Goal: Task Accomplishment & Management: Manage account settings

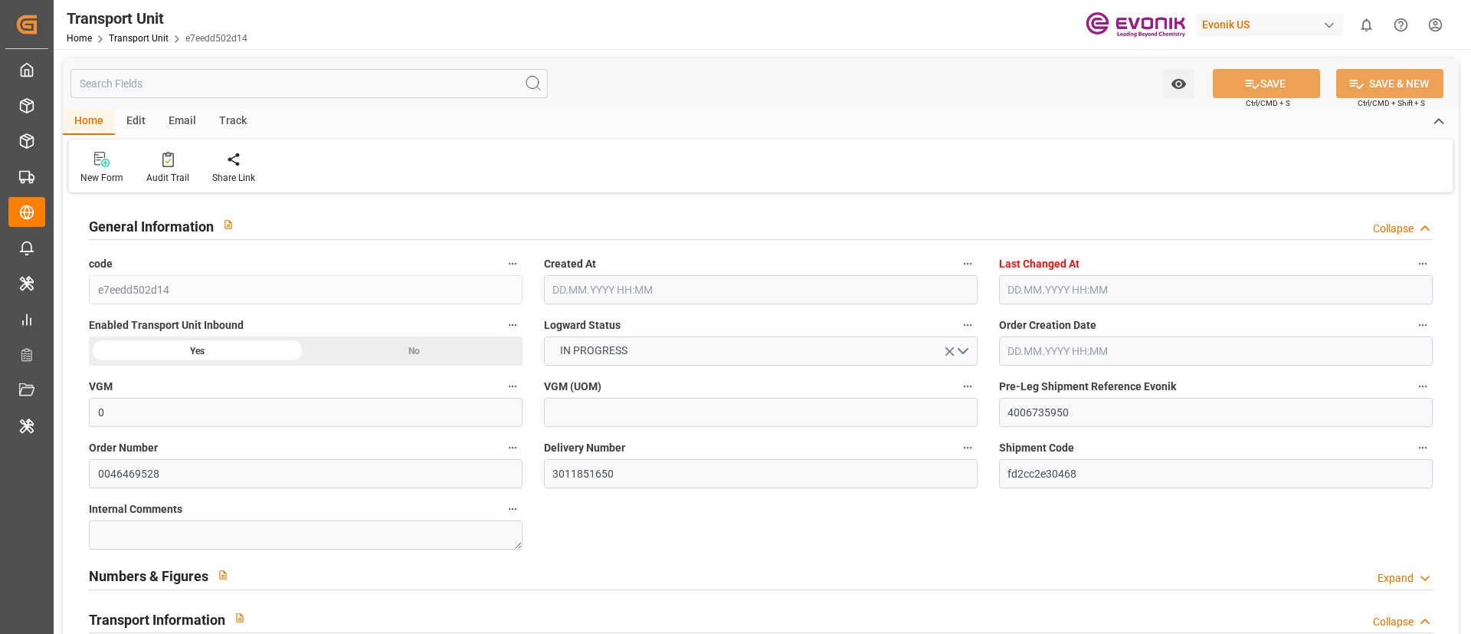
type input "0"
type input "AC Containerline"
type input "AC Containerline GmbH"
type input "USMSY"
type input "KRPUS"
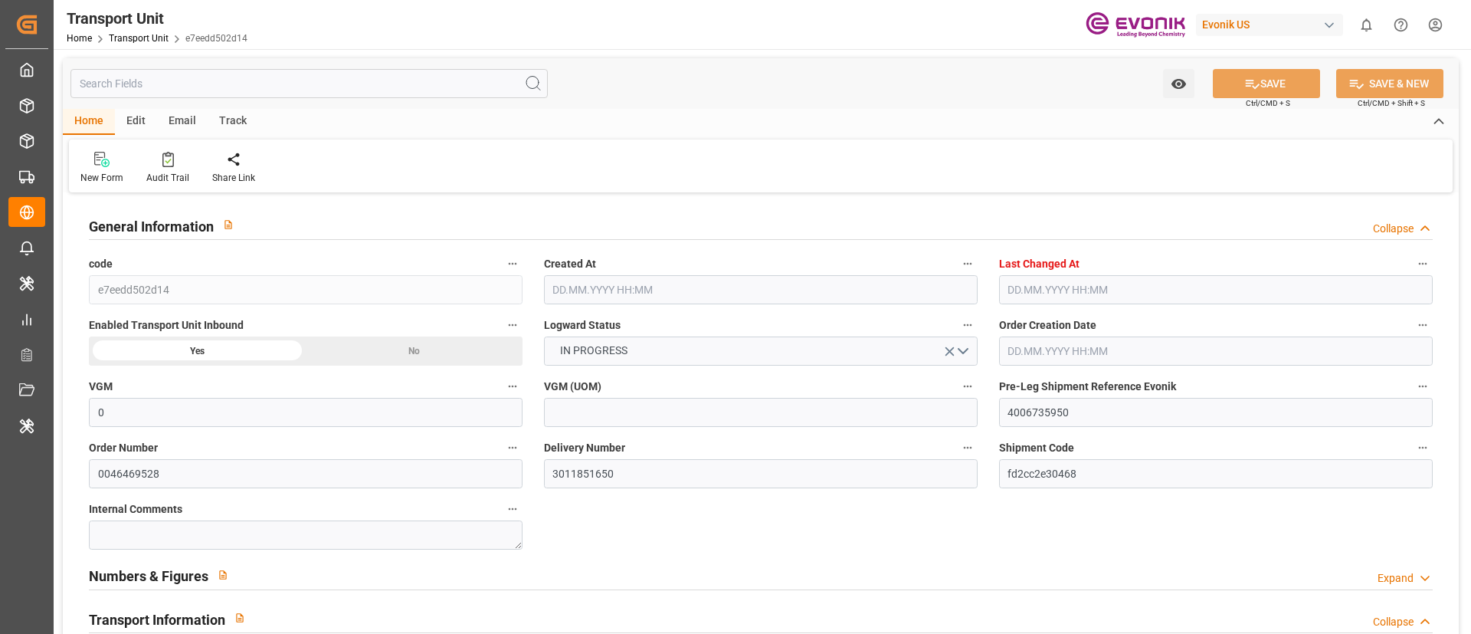
type input "9674517"
type input "16240"
type input "[DATE] 08:18"
type input "[DATE] 03:16"
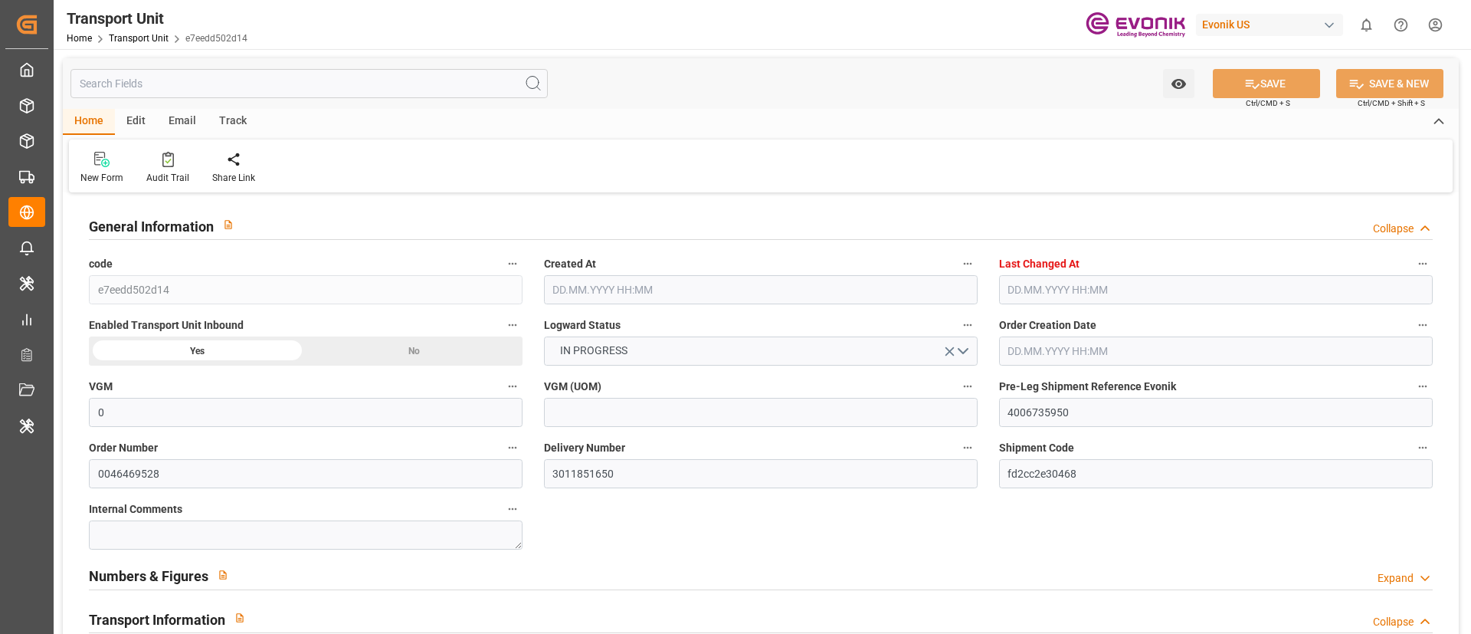
type input "[DATE]"
type input "[DATE] 00:00"
type input "29.09.2025 00:00"
type input "08.10.2025 00:00"
type input "30.11.2025 00:00"
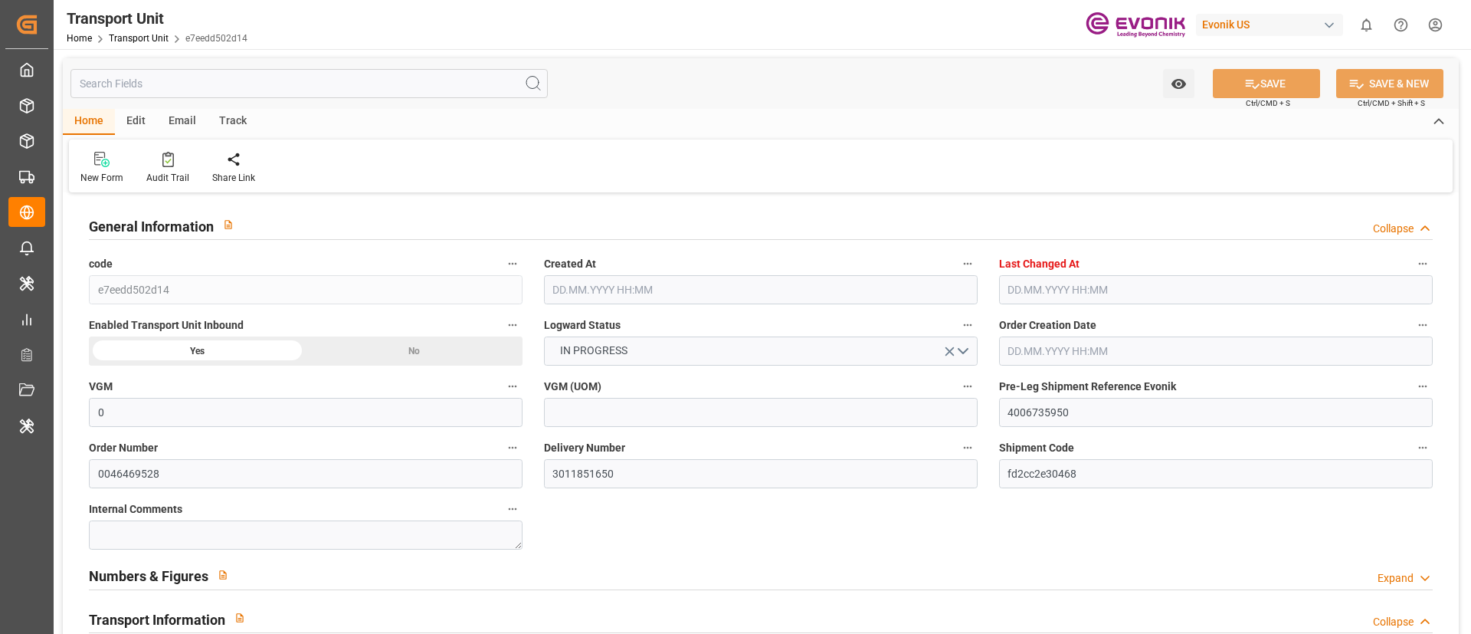
type input "30.11.2025 00:00"
type input "23.11.2025 00:00"
type input "01.10.2025 16:00"
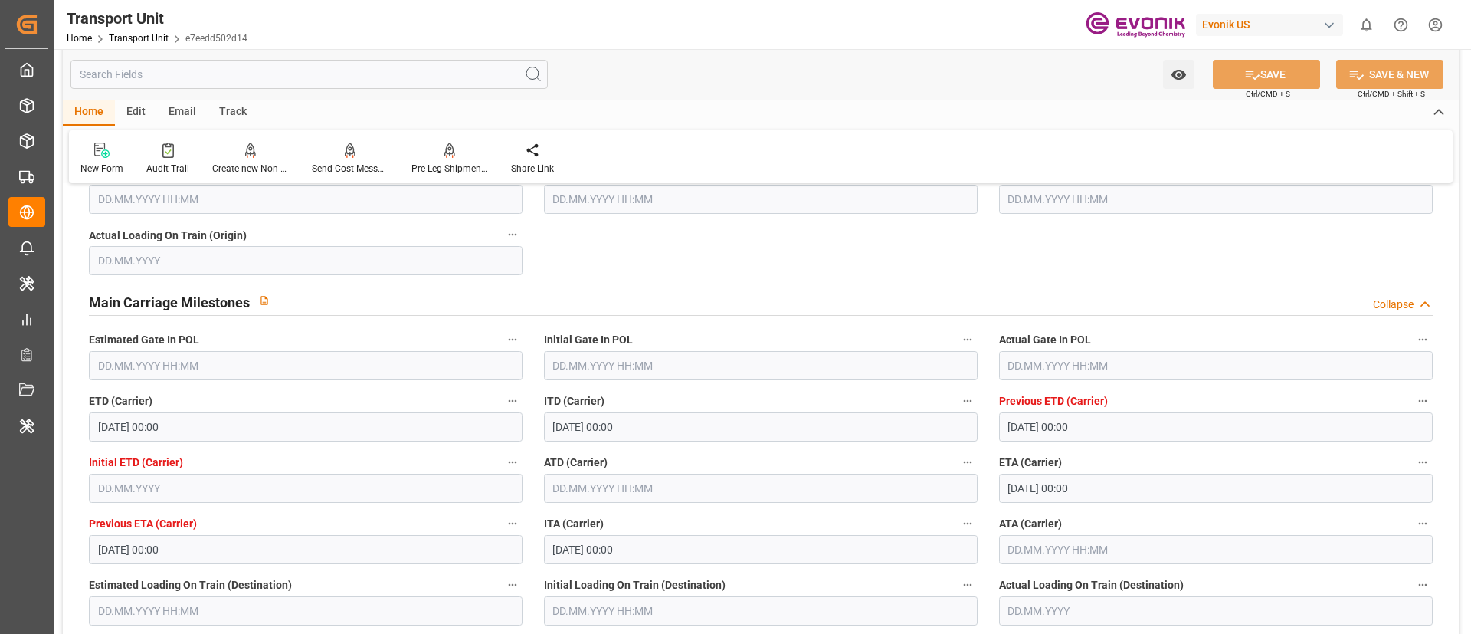
scroll to position [1379, 0]
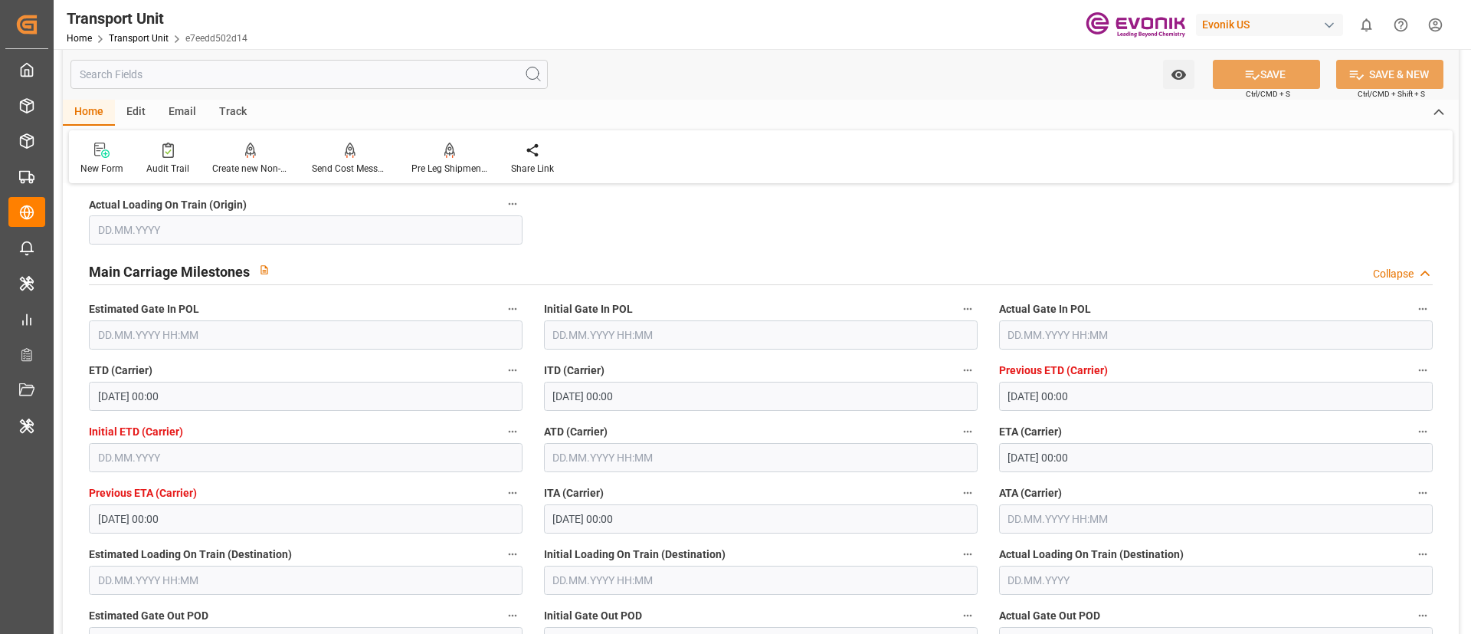
click at [583, 458] on input "text" at bounding box center [761, 457] width 434 height 29
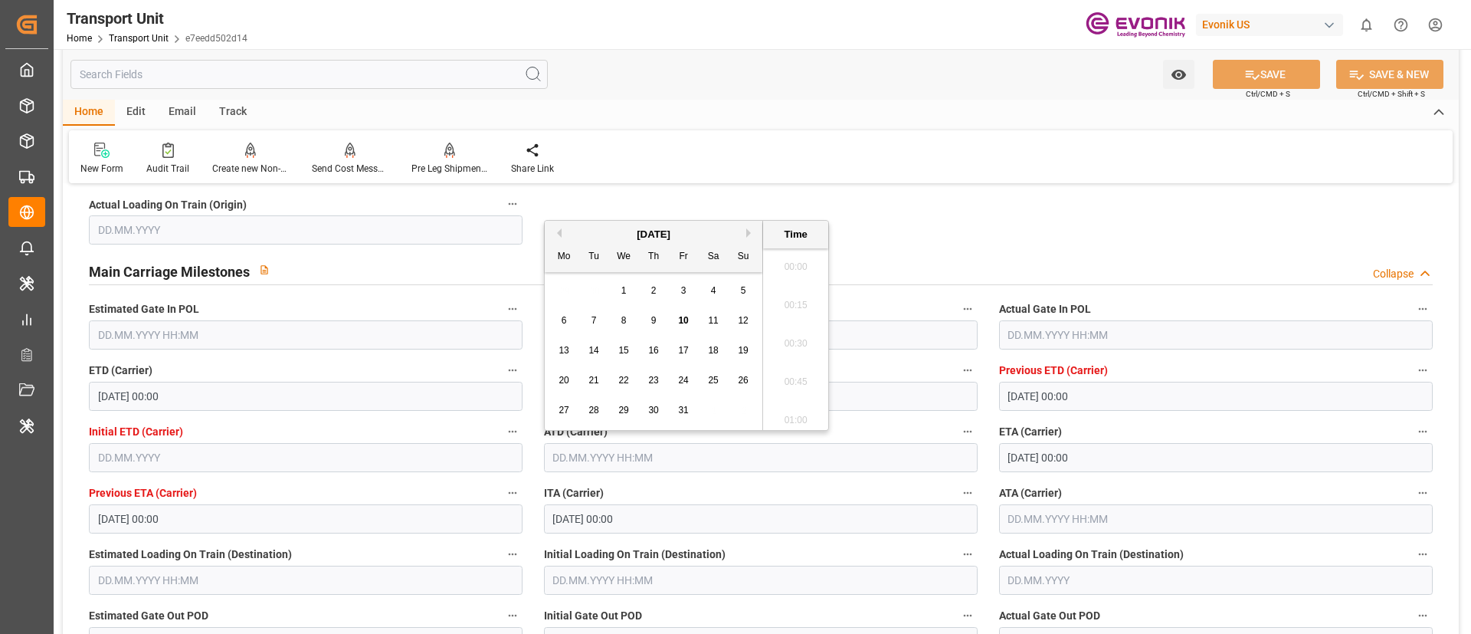
scroll to position [1653, 0]
click at [625, 319] on span "8" at bounding box center [624, 320] width 5 height 11
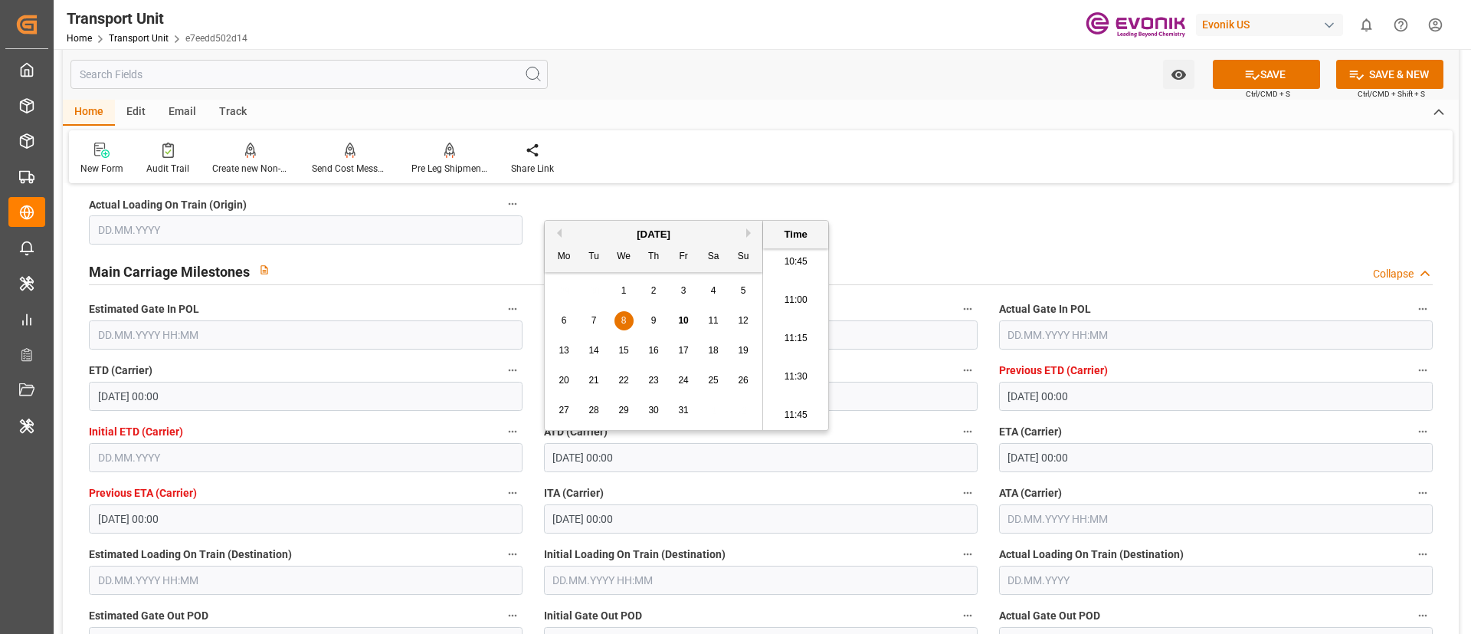
type input "08.10.2025 00:00"
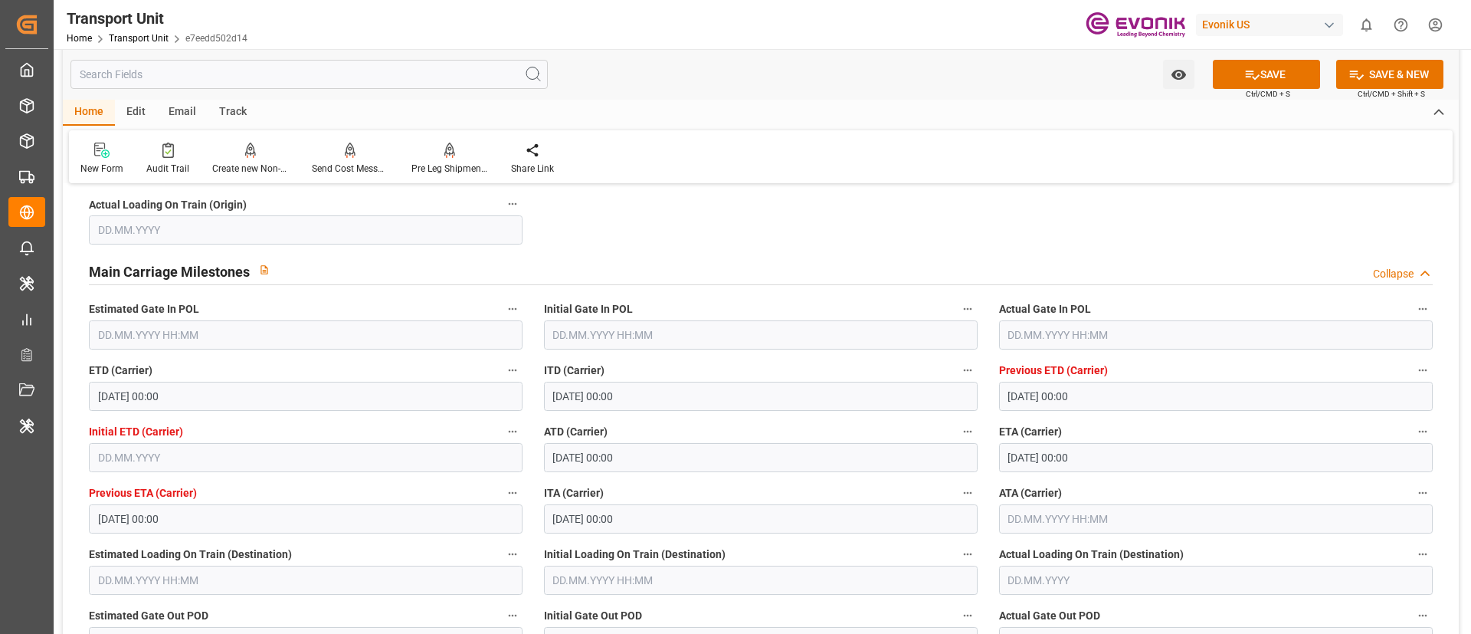
click at [810, 123] on div "Home Edit Email Track" at bounding box center [761, 113] width 1396 height 26
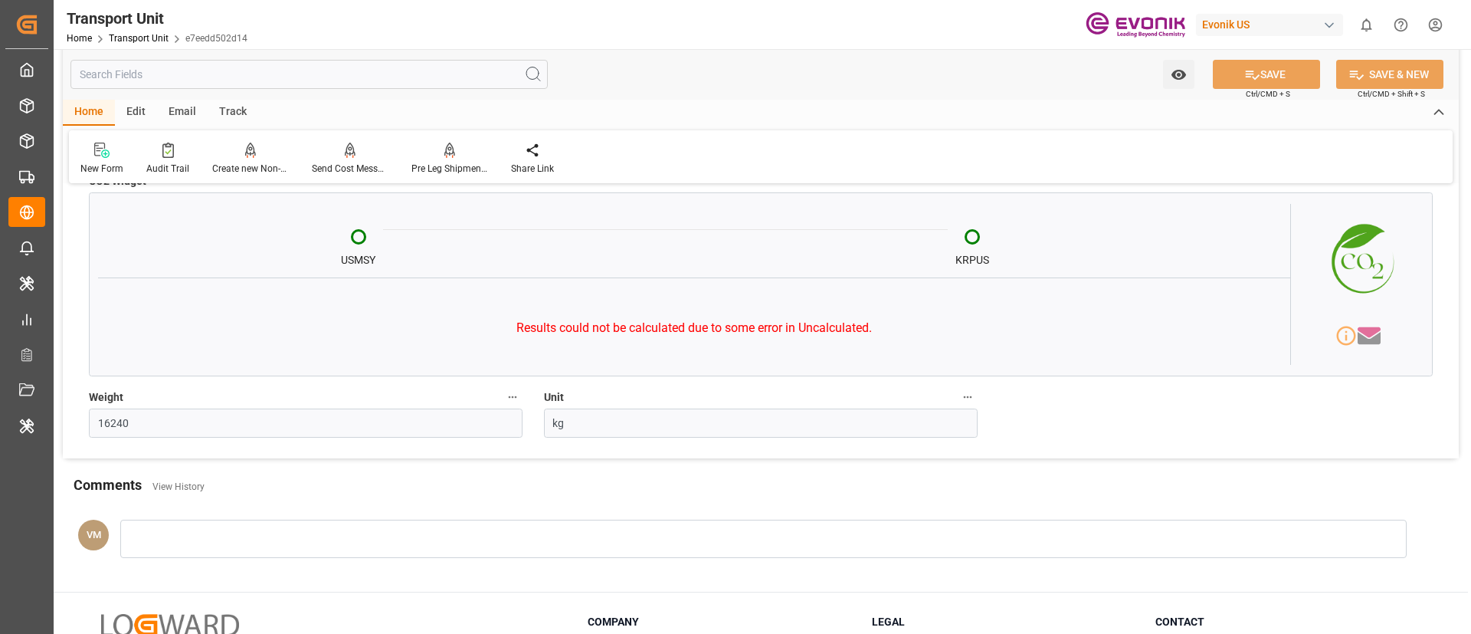
scroll to position [0, 0]
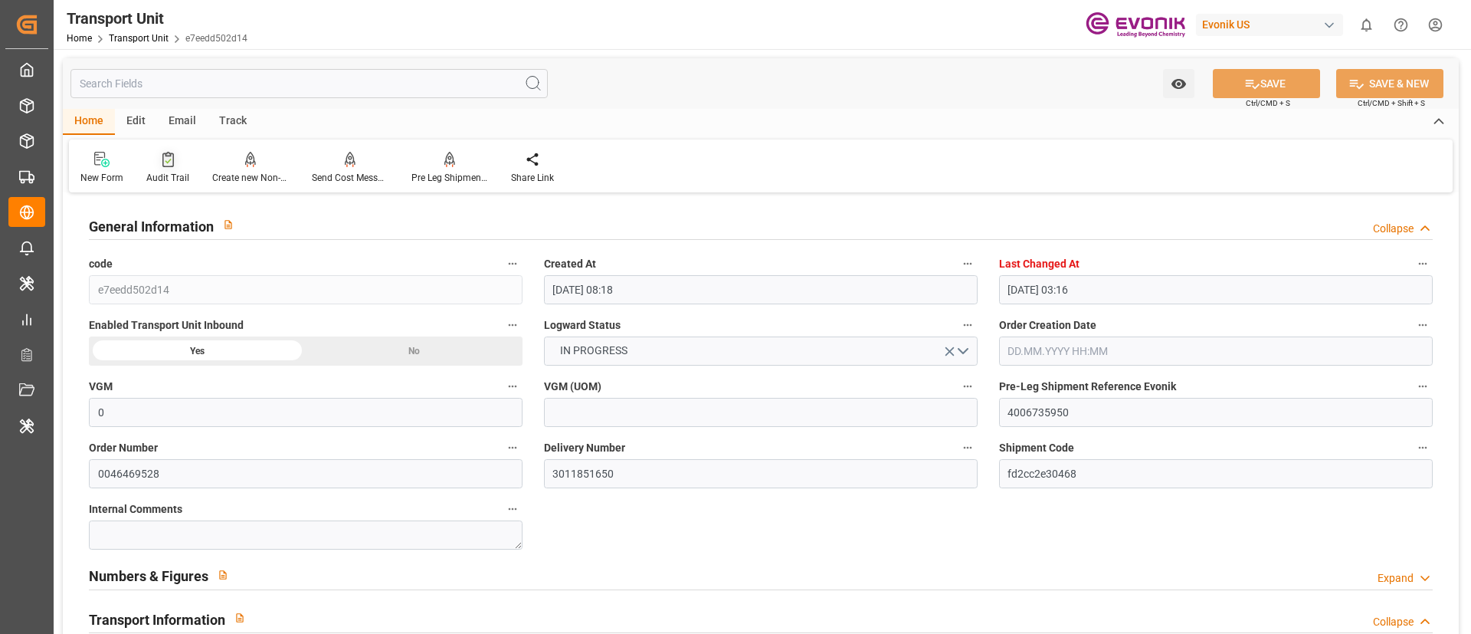
click at [162, 171] on div "Audit Trail" at bounding box center [167, 178] width 43 height 14
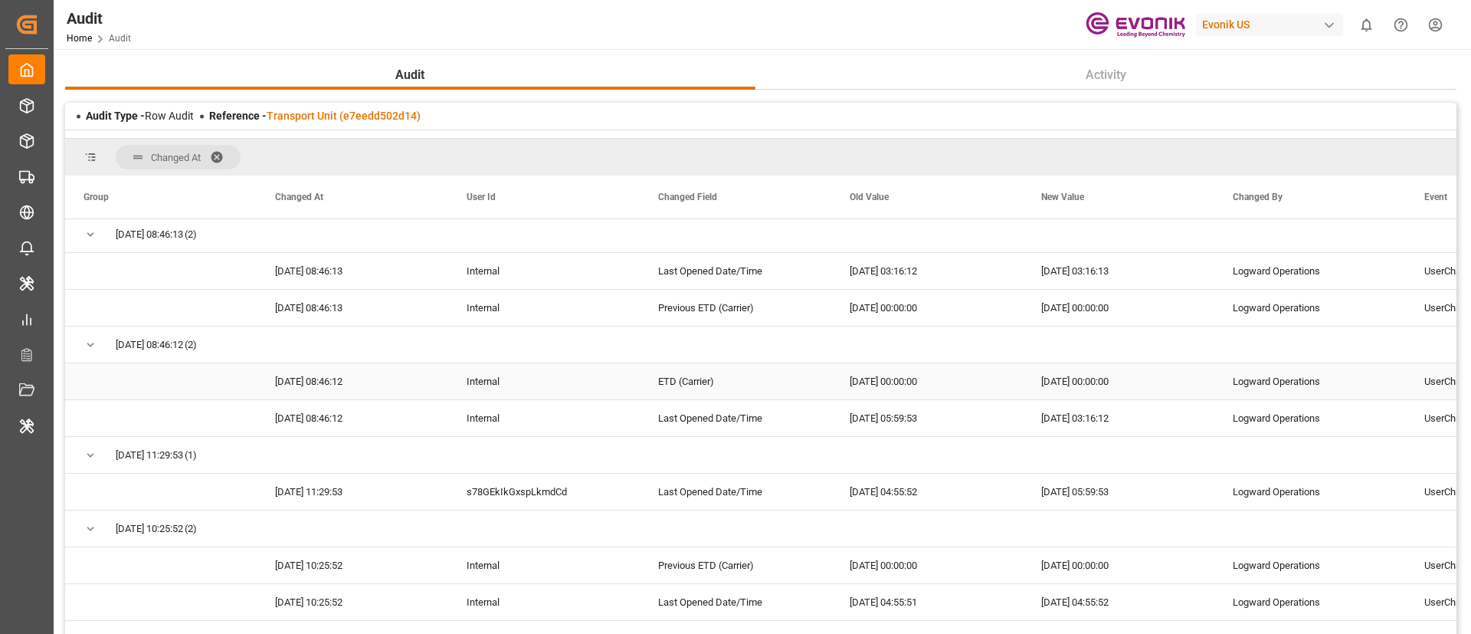
scroll to position [115, 0]
click at [346, 120] on link "Transport Unit (e7eedd502d14)" at bounding box center [344, 116] width 154 height 12
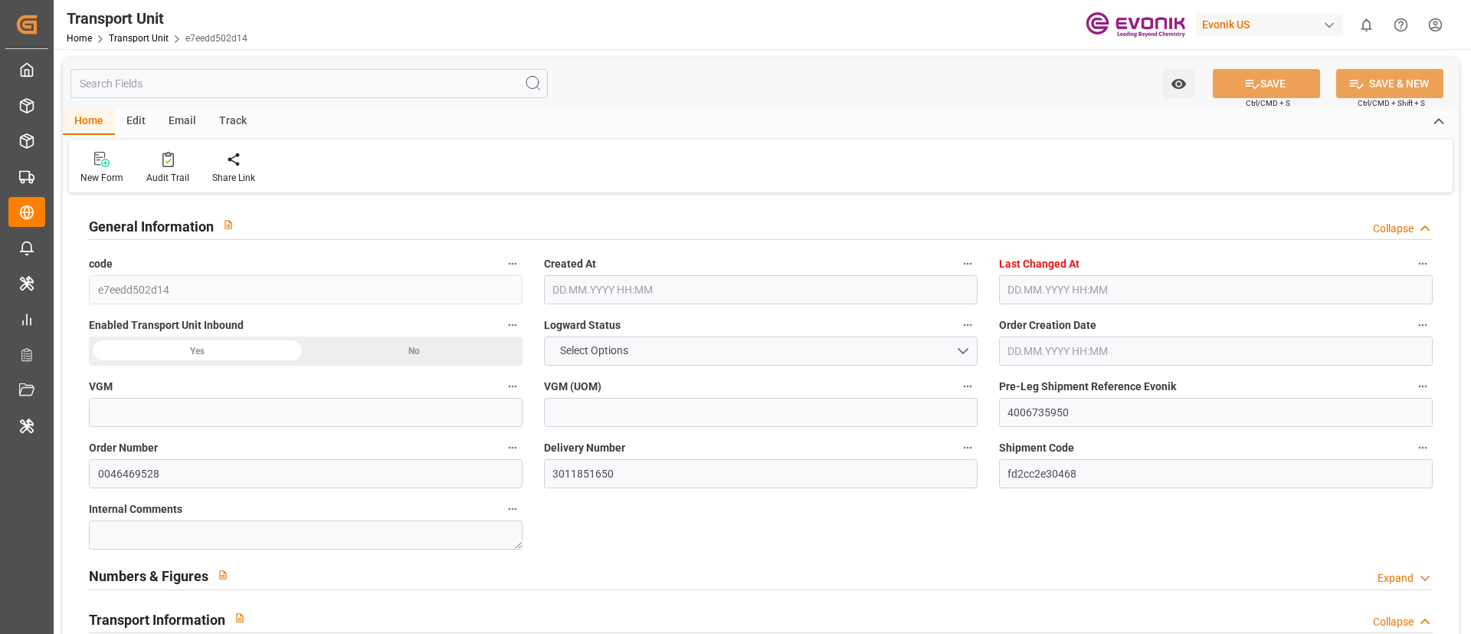
type input "e7eedd502d14"
type input "4006735950"
type input "0046469528"
type input "3011851650"
type input "fd2cc2e30468"
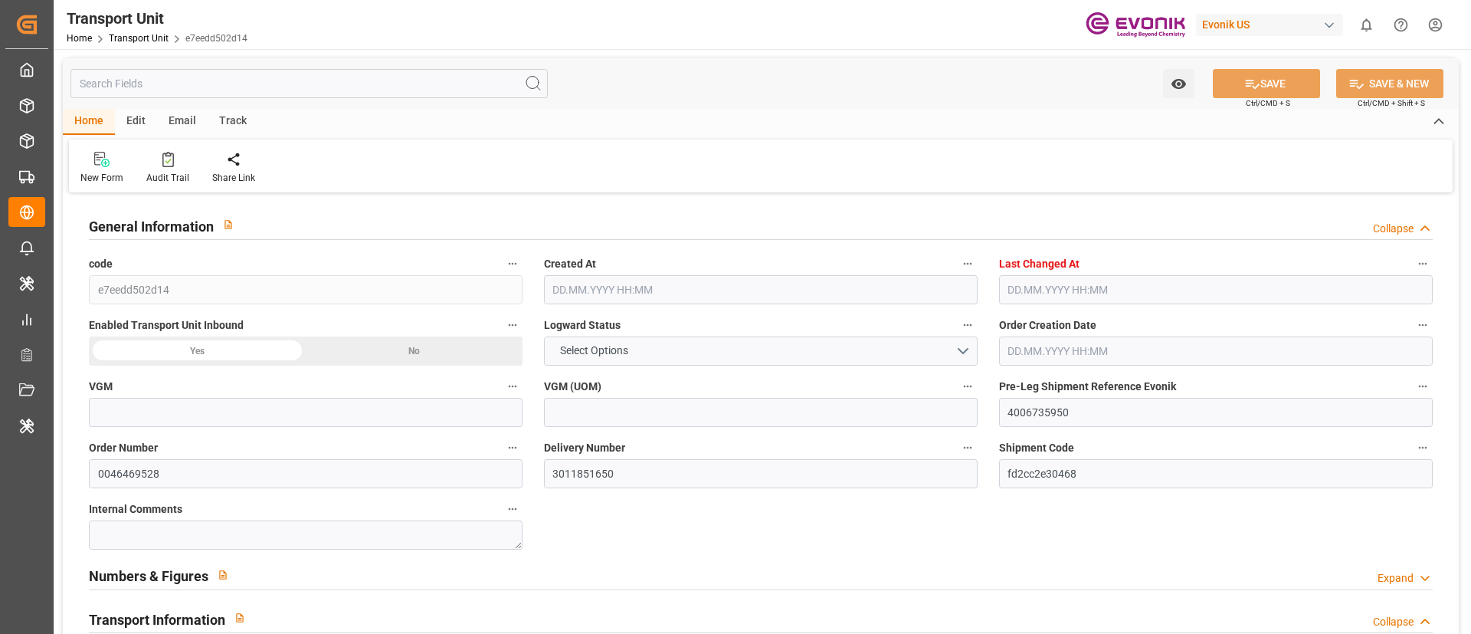
type input "2162384080"
type input "CSNU1161416"
type input "UL-7864362"
type input "ALRB"
type textarea "36582"
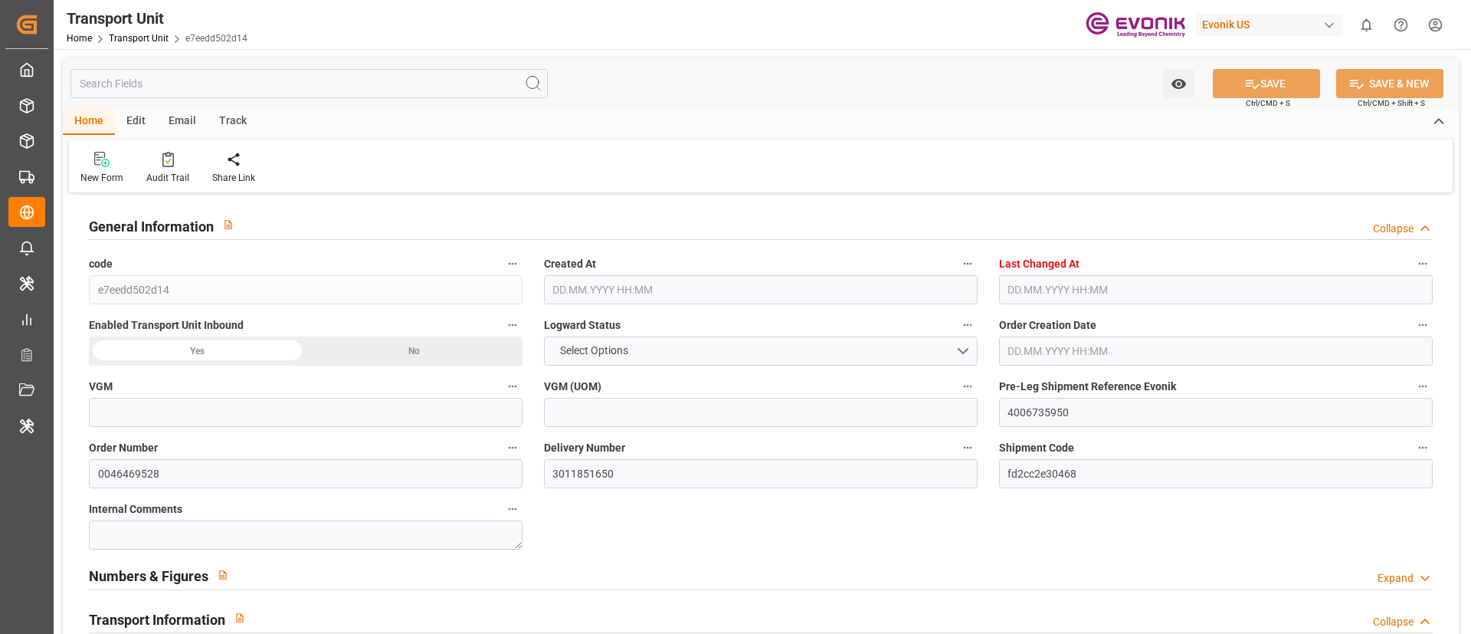
type input "[GEOGRAPHIC_DATA]"
type textarea "04051"
type input "[GEOGRAPHIC_DATA], Republic of"
type input "[GEOGRAPHIC_DATA]"
type input "Busan"
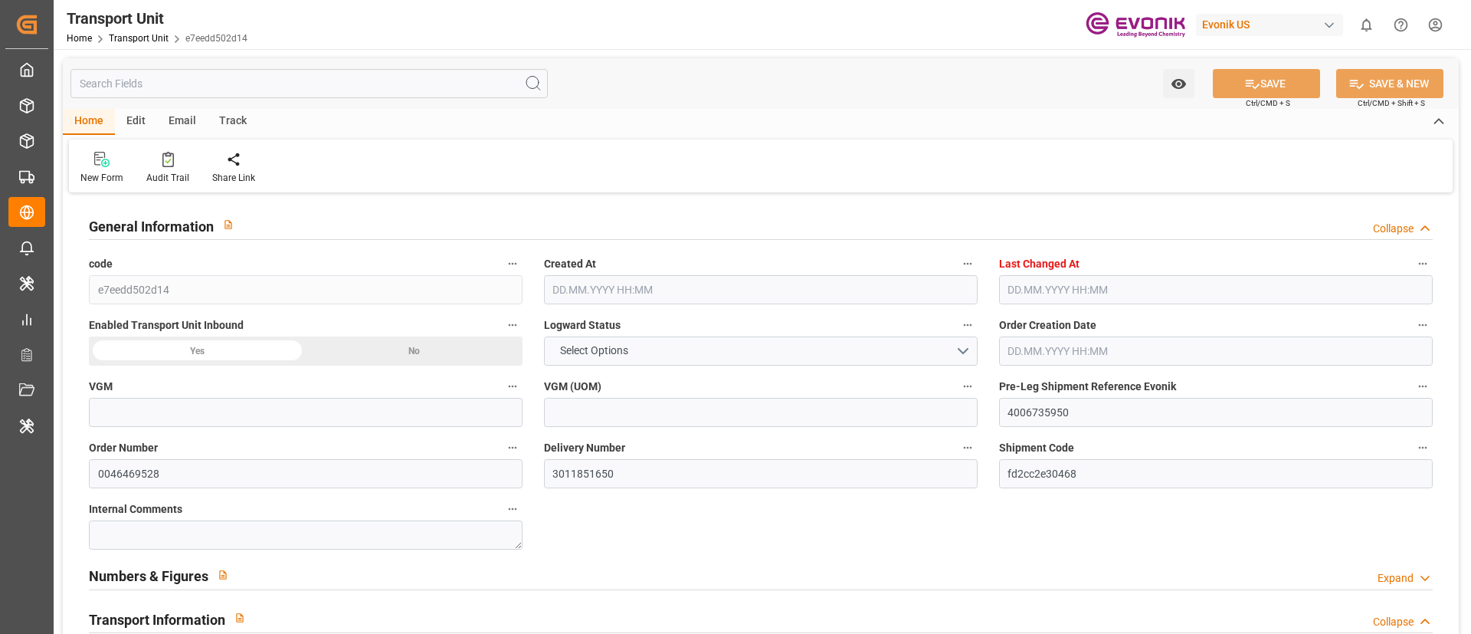
type input "APL DANUBE"
type input "4006735948"
type input "D2P"
type input "45"
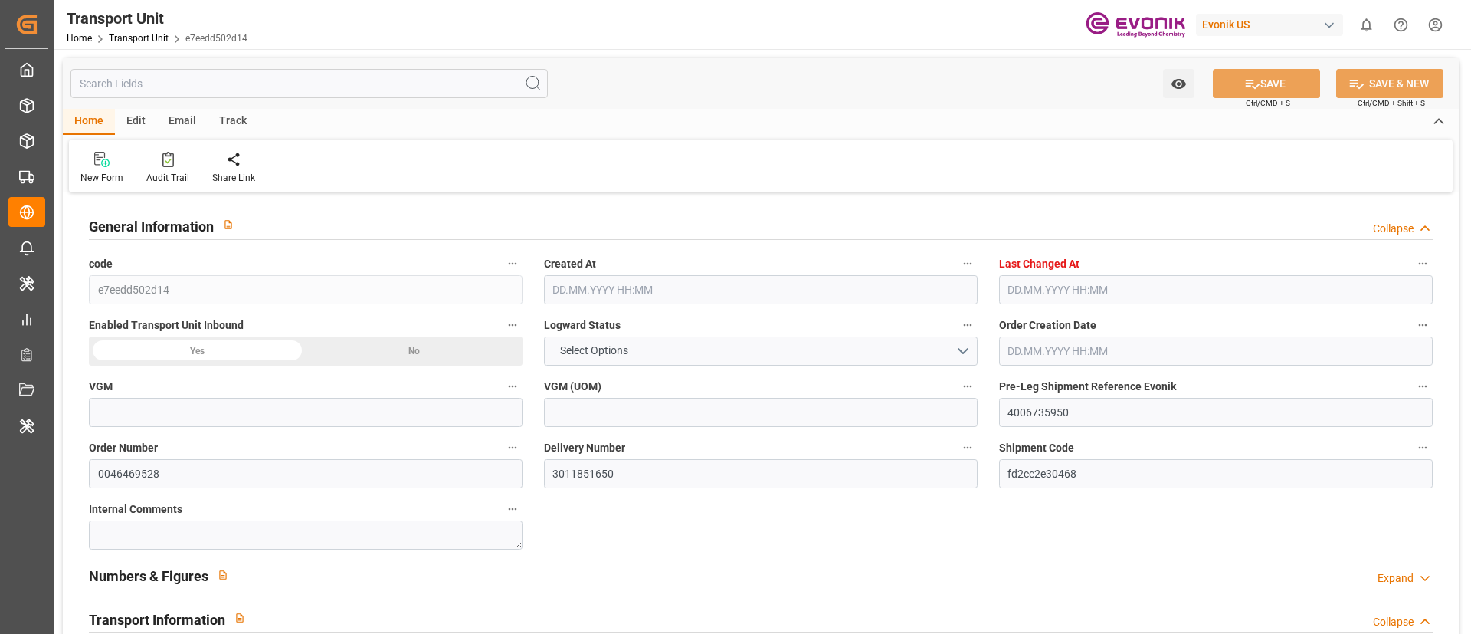
type input "XU11"
type input "Leschaco Inc."
type input "0090024189"
type textarea "SP AL Monomers"
type input "kg"
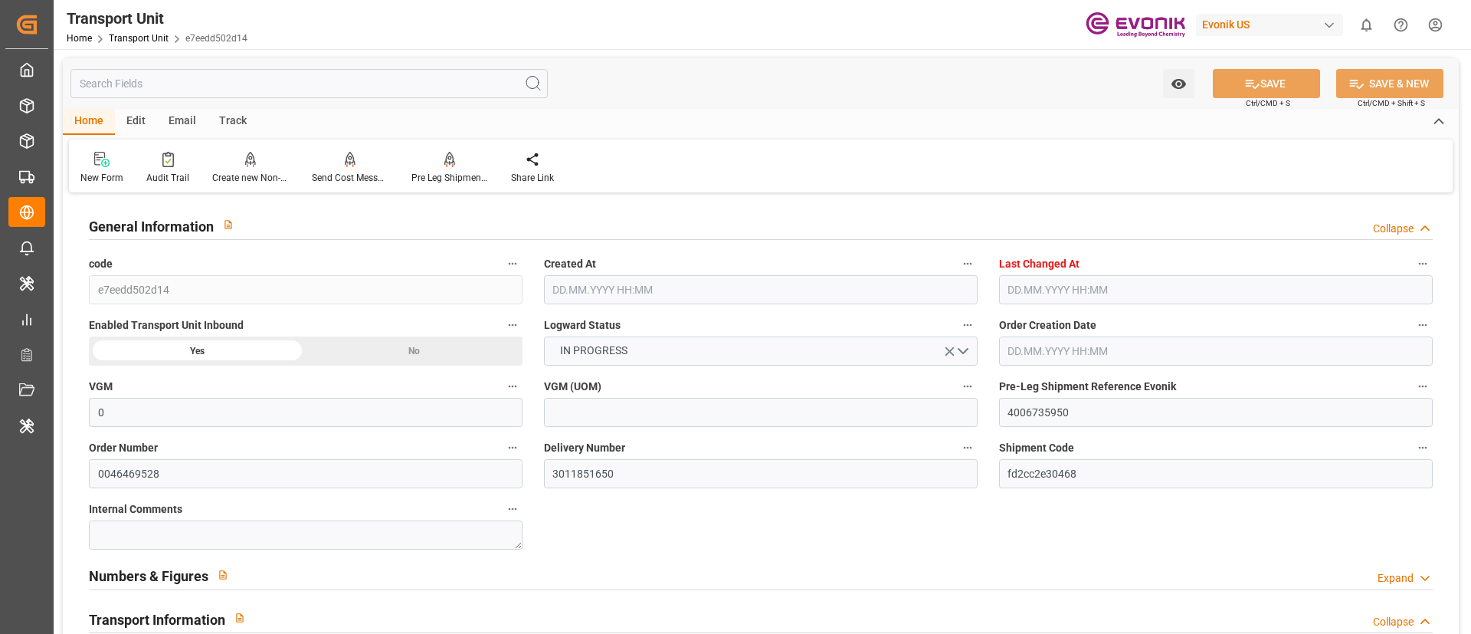
type input "0"
type input "AC Containerline"
type input "AC Containerline GmbH"
type input "USMSY"
type input "KRPUS"
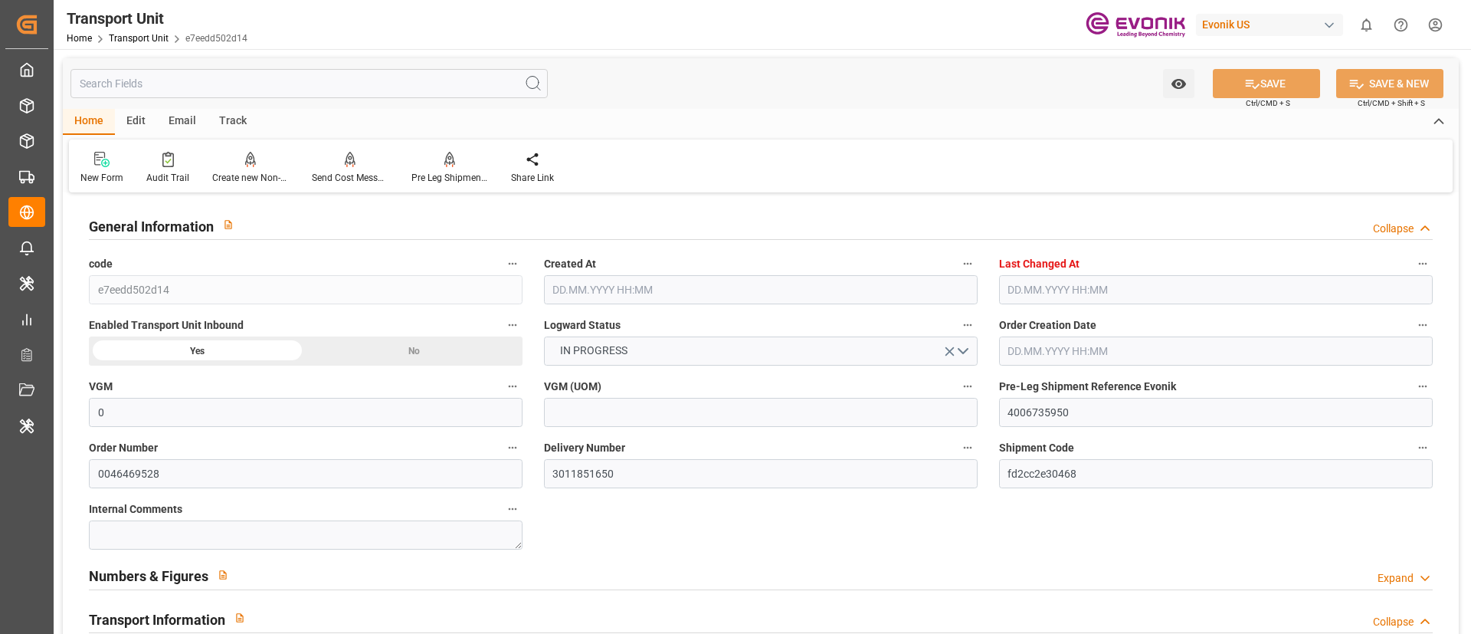
type input "9674517"
type input "16240"
type input "[DATE] 08:18"
type input "10.10.2025 05:59"
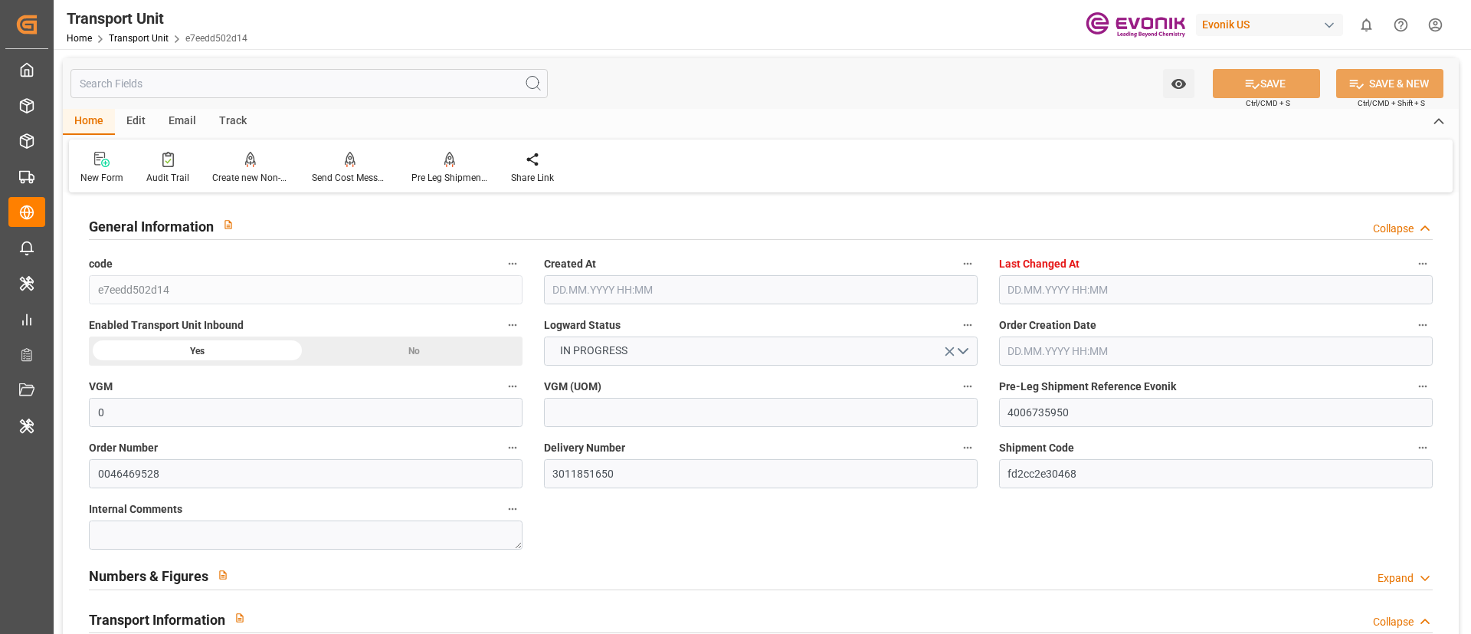
type input "[DATE]"
type input "[DATE] 00:00"
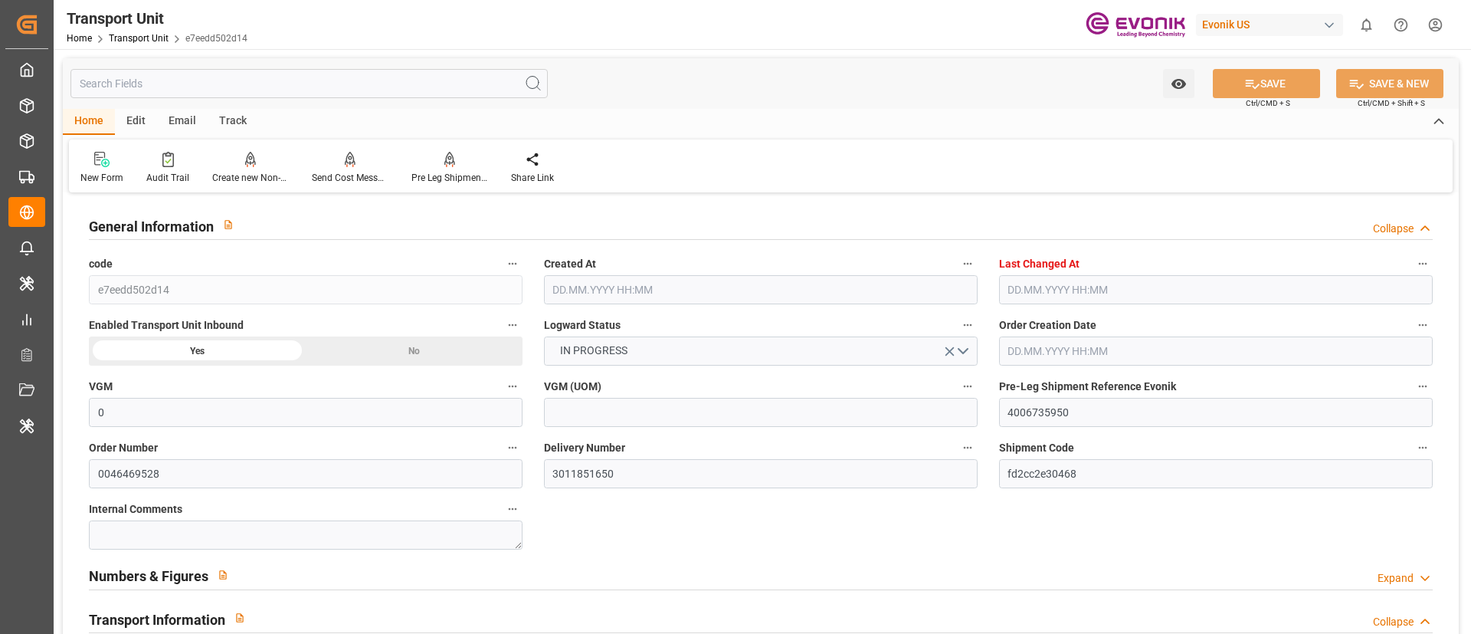
type input "[DATE] 00:00"
type input "[DATE] 16:00"
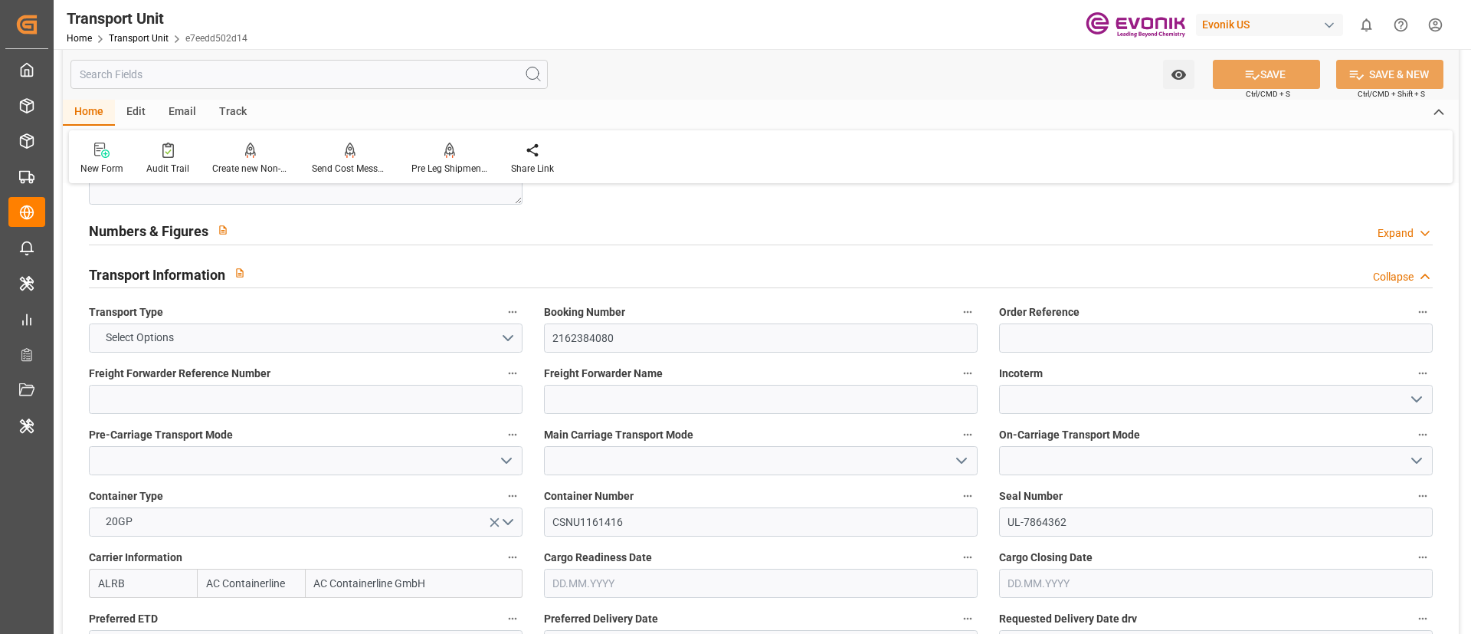
scroll to position [690, 0]
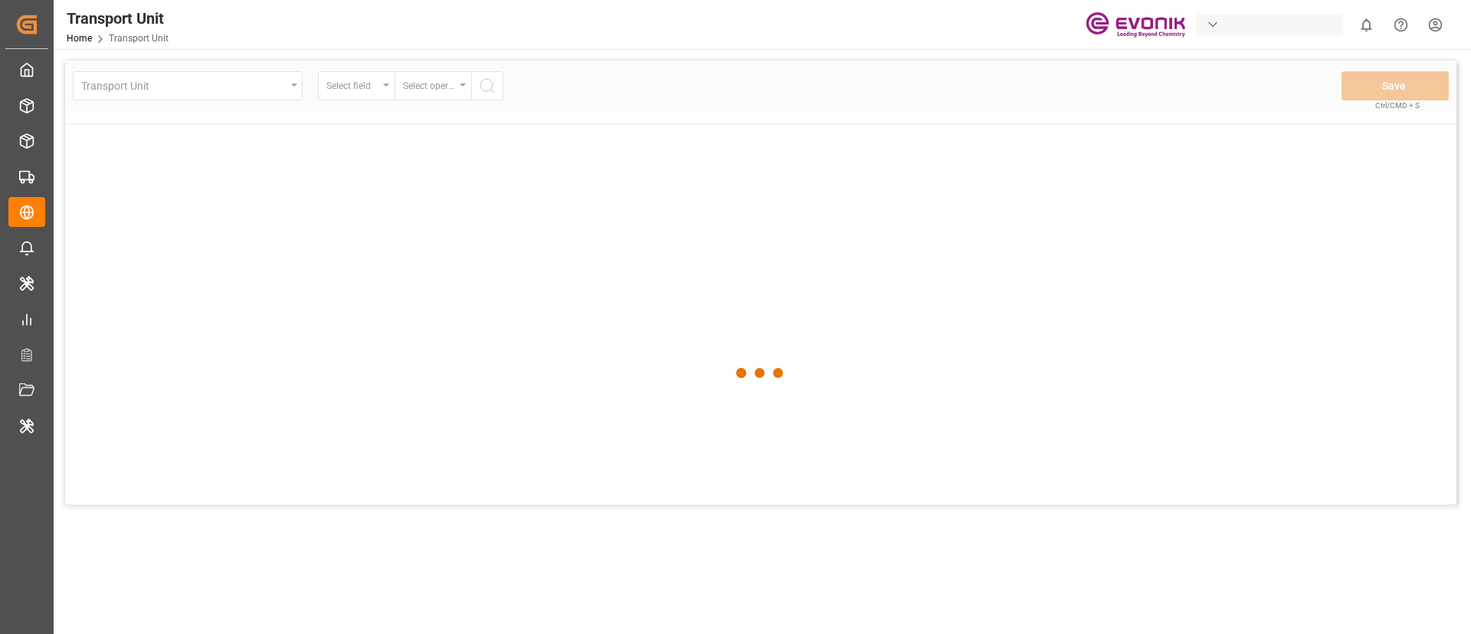
drag, startPoint x: 0, startPoint y: 0, endPoint x: 664, endPoint y: 267, distance: 715.6
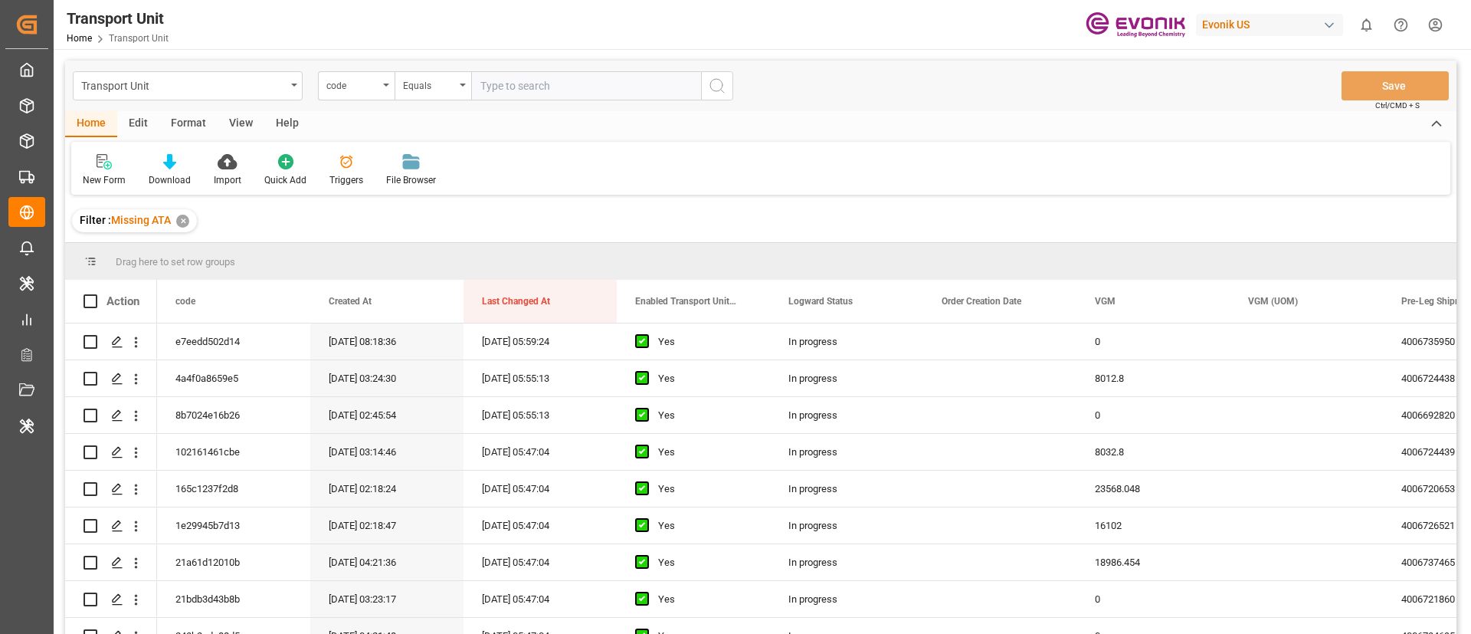
drag, startPoint x: 664, startPoint y: 267, endPoint x: 543, endPoint y: 224, distance: 128.7
click at [543, 224] on div "Filter : Missing ATA ✕" at bounding box center [761, 220] width 1392 height 43
click at [234, 121] on div "View" at bounding box center [241, 124] width 47 height 26
click at [100, 169] on icon at bounding box center [97, 161] width 15 height 15
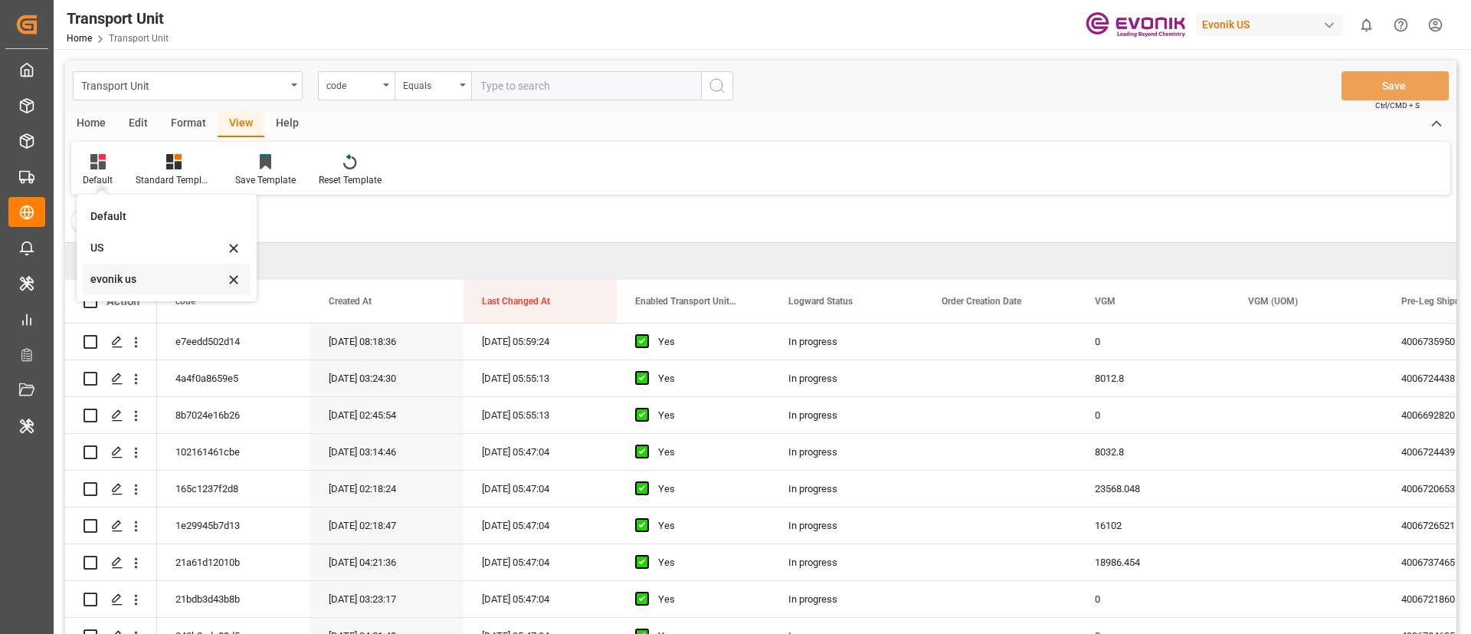
click at [155, 279] on div "evonik us" at bounding box center [157, 279] width 134 height 16
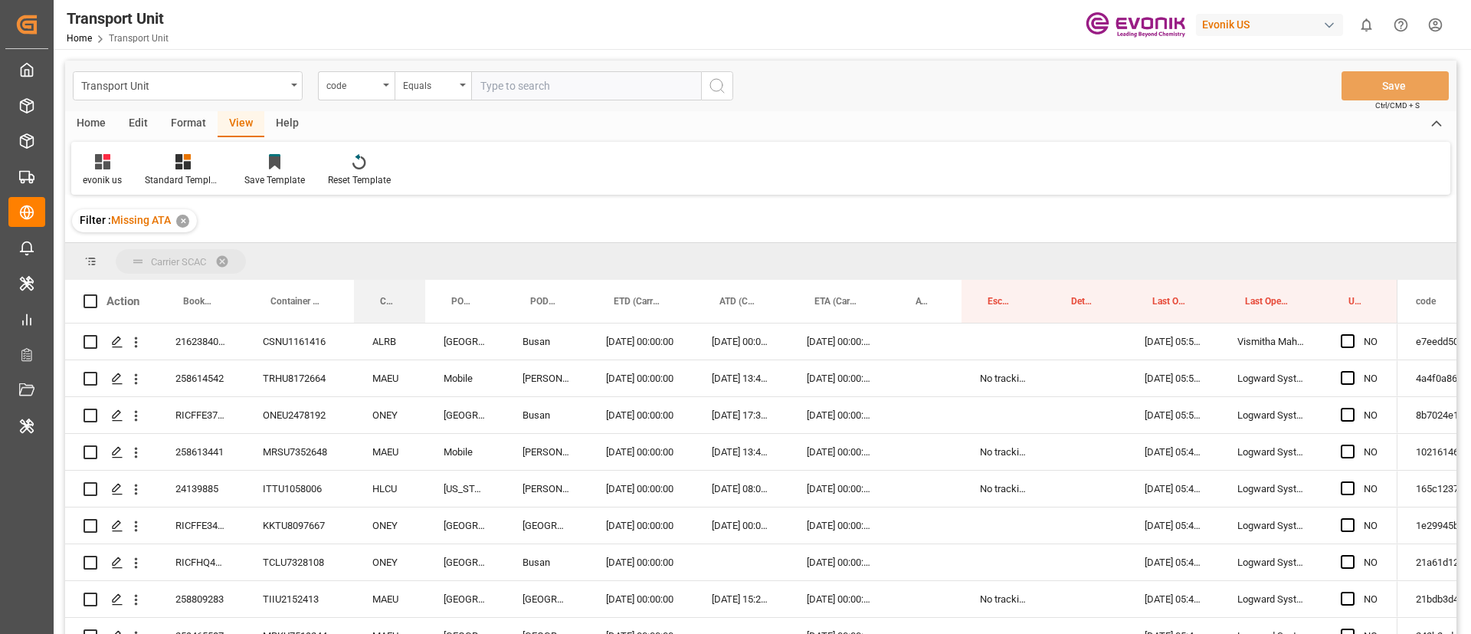
drag, startPoint x: 382, startPoint y: 293, endPoint x: 388, endPoint y: 249, distance: 44.1
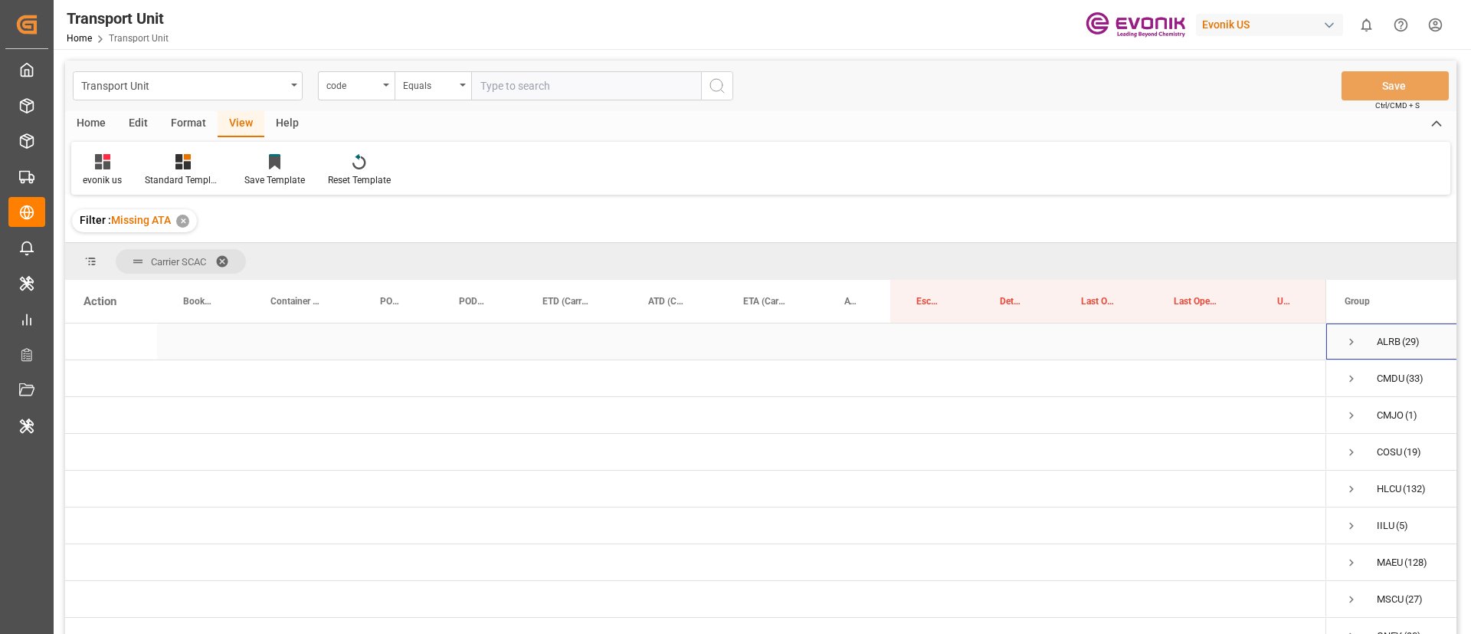
click at [1356, 337] on span "Press SPACE to select this row." at bounding box center [1352, 342] width 14 height 14
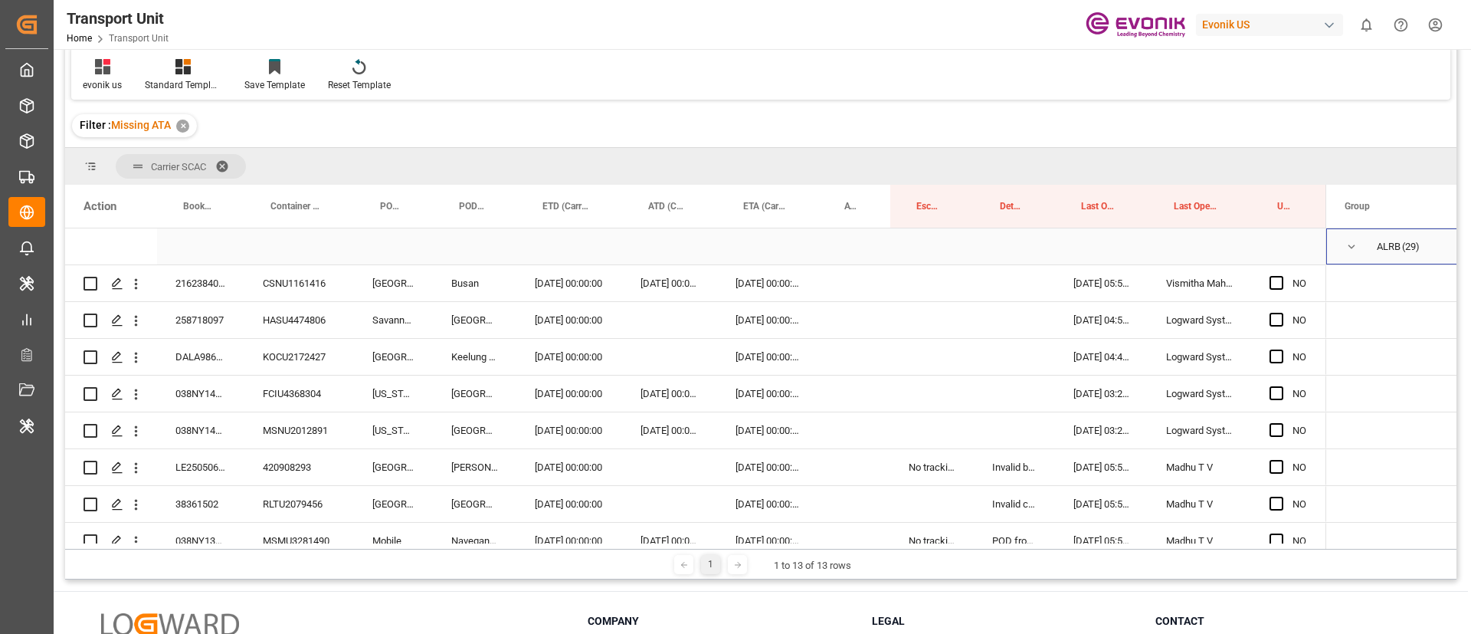
scroll to position [115, 0]
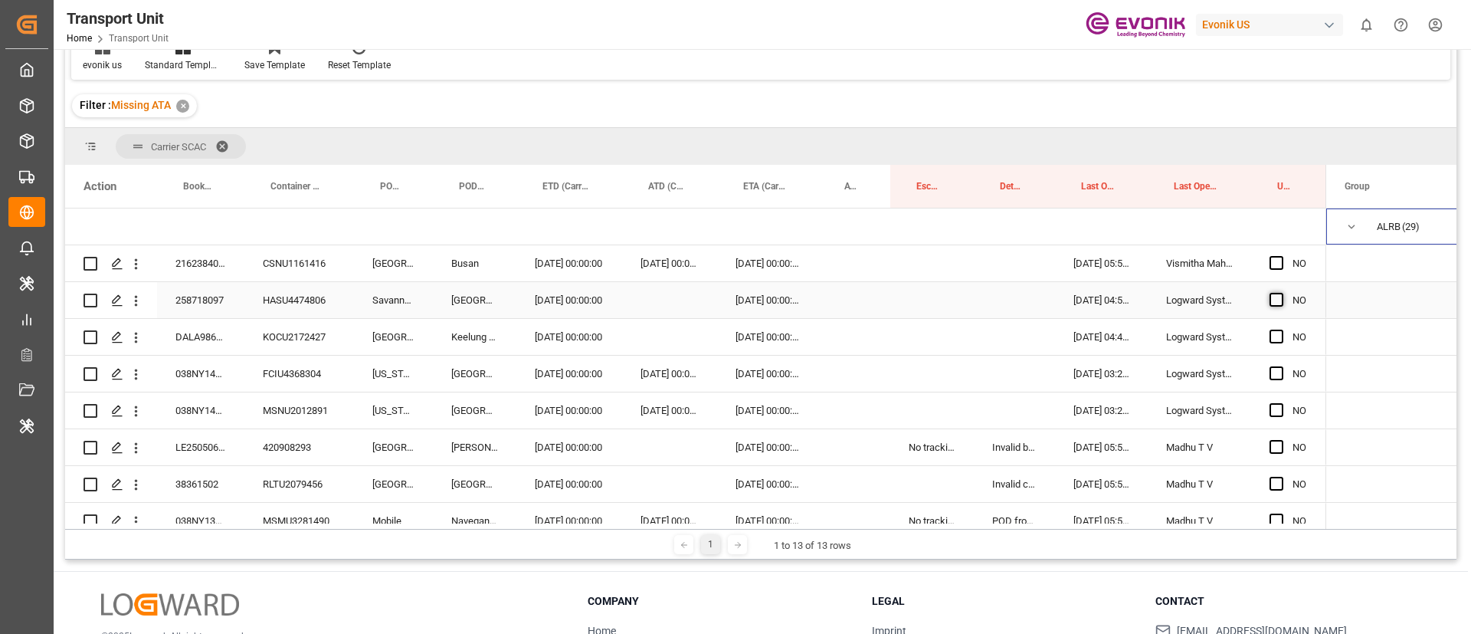
click at [1276, 300] on span "Press SPACE to select this row." at bounding box center [1277, 300] width 14 height 14
click at [1281, 293] on input "Press SPACE to select this row." at bounding box center [1281, 293] width 0 height 0
click at [1278, 336] on span "Press SPACE to select this row." at bounding box center [1277, 337] width 14 height 14
click at [1281, 330] on input "Press SPACE to select this row." at bounding box center [1281, 330] width 0 height 0
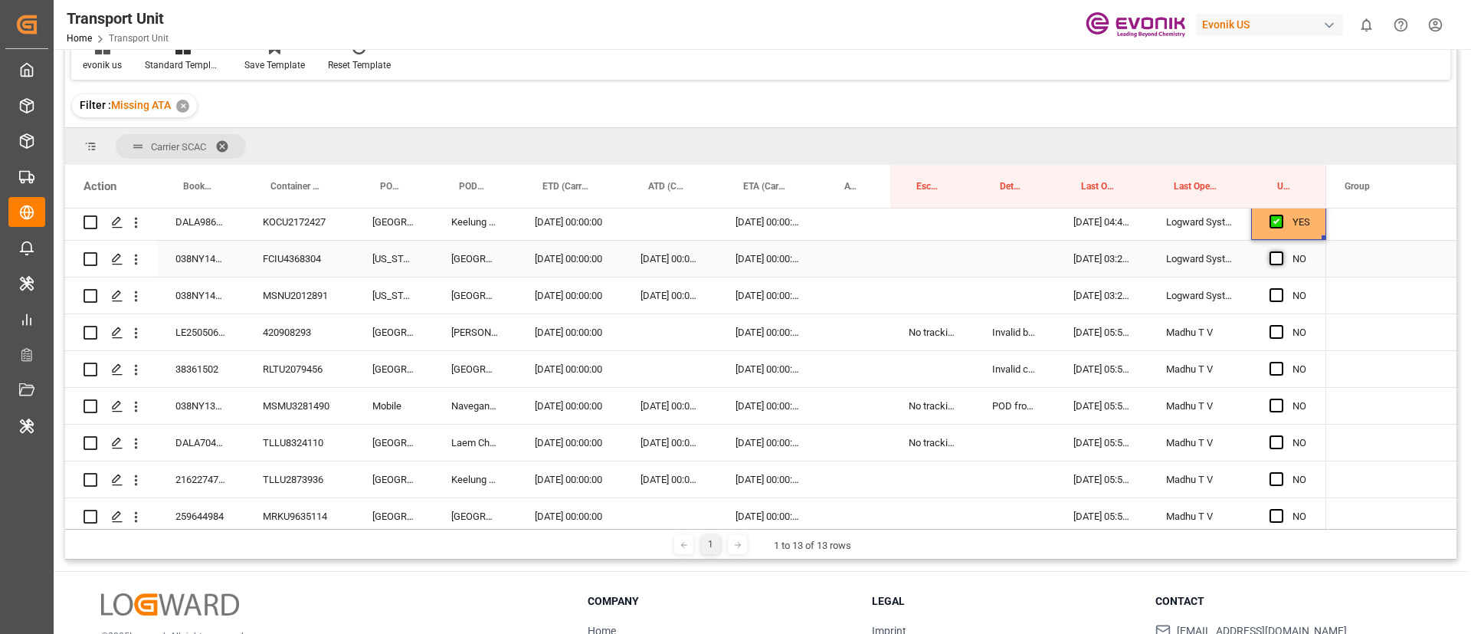
click at [1278, 259] on span "Press SPACE to select this row." at bounding box center [1277, 258] width 14 height 14
click at [1281, 251] on input "Press SPACE to select this row." at bounding box center [1281, 251] width 0 height 0
click at [1278, 294] on span "Press SPACE to select this row." at bounding box center [1277, 295] width 14 height 14
click at [1281, 288] on input "Press SPACE to select this row." at bounding box center [1281, 288] width 0 height 0
click at [1274, 336] on span "Press SPACE to select this row." at bounding box center [1277, 332] width 14 height 14
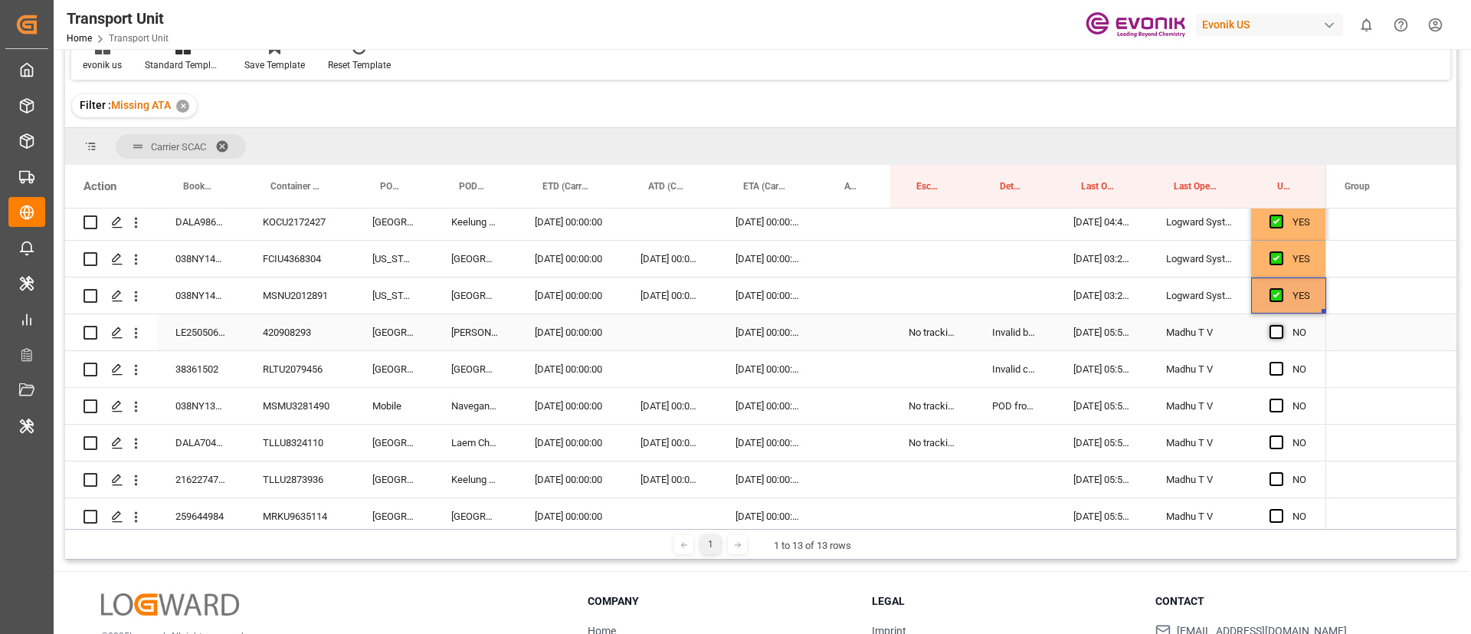
click at [1281, 325] on input "Press SPACE to select this row." at bounding box center [1281, 325] width 0 height 0
click at [1278, 365] on span "Press SPACE to select this row." at bounding box center [1277, 369] width 14 height 14
click at [1281, 362] on input "Press SPACE to select this row." at bounding box center [1281, 362] width 0 height 0
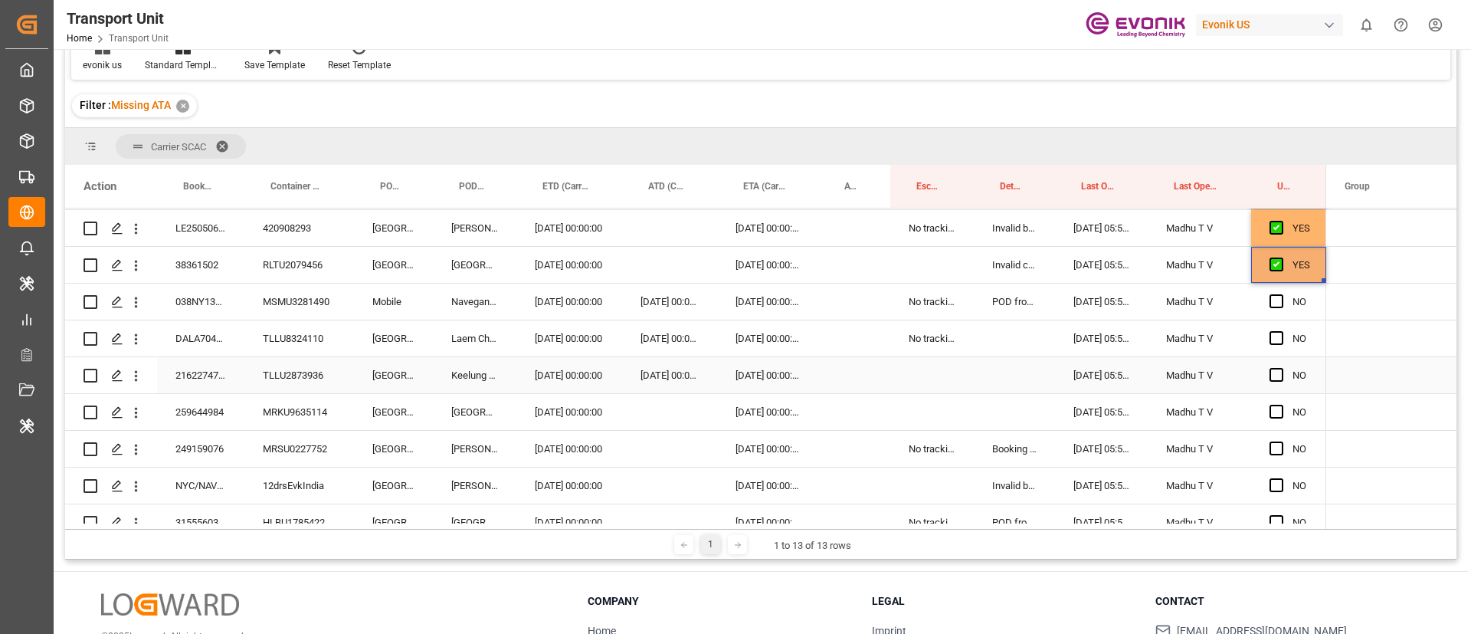
scroll to position [230, 0]
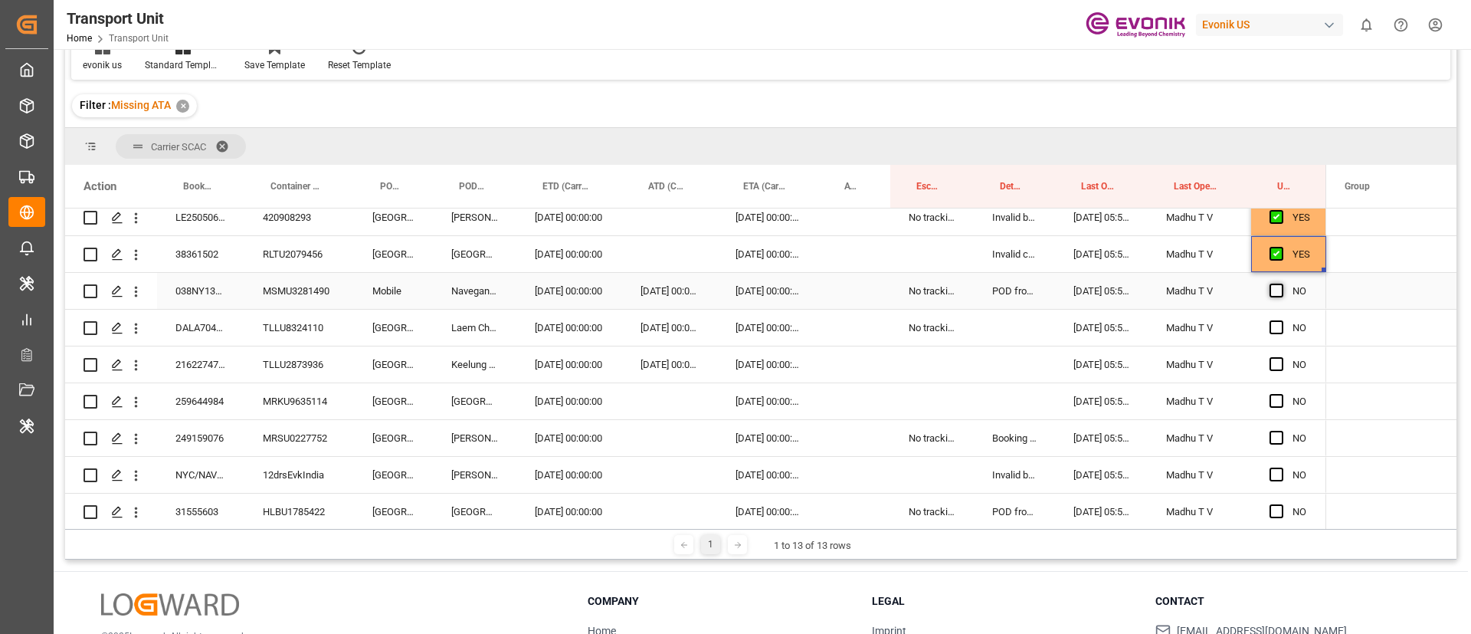
click at [1276, 290] on span "Press SPACE to select this row." at bounding box center [1277, 291] width 14 height 14
click at [1281, 284] on input "Press SPACE to select this row." at bounding box center [1281, 284] width 0 height 0
click at [1278, 324] on span "Press SPACE to select this row." at bounding box center [1277, 327] width 14 height 14
click at [1281, 320] on input "Press SPACE to select this row." at bounding box center [1281, 320] width 0 height 0
click at [1276, 357] on span "Press SPACE to select this row." at bounding box center [1277, 364] width 14 height 14
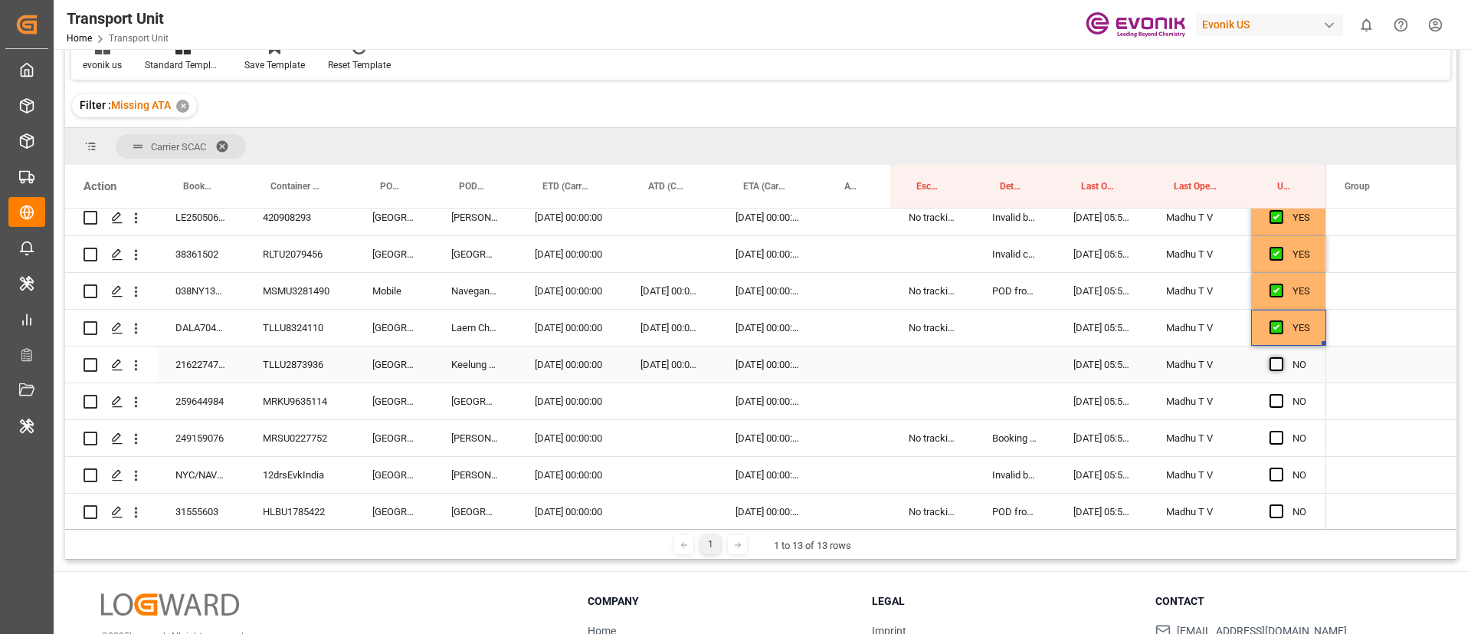
click at [1281, 357] on input "Press SPACE to select this row." at bounding box center [1281, 357] width 0 height 0
click at [1274, 401] on span "Press SPACE to select this row." at bounding box center [1277, 401] width 14 height 14
click at [1281, 394] on input "Press SPACE to select this row." at bounding box center [1281, 394] width 0 height 0
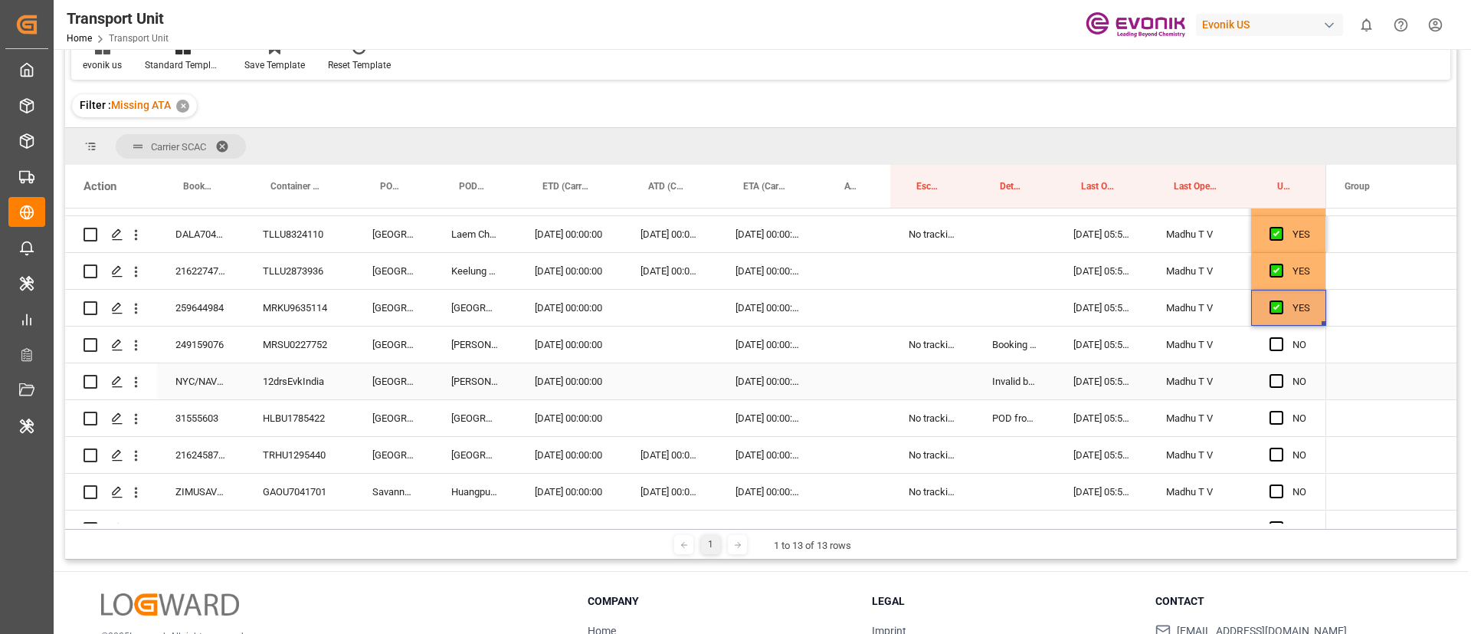
scroll to position [345, 0]
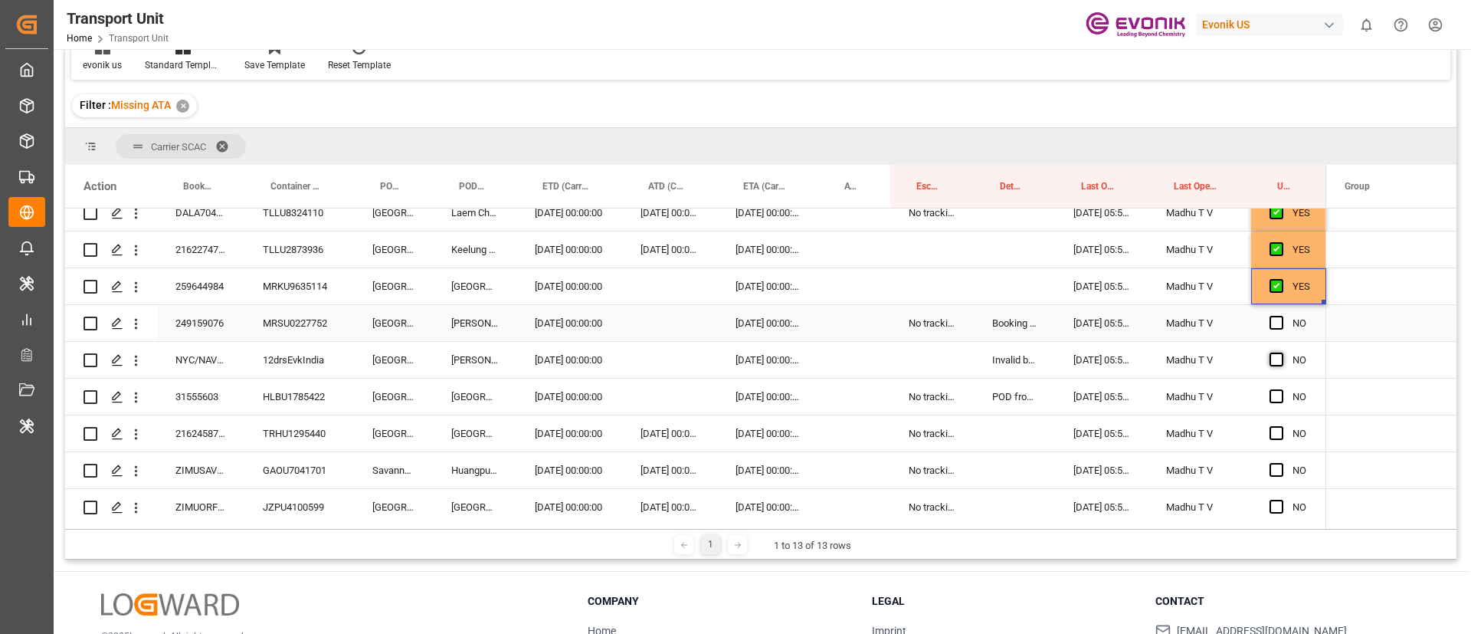
click at [1281, 323] on span "Press SPACE to select this row." at bounding box center [1277, 323] width 14 height 14
click at [1281, 316] on input "Press SPACE to select this row." at bounding box center [1281, 316] width 0 height 0
click at [1276, 356] on span "Press SPACE to select this row." at bounding box center [1277, 360] width 14 height 14
click at [1281, 353] on input "Press SPACE to select this row." at bounding box center [1281, 353] width 0 height 0
click at [1278, 393] on span "Press SPACE to select this row." at bounding box center [1277, 396] width 14 height 14
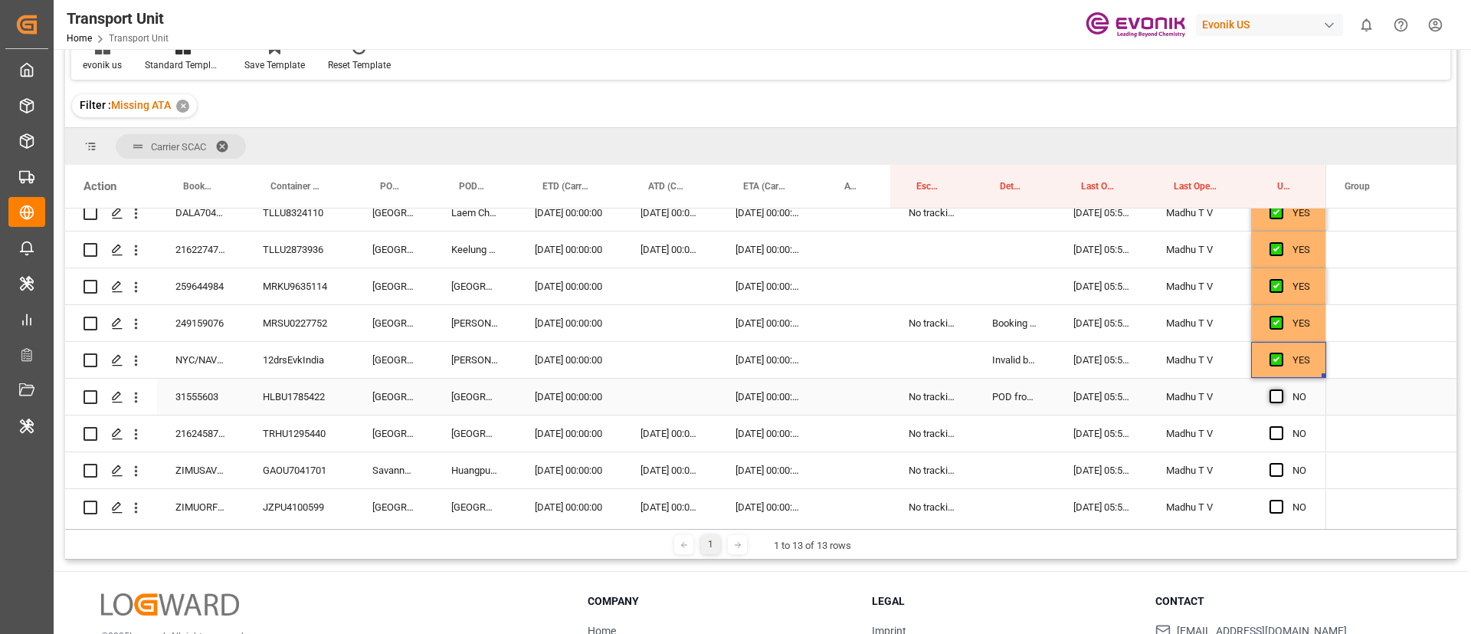
click at [1281, 389] on input "Press SPACE to select this row." at bounding box center [1281, 389] width 0 height 0
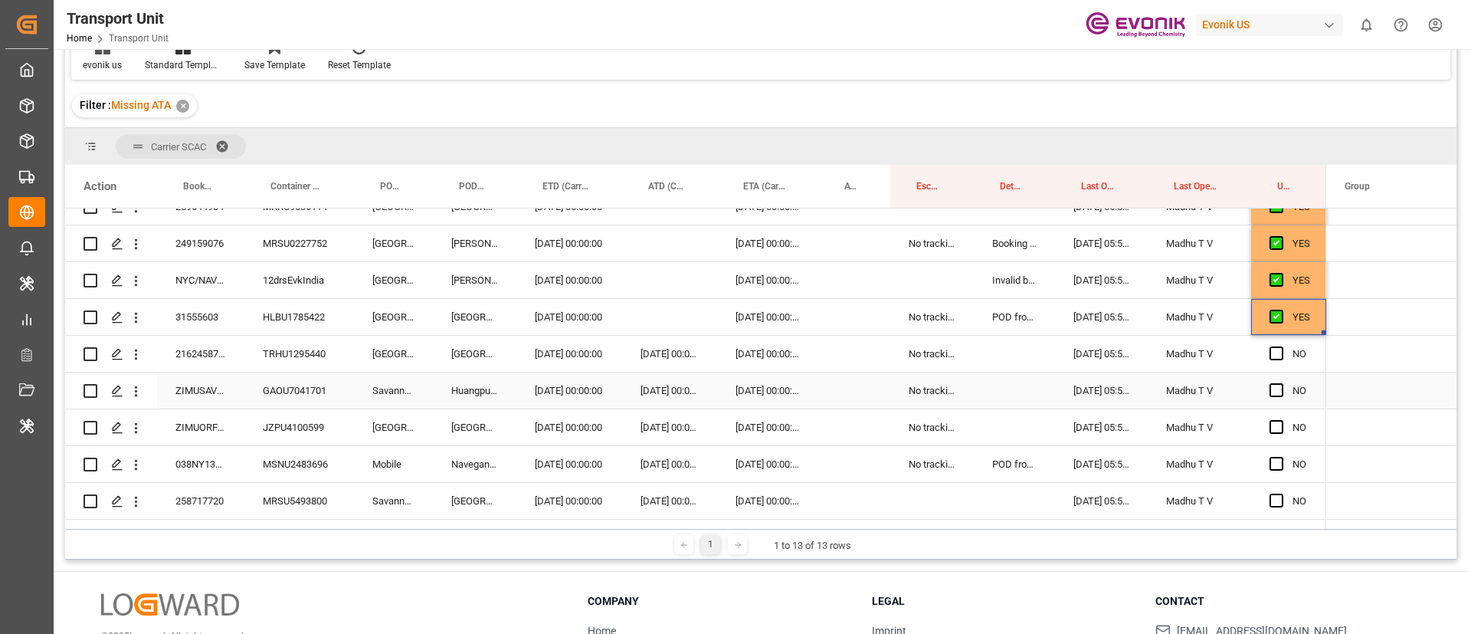
scroll to position [460, 0]
drag, startPoint x: 1276, startPoint y: 317, endPoint x: 1271, endPoint y: 346, distance: 29.5
click at [1275, 317] on span "Press SPACE to select this row." at bounding box center [1277, 318] width 14 height 14
click at [1281, 311] on input "Press SPACE to select this row." at bounding box center [1281, 311] width 0 height 0
click at [1276, 354] on span "Press SPACE to select this row." at bounding box center [1277, 355] width 14 height 14
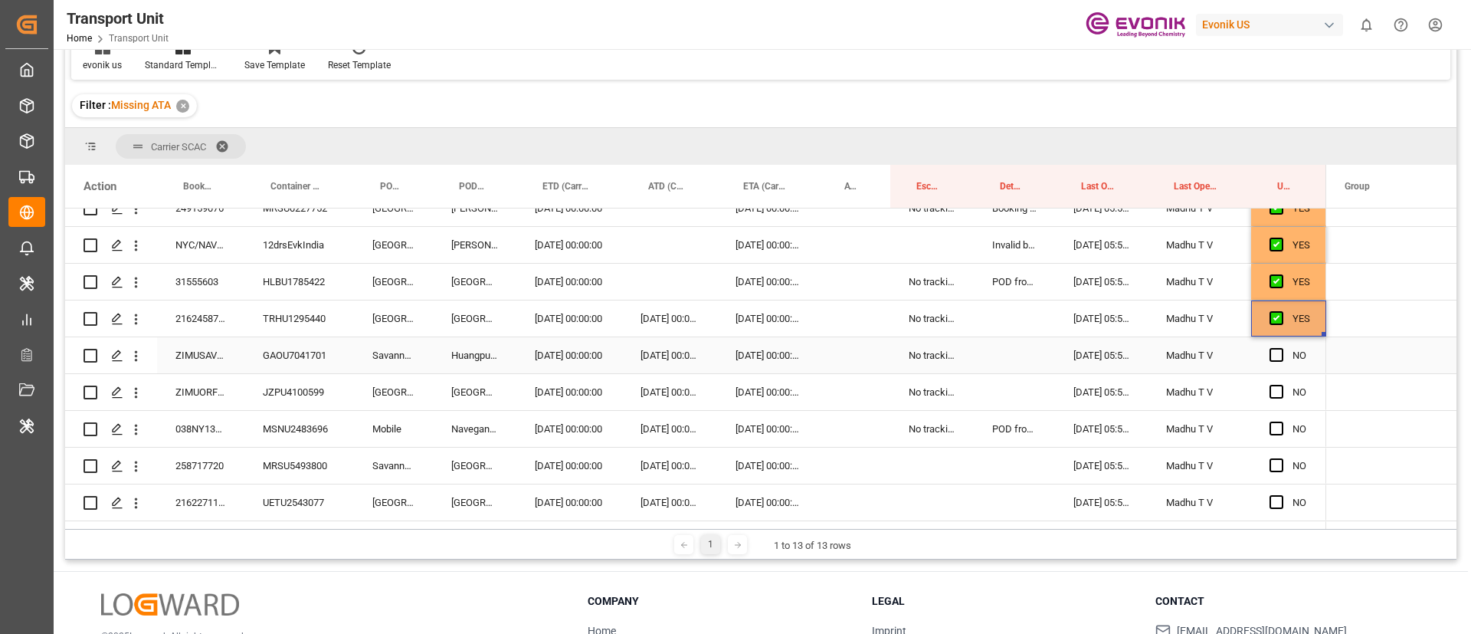
click at [1281, 348] on input "Press SPACE to select this row." at bounding box center [1281, 348] width 0 height 0
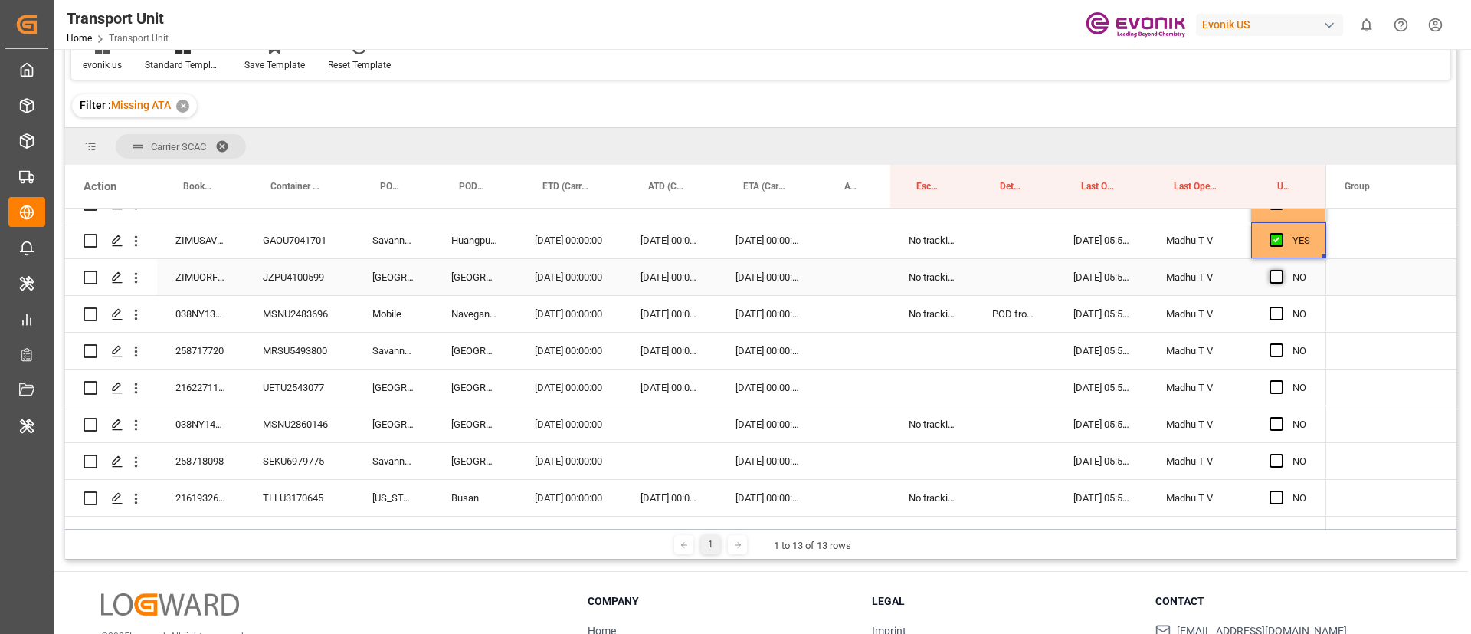
click at [1273, 274] on span "Press SPACE to select this row." at bounding box center [1277, 277] width 14 height 14
click at [1281, 270] on input "Press SPACE to select this row." at bounding box center [1281, 270] width 0 height 0
click at [1277, 307] on span "Press SPACE to select this row." at bounding box center [1277, 314] width 14 height 14
click at [1281, 307] on input "Press SPACE to select this row." at bounding box center [1281, 307] width 0 height 0
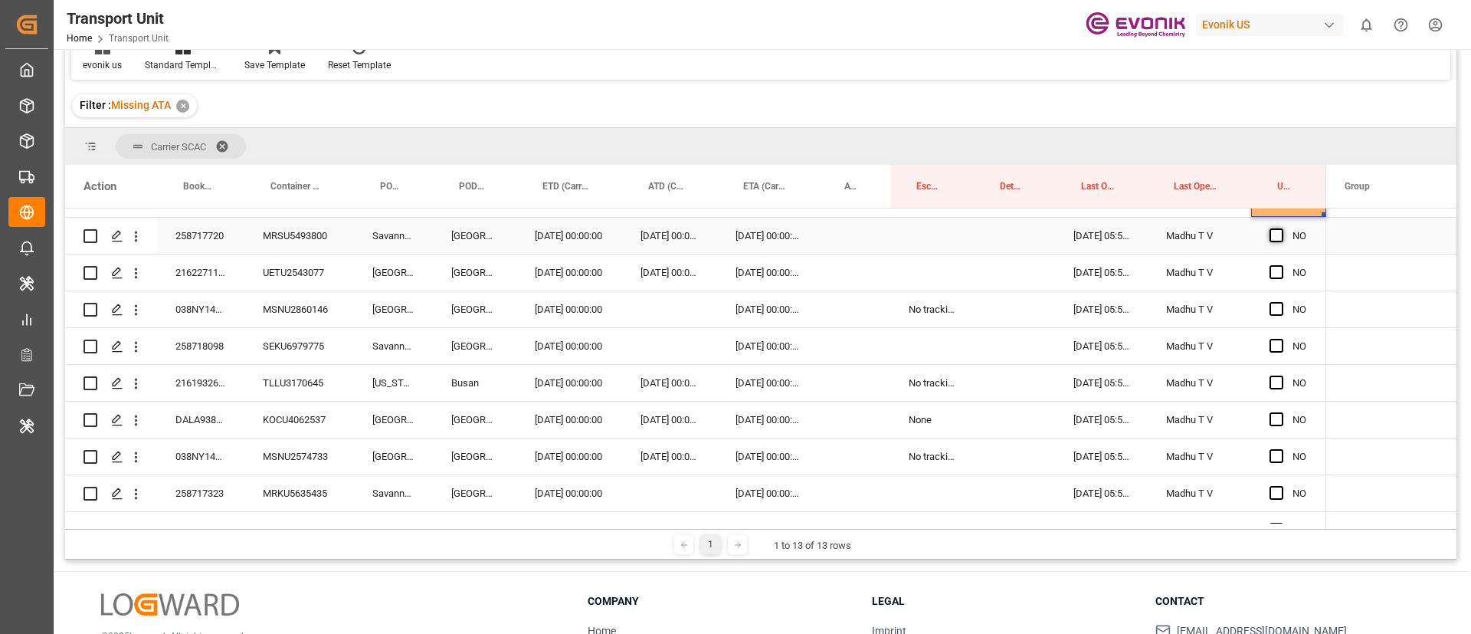
click at [1278, 233] on span "Press SPACE to select this row." at bounding box center [1277, 235] width 14 height 14
click at [1281, 228] on input "Press SPACE to select this row." at bounding box center [1281, 228] width 0 height 0
click at [212, 235] on div "258717720" at bounding box center [200, 236] width 87 height 36
click at [1277, 234] on span "Press SPACE to select this row." at bounding box center [1277, 235] width 14 height 14
click at [1281, 228] on input "Press SPACE to select this row." at bounding box center [1281, 228] width 0 height 0
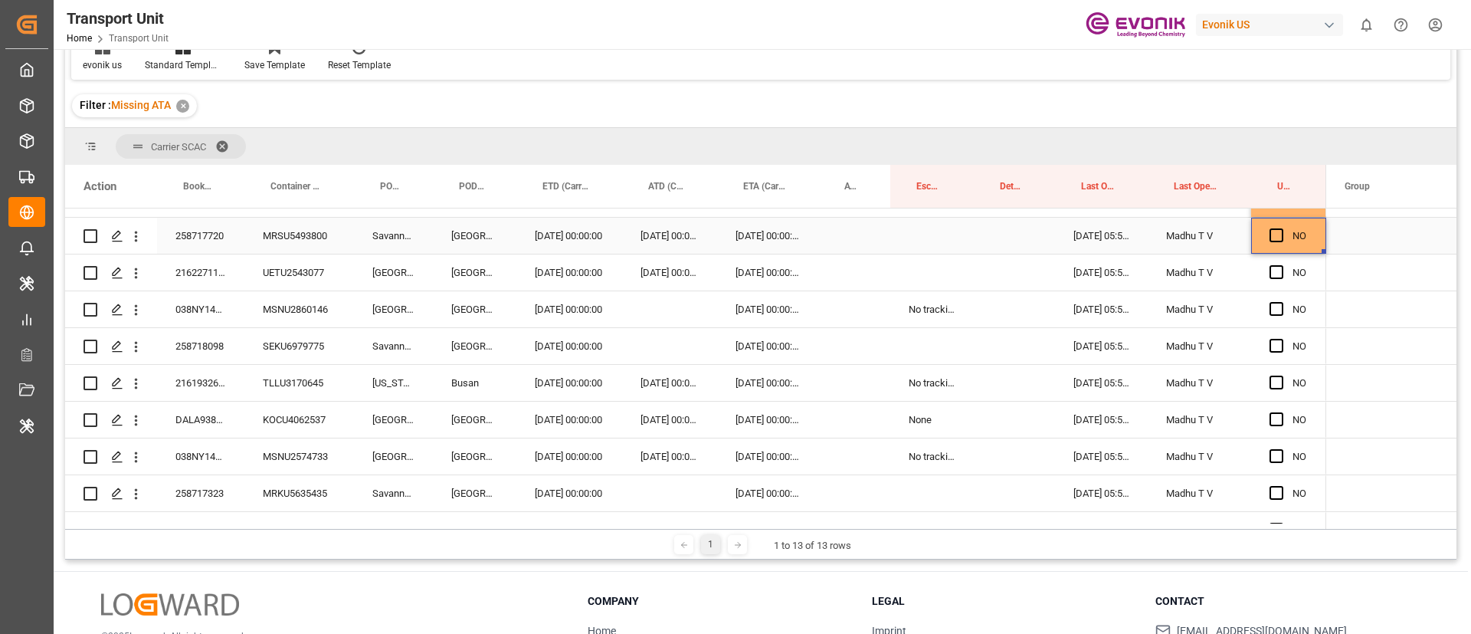
drag, startPoint x: 139, startPoint y: 239, endPoint x: 158, endPoint y: 250, distance: 22.0
click at [139, 238] on icon "open menu" at bounding box center [136, 236] width 16 height 16
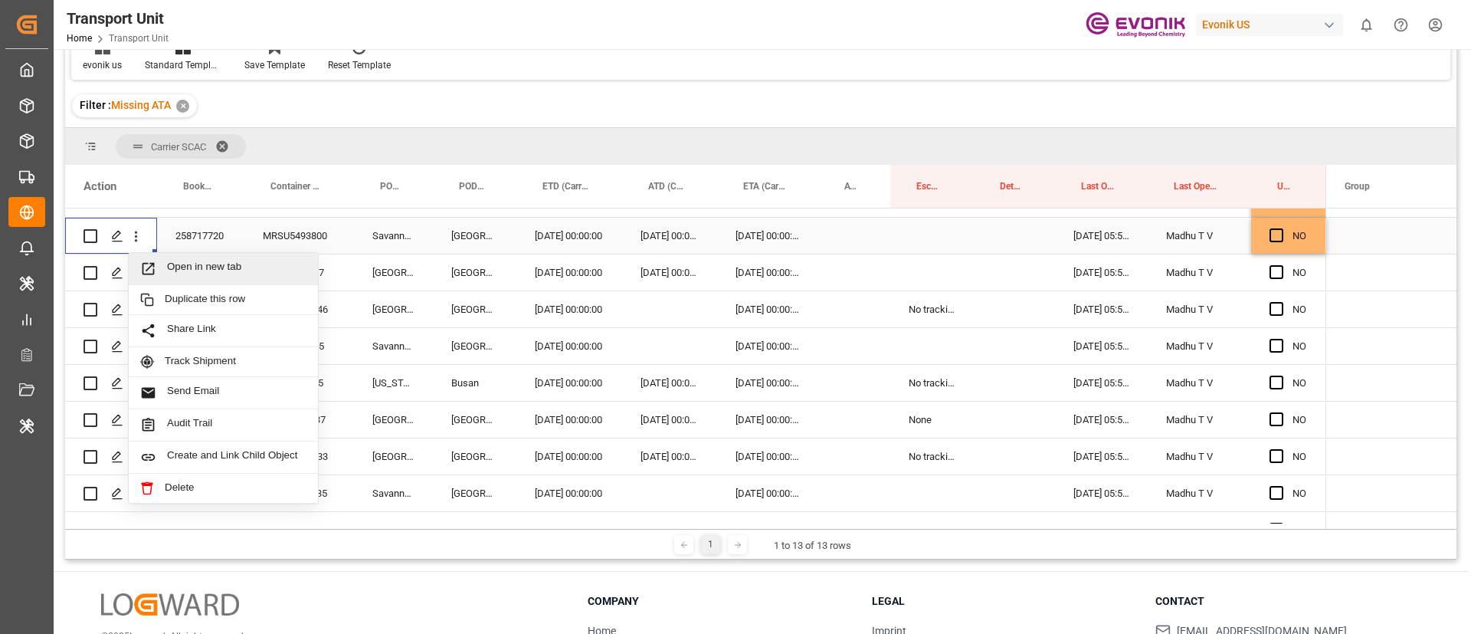
click at [192, 263] on span "Open in new tab" at bounding box center [236, 269] width 139 height 16
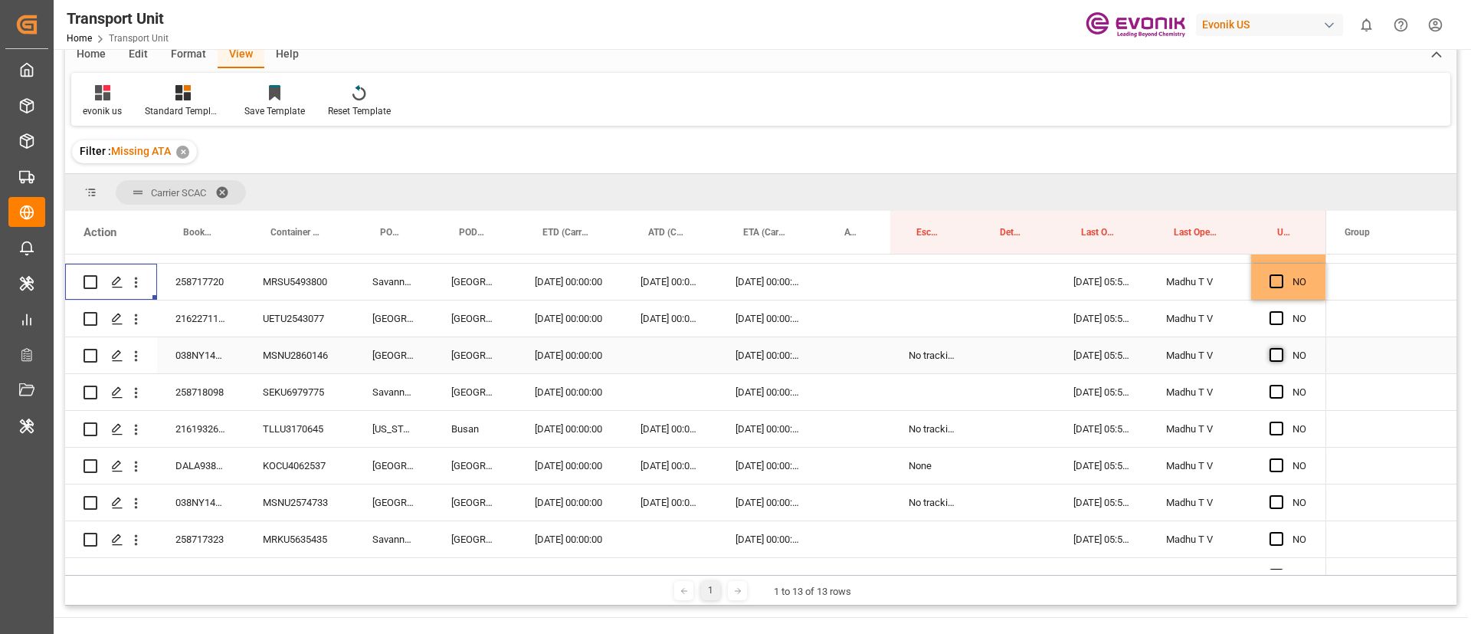
click at [1276, 348] on span "Press SPACE to select this row." at bounding box center [1277, 355] width 14 height 14
click at [1281, 348] on input "Press SPACE to select this row." at bounding box center [1281, 348] width 0 height 0
click at [1276, 311] on span "Press SPACE to select this row." at bounding box center [1277, 318] width 14 height 14
click at [1281, 311] on input "Press SPACE to select this row." at bounding box center [1281, 311] width 0 height 0
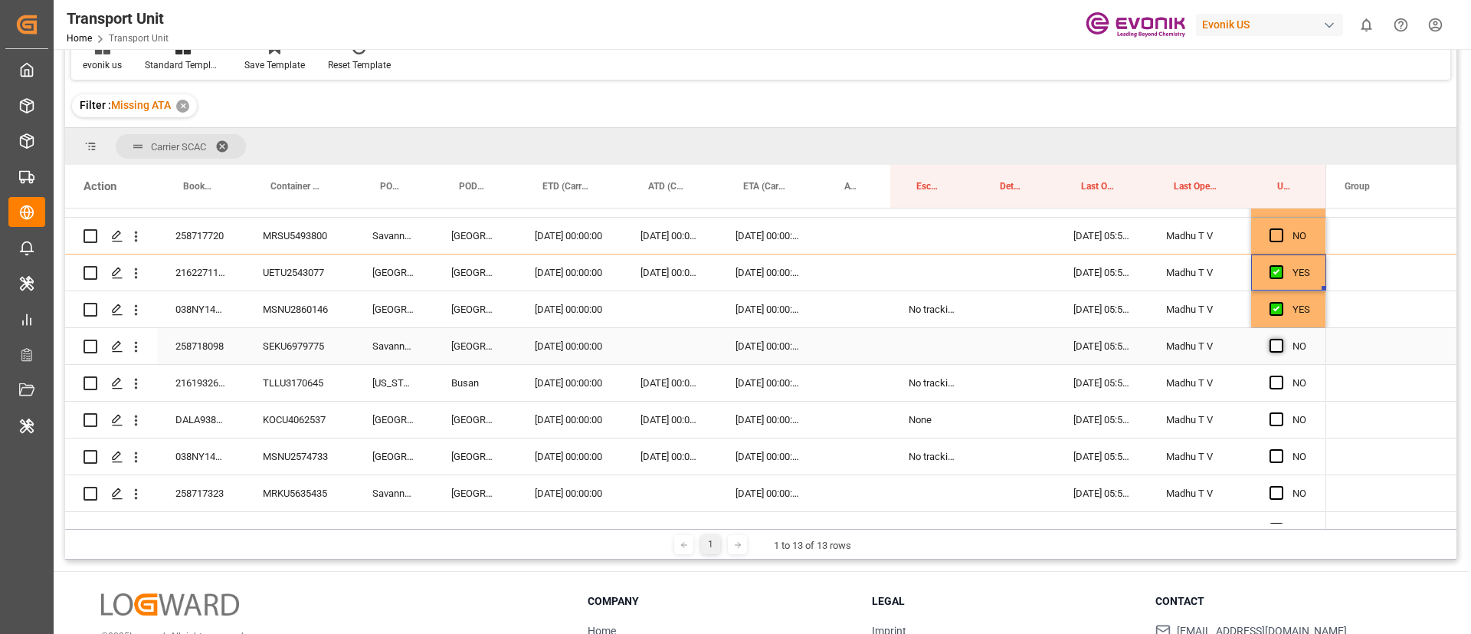
click at [1274, 349] on span "Press SPACE to select this row." at bounding box center [1277, 346] width 14 height 14
click at [1281, 339] on input "Press SPACE to select this row." at bounding box center [1281, 339] width 0 height 0
click at [1277, 379] on span "Press SPACE to select this row." at bounding box center [1277, 383] width 14 height 14
click at [1281, 376] on input "Press SPACE to select this row." at bounding box center [1281, 376] width 0 height 0
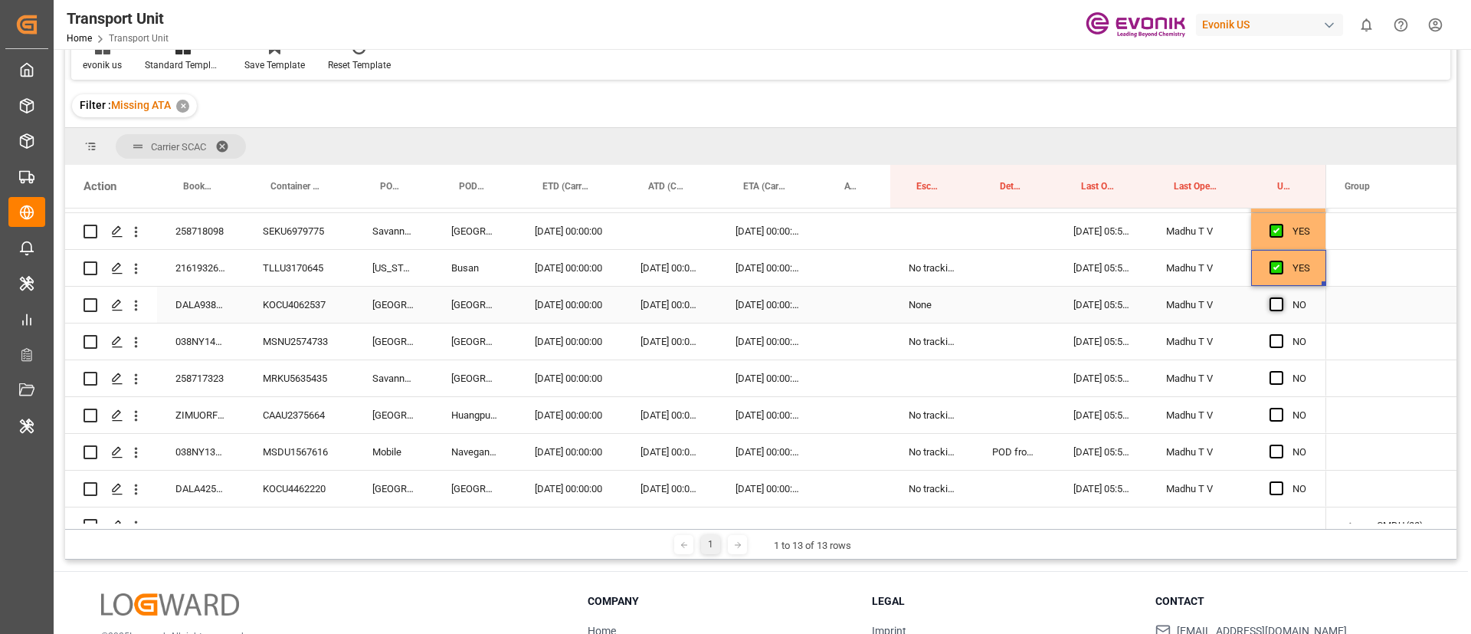
click at [1276, 303] on span "Press SPACE to select this row." at bounding box center [1277, 304] width 14 height 14
click at [1281, 297] on input "Press SPACE to select this row." at bounding box center [1281, 297] width 0 height 0
click at [1278, 336] on span "Press SPACE to select this row." at bounding box center [1277, 341] width 14 height 14
click at [1281, 334] on input "Press SPACE to select this row." at bounding box center [1281, 334] width 0 height 0
click at [1279, 378] on span "Press SPACE to select this row." at bounding box center [1277, 378] width 14 height 14
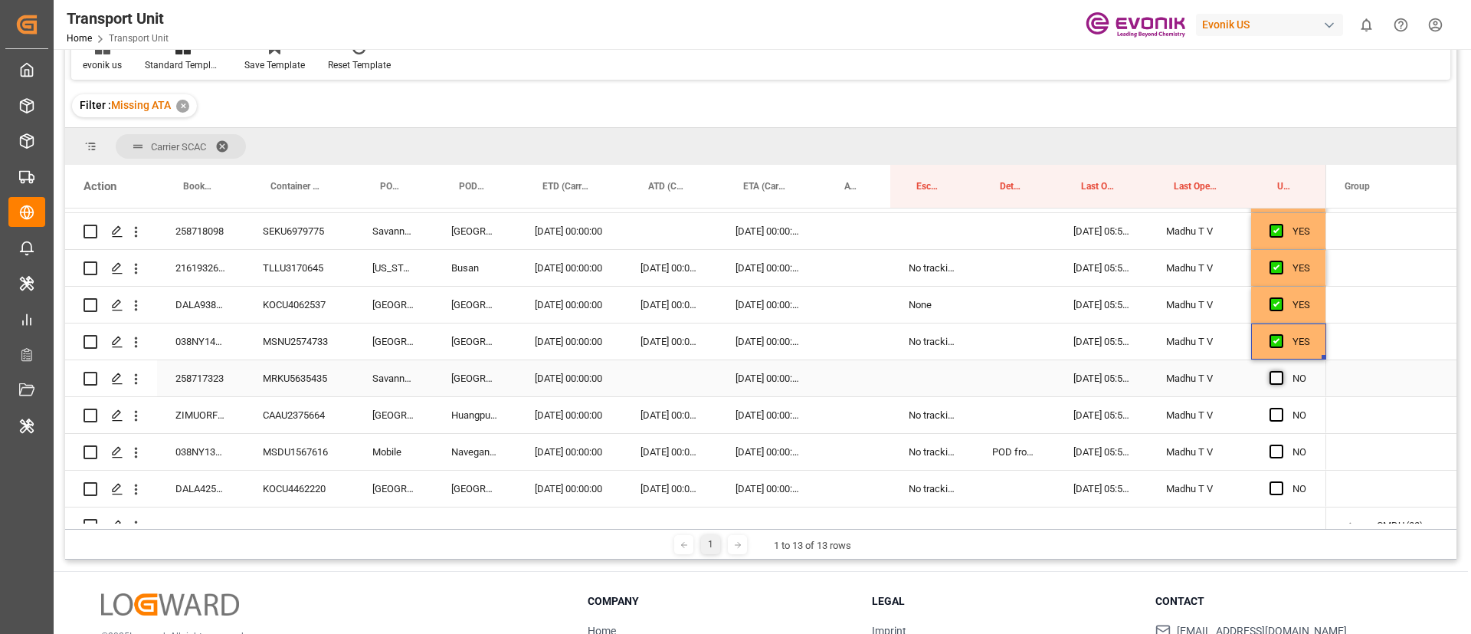
click at [1281, 371] on input "Press SPACE to select this row." at bounding box center [1281, 371] width 0 height 0
click at [208, 344] on div "038NY1420219" at bounding box center [200, 341] width 87 height 36
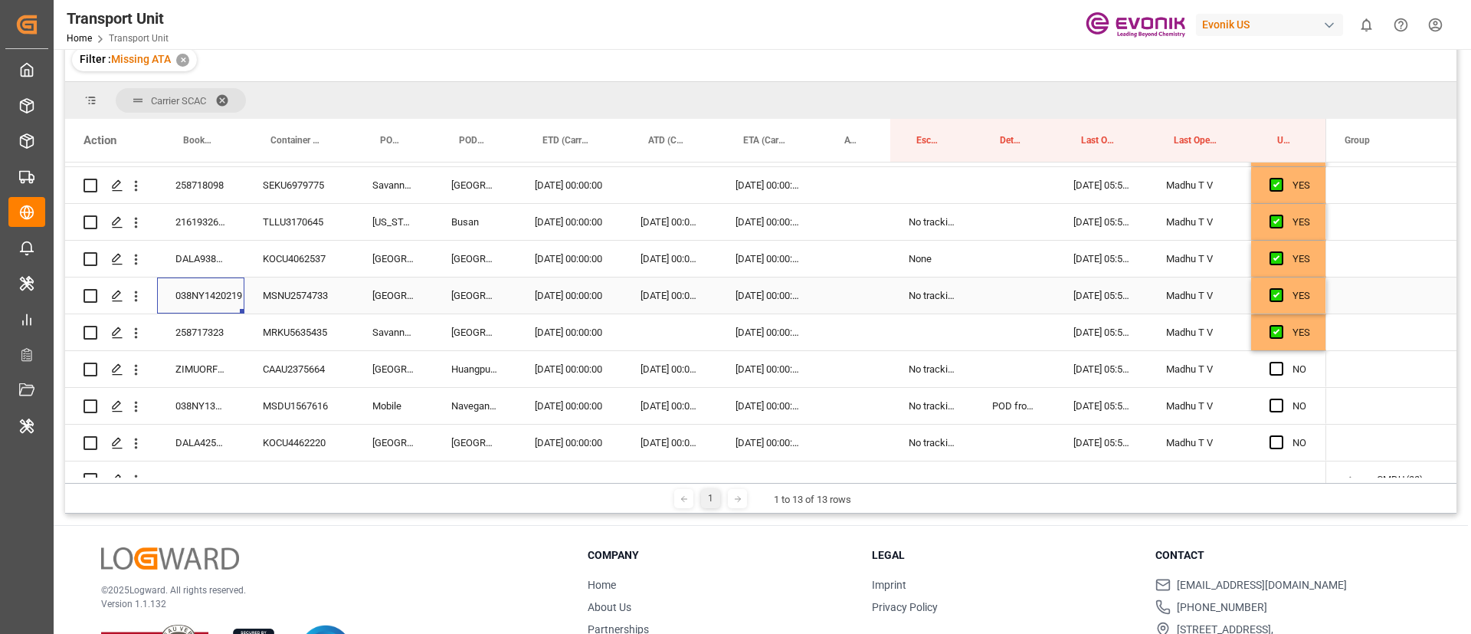
scroll to position [115, 0]
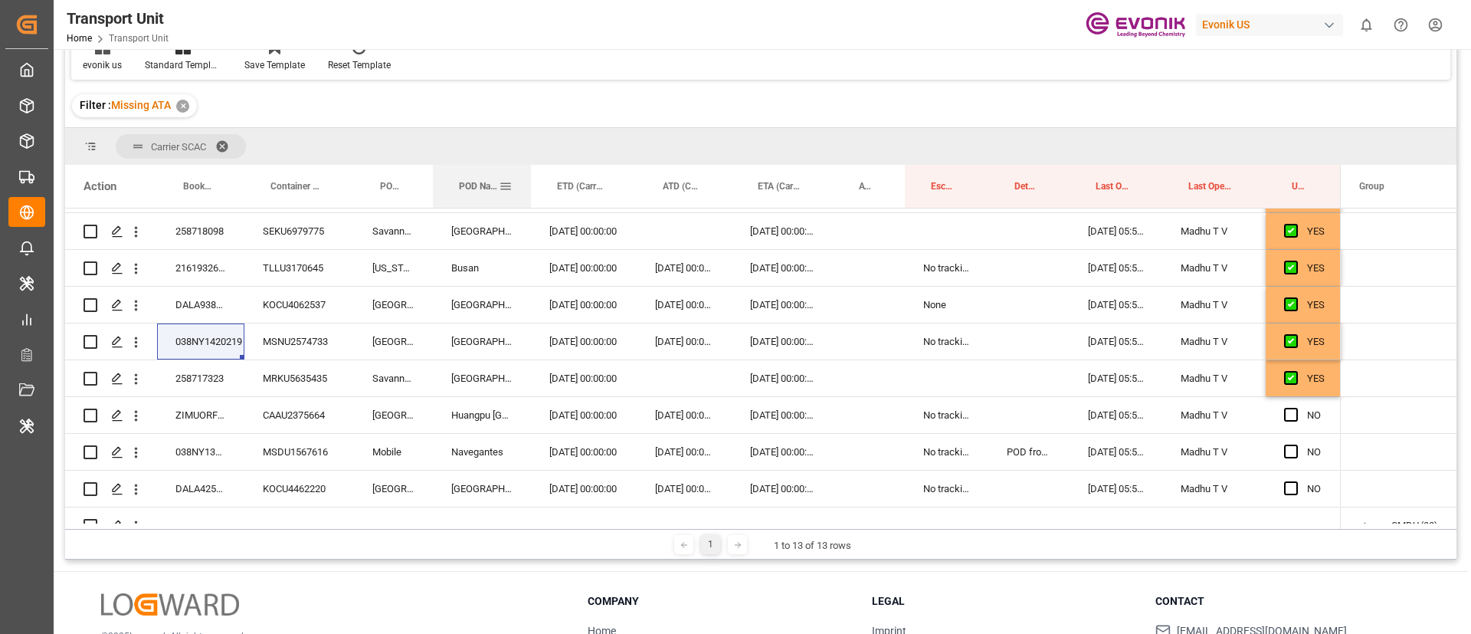
drag, startPoint x: 514, startPoint y: 182, endPoint x: 529, endPoint y: 182, distance: 14.6
click at [529, 182] on div at bounding box center [531, 186] width 6 height 43
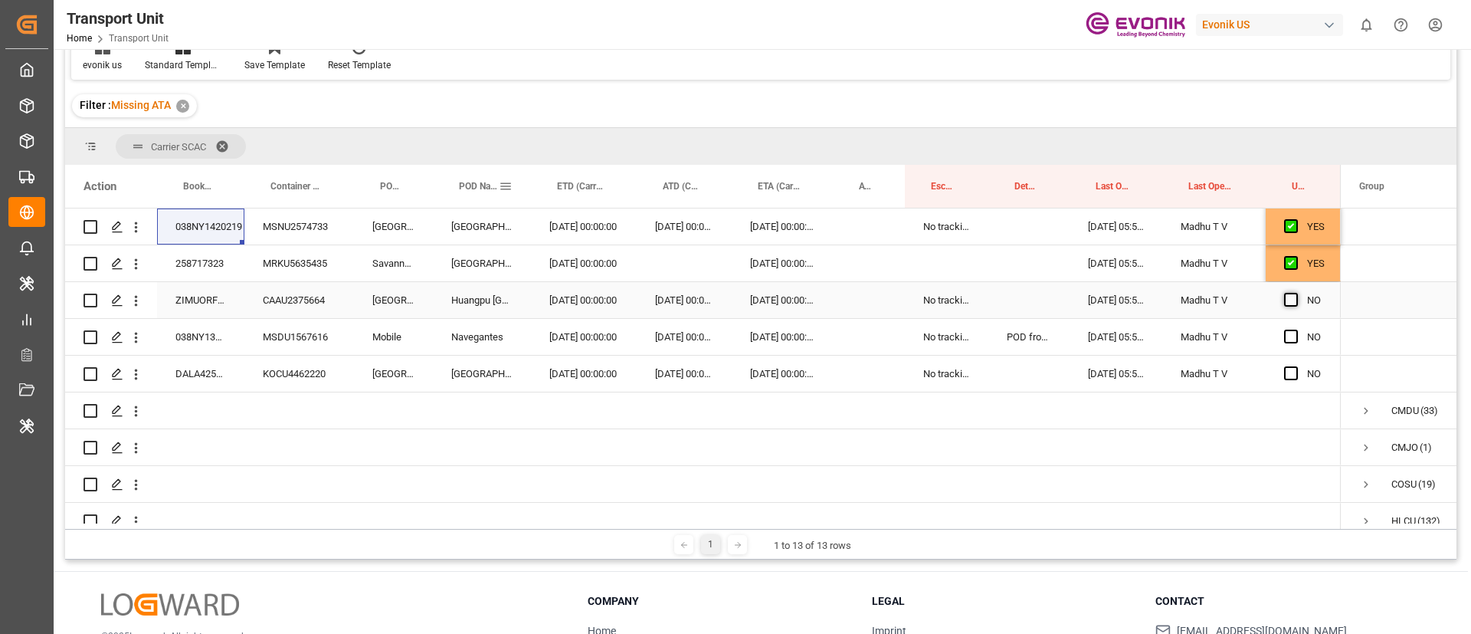
click at [1289, 298] on span "Press SPACE to select this row." at bounding box center [1291, 300] width 14 height 14
click at [1296, 293] on input "Press SPACE to select this row." at bounding box center [1296, 293] width 0 height 0
click at [1289, 337] on span "Press SPACE to select this row." at bounding box center [1291, 337] width 14 height 14
click at [1296, 330] on input "Press SPACE to select this row." at bounding box center [1296, 330] width 0 height 0
click at [1289, 372] on span "Press SPACE to select this row." at bounding box center [1291, 373] width 14 height 14
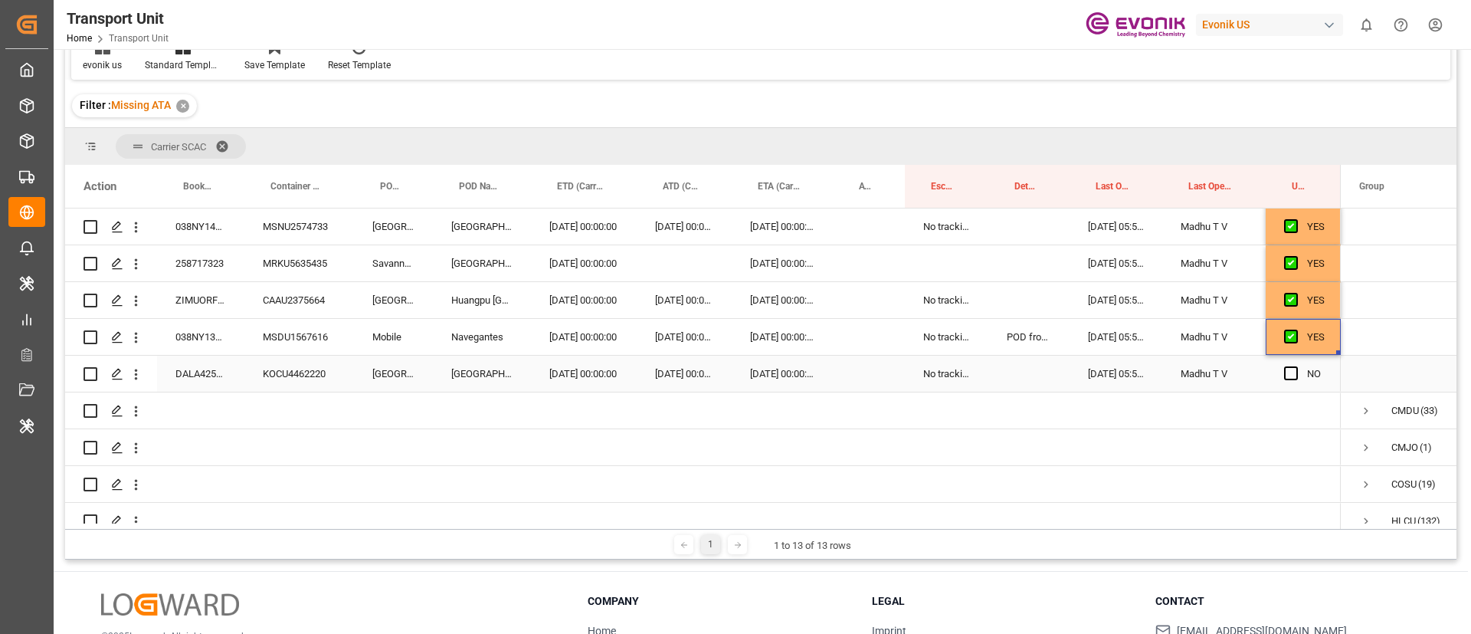
click at [1296, 366] on input "Press SPACE to select this row." at bounding box center [1296, 366] width 0 height 0
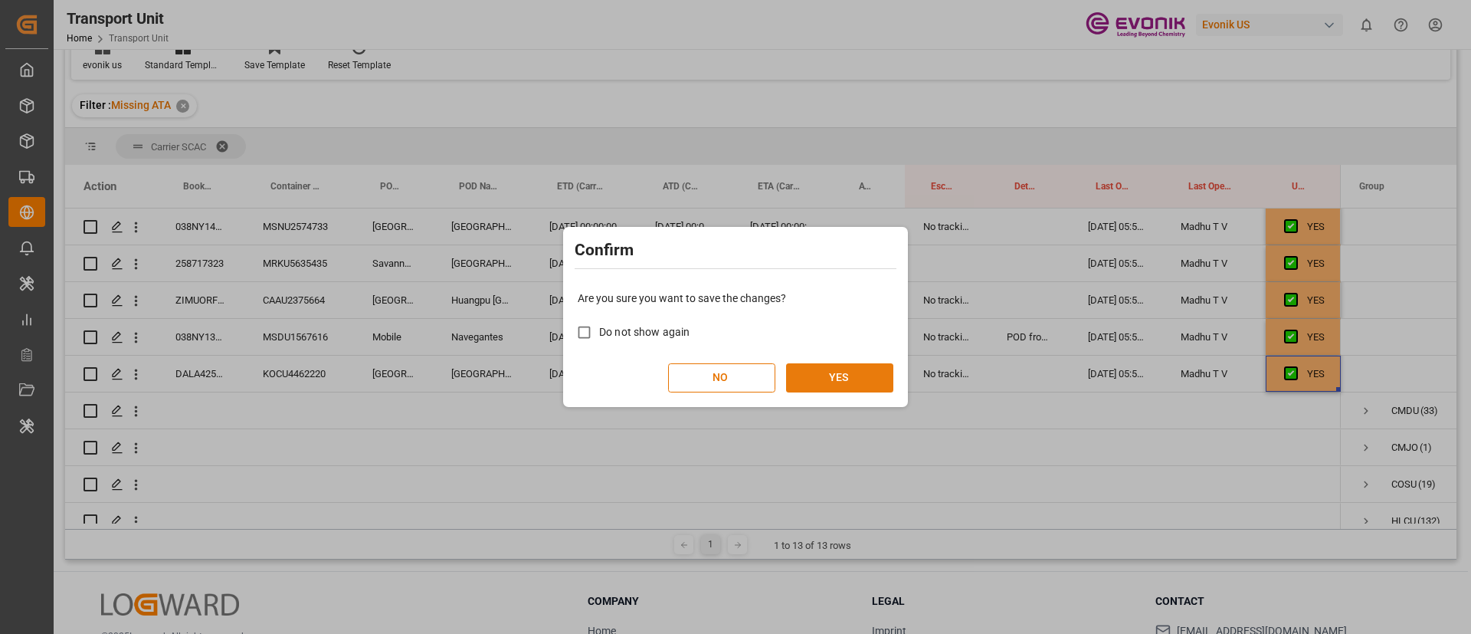
click at [836, 371] on button "YES" at bounding box center [839, 377] width 107 height 29
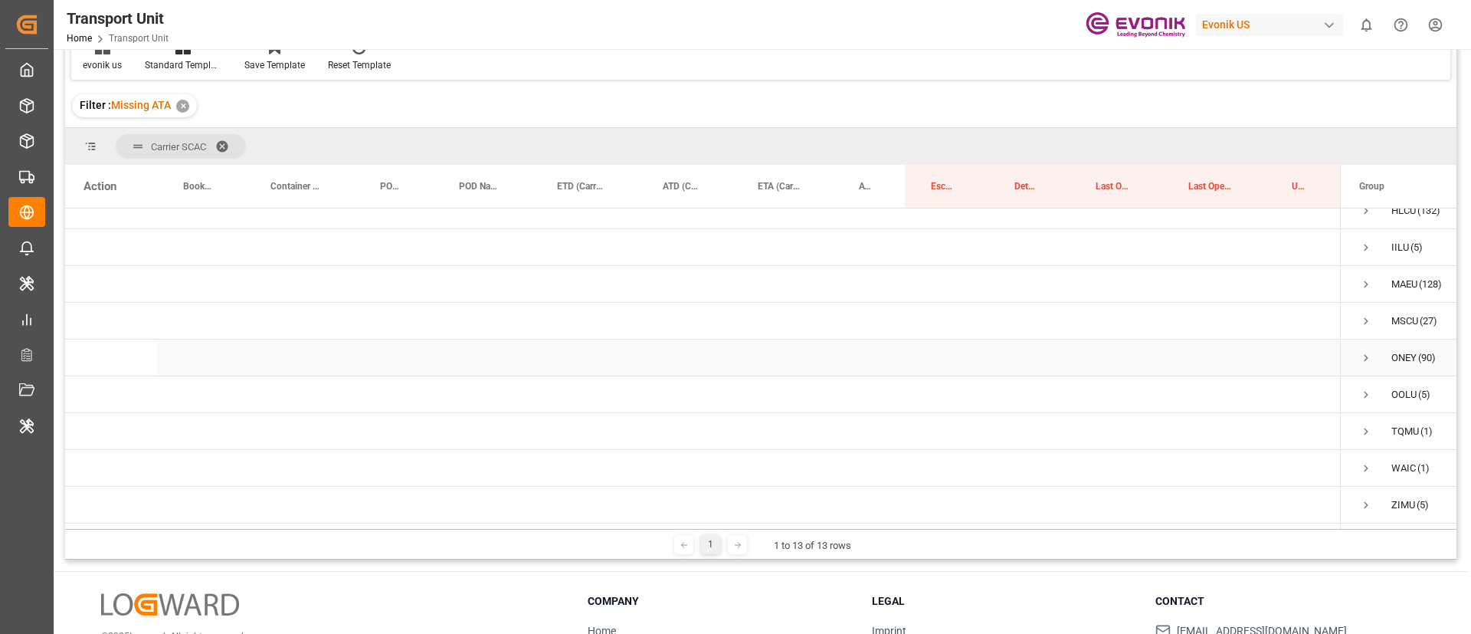
scroll to position [0, 0]
click at [1365, 262] on span "Press SPACE to select this row." at bounding box center [1367, 264] width 14 height 14
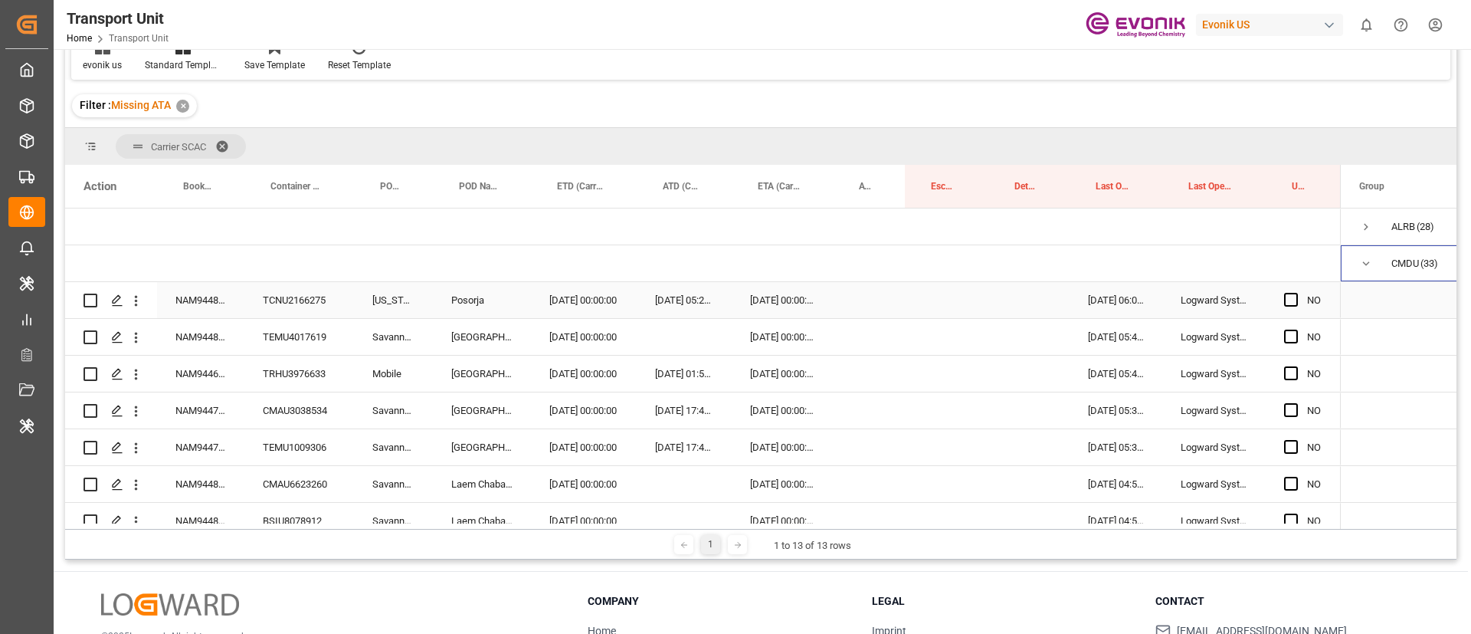
click at [198, 298] on div "NAM9448463" at bounding box center [200, 300] width 87 height 36
click at [1291, 299] on span "Press SPACE to select this row." at bounding box center [1291, 300] width 14 height 14
click at [1296, 293] on input "Press SPACE to select this row." at bounding box center [1296, 293] width 0 height 0
click at [1286, 336] on span "Press SPACE to select this row." at bounding box center [1291, 337] width 14 height 14
click at [1296, 330] on input "Press SPACE to select this row." at bounding box center [1296, 330] width 0 height 0
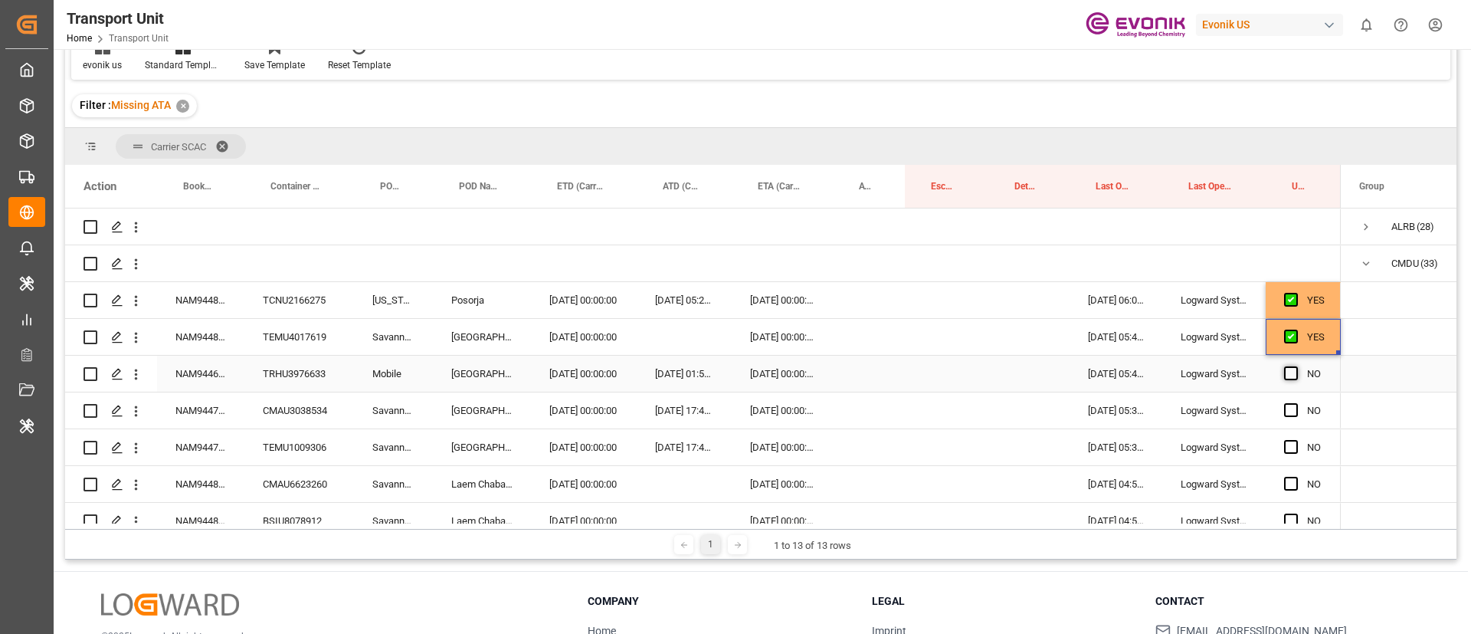
click at [1290, 375] on span "Press SPACE to select this row." at bounding box center [1291, 373] width 14 height 14
click at [1296, 366] on input "Press SPACE to select this row." at bounding box center [1296, 366] width 0 height 0
click at [1290, 405] on span "Press SPACE to select this row." at bounding box center [1291, 410] width 14 height 14
click at [1296, 403] on input "Press SPACE to select this row." at bounding box center [1296, 403] width 0 height 0
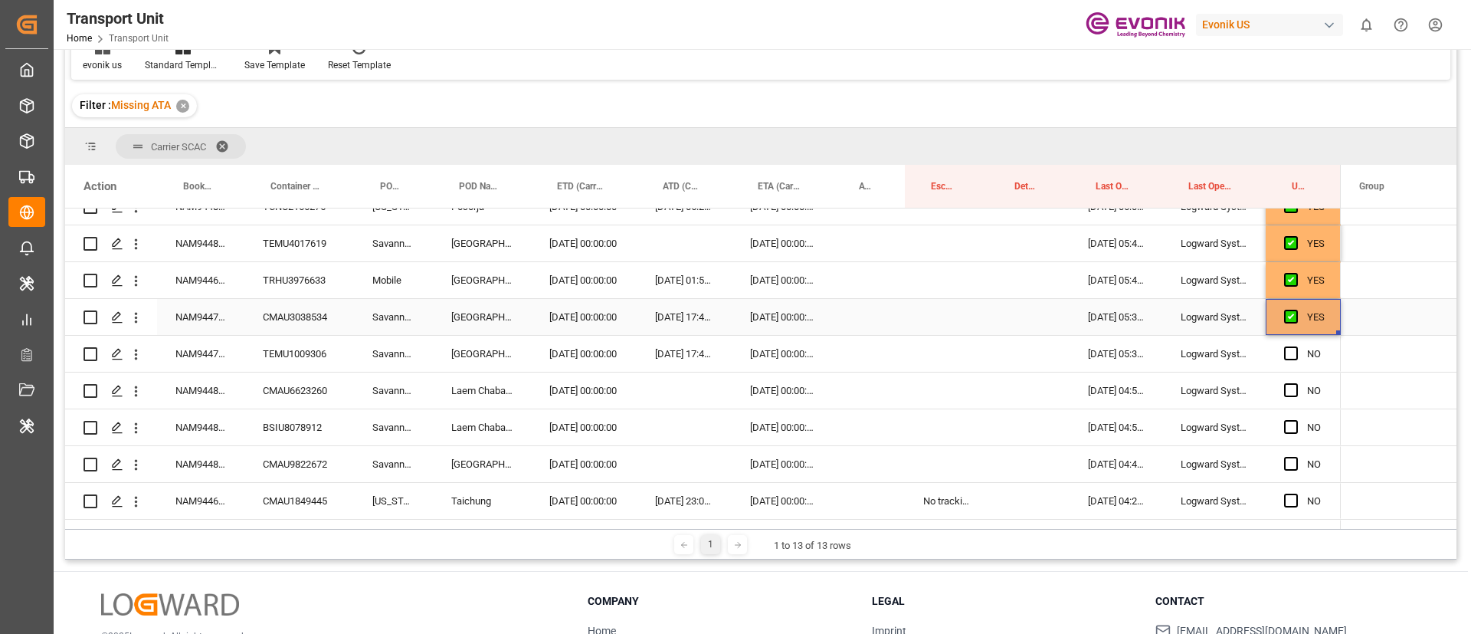
scroll to position [115, 0]
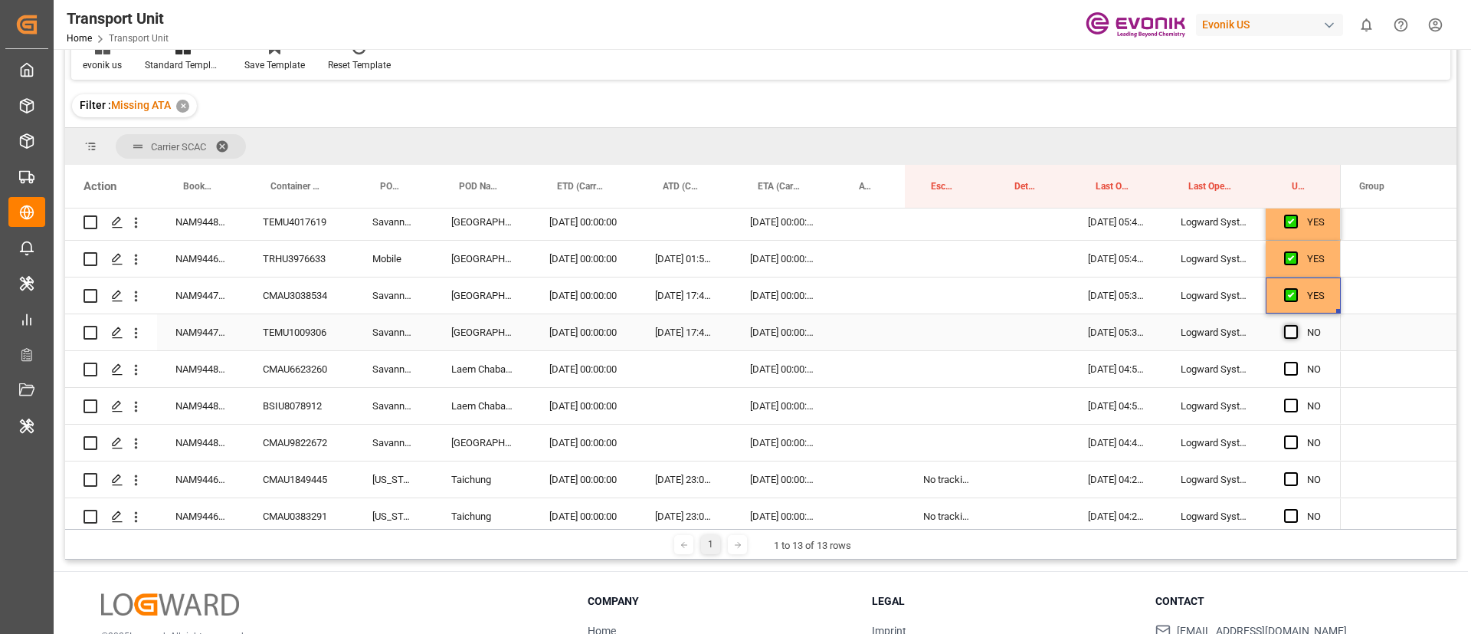
click at [1291, 334] on span "Press SPACE to select this row." at bounding box center [1291, 332] width 14 height 14
click at [1296, 325] on input "Press SPACE to select this row." at bounding box center [1296, 325] width 0 height 0
click at [1289, 372] on span "Press SPACE to select this row." at bounding box center [1291, 369] width 14 height 14
click at [1296, 362] on input "Press SPACE to select this row." at bounding box center [1296, 362] width 0 height 0
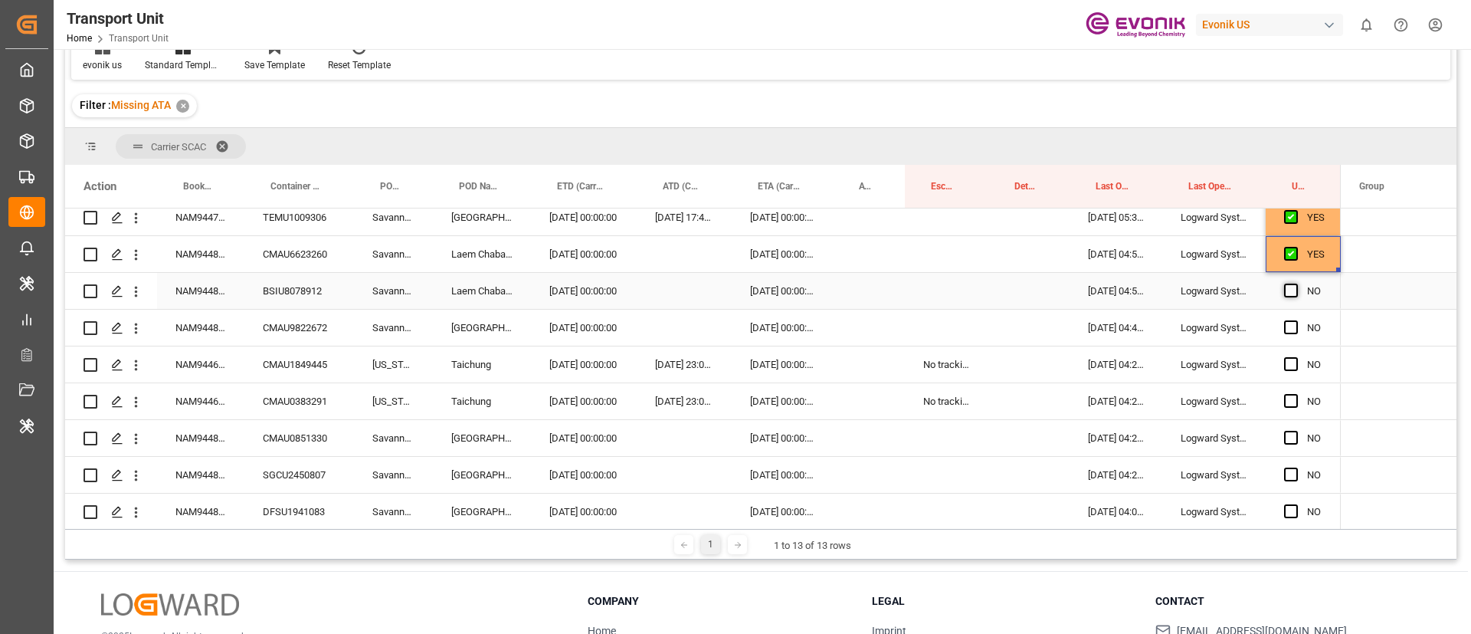
click at [1293, 294] on span "Press SPACE to select this row." at bounding box center [1291, 291] width 14 height 14
click at [1296, 284] on input "Press SPACE to select this row." at bounding box center [1296, 284] width 0 height 0
click at [1291, 328] on span "Press SPACE to select this row." at bounding box center [1291, 327] width 14 height 14
click at [1296, 320] on input "Press SPACE to select this row." at bounding box center [1296, 320] width 0 height 0
click at [1291, 366] on span "Press SPACE to select this row." at bounding box center [1291, 364] width 14 height 14
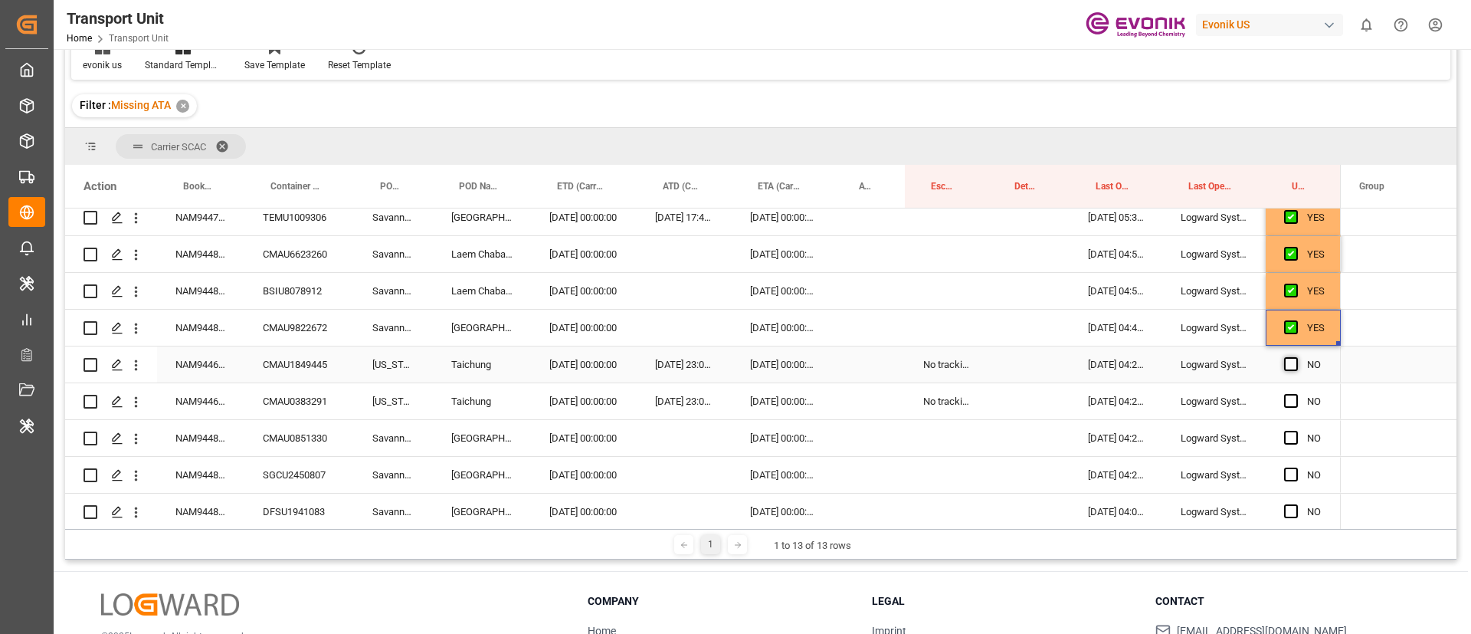
click at [1296, 357] on input "Press SPACE to select this row." at bounding box center [1296, 357] width 0 height 0
click at [1292, 399] on span "Press SPACE to select this row." at bounding box center [1291, 401] width 14 height 14
click at [1296, 394] on input "Press SPACE to select this row." at bounding box center [1296, 394] width 0 height 0
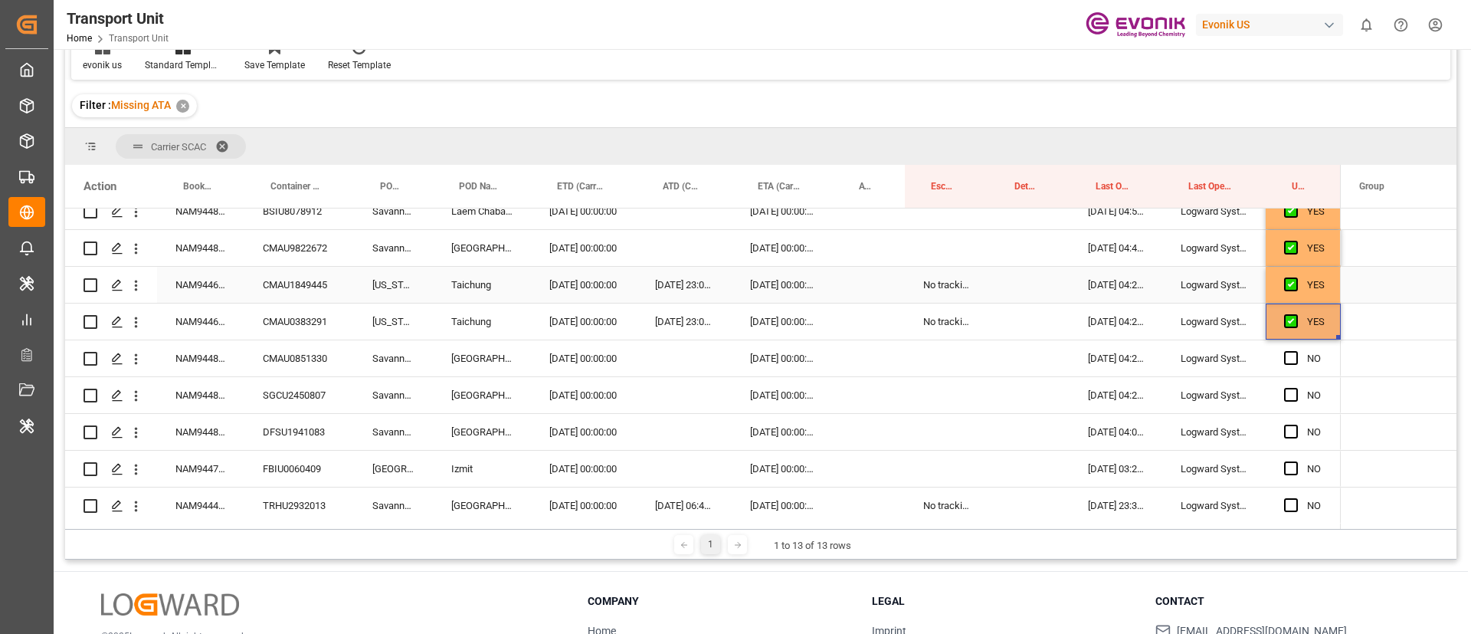
scroll to position [345, 0]
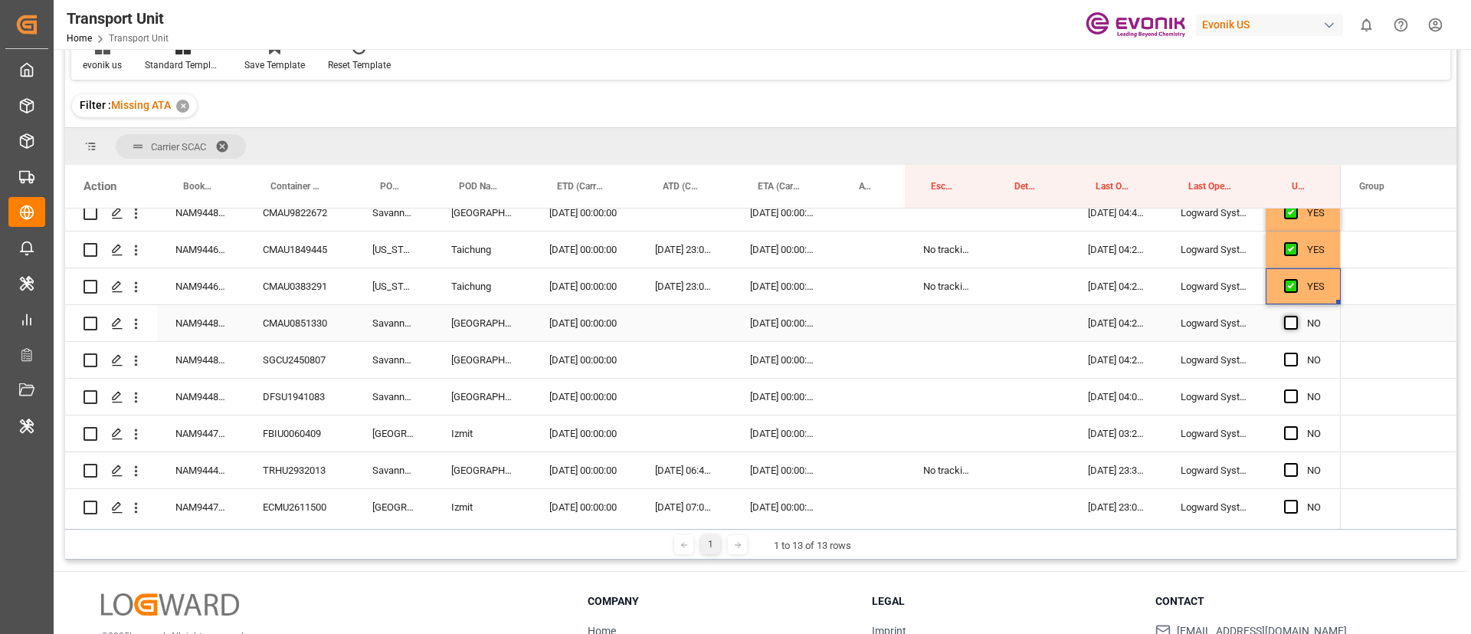
click at [1290, 325] on span "Press SPACE to select this row." at bounding box center [1291, 323] width 14 height 14
click at [1296, 316] on input "Press SPACE to select this row." at bounding box center [1296, 316] width 0 height 0
click at [1288, 363] on span "Press SPACE to select this row." at bounding box center [1291, 360] width 14 height 14
click at [1296, 353] on input "Press SPACE to select this row." at bounding box center [1296, 353] width 0 height 0
click at [1288, 396] on span "Press SPACE to select this row." at bounding box center [1291, 396] width 14 height 14
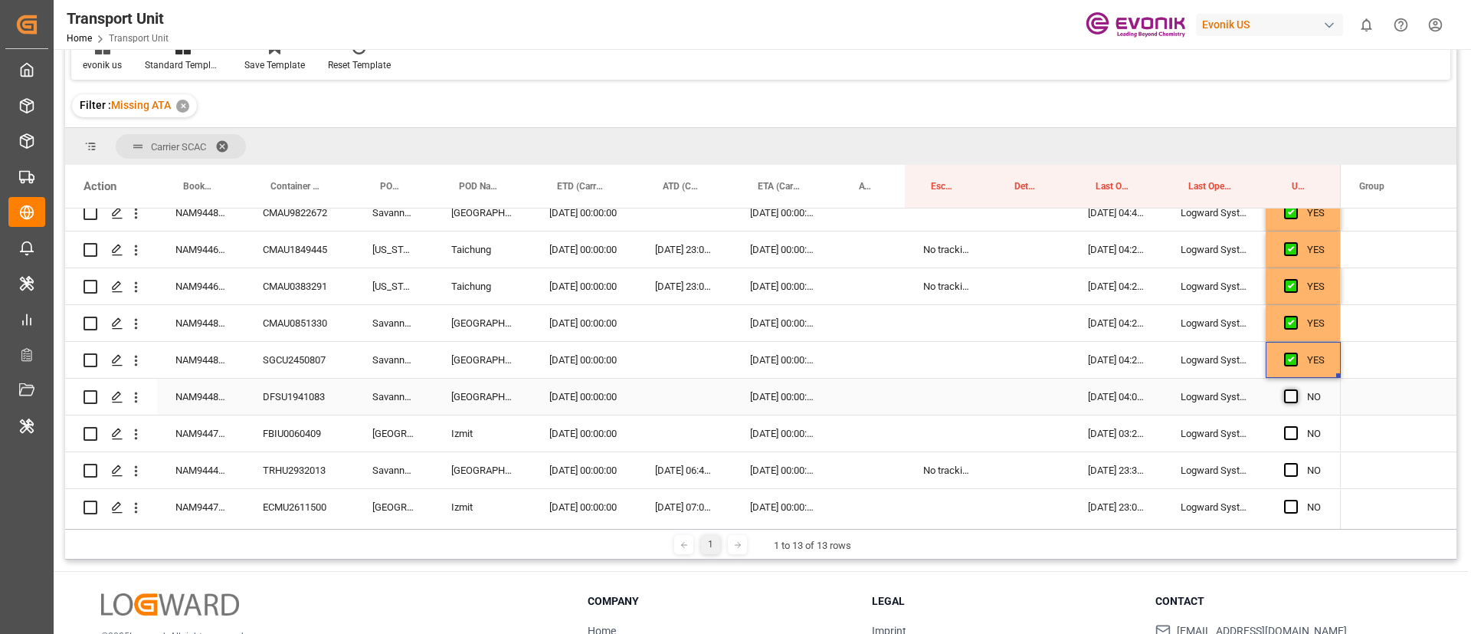
click at [1296, 389] on input "Press SPACE to select this row." at bounding box center [1296, 389] width 0 height 0
click at [1291, 431] on span "Press SPACE to select this row." at bounding box center [1291, 433] width 14 height 14
click at [1296, 426] on input "Press SPACE to select this row." at bounding box center [1296, 426] width 0 height 0
click at [195, 448] on div "NAM9447897" at bounding box center [200, 433] width 87 height 36
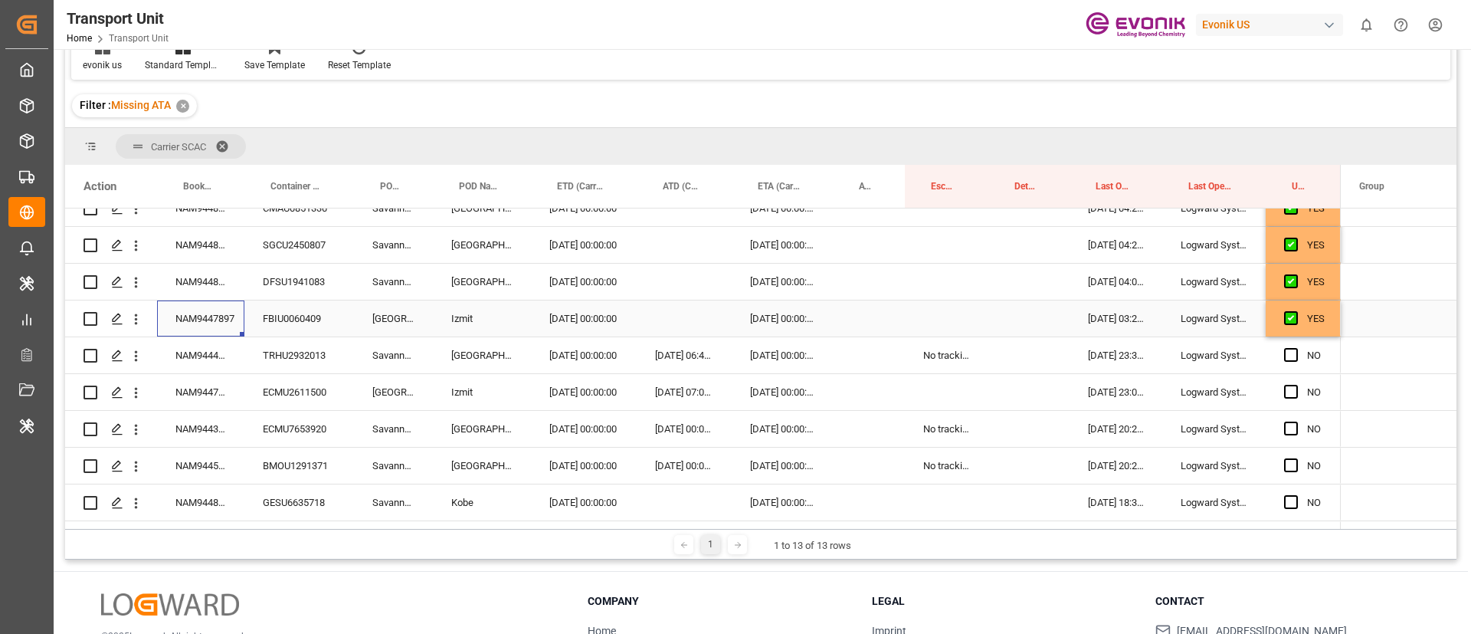
click at [574, 316] on div "[DATE] 00:00:00" at bounding box center [584, 318] width 106 height 36
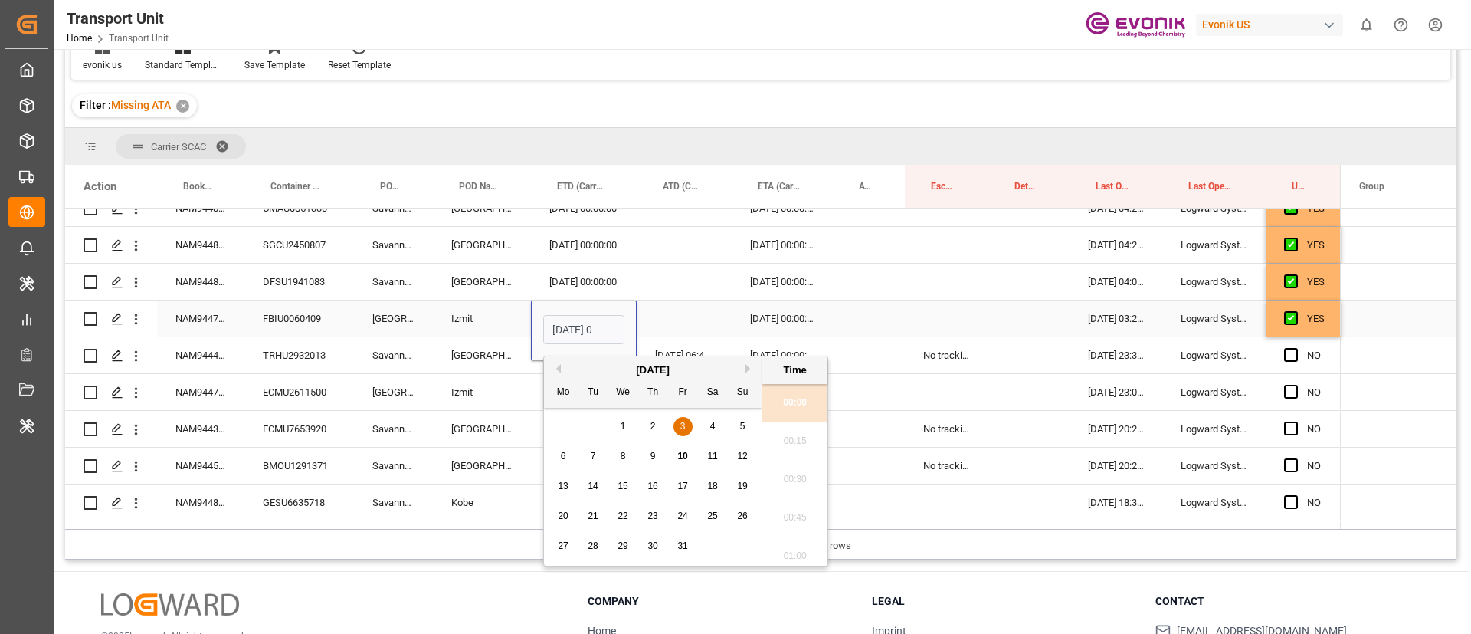
scroll to position [1768, 0]
click at [681, 456] on span "10" at bounding box center [682, 456] width 10 height 11
type input "10.10.2025 00:00"
click at [776, 322] on div "22.11.2025 00:00:00" at bounding box center [782, 318] width 101 height 36
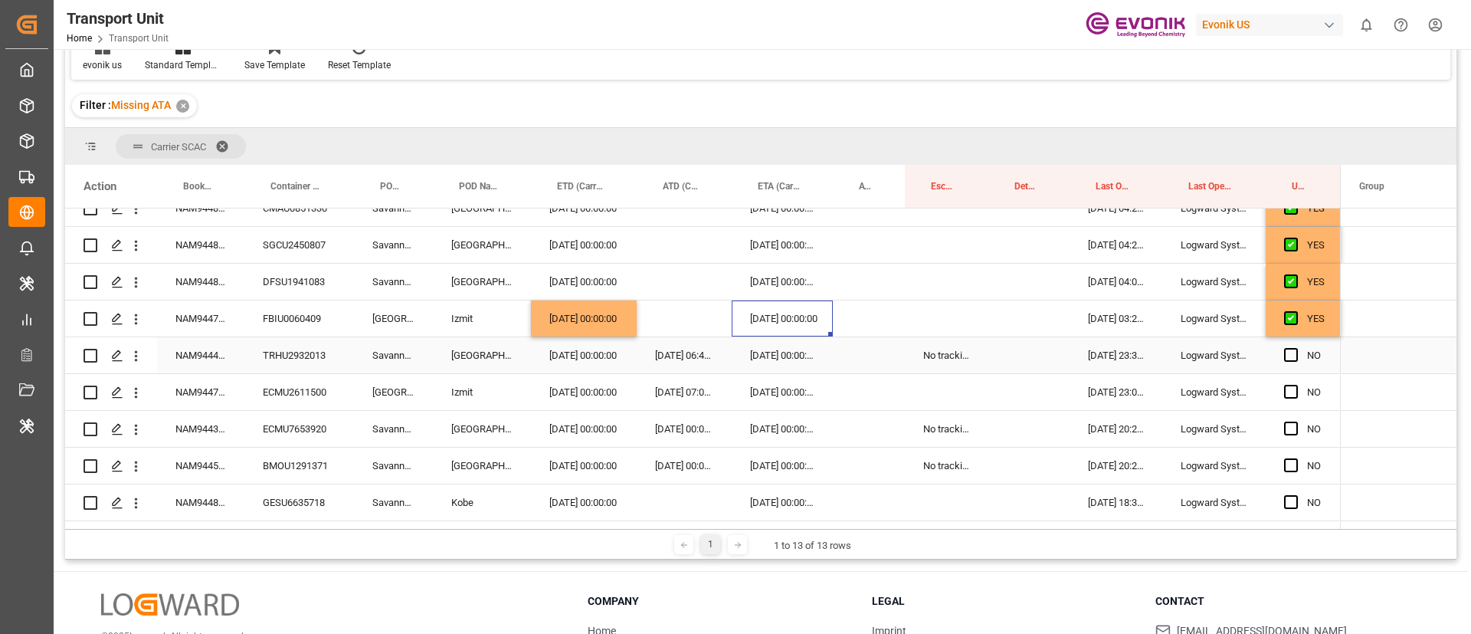
click at [208, 359] on div "NAM9444674" at bounding box center [200, 355] width 87 height 36
click at [133, 359] on icon "open menu" at bounding box center [136, 356] width 16 height 16
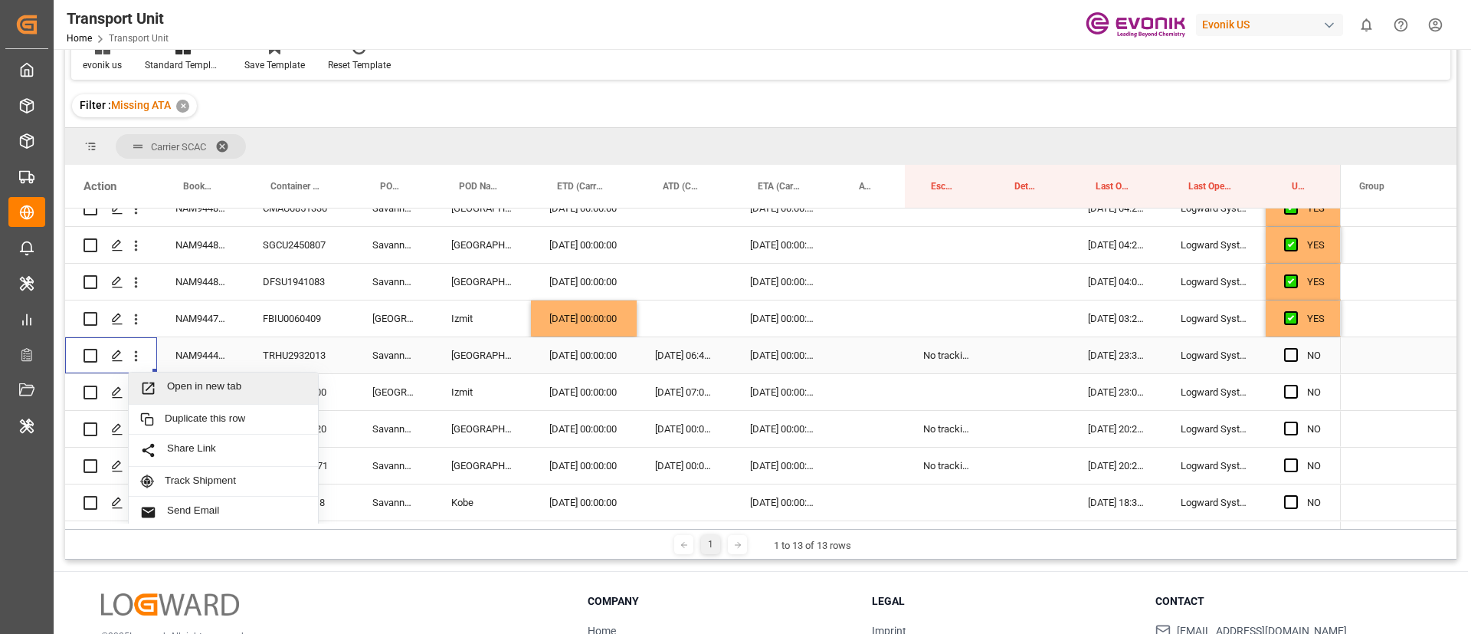
click at [199, 387] on span "Open in new tab" at bounding box center [236, 388] width 139 height 16
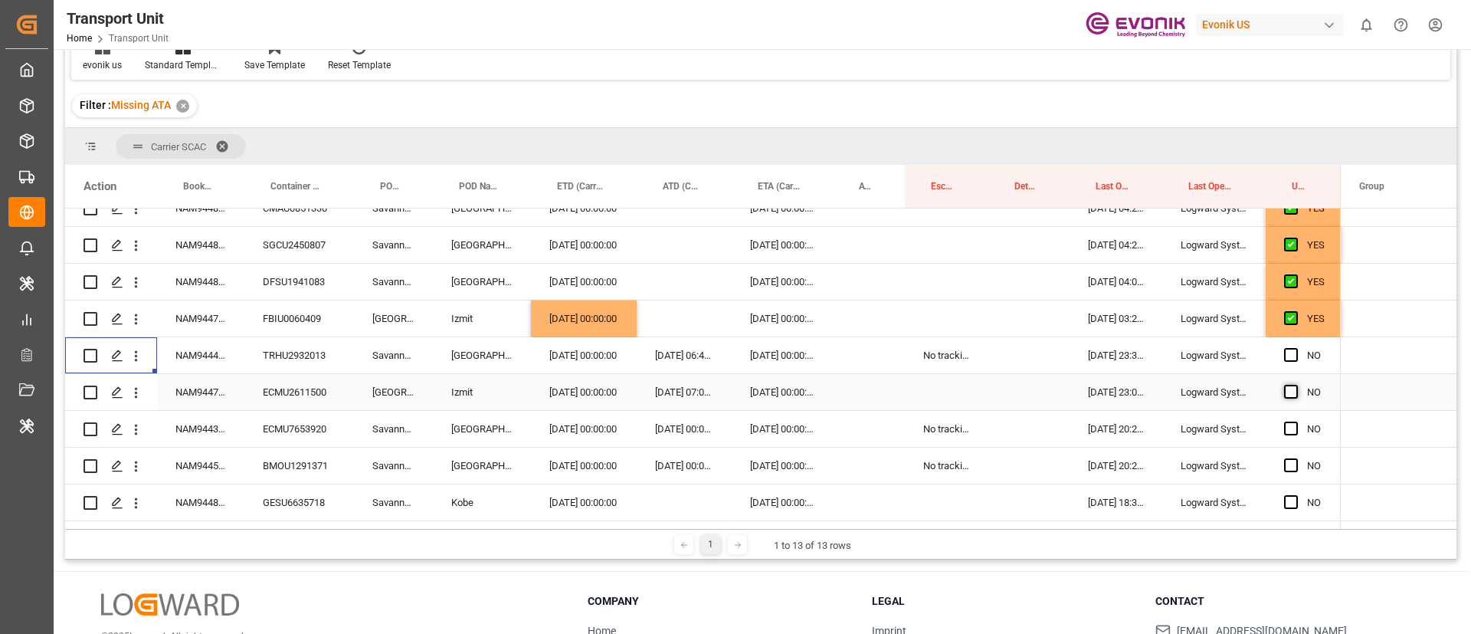
click at [1291, 388] on span "Press SPACE to select this row." at bounding box center [1291, 392] width 14 height 14
click at [1296, 385] on input "Press SPACE to select this row." at bounding box center [1296, 385] width 0 height 0
click at [1291, 422] on span "Press SPACE to select this row." at bounding box center [1291, 429] width 14 height 14
click at [1296, 422] on input "Press SPACE to select this row." at bounding box center [1296, 422] width 0 height 0
click at [1291, 458] on span "Press SPACE to select this row." at bounding box center [1291, 465] width 14 height 14
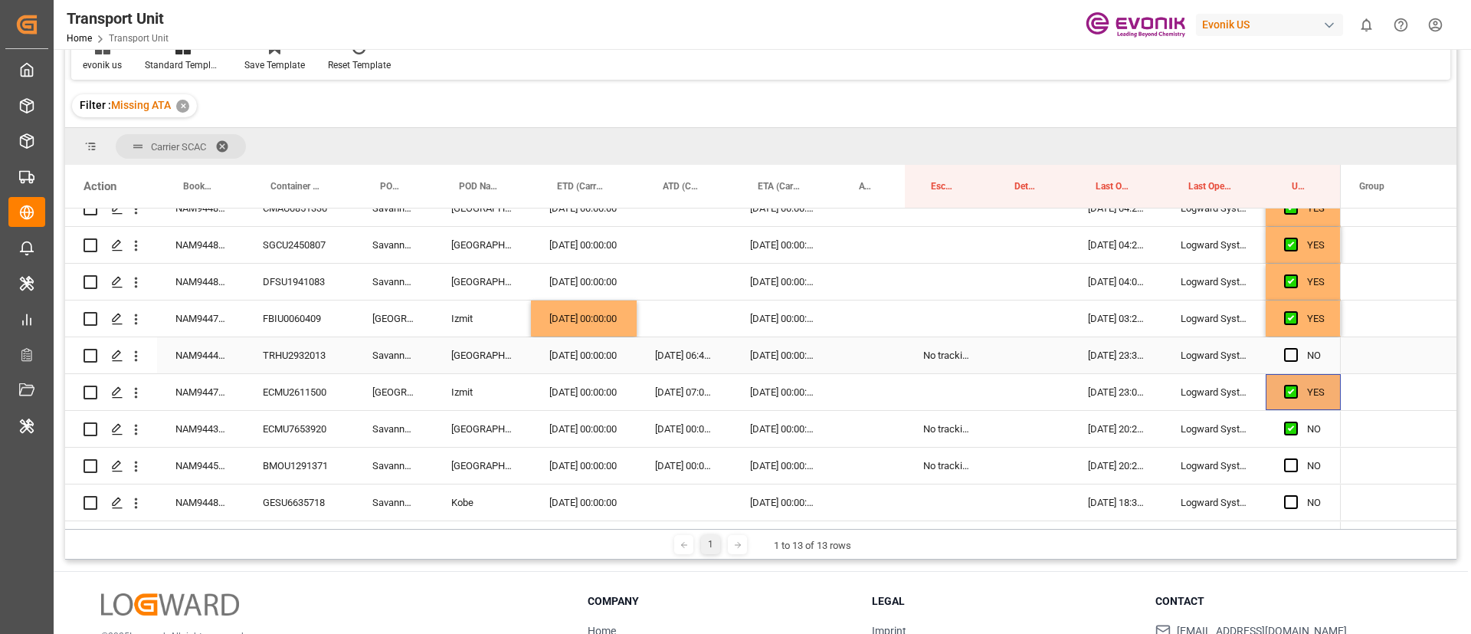
click at [1296, 458] on input "Press SPACE to select this row." at bounding box center [1296, 458] width 0 height 0
click at [1290, 495] on span "Press SPACE to select this row." at bounding box center [1291, 502] width 14 height 14
click at [1296, 495] on input "Press SPACE to select this row." at bounding box center [1296, 495] width 0 height 0
click at [1294, 532] on span "Press SPACE to select this row." at bounding box center [1291, 539] width 14 height 14
click at [1296, 532] on input "Press SPACE to select this row." at bounding box center [1296, 532] width 0 height 0
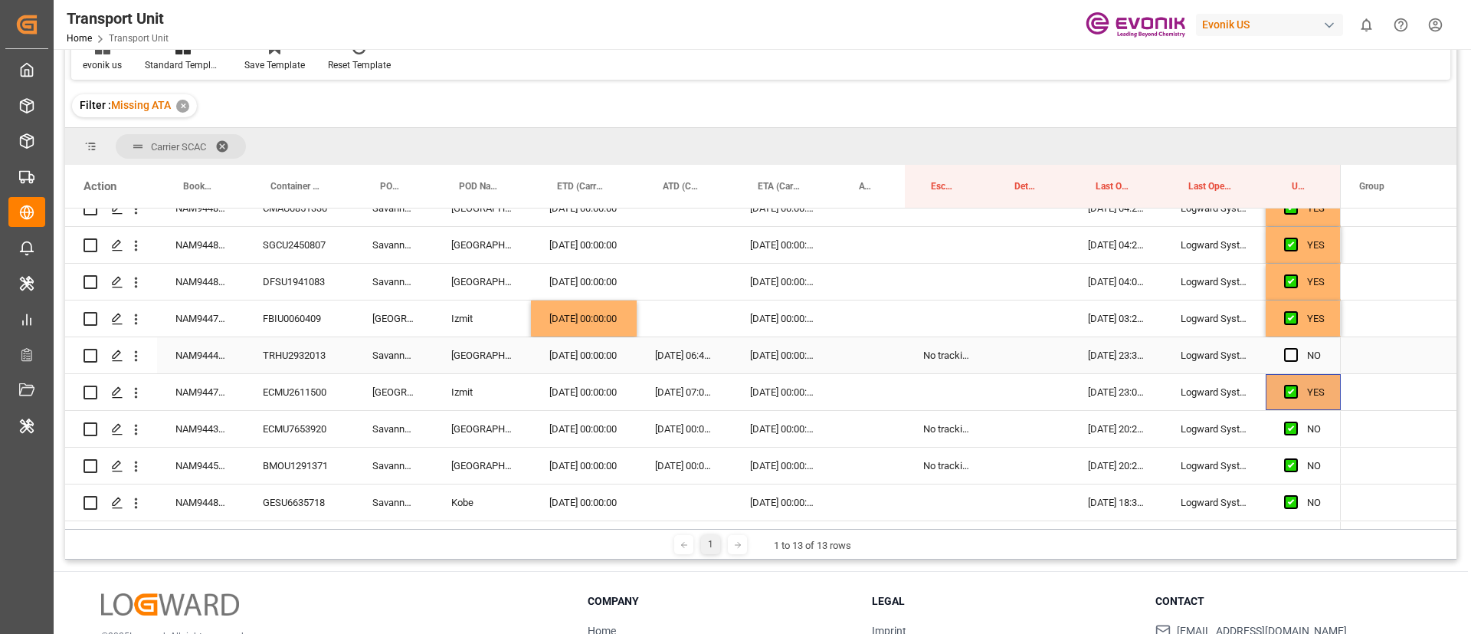
click at [206, 411] on div "NAM9443862" at bounding box center [200, 429] width 87 height 36
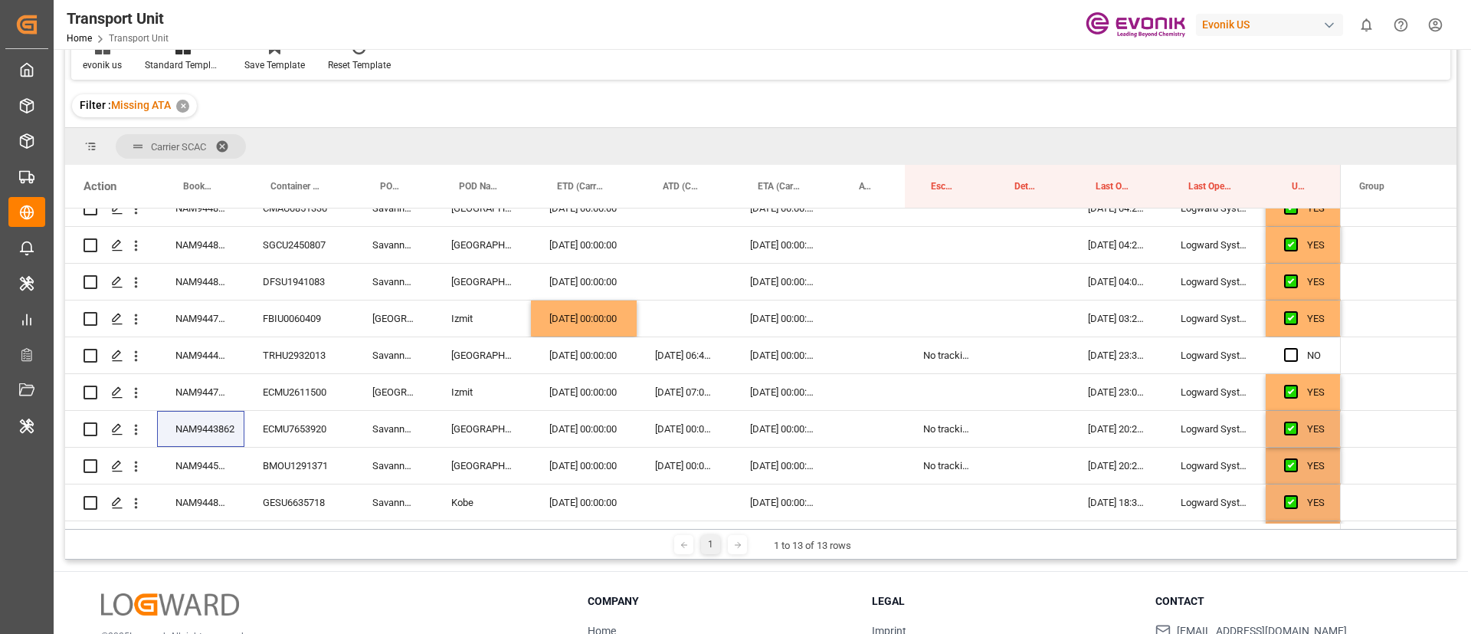
scroll to position [690, 0]
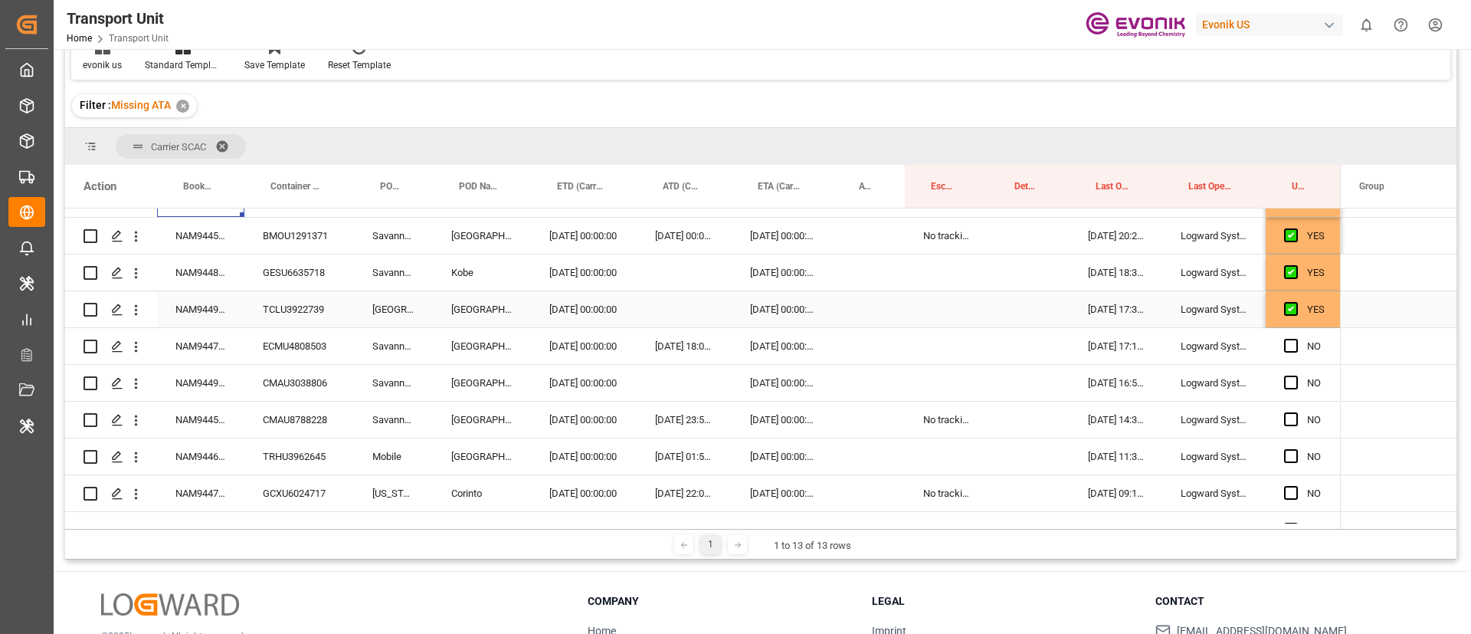
click at [186, 308] on div "NAM9449035" at bounding box center [200, 309] width 87 height 36
click at [179, 346] on div "NAM9447619" at bounding box center [200, 346] width 87 height 36
click at [1293, 343] on span "Press SPACE to select this row." at bounding box center [1291, 346] width 14 height 14
click at [1296, 339] on input "Press SPACE to select this row." at bounding box center [1296, 339] width 0 height 0
click at [1291, 382] on span "Press SPACE to select this row." at bounding box center [1291, 383] width 14 height 14
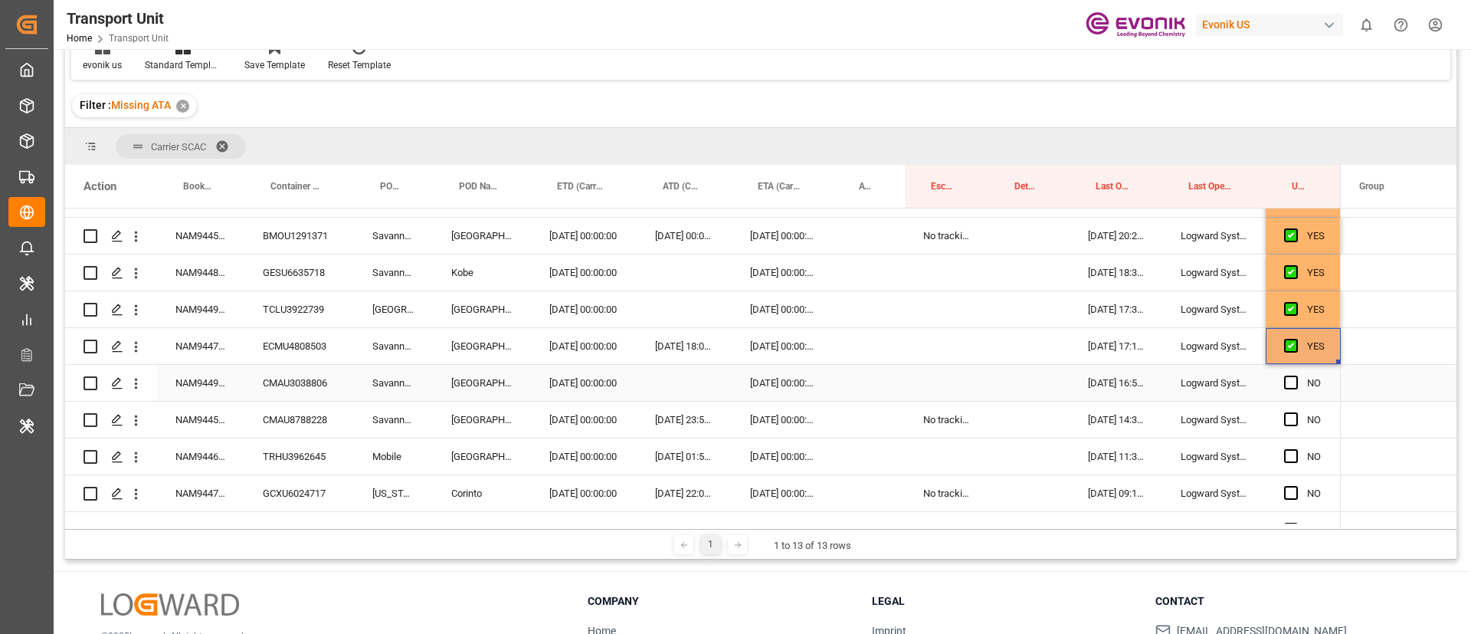
click at [1296, 376] on input "Press SPACE to select this row." at bounding box center [1296, 376] width 0 height 0
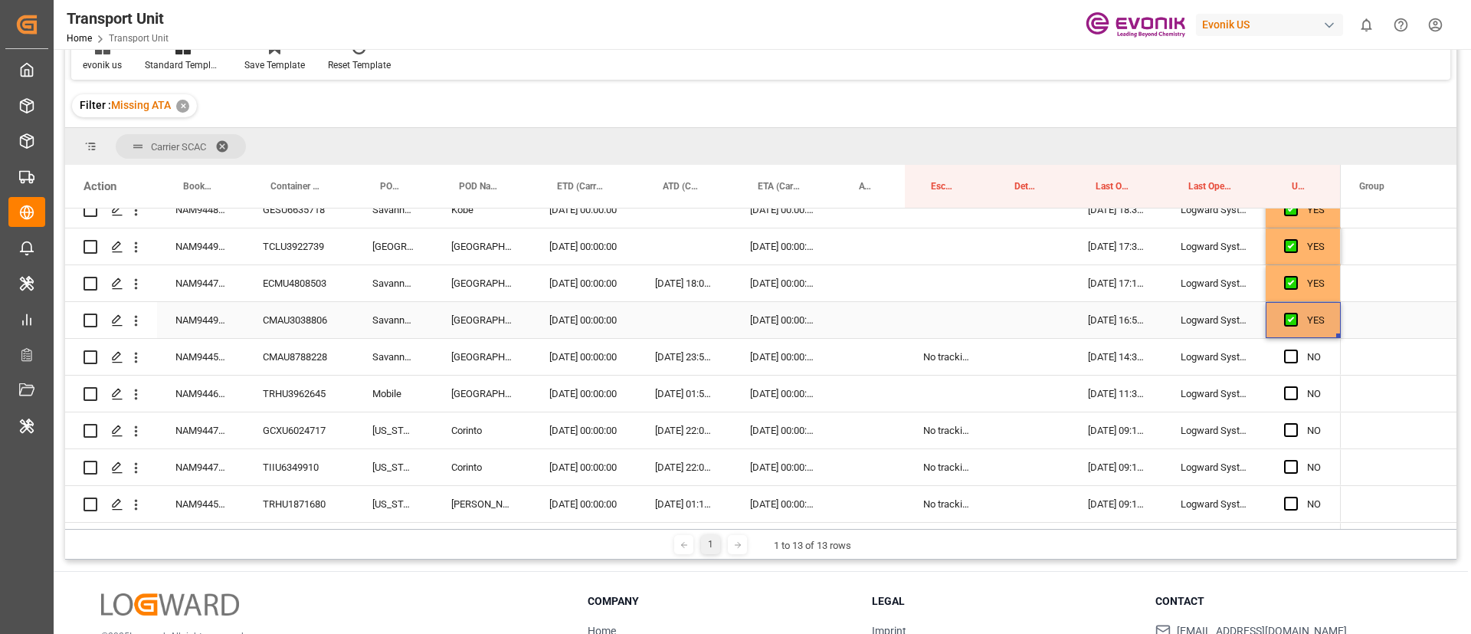
scroll to position [805, 0]
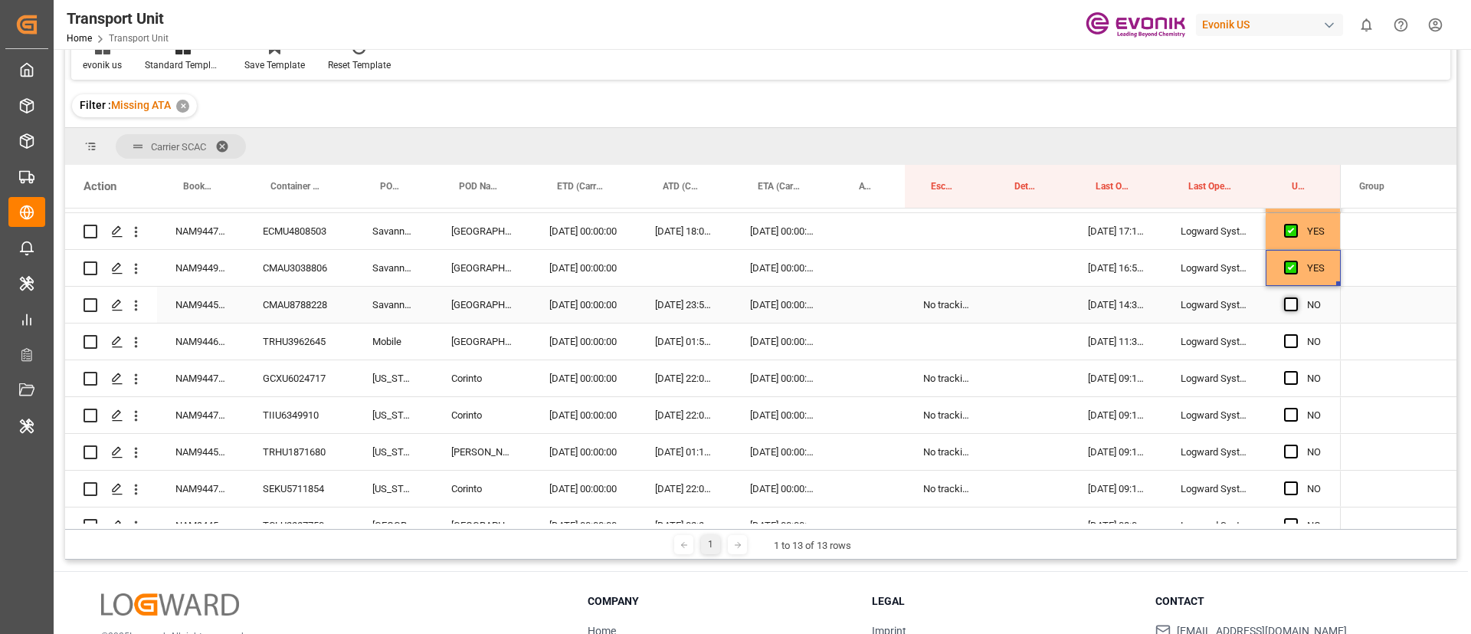
click at [1296, 300] on span "Press SPACE to select this row." at bounding box center [1291, 304] width 14 height 14
click at [1296, 297] on input "Press SPACE to select this row." at bounding box center [1296, 297] width 0 height 0
drag, startPoint x: 1289, startPoint y: 340, endPoint x: 1288, endPoint y: 361, distance: 20.7
click at [1288, 340] on span "Press SPACE to select this row." at bounding box center [1291, 341] width 14 height 14
click at [1296, 334] on input "Press SPACE to select this row." at bounding box center [1296, 334] width 0 height 0
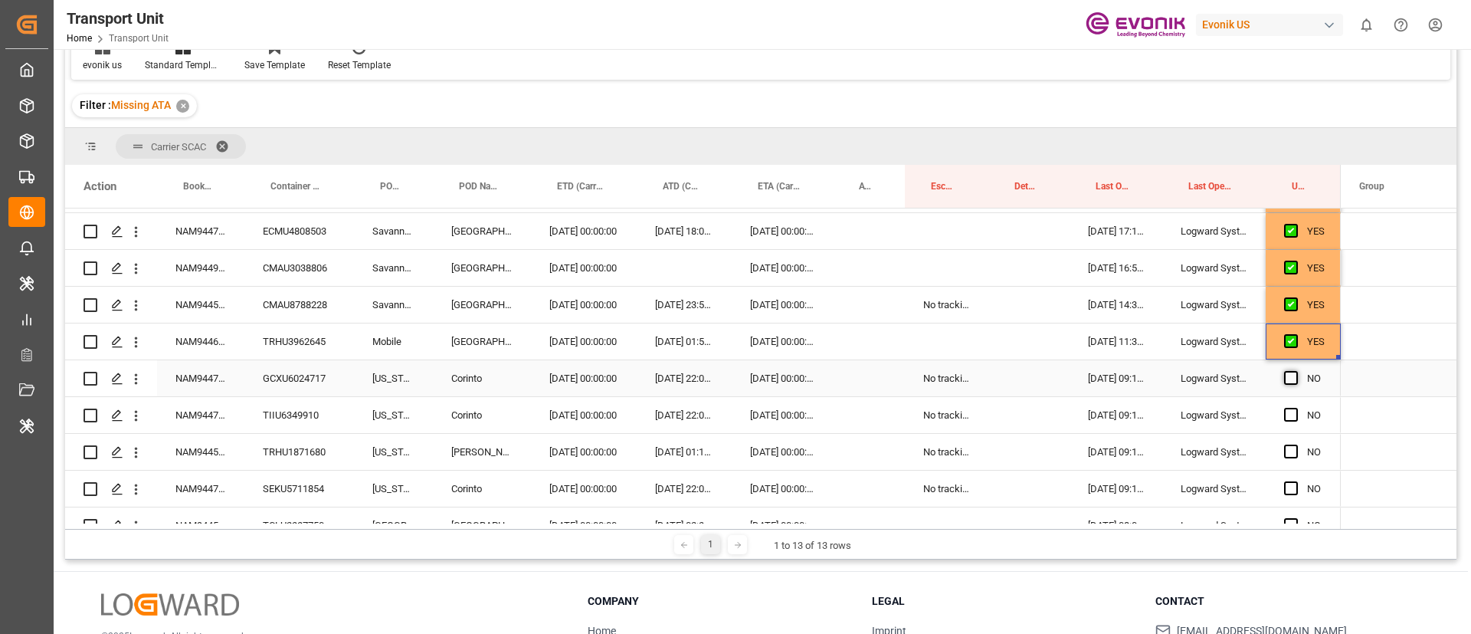
click at [1289, 379] on span "Press SPACE to select this row." at bounding box center [1291, 378] width 14 height 14
click at [1296, 371] on input "Press SPACE to select this row." at bounding box center [1296, 371] width 0 height 0
click at [224, 384] on div "NAM9447534" at bounding box center [200, 378] width 87 height 36
click at [776, 376] on div "[DATE] 00:00:00" at bounding box center [782, 378] width 101 height 36
click at [776, 376] on div "09.10.2025 00:00:00" at bounding box center [782, 378] width 101 height 36
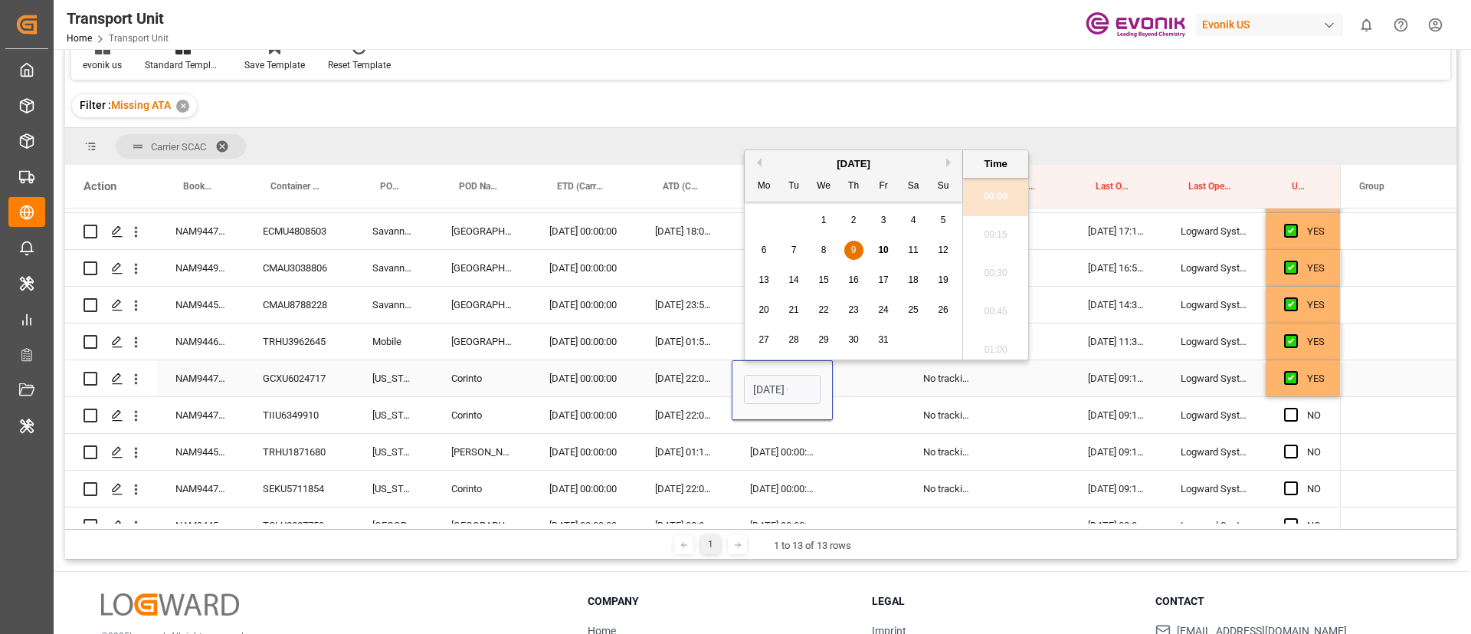
scroll to position [1768, 0]
click at [937, 251] on div "12" at bounding box center [943, 250] width 19 height 18
type input "12.10.2025 00:00"
click at [963, 389] on div "No tracking data received from the carrier" at bounding box center [947, 378] width 84 height 36
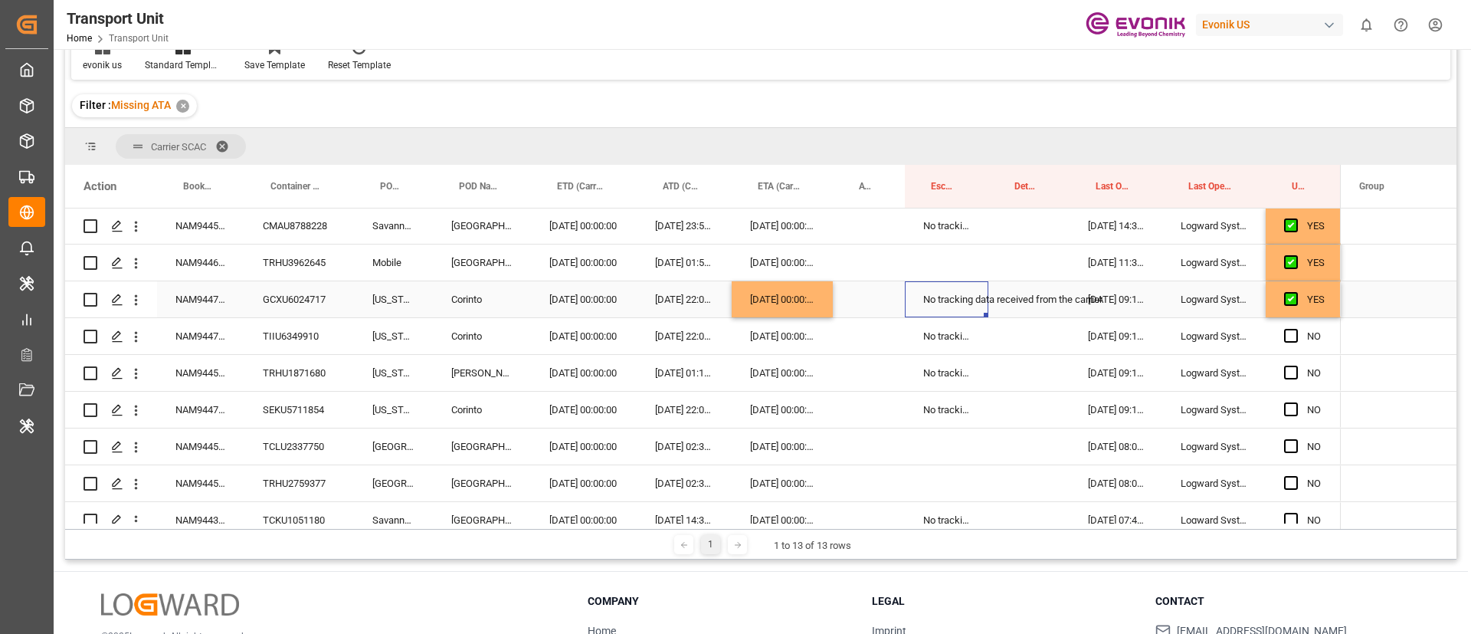
scroll to position [920, 0]
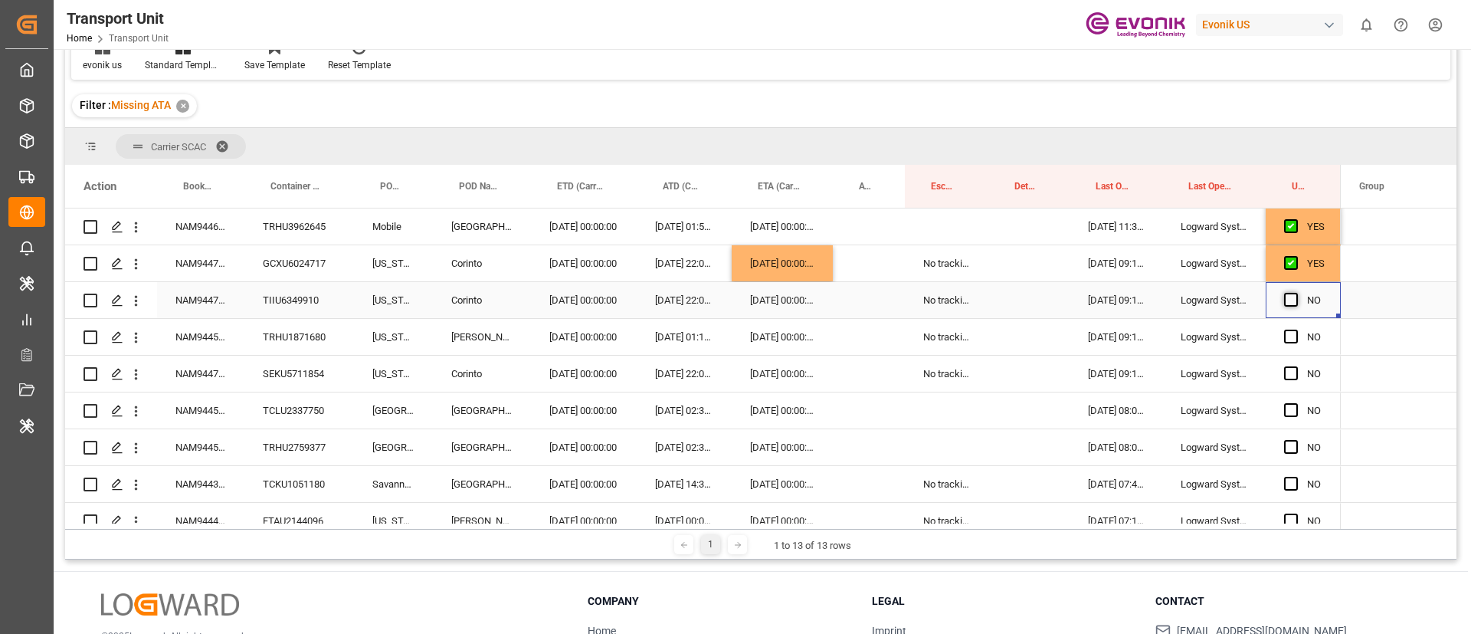
click at [1293, 295] on span "Press SPACE to select this row." at bounding box center [1291, 300] width 14 height 14
click at [1296, 293] on input "Press SPACE to select this row." at bounding box center [1296, 293] width 0 height 0
click at [1290, 335] on span "Press SPACE to select this row." at bounding box center [1291, 337] width 14 height 14
click at [1296, 330] on input "Press SPACE to select this row." at bounding box center [1296, 330] width 0 height 0
click at [225, 300] on div "NAM9447534" at bounding box center [200, 300] width 87 height 36
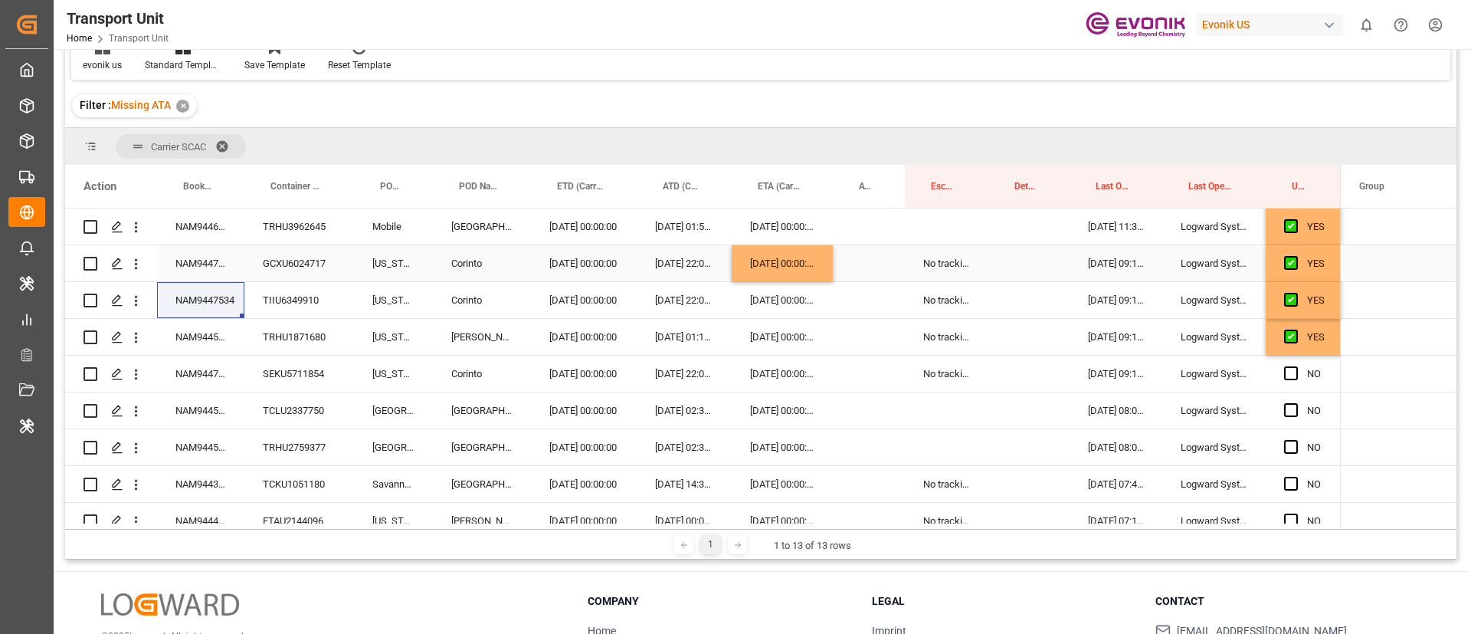
click at [780, 267] on div "12.10.2025 00:00:00" at bounding box center [782, 263] width 101 height 36
drag, startPoint x: 831, startPoint y: 277, endPoint x: 827, endPoint y: 297, distance: 19.5
click at [779, 366] on div "09.10.2025 00:00:00" at bounding box center [782, 374] width 101 height 36
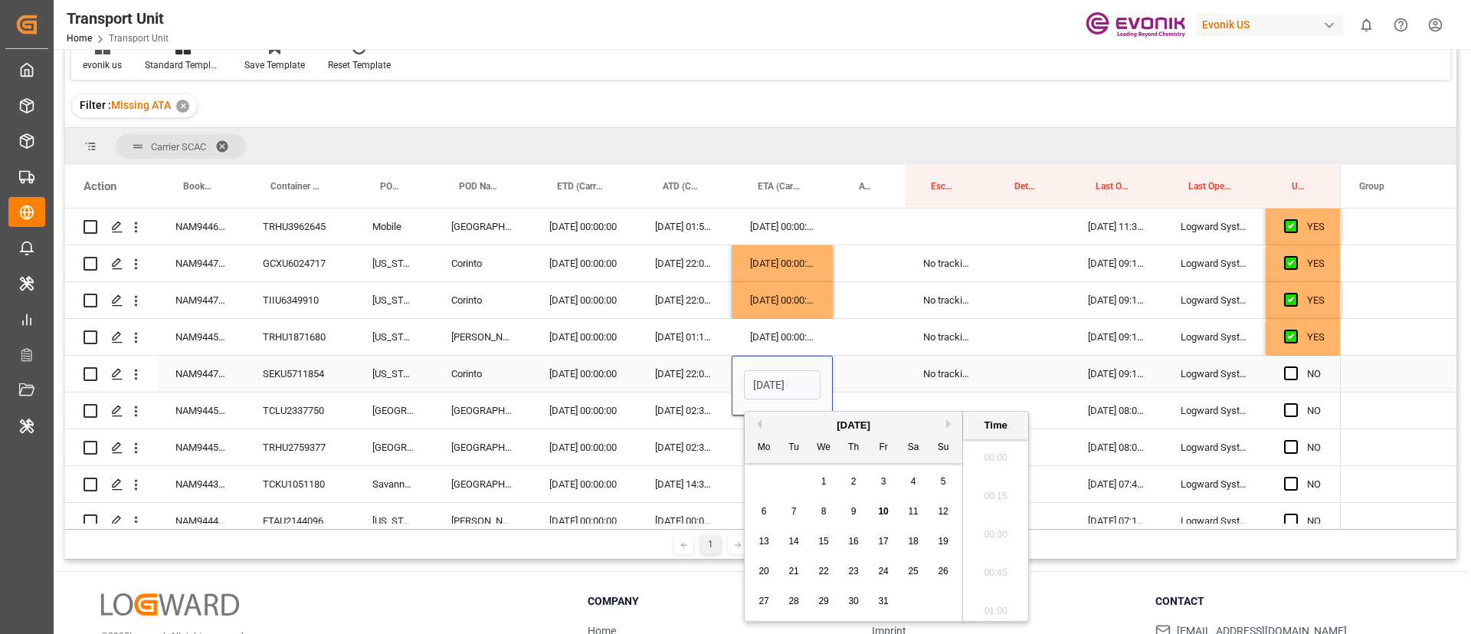
scroll to position [1768, 0]
click at [945, 509] on span "12" at bounding box center [943, 511] width 10 height 11
type input "12.10.2025 00:00"
click at [1288, 372] on span "Press SPACE to select this row." at bounding box center [1291, 373] width 14 height 14
click at [1296, 366] on input "Press SPACE to select this row." at bounding box center [1296, 366] width 0 height 0
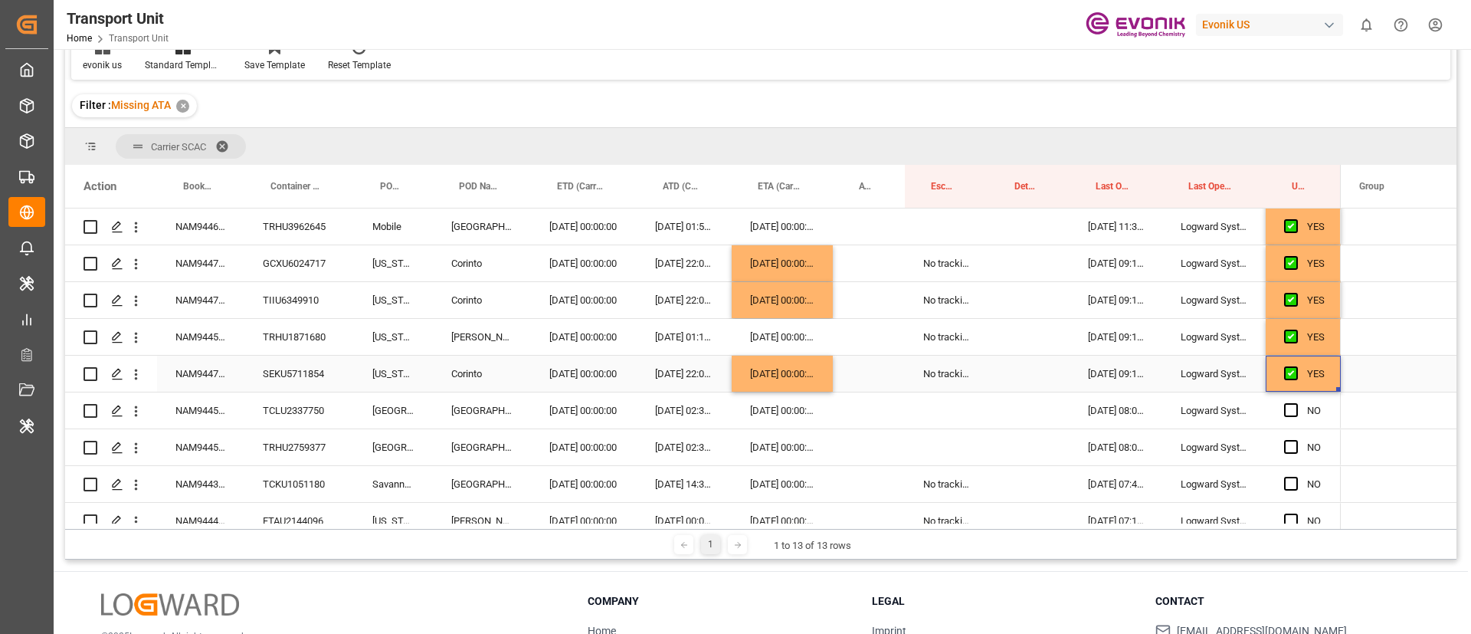
scroll to position [1035, 0]
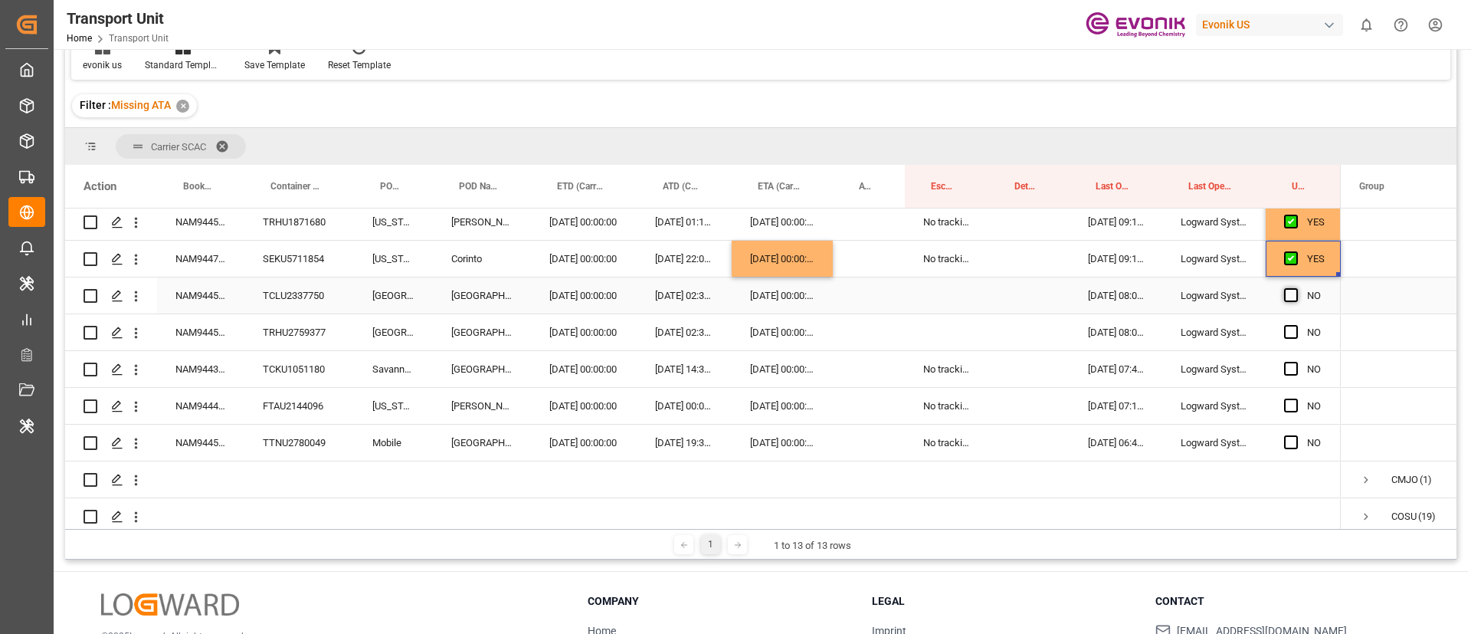
click at [1292, 290] on span "Press SPACE to select this row." at bounding box center [1291, 295] width 14 height 14
click at [1296, 288] on input "Press SPACE to select this row." at bounding box center [1296, 288] width 0 height 0
click at [1291, 331] on span "Press SPACE to select this row." at bounding box center [1291, 332] width 14 height 14
click at [1296, 325] on input "Press SPACE to select this row." at bounding box center [1296, 325] width 0 height 0
click at [1291, 366] on span "Press SPACE to select this row." at bounding box center [1291, 369] width 14 height 14
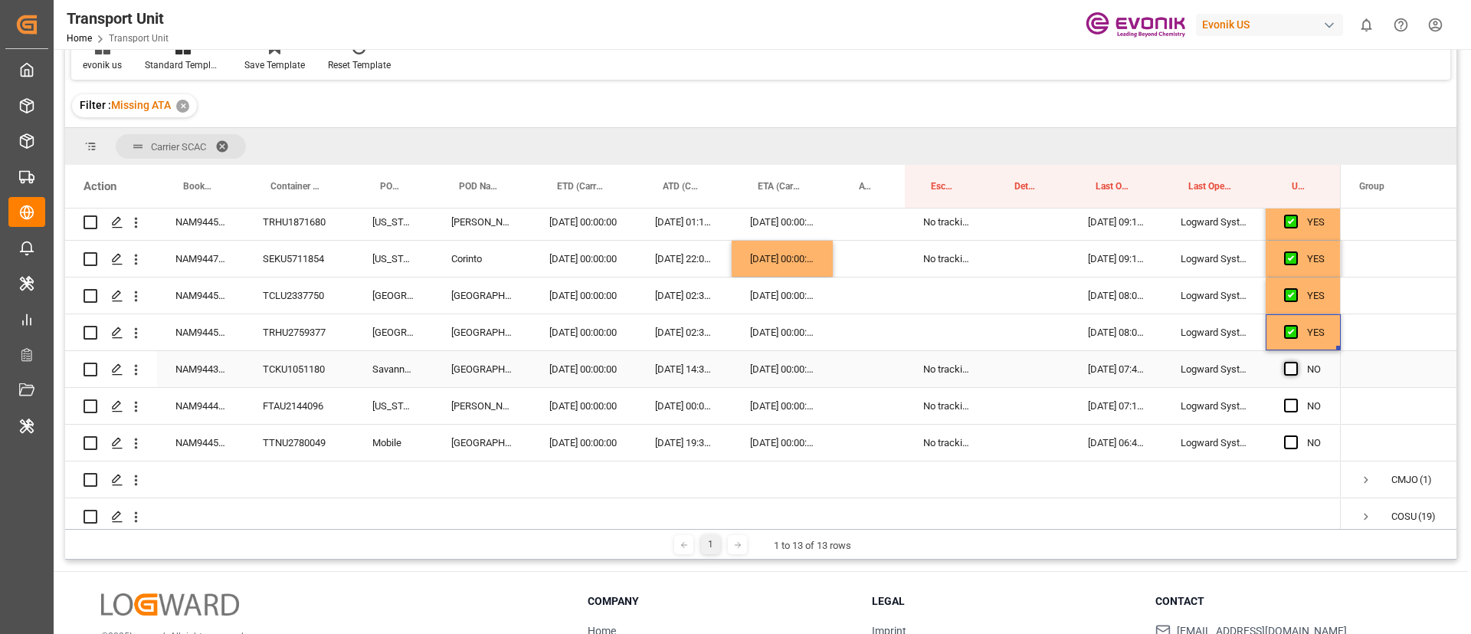
click at [1296, 362] on input "Press SPACE to select this row." at bounding box center [1296, 362] width 0 height 0
click at [1292, 403] on span "Press SPACE to select this row." at bounding box center [1291, 406] width 14 height 14
click at [1296, 399] on input "Press SPACE to select this row." at bounding box center [1296, 399] width 0 height 0
click at [1289, 442] on span "Press SPACE to select this row." at bounding box center [1291, 442] width 14 height 14
click at [1296, 435] on input "Press SPACE to select this row." at bounding box center [1296, 435] width 0 height 0
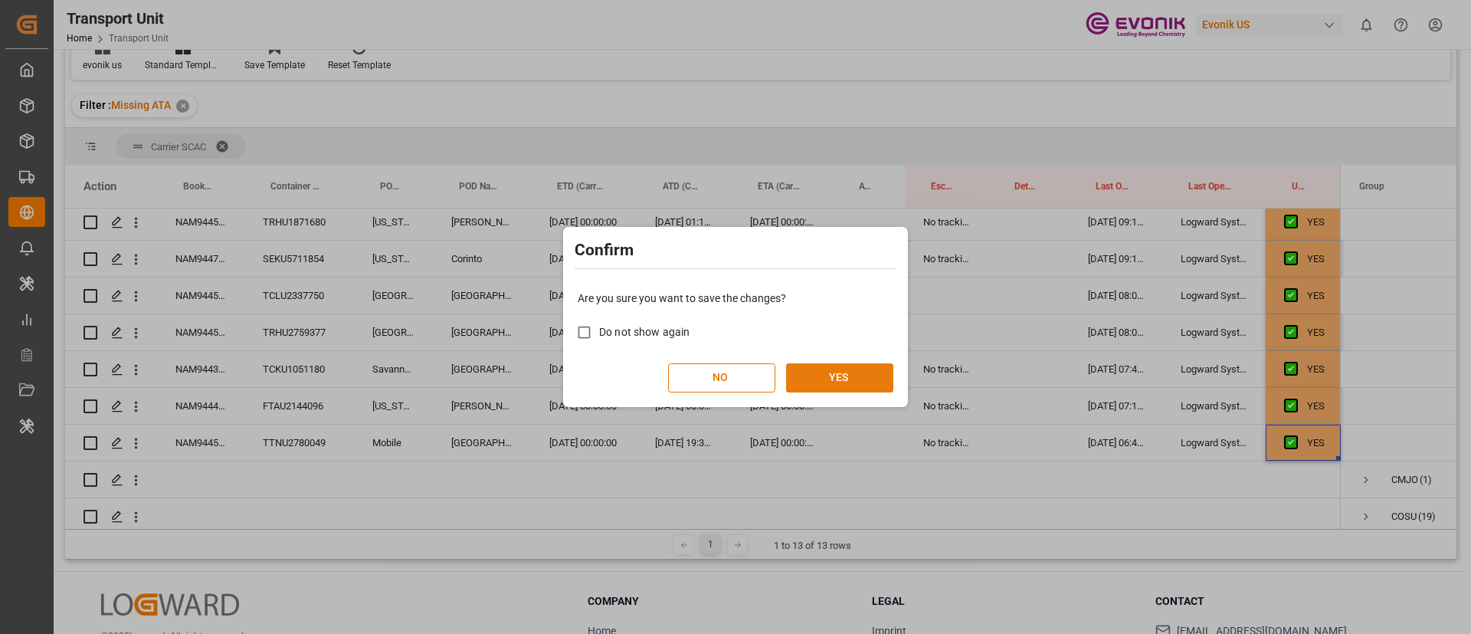
click at [855, 380] on button "YES" at bounding box center [839, 377] width 107 height 29
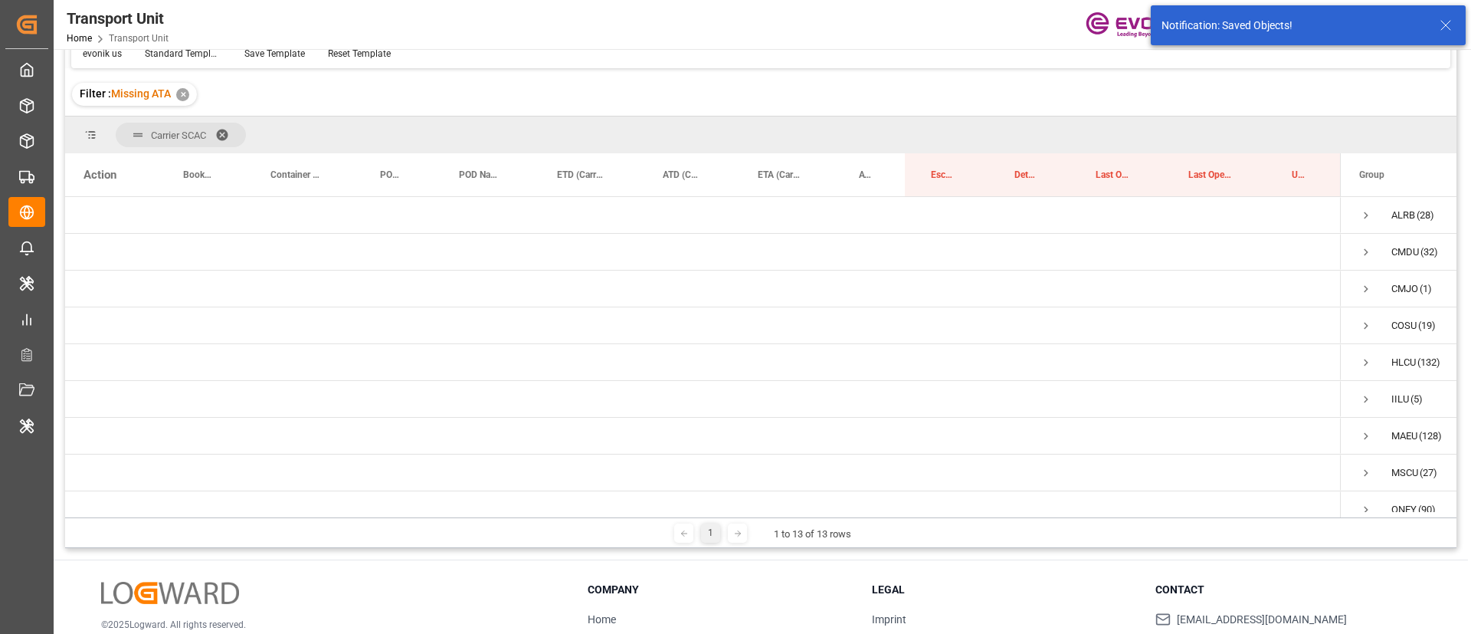
scroll to position [227, 0]
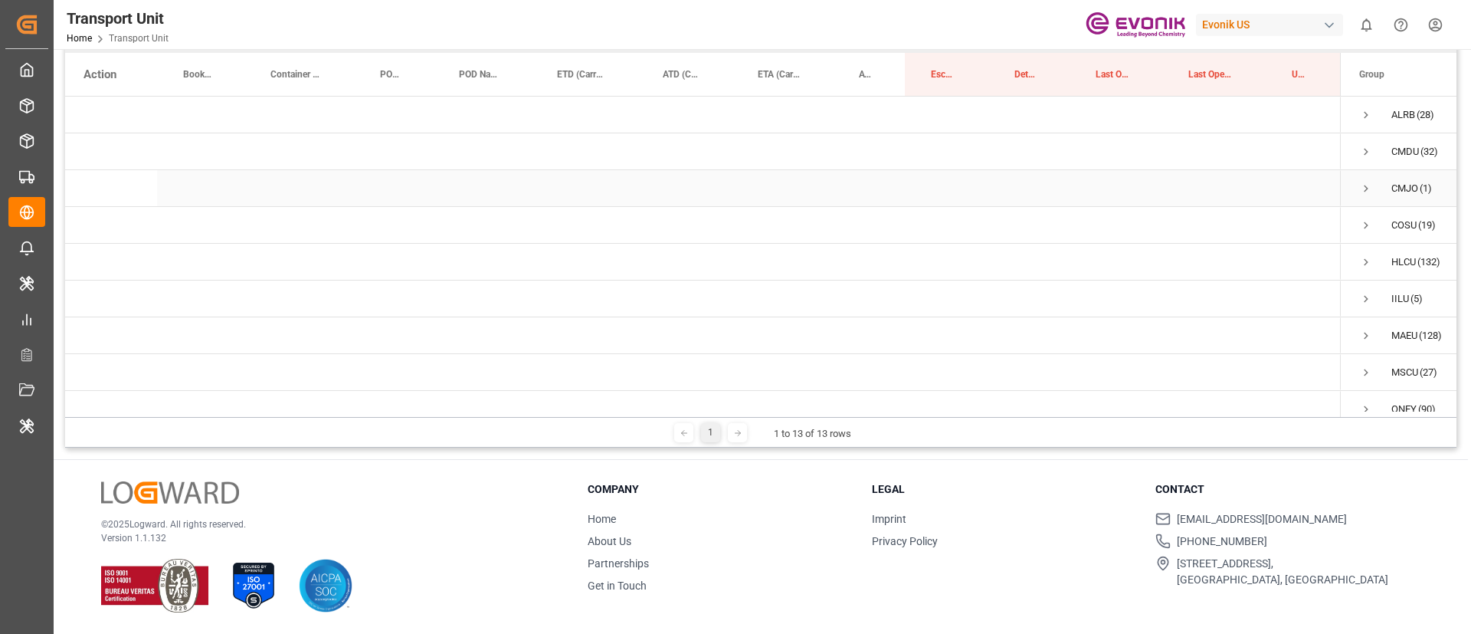
click at [1360, 185] on span "Press SPACE to select this row." at bounding box center [1367, 189] width 14 height 14
click at [1367, 266] on span "Press SPACE to select this row." at bounding box center [1367, 262] width 14 height 14
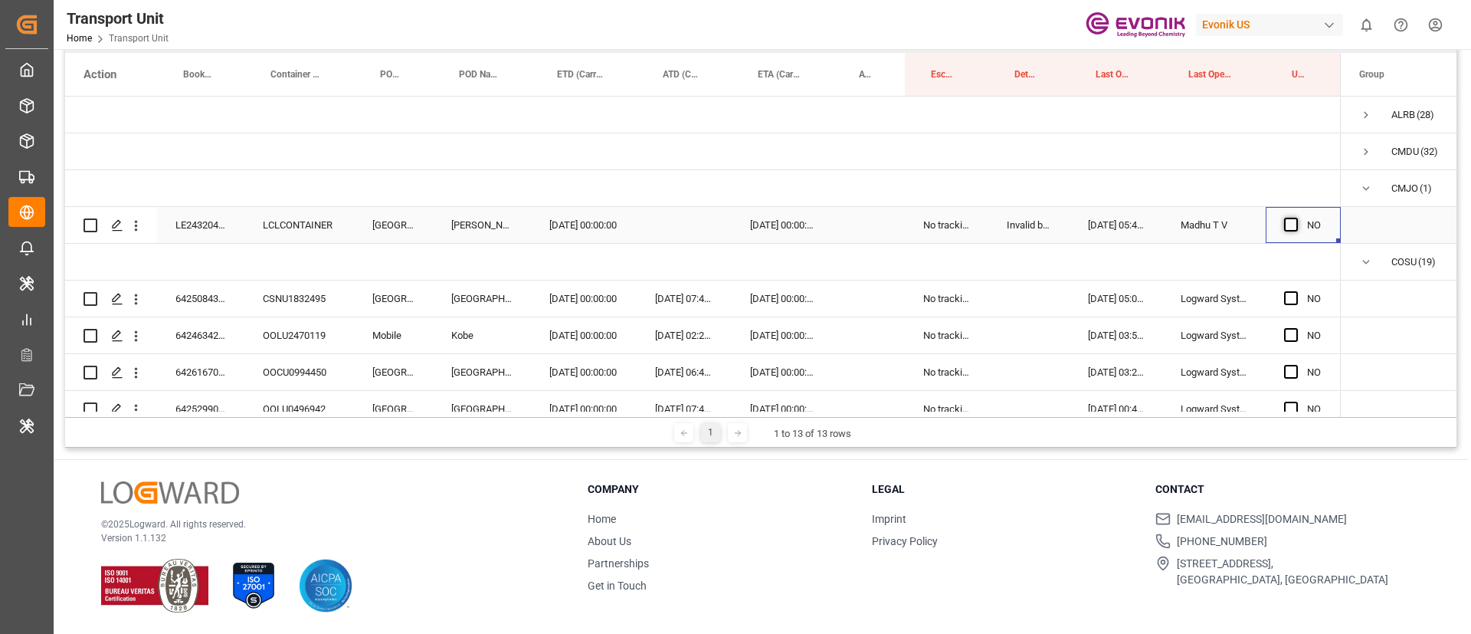
click at [1288, 225] on span "Press SPACE to select this row." at bounding box center [1291, 225] width 14 height 14
click at [1296, 218] on input "Press SPACE to select this row." at bounding box center [1296, 218] width 0 height 0
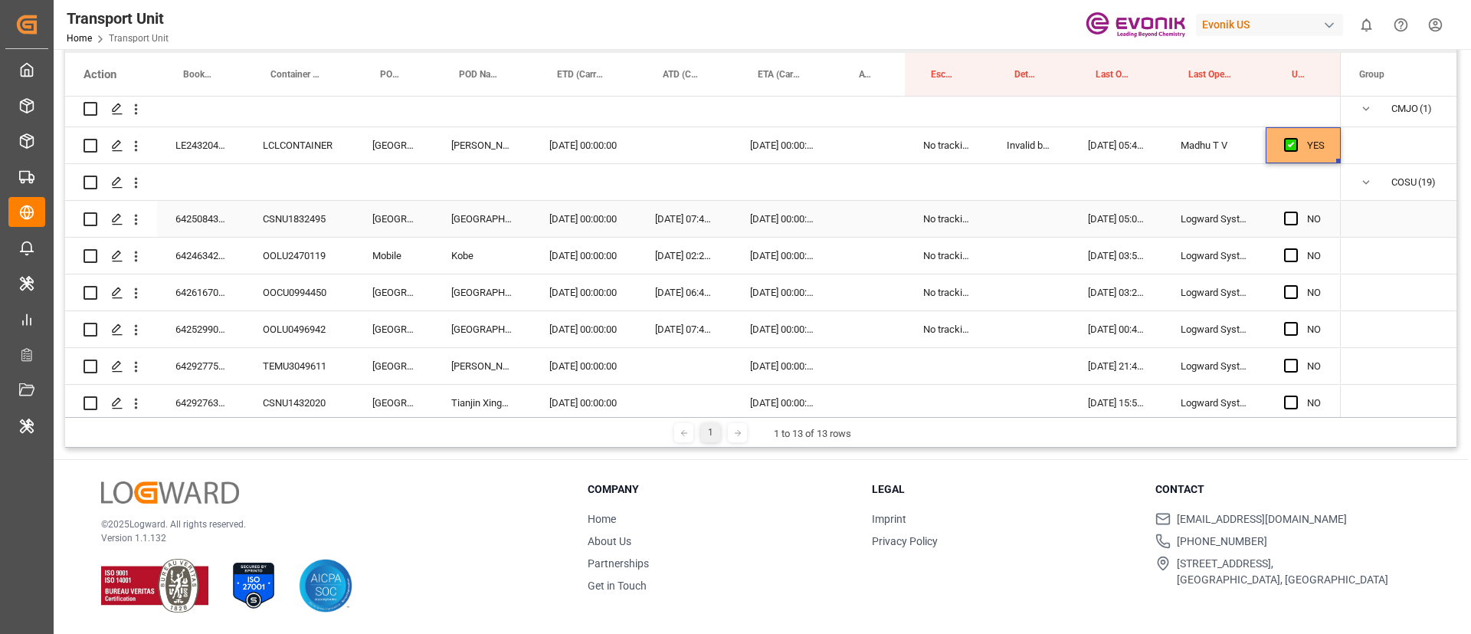
scroll to position [115, 0]
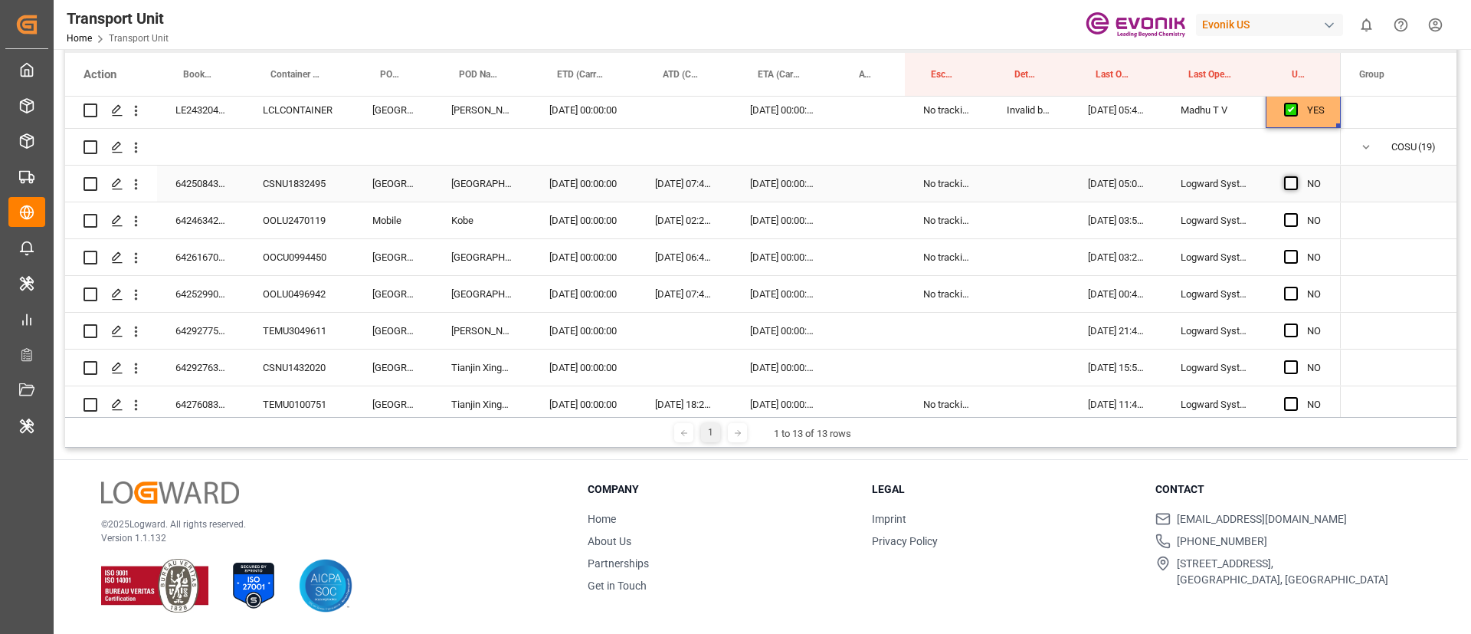
click at [1291, 182] on span "Press SPACE to select this row." at bounding box center [1291, 183] width 14 height 14
click at [1296, 176] on input "Press SPACE to select this row." at bounding box center [1296, 176] width 0 height 0
click at [1291, 221] on span "Press SPACE to select this row." at bounding box center [1291, 220] width 14 height 14
click at [1296, 213] on input "Press SPACE to select this row." at bounding box center [1296, 213] width 0 height 0
click at [1290, 254] on span "Press SPACE to select this row." at bounding box center [1291, 257] width 14 height 14
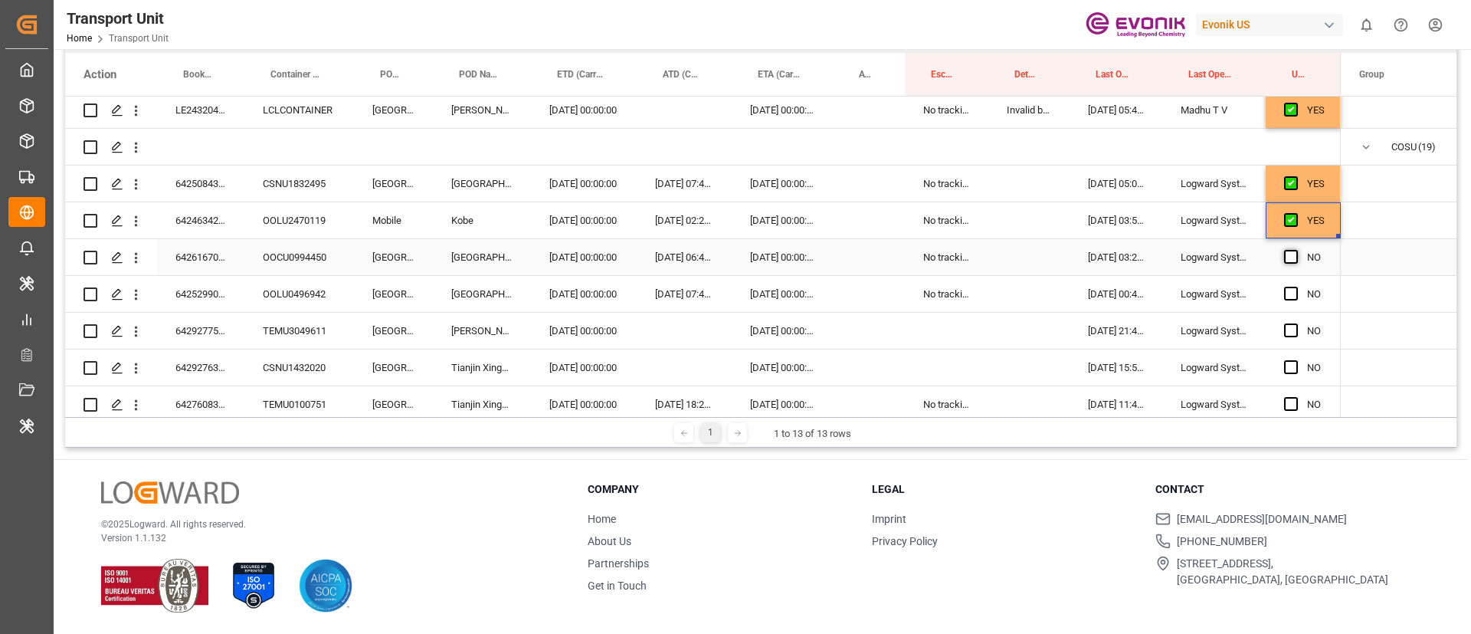
click at [1296, 250] on input "Press SPACE to select this row." at bounding box center [1296, 250] width 0 height 0
click at [1290, 293] on span "Press SPACE to select this row." at bounding box center [1291, 294] width 14 height 14
click at [1296, 287] on input "Press SPACE to select this row." at bounding box center [1296, 287] width 0 height 0
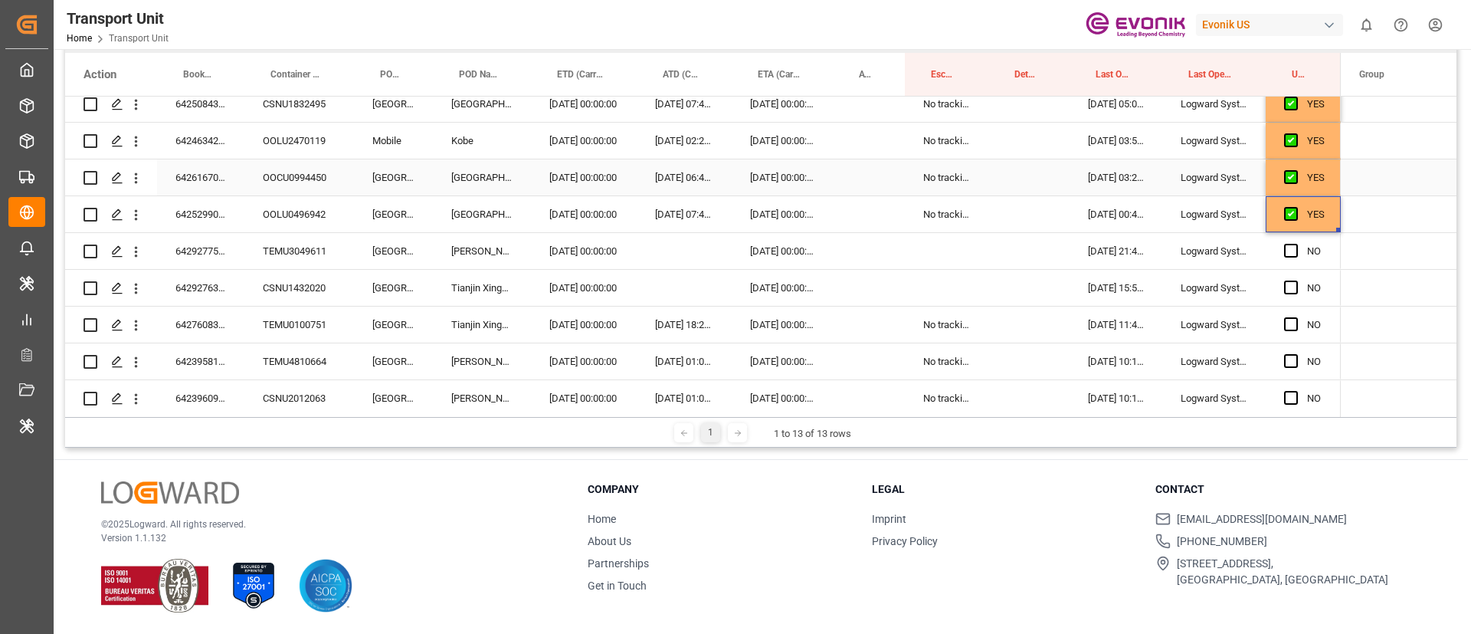
scroll to position [230, 0]
drag, startPoint x: 1290, startPoint y: 216, endPoint x: 1294, endPoint y: 246, distance: 30.2
click at [1291, 216] on span "Press SPACE to select this row." at bounding box center [1291, 215] width 14 height 14
click at [1296, 208] on input "Press SPACE to select this row." at bounding box center [1296, 208] width 0 height 0
click at [1291, 251] on span "Press SPACE to select this row." at bounding box center [1291, 252] width 14 height 14
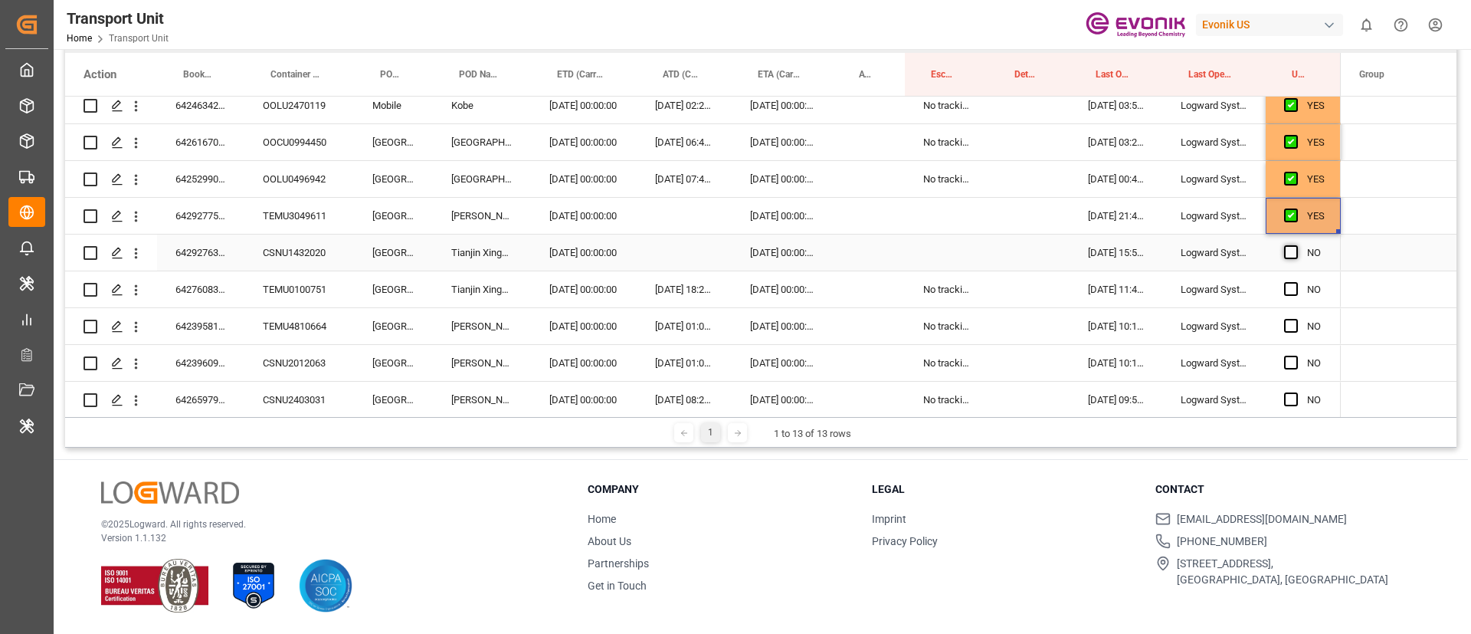
click at [1296, 245] on input "Press SPACE to select this row." at bounding box center [1296, 245] width 0 height 0
click at [1291, 290] on span "Press SPACE to select this row." at bounding box center [1291, 289] width 14 height 14
click at [1296, 282] on input "Press SPACE to select this row." at bounding box center [1296, 282] width 0 height 0
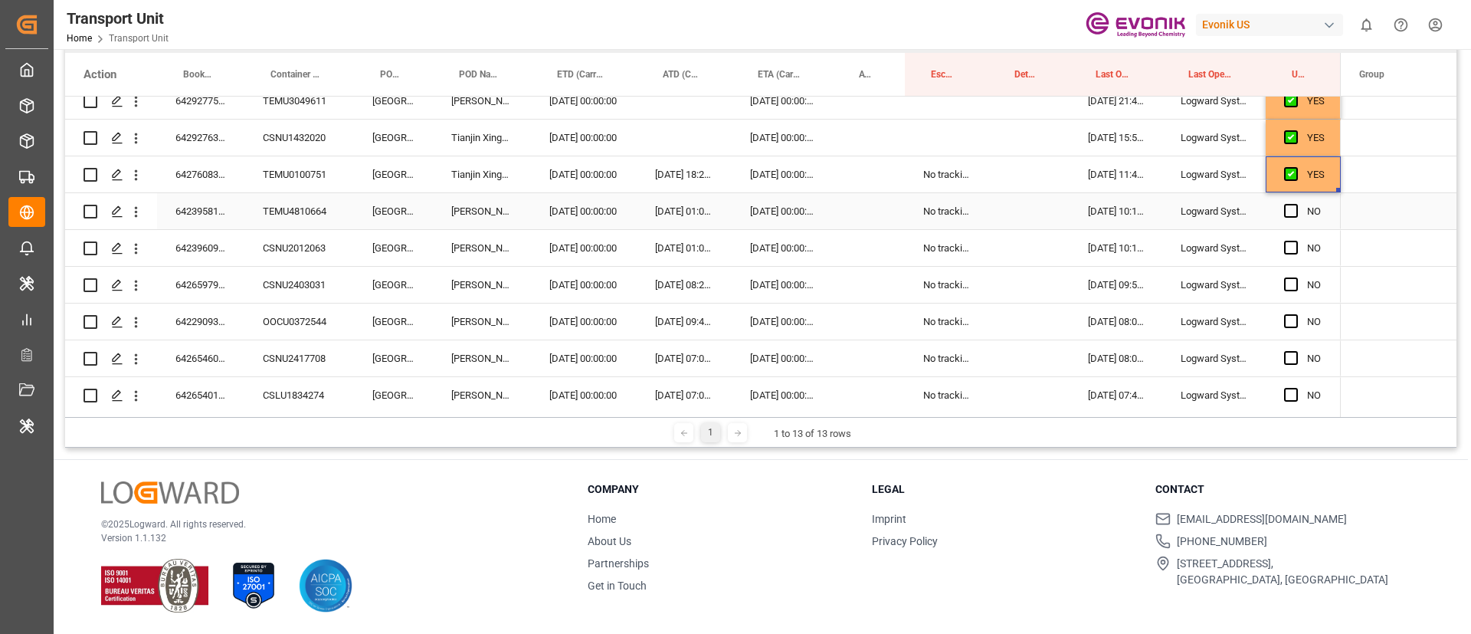
click at [1290, 210] on span "Press SPACE to select this row." at bounding box center [1291, 211] width 14 height 14
click at [1296, 204] on input "Press SPACE to select this row." at bounding box center [1296, 204] width 0 height 0
click at [1289, 249] on span "Press SPACE to select this row." at bounding box center [1291, 248] width 14 height 14
click at [1296, 241] on input "Press SPACE to select this row." at bounding box center [1296, 241] width 0 height 0
click at [1288, 285] on span "Press SPACE to select this row." at bounding box center [1291, 284] width 14 height 14
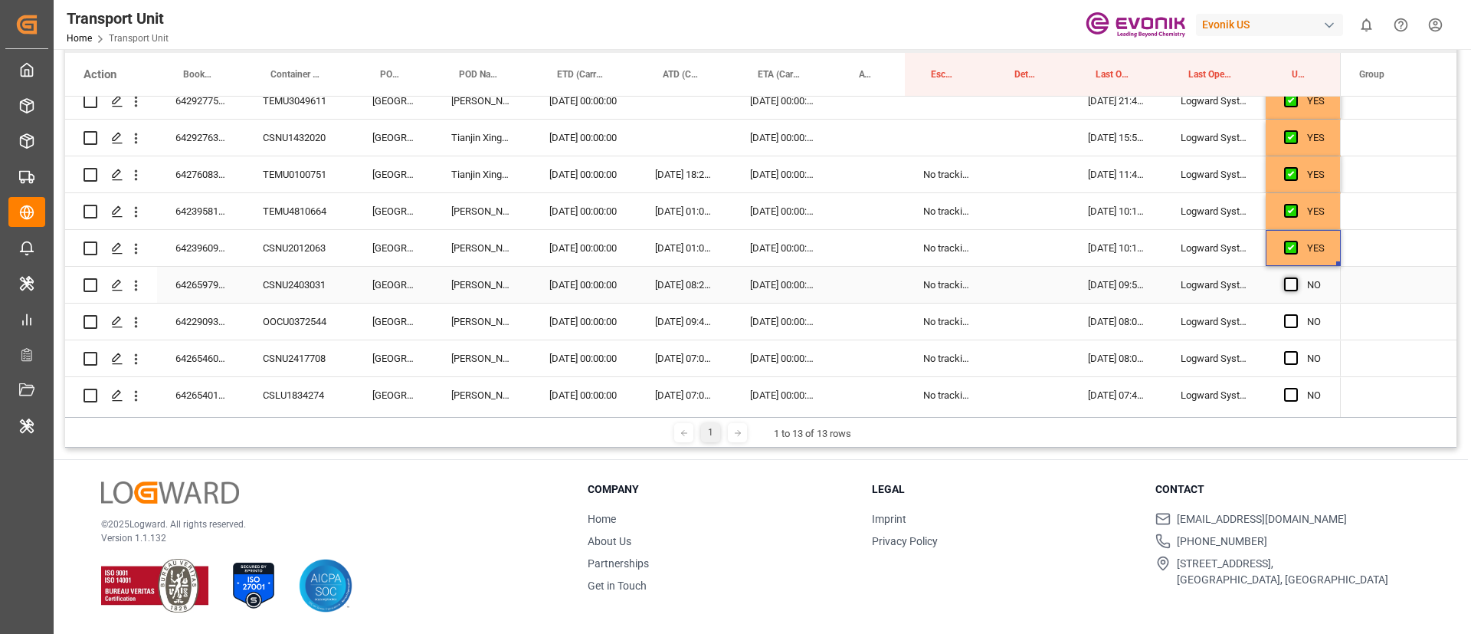
click at [1296, 277] on input "Press SPACE to select this row." at bounding box center [1296, 277] width 0 height 0
click at [1294, 321] on span "Press SPACE to select this row." at bounding box center [1291, 321] width 14 height 14
click at [1296, 314] on input "Press SPACE to select this row." at bounding box center [1296, 314] width 0 height 0
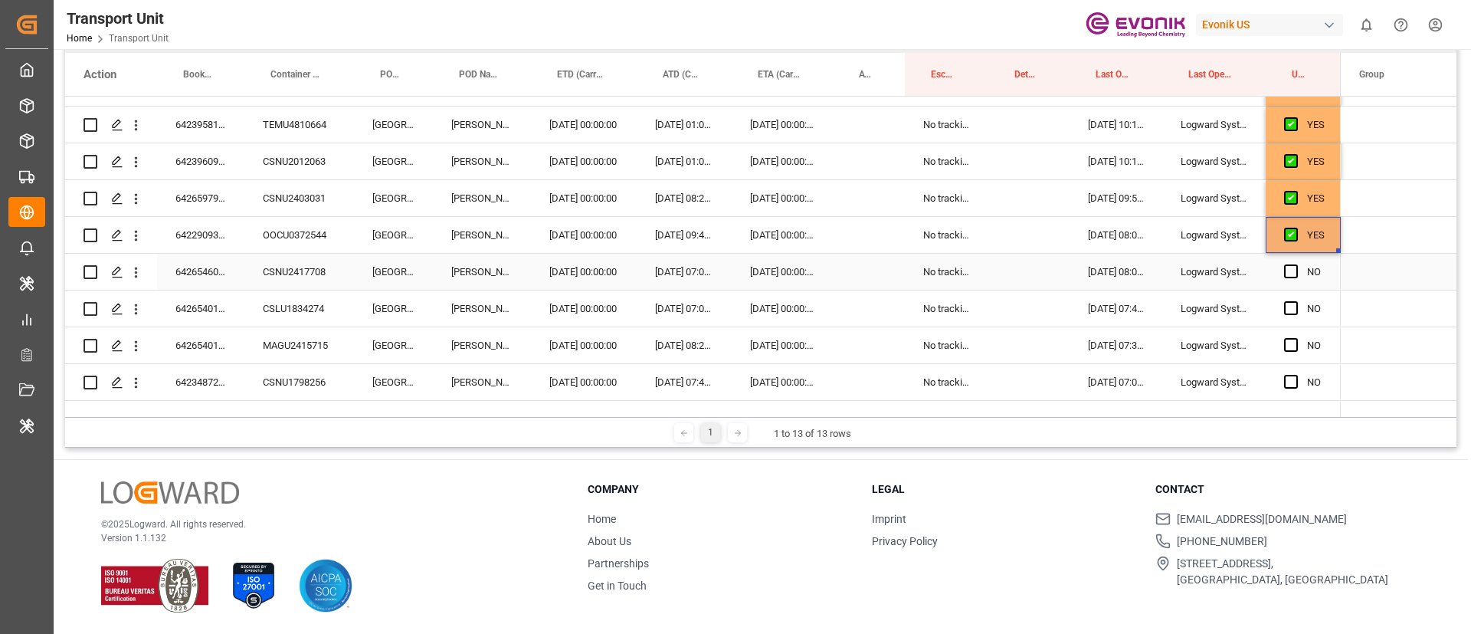
scroll to position [460, 0]
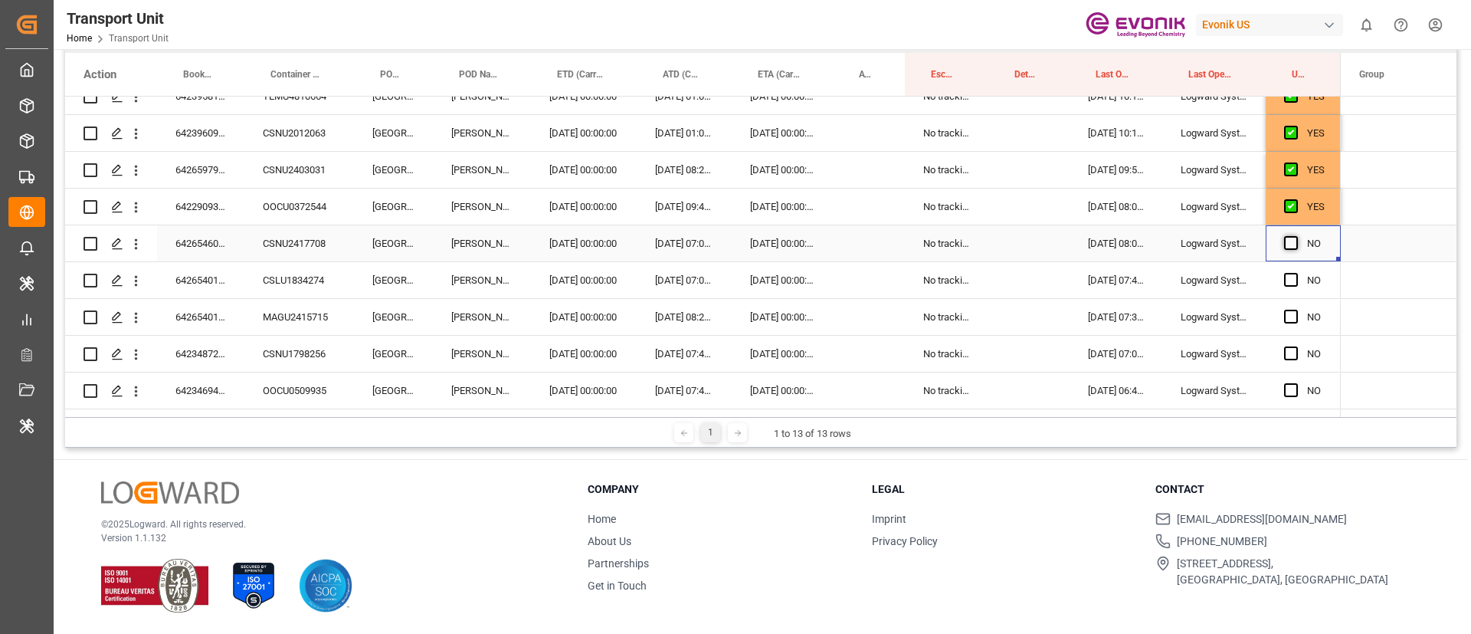
click at [1292, 246] on span "Press SPACE to select this row." at bounding box center [1291, 243] width 14 height 14
click at [1296, 236] on input "Press SPACE to select this row." at bounding box center [1296, 236] width 0 height 0
click at [1291, 278] on span "Press SPACE to select this row." at bounding box center [1291, 280] width 14 height 14
click at [1296, 273] on input "Press SPACE to select this row." at bounding box center [1296, 273] width 0 height 0
click at [1291, 313] on span "Press SPACE to select this row." at bounding box center [1291, 317] width 14 height 14
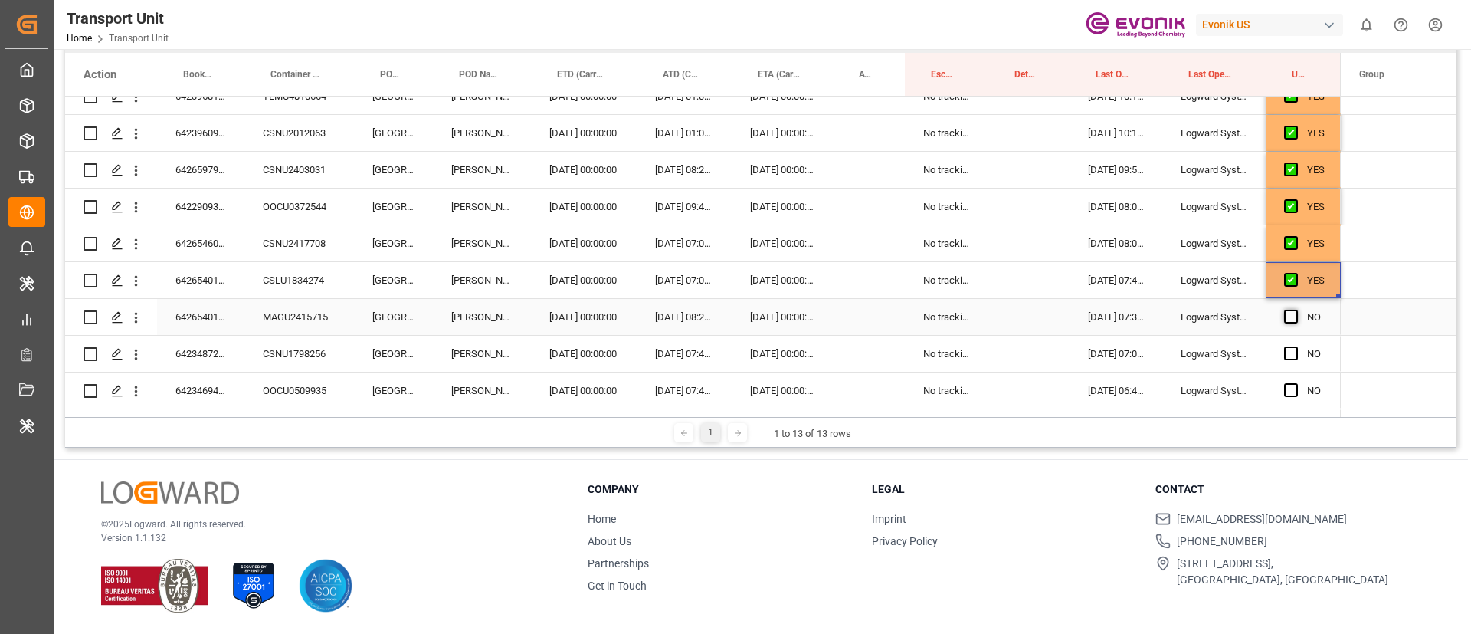
click at [1296, 310] on input "Press SPACE to select this row." at bounding box center [1296, 310] width 0 height 0
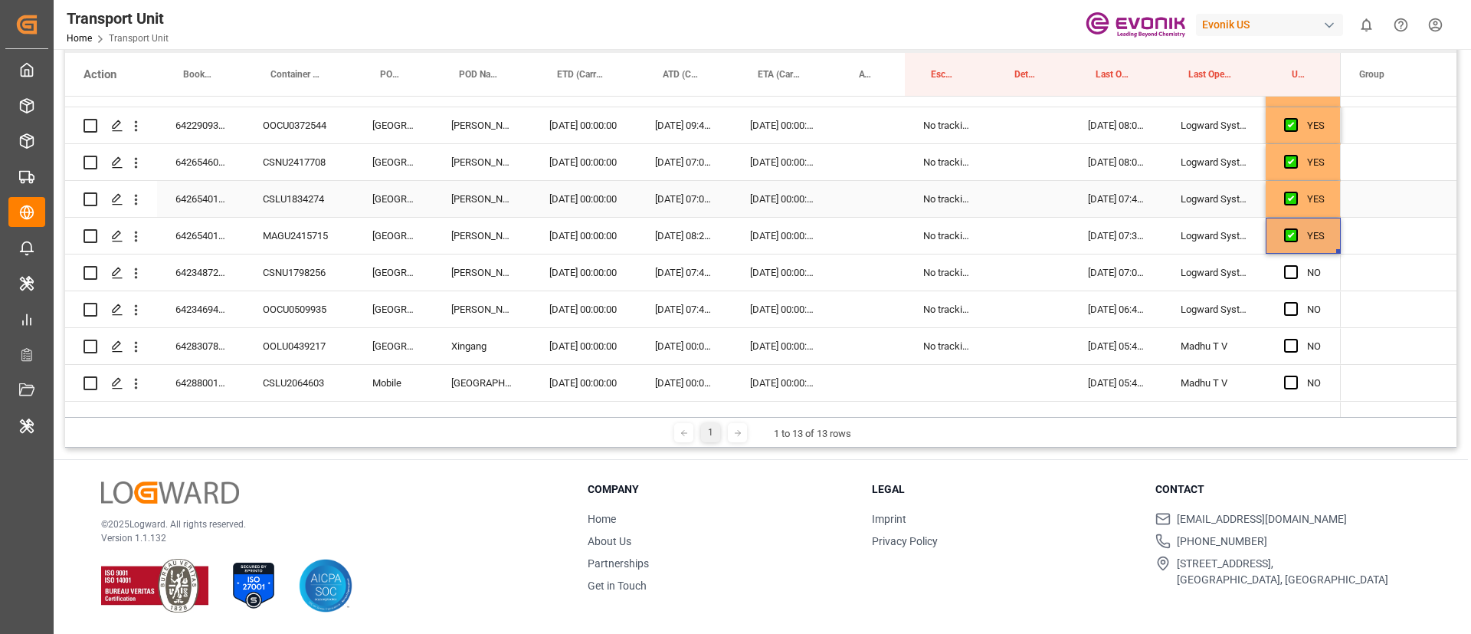
scroll to position [575, 0]
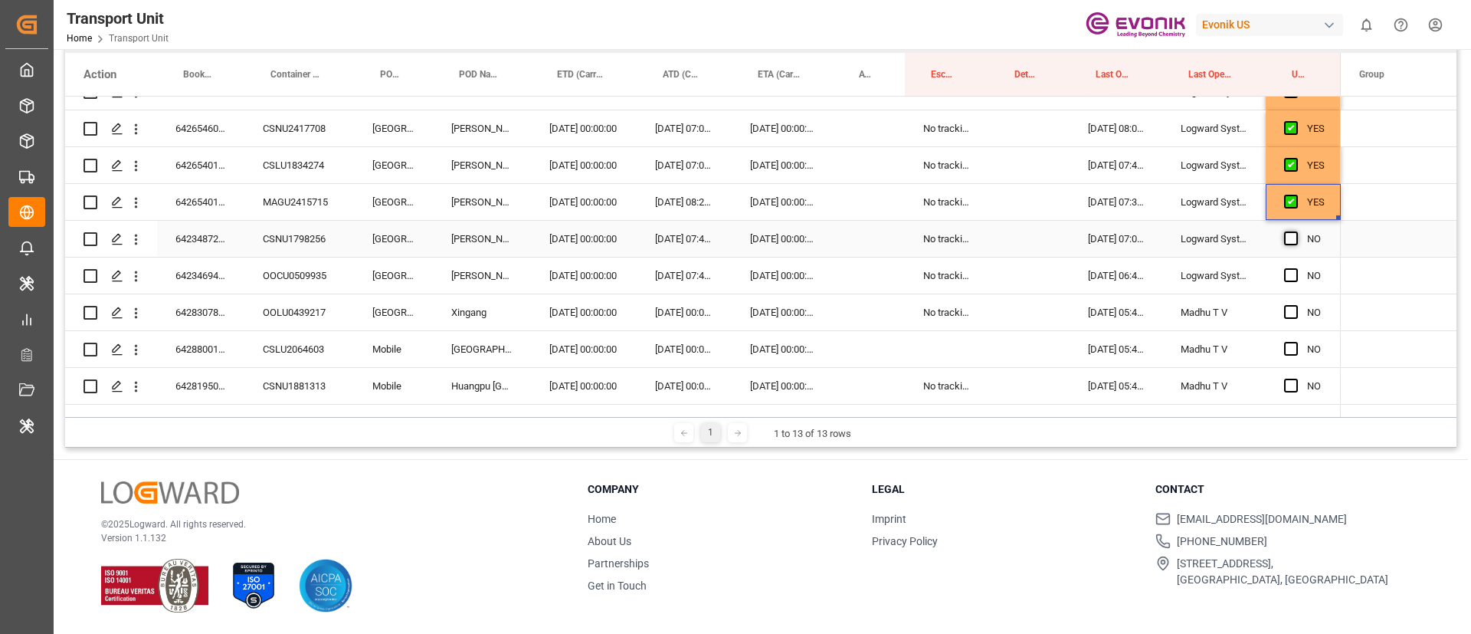
click at [1289, 241] on span "Press SPACE to select this row." at bounding box center [1291, 238] width 14 height 14
click at [1296, 231] on input "Press SPACE to select this row." at bounding box center [1296, 231] width 0 height 0
click at [1291, 271] on span "Press SPACE to select this row." at bounding box center [1291, 275] width 14 height 14
click at [1296, 268] on input "Press SPACE to select this row." at bounding box center [1296, 268] width 0 height 0
click at [1291, 308] on span "Press SPACE to select this row." at bounding box center [1291, 312] width 14 height 14
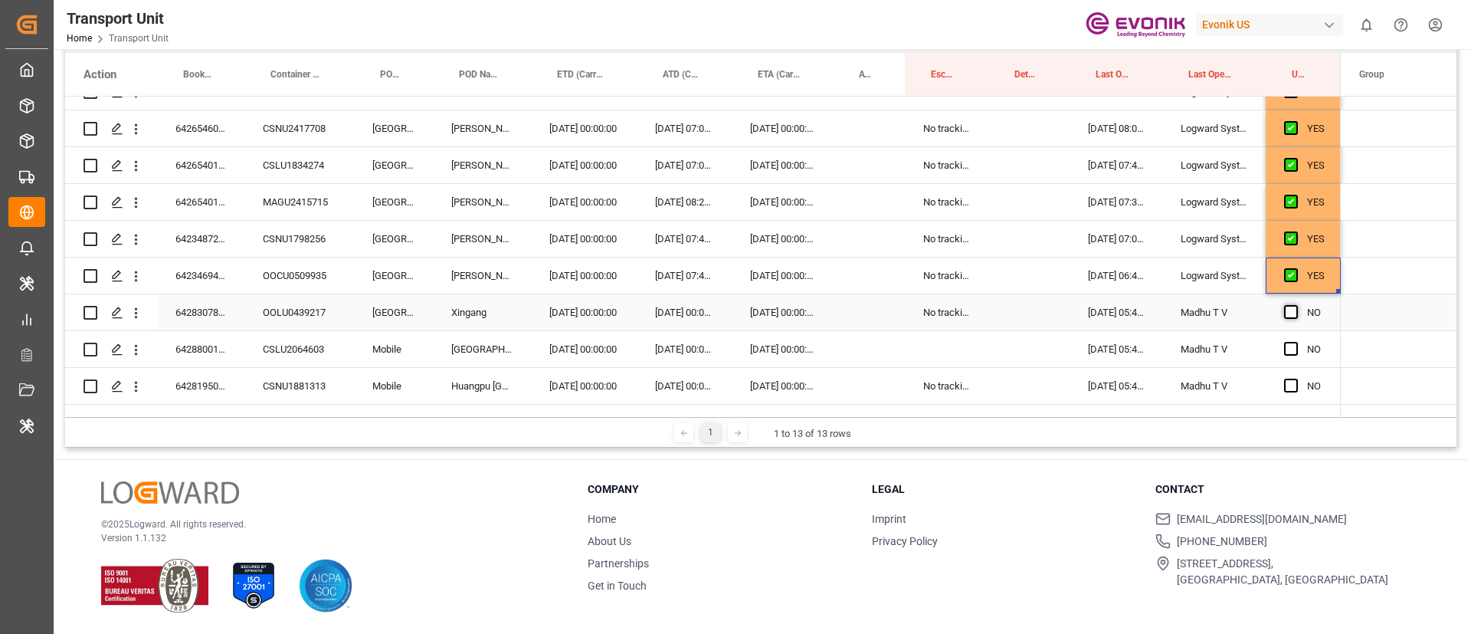
click at [1296, 305] on input "Press SPACE to select this row." at bounding box center [1296, 305] width 0 height 0
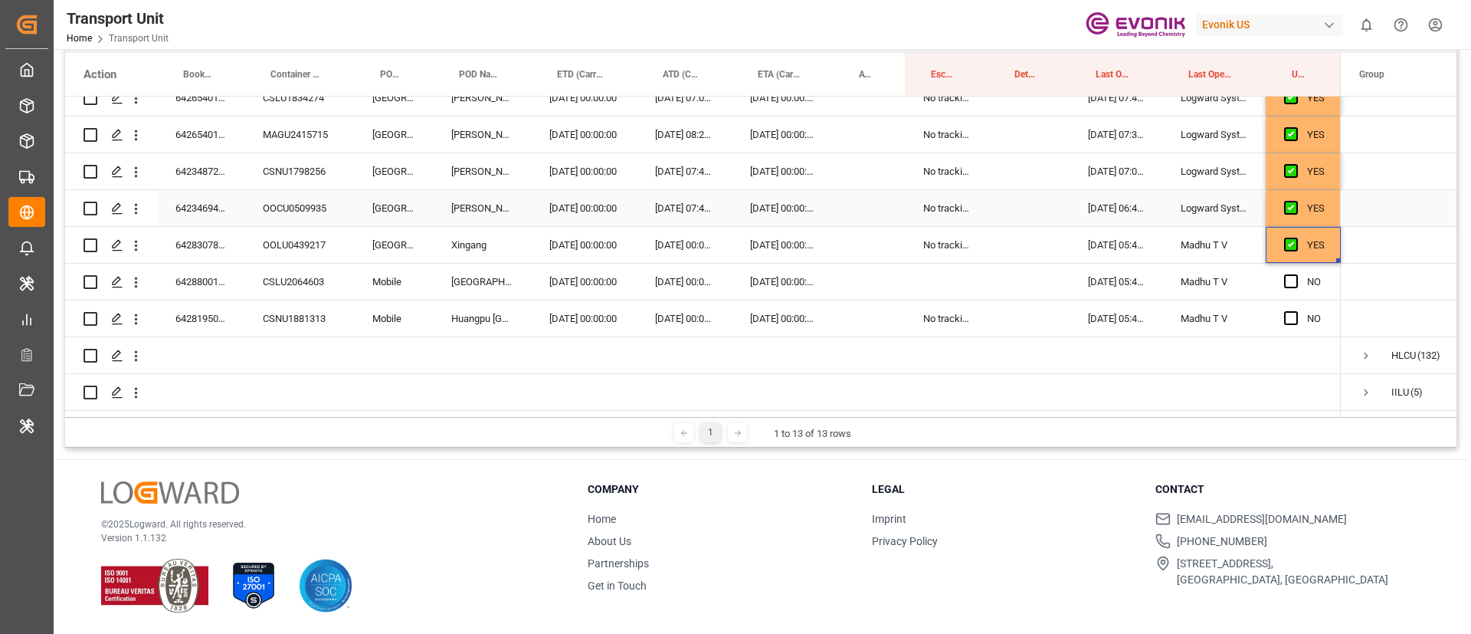
scroll to position [690, 0]
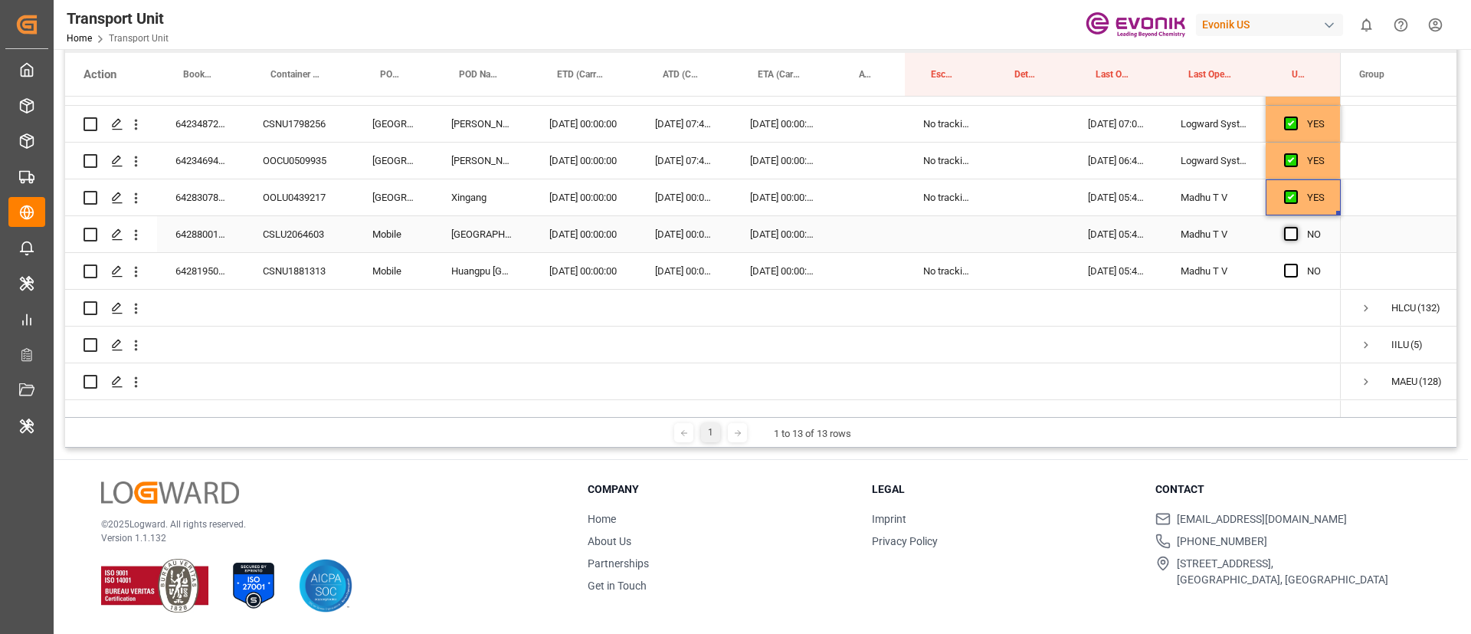
click at [1291, 233] on span "Press SPACE to select this row." at bounding box center [1291, 234] width 14 height 14
click at [1296, 227] on input "Press SPACE to select this row." at bounding box center [1296, 227] width 0 height 0
click at [1291, 267] on span "Press SPACE to select this row." at bounding box center [1291, 271] width 14 height 14
click at [1296, 264] on input "Press SPACE to select this row." at bounding box center [1296, 264] width 0 height 0
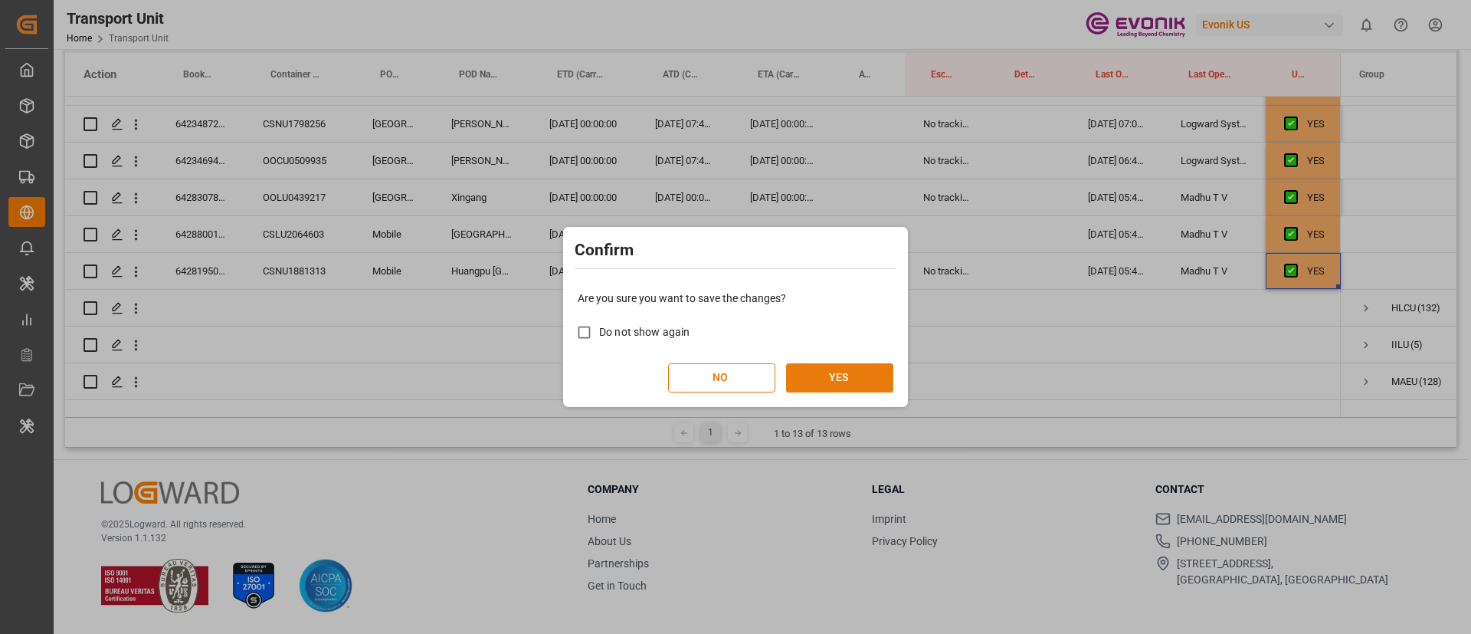
click at [848, 377] on button "YES" at bounding box center [839, 377] width 107 height 29
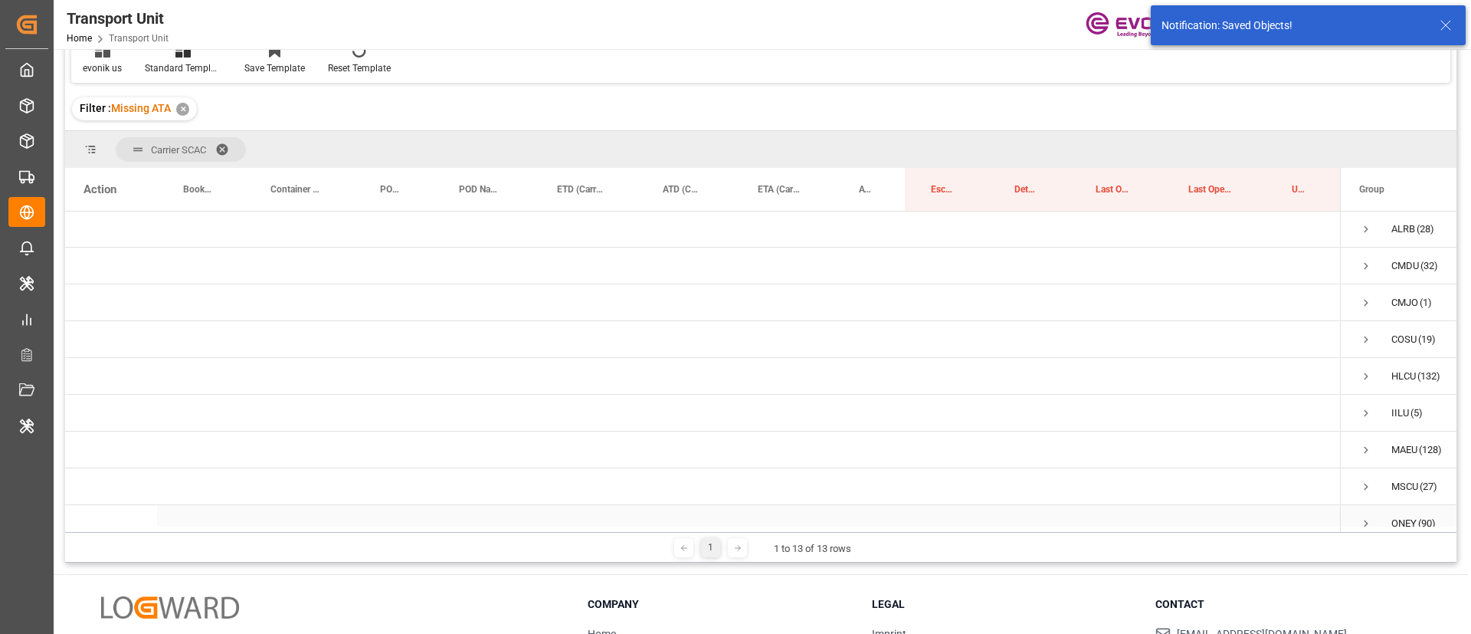
scroll to position [0, 0]
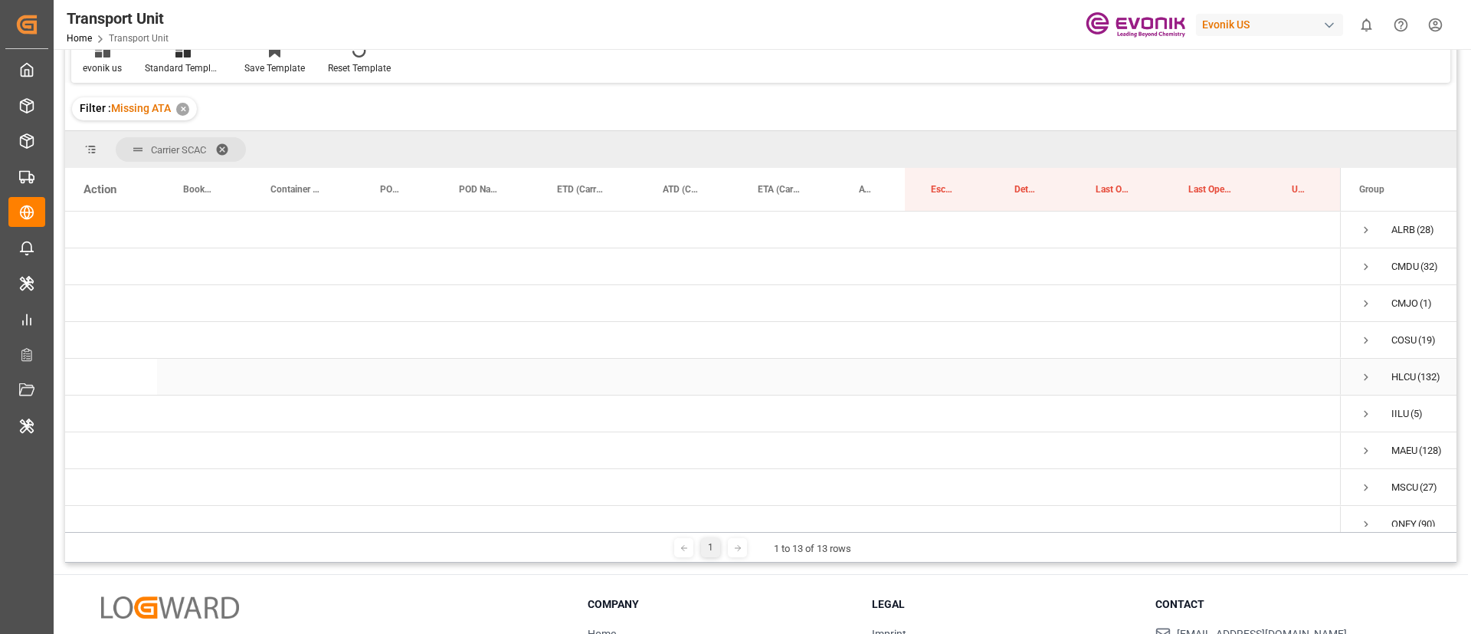
click at [1367, 371] on span "Press SPACE to select this row." at bounding box center [1367, 377] width 14 height 14
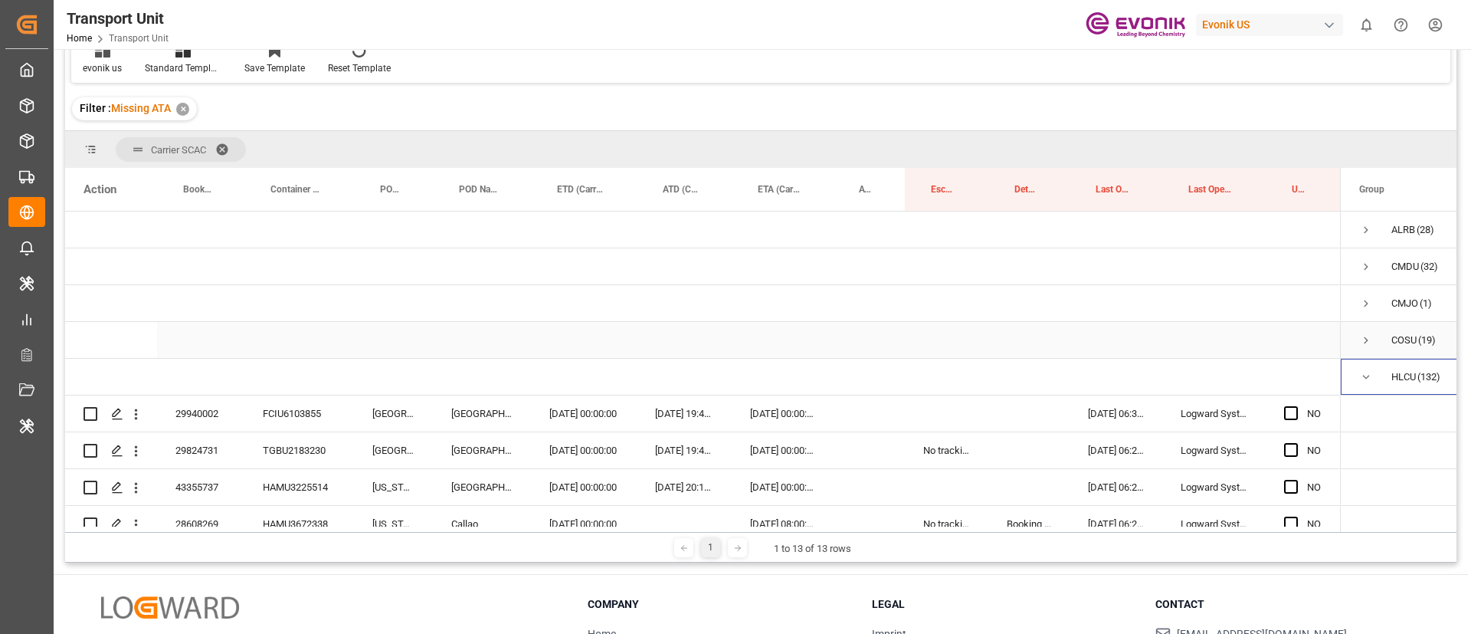
scroll to position [115, 0]
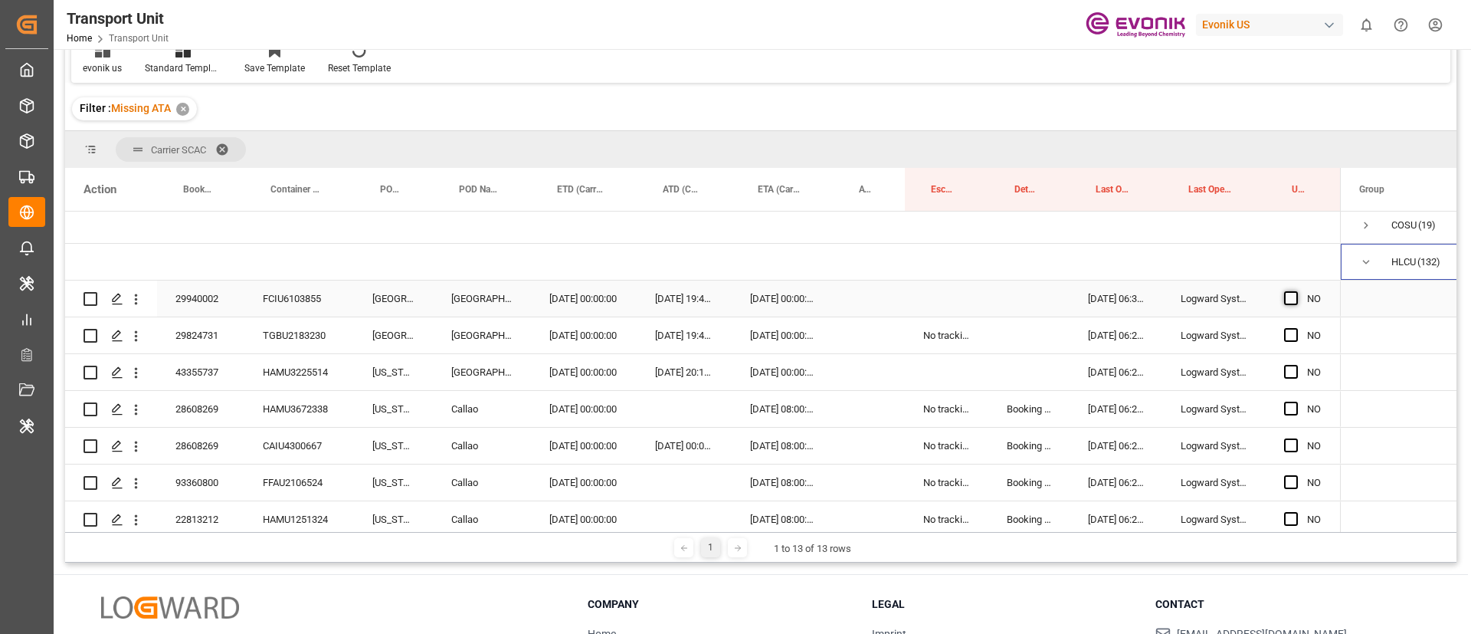
click at [1289, 294] on span "Press SPACE to select this row." at bounding box center [1291, 298] width 14 height 14
click at [1296, 291] on input "Press SPACE to select this row." at bounding box center [1296, 291] width 0 height 0
click at [1291, 336] on span "Press SPACE to select this row." at bounding box center [1291, 335] width 14 height 14
click at [1296, 328] on input "Press SPACE to select this row." at bounding box center [1296, 328] width 0 height 0
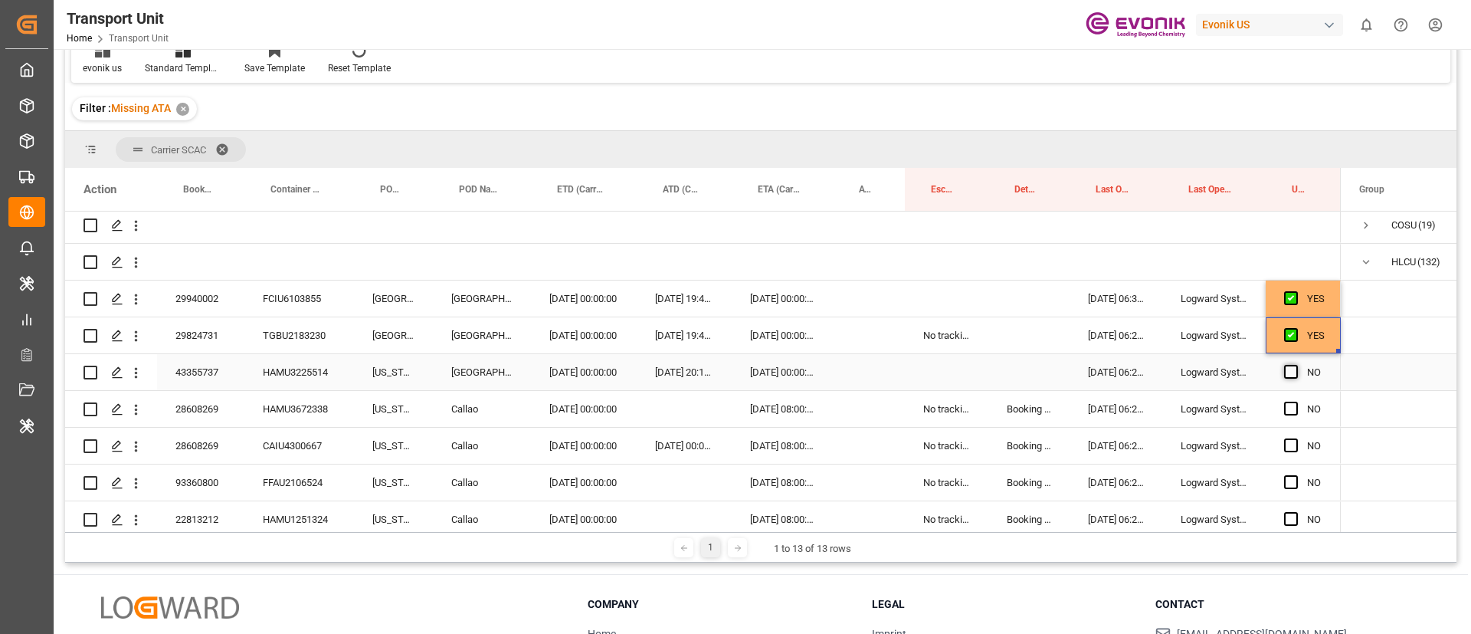
click at [1292, 368] on span "Press SPACE to select this row." at bounding box center [1291, 372] width 14 height 14
click at [1296, 365] on input "Press SPACE to select this row." at bounding box center [1296, 365] width 0 height 0
click at [1294, 410] on span "Press SPACE to select this row." at bounding box center [1291, 409] width 14 height 14
click at [1296, 402] on input "Press SPACE to select this row." at bounding box center [1296, 402] width 0 height 0
click at [200, 413] on div "28608269" at bounding box center [200, 409] width 87 height 36
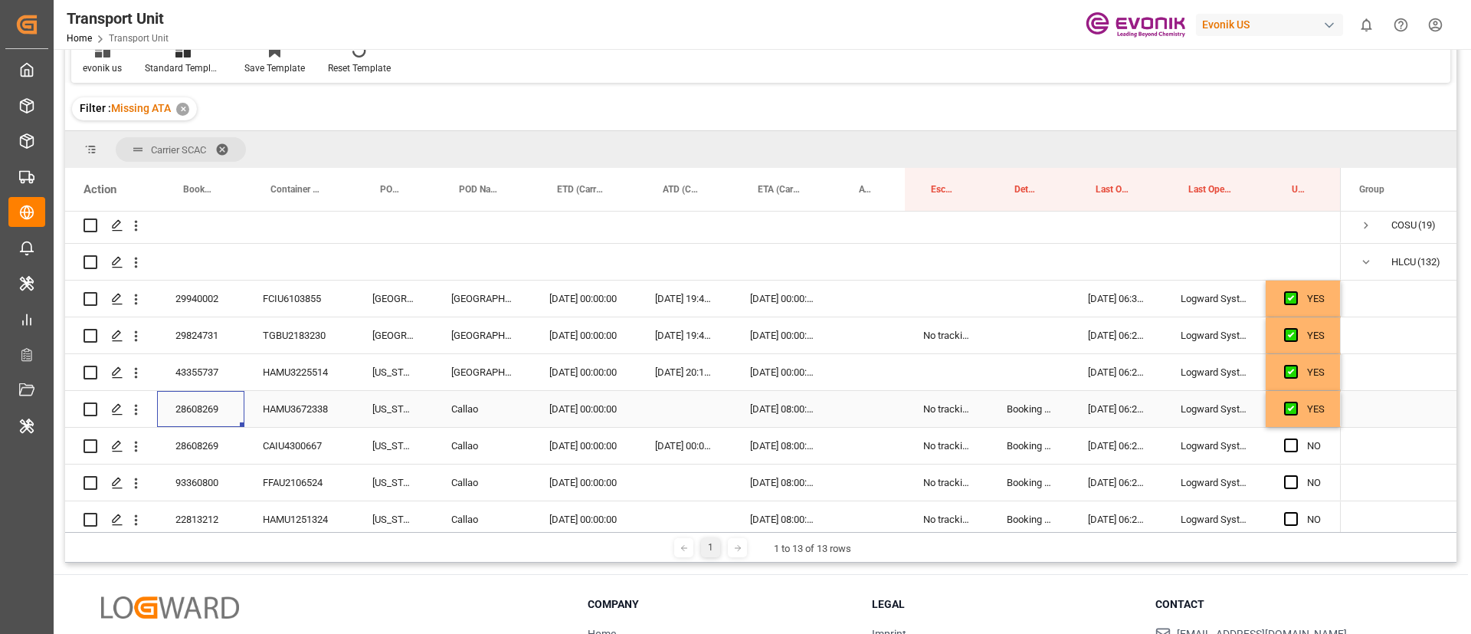
click at [1030, 414] on div "Booking number from carrier doesn’t match with booking number from customer/forw" at bounding box center [1029, 409] width 81 height 36
click at [1037, 458] on div "Booking number from carrier doesn’t match with booking number from customer/forw" at bounding box center [1029, 446] width 81 height 36
click at [208, 402] on div "28608269" at bounding box center [200, 409] width 87 height 36
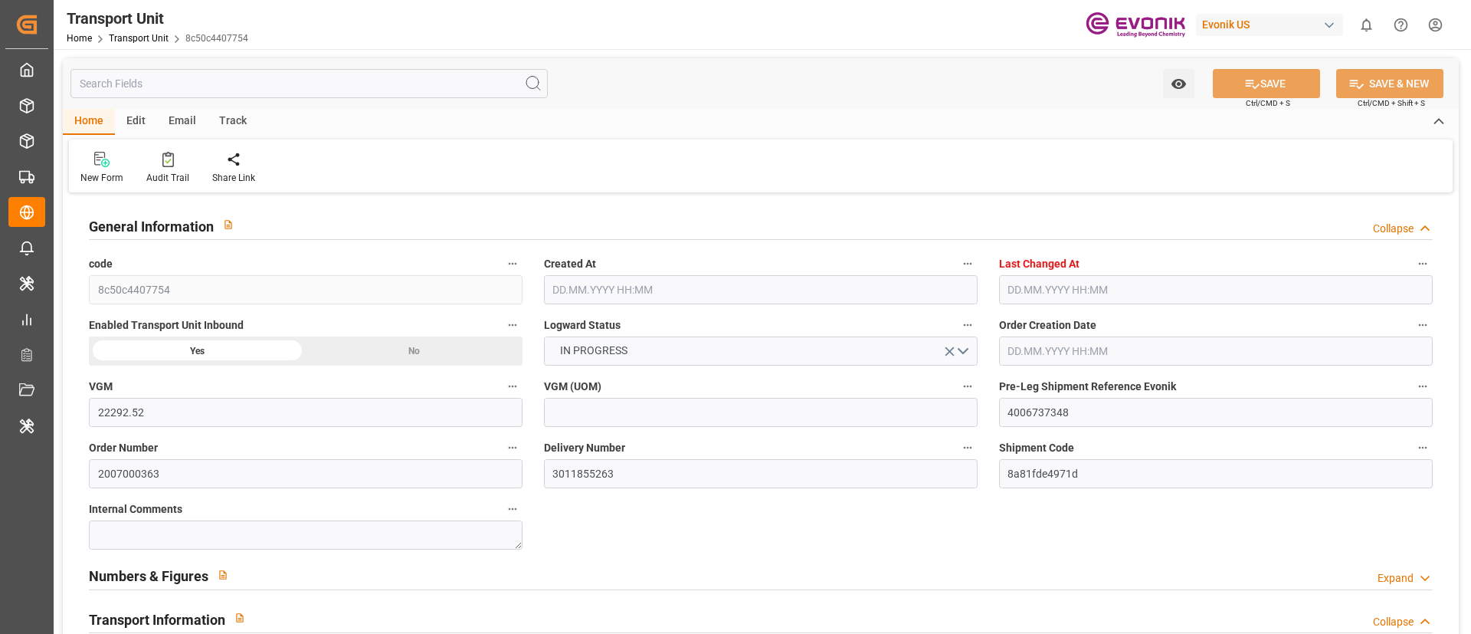
type input "22292.52"
type input "AC Containerline"
type input "AC Containerline GmbH"
type input "USSAV"
type input "COCTG"
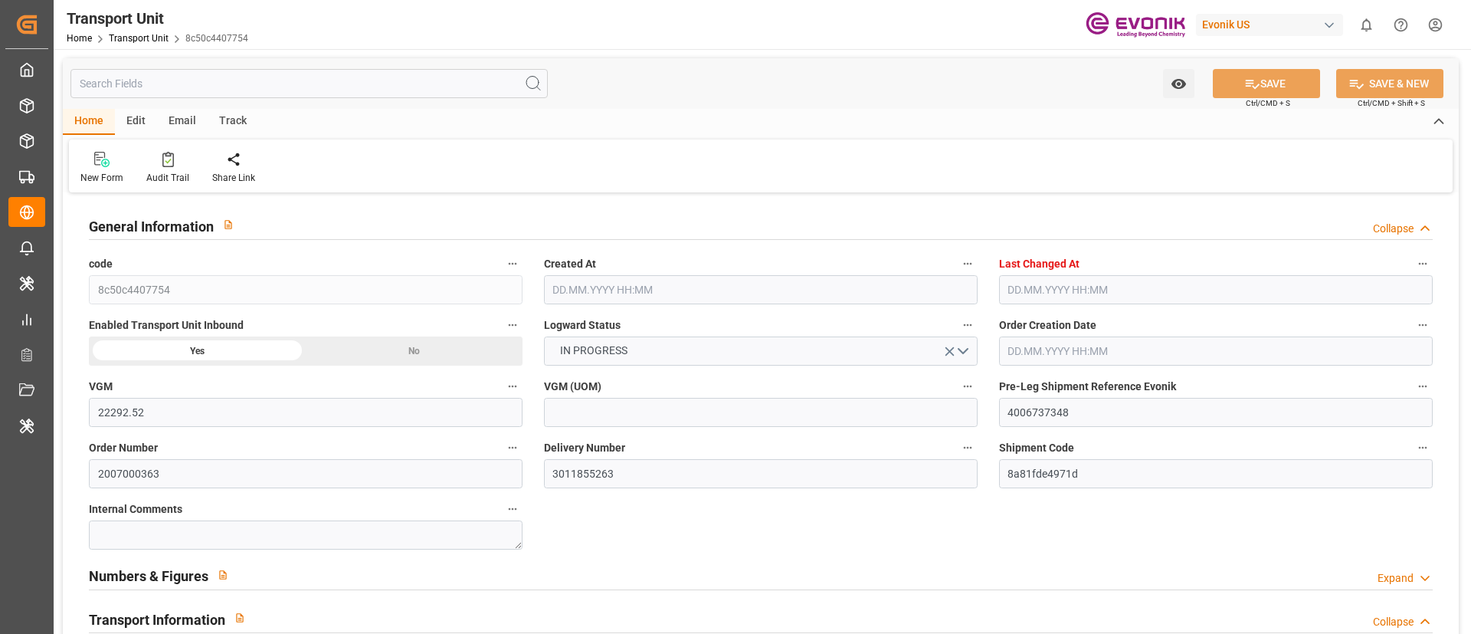
type input "9797216"
type input "18567.52"
type input "25.08.2025 05:01"
type input "09.10.2025 06:00"
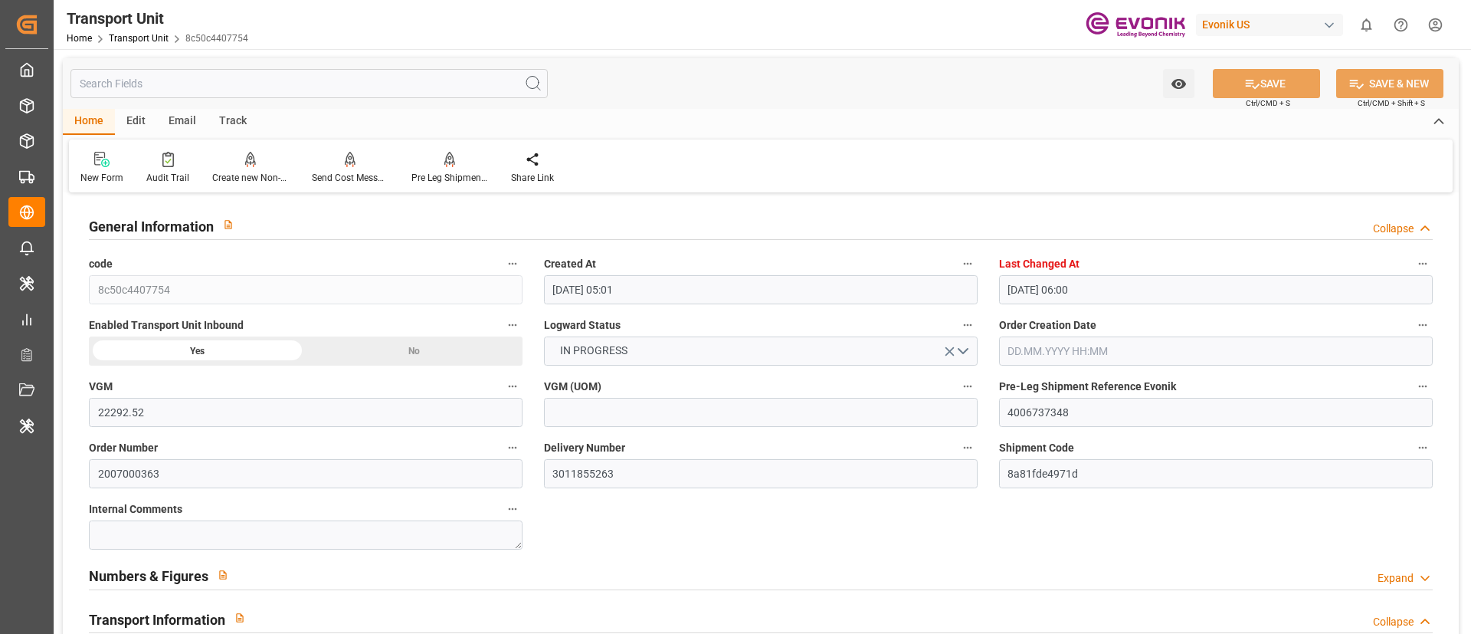
type input "26.10.2025"
type input "04.10.2025 00:00"
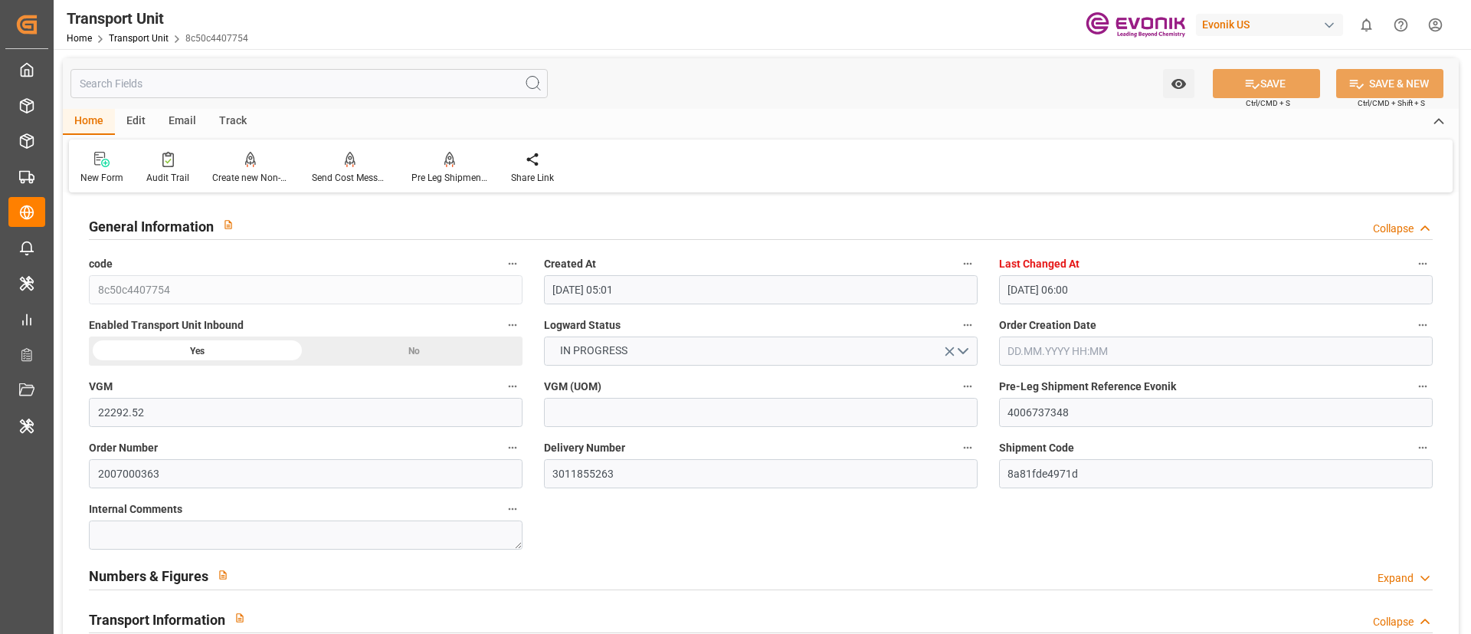
type input "09.10.2025 00:00"
type input "[DATE] 16:00"
type input "04.10.2025"
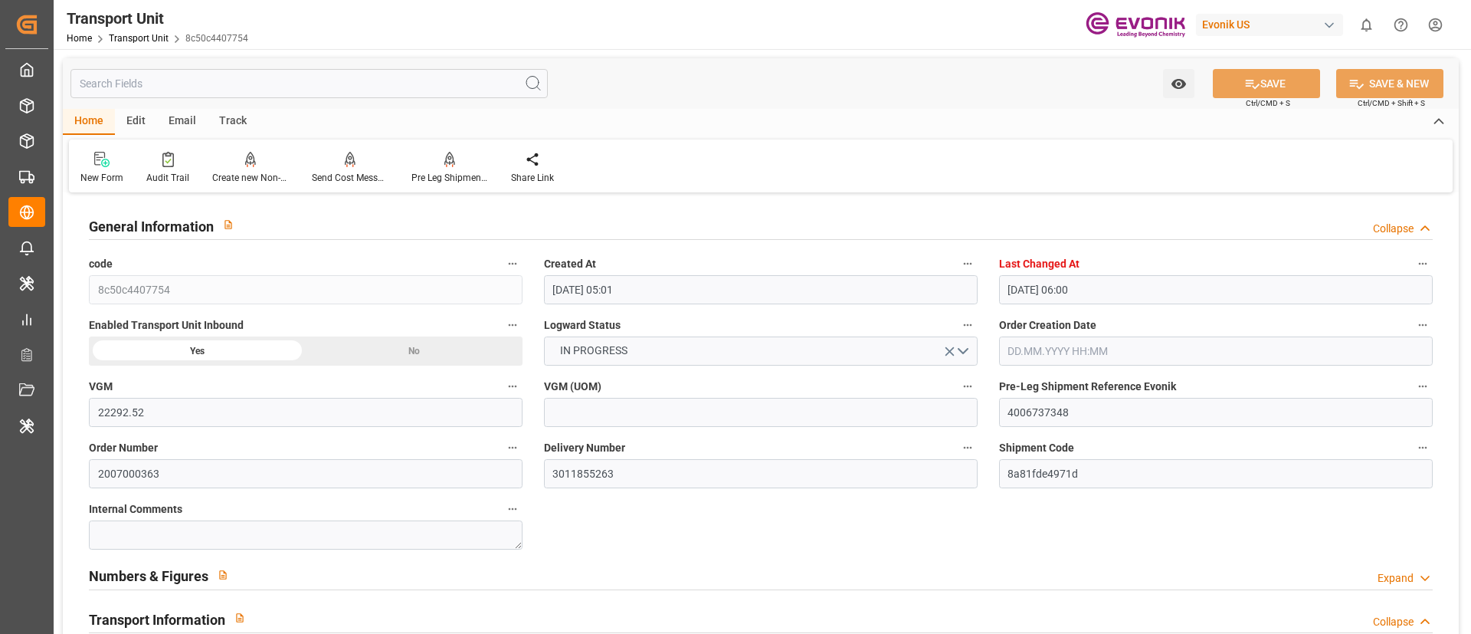
drag, startPoint x: 0, startPoint y: 0, endPoint x: 760, endPoint y: 93, distance: 765.9
click at [760, 93] on div "Watch Option SAVE Ctrl/CMD + S SAVE & NEW Ctrl/CMD + Shift + S" at bounding box center [761, 83] width 1396 height 51
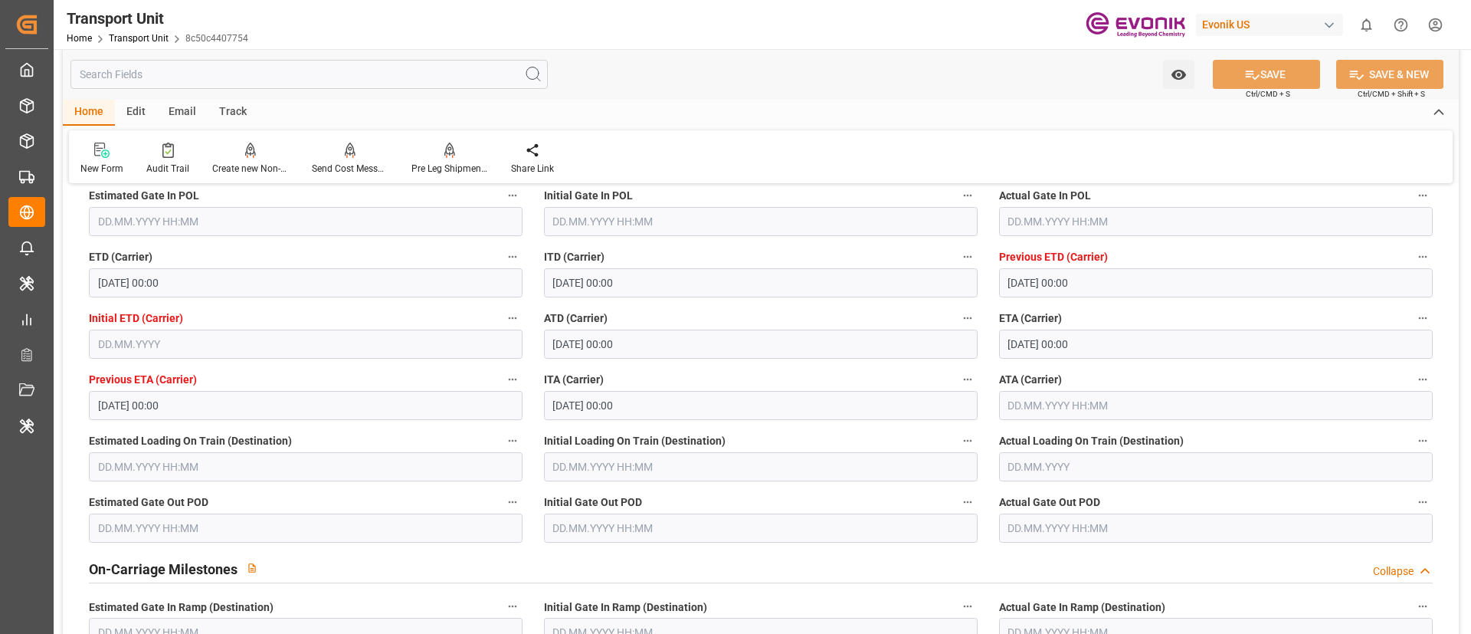
scroll to position [1494, 0]
click at [1090, 404] on input "text" at bounding box center [1216, 403] width 434 height 29
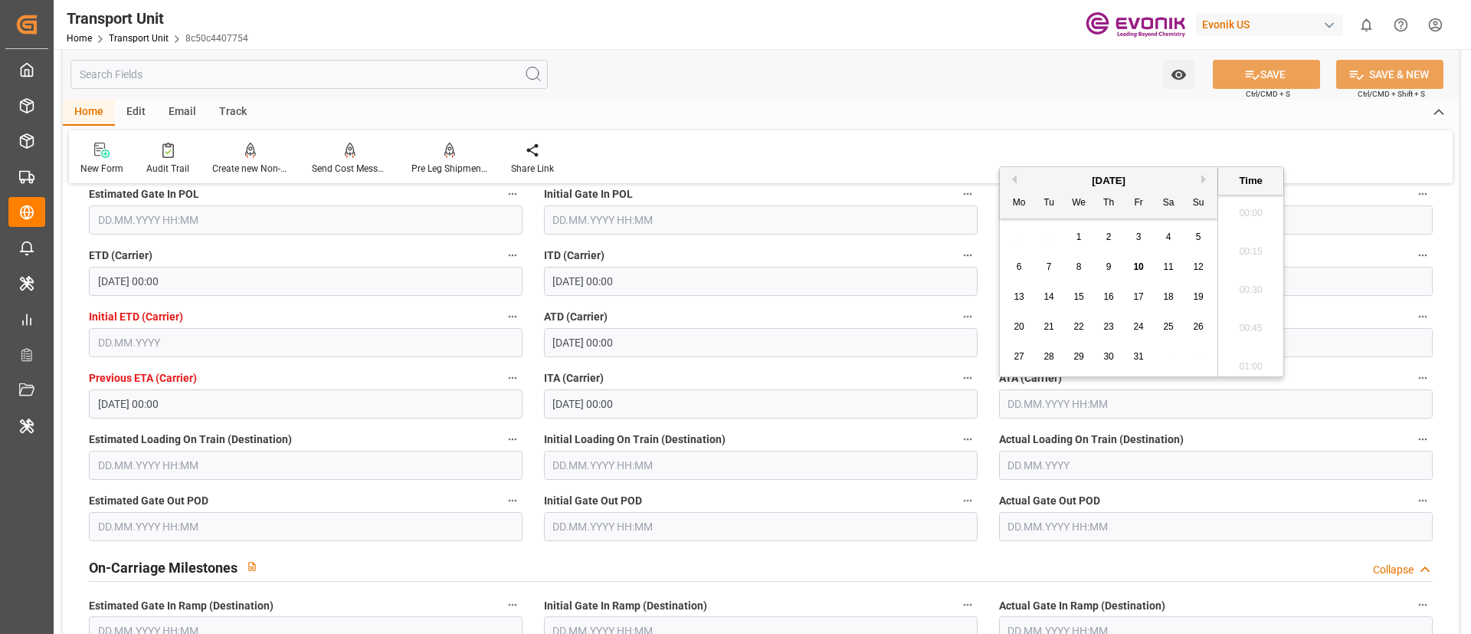
scroll to position [1691, 0]
click at [1108, 268] on span "9" at bounding box center [1109, 266] width 5 height 11
type input "[DATE] 00:00"
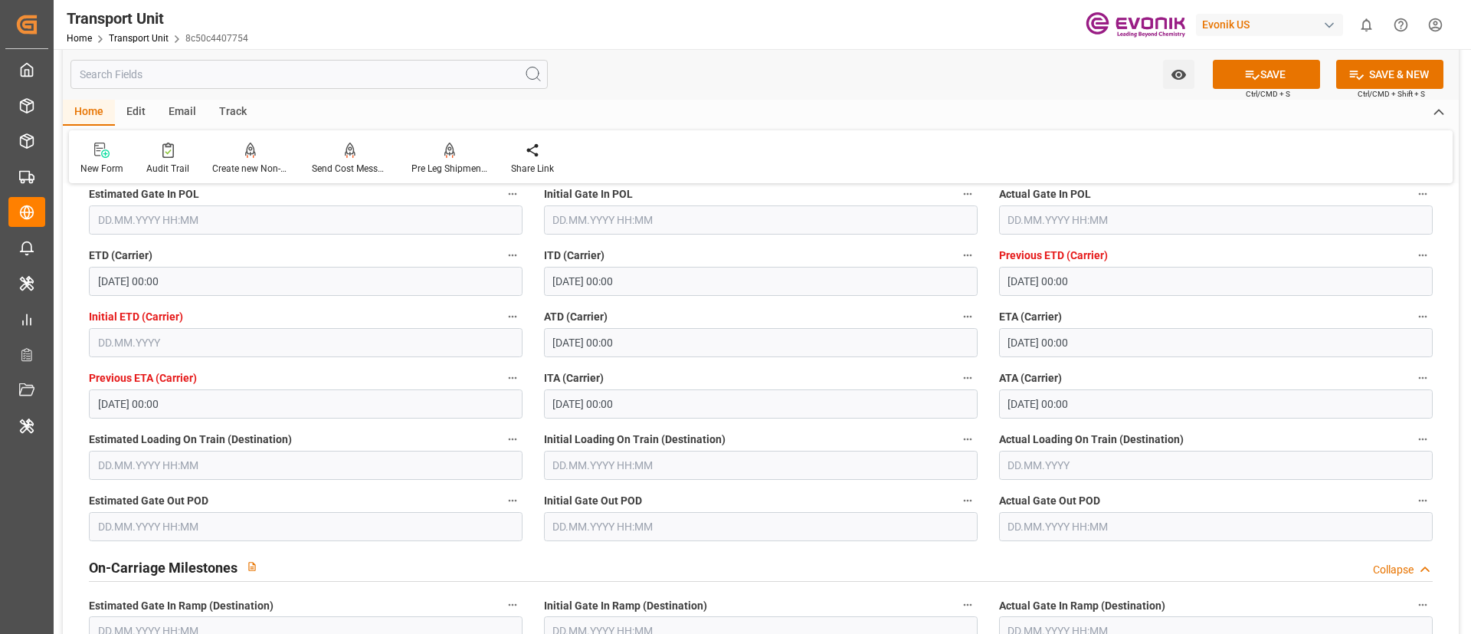
click at [887, 146] on div "New Form Audit Trail Create new Non-Conformance Send Cost Message to Evonik Sen…" at bounding box center [761, 156] width 1384 height 53
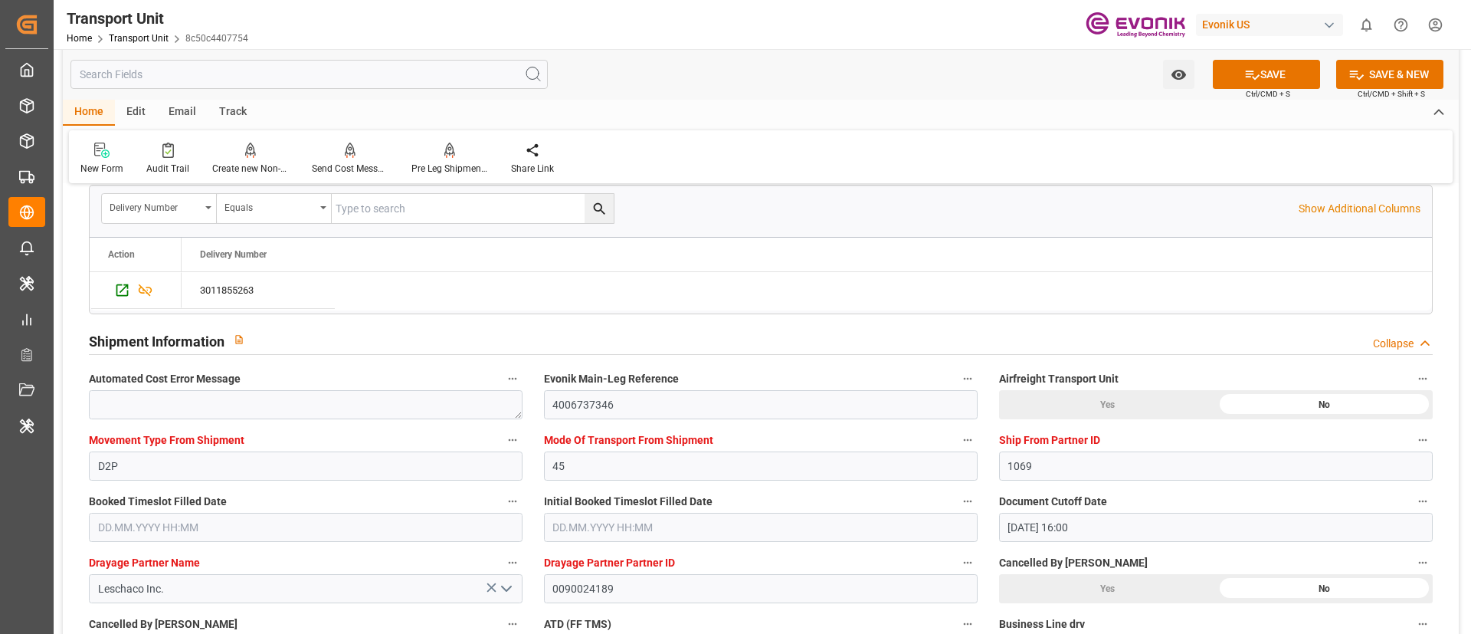
scroll to position [2989, 0]
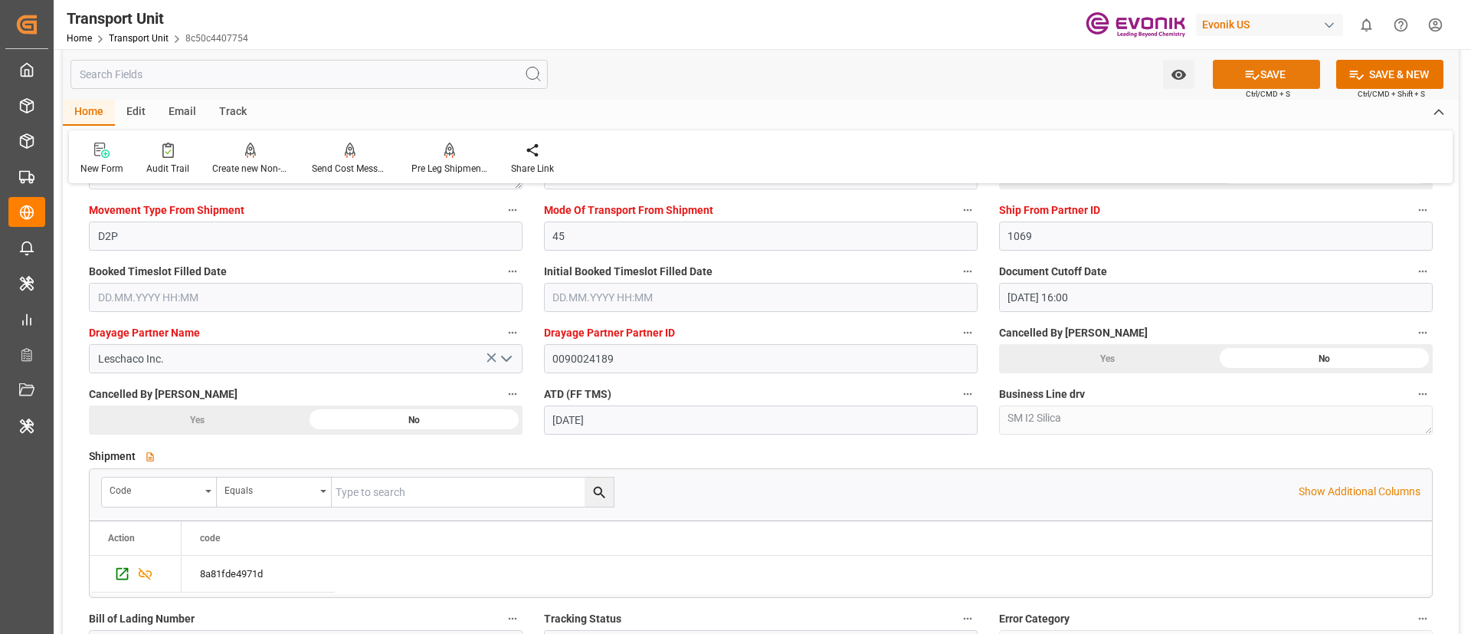
click at [1252, 82] on button "SAVE" at bounding box center [1266, 74] width 107 height 29
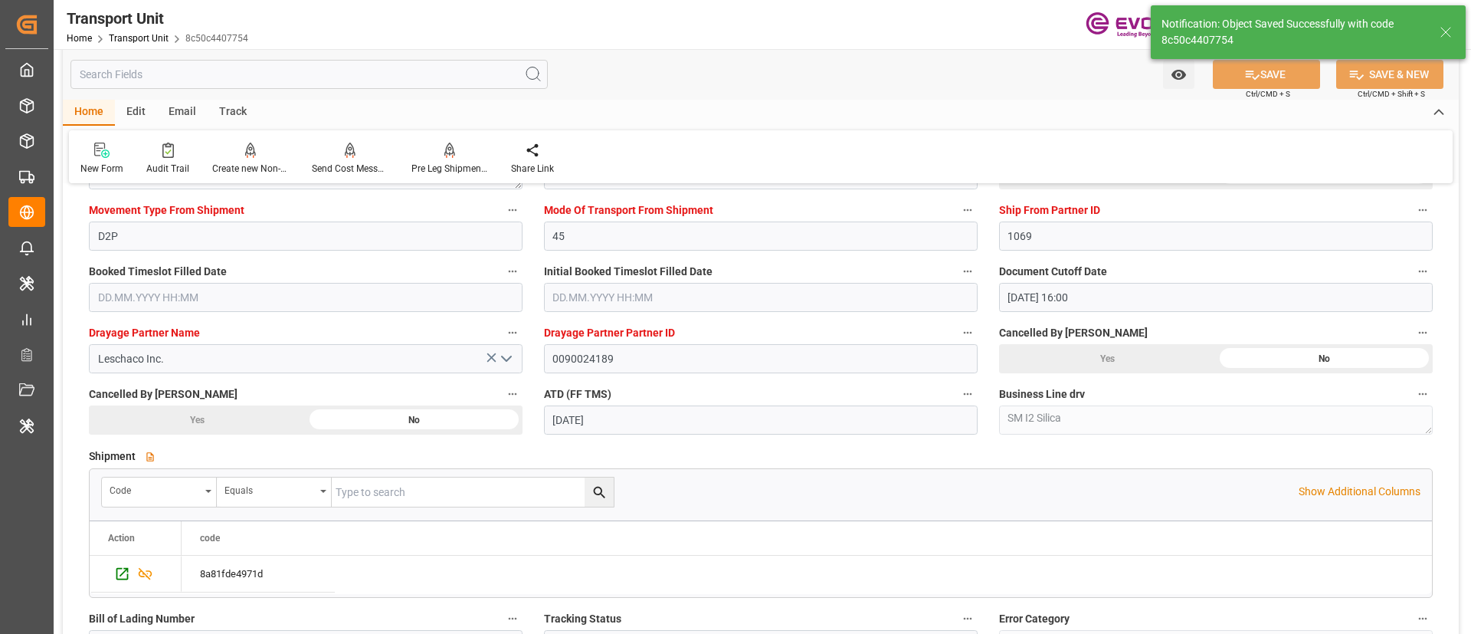
type input "10.10.2025 06:06"
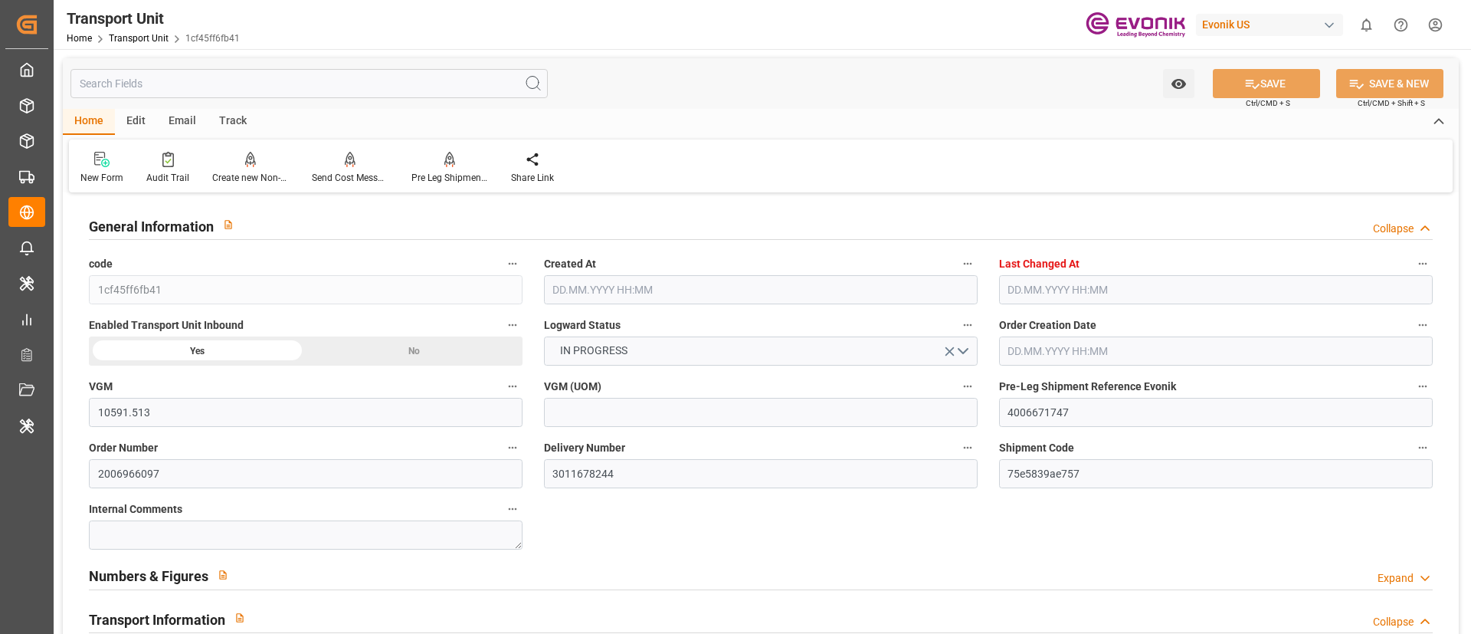
type input "10591.513"
type input "CMACGM"
type input "CMA CGM Group"
type input "USSAV"
type input "DEHAM"
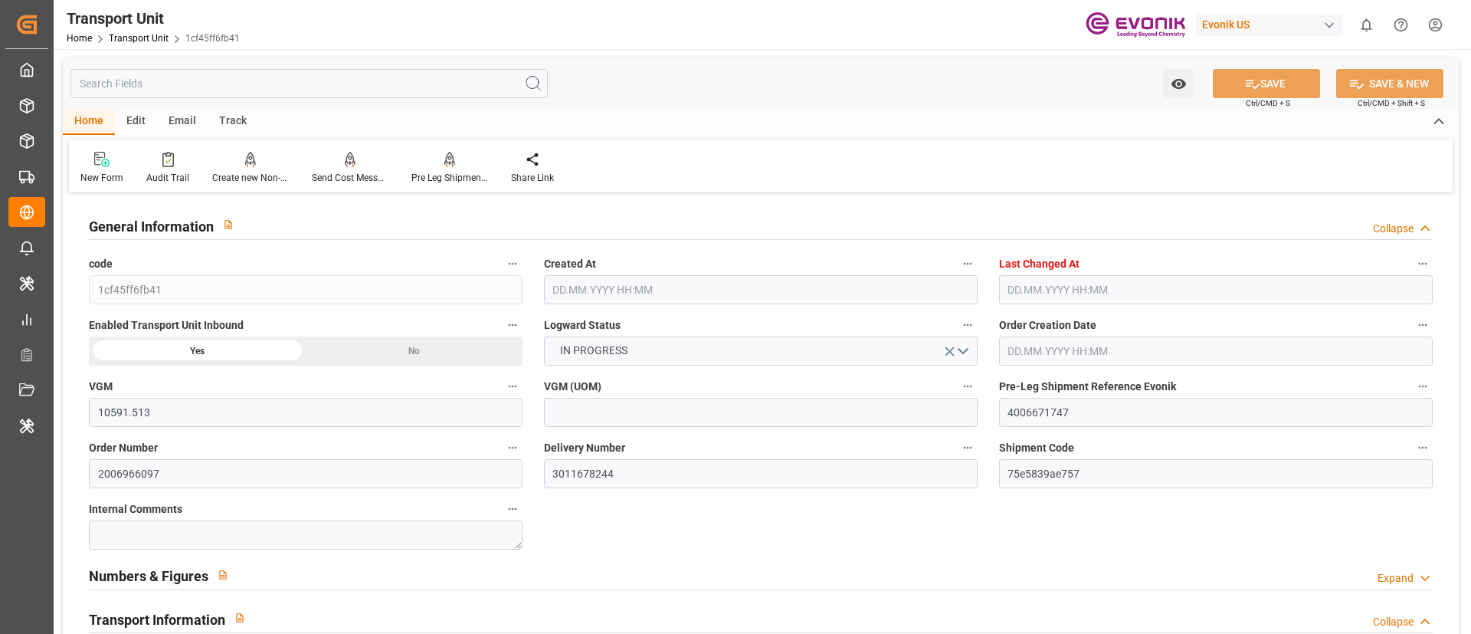
type input "9404869"
type input "USSAV"
type input "DEHAM"
type input "9406611"
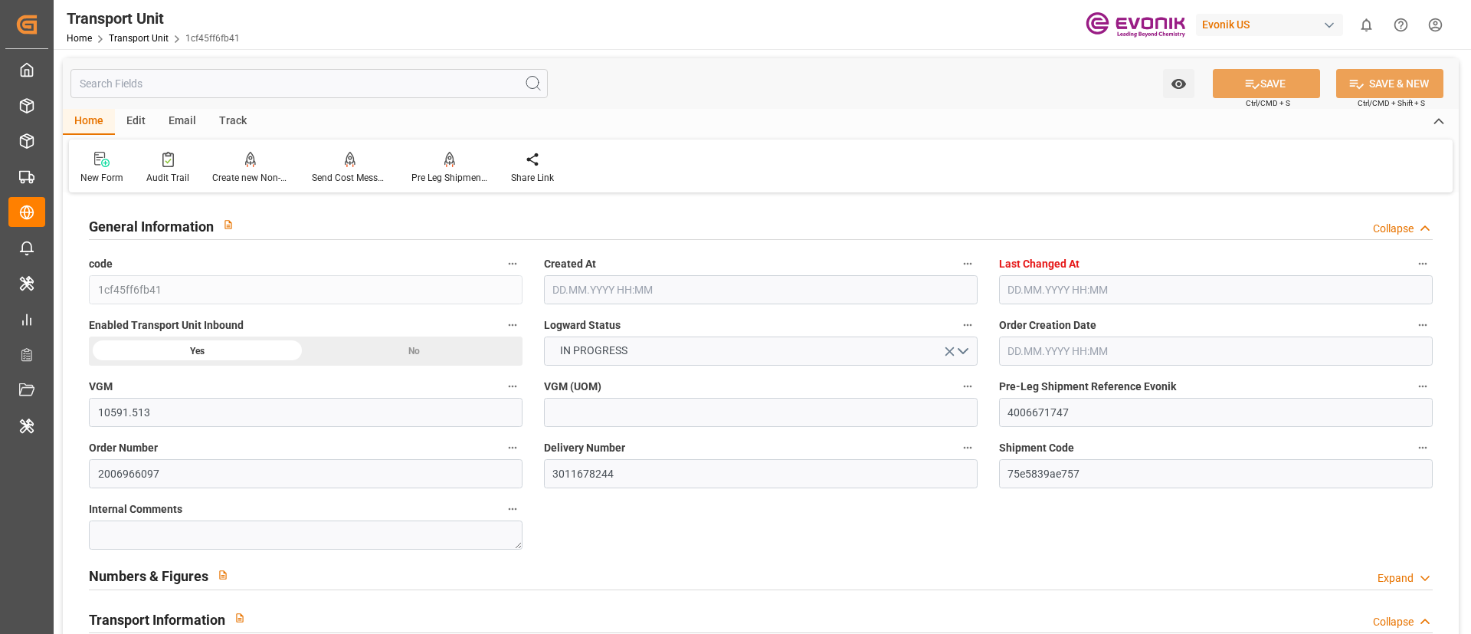
type input "8409.735"
type input "[DATE] 03:30"
type input "[DATE] 23:38"
type input "01.09.2025"
type input "21.07.2025 23:01"
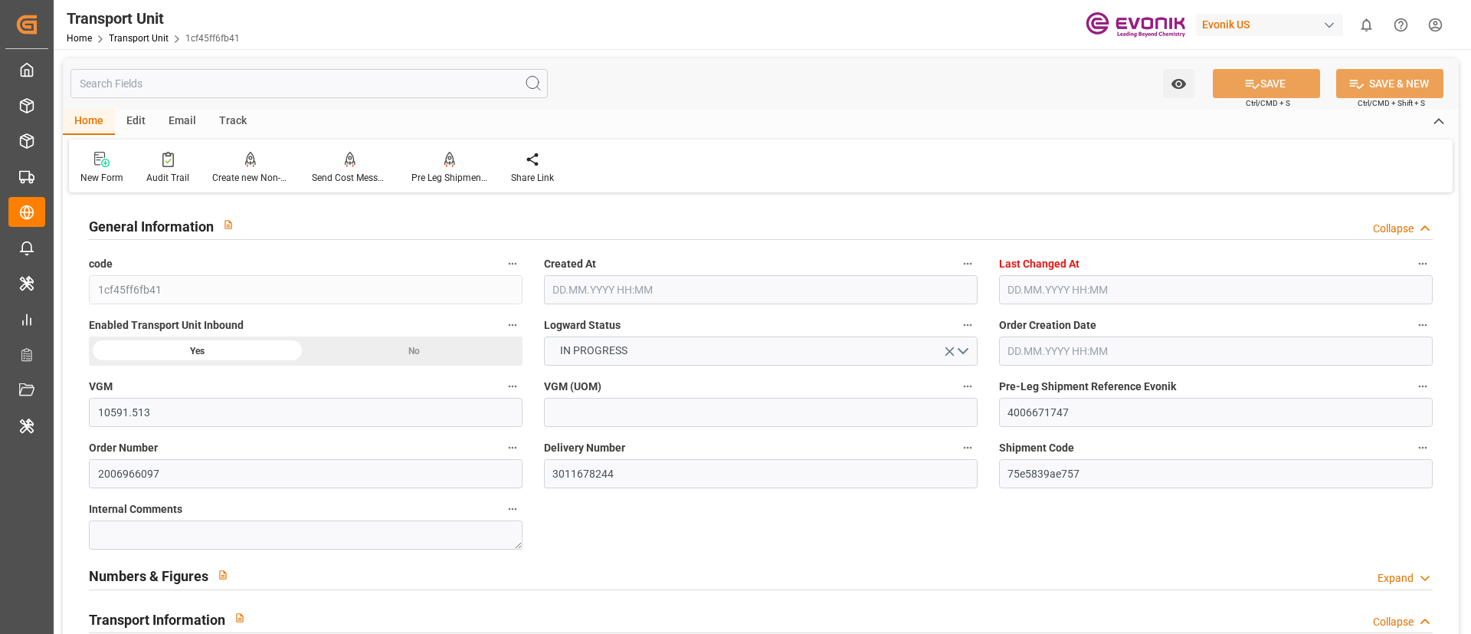
type input "24.07.2025 20:50"
type input "21.07.2025 16:46"
type input "24.07.2025 20:52"
type input "15.08.2025 00:00"
type input "02.08.2025 00:00"
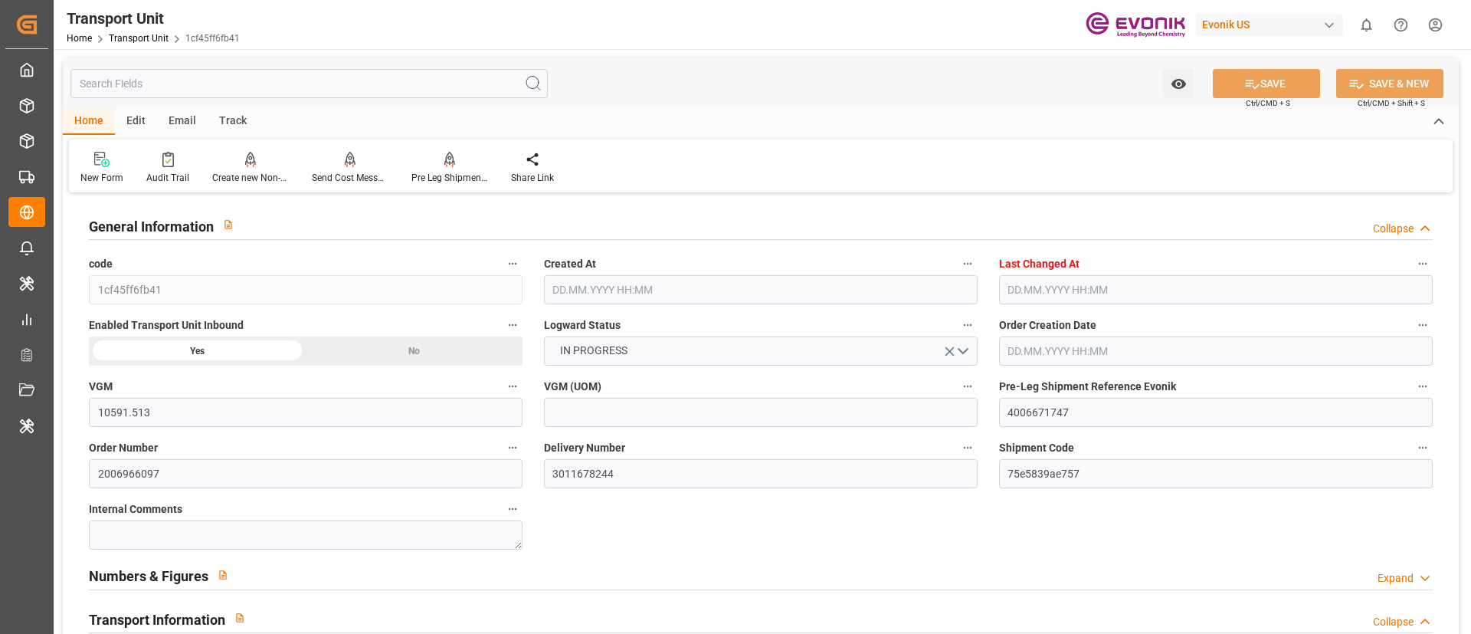
type input "15.08.2025 00:00"
type input "14.08.2025 06:44"
type input "09.10.2025 00:00"
type input "17.08.2025 00:00"
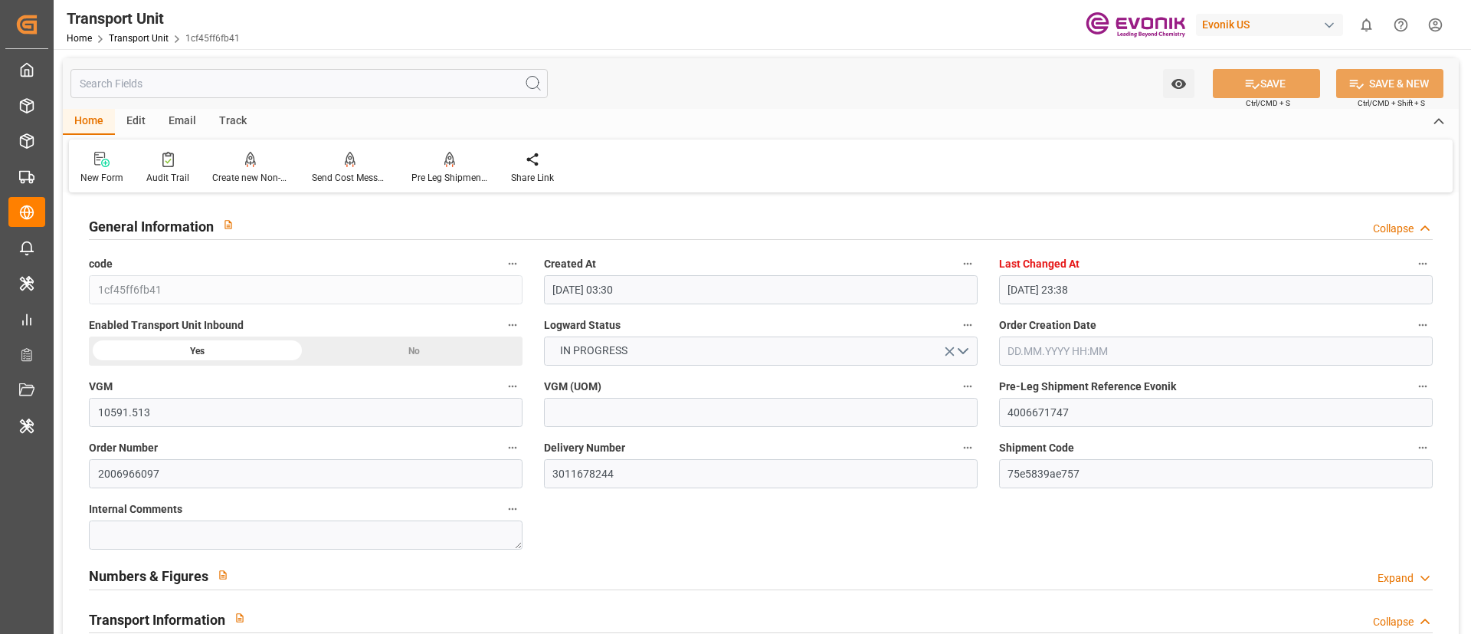
type input "12.08.2025 17:00"
type input "14.08.2025"
type input "13.08.2025 19:56"
type input "02.08.2025 19:00"
type input "14.08.2025 08:25"
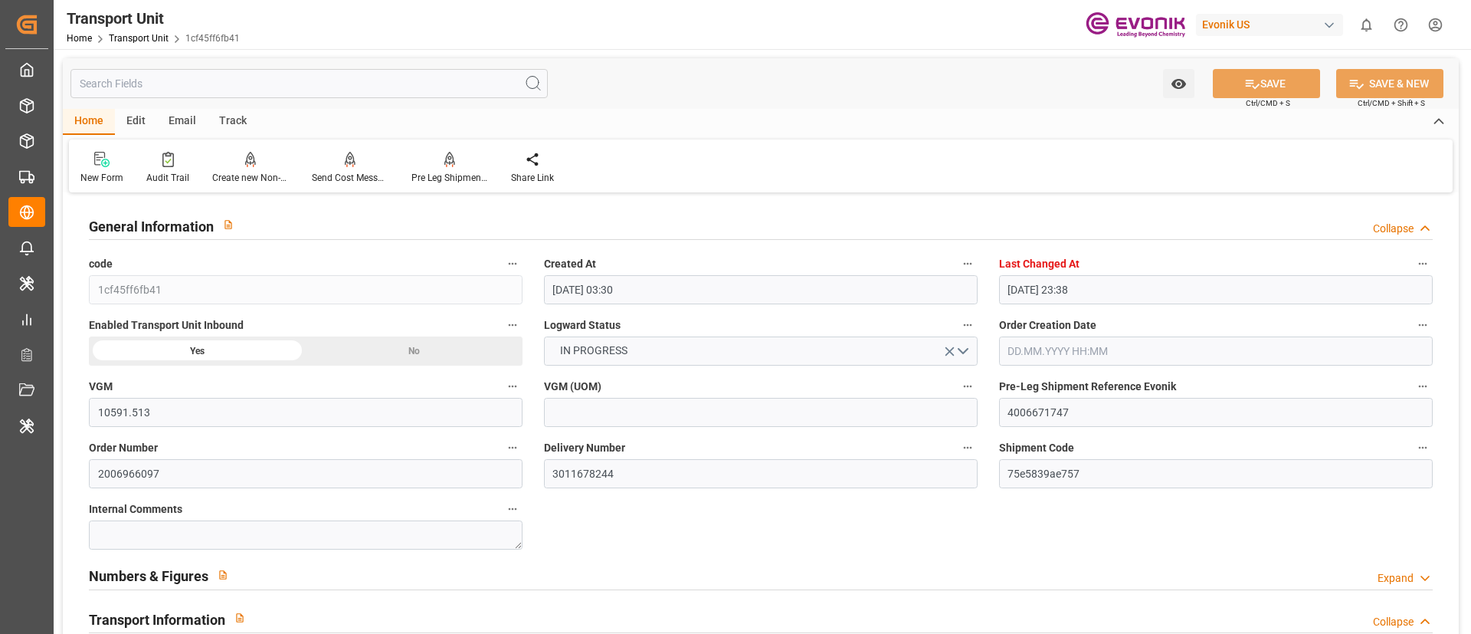
type input "05.09.2025 00:00"
type input "04.09.2025 23:32"
type input "05.09.2025 05:58"
type input "05.09.2025 11:22"
type input "13.09.2025 15:15"
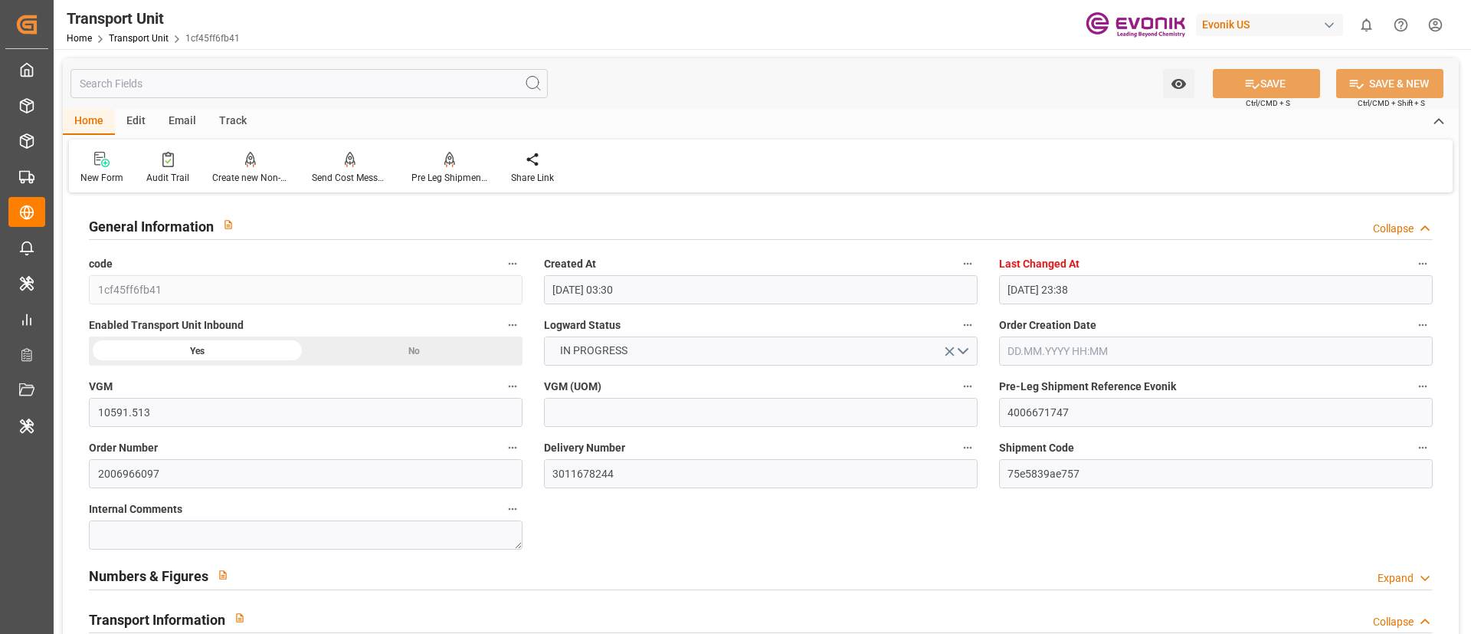
type input "14.09.2025 04:36"
type input "14.09.2025 05:33"
type input "10.10.2025 01:30"
type input "10.10.2025 01:04"
type input "11.10.2025 02:35"
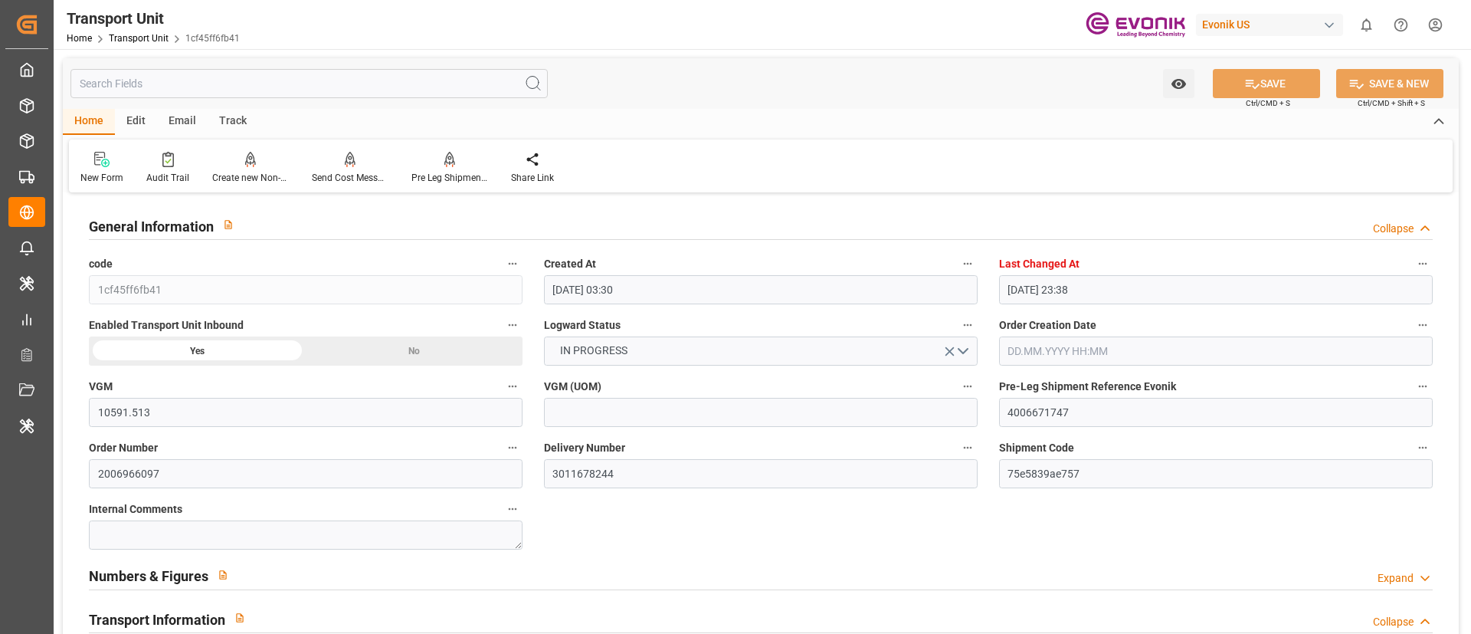
type input "15.10.2025 02:35"
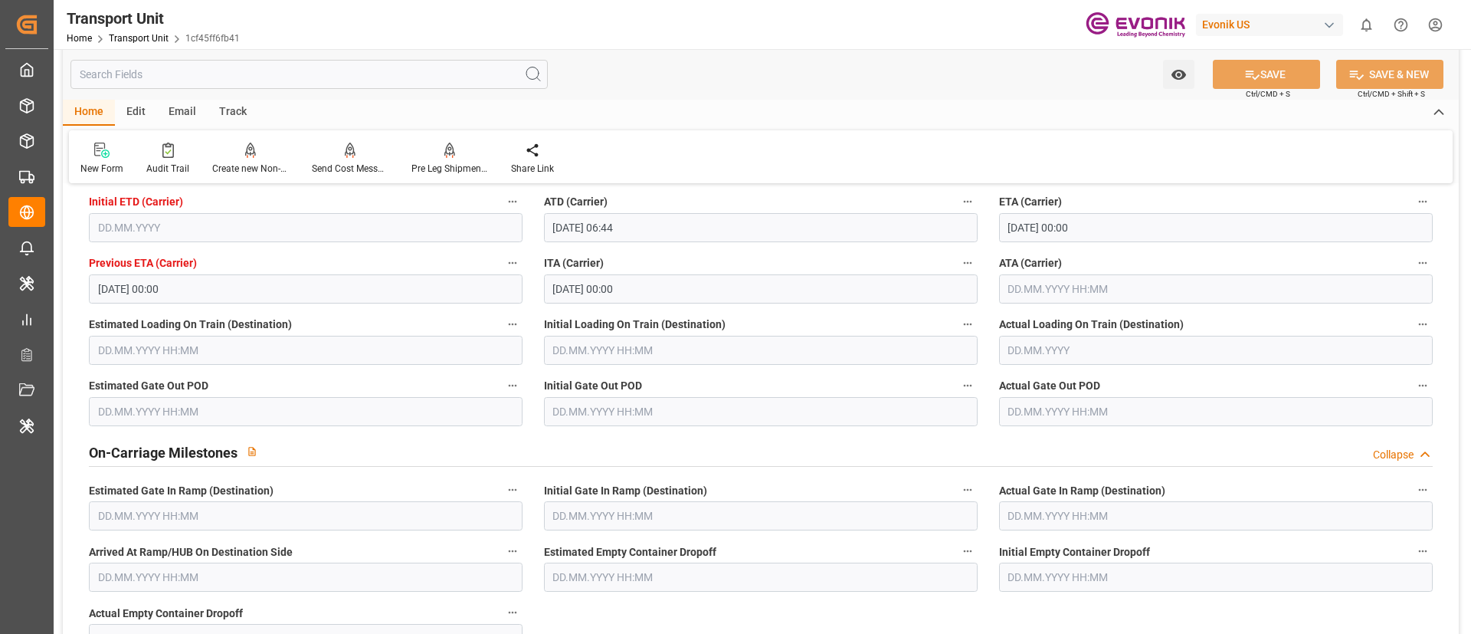
click at [1055, 287] on input "text" at bounding box center [1216, 288] width 434 height 29
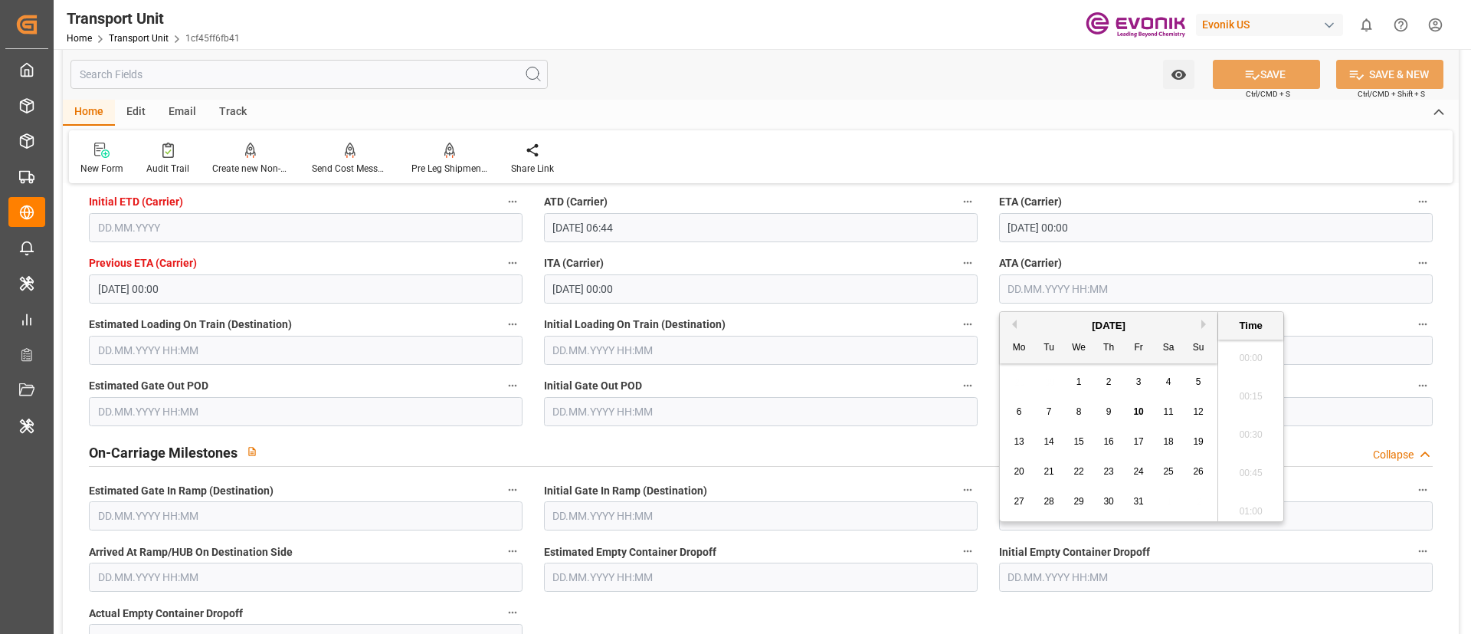
scroll to position [1768, 0]
click at [1143, 411] on span "10" at bounding box center [1138, 411] width 10 height 11
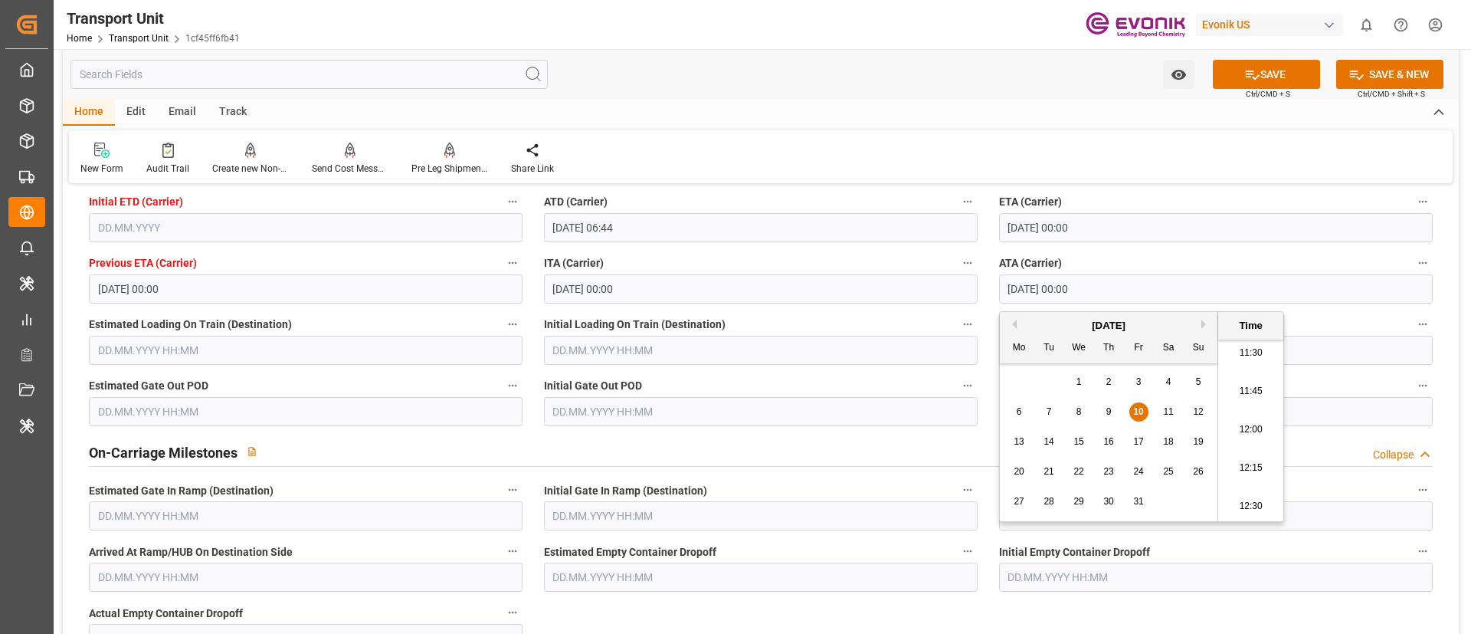
type input "10.10.2025 00:00"
click at [929, 113] on div "Home Edit Email Track" at bounding box center [761, 113] width 1396 height 26
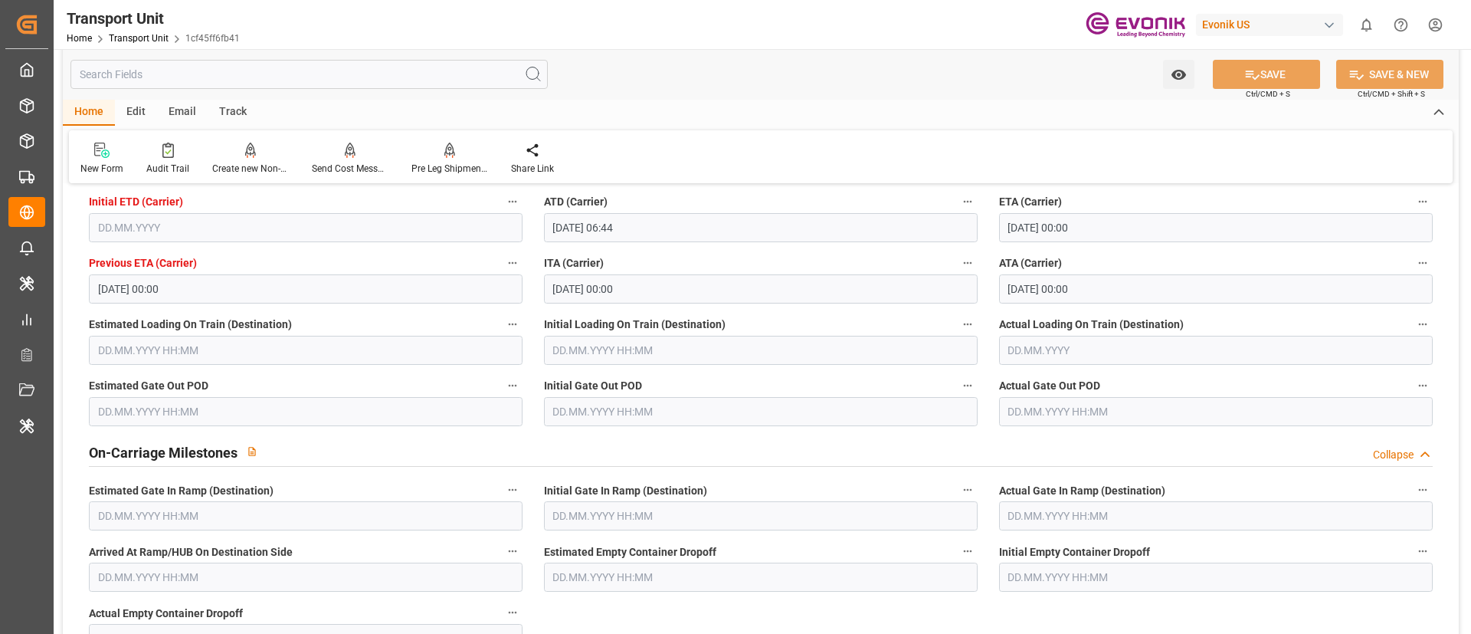
scroll to position [2529, 0]
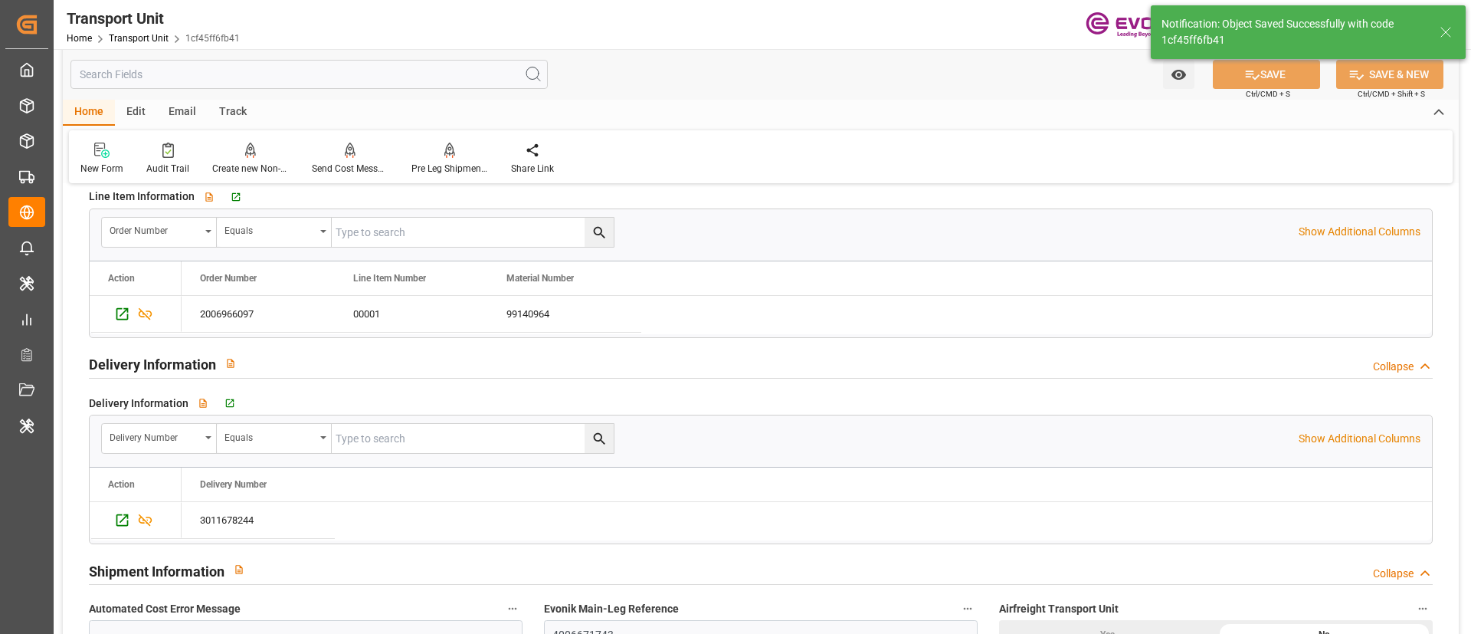
type input "10.10.2025 06:31"
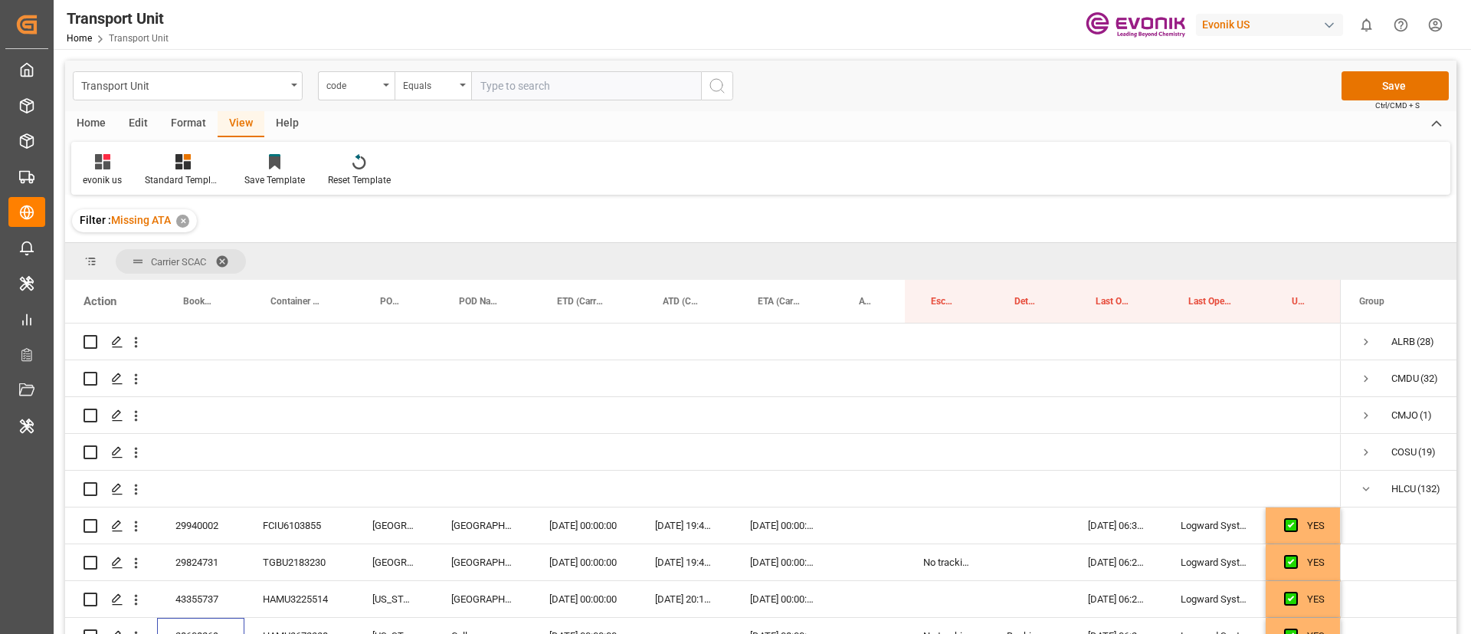
scroll to position [230, 0]
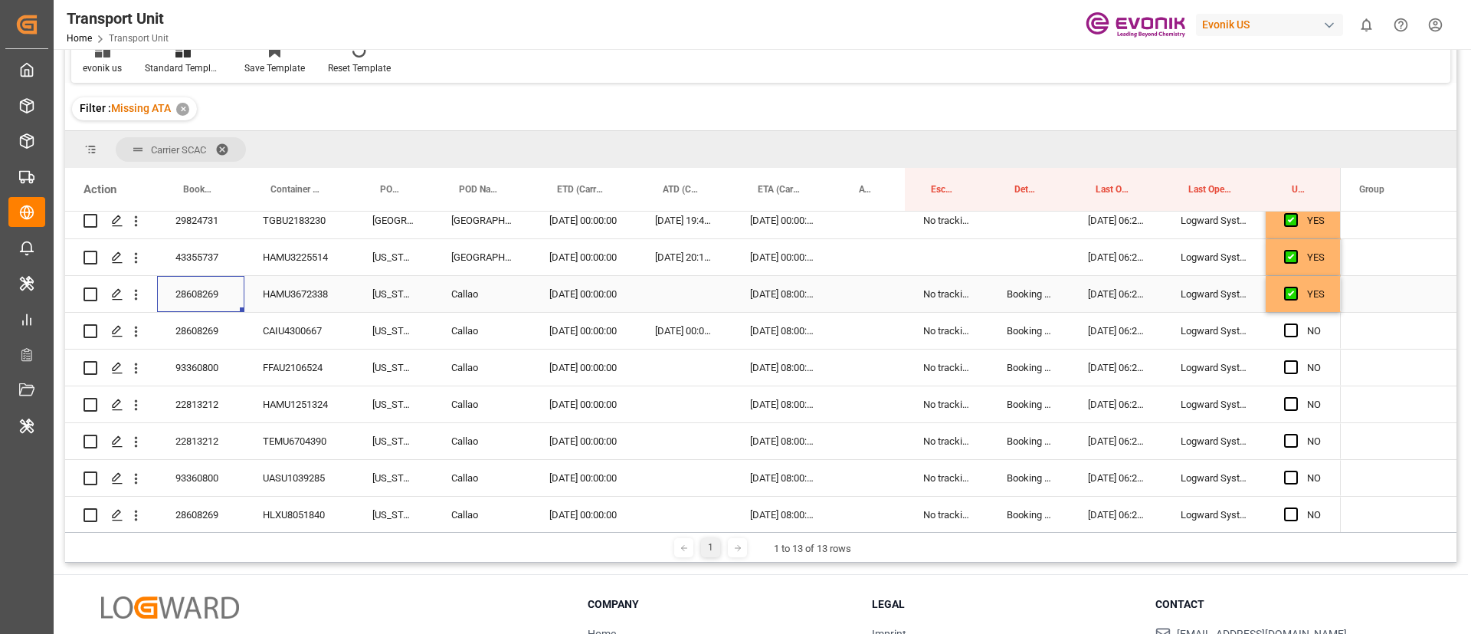
click at [1034, 290] on div "Booking number from carrier doesn’t match with booking number from customer/forw" at bounding box center [1029, 294] width 81 height 36
click at [1291, 331] on span "Press SPACE to select this row." at bounding box center [1291, 330] width 14 height 14
click at [1296, 323] on input "Press SPACE to select this row." at bounding box center [1296, 323] width 0 height 0
click at [1291, 367] on span "Press SPACE to select this row." at bounding box center [1291, 367] width 14 height 14
click at [1296, 360] on input "Press SPACE to select this row." at bounding box center [1296, 360] width 0 height 0
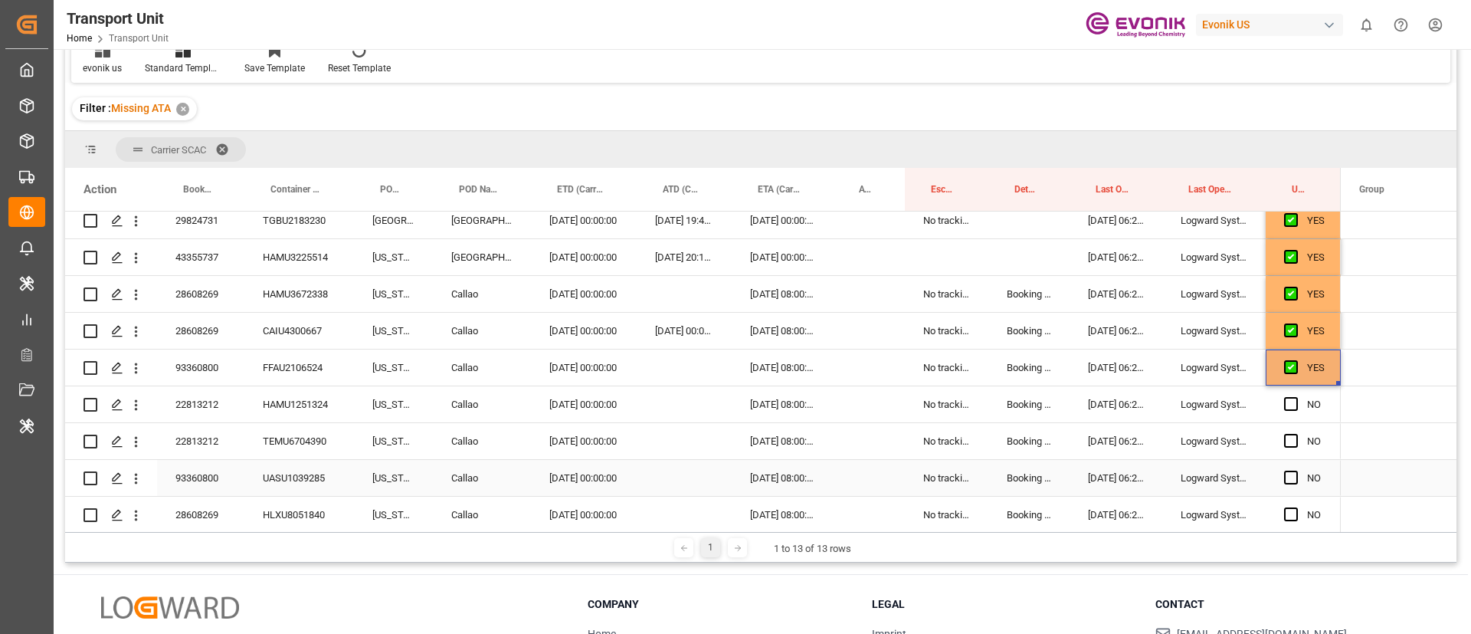
scroll to position [345, 0]
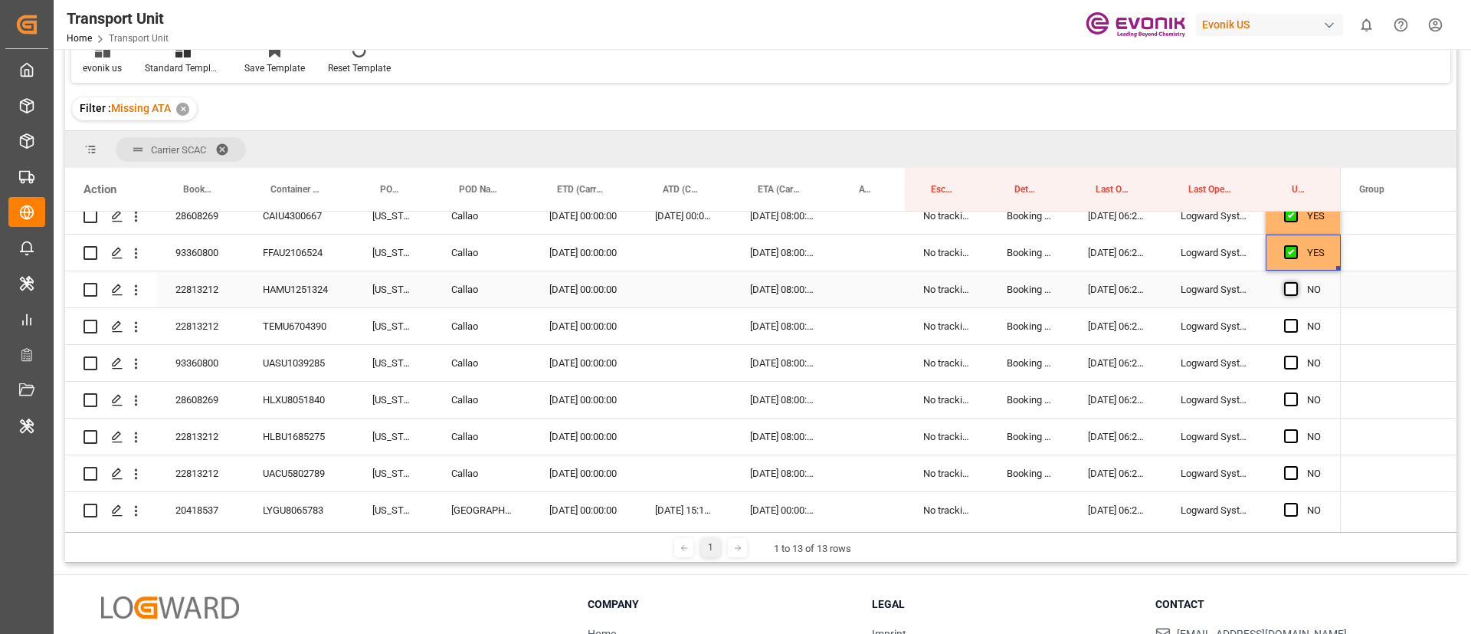
click at [1291, 287] on span "Press SPACE to select this row." at bounding box center [1291, 289] width 14 height 14
click at [1296, 282] on input "Press SPACE to select this row." at bounding box center [1296, 282] width 0 height 0
click at [1291, 326] on span "Press SPACE to select this row." at bounding box center [1291, 326] width 14 height 14
click at [1296, 319] on input "Press SPACE to select this row." at bounding box center [1296, 319] width 0 height 0
click at [1290, 360] on span "Press SPACE to select this row." at bounding box center [1291, 363] width 14 height 14
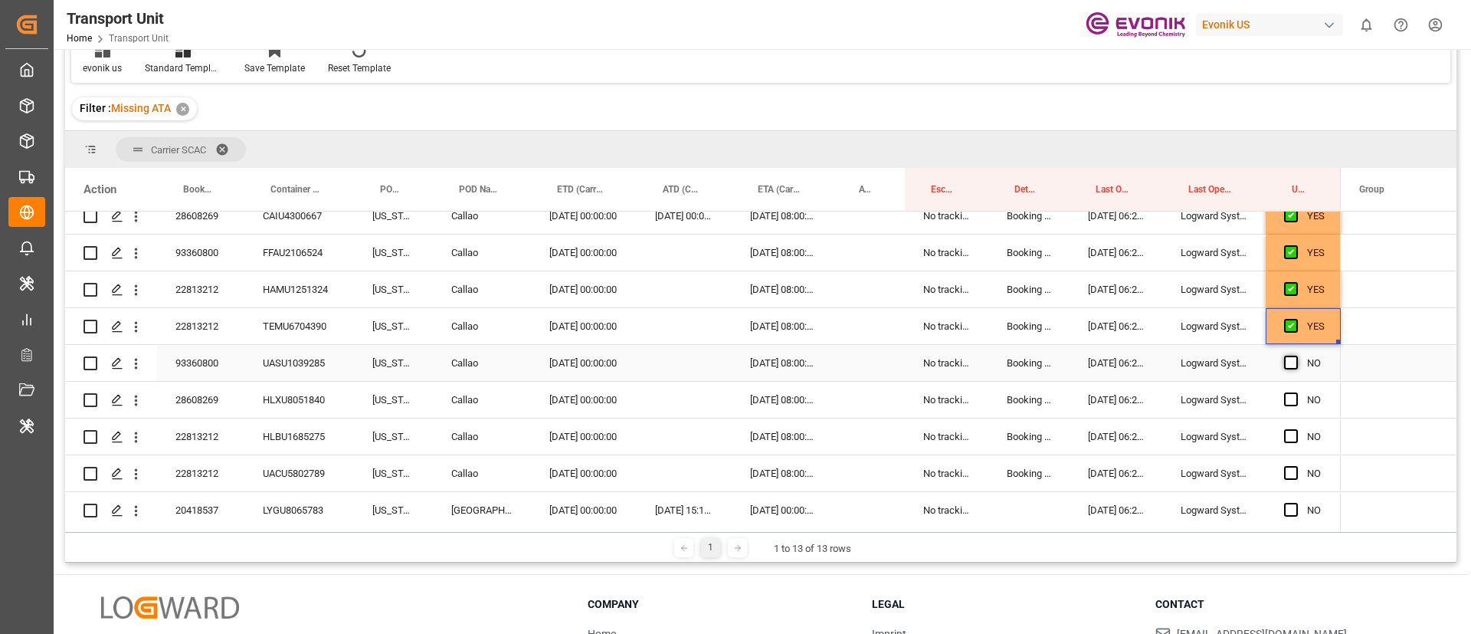
click at [1296, 356] on input "Press SPACE to select this row." at bounding box center [1296, 356] width 0 height 0
click at [1291, 402] on span "Press SPACE to select this row." at bounding box center [1291, 399] width 14 height 14
click at [1296, 392] on input "Press SPACE to select this row." at bounding box center [1296, 392] width 0 height 0
click at [1292, 438] on span "Press SPACE to select this row." at bounding box center [1291, 436] width 14 height 14
click at [1296, 429] on input "Press SPACE to select this row." at bounding box center [1296, 429] width 0 height 0
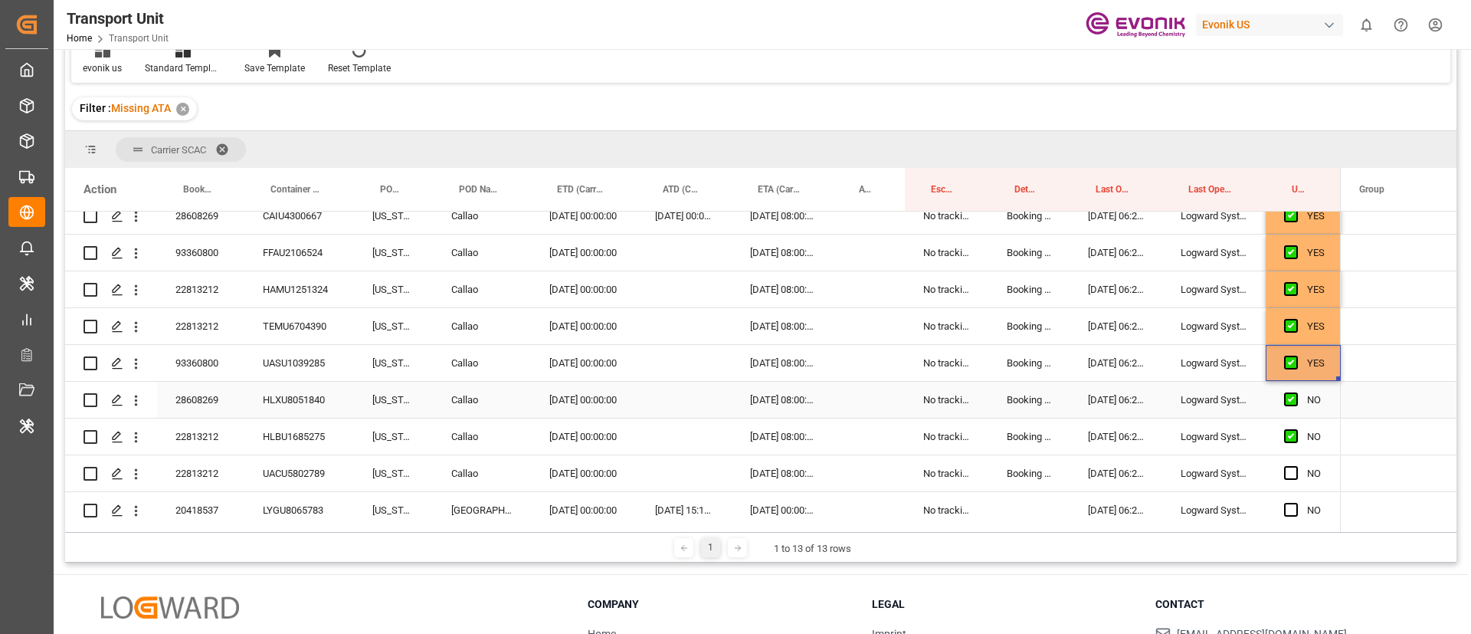
click at [1293, 473] on span "Press SPACE to select this row." at bounding box center [1291, 473] width 14 height 14
click at [1296, 466] on input "Press SPACE to select this row." at bounding box center [1296, 466] width 0 height 0
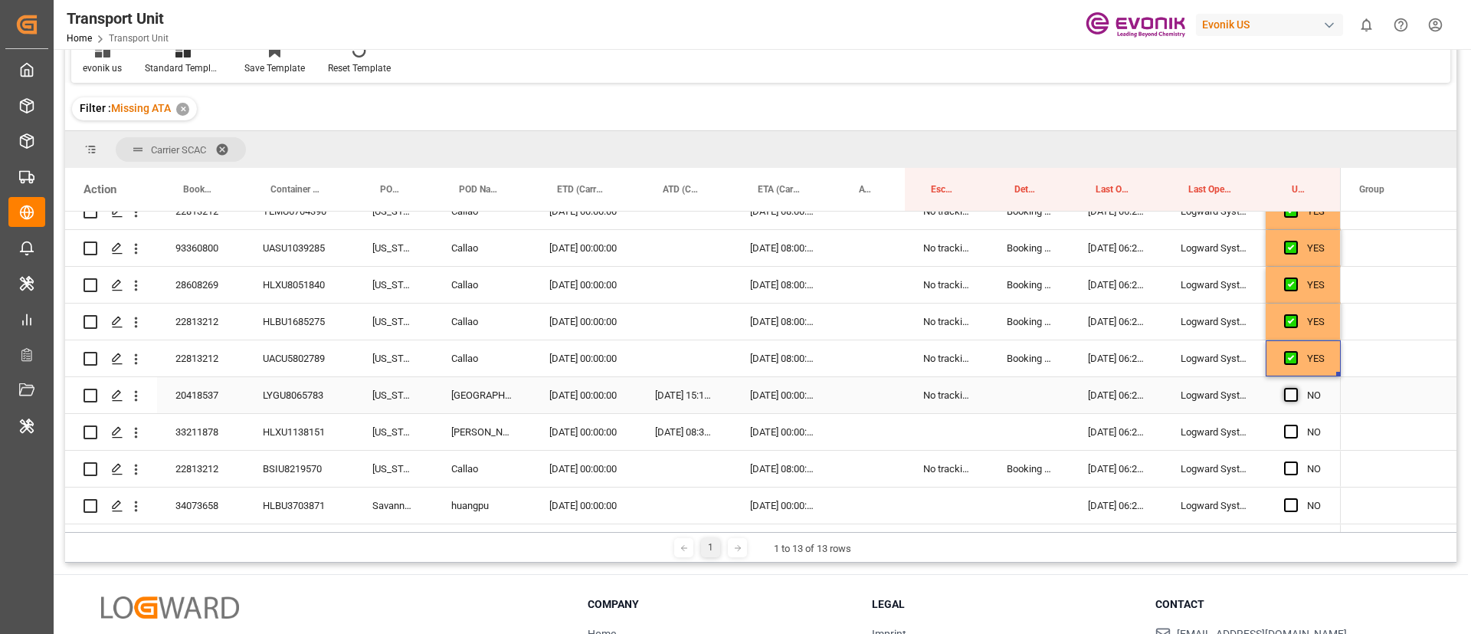
click at [1294, 393] on span "Press SPACE to select this row." at bounding box center [1291, 395] width 14 height 14
click at [1296, 388] on input "Press SPACE to select this row." at bounding box center [1296, 388] width 0 height 0
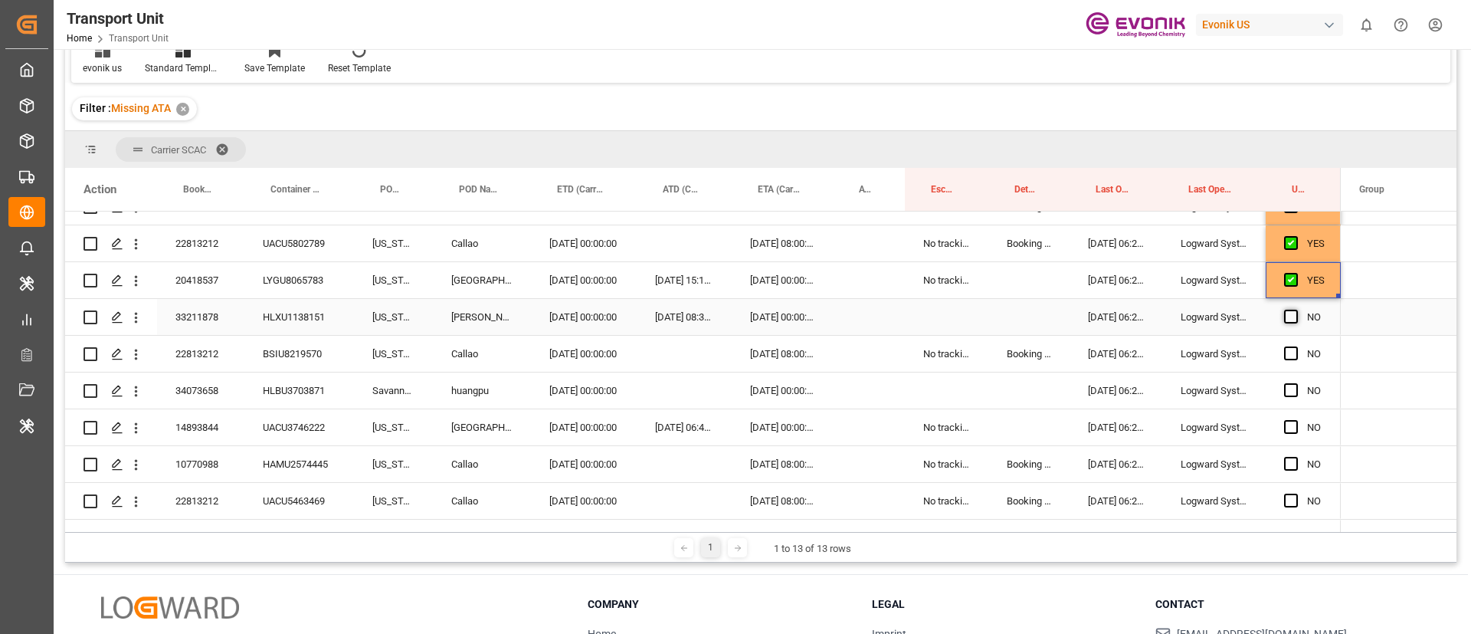
click at [1297, 316] on span "Press SPACE to select this row." at bounding box center [1291, 317] width 14 height 14
click at [1296, 310] on input "Press SPACE to select this row." at bounding box center [1296, 310] width 0 height 0
click at [1292, 349] on span "Press SPACE to select this row." at bounding box center [1291, 353] width 14 height 14
click at [1296, 346] on input "Press SPACE to select this row." at bounding box center [1296, 346] width 0 height 0
click at [1292, 387] on span "Press SPACE to select this row." at bounding box center [1291, 390] width 14 height 14
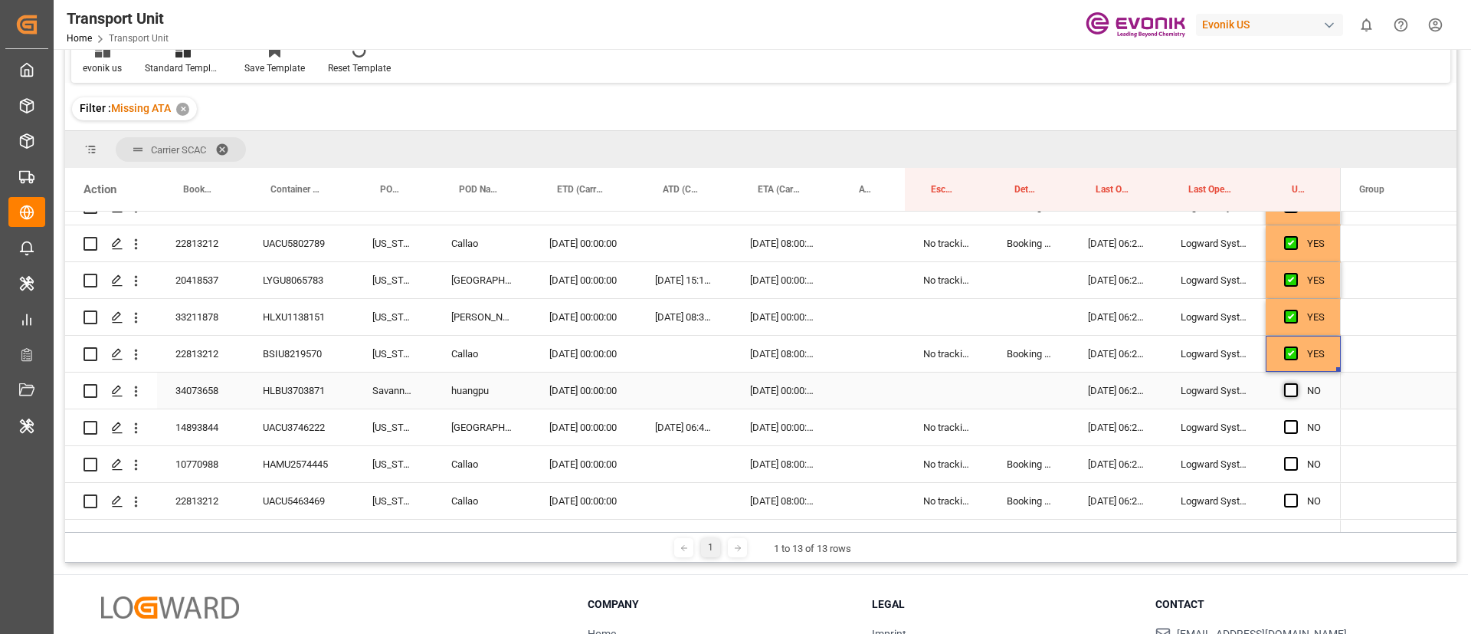
click at [1296, 383] on input "Press SPACE to select this row." at bounding box center [1296, 383] width 0 height 0
click at [1295, 429] on span "Press SPACE to select this row." at bounding box center [1291, 427] width 14 height 14
click at [1296, 420] on input "Press SPACE to select this row." at bounding box center [1296, 420] width 0 height 0
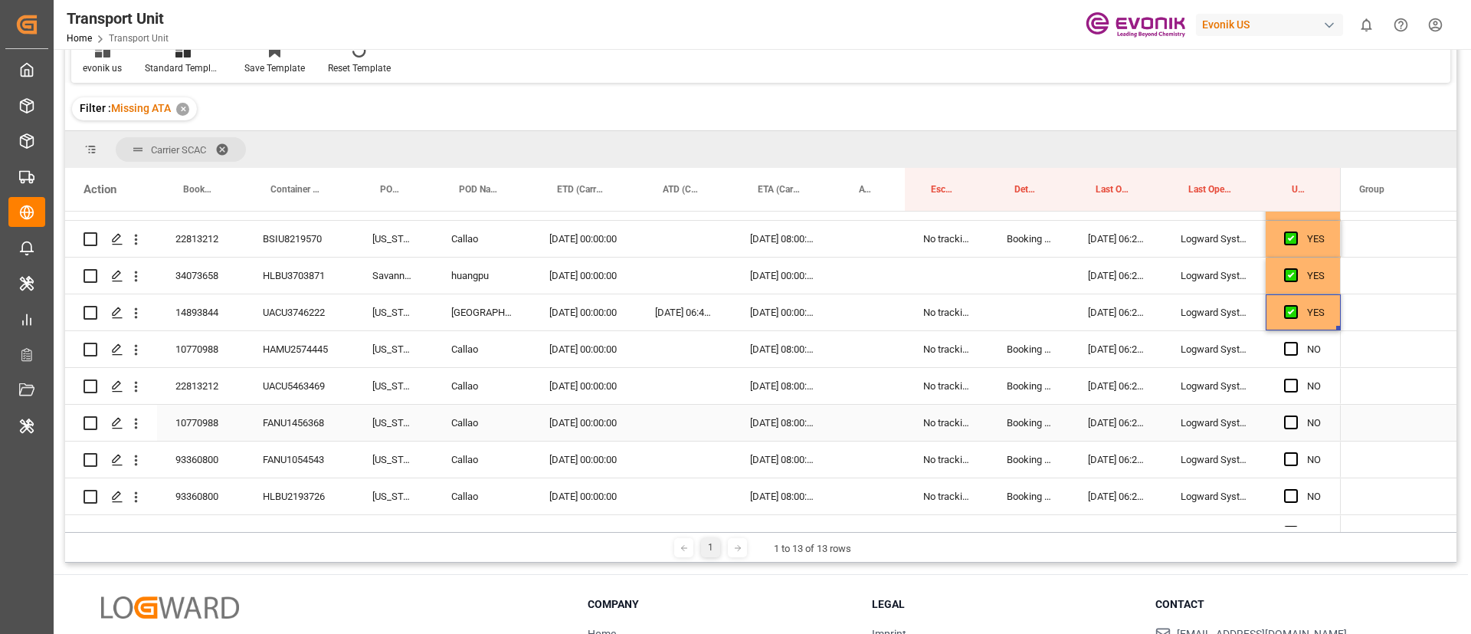
scroll to position [805, 0]
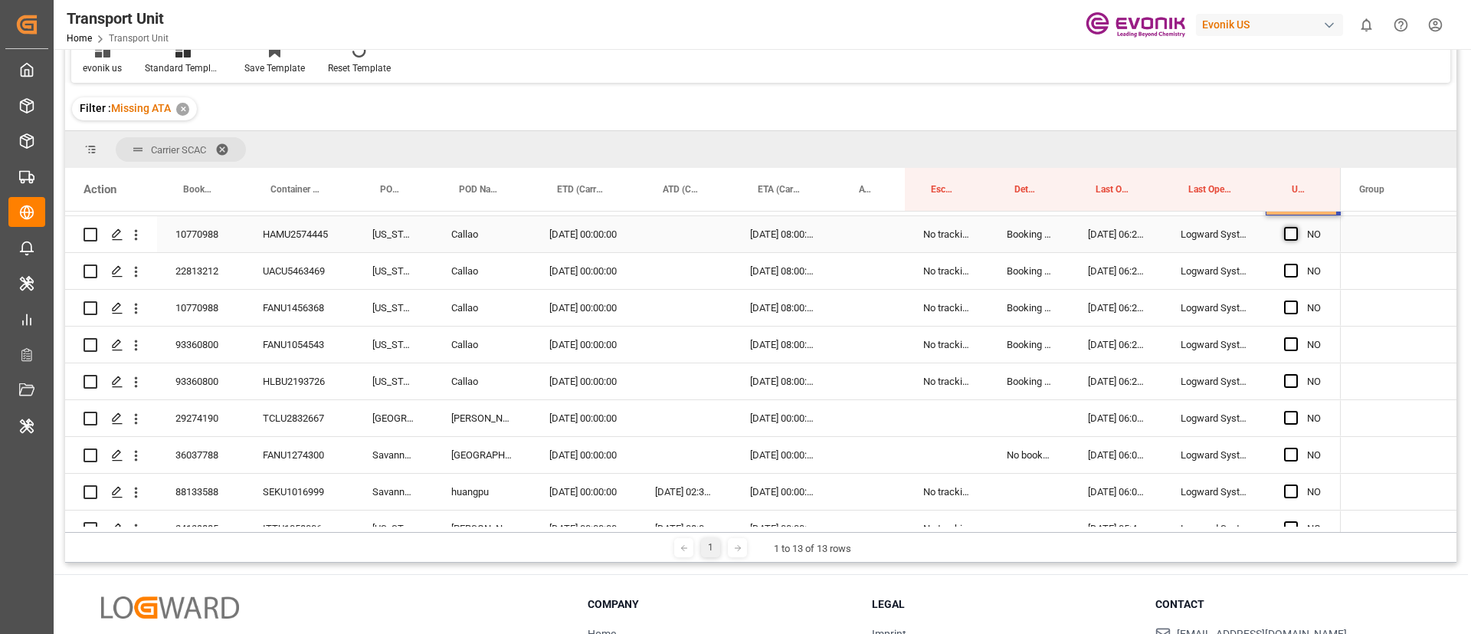
click at [1291, 235] on span "Press SPACE to select this row." at bounding box center [1291, 234] width 14 height 14
click at [1296, 227] on input "Press SPACE to select this row." at bounding box center [1296, 227] width 0 height 0
click at [1289, 271] on span "Press SPACE to select this row." at bounding box center [1291, 271] width 14 height 14
click at [1296, 264] on input "Press SPACE to select this row." at bounding box center [1296, 264] width 0 height 0
click at [1293, 304] on span "Press SPACE to select this row." at bounding box center [1291, 307] width 14 height 14
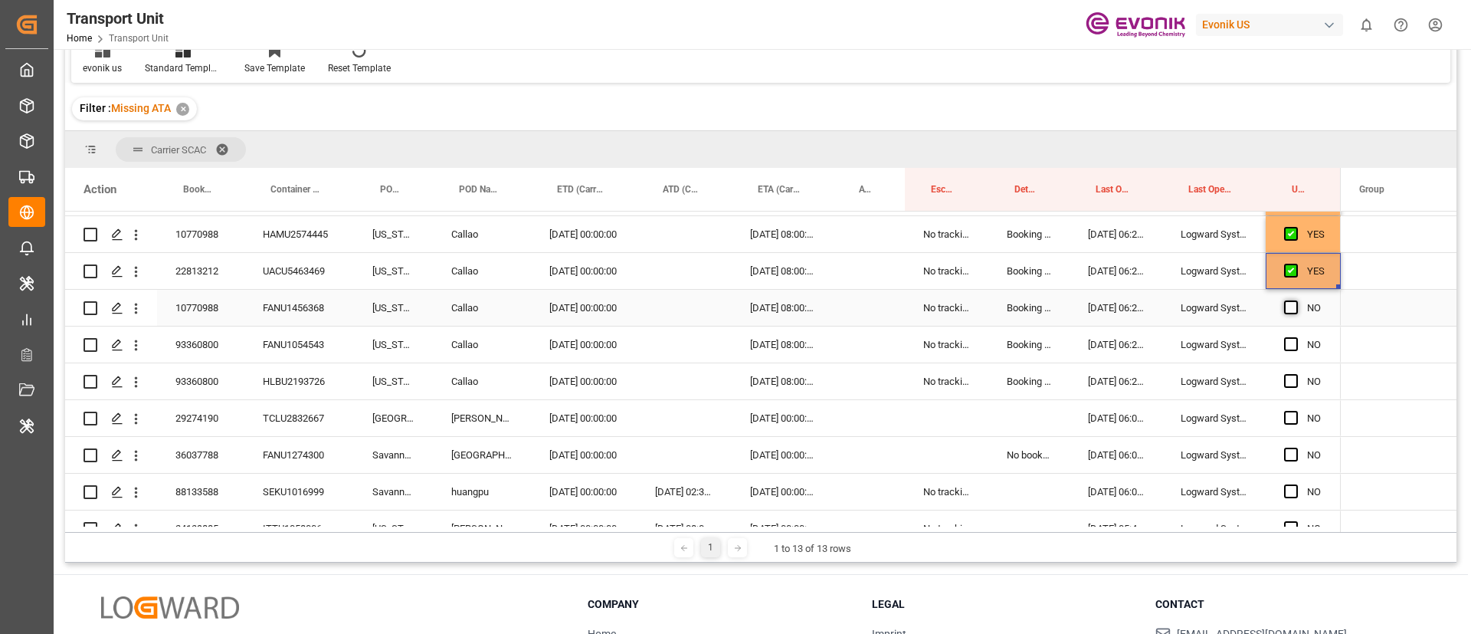
click at [1296, 300] on input "Press SPACE to select this row." at bounding box center [1296, 300] width 0 height 0
click at [1291, 346] on span "Press SPACE to select this row." at bounding box center [1291, 344] width 14 height 14
click at [1296, 337] on input "Press SPACE to select this row." at bounding box center [1296, 337] width 0 height 0
click at [1291, 381] on span "Press SPACE to select this row." at bounding box center [1291, 381] width 14 height 14
click at [1296, 374] on input "Press SPACE to select this row." at bounding box center [1296, 374] width 0 height 0
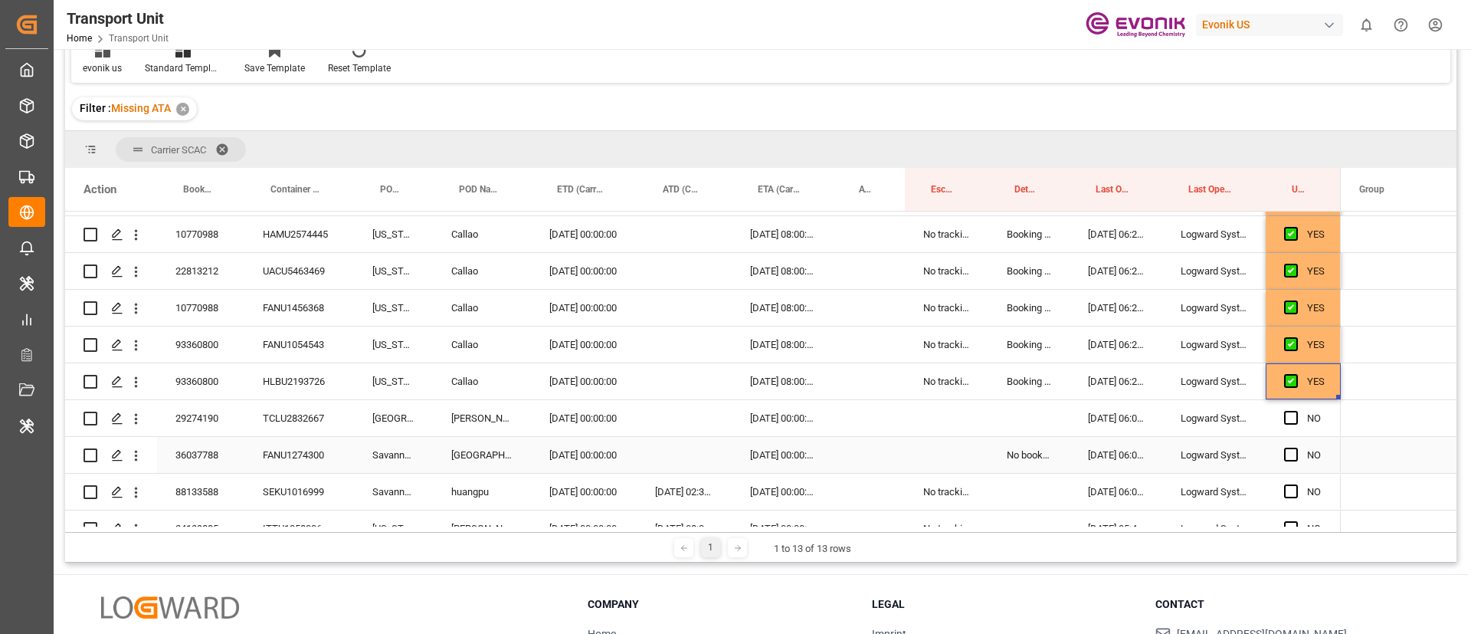
scroll to position [920, 0]
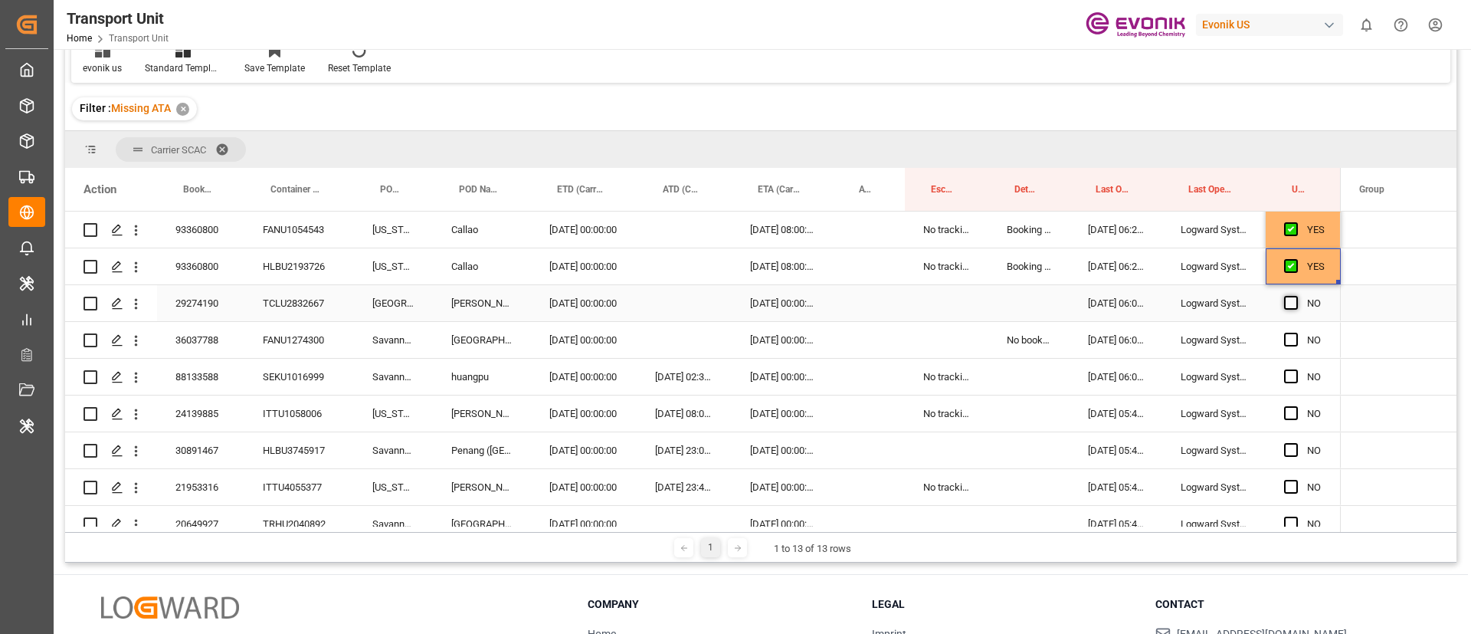
click at [1291, 303] on span "Press SPACE to select this row." at bounding box center [1291, 303] width 14 height 14
click at [1296, 296] on input "Press SPACE to select this row." at bounding box center [1296, 296] width 0 height 0
click at [1291, 340] on span "Press SPACE to select this row." at bounding box center [1291, 340] width 14 height 14
click at [1296, 333] on input "Press SPACE to select this row." at bounding box center [1296, 333] width 0 height 0
click at [1294, 375] on span "Press SPACE to select this row." at bounding box center [1291, 376] width 14 height 14
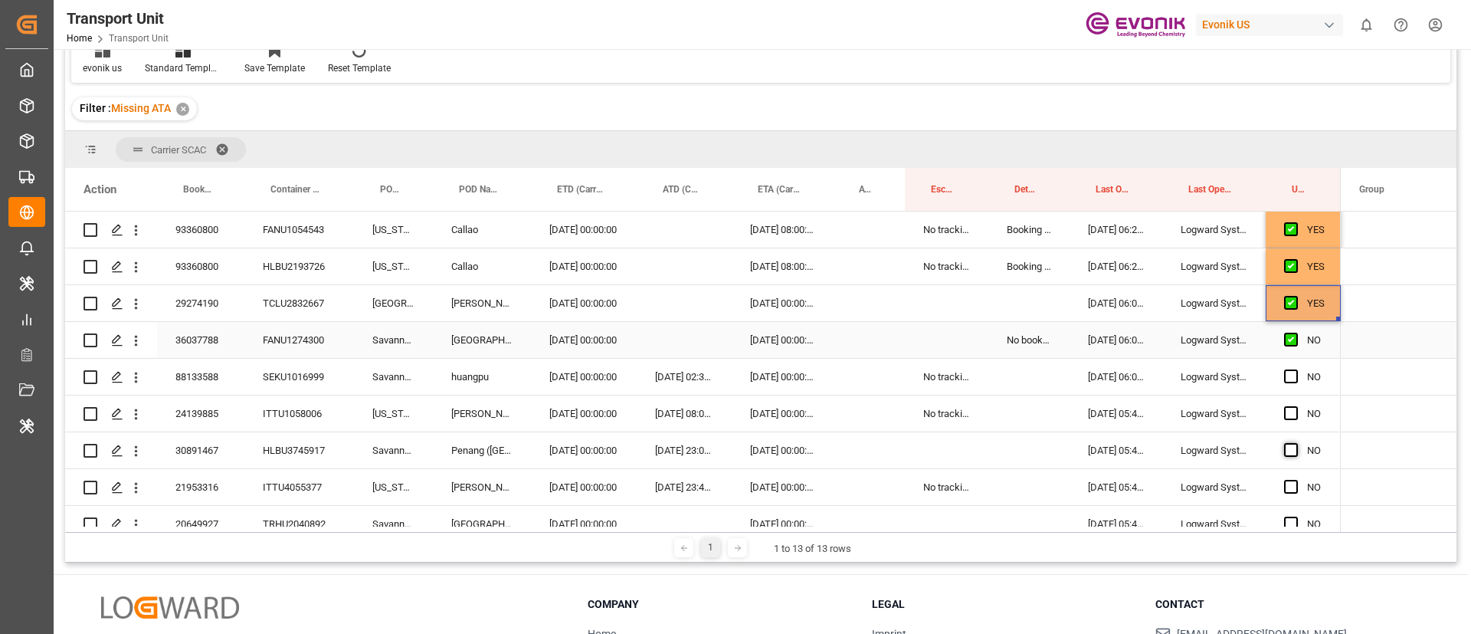
click at [1296, 369] on input "Press SPACE to select this row." at bounding box center [1296, 369] width 0 height 0
click at [1289, 412] on span "Press SPACE to select this row." at bounding box center [1291, 413] width 14 height 14
click at [1296, 406] on input "Press SPACE to select this row." at bounding box center [1296, 406] width 0 height 0
click at [1292, 445] on span "Press SPACE to select this row." at bounding box center [1291, 450] width 14 height 14
click at [1296, 443] on input "Press SPACE to select this row." at bounding box center [1296, 443] width 0 height 0
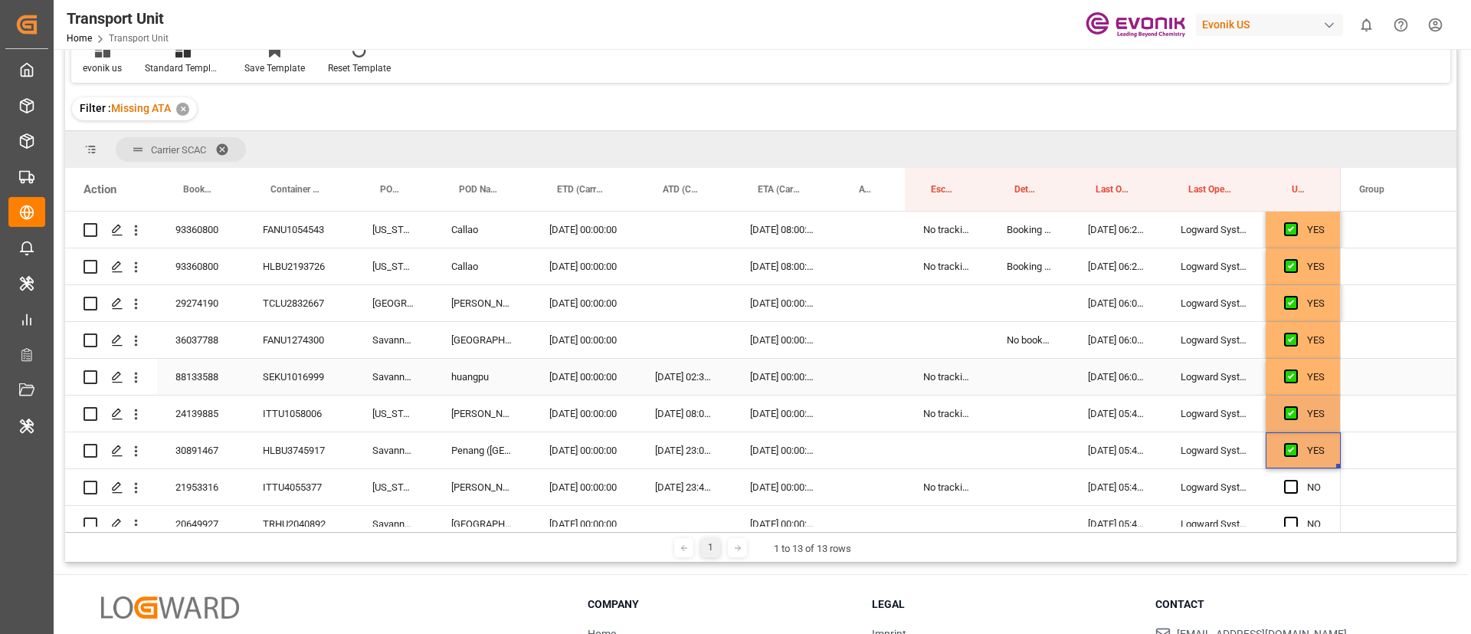
scroll to position [1035, 0]
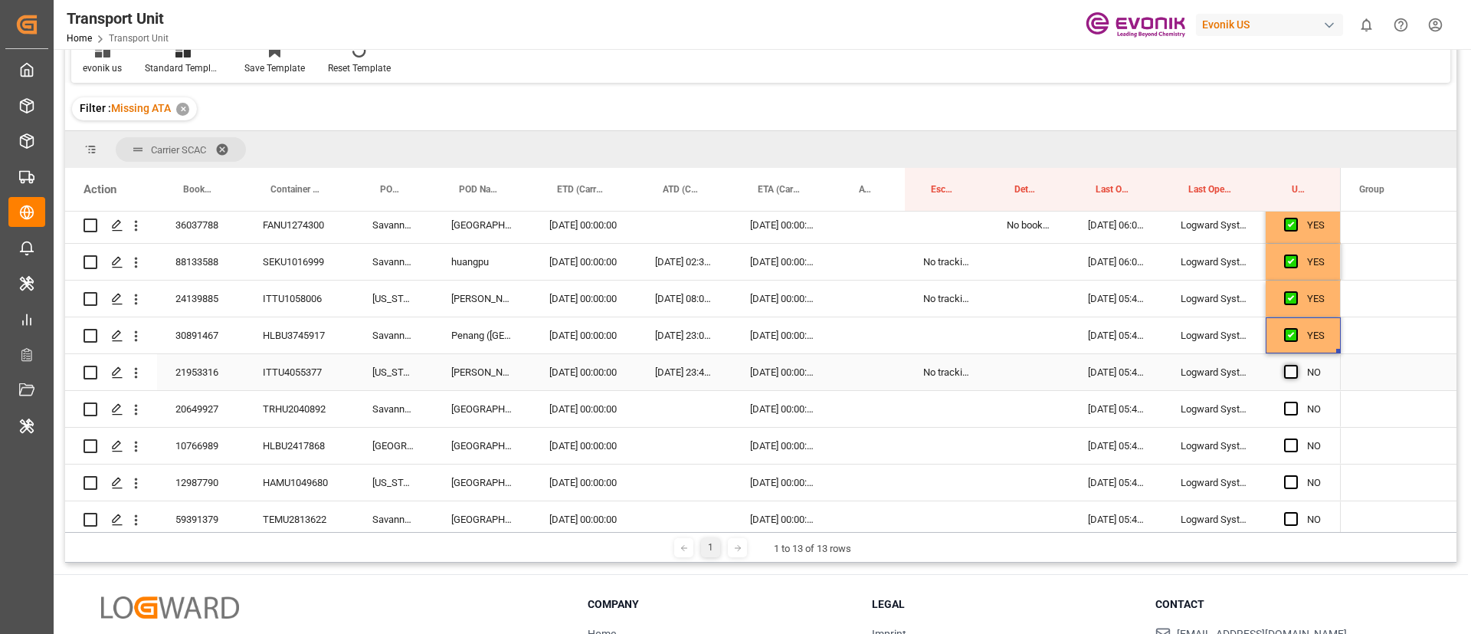
click at [1290, 369] on span "Press SPACE to select this row." at bounding box center [1291, 372] width 14 height 14
click at [1296, 365] on input "Press SPACE to select this row." at bounding box center [1296, 365] width 0 height 0
click at [1294, 409] on span "Press SPACE to select this row." at bounding box center [1291, 409] width 14 height 14
click at [1296, 402] on input "Press SPACE to select this row." at bounding box center [1296, 402] width 0 height 0
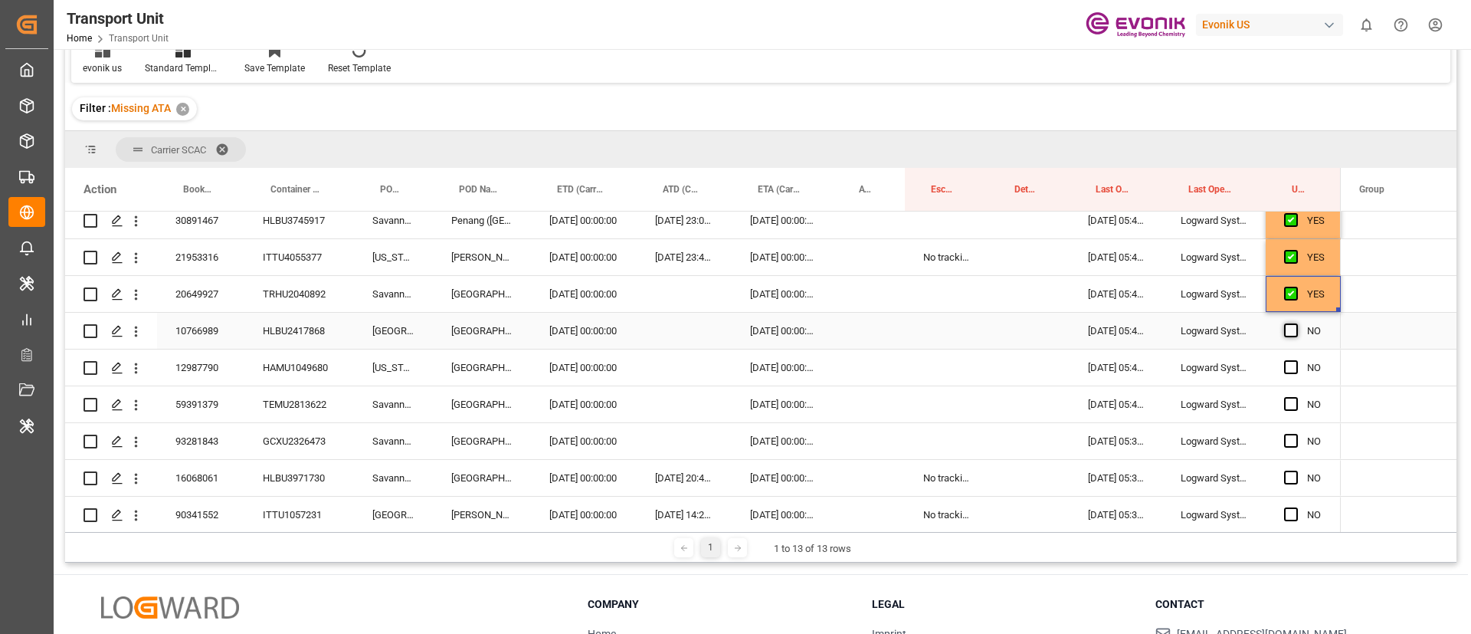
click at [1291, 332] on span "Press SPACE to select this row." at bounding box center [1291, 330] width 14 height 14
click at [1296, 323] on input "Press SPACE to select this row." at bounding box center [1296, 323] width 0 height 0
click at [1292, 369] on span "Press SPACE to select this row." at bounding box center [1291, 367] width 14 height 14
click at [1296, 360] on input "Press SPACE to select this row." at bounding box center [1296, 360] width 0 height 0
click at [1296, 401] on span "Press SPACE to select this row." at bounding box center [1291, 404] width 14 height 14
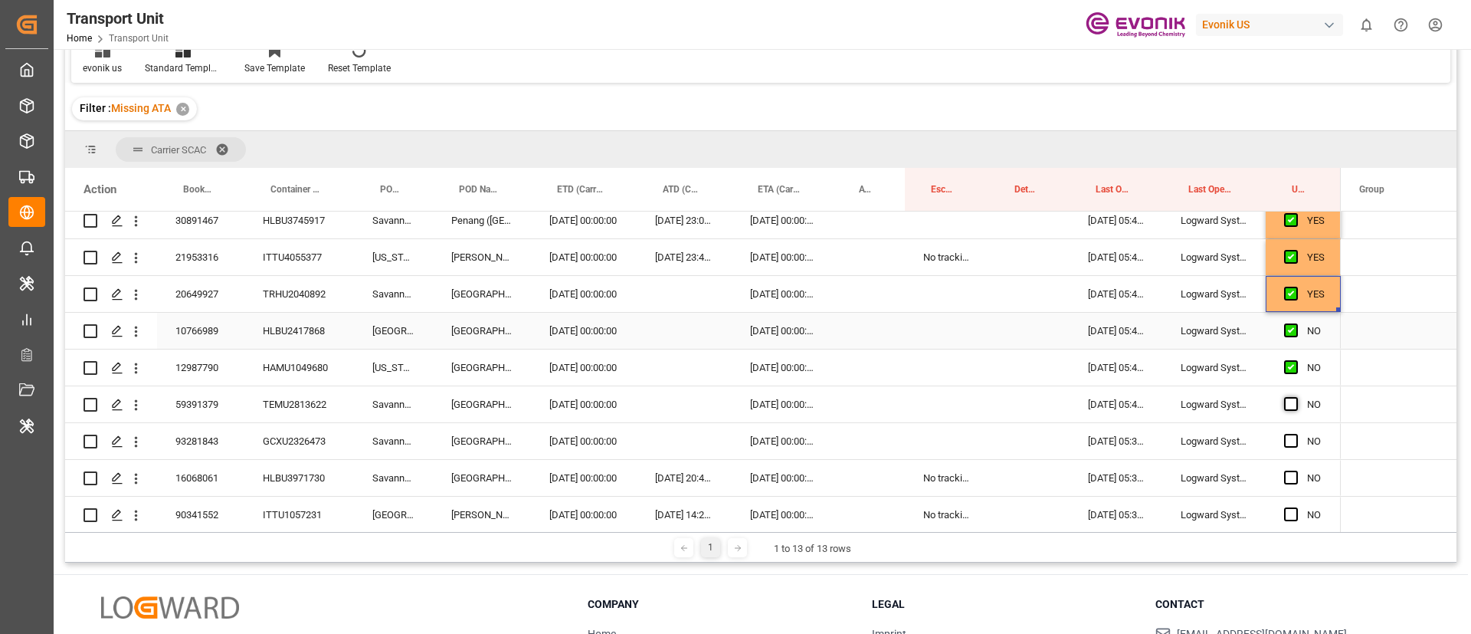
click at [1296, 397] on input "Press SPACE to select this row." at bounding box center [1296, 397] width 0 height 0
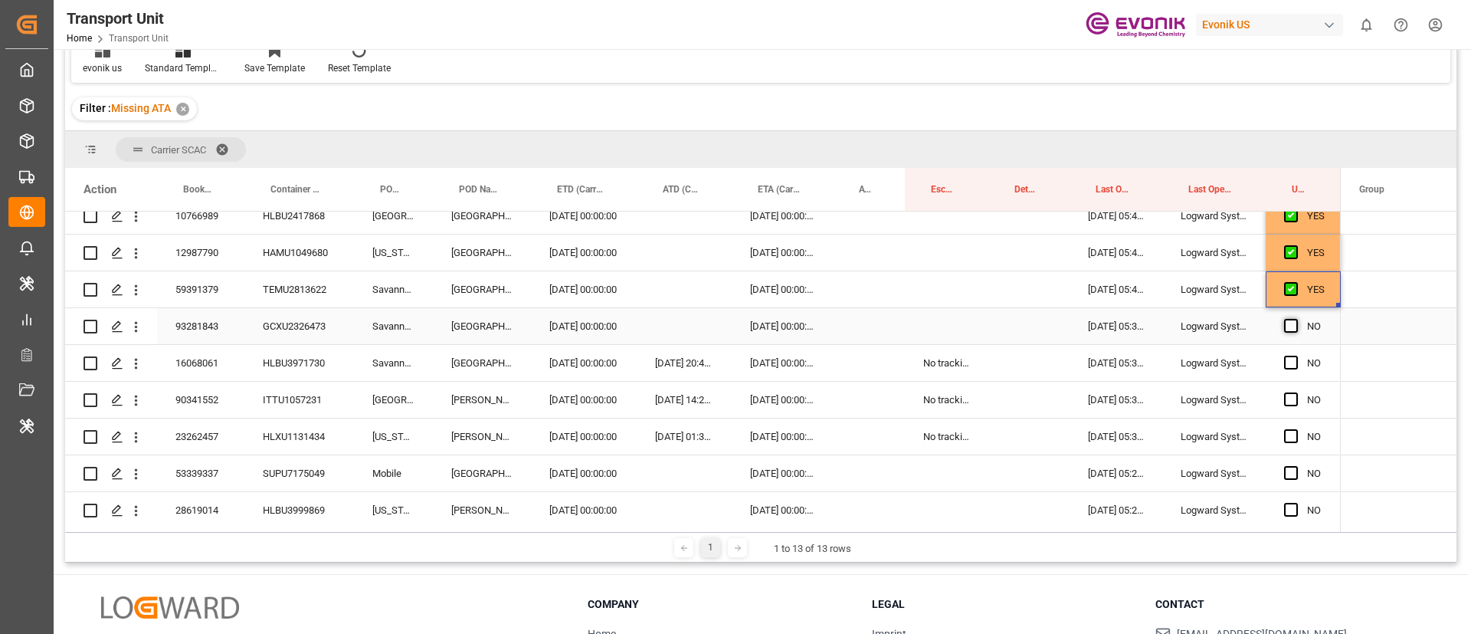
click at [1291, 323] on span "Press SPACE to select this row." at bounding box center [1291, 326] width 14 height 14
click at [1296, 319] on input "Press SPACE to select this row." at bounding box center [1296, 319] width 0 height 0
click at [1293, 362] on span "Press SPACE to select this row." at bounding box center [1291, 363] width 14 height 14
click at [1296, 356] on input "Press SPACE to select this row." at bounding box center [1296, 356] width 0 height 0
click at [1293, 402] on span "Press SPACE to select this row." at bounding box center [1291, 399] width 14 height 14
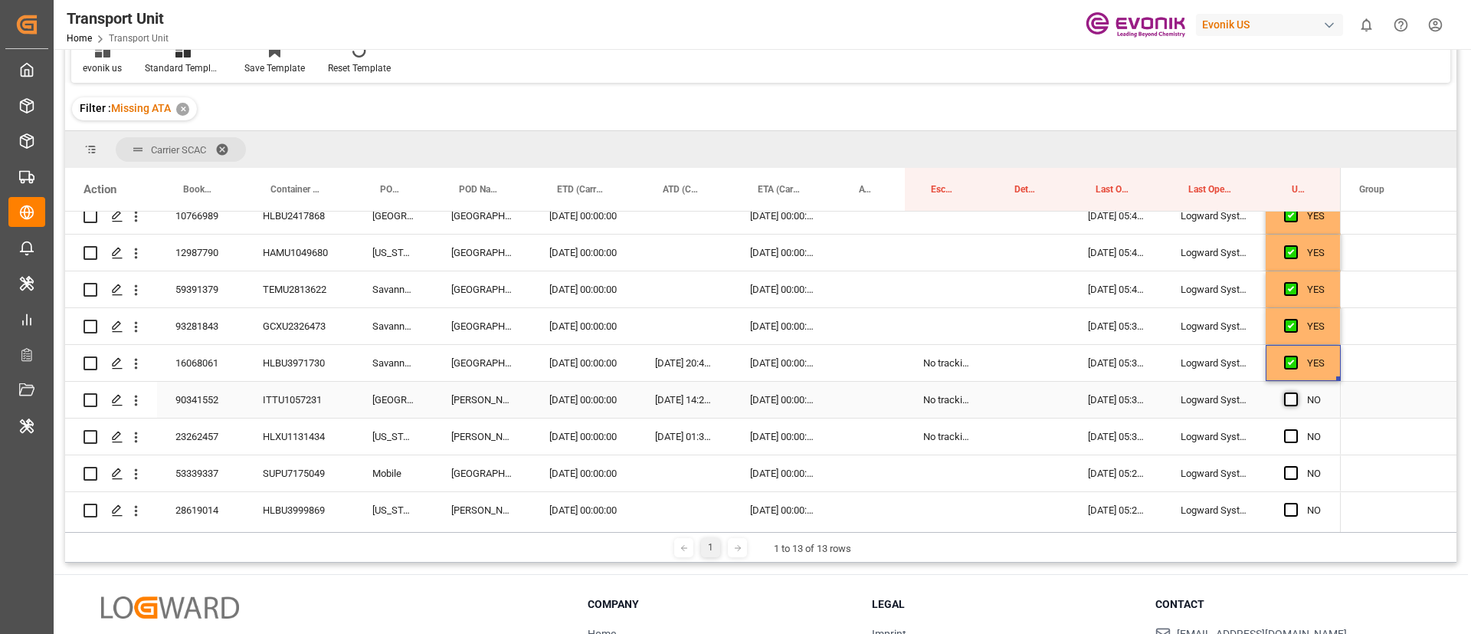
click at [1296, 392] on input "Press SPACE to select this row." at bounding box center [1296, 392] width 0 height 0
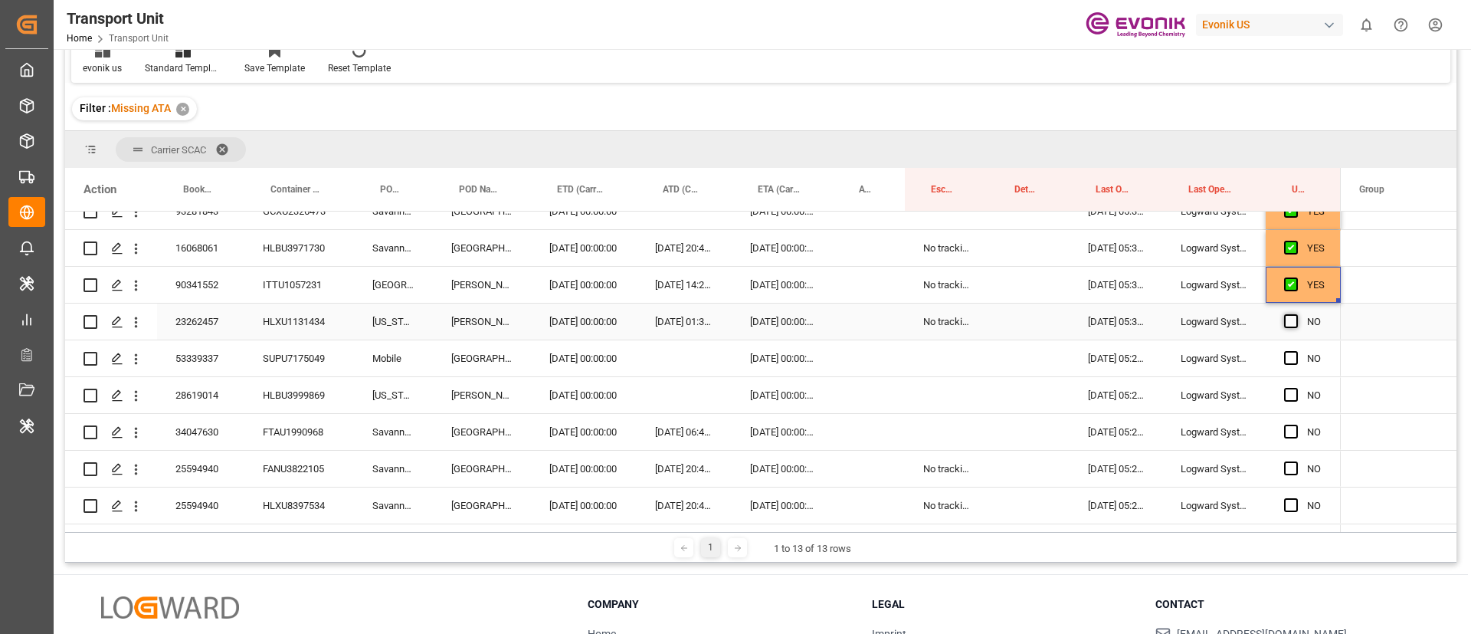
click at [1291, 321] on span "Press SPACE to select this row." at bounding box center [1291, 321] width 14 height 14
click at [1296, 314] on input "Press SPACE to select this row." at bounding box center [1296, 314] width 0 height 0
click at [1292, 359] on span "Press SPACE to select this row." at bounding box center [1291, 358] width 14 height 14
click at [1296, 351] on input "Press SPACE to select this row." at bounding box center [1296, 351] width 0 height 0
click at [1291, 395] on span "Press SPACE to select this row." at bounding box center [1291, 395] width 14 height 14
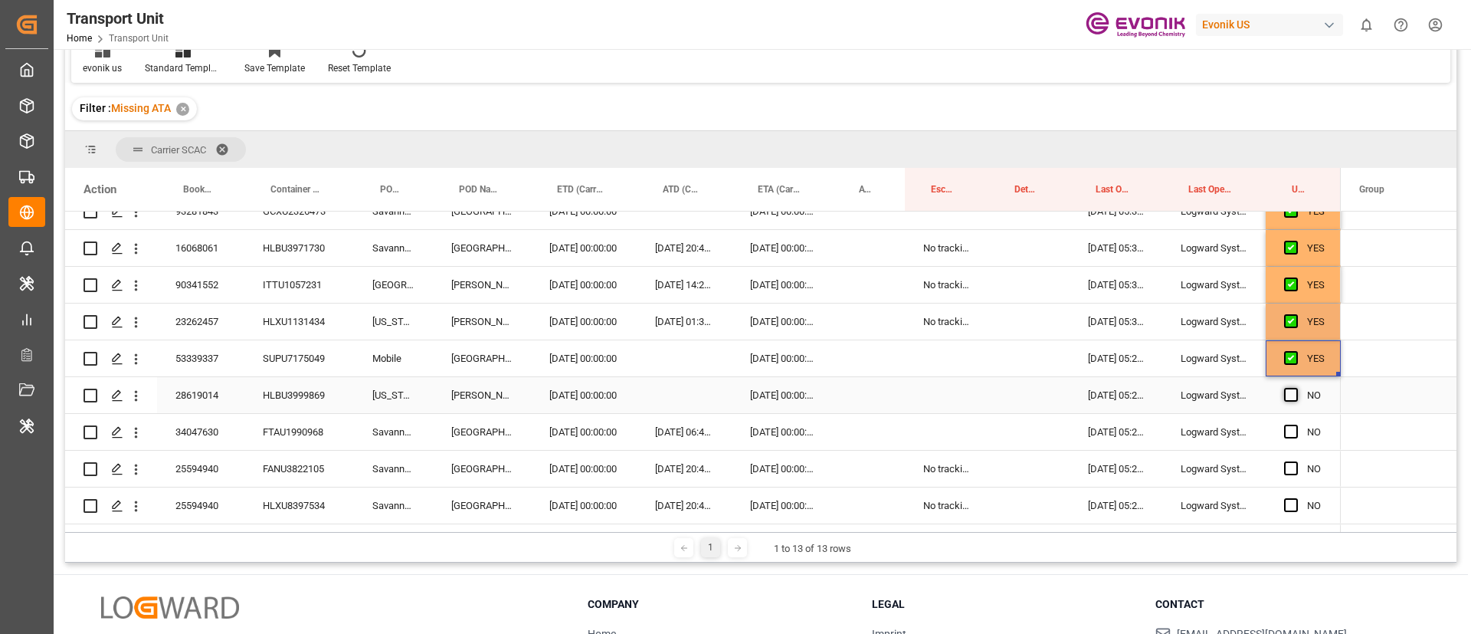
click at [1296, 388] on input "Press SPACE to select this row." at bounding box center [1296, 388] width 0 height 0
click at [1293, 434] on span "Press SPACE to select this row." at bounding box center [1291, 432] width 14 height 14
click at [1296, 425] on input "Press SPACE to select this row." at bounding box center [1296, 425] width 0 height 0
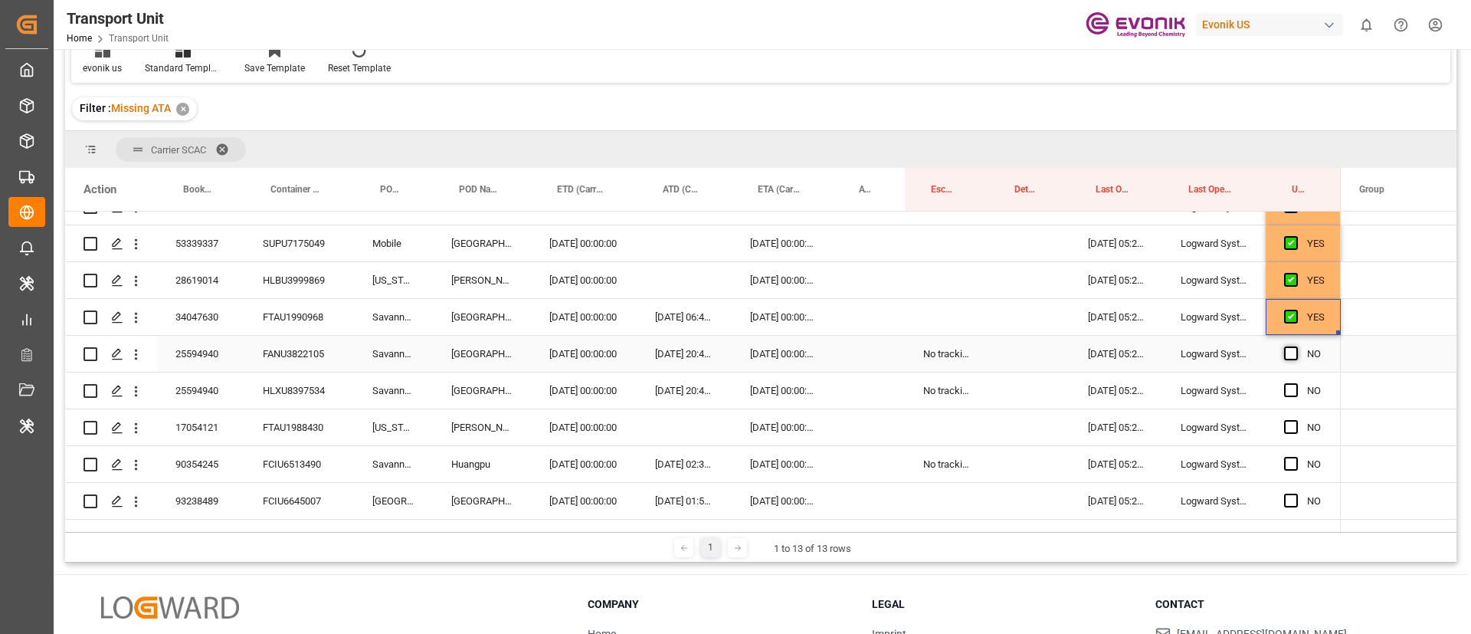
click at [1291, 354] on span "Press SPACE to select this row." at bounding box center [1291, 353] width 14 height 14
click at [1296, 346] on input "Press SPACE to select this row." at bounding box center [1296, 346] width 0 height 0
click at [1291, 389] on span "Press SPACE to select this row." at bounding box center [1291, 390] width 14 height 14
click at [1296, 383] on input "Press SPACE to select this row." at bounding box center [1296, 383] width 0 height 0
click at [1289, 429] on span "Press SPACE to select this row." at bounding box center [1291, 427] width 14 height 14
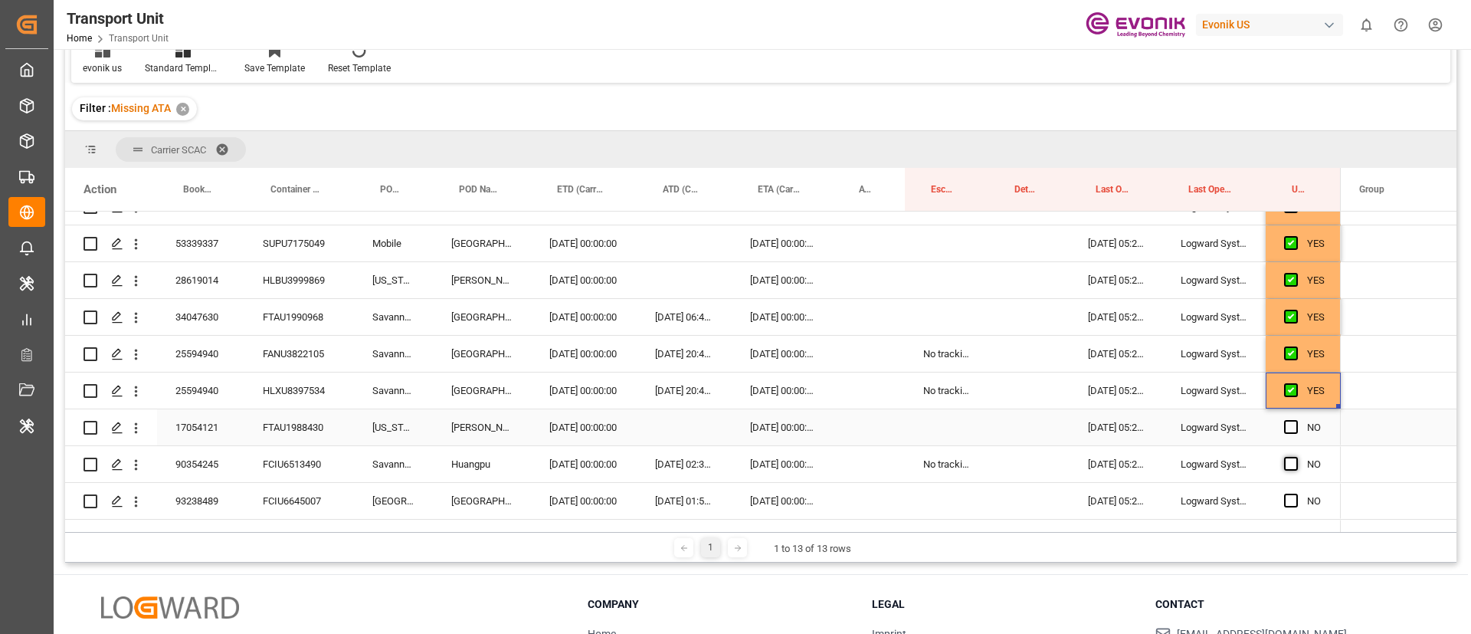
click at [1296, 420] on input "Press SPACE to select this row." at bounding box center [1296, 420] width 0 height 0
click at [1291, 463] on span "Press SPACE to select this row." at bounding box center [1291, 464] width 14 height 14
click at [1296, 457] on input "Press SPACE to select this row." at bounding box center [1296, 457] width 0 height 0
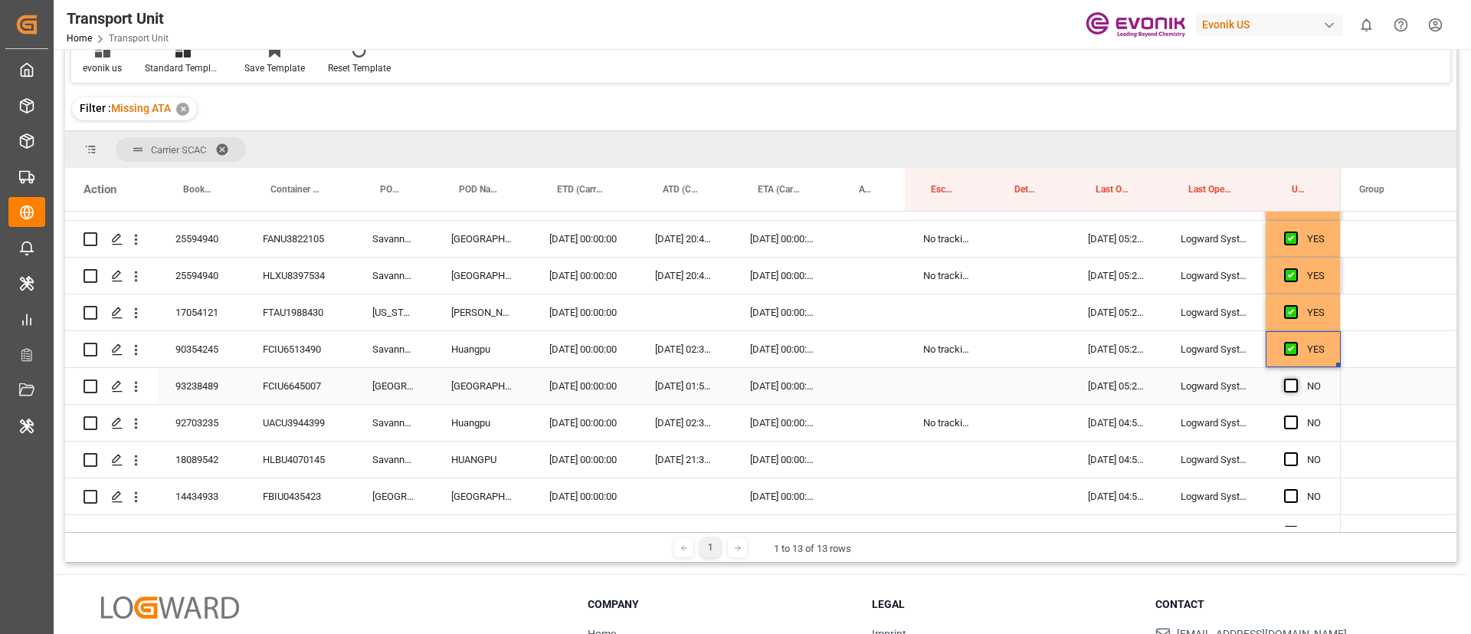
click at [1291, 385] on span "Press SPACE to select this row." at bounding box center [1291, 386] width 14 height 14
click at [1296, 379] on input "Press SPACE to select this row." at bounding box center [1296, 379] width 0 height 0
click at [1291, 418] on span "Press SPACE to select this row." at bounding box center [1291, 422] width 14 height 14
click at [1296, 415] on input "Press SPACE to select this row." at bounding box center [1296, 415] width 0 height 0
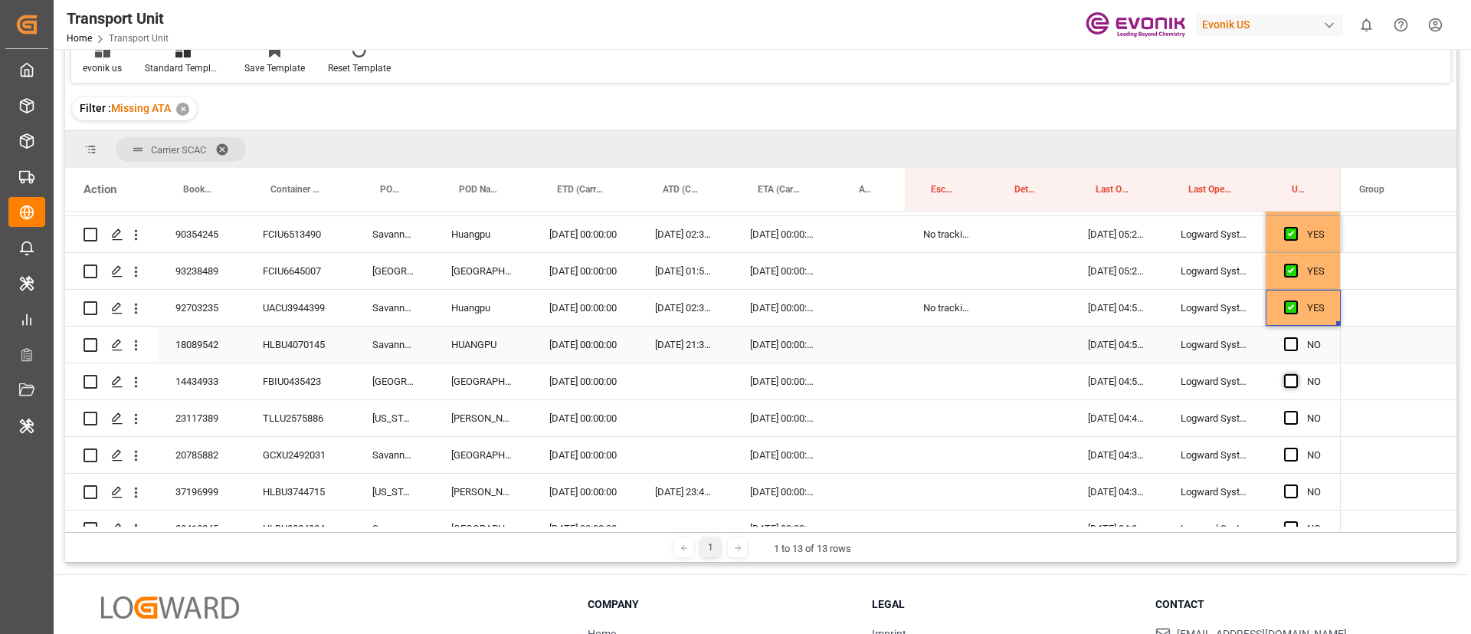
click at [1288, 341] on span "Press SPACE to select this row." at bounding box center [1291, 344] width 14 height 14
click at [1296, 337] on input "Press SPACE to select this row." at bounding box center [1296, 337] width 0 height 0
click at [1291, 379] on span "Press SPACE to select this row." at bounding box center [1291, 381] width 14 height 14
click at [1296, 374] on input "Press SPACE to select this row." at bounding box center [1296, 374] width 0 height 0
click at [1296, 412] on span "Press SPACE to select this row." at bounding box center [1291, 418] width 14 height 14
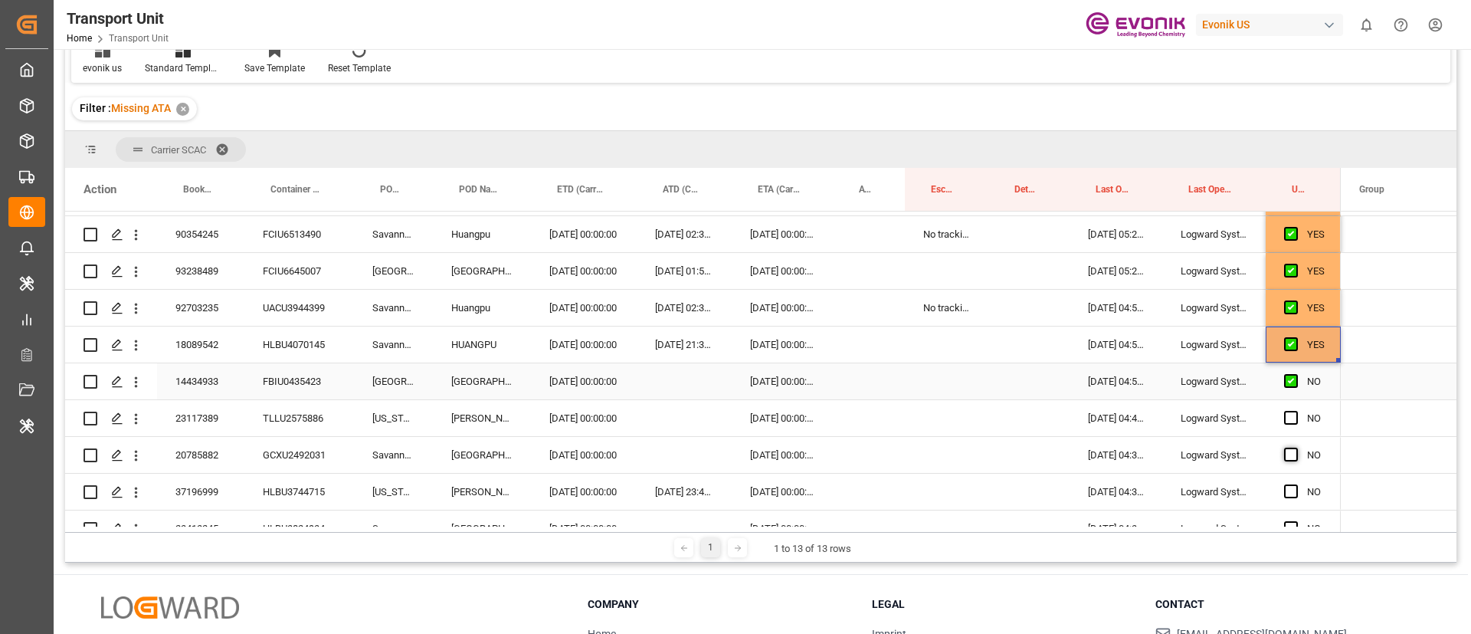
click at [1296, 411] on input "Press SPACE to select this row." at bounding box center [1296, 411] width 0 height 0
click at [1296, 448] on span "Press SPACE to select this row." at bounding box center [1291, 455] width 14 height 14
click at [1296, 448] on input "Press SPACE to select this row." at bounding box center [1296, 448] width 0 height 0
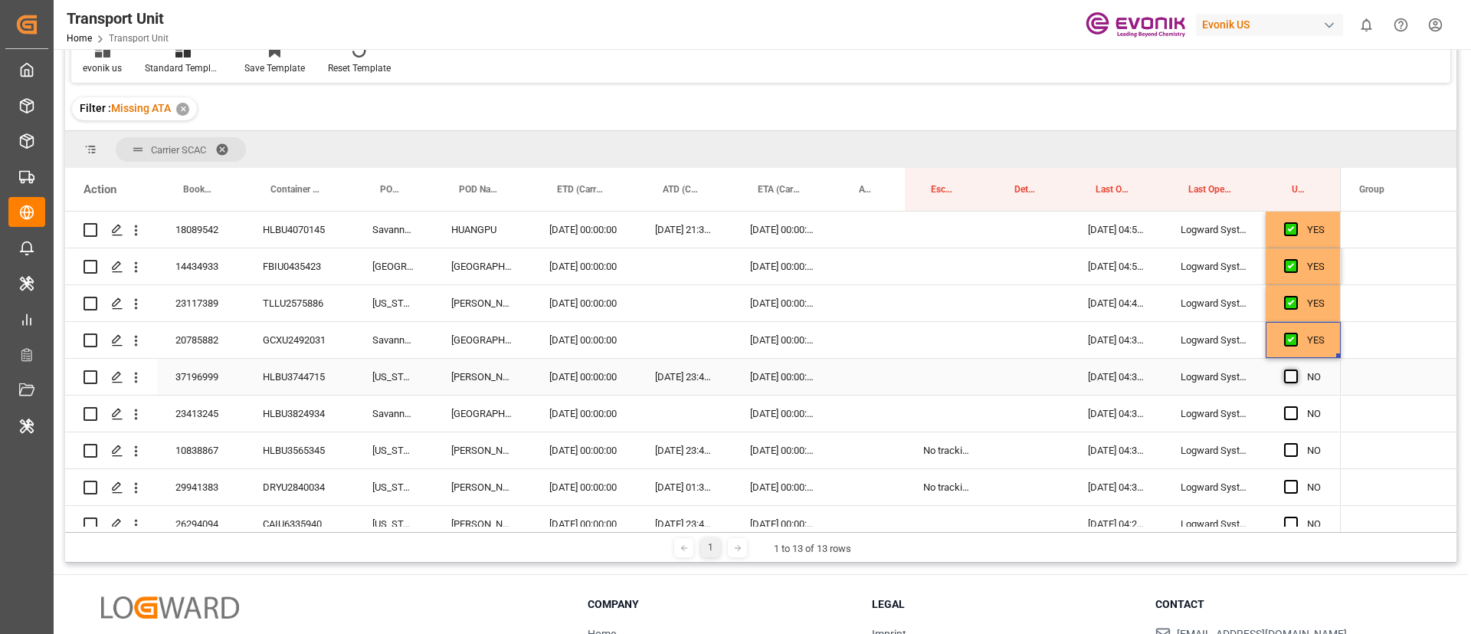
click at [1291, 378] on span "Press SPACE to select this row." at bounding box center [1291, 376] width 14 height 14
click at [1296, 369] on input "Press SPACE to select this row." at bounding box center [1296, 369] width 0 height 0
click at [1292, 413] on span "Press SPACE to select this row." at bounding box center [1291, 413] width 14 height 14
click at [1296, 406] on input "Press SPACE to select this row." at bounding box center [1296, 406] width 0 height 0
click at [1291, 450] on span "Press SPACE to select this row." at bounding box center [1291, 450] width 14 height 14
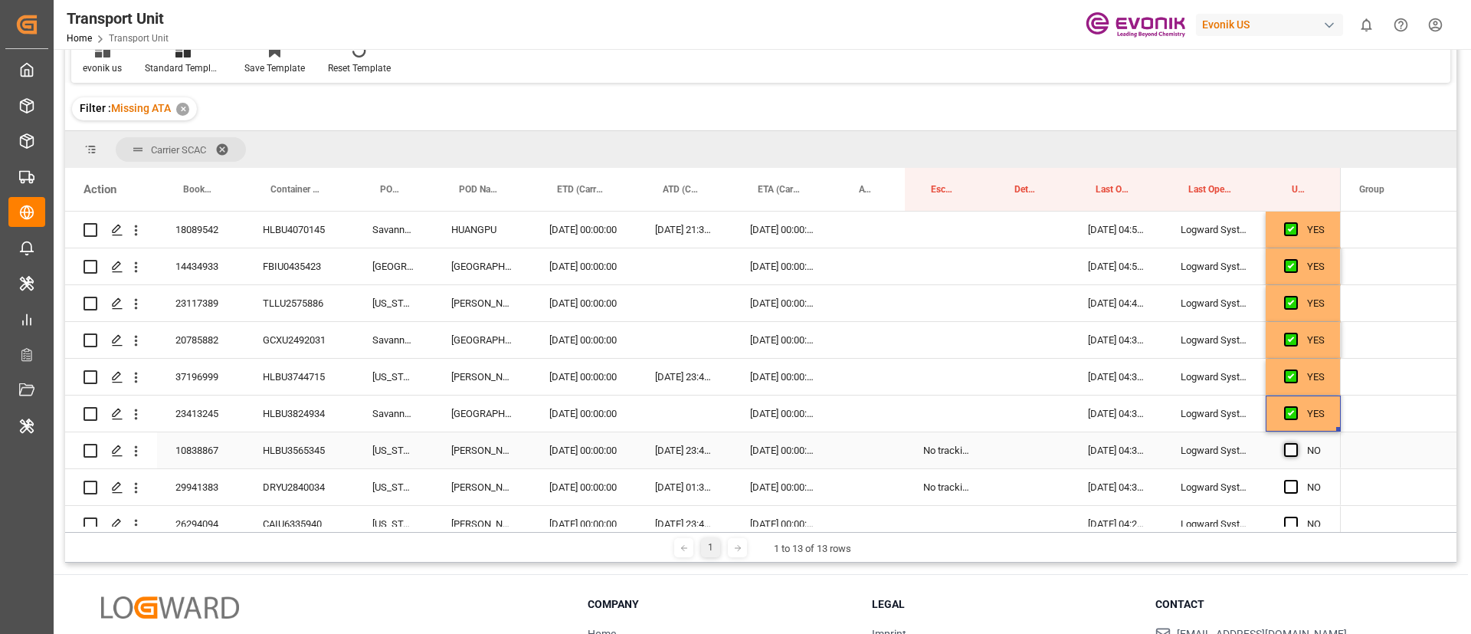
click at [1296, 443] on input "Press SPACE to select this row." at bounding box center [1296, 443] width 0 height 0
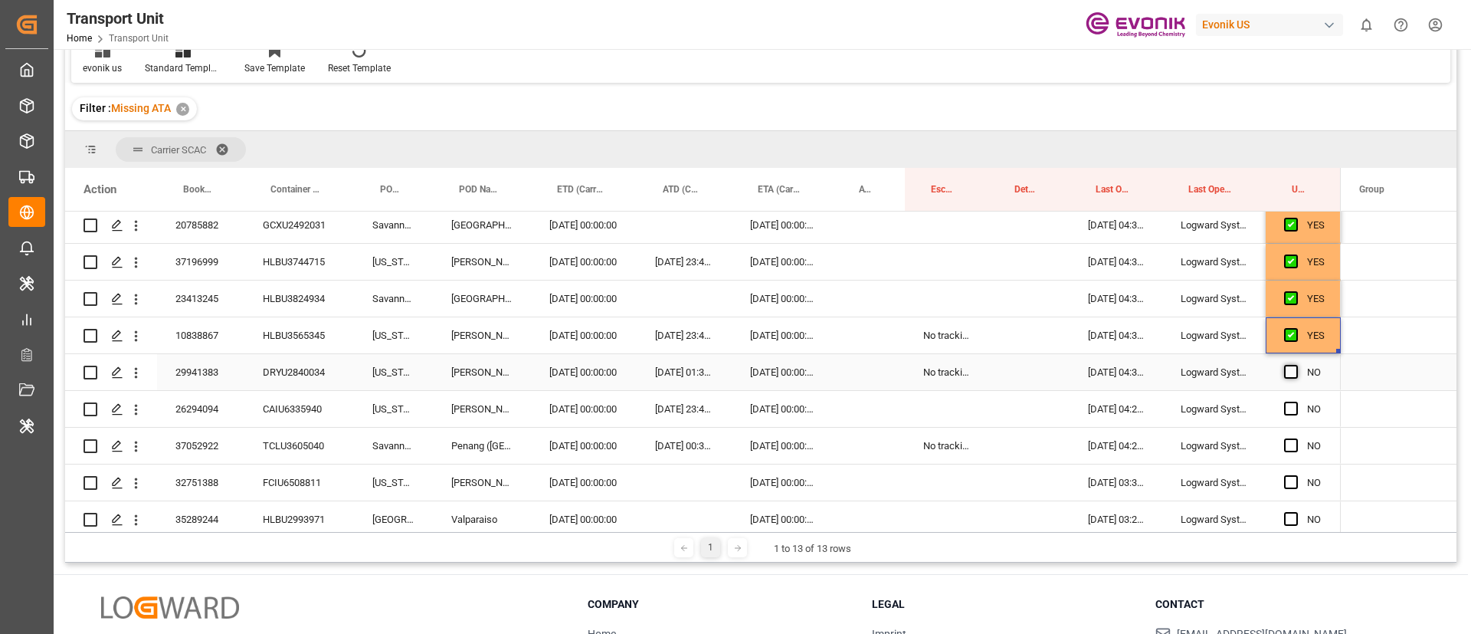
click at [1294, 374] on span "Press SPACE to select this row." at bounding box center [1291, 372] width 14 height 14
click at [1296, 365] on input "Press SPACE to select this row." at bounding box center [1296, 365] width 0 height 0
click at [1292, 408] on span "Press SPACE to select this row." at bounding box center [1291, 409] width 14 height 14
click at [1296, 402] on input "Press SPACE to select this row." at bounding box center [1296, 402] width 0 height 0
click at [1291, 442] on span "Press SPACE to select this row." at bounding box center [1291, 445] width 14 height 14
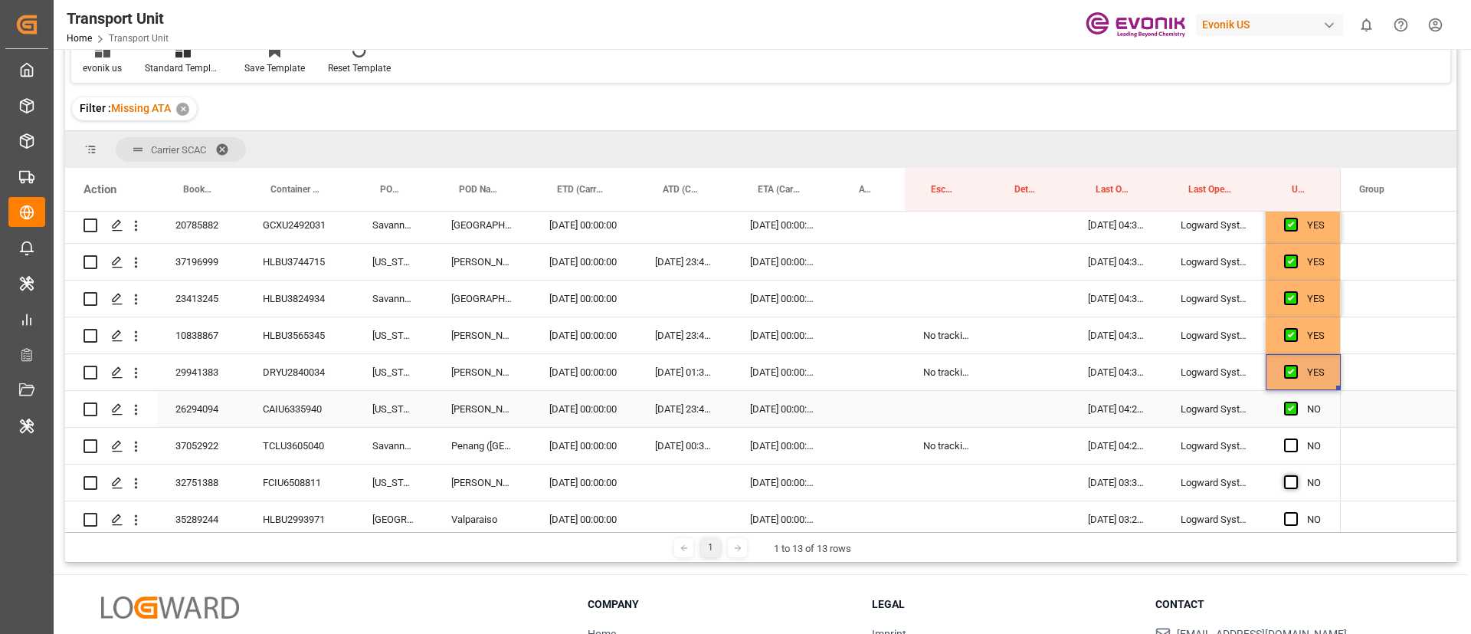
click at [1296, 438] on input "Press SPACE to select this row." at bounding box center [1296, 438] width 0 height 0
click at [1293, 481] on span "Press SPACE to select this row." at bounding box center [1291, 482] width 14 height 14
click at [1296, 475] on input "Press SPACE to select this row." at bounding box center [1296, 475] width 0 height 0
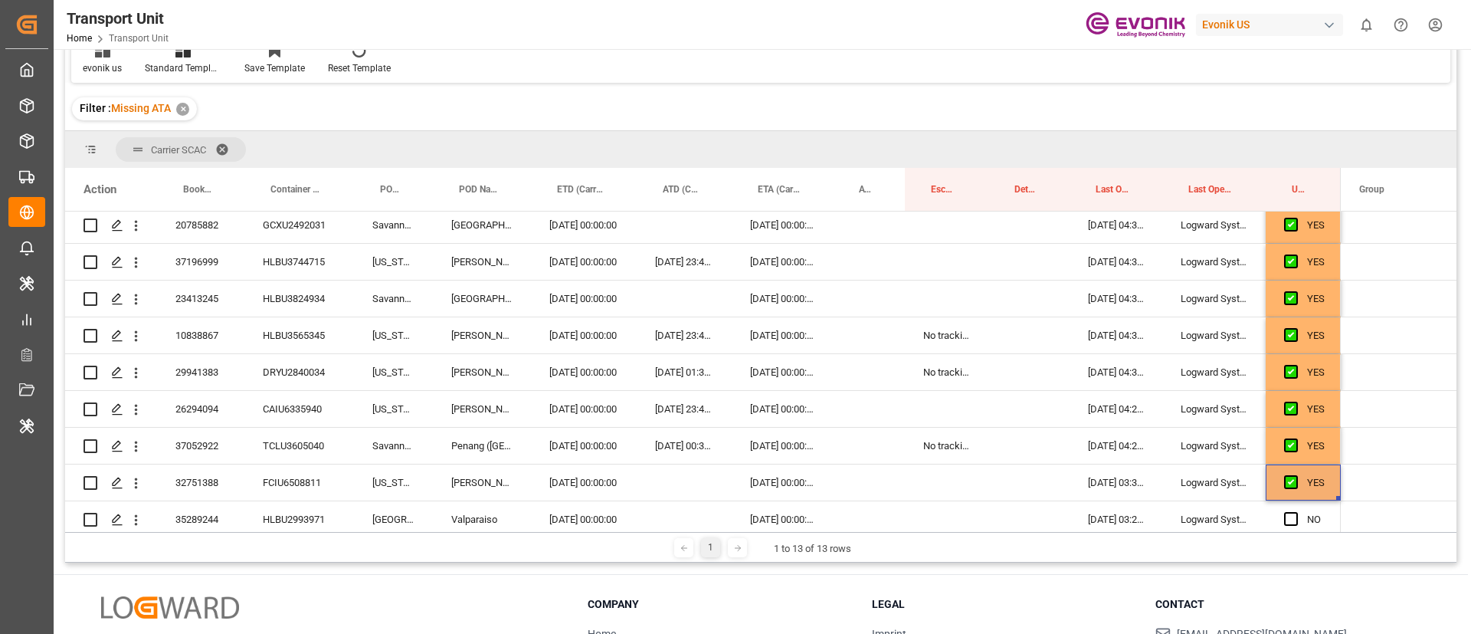
scroll to position [2069, 0]
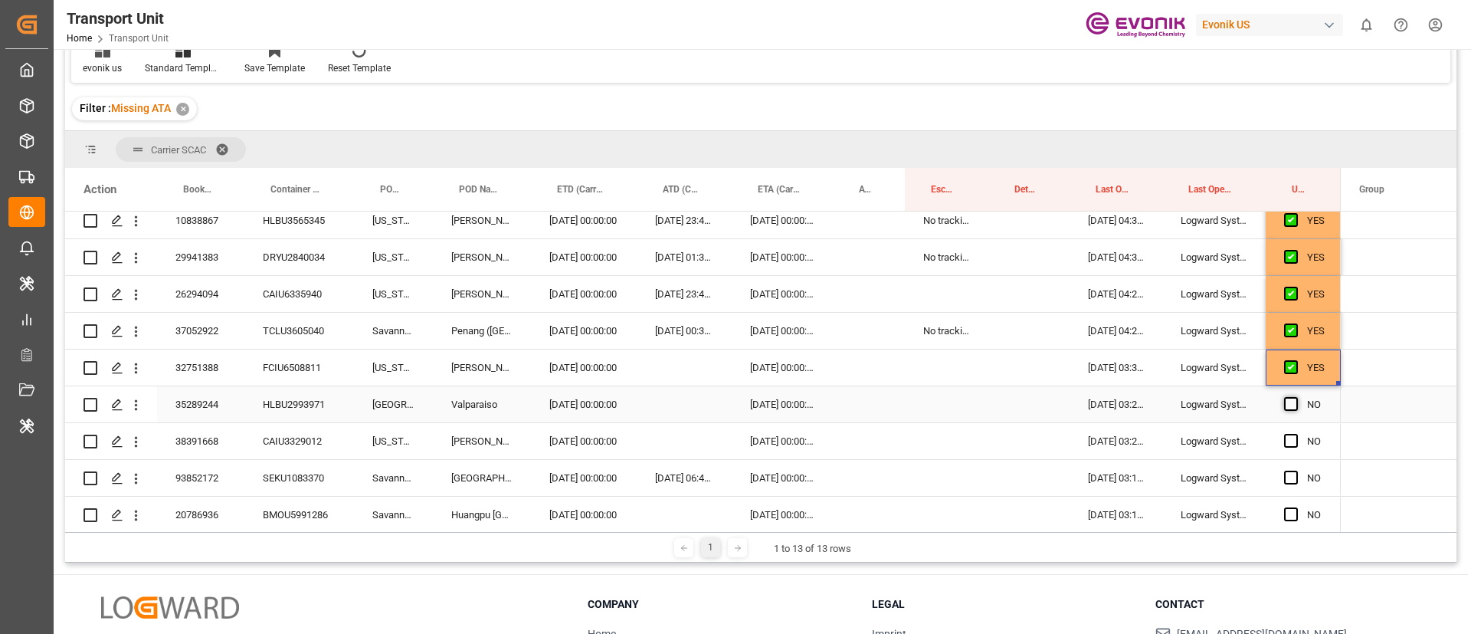
click at [1294, 402] on span "Press SPACE to select this row." at bounding box center [1291, 404] width 14 height 14
click at [1296, 397] on input "Press SPACE to select this row." at bounding box center [1296, 397] width 0 height 0
click at [1292, 445] on span "Press SPACE to select this row." at bounding box center [1291, 441] width 14 height 14
click at [1296, 434] on input "Press SPACE to select this row." at bounding box center [1296, 434] width 0 height 0
click at [1289, 474] on span "Press SPACE to select this row." at bounding box center [1291, 478] width 14 height 14
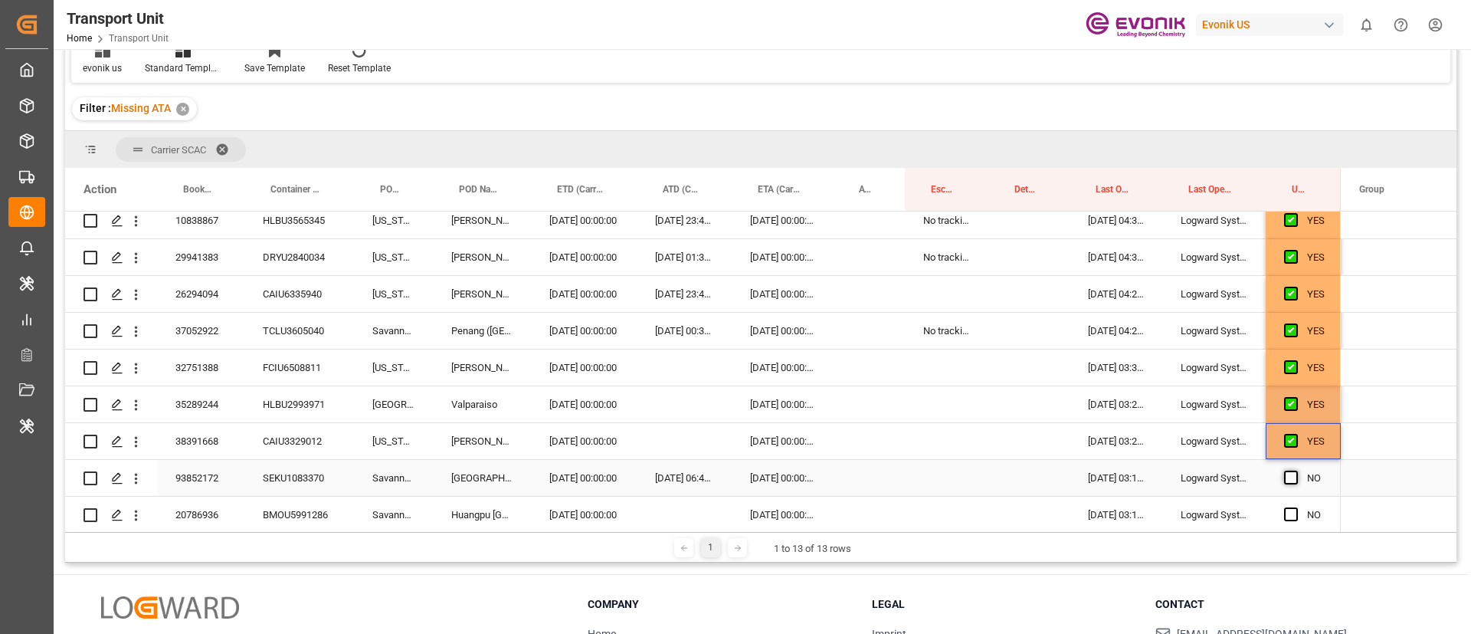
click at [1296, 471] on input "Press SPACE to select this row." at bounding box center [1296, 471] width 0 height 0
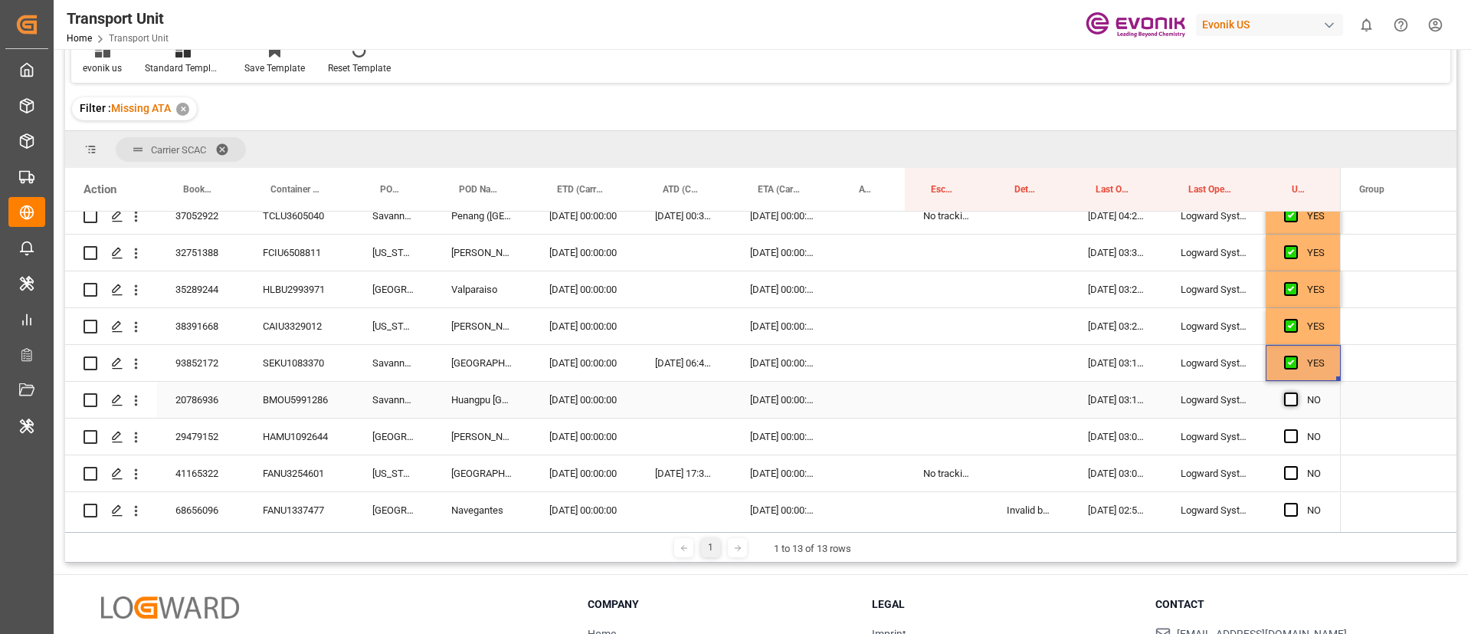
click at [1291, 397] on span "Press SPACE to select this row." at bounding box center [1291, 399] width 14 height 14
click at [1296, 392] on input "Press SPACE to select this row." at bounding box center [1296, 392] width 0 height 0
click at [1292, 440] on span "Press SPACE to select this row." at bounding box center [1291, 436] width 14 height 14
click at [1296, 429] on input "Press SPACE to select this row." at bounding box center [1296, 429] width 0 height 0
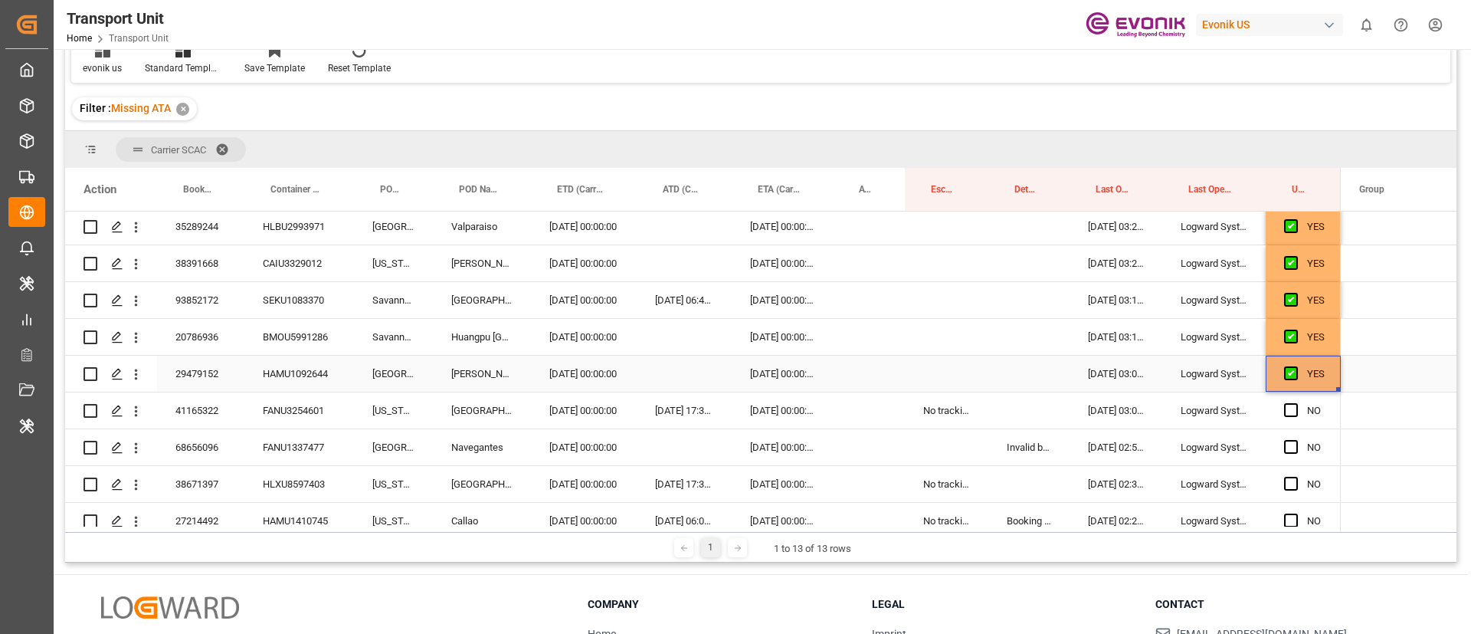
scroll to position [2299, 0]
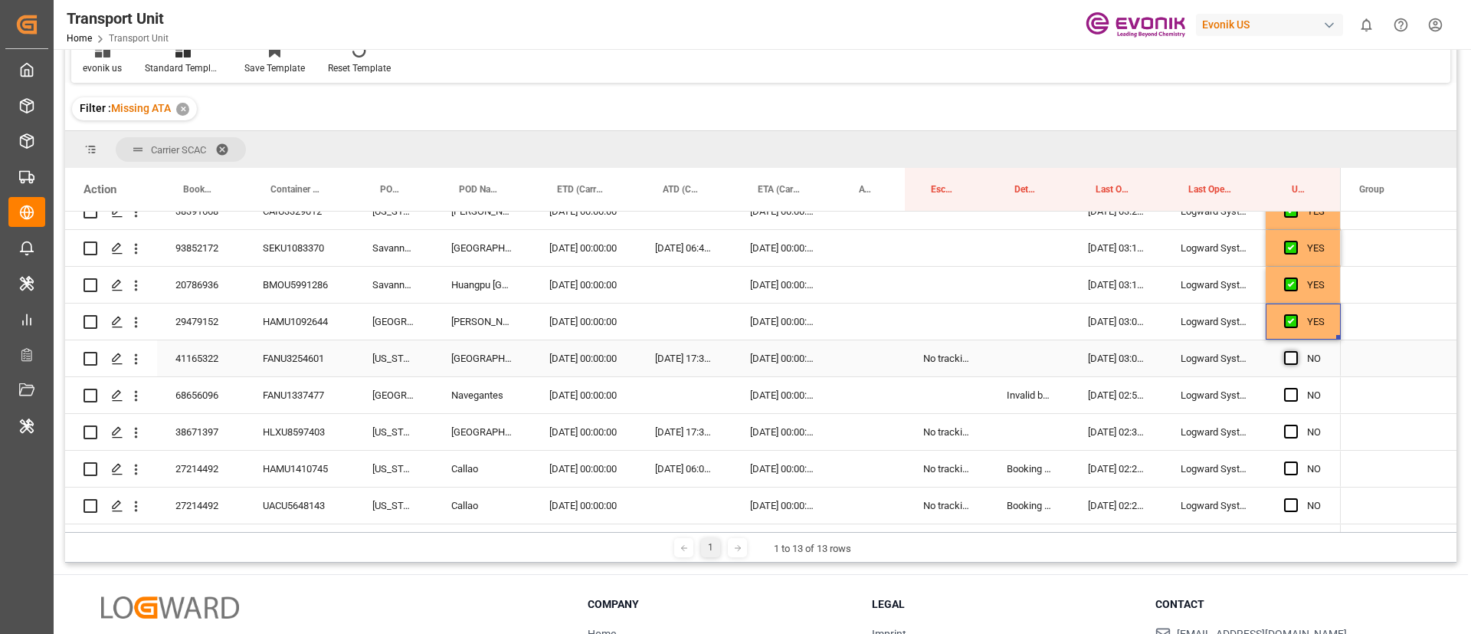
click at [1291, 356] on span "Press SPACE to select this row." at bounding box center [1291, 358] width 14 height 14
click at [1296, 351] on input "Press SPACE to select this row." at bounding box center [1296, 351] width 0 height 0
click at [1291, 399] on span "Press SPACE to select this row." at bounding box center [1291, 395] width 14 height 14
click at [1296, 388] on input "Press SPACE to select this row." at bounding box center [1296, 388] width 0 height 0
click at [1292, 434] on span "Press SPACE to select this row." at bounding box center [1291, 432] width 14 height 14
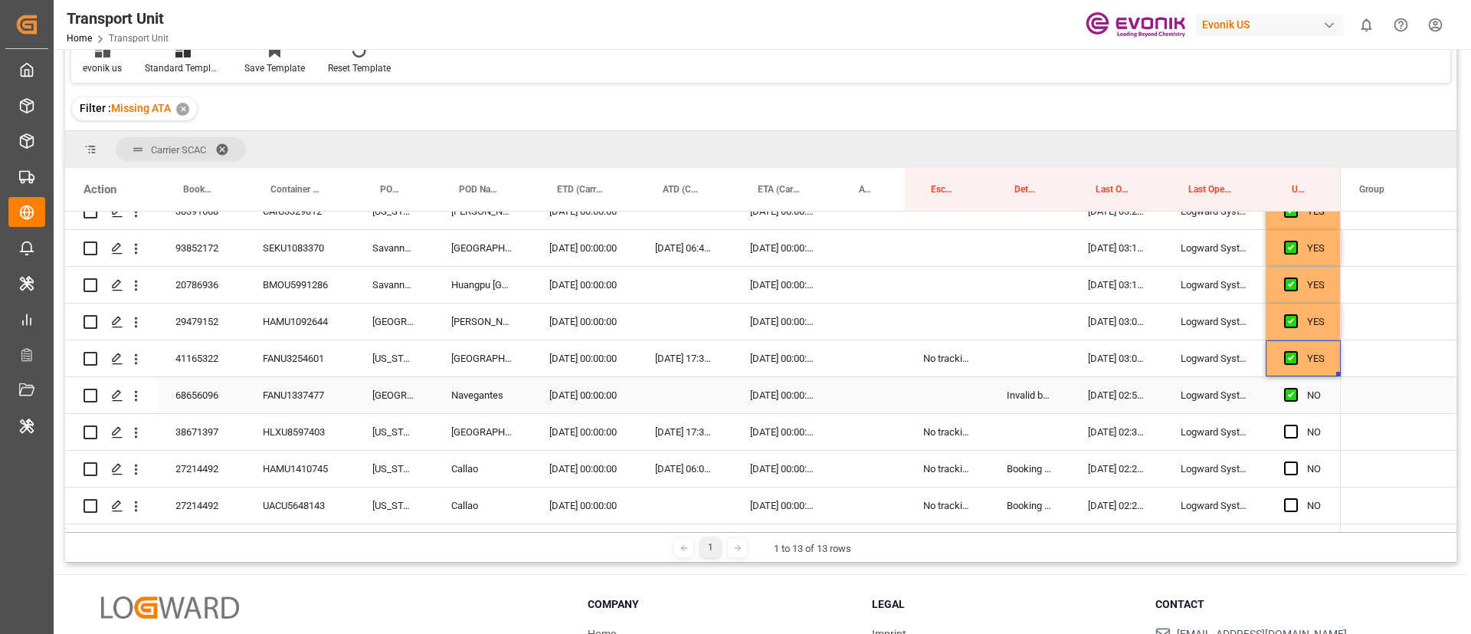
click at [1296, 425] on input "Press SPACE to select this row." at bounding box center [1296, 425] width 0 height 0
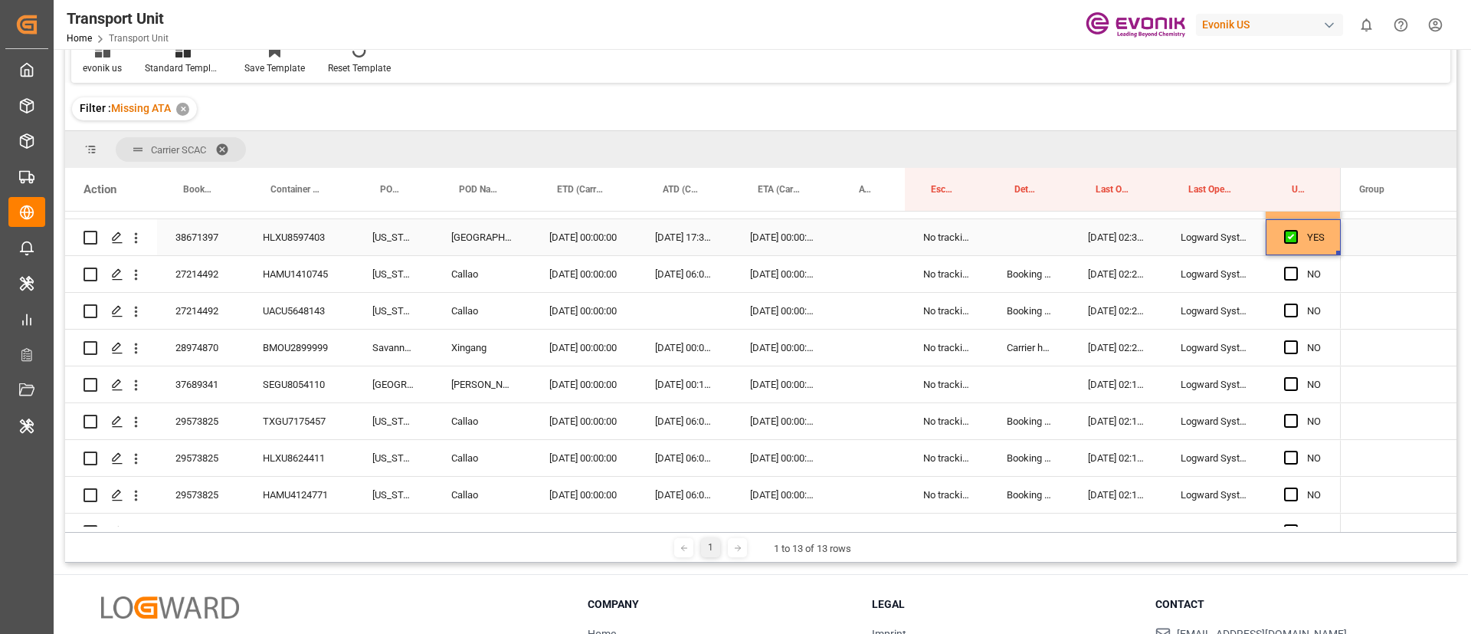
scroll to position [2529, 0]
click at [1290, 239] on span "Press SPACE to select this row." at bounding box center [1291, 238] width 14 height 14
click at [1296, 231] on input "Press SPACE to select this row." at bounding box center [1296, 231] width 0 height 0
click at [1290, 274] on span "Press SPACE to select this row." at bounding box center [1291, 275] width 14 height 14
click at [1296, 268] on input "Press SPACE to select this row." at bounding box center [1296, 268] width 0 height 0
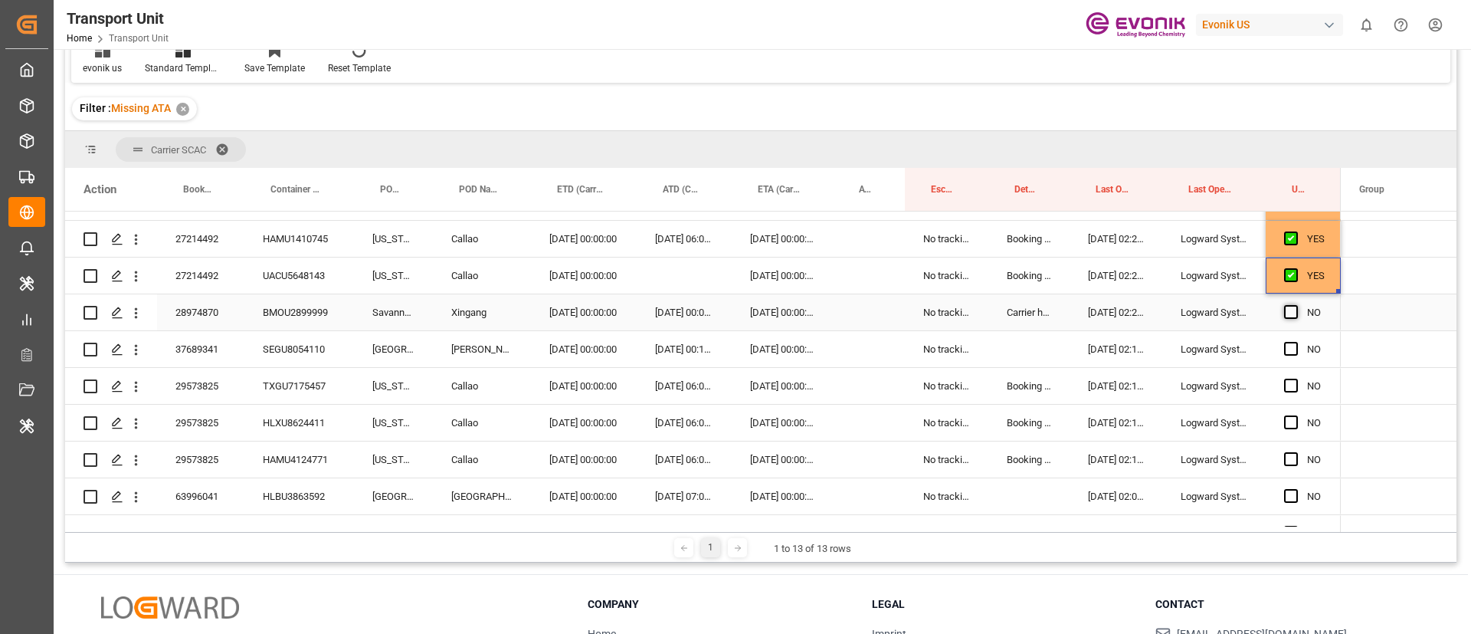
click at [1293, 314] on span "Press SPACE to select this row." at bounding box center [1291, 312] width 14 height 14
click at [1296, 305] on input "Press SPACE to select this row." at bounding box center [1296, 305] width 0 height 0
click at [1296, 350] on span "Press SPACE to select this row." at bounding box center [1291, 349] width 14 height 14
click at [1296, 342] on input "Press SPACE to select this row." at bounding box center [1296, 342] width 0 height 0
click at [1296, 379] on span "Press SPACE to select this row." at bounding box center [1291, 386] width 14 height 14
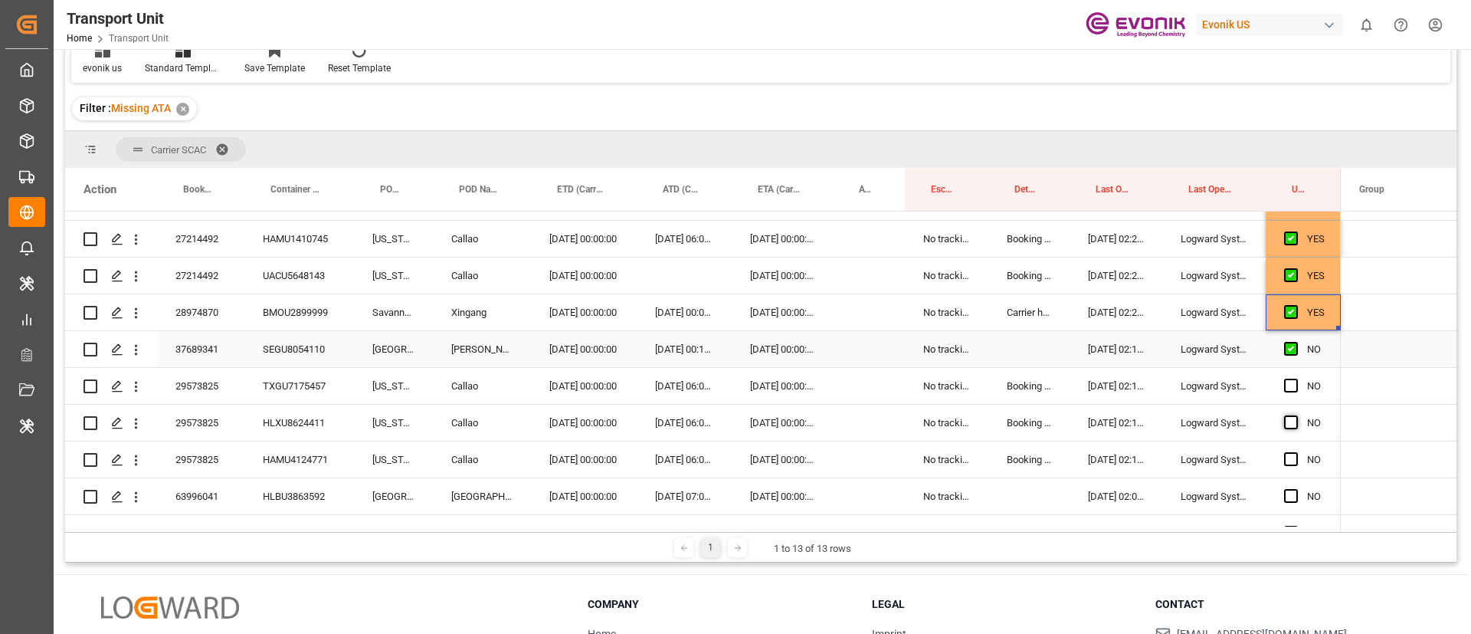
click at [1296, 379] on input "Press SPACE to select this row." at bounding box center [1296, 379] width 0 height 0
click at [1294, 419] on span "Press SPACE to select this row." at bounding box center [1291, 422] width 14 height 14
click at [1296, 415] on input "Press SPACE to select this row." at bounding box center [1296, 415] width 0 height 0
click at [1294, 456] on span "Press SPACE to select this row." at bounding box center [1291, 459] width 14 height 14
click at [1296, 452] on input "Press SPACE to select this row." at bounding box center [1296, 452] width 0 height 0
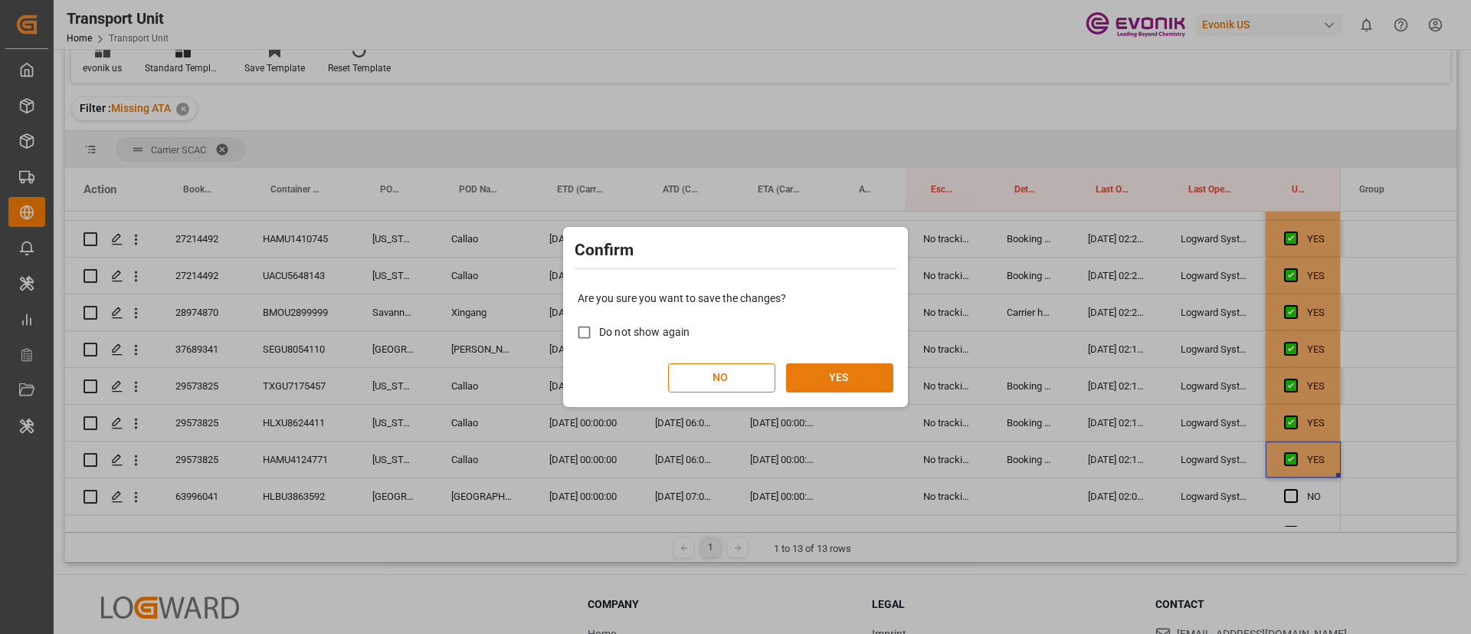
click at [857, 372] on button "YES" at bounding box center [839, 377] width 107 height 29
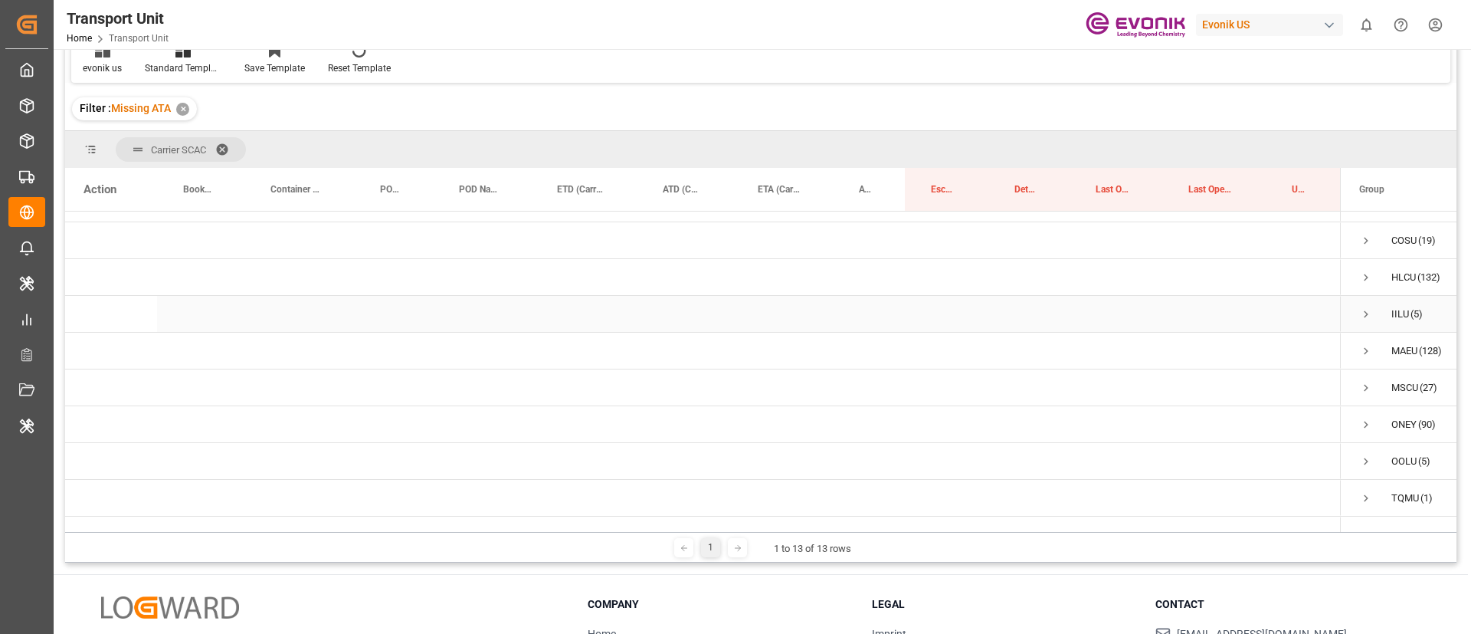
scroll to position [54, 0]
click at [1369, 323] on span "Press SPACE to select this row." at bounding box center [1367, 324] width 14 height 14
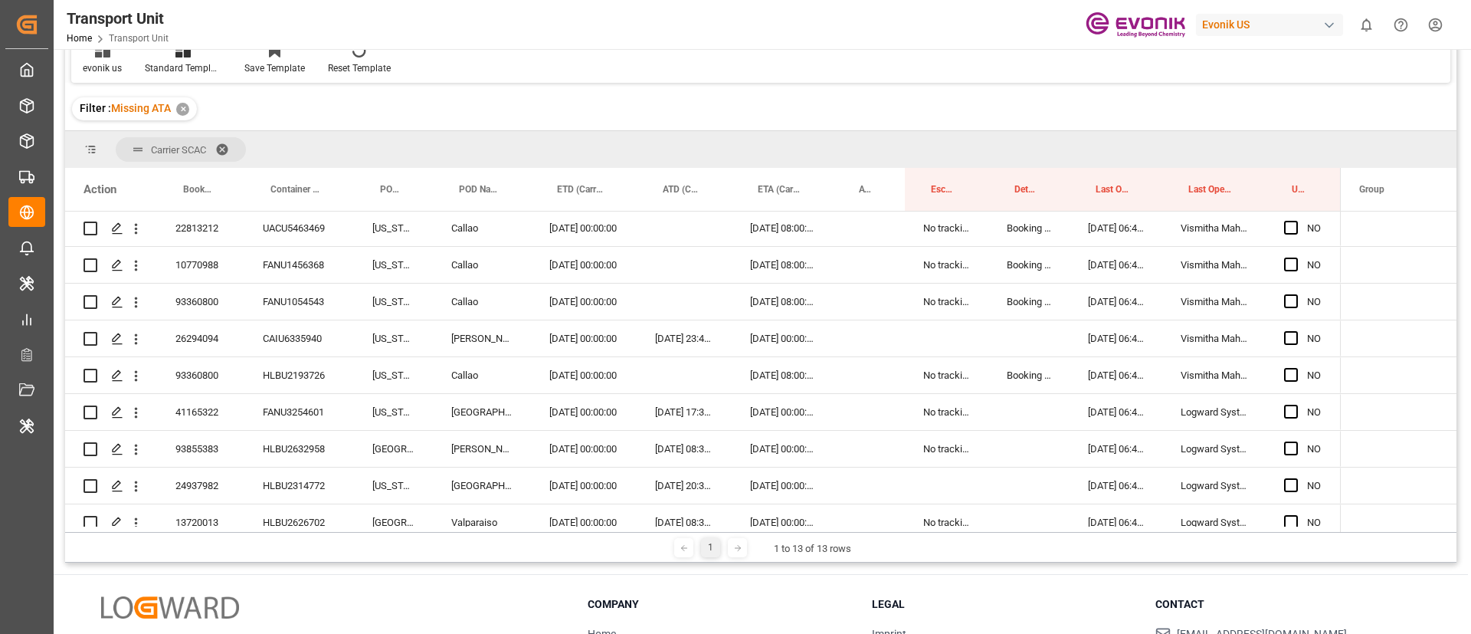
scroll to position [2468, 0]
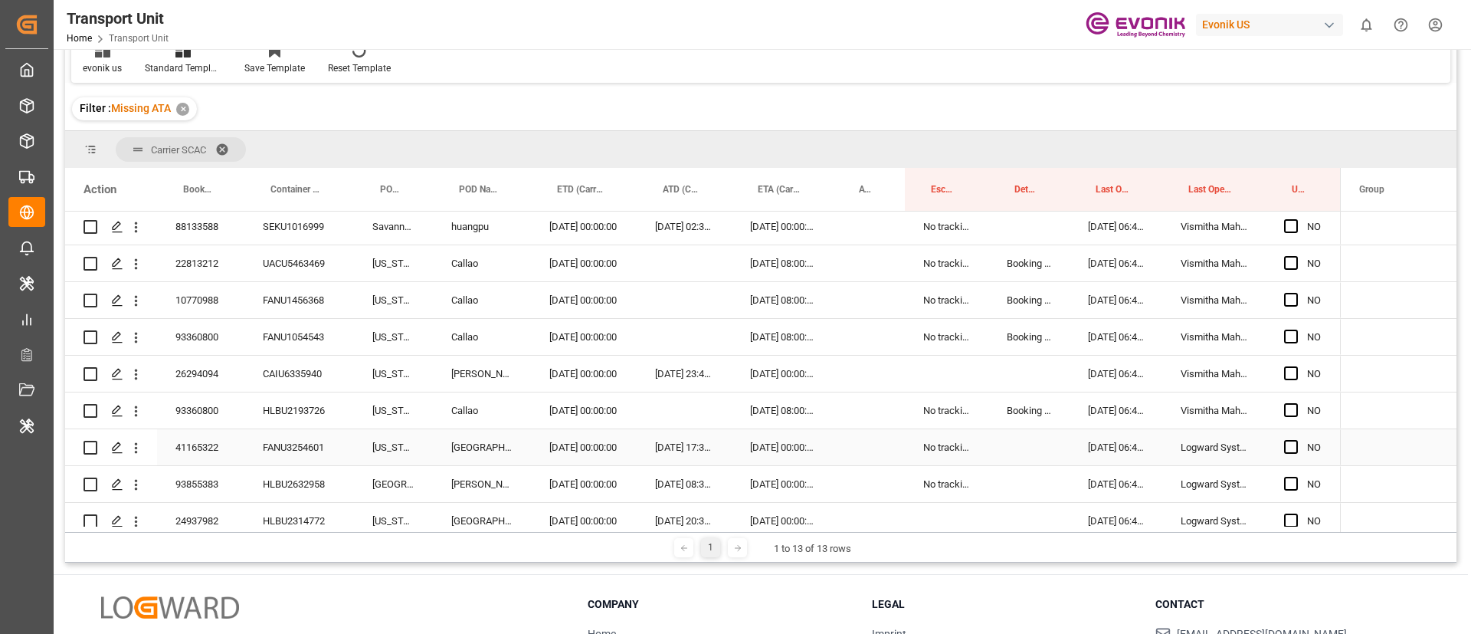
click at [1292, 445] on span "Press SPACE to select this row." at bounding box center [1291, 447] width 14 height 14
click at [1296, 440] on input "Press SPACE to select this row." at bounding box center [1296, 440] width 0 height 0
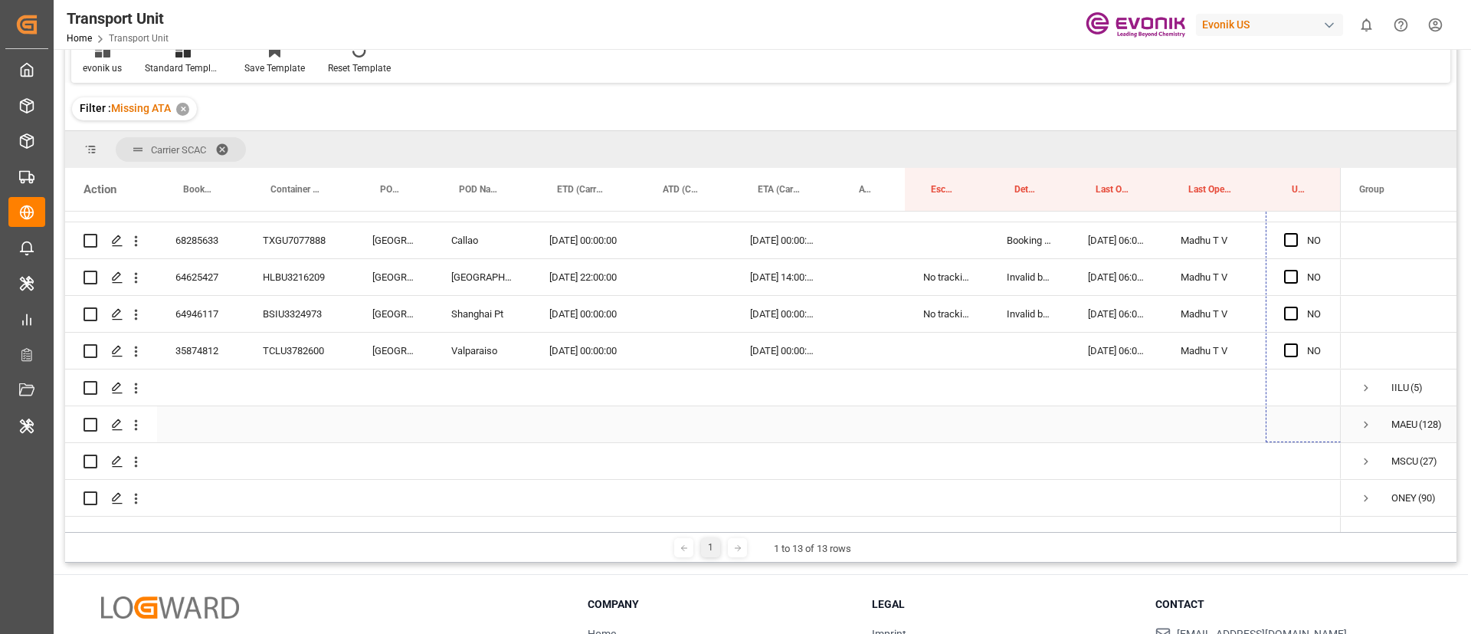
scroll to position [4943, 0]
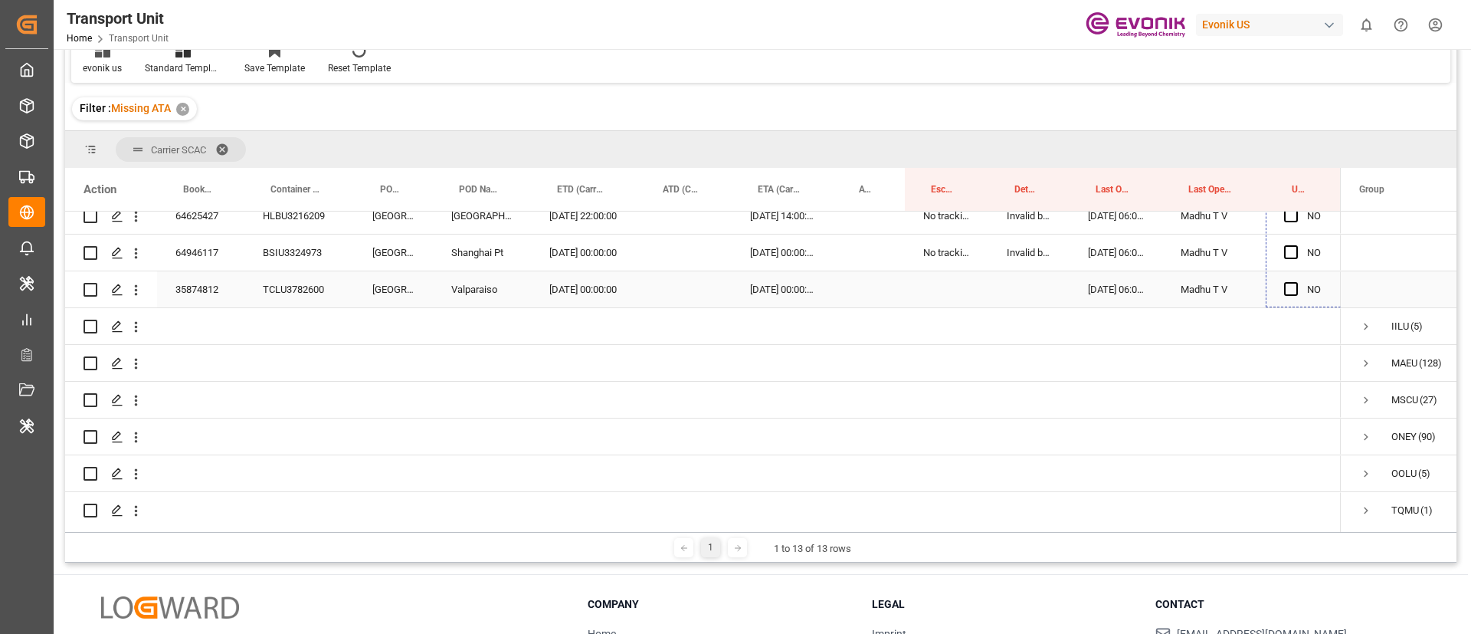
drag, startPoint x: 1338, startPoint y: 347, endPoint x: 1301, endPoint y: 288, distance: 69.5
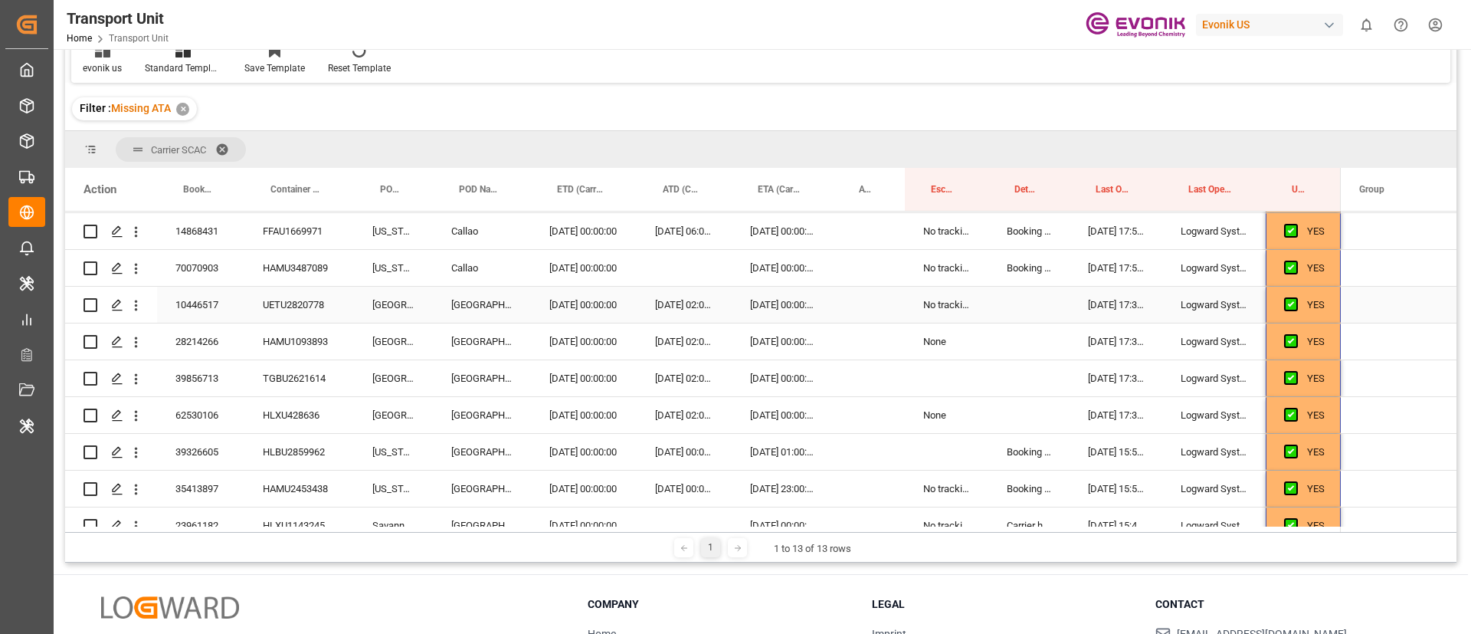
scroll to position [3449, 0]
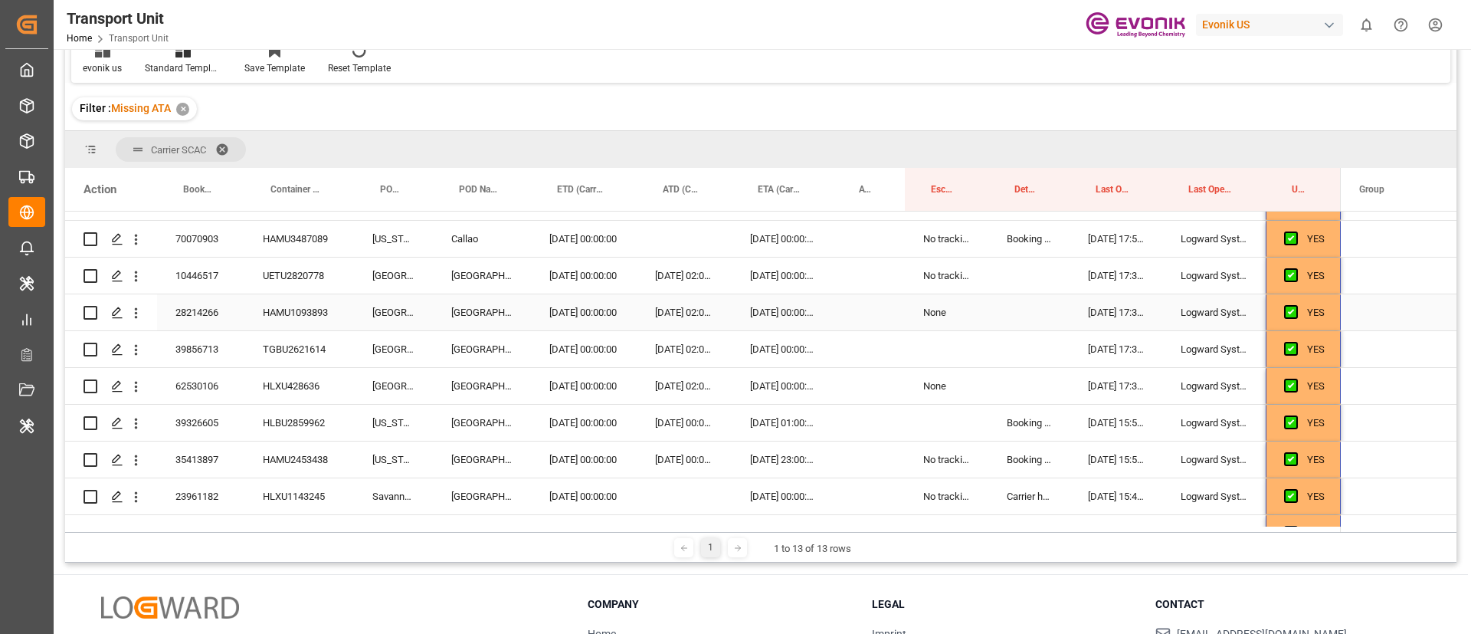
click at [192, 320] on div "28214266" at bounding box center [200, 312] width 87 height 36
click at [137, 320] on icon "open menu" at bounding box center [136, 313] width 16 height 16
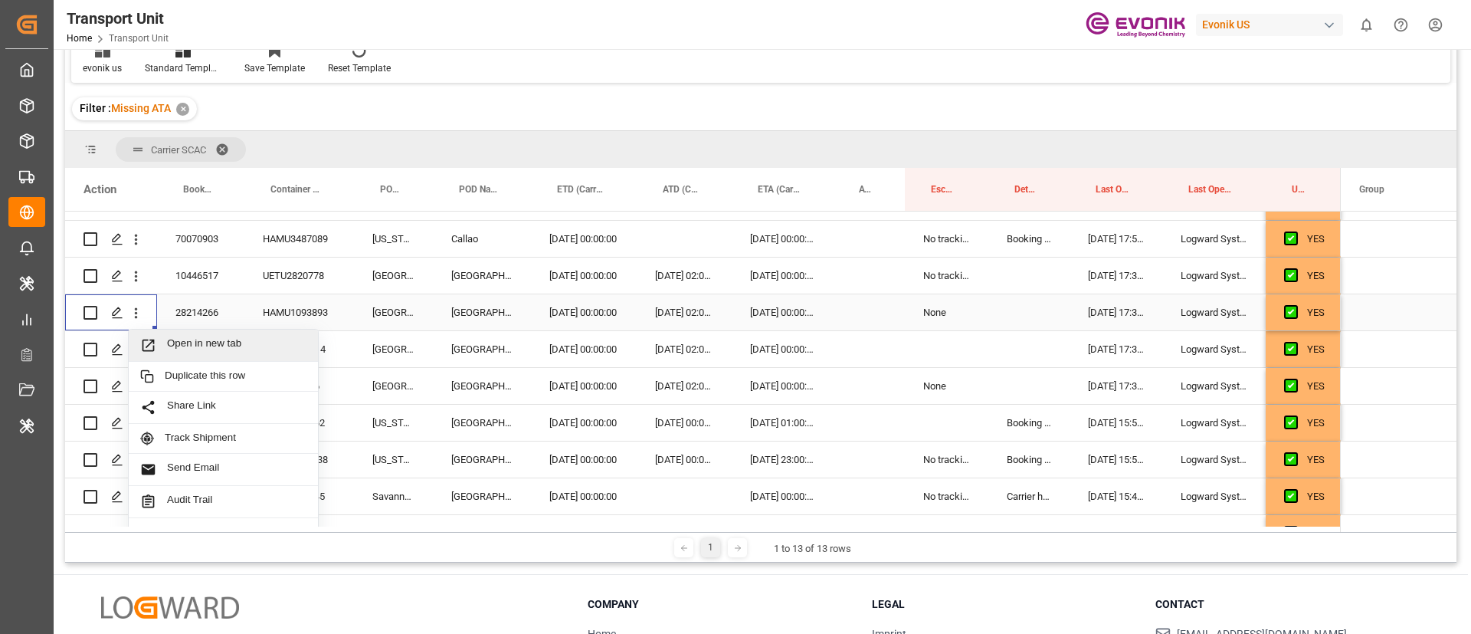
drag, startPoint x: 195, startPoint y: 340, endPoint x: 865, endPoint y: 376, distance: 670.8
click at [195, 342] on span "Open in new tab" at bounding box center [236, 345] width 139 height 16
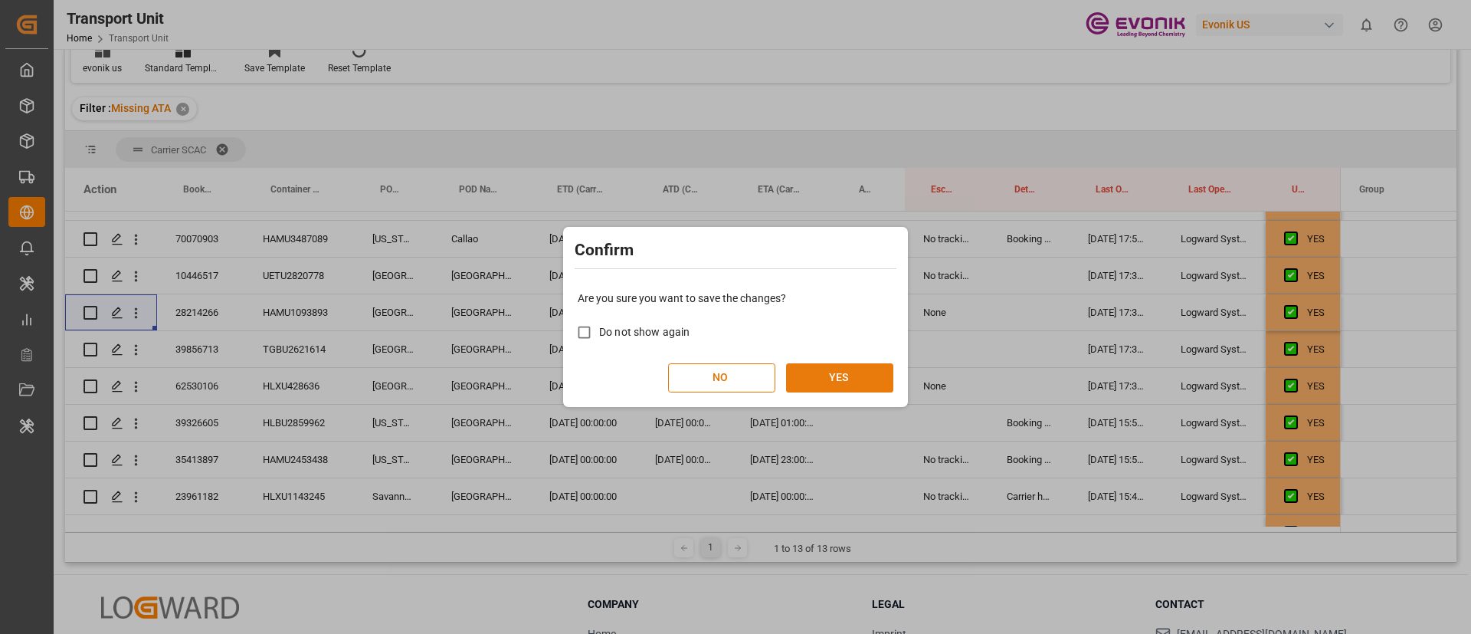
click at [847, 373] on button "YES" at bounding box center [839, 377] width 107 height 29
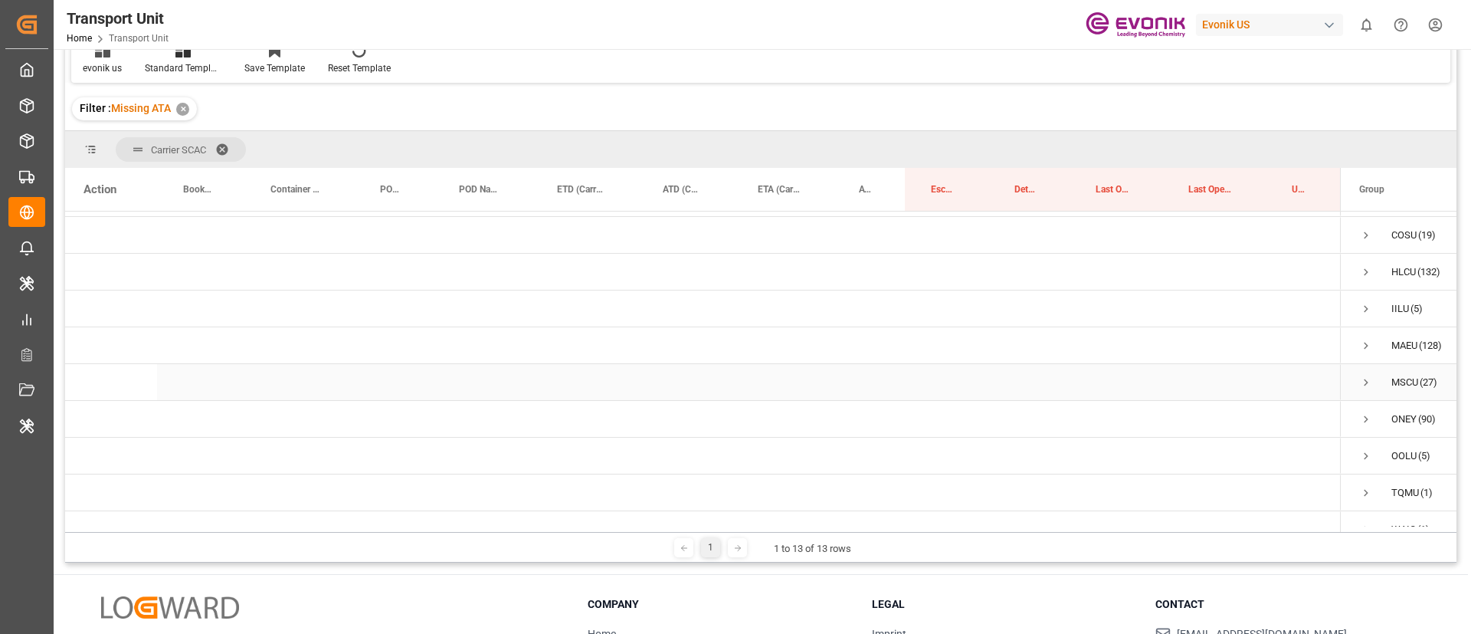
scroll to position [54, 0]
click at [1373, 362] on span "IILU (5)" at bounding box center [1418, 360] width 116 height 34
click at [1361, 361] on span "Press SPACE to select this row." at bounding box center [1367, 360] width 14 height 14
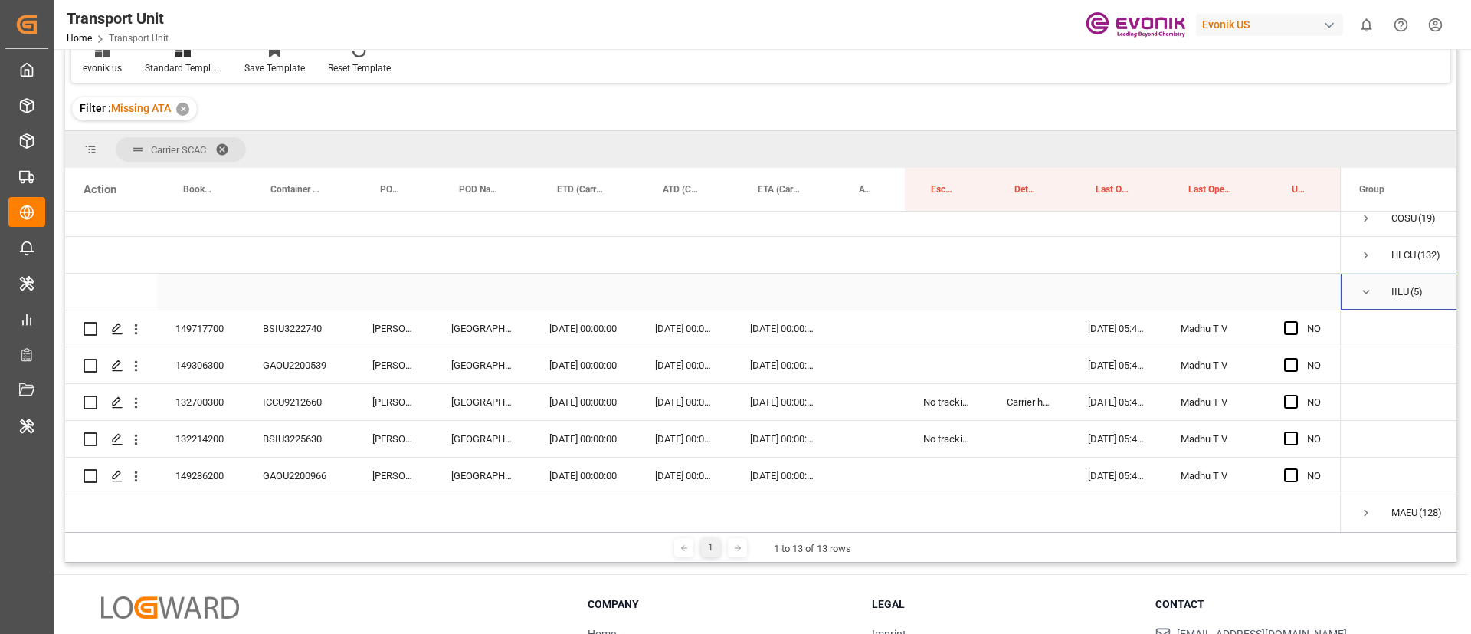
scroll to position [169, 0]
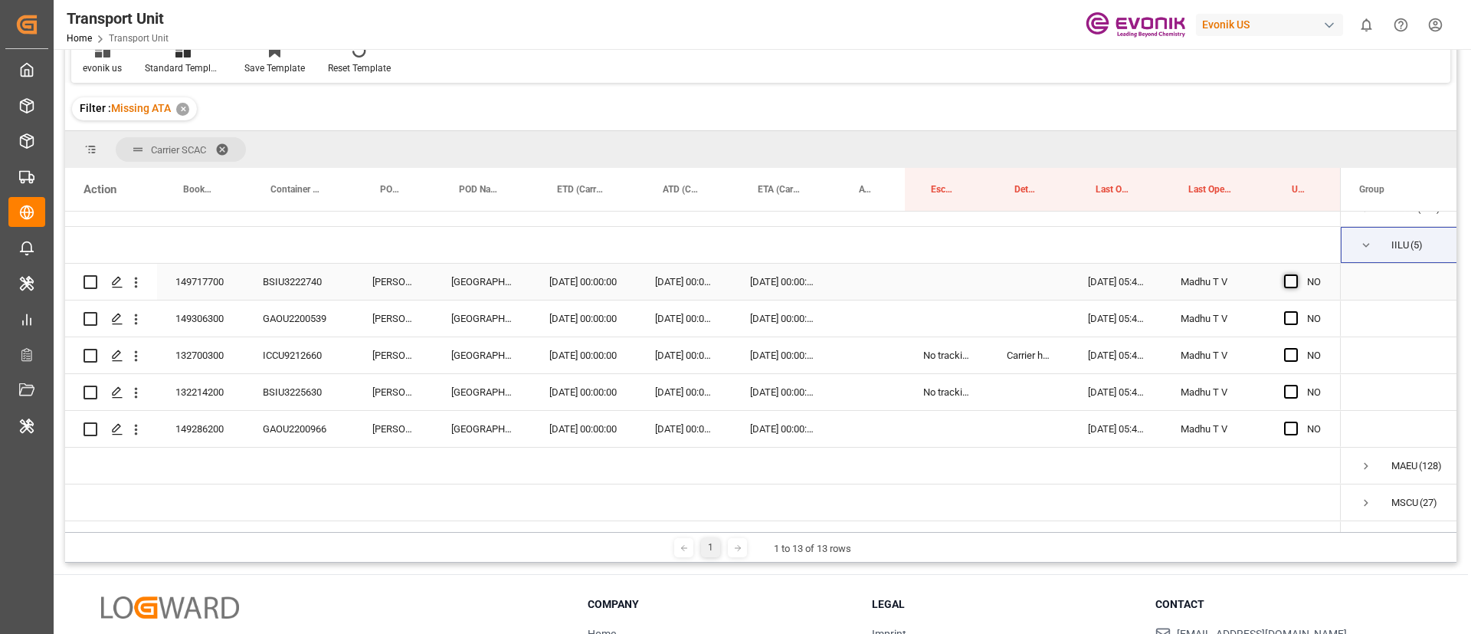
click at [1291, 281] on span "Press SPACE to select this row." at bounding box center [1291, 281] width 14 height 14
click at [1296, 274] on input "Press SPACE to select this row." at bounding box center [1296, 274] width 0 height 0
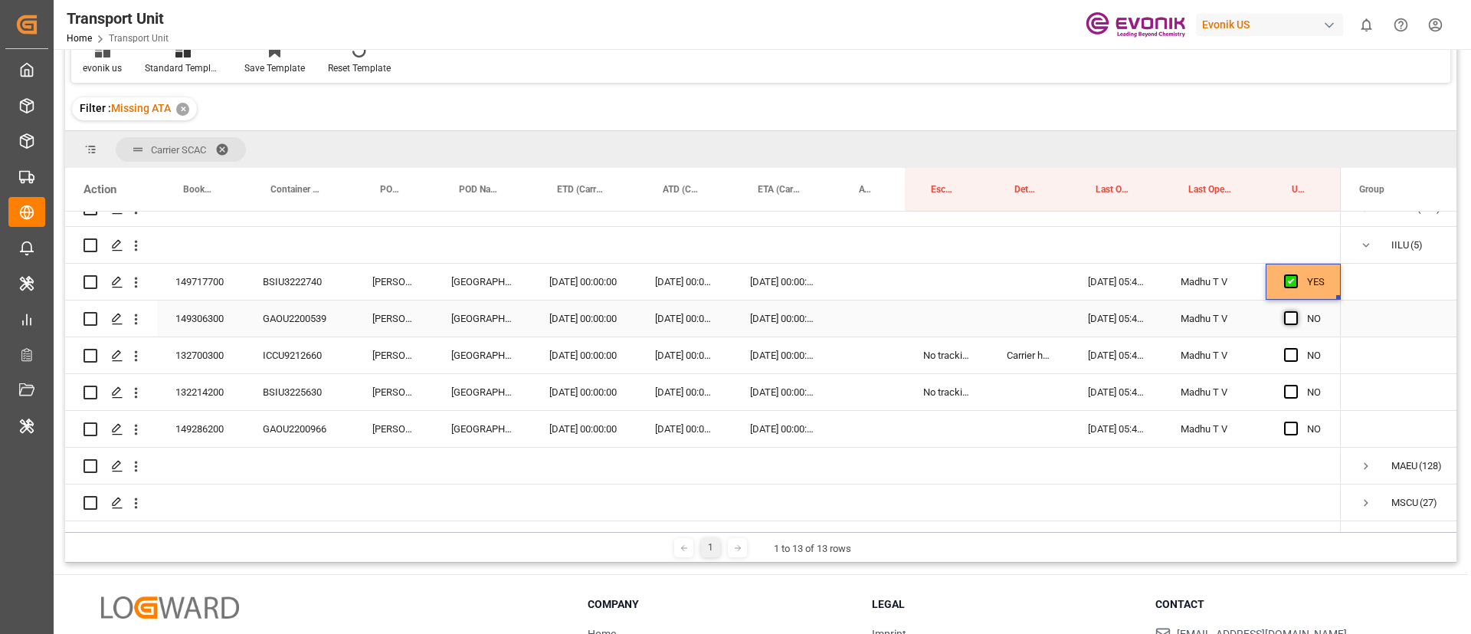
click at [1290, 318] on span "Press SPACE to select this row." at bounding box center [1291, 318] width 14 height 14
click at [1296, 311] on input "Press SPACE to select this row." at bounding box center [1296, 311] width 0 height 0
click at [1290, 353] on span "Press SPACE to select this row." at bounding box center [1291, 355] width 14 height 14
click at [1296, 348] on input "Press SPACE to select this row." at bounding box center [1296, 348] width 0 height 0
click at [1291, 393] on span "Press SPACE to select this row." at bounding box center [1291, 392] width 14 height 14
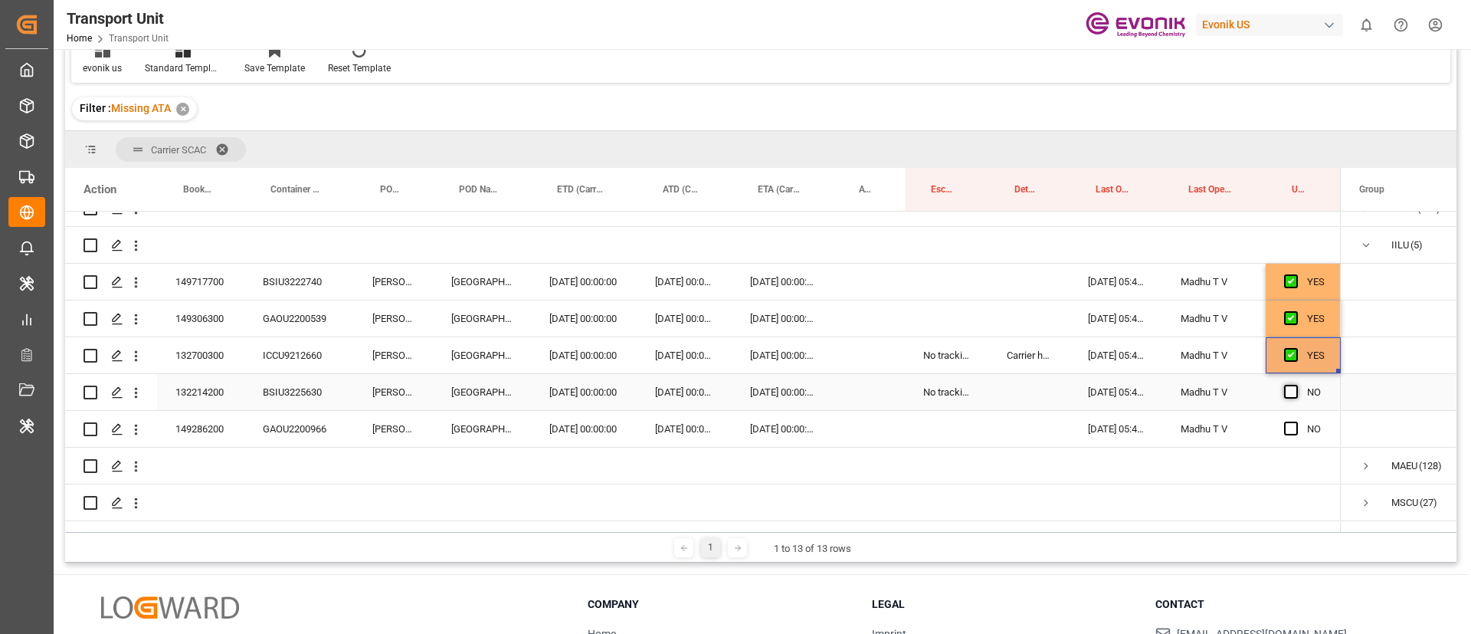
click at [1296, 385] on input "Press SPACE to select this row." at bounding box center [1296, 385] width 0 height 0
click at [1294, 426] on span "Press SPACE to select this row." at bounding box center [1291, 429] width 14 height 14
click at [1296, 422] on input "Press SPACE to select this row." at bounding box center [1296, 422] width 0 height 0
click at [211, 319] on div "149306300" at bounding box center [200, 318] width 87 height 36
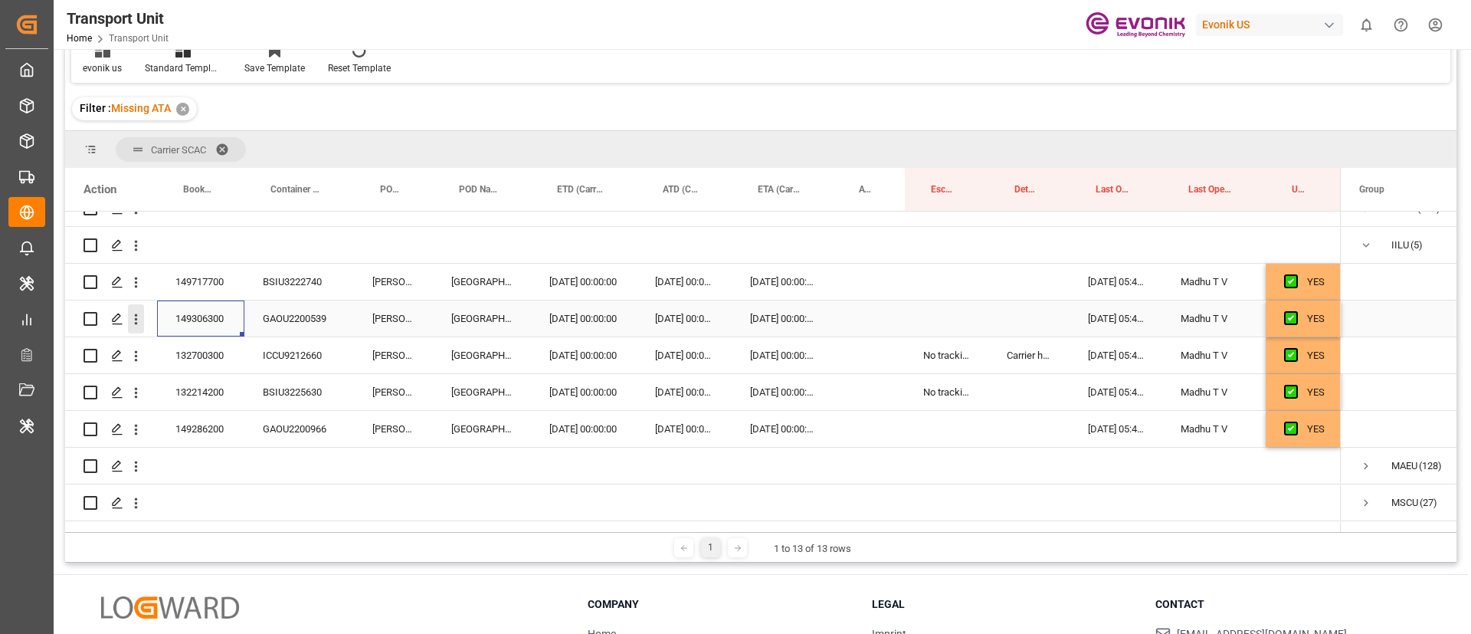
click at [138, 318] on icon "open menu" at bounding box center [136, 319] width 16 height 16
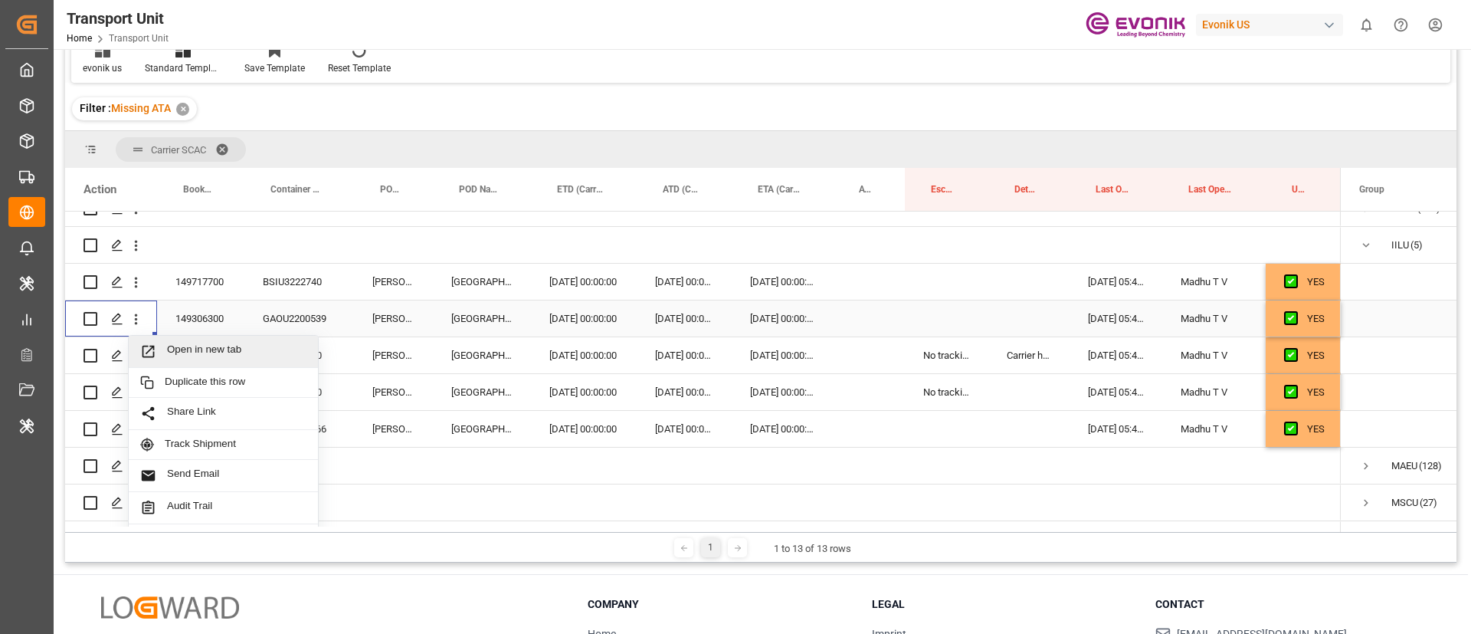
click at [198, 349] on span "Open in new tab" at bounding box center [236, 351] width 139 height 16
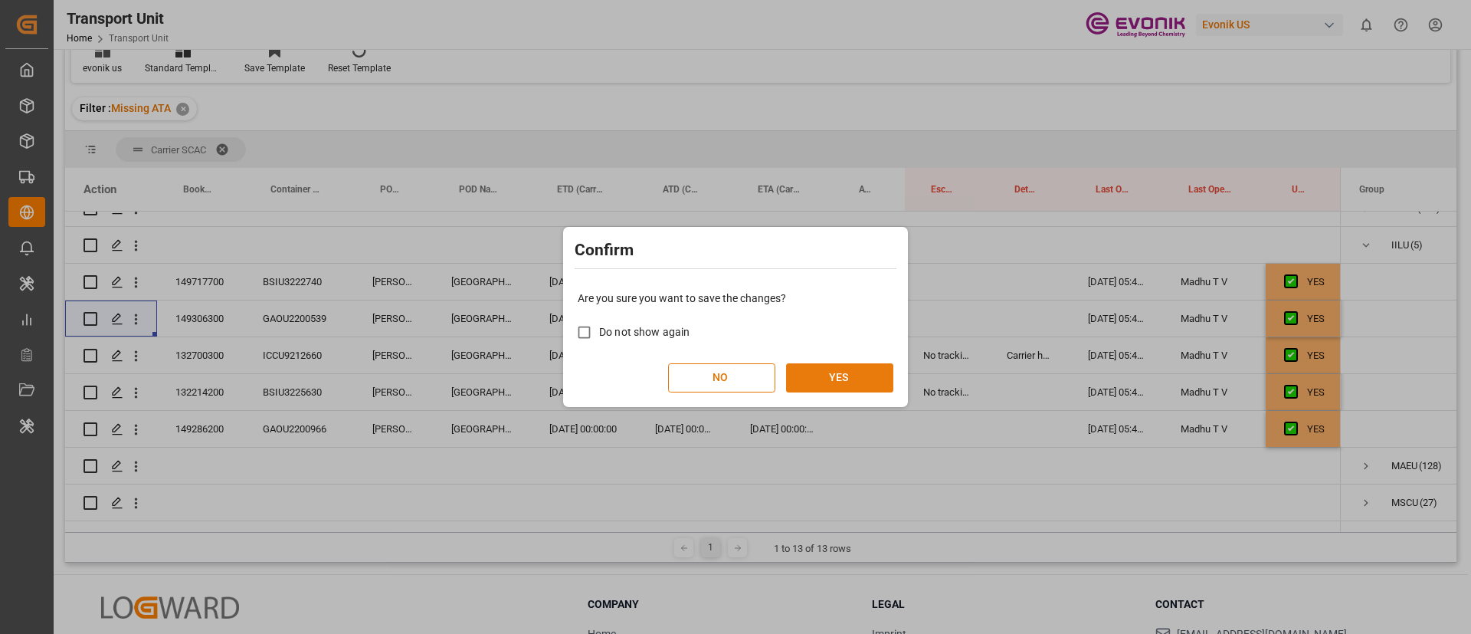
click at [835, 384] on button "YES" at bounding box center [839, 377] width 107 height 29
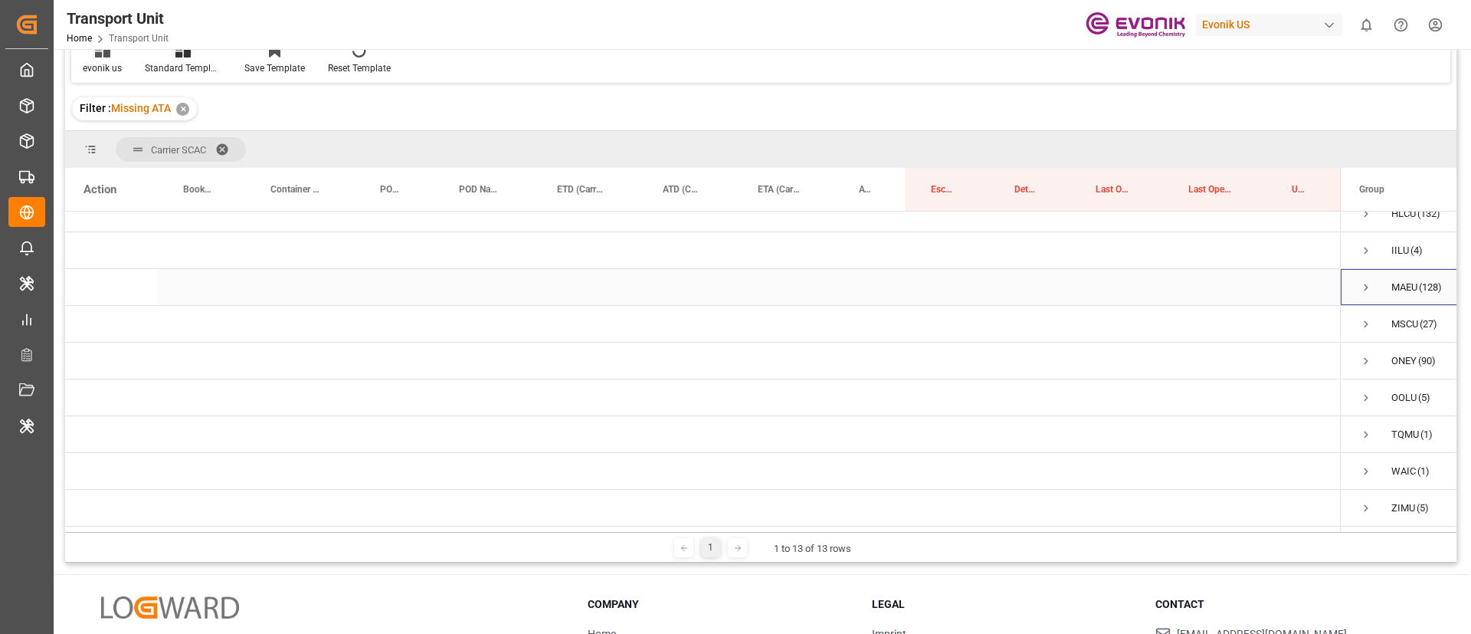
click at [1367, 282] on span "Press SPACE to select this row." at bounding box center [1367, 287] width 14 height 14
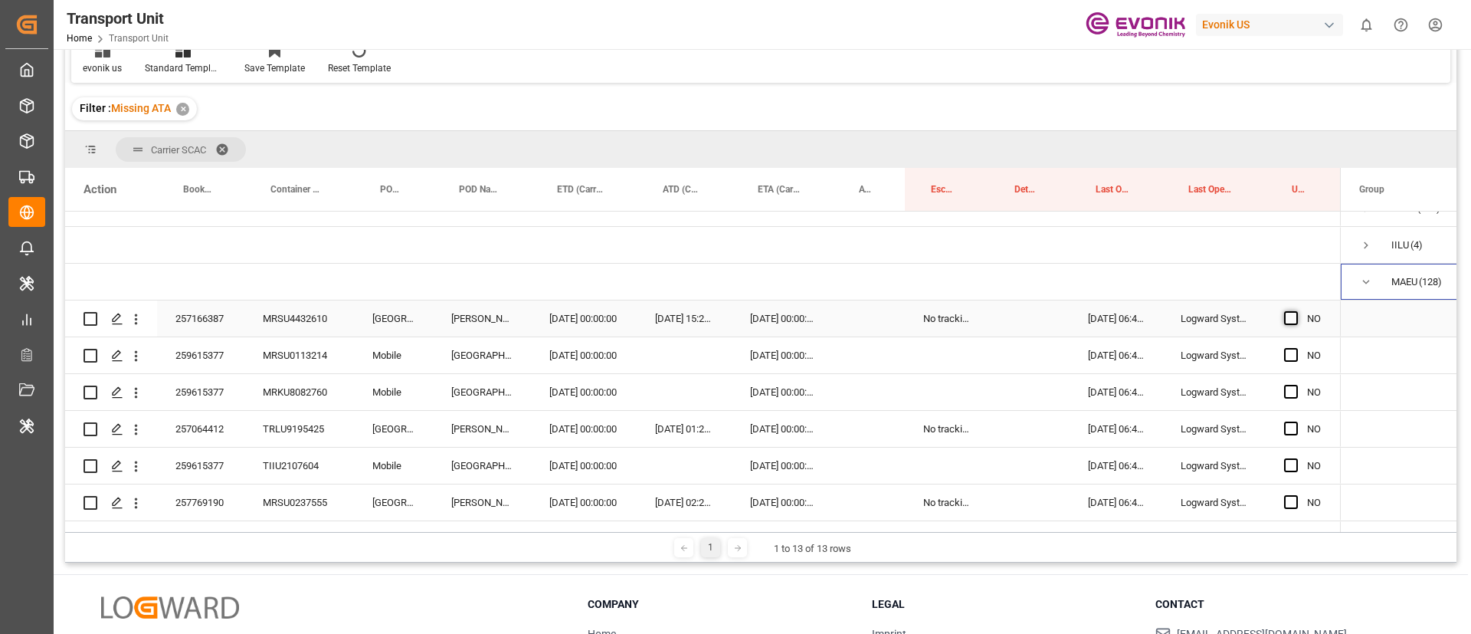
click at [1292, 317] on span "Press SPACE to select this row." at bounding box center [1291, 318] width 14 height 14
click at [1296, 311] on input "Press SPACE to select this row." at bounding box center [1296, 311] width 0 height 0
click at [1294, 356] on span "Press SPACE to select this row." at bounding box center [1291, 355] width 14 height 14
click at [1296, 348] on input "Press SPACE to select this row." at bounding box center [1296, 348] width 0 height 0
click at [1290, 389] on span "Press SPACE to select this row." at bounding box center [1291, 392] width 14 height 14
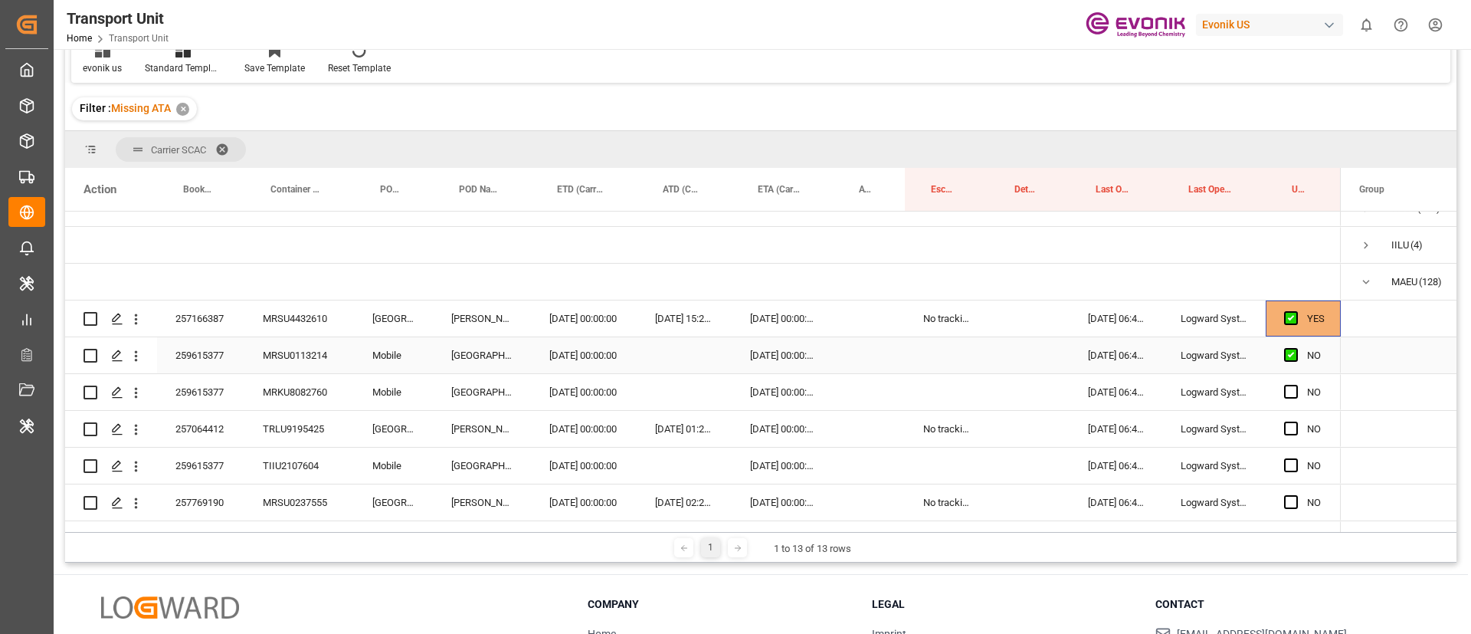
click at [1296, 385] on input "Press SPACE to select this row." at bounding box center [1296, 385] width 0 height 0
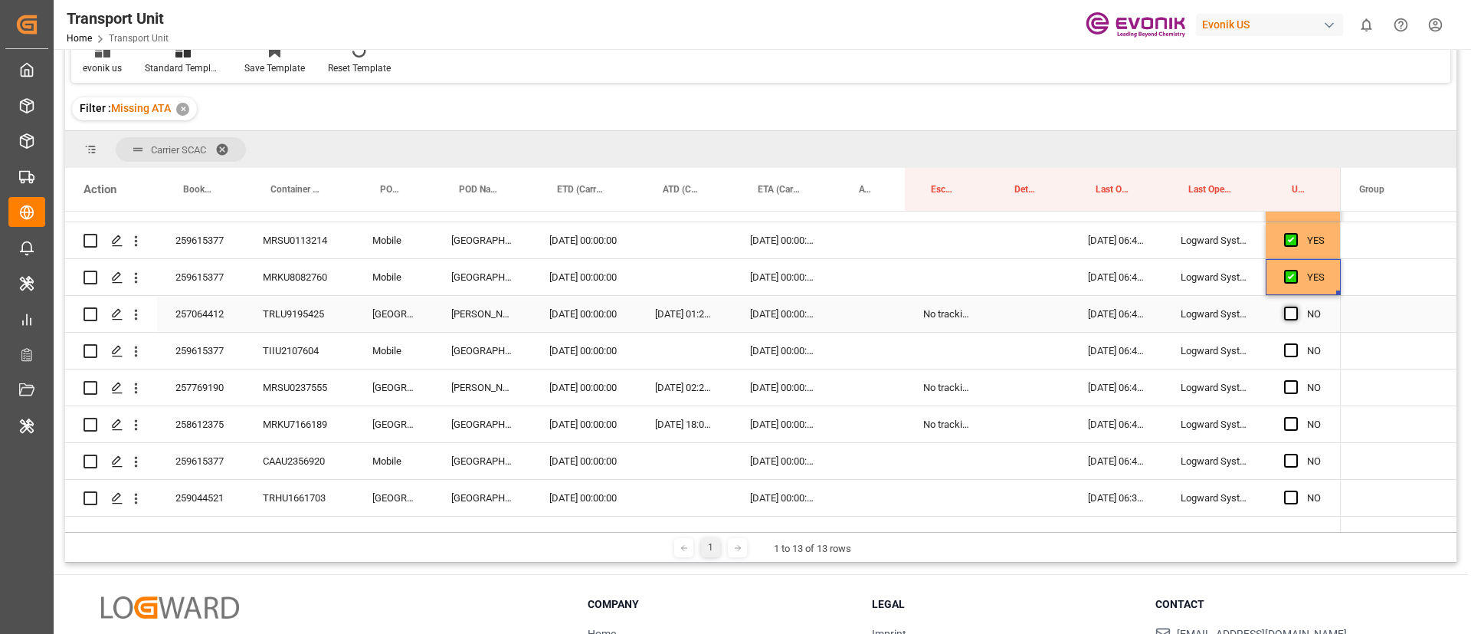
click at [1293, 316] on span "Press SPACE to select this row." at bounding box center [1291, 314] width 14 height 14
click at [1296, 307] on input "Press SPACE to select this row." at bounding box center [1296, 307] width 0 height 0
click at [1293, 349] on span "Press SPACE to select this row." at bounding box center [1291, 350] width 14 height 14
click at [1296, 343] on input "Press SPACE to select this row." at bounding box center [1296, 343] width 0 height 0
click at [1292, 387] on span "Press SPACE to select this row." at bounding box center [1291, 387] width 14 height 14
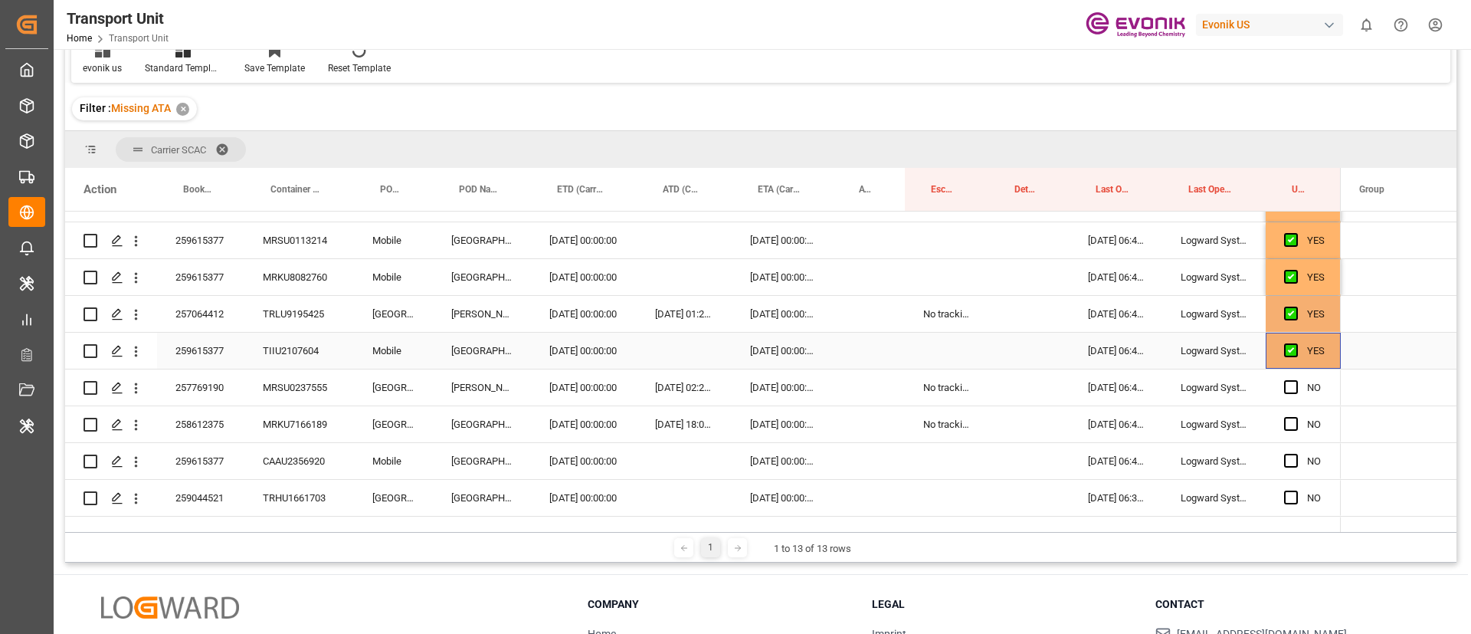
click at [1296, 380] on input "Press SPACE to select this row." at bounding box center [1296, 380] width 0 height 0
click at [197, 318] on div "257064412" at bounding box center [200, 314] width 87 height 36
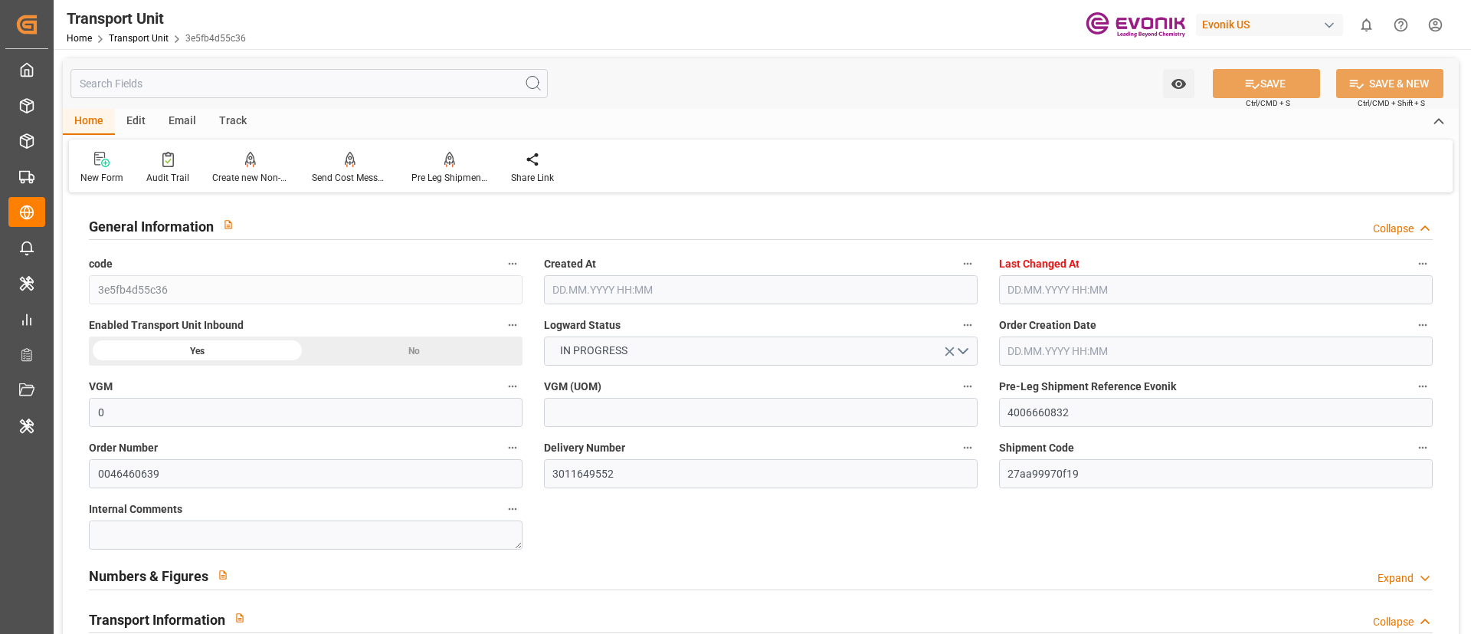
type input "0"
type input "Hapag [PERSON_NAME]"
type input "Hapag Lloyd Aktiengesellschaft"
type input "USHOU"
type input "SGSIN"
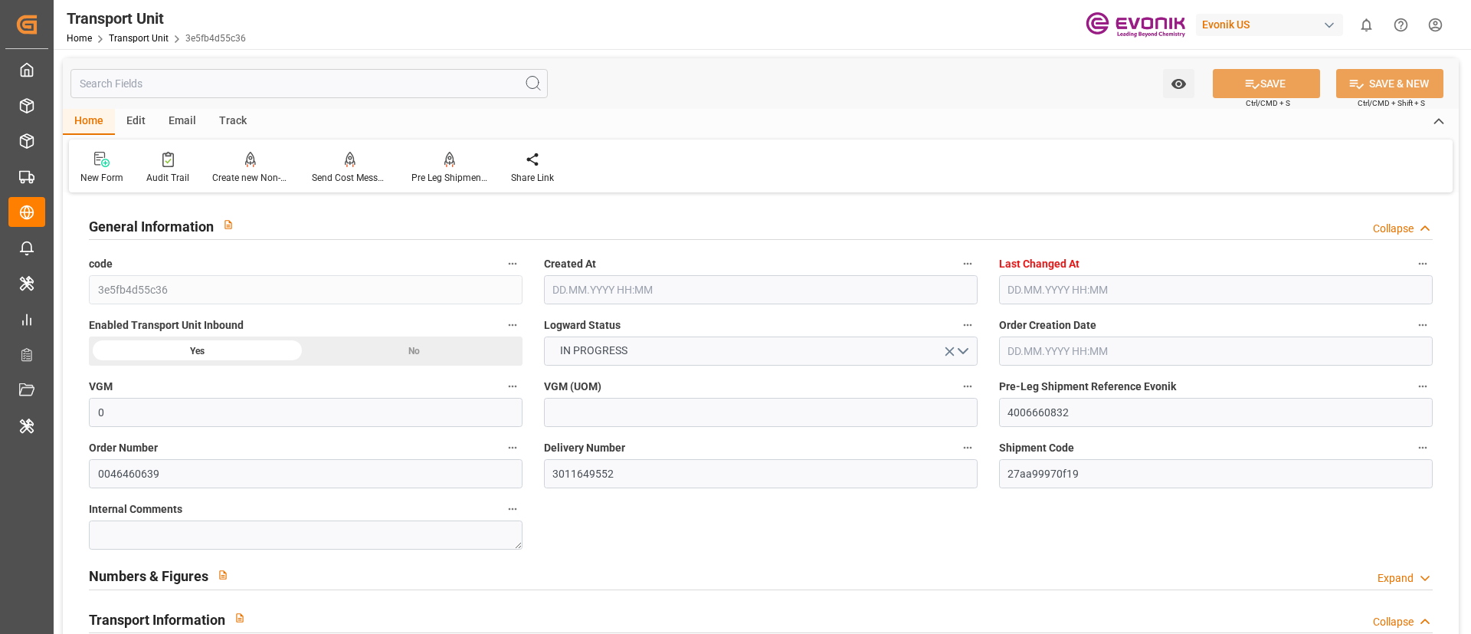
type input "9299927"
type input "USHOU"
type input "SGSIN"
type input "9332511"
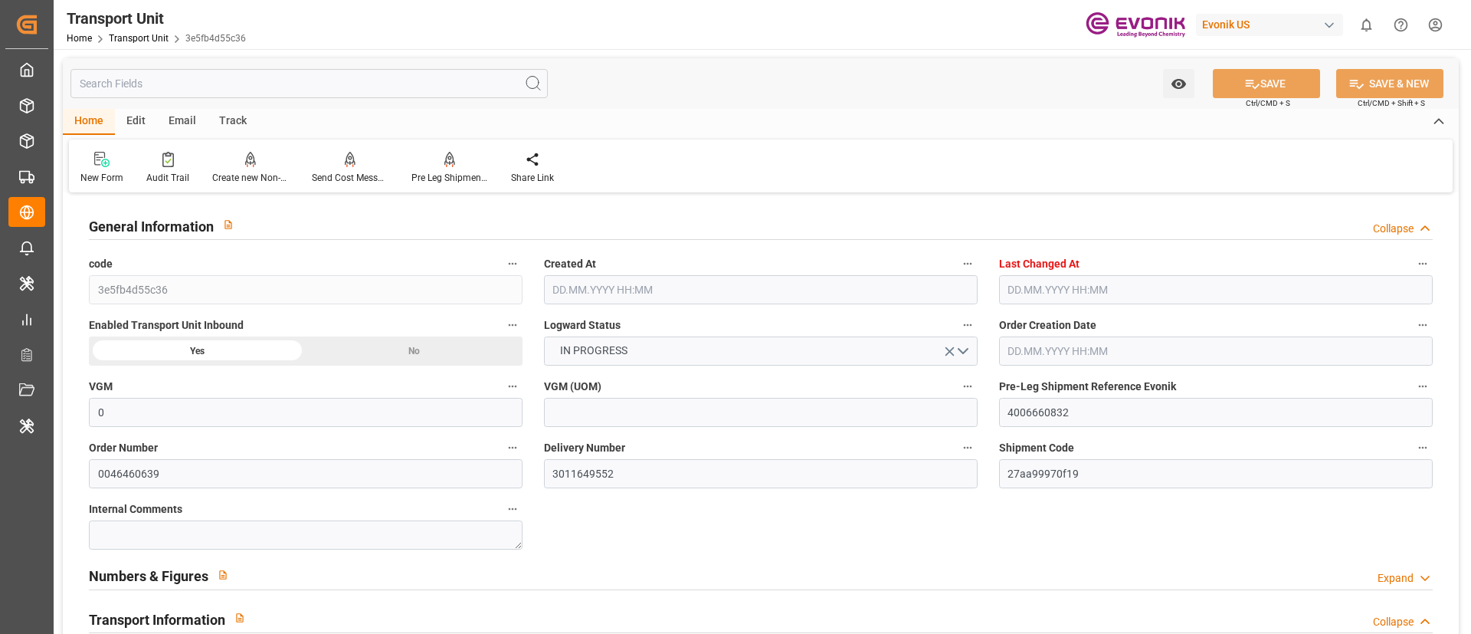
type input "18774"
type input "27.06.2025 08:47"
type input "09.10.2025 17:37"
type input "11.09.2025"
type input "09.07.2025 14:14"
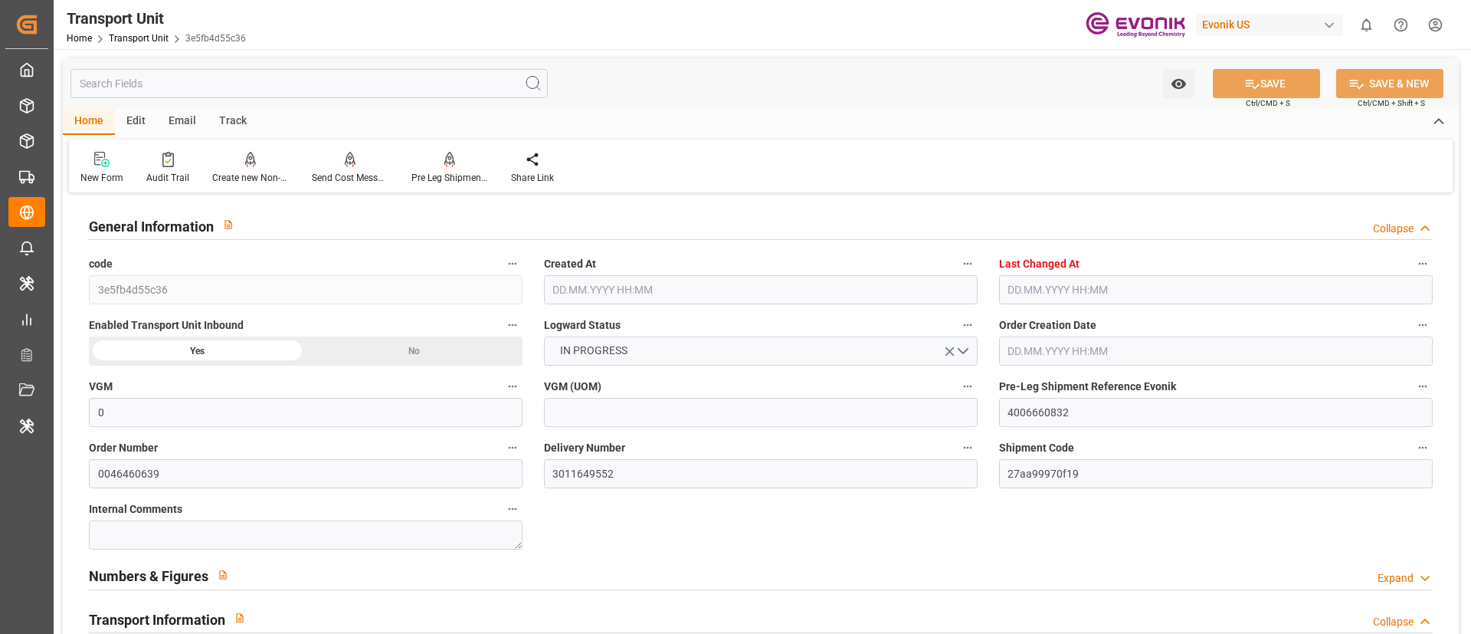
type input "10.07.2025 15:25"
type input "20.07.2025 00:00"
type input "19.07.2025 02:00"
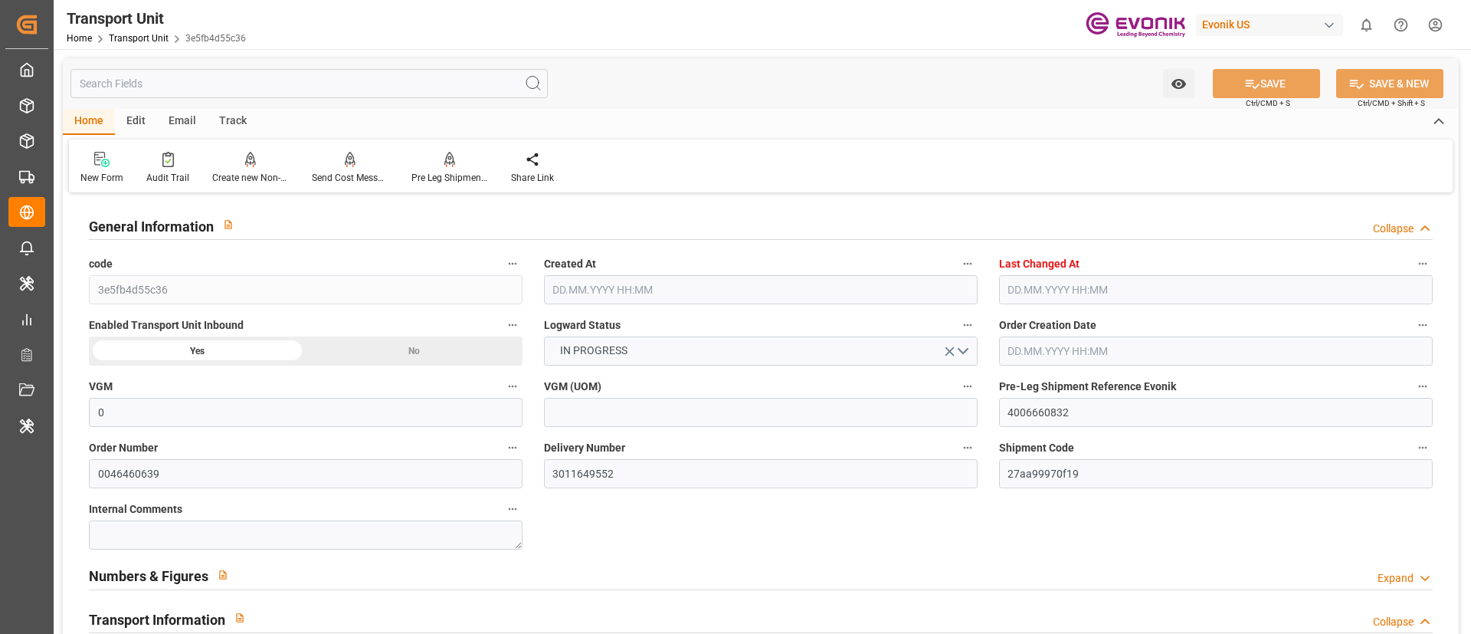
type input "15.10.2025 00:00"
type input "11.09.2025 00:00"
type input "14.07.2025 12:00"
type input "19.07.2025"
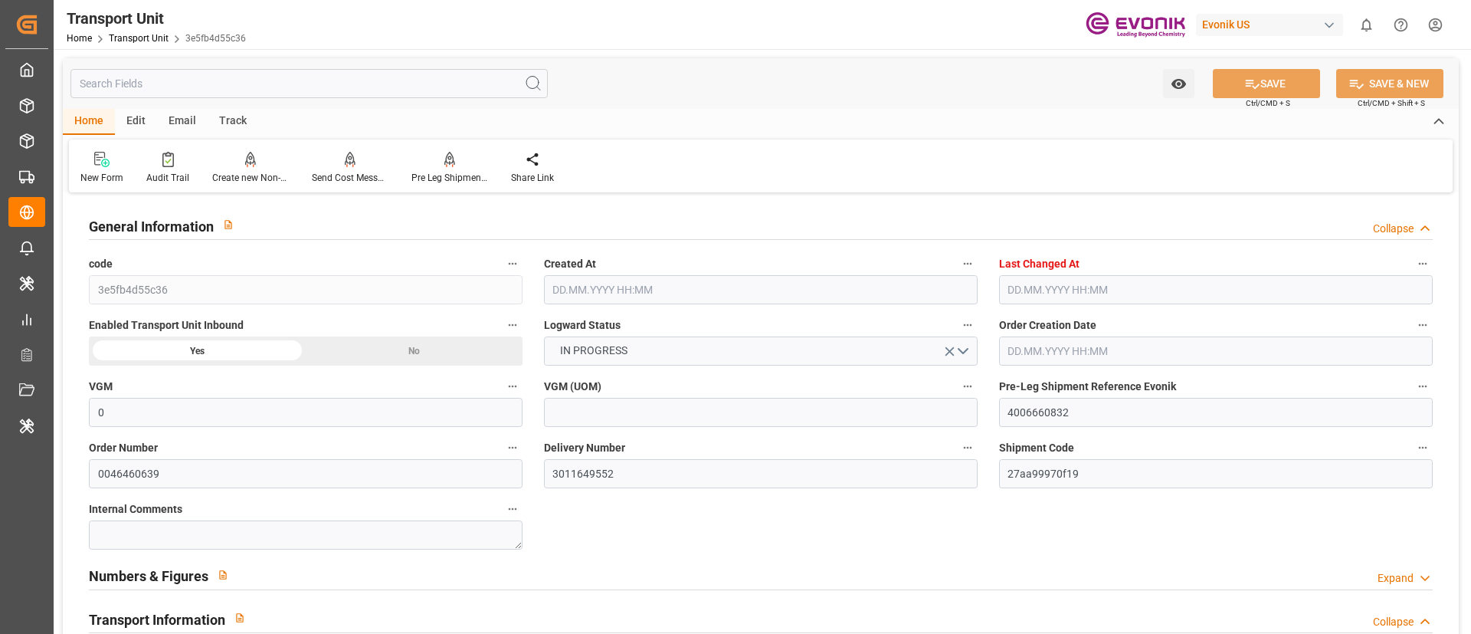
type input "18.07.2025 19:58"
type input "19.07.2025 03:00"
type input "19.07.2025 02:04"
type input "09.09.2025 20:00"
type input "09.09.2025 20:12"
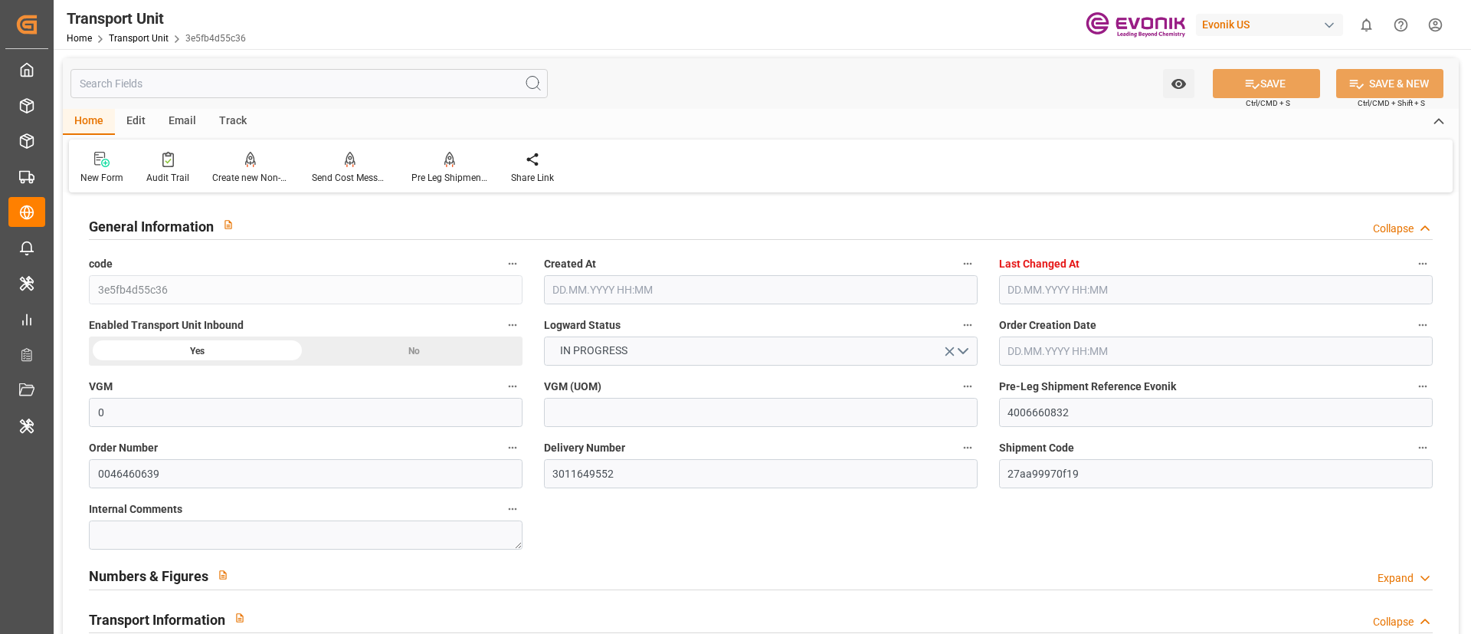
type input "09.09.2025 20:12"
type input "26.08.2025 08:00"
type input "10.09.2025 09:45"
type input "10.09.2025 14:42"
type input "20.09.2025 03:00"
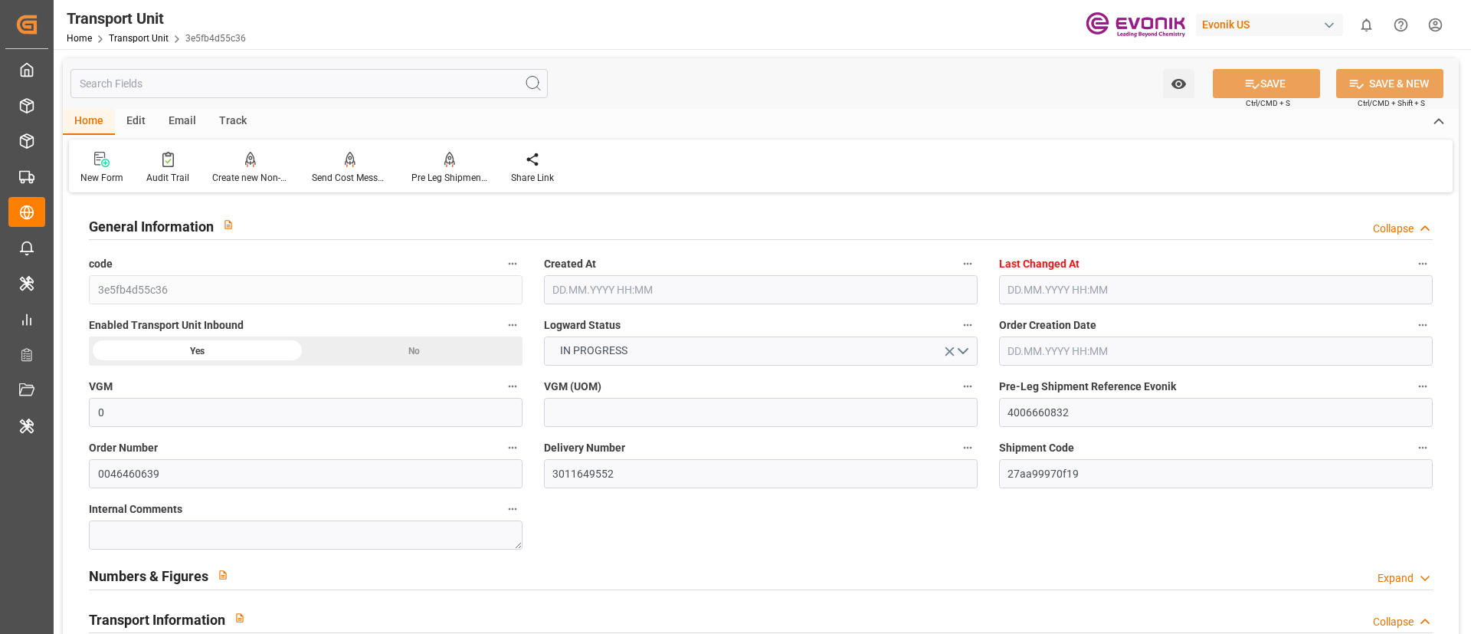
type input "20.09.2025 03:00"
type input "20.09.2025 00:58"
type input "20.09.2025 03:00"
type input "20.09.2025 03:53"
type input "23.09.2025 23:00"
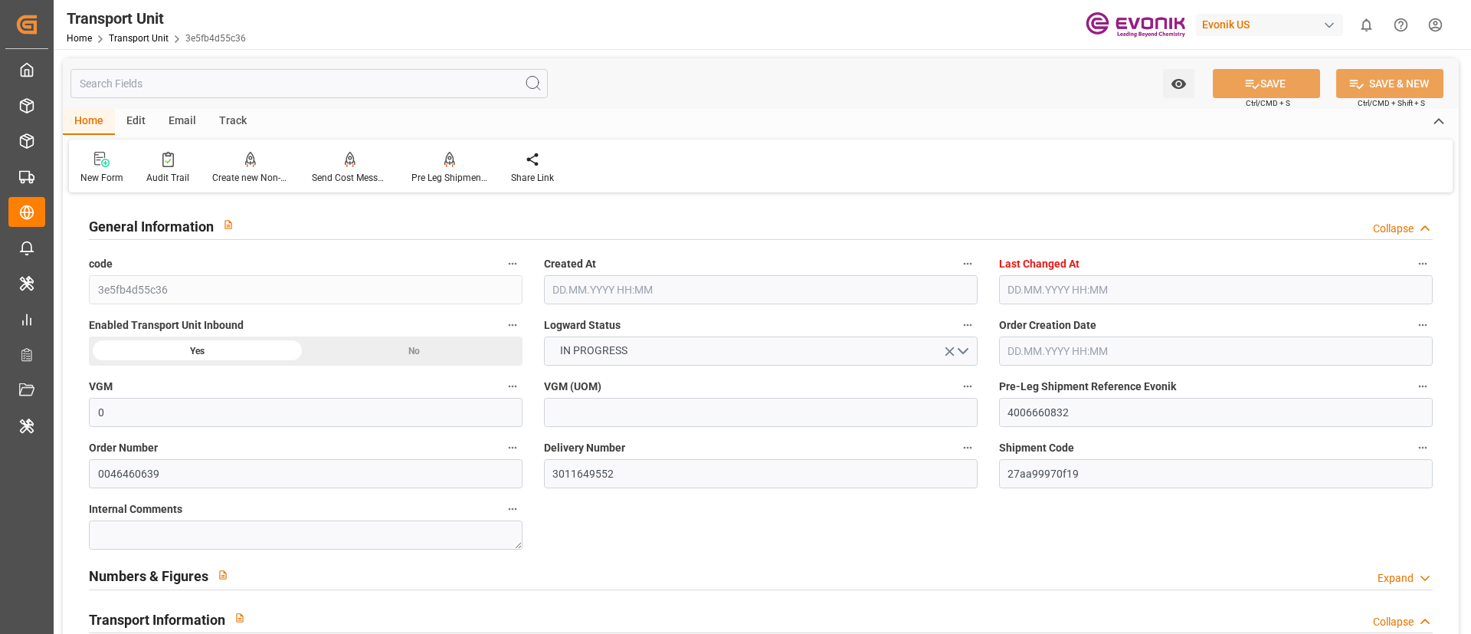
type input "23.09.2025 19:53"
type input "24.09.2025 04:42"
type input "23.09.2025 23:00"
type input "23.09.2025 01:00"
type input "23.09.2025 22:20"
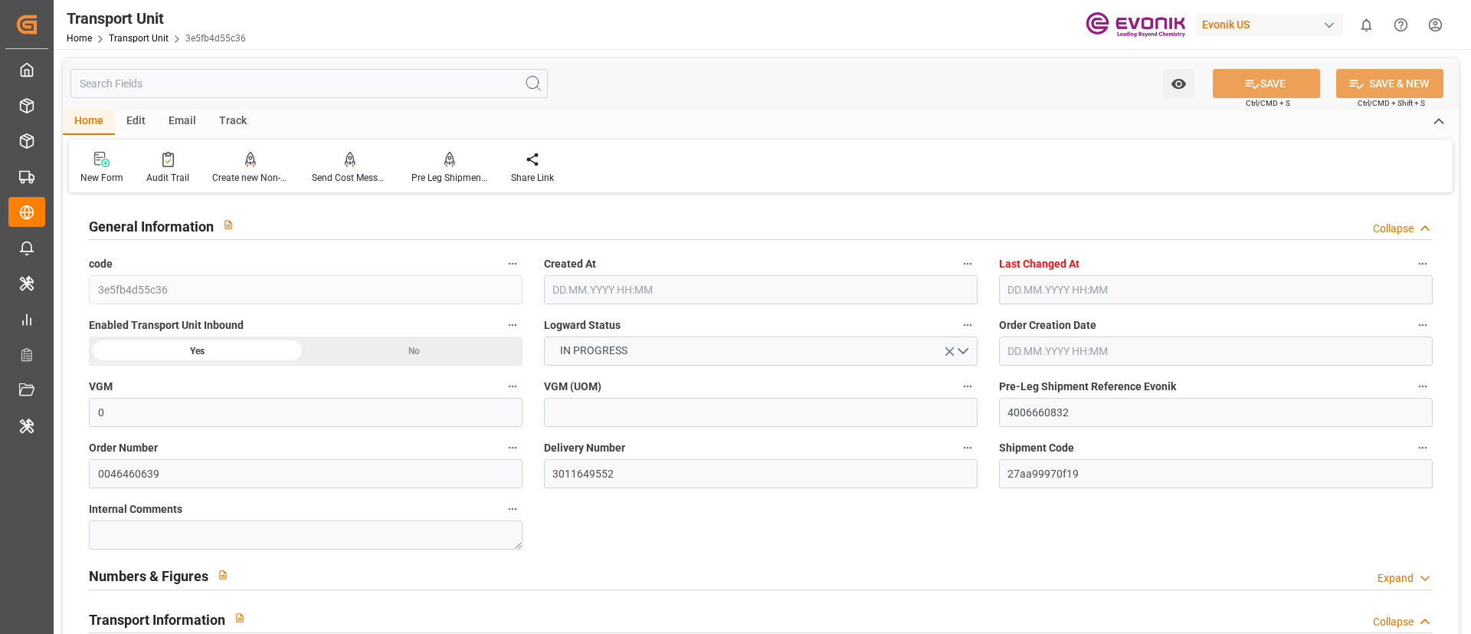
type input "28.09.2025 20:13"
type input "29.09.2025 03:30"
type input "29.09.2025 05:01"
type input "15.10.2025 21:00"
type input "16.10.2025 09:51"
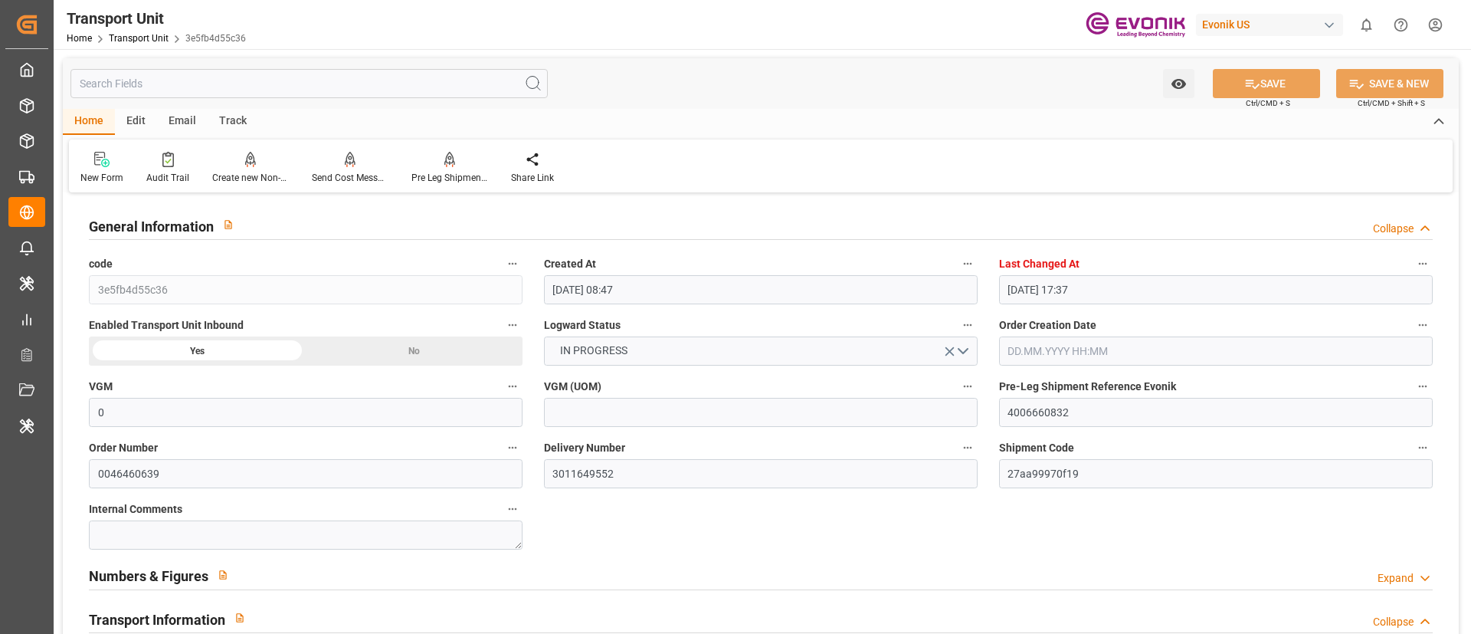
type input "20.10.2025 09:51"
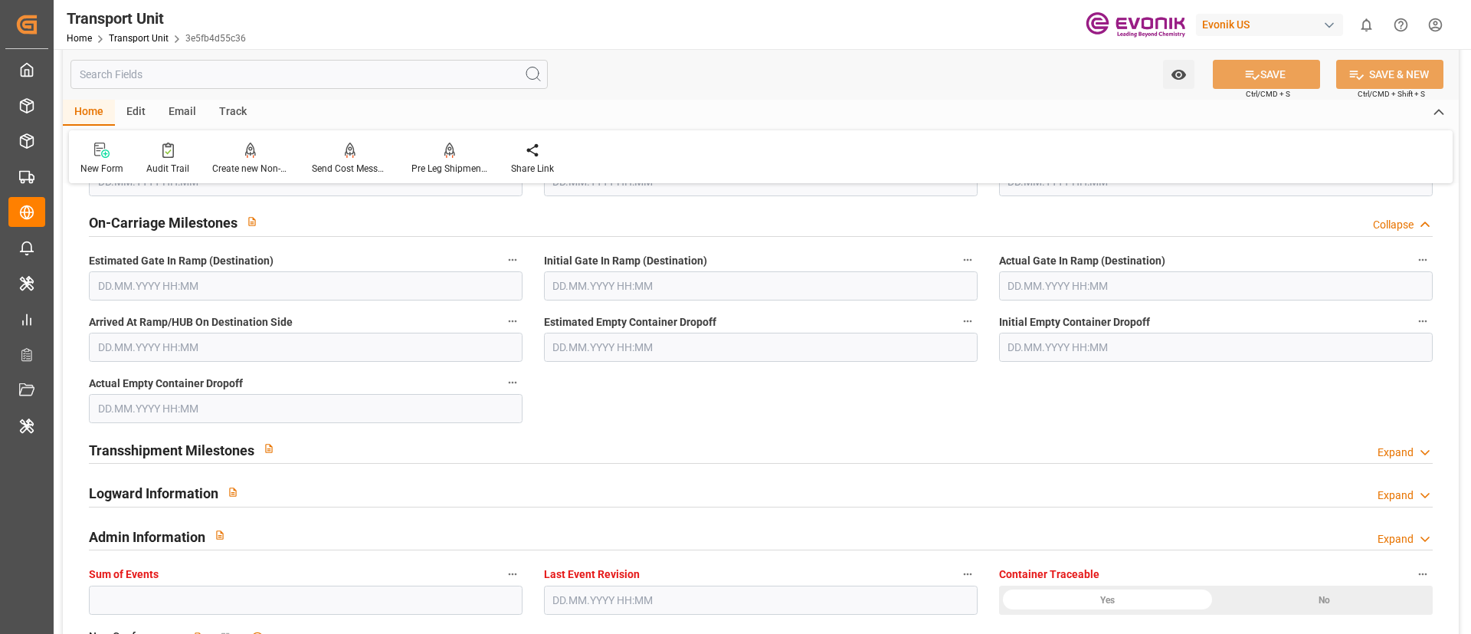
scroll to position [1954, 0]
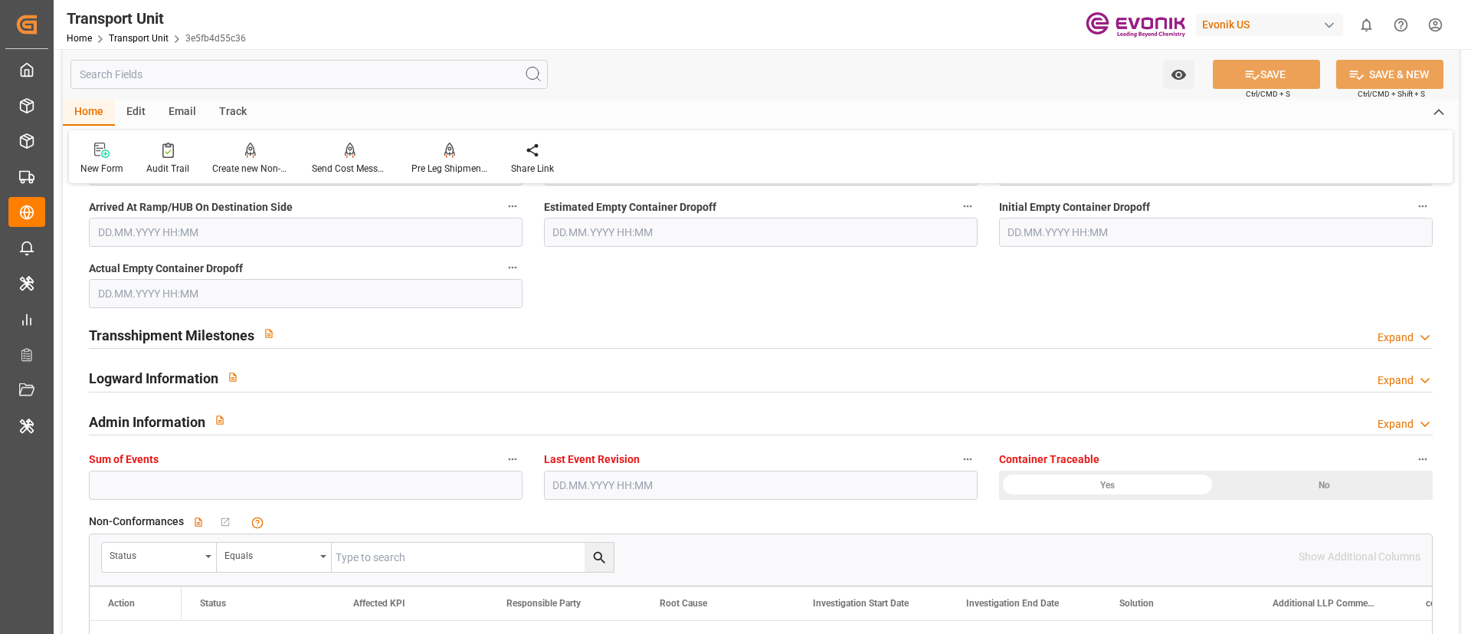
click at [671, 332] on div "Transshipment Milestones Expand" at bounding box center [761, 333] width 1344 height 29
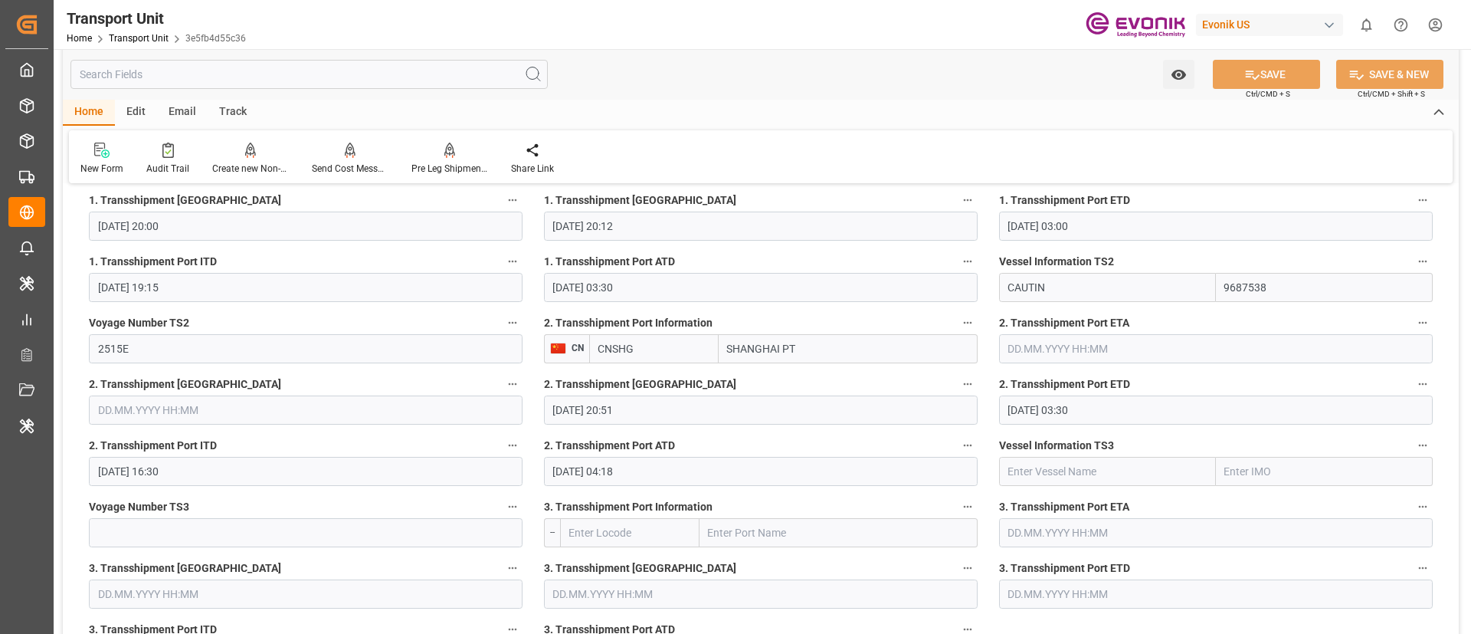
scroll to position [2299, 0]
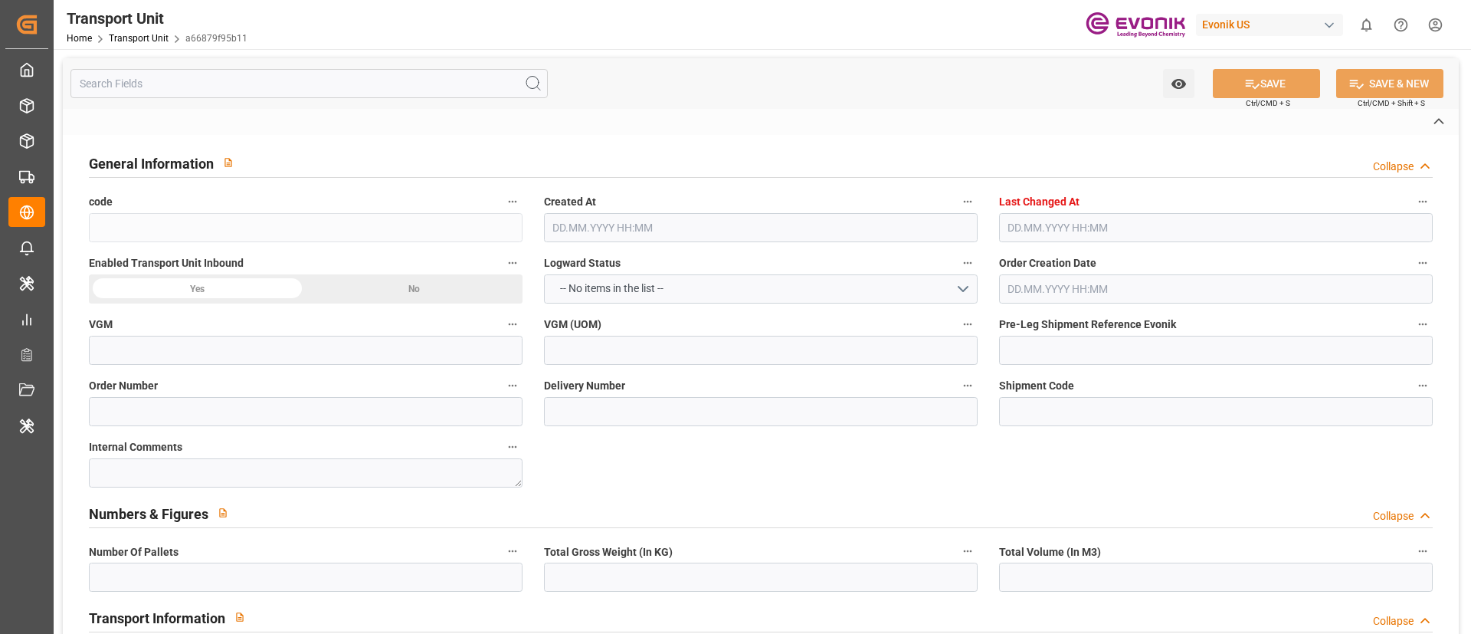
type input "a66879f95b11"
type input "4006727455"
type input "0046472231"
type input "3011829997; 3011829998; 3011829999"
type input "378f013867bf"
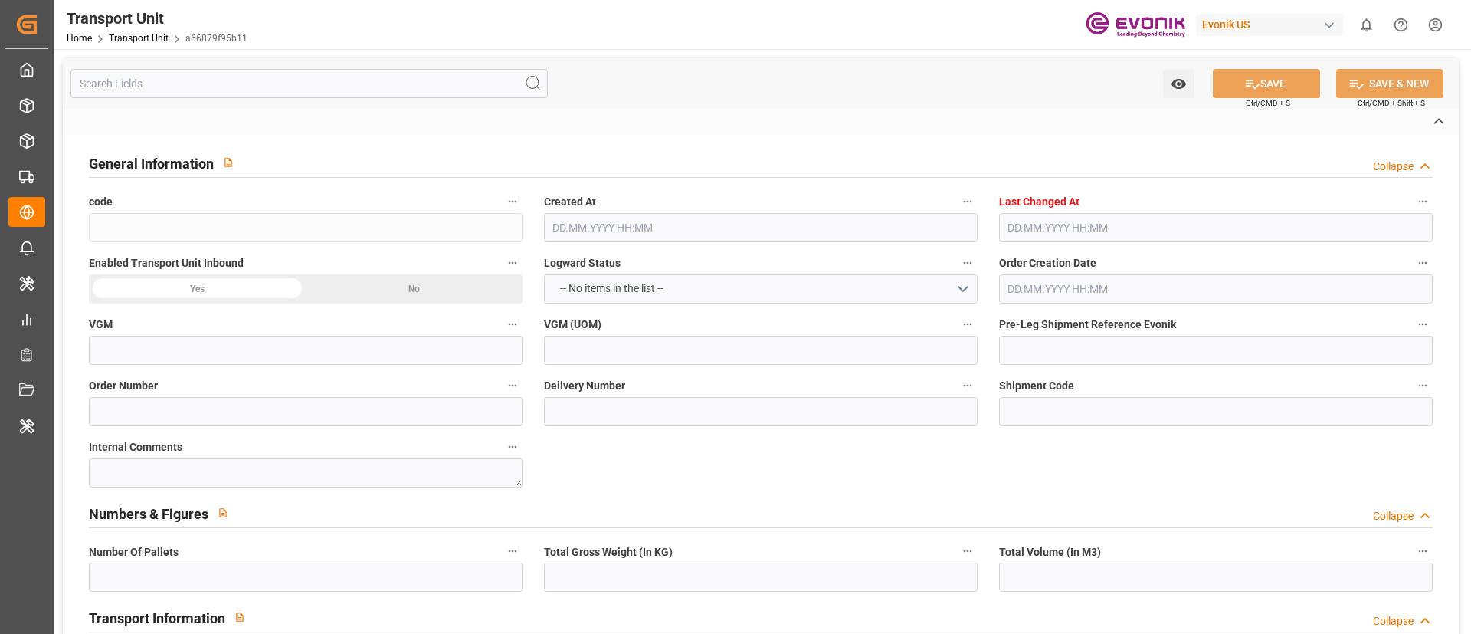
type input "149306300"
type input "GAOU2200539"
type input "48653302"
type input "IILU"
type textarea "77009"
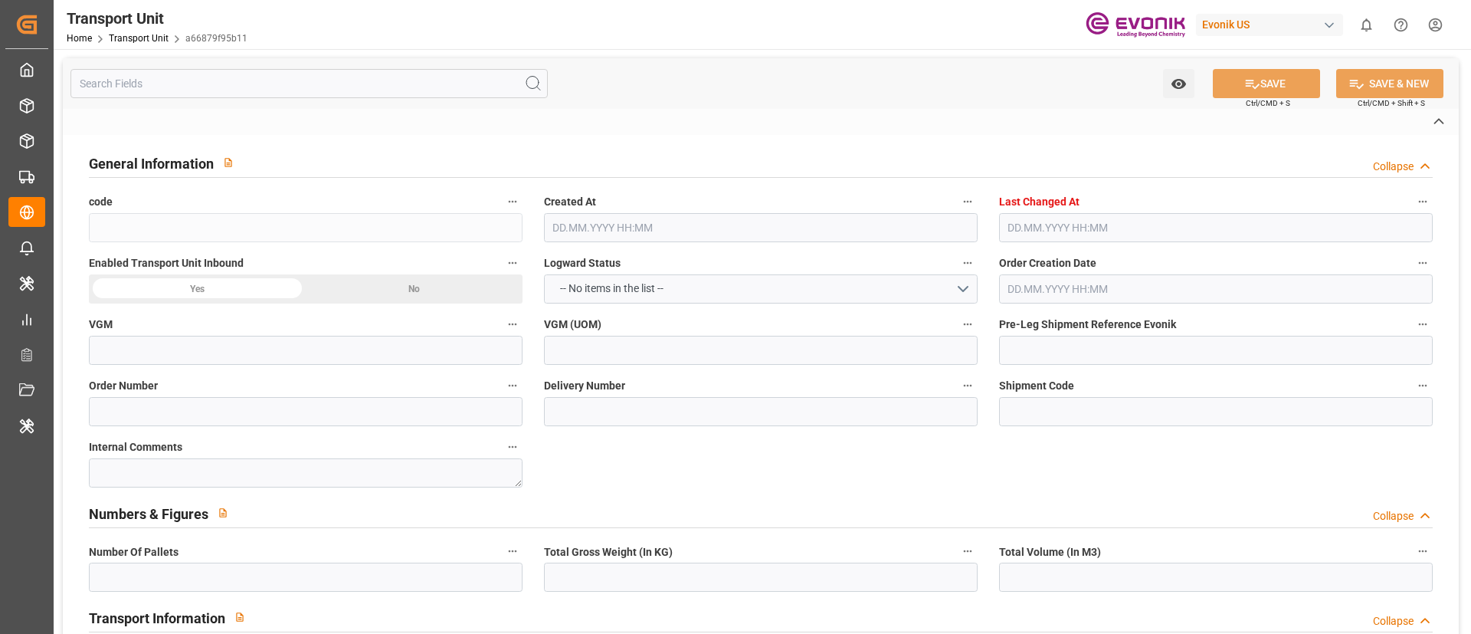
type input "[GEOGRAPHIC_DATA]"
type textarea "45139"
type input "[GEOGRAPHIC_DATA]"
type input "[PERSON_NAME]"
type input "[GEOGRAPHIC_DATA]"
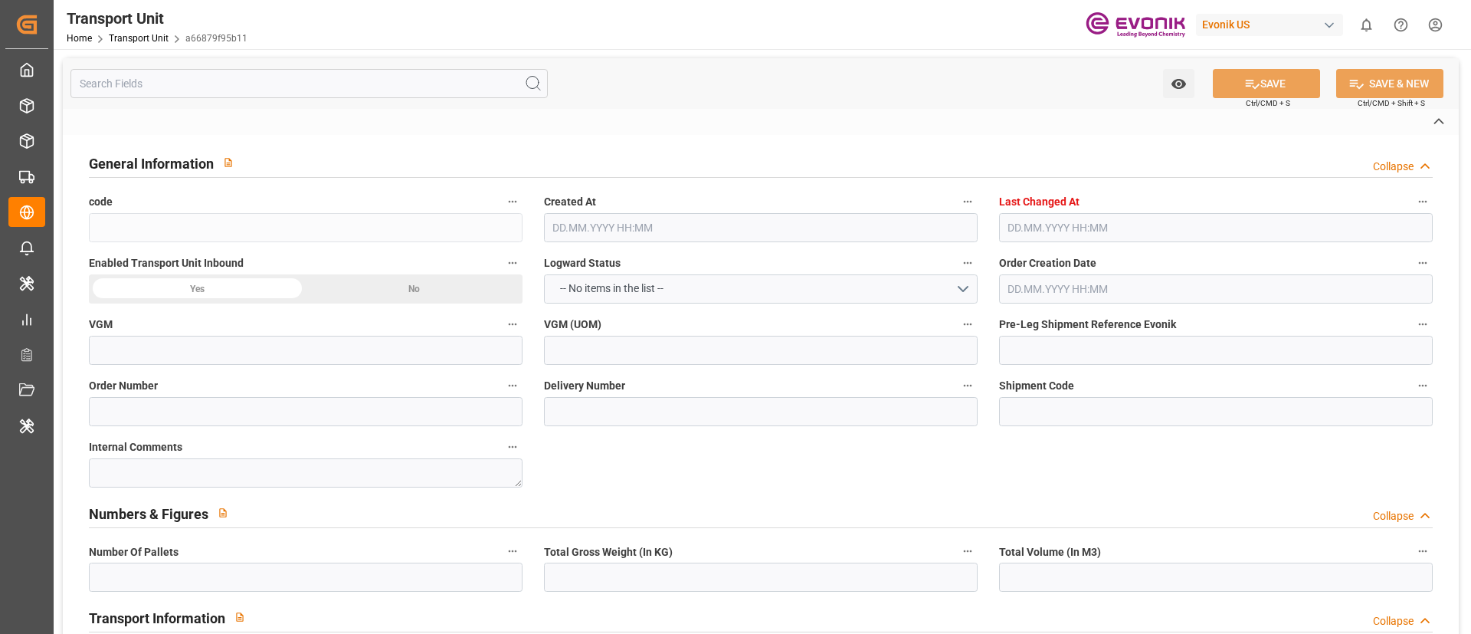
type input "INDEPENDENT QUEST"
type input "4006727450"
type input "P2P"
type input "45"
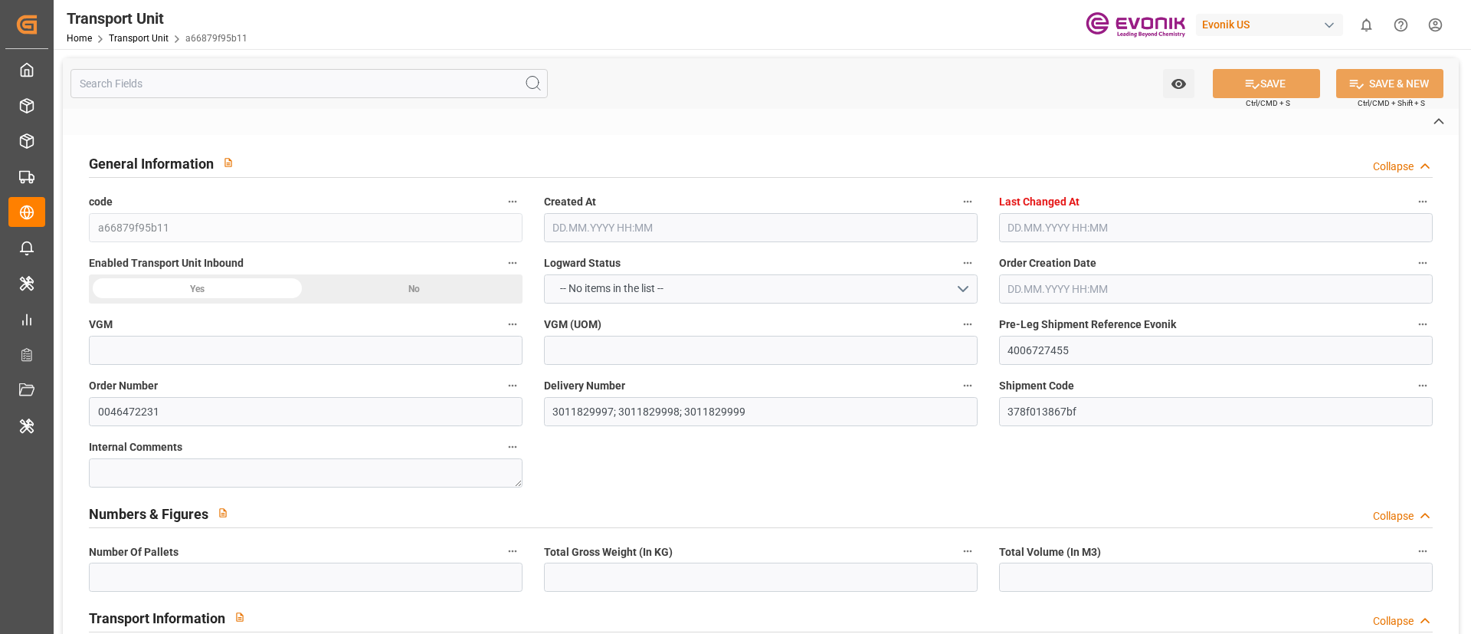
type input "8510"
type input "TTS Worldwide LLC"
type input "0090145033"
type textarea "SP OU Comfort&Insul."
type input "Validation Errors"
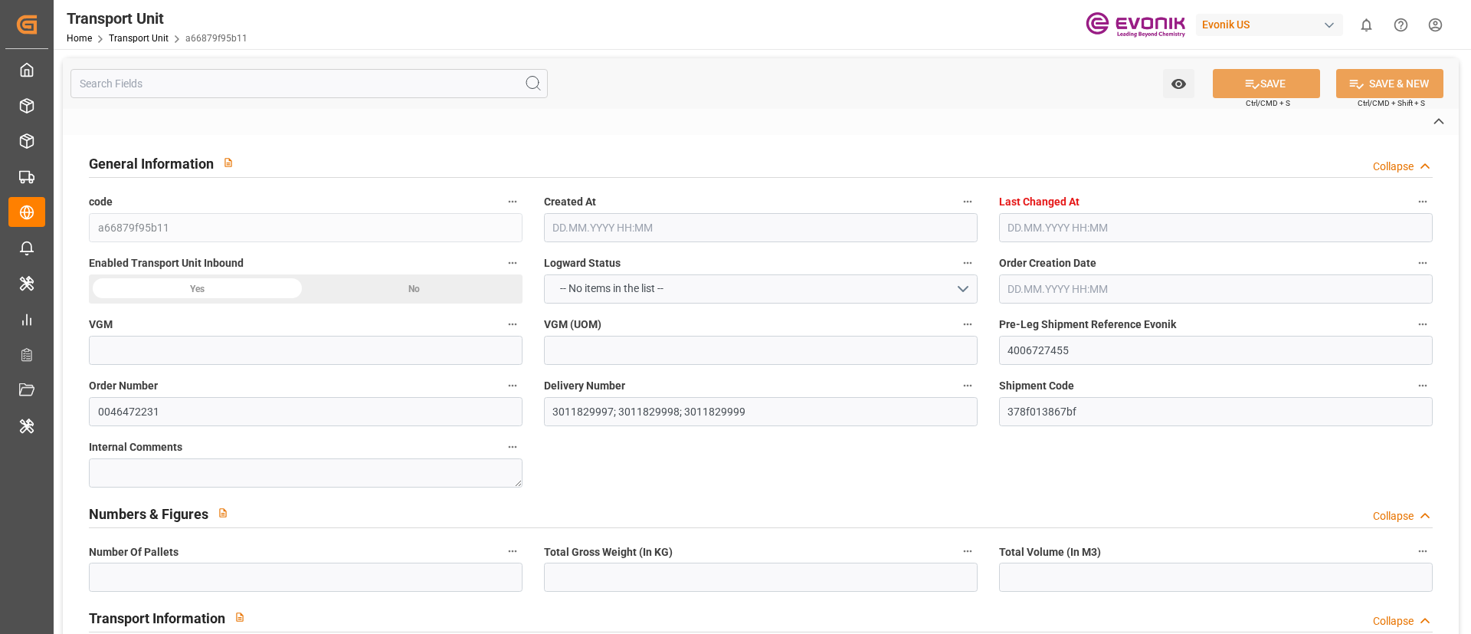
type textarea "INVALID_INPUT"
type textarea "Carrier_booking_reference can't be used for the chosen carrier."
type input "kg"
type input "0"
type input "ICL"
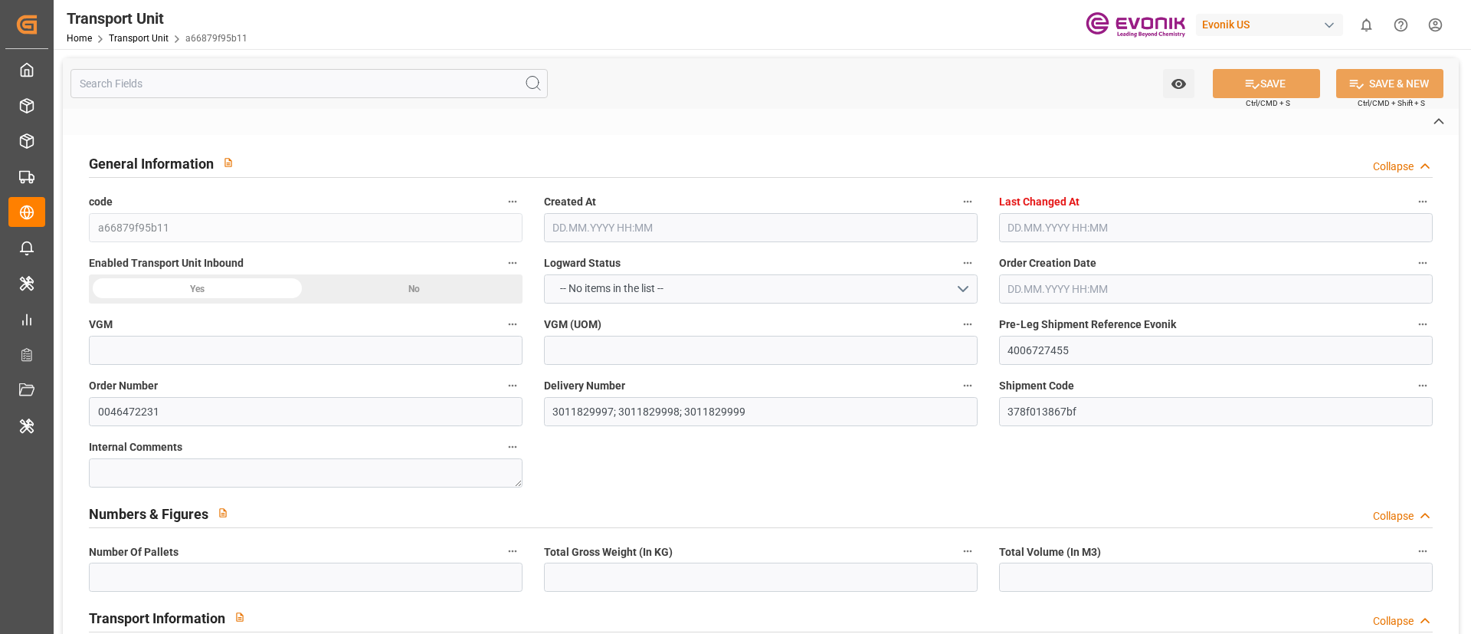
type input "Independent Container Line Limited"
type input "USCHT"
type input "BEANR"
type input "9246700"
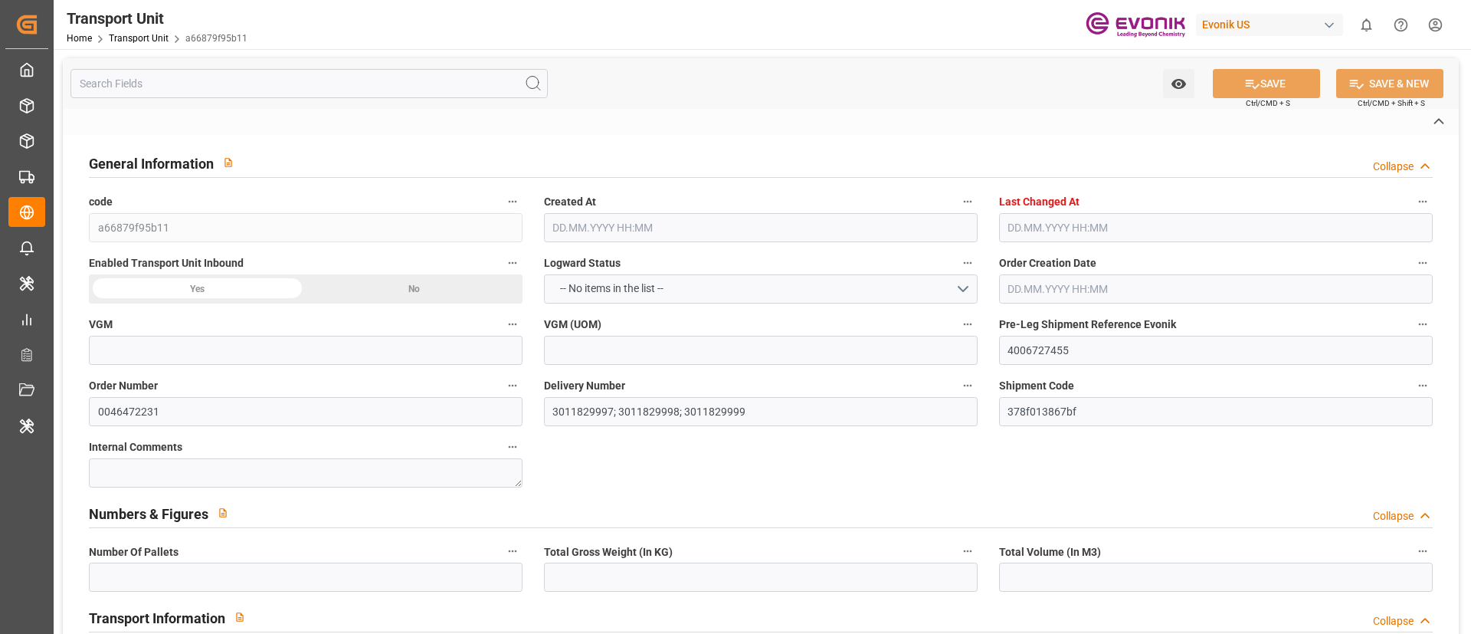
type input "15091.2"
type input "[DATE] 06:35"
type input "[DATE] 05:46"
type input "[DATE]"
type input "[DATE] 00:00"
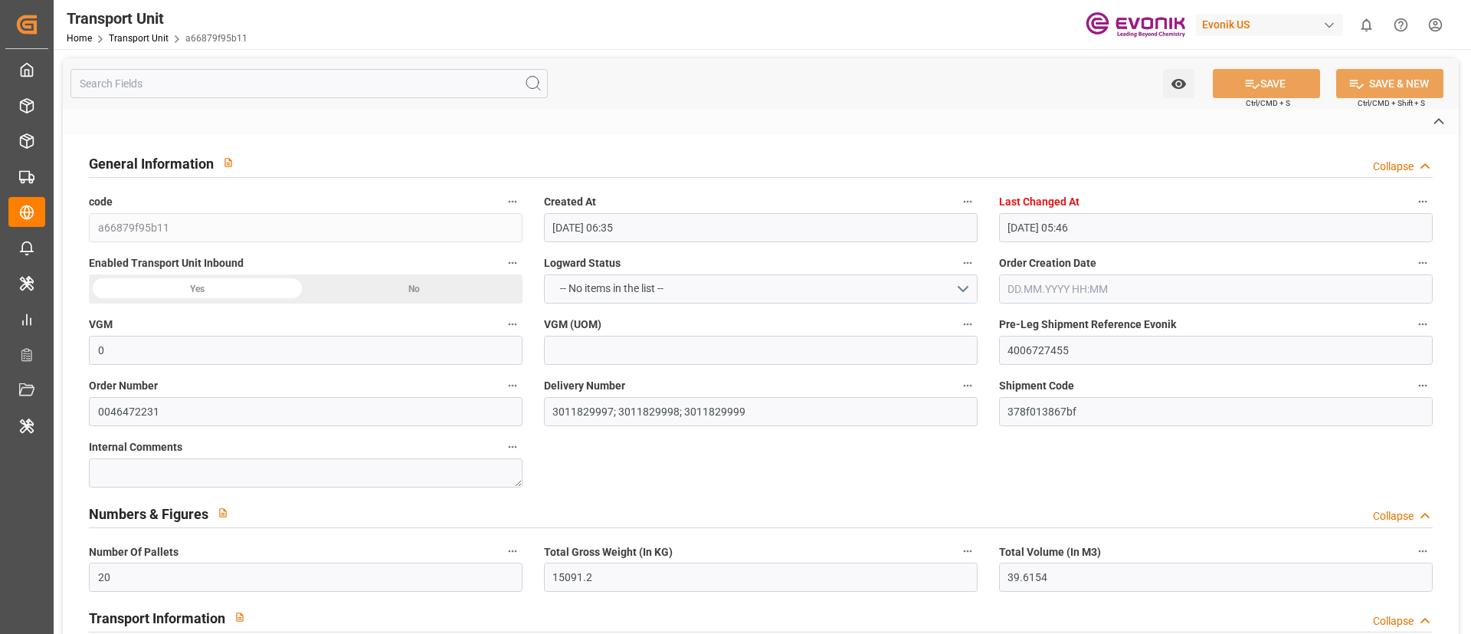
type input "[DATE] 00:00"
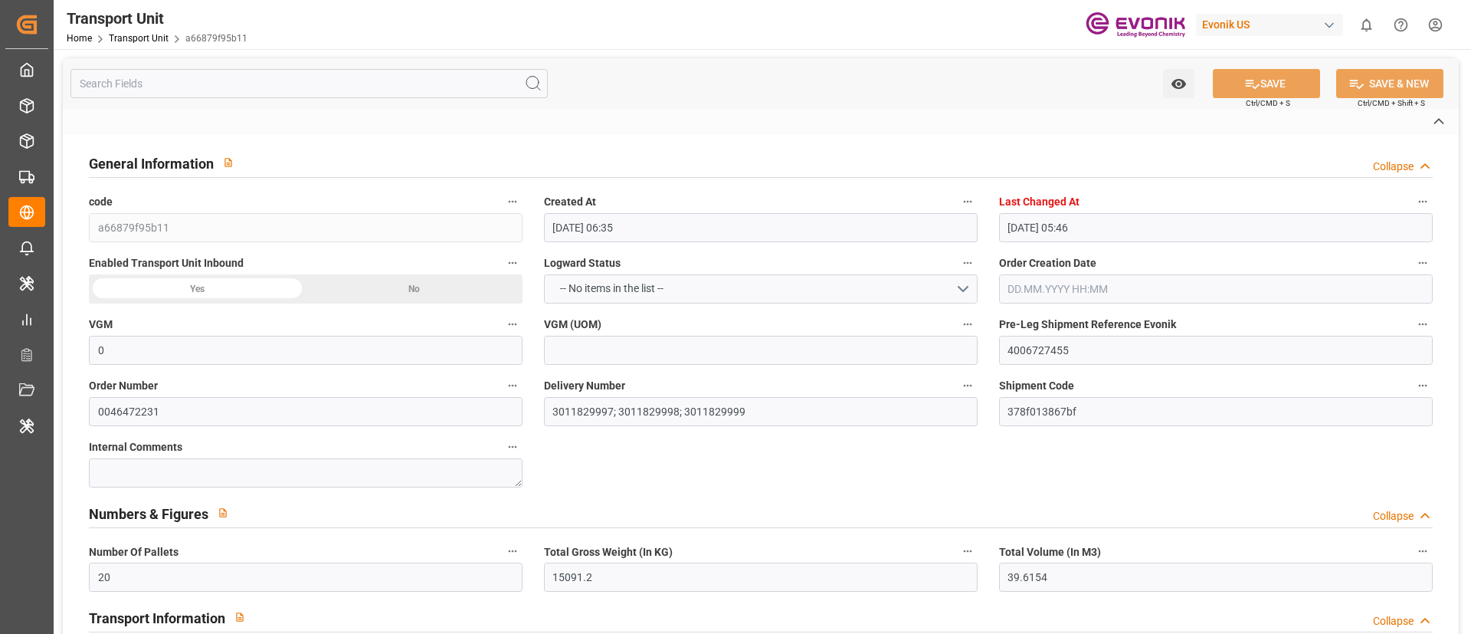
type input "[DATE] 00:00"
type input "[DATE]"
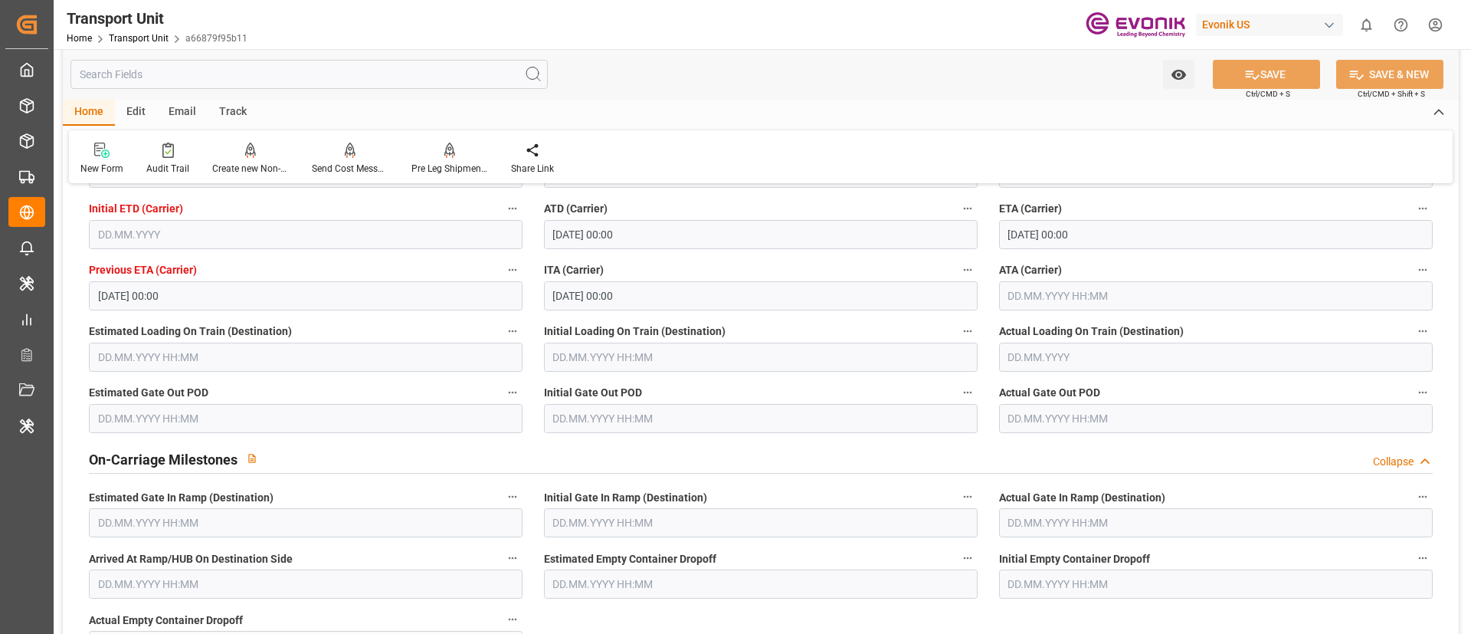
scroll to position [1609, 0]
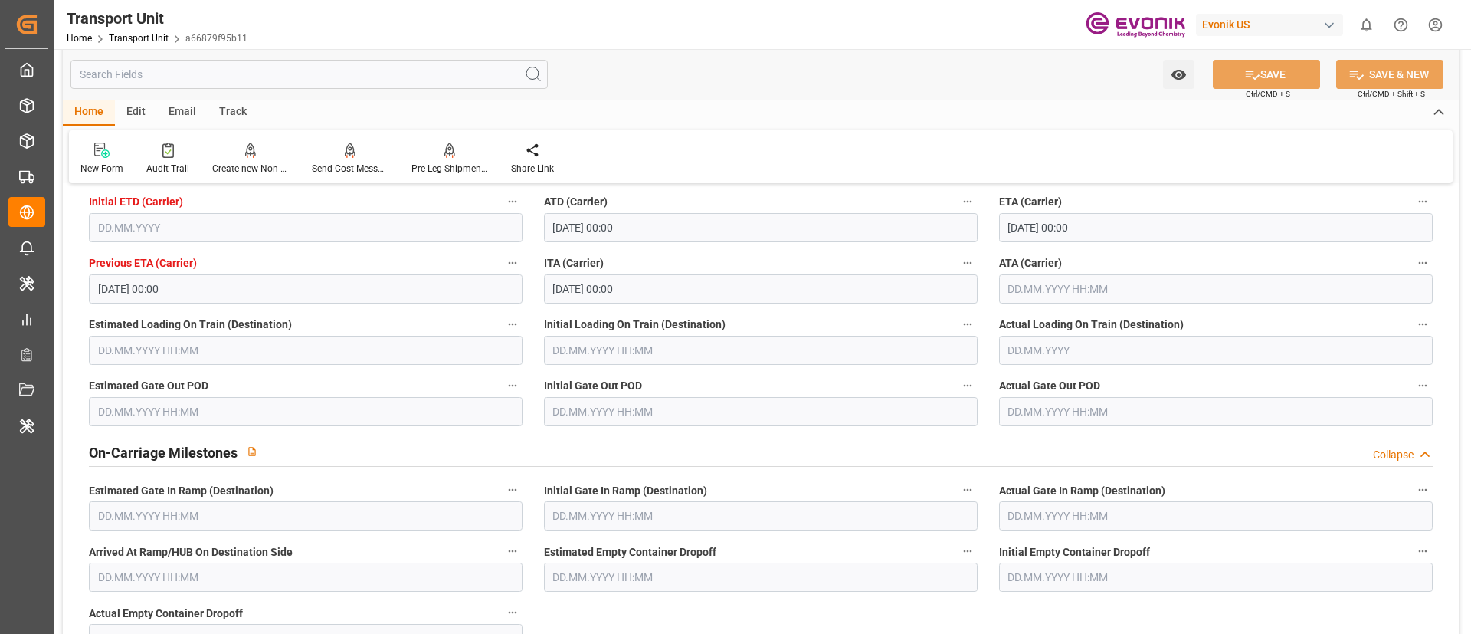
click at [1068, 288] on input "text" at bounding box center [1216, 288] width 434 height 29
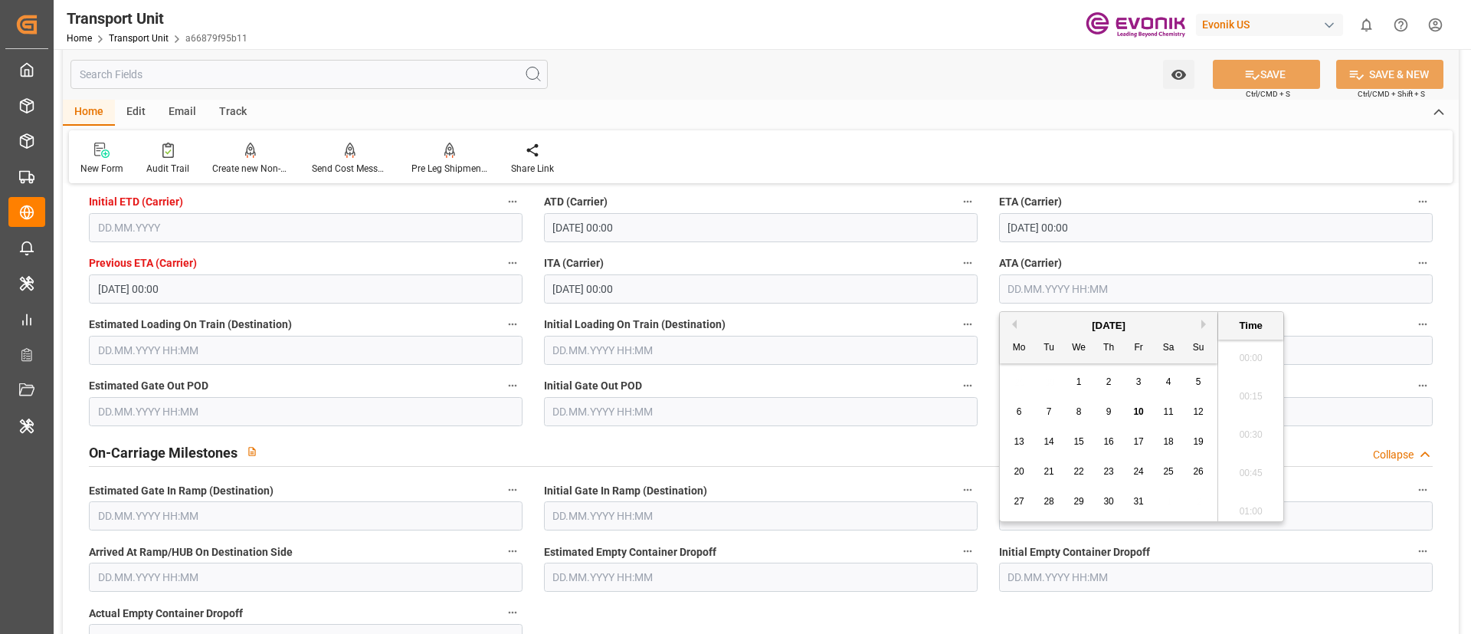
scroll to position [1806, 0]
click at [1081, 412] on span "8" at bounding box center [1079, 411] width 5 height 11
type input "[DATE] 00:00"
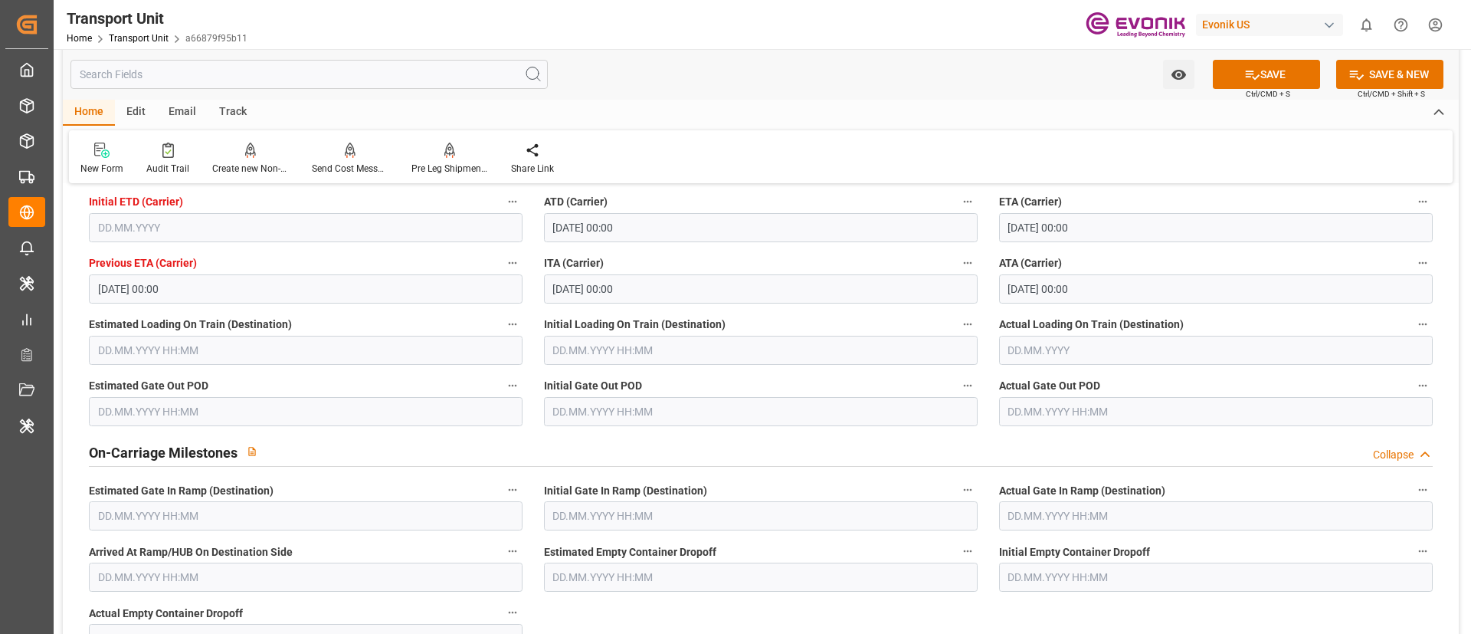
click at [764, 79] on div "Watch Option SAVE Ctrl/CMD + S SAVE & NEW Ctrl/CMD + Shift + S" at bounding box center [761, 74] width 1396 height 51
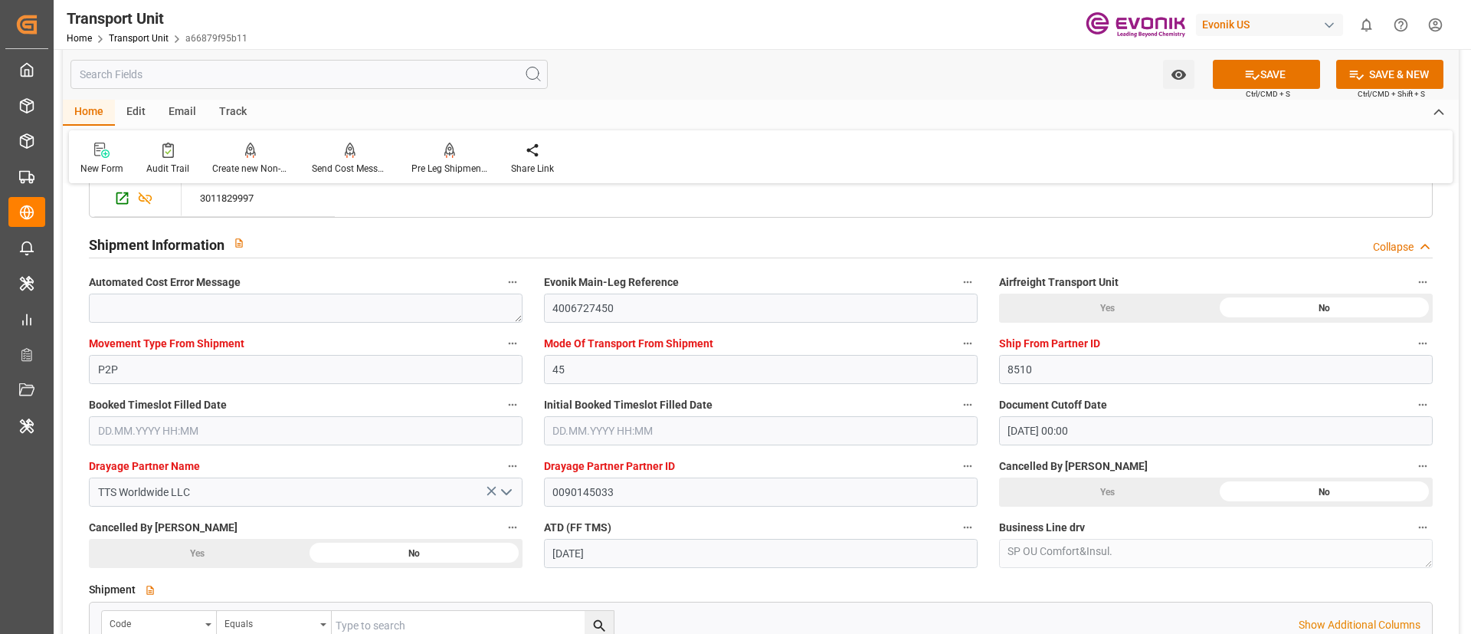
scroll to position [3219, 0]
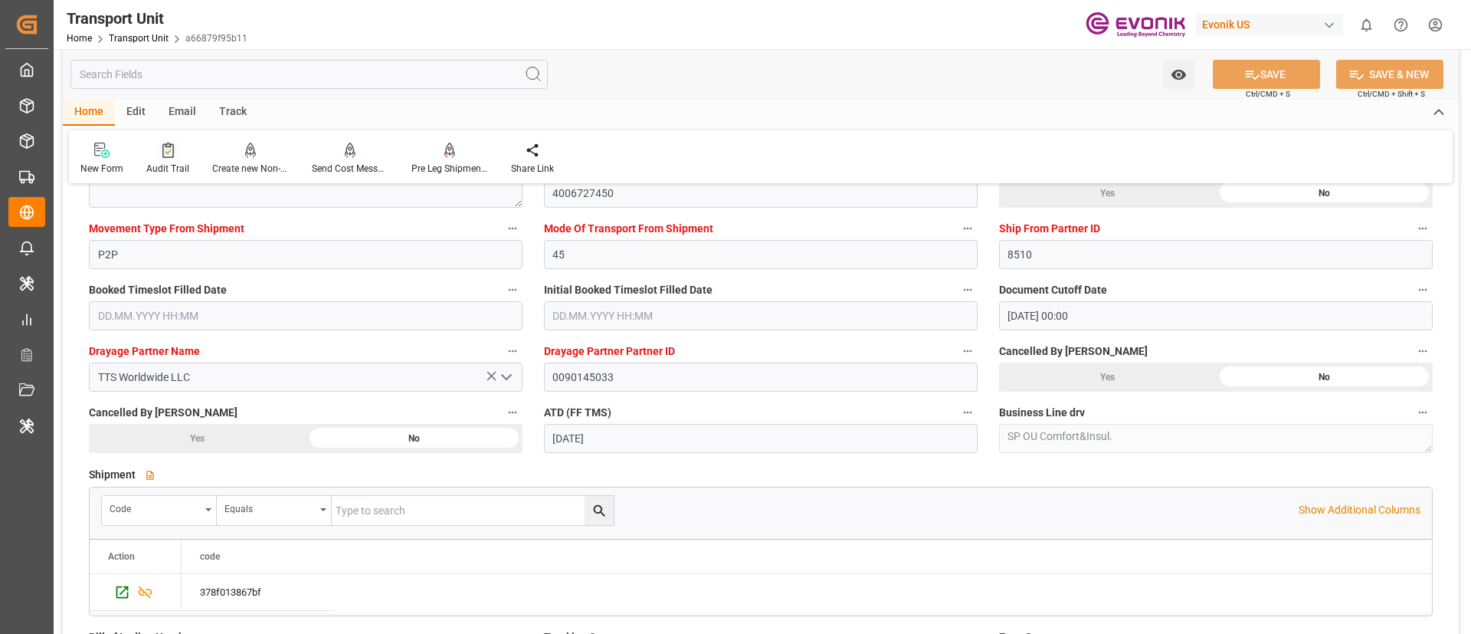
click at [162, 153] on icon at bounding box center [167, 150] width 11 height 15
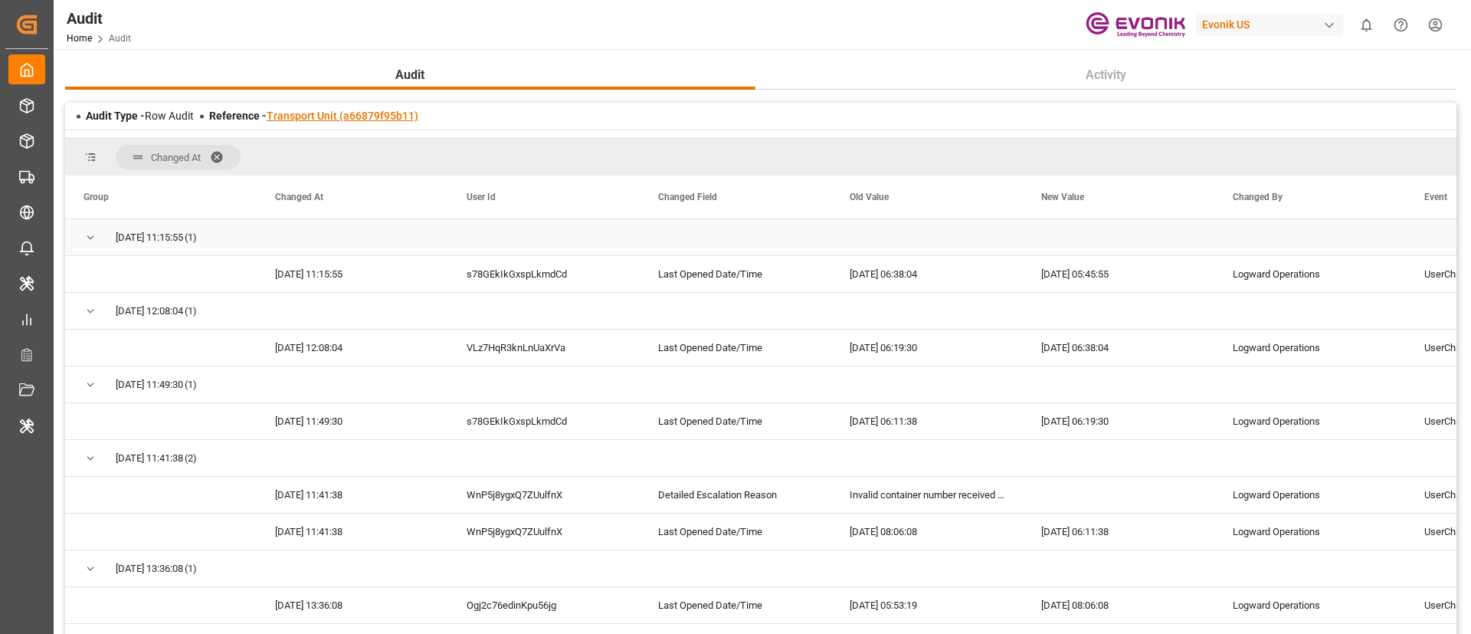
click at [352, 112] on link "Transport Unit (a66879f95b11)" at bounding box center [343, 116] width 152 height 12
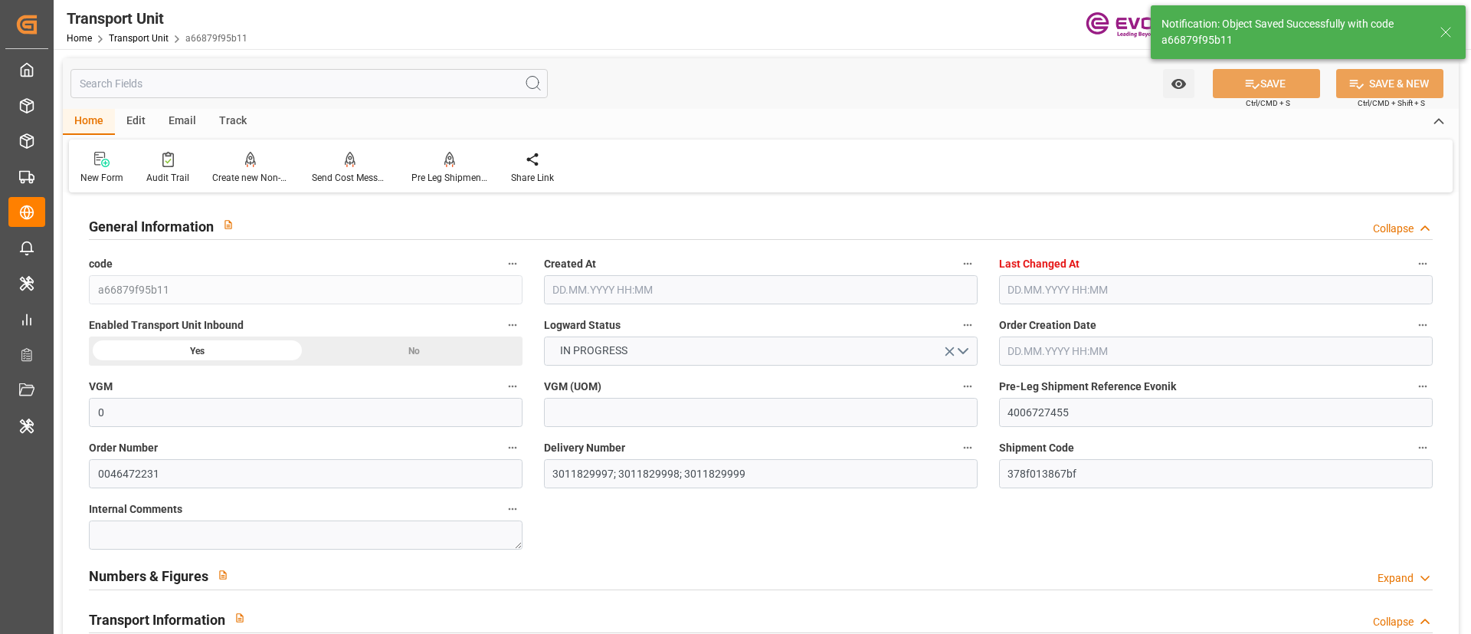
type input "0"
type input "ICL"
type input "Independent Container Line Limited"
type input "USCHT"
type input "BEANR"
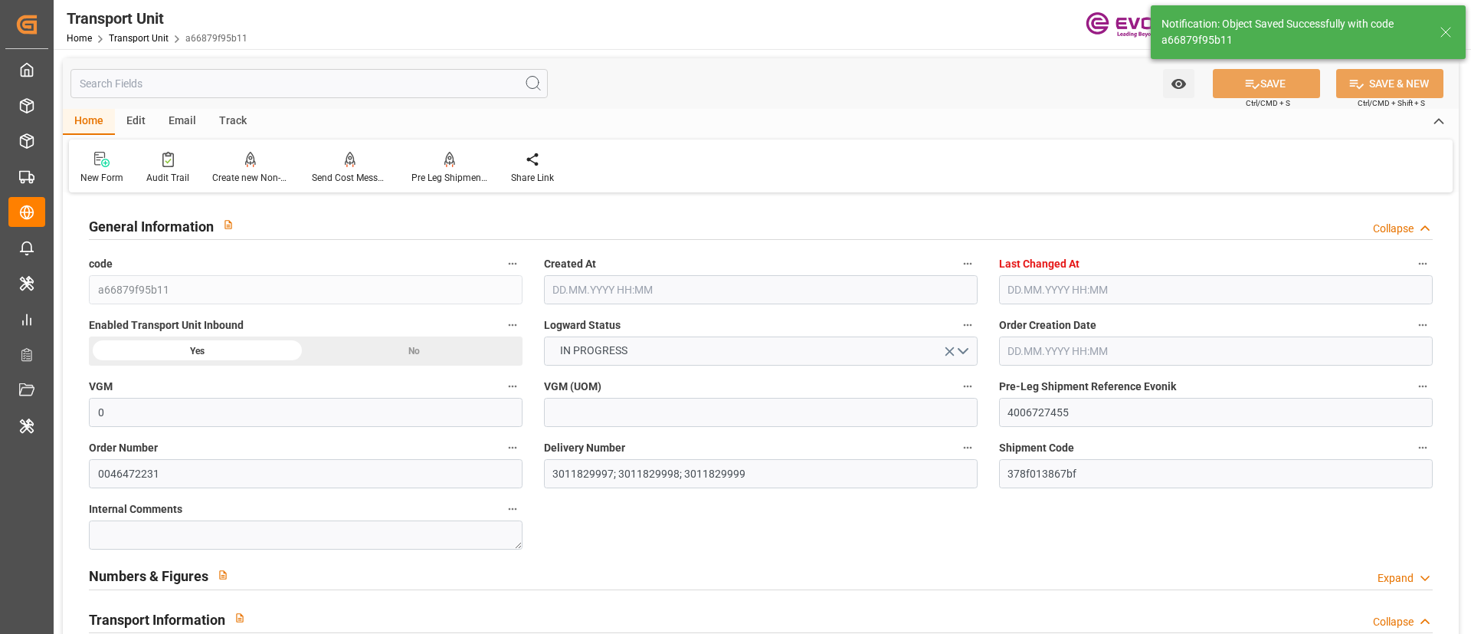
type input "9246700"
type input "15091.2"
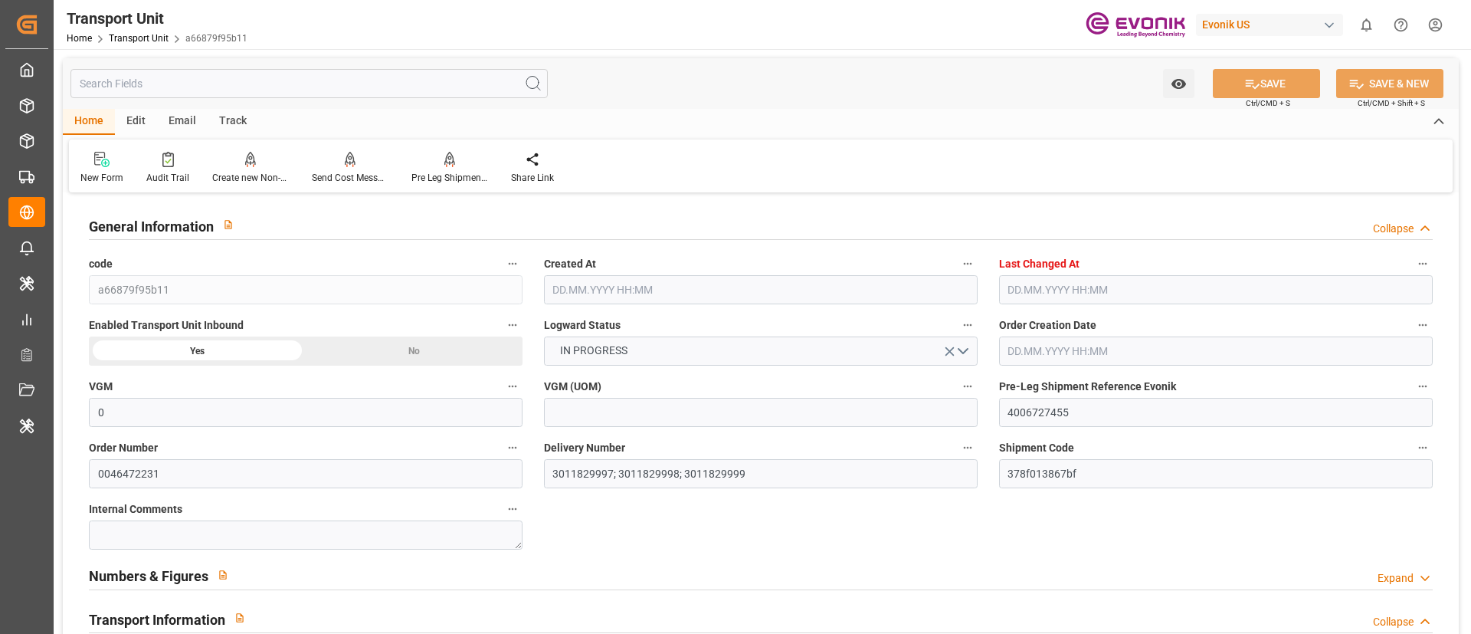
type input "09.09.2025 06:35"
type input "10.10.2025 06:52"
type input "07.10.2025"
type input "18.09.2025 00:00"
type input "24.09.2025 00:00"
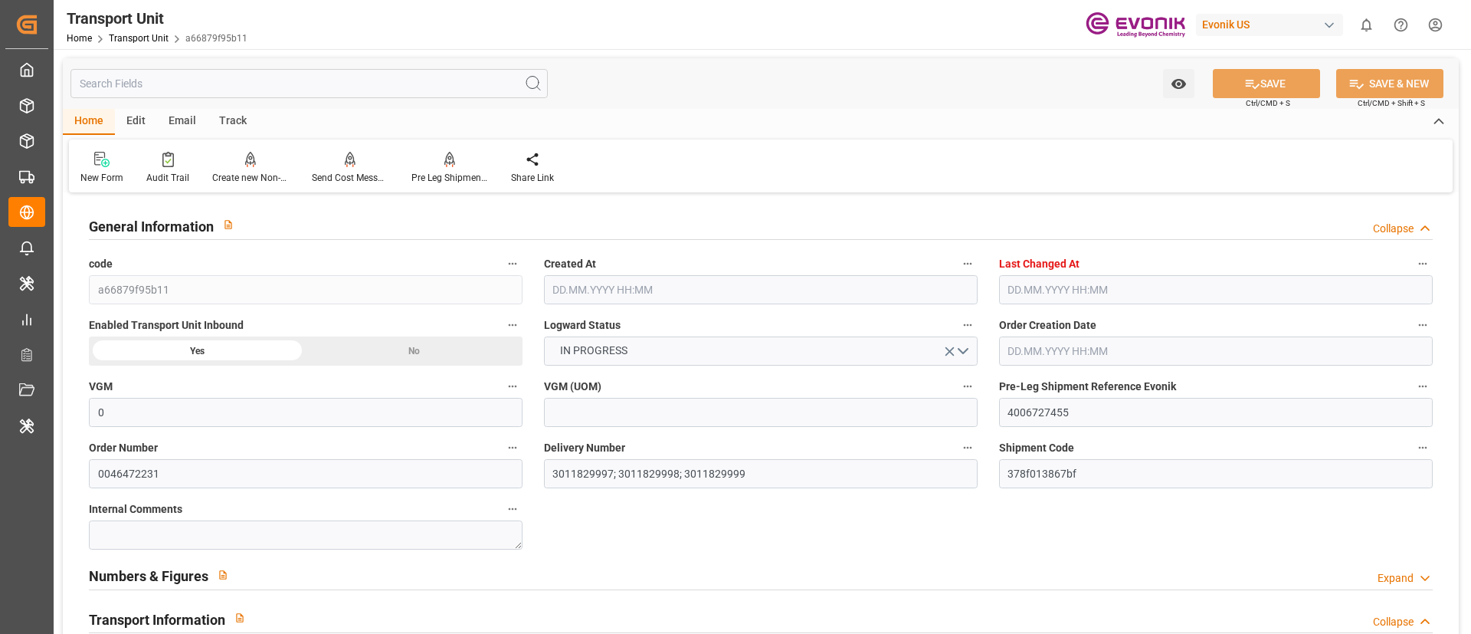
type input "23.09.2025 00:00"
type input "24.09.2025 00:00"
type input "07.10.2025 00:00"
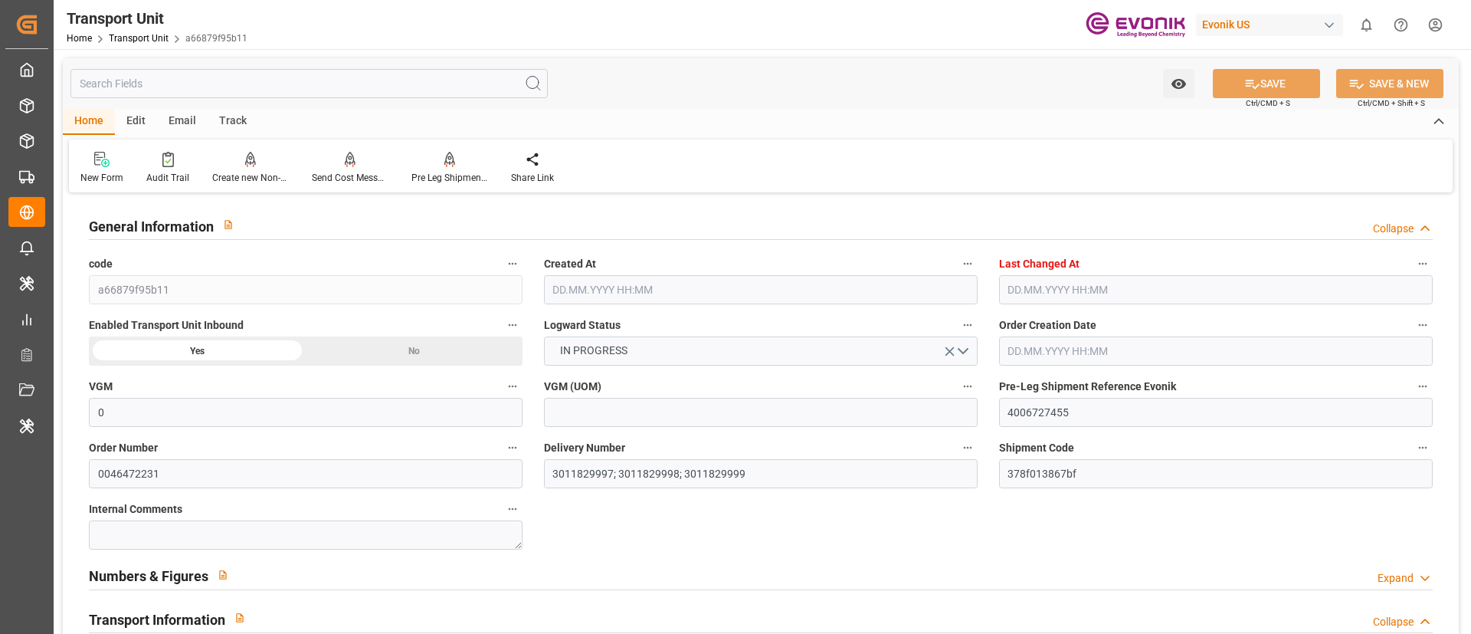
type input "21.10.2025 00:00"
type input "08.10.2025 00:00"
type input "22.09.2025 00:00"
type input "24.09.2025"
click at [220, 120] on div "Track" at bounding box center [233, 122] width 51 height 26
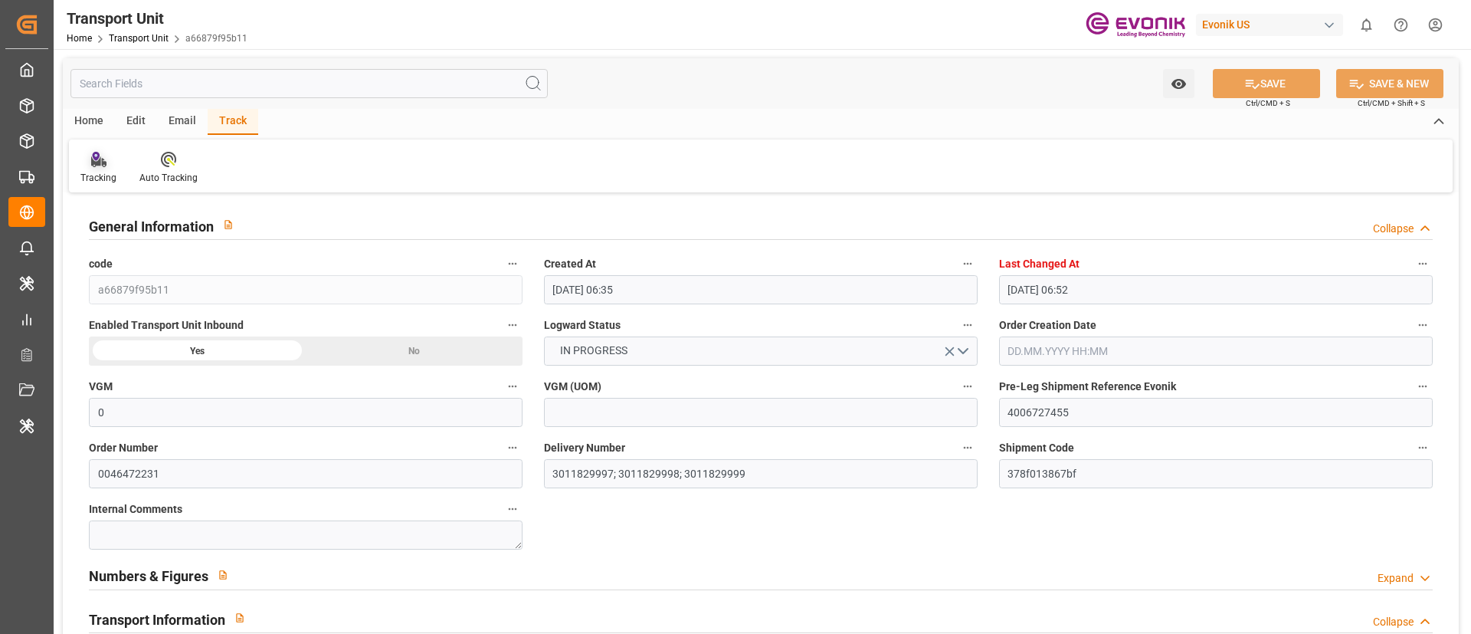
click at [106, 171] on div "Tracking" at bounding box center [98, 178] width 36 height 14
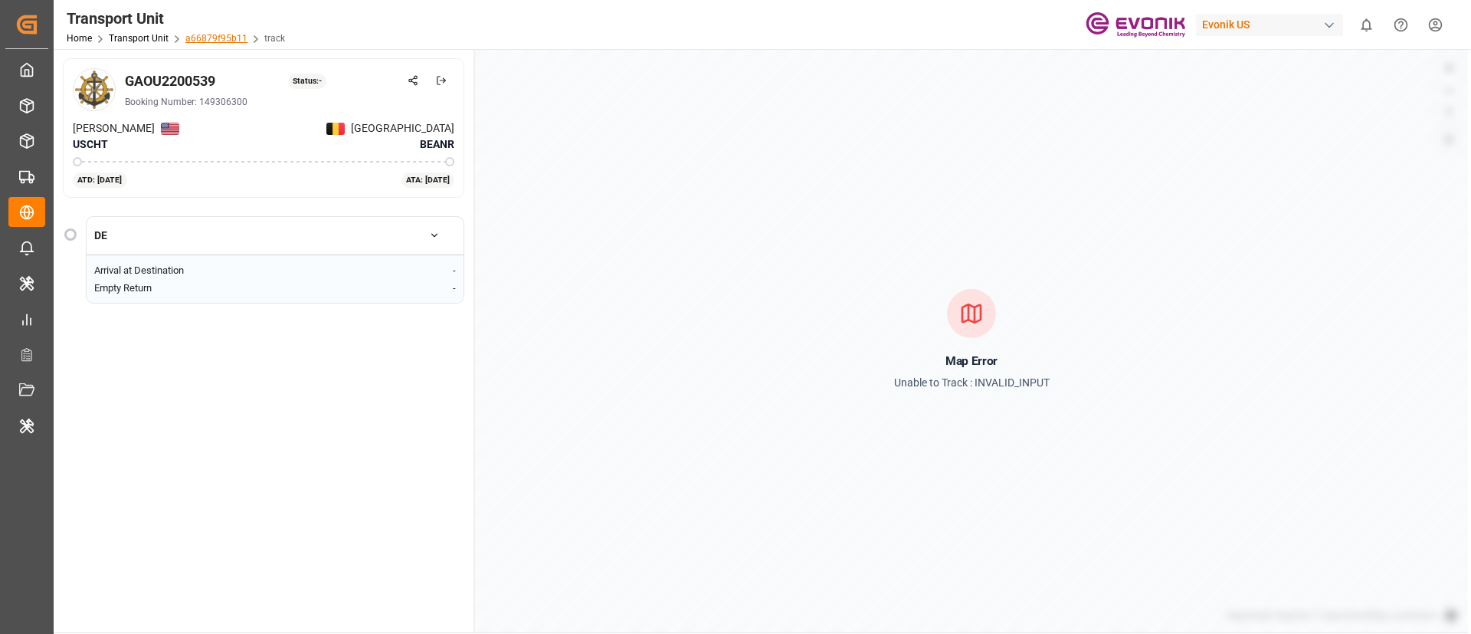
click at [194, 38] on link "a66879f95b11" at bounding box center [216, 38] width 62 height 11
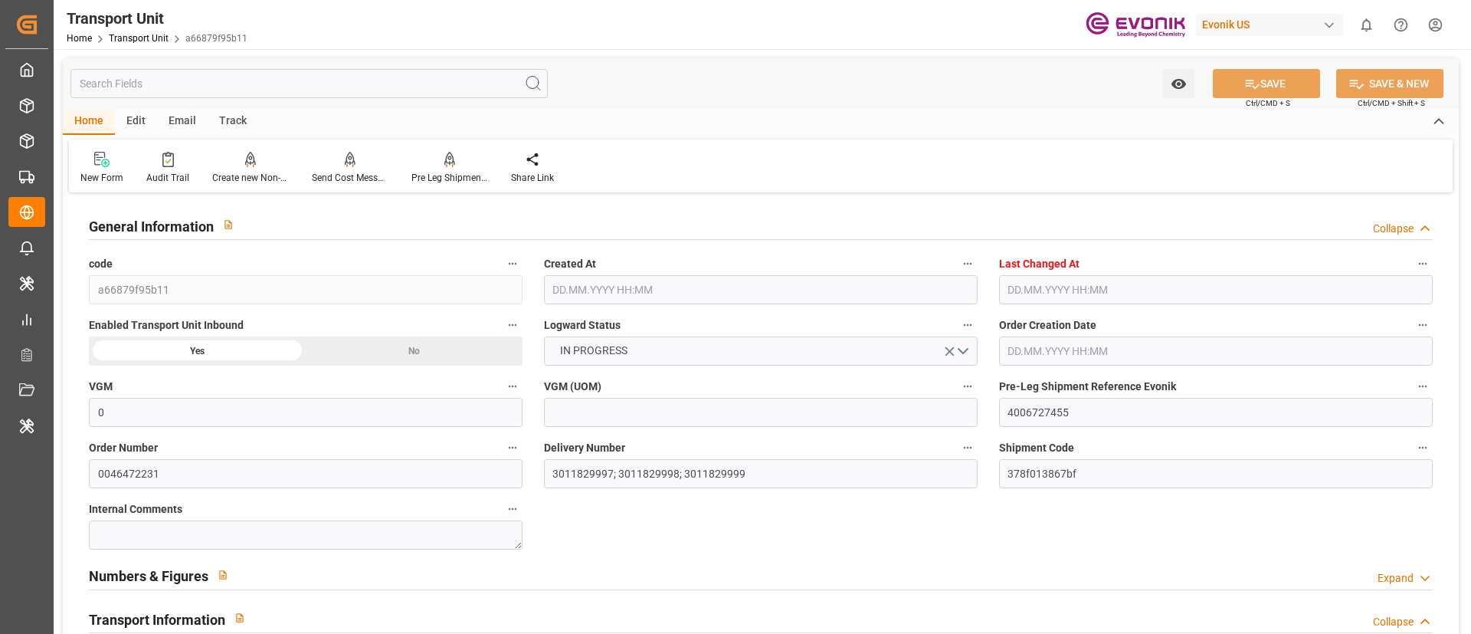
type input "0"
type input "ICL"
type input "Independent Container Line Limited"
type input "USCHT"
type input "BEANR"
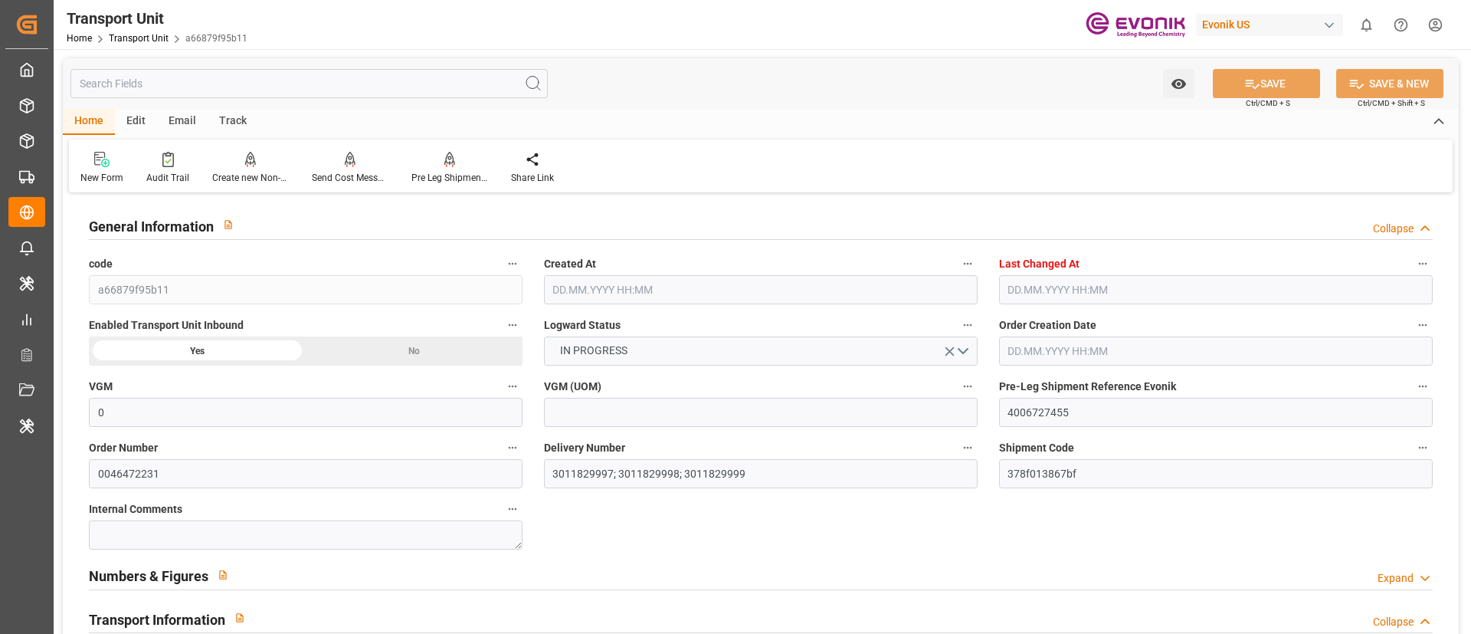
type input "9246700"
type input "15091.2"
type input "09.09.2025 06:35"
type input "10.10.2025 06:52"
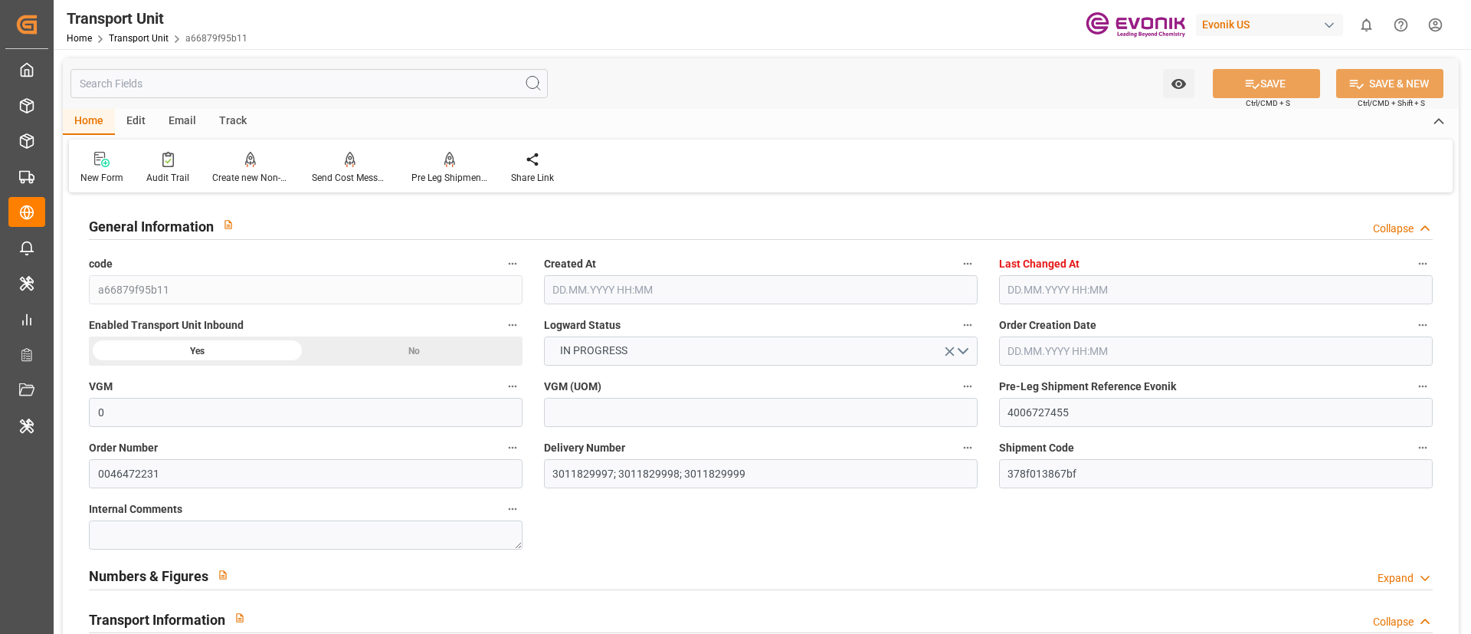
type input "07.10.2025"
type input "18.09.2025 00:00"
type input "24.09.2025 00:00"
type input "23.09.2025 00:00"
type input "24.09.2025 00:00"
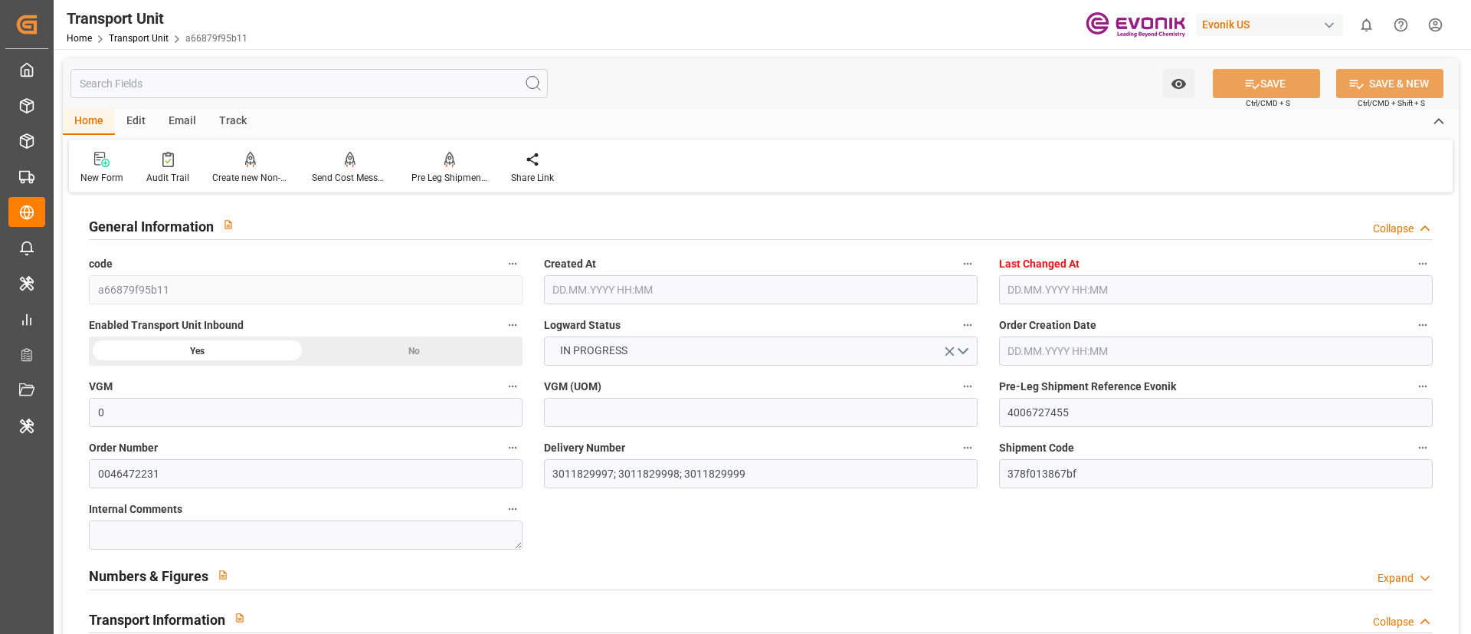
type input "24.09.2025 00:00"
type input "07.10.2025 00:00"
type input "21.10.2025 00:00"
type input "08.10.2025 00:00"
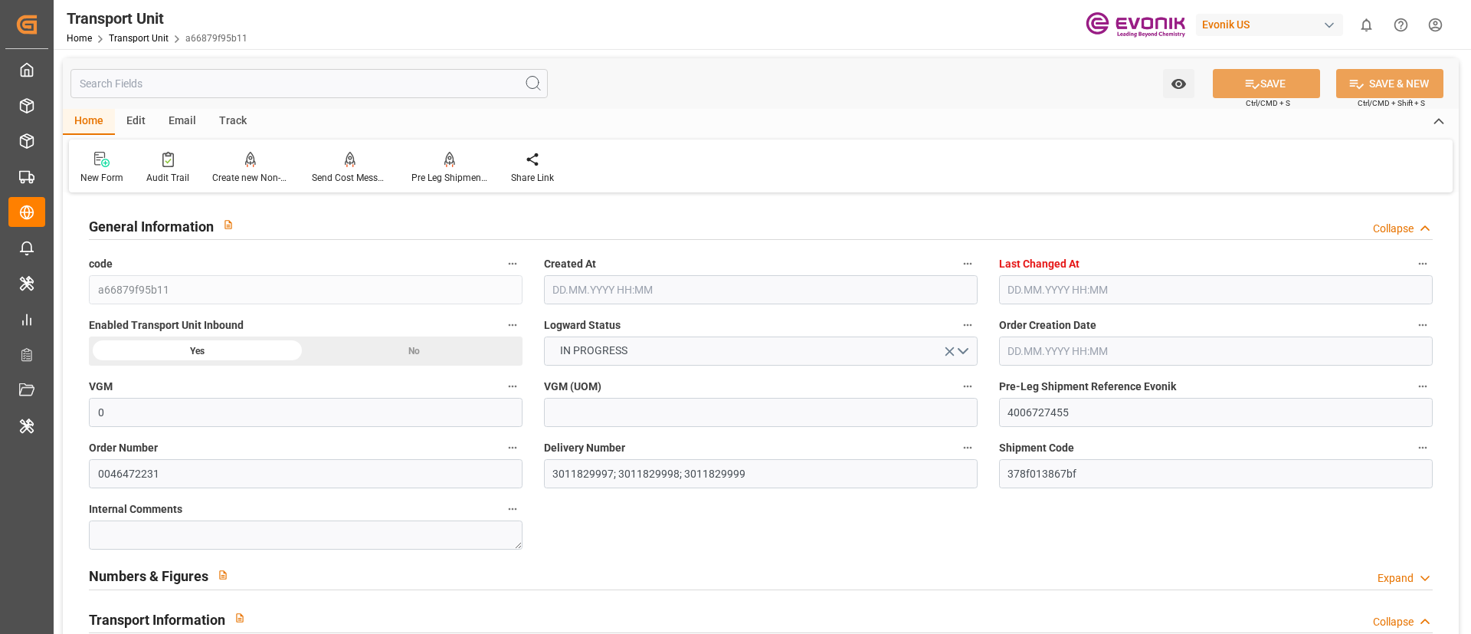
type input "22.09.2025 00:00"
type input "24.09.2025"
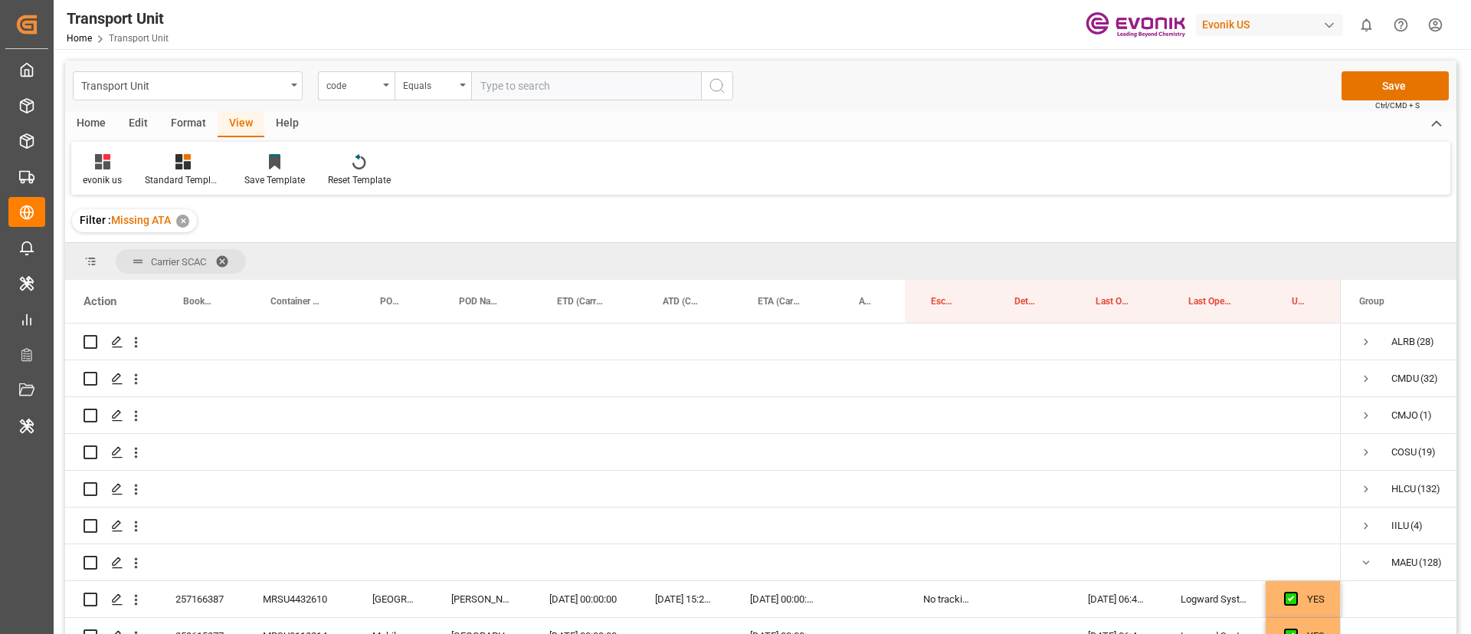
scroll to position [284, 0]
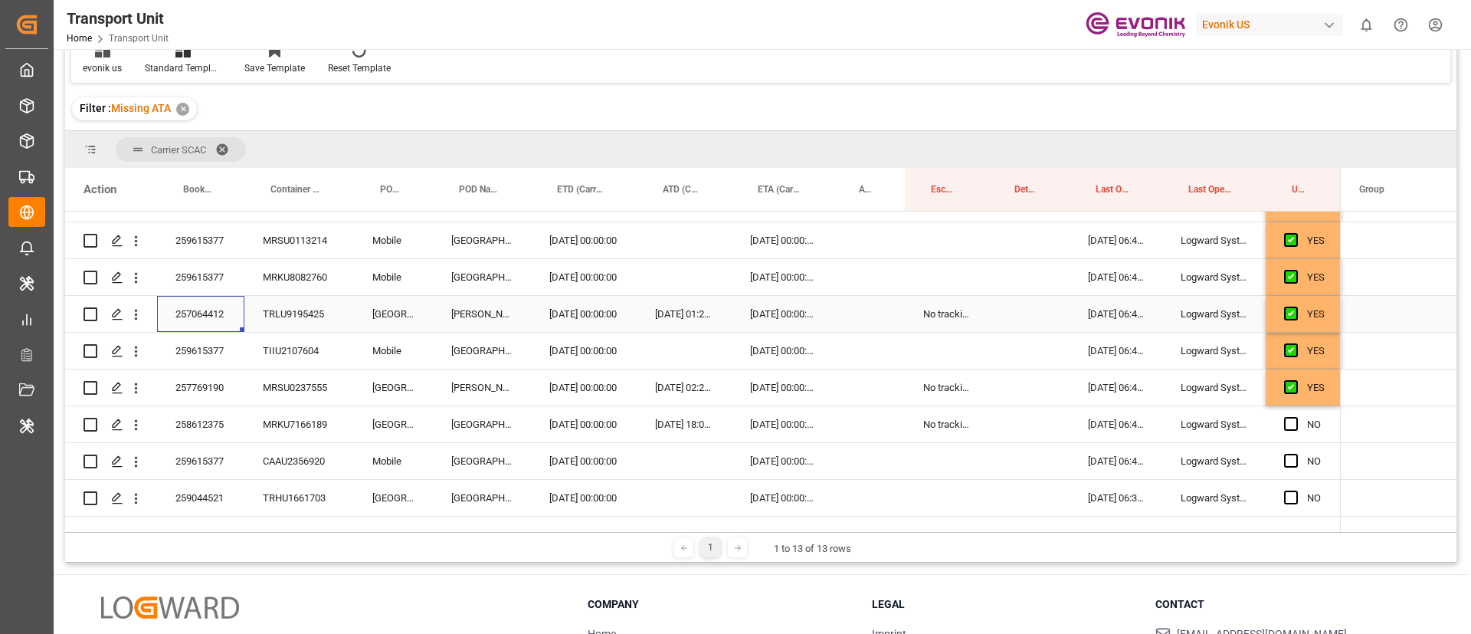
click at [770, 308] on div "[DATE] 00:00:00" at bounding box center [782, 314] width 101 height 36
click at [770, 308] on div "11.10.2025 00:00:00" at bounding box center [782, 314] width 101 height 36
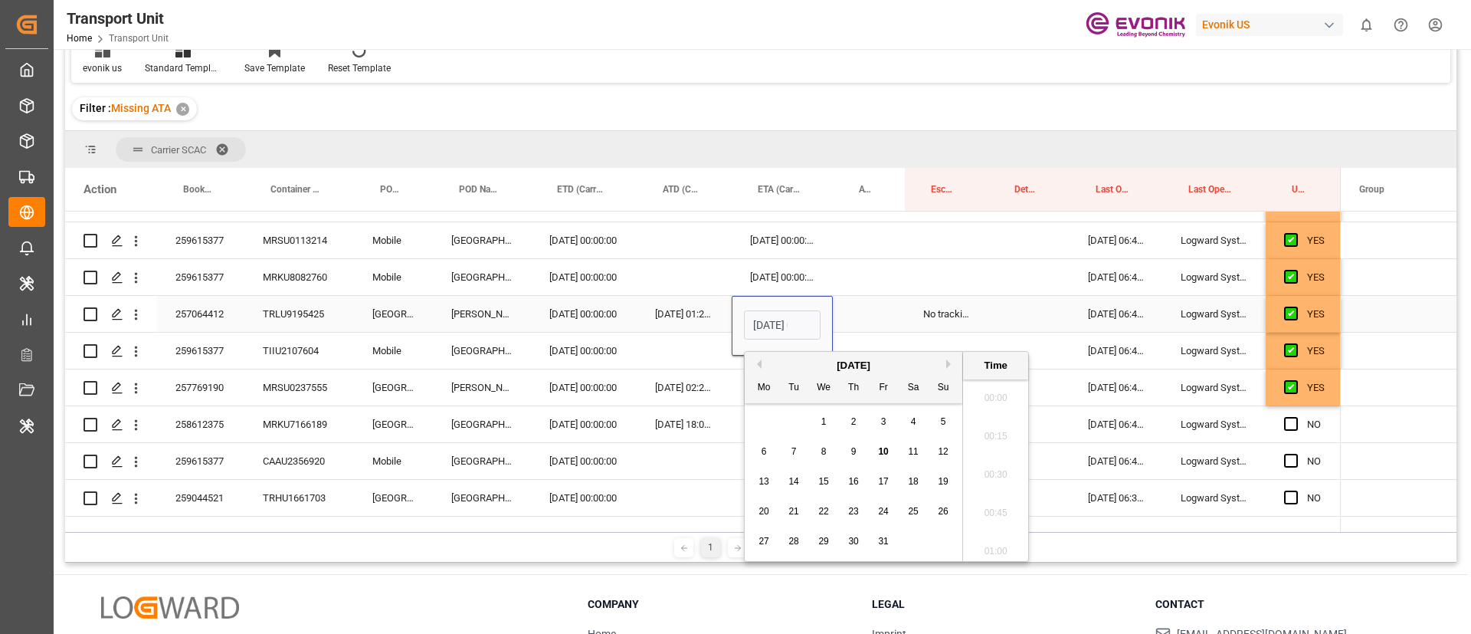
scroll to position [1845, 0]
click at [799, 485] on span "14" at bounding box center [794, 481] width 10 height 11
type input "14.10.2025 00:00"
click at [661, 317] on div "23.09.2025 01:25:00" at bounding box center [684, 314] width 95 height 36
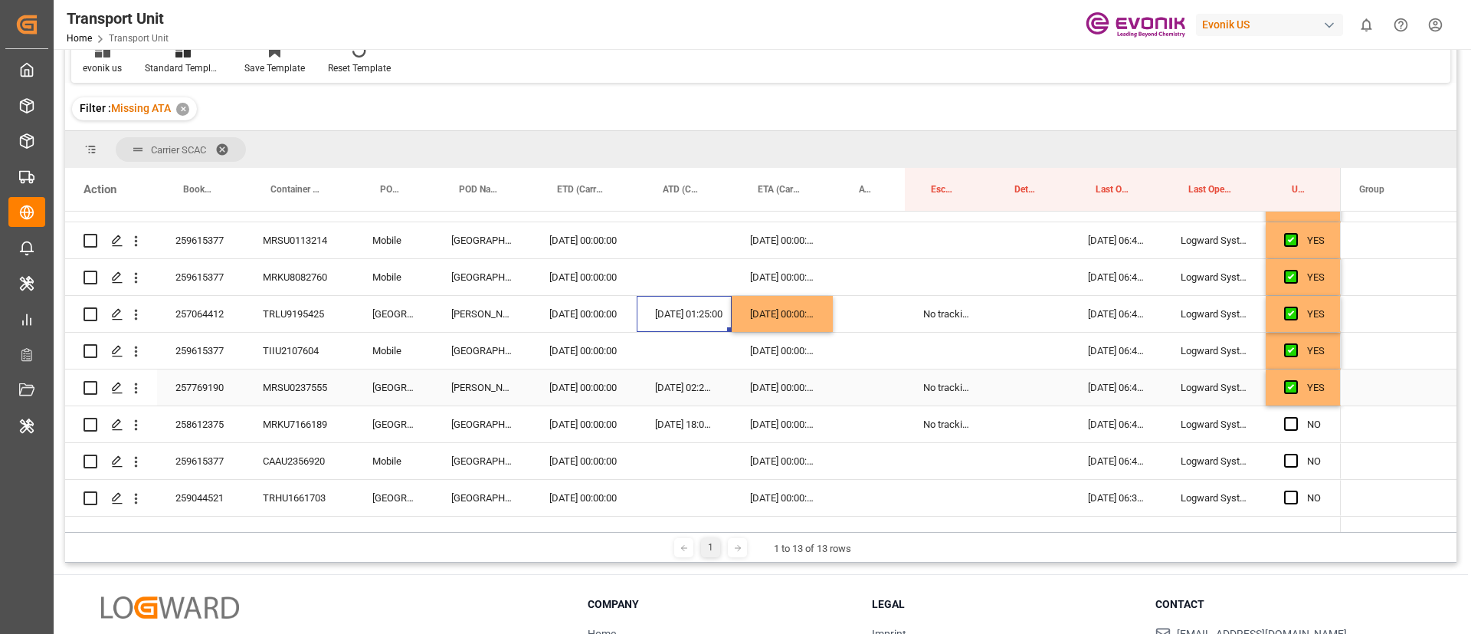
scroll to position [399, 0]
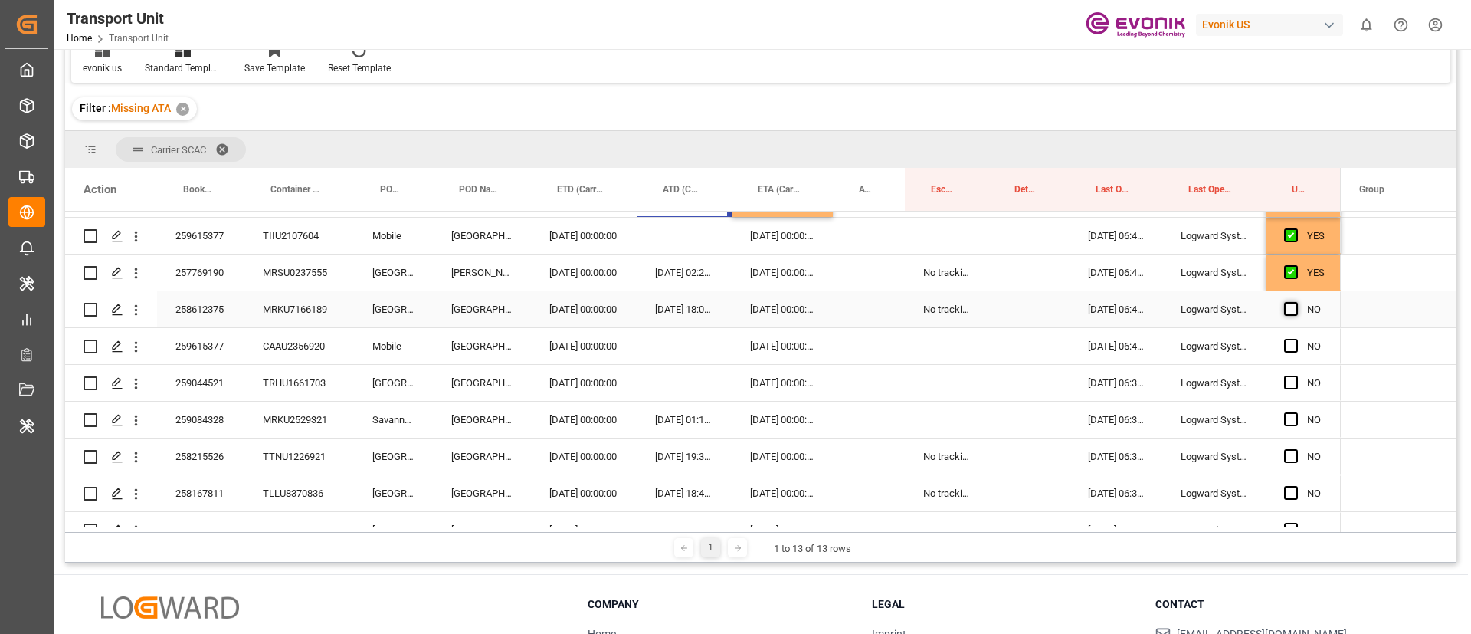
click at [1294, 308] on span "Press SPACE to select this row." at bounding box center [1291, 309] width 14 height 14
click at [1296, 302] on input "Press SPACE to select this row." at bounding box center [1296, 302] width 0 height 0
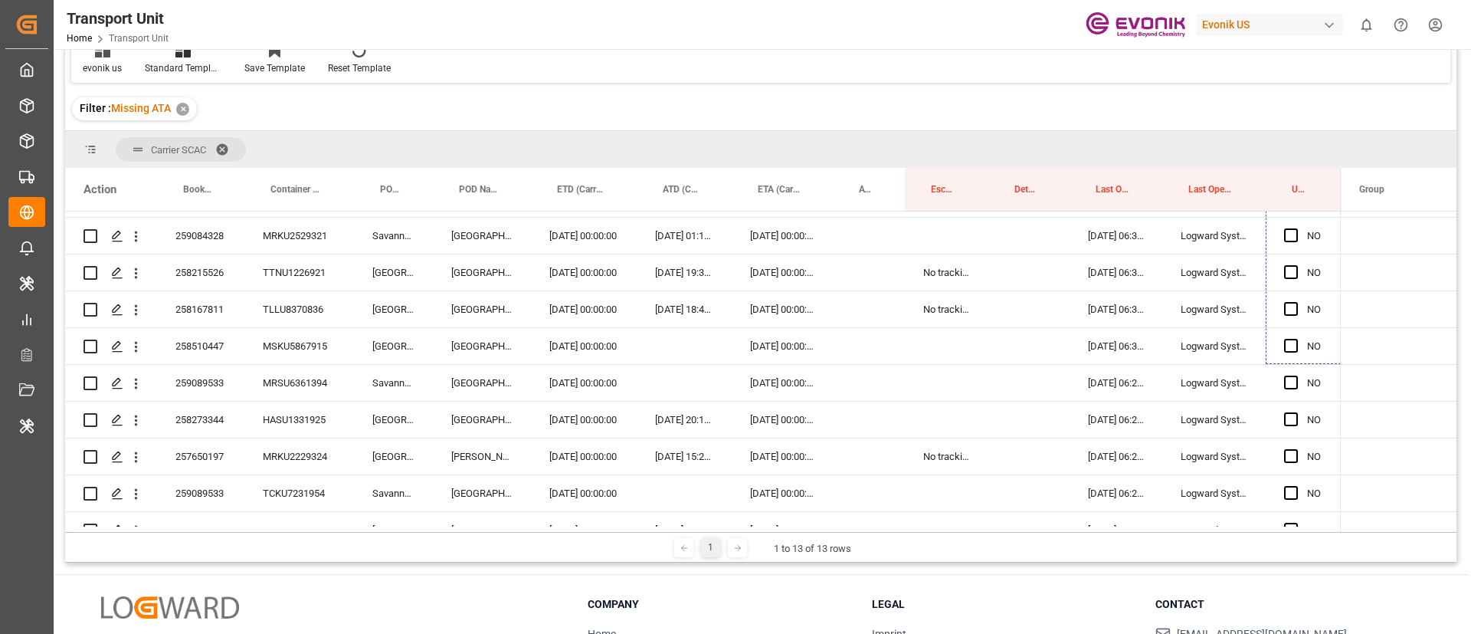
scroll to position [674, 0]
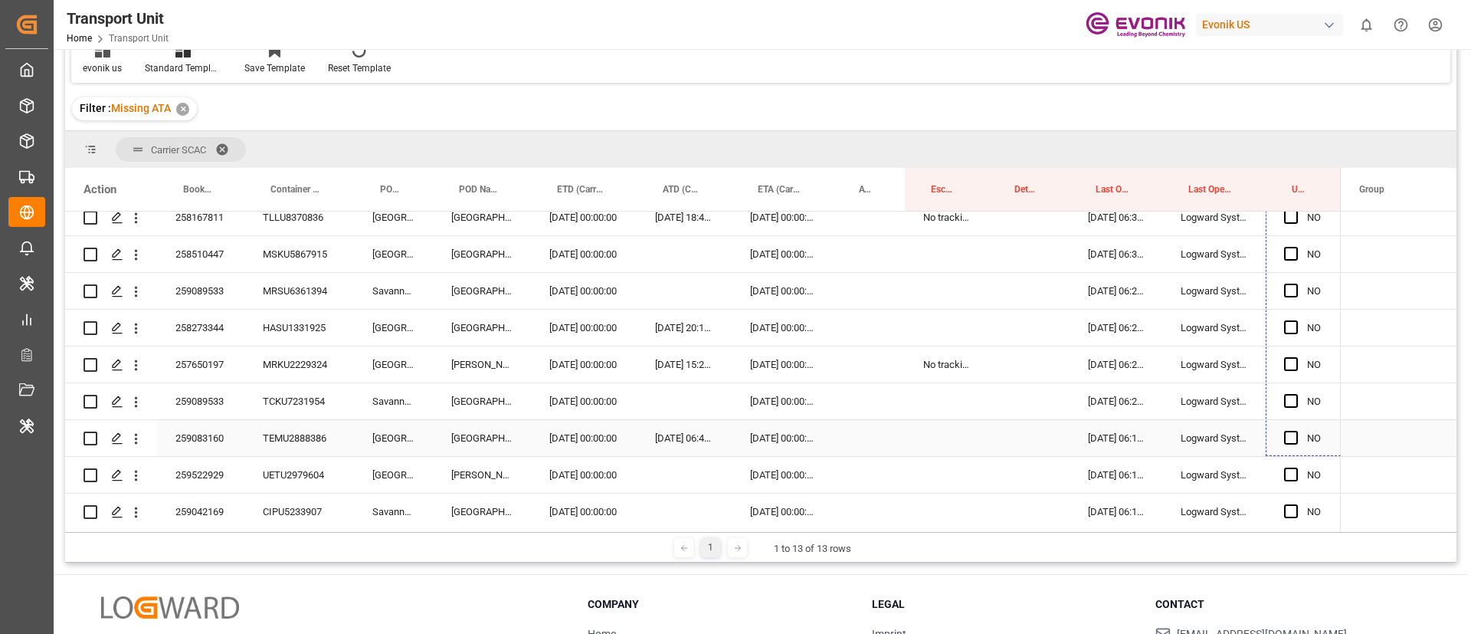
drag, startPoint x: 1338, startPoint y: 326, endPoint x: 1324, endPoint y: 445, distance: 119.7
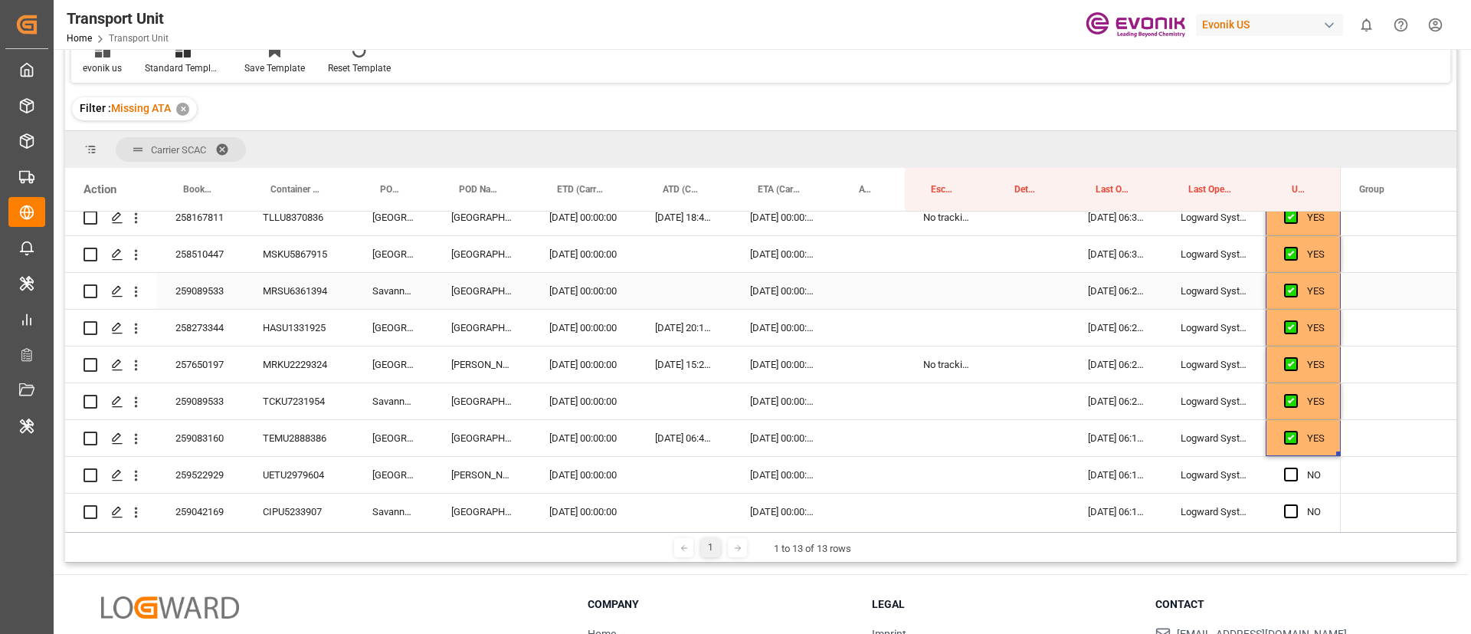
click at [225, 296] on div "259089533" at bounding box center [200, 291] width 87 height 36
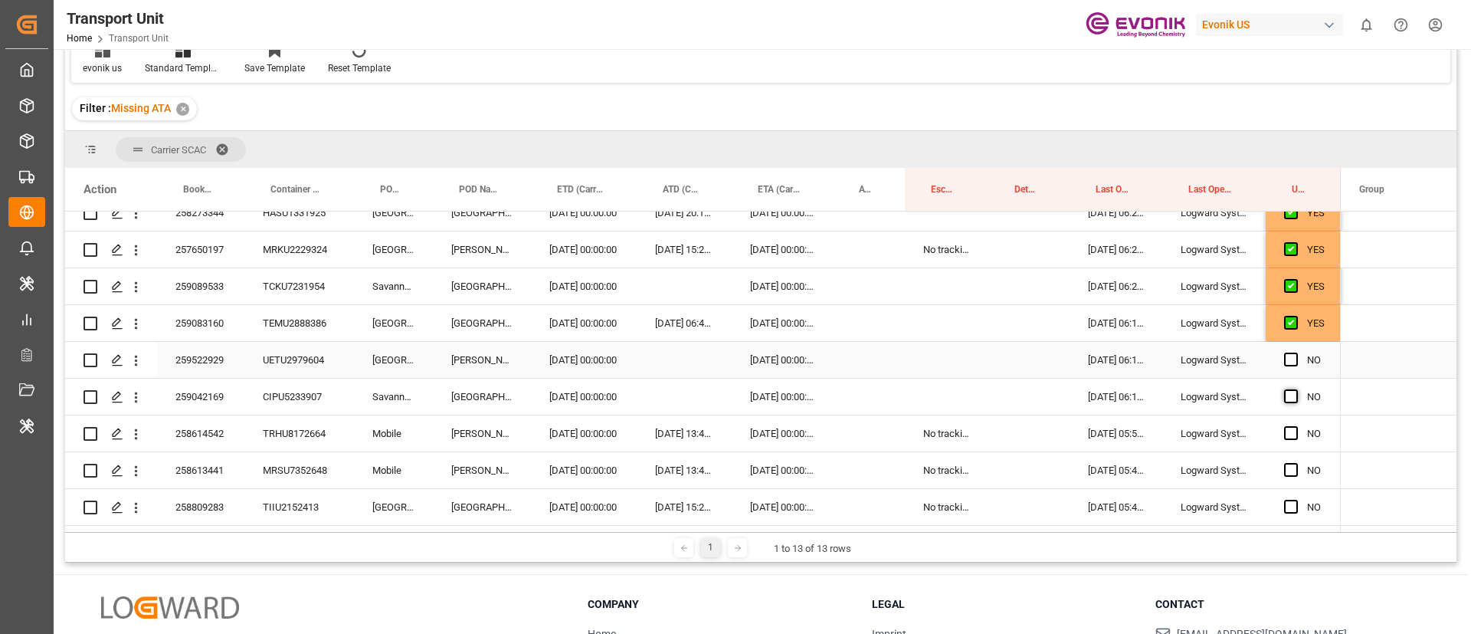
click at [1291, 360] on span "Press SPACE to select this row." at bounding box center [1291, 360] width 14 height 14
click at [1296, 353] on input "Press SPACE to select this row." at bounding box center [1296, 353] width 0 height 0
drag, startPoint x: 1289, startPoint y: 396, endPoint x: 1212, endPoint y: 389, distance: 77.0
click at [1289, 399] on span "Press SPACE to select this row." at bounding box center [1291, 396] width 14 height 14
click at [1296, 389] on input "Press SPACE to select this row." at bounding box center [1296, 389] width 0 height 0
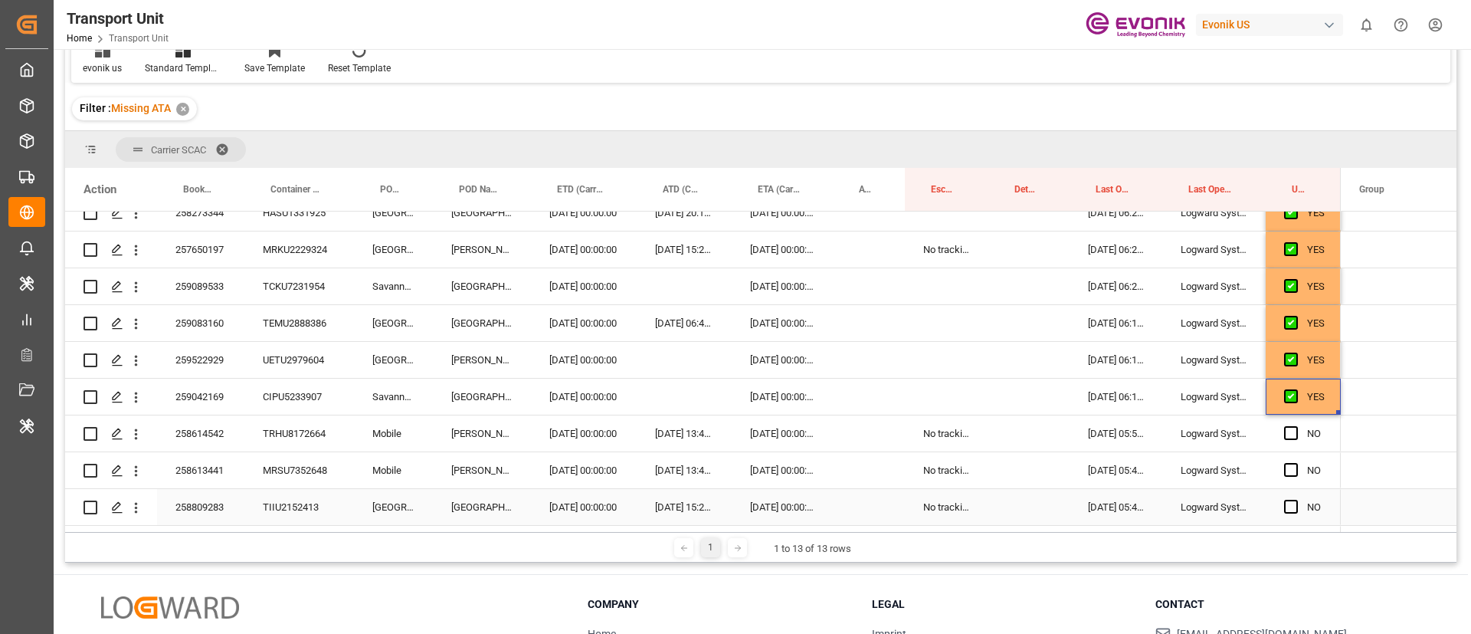
scroll to position [904, 0]
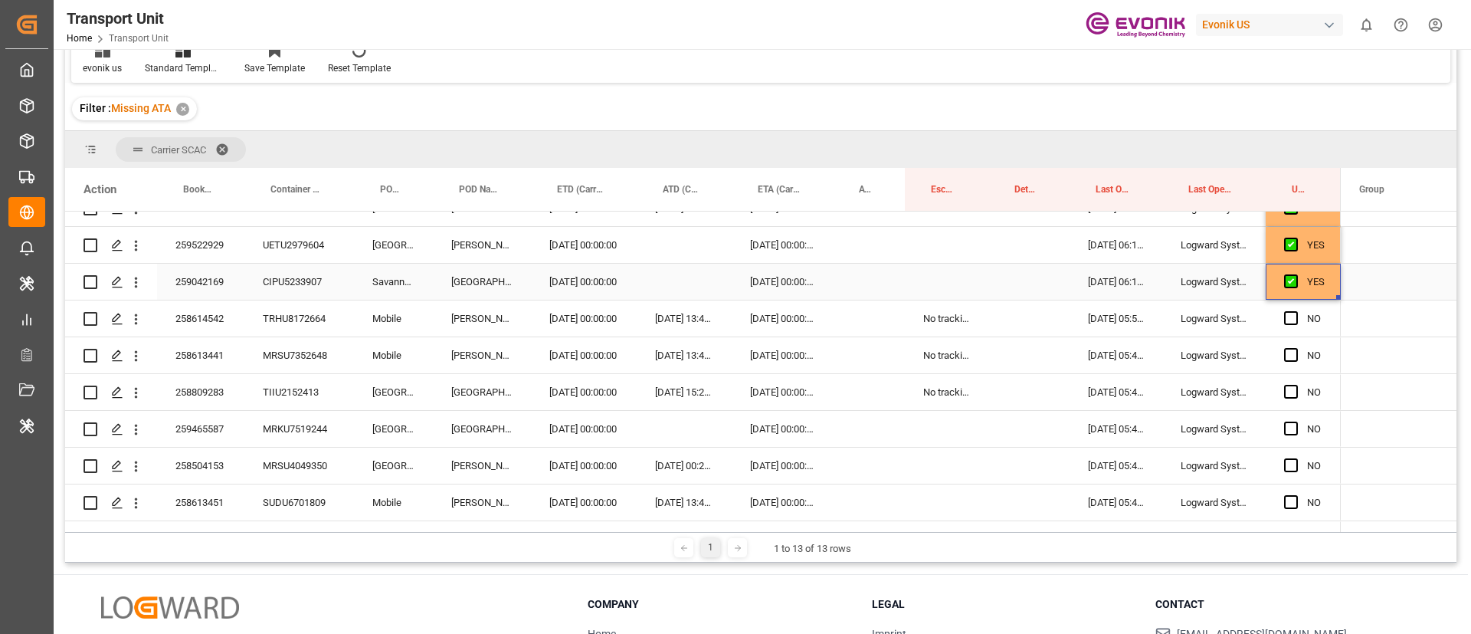
drag, startPoint x: 1340, startPoint y: 297, endPoint x: 1274, endPoint y: 395, distance: 118.6
click at [1291, 313] on span "Press SPACE to select this row." at bounding box center [1291, 318] width 14 height 14
click at [1296, 311] on input "Press SPACE to select this row." at bounding box center [1296, 311] width 0 height 0
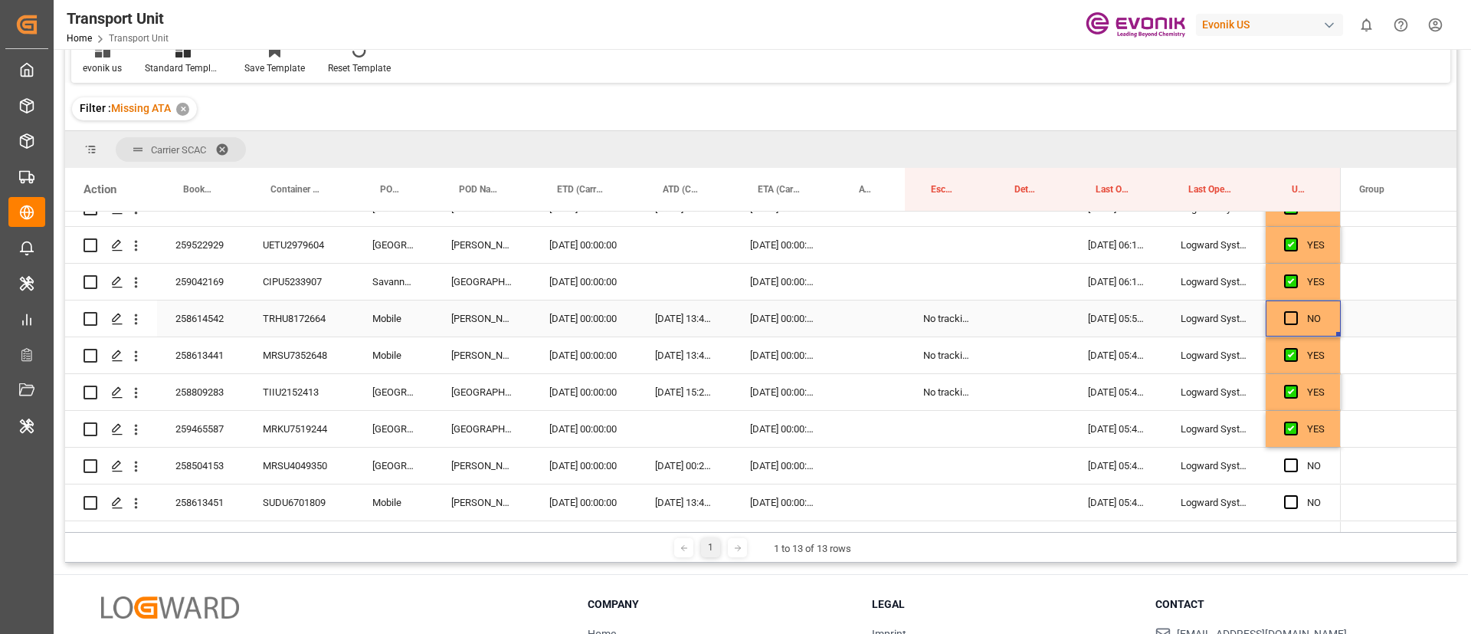
click at [1294, 315] on span "Press SPACE to select this row." at bounding box center [1291, 318] width 14 height 14
click at [1296, 311] on input "Press SPACE to select this row." at bounding box center [1296, 311] width 0 height 0
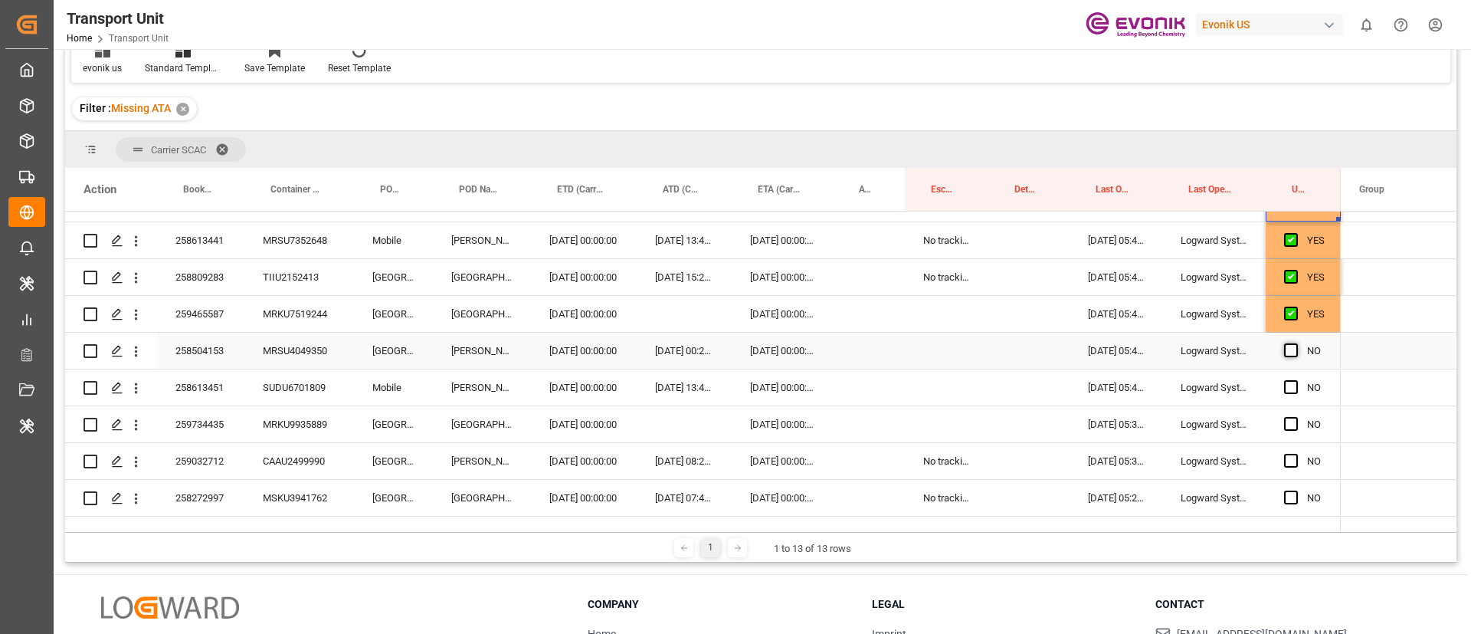
click at [1291, 352] on span "Press SPACE to select this row." at bounding box center [1291, 350] width 14 height 14
click at [1296, 343] on input "Press SPACE to select this row." at bounding box center [1296, 343] width 0 height 0
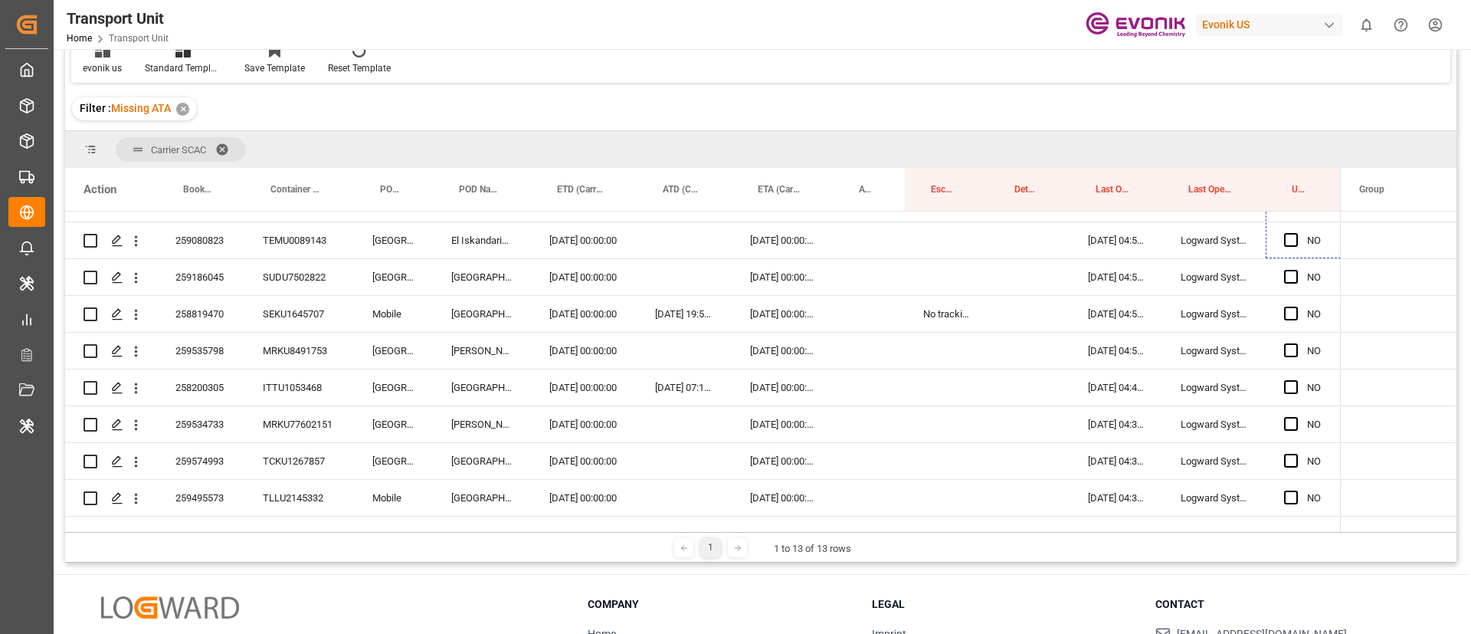
scroll to position [1602, 0]
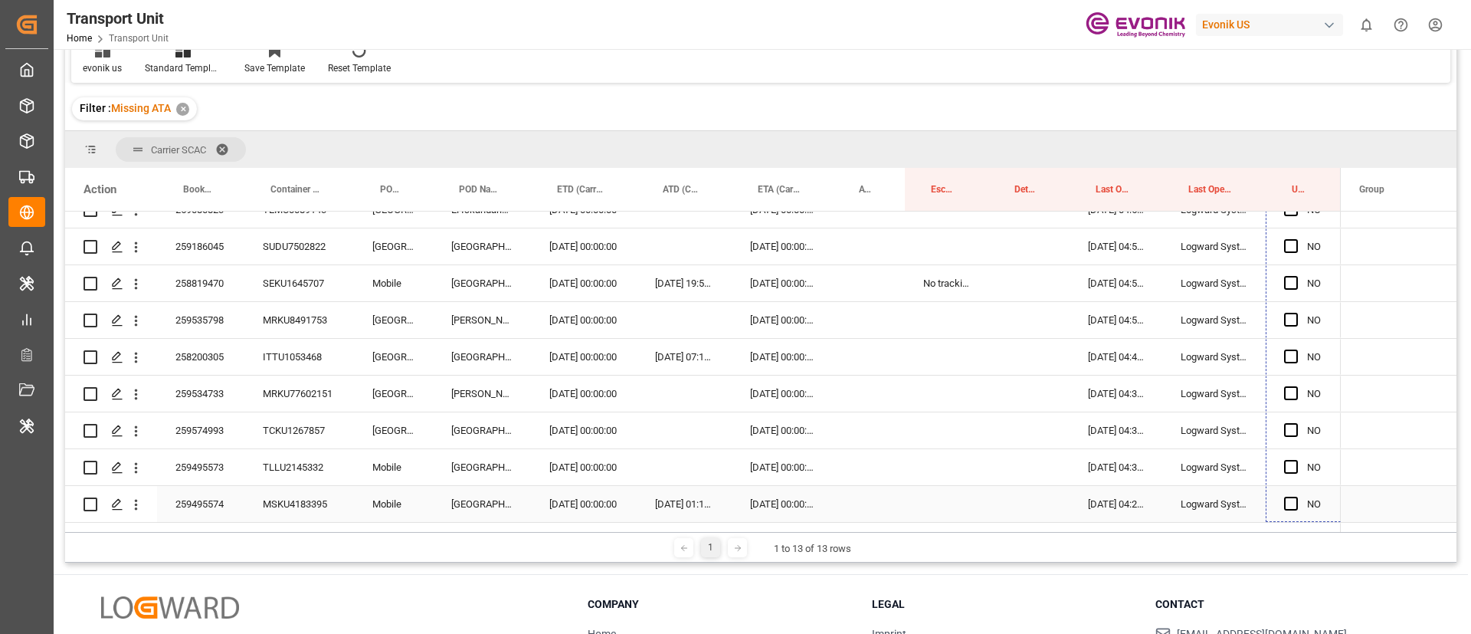
drag, startPoint x: 1337, startPoint y: 365, endPoint x: 1316, endPoint y: 499, distance: 135.8
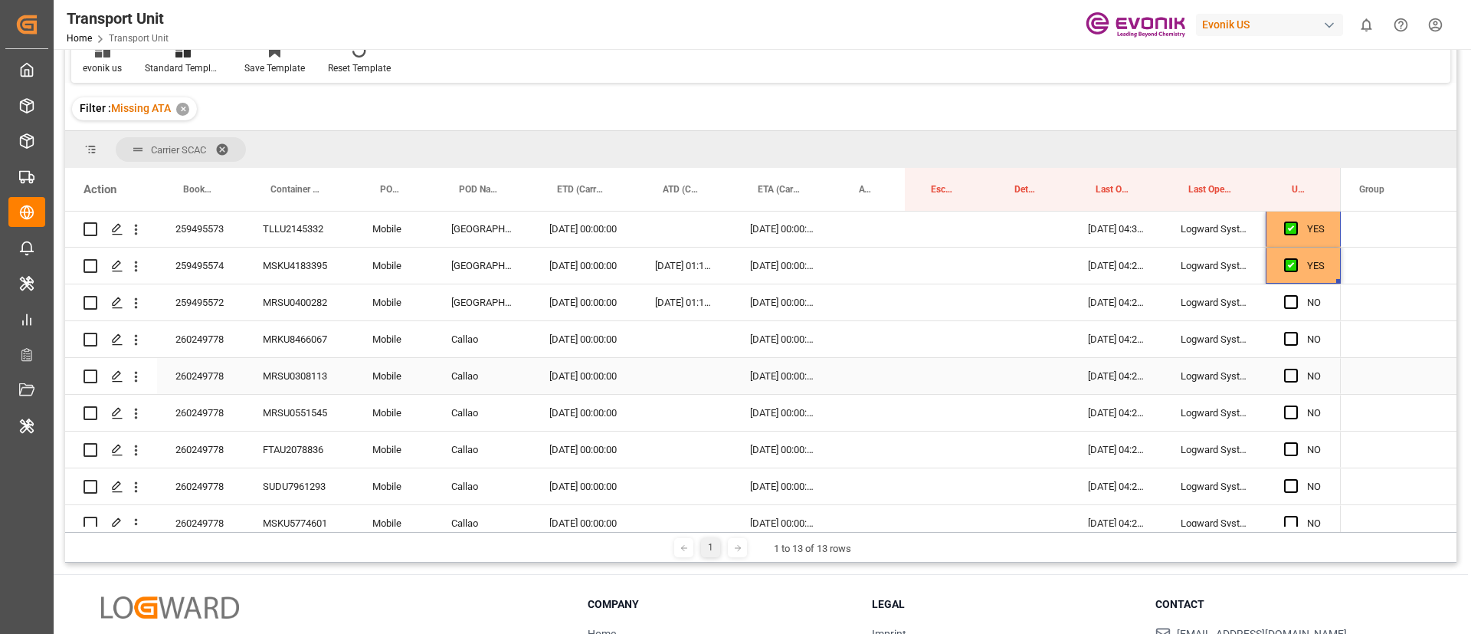
scroll to position [1888, 0]
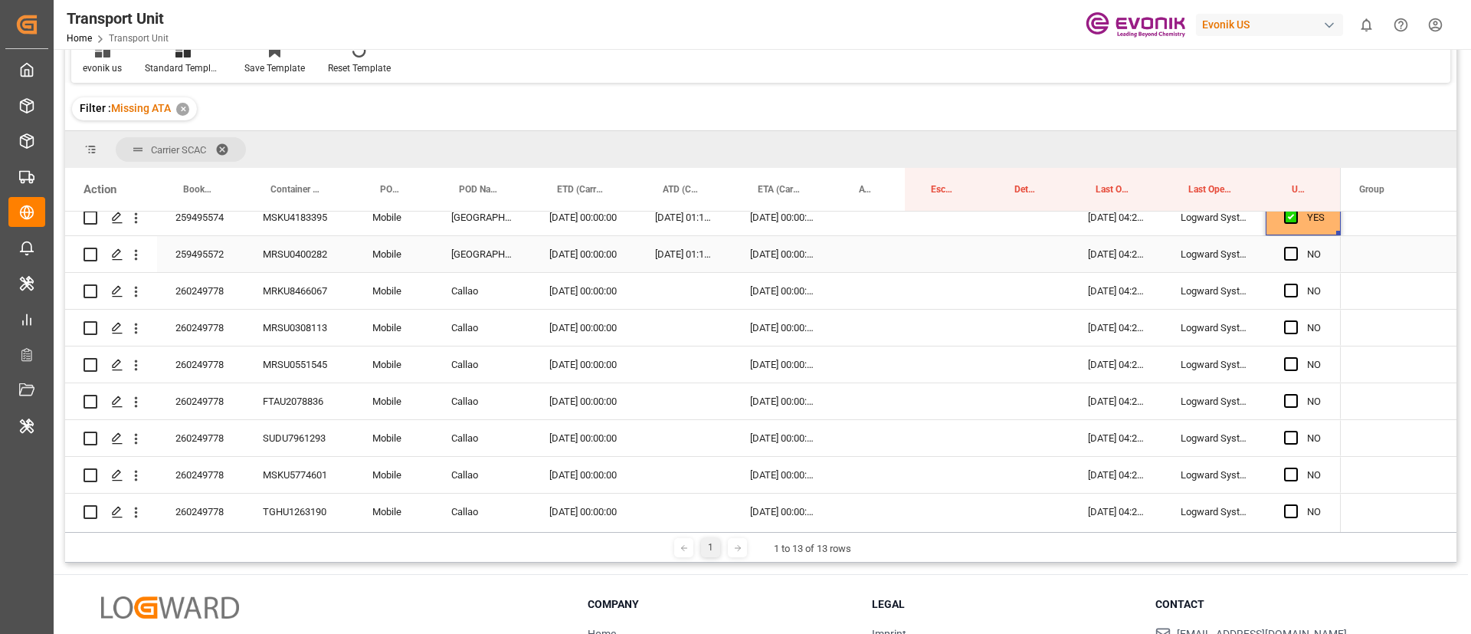
click at [1291, 251] on span "Press SPACE to select this row." at bounding box center [1291, 254] width 14 height 14
click at [1296, 247] on input "Press SPACE to select this row." at bounding box center [1296, 247] width 0 height 0
drag, startPoint x: 1339, startPoint y: 272, endPoint x: 1307, endPoint y: 290, distance: 36.0
click at [1296, 289] on span "Press SPACE to select this row." at bounding box center [1291, 291] width 14 height 14
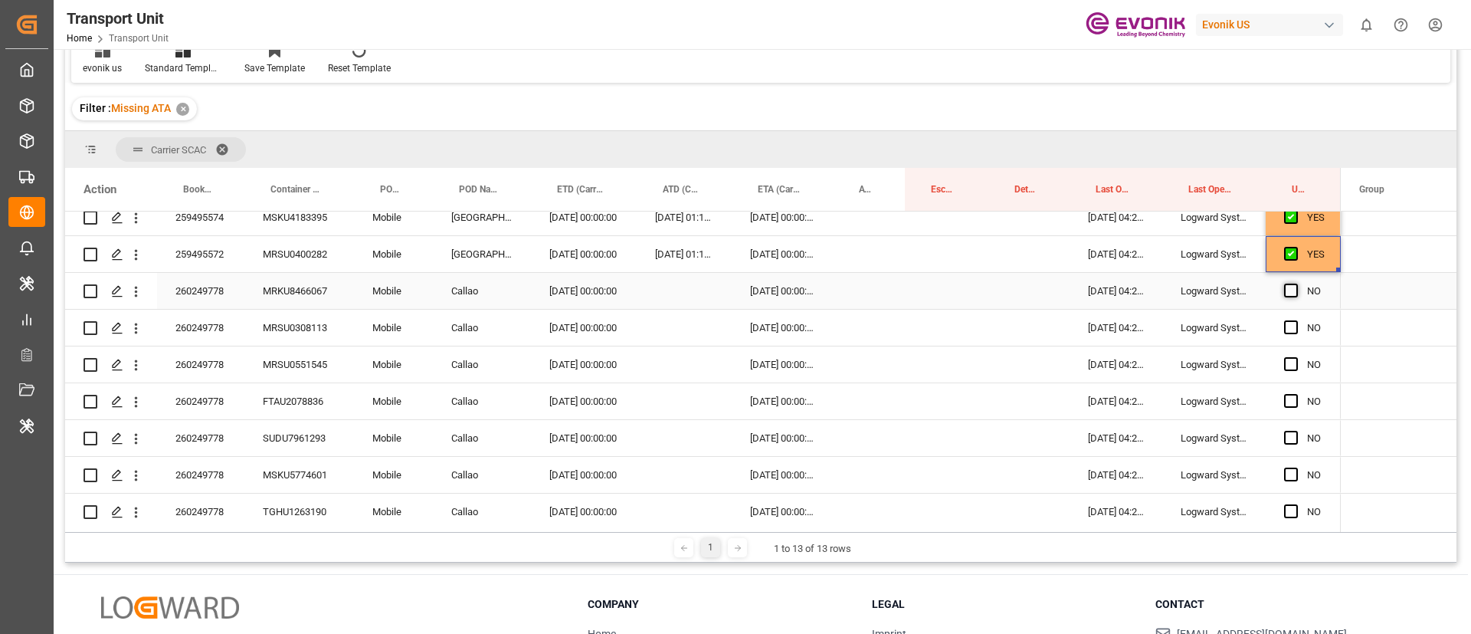
click at [1296, 284] on input "Press SPACE to select this row." at bounding box center [1296, 284] width 0 height 0
click at [1291, 327] on span "Press SPACE to select this row." at bounding box center [1291, 327] width 14 height 14
click at [1296, 320] on input "Press SPACE to select this row." at bounding box center [1296, 320] width 0 height 0
click at [1293, 359] on span "Press SPACE to select this row." at bounding box center [1291, 364] width 14 height 14
click at [1296, 357] on input "Press SPACE to select this row." at bounding box center [1296, 357] width 0 height 0
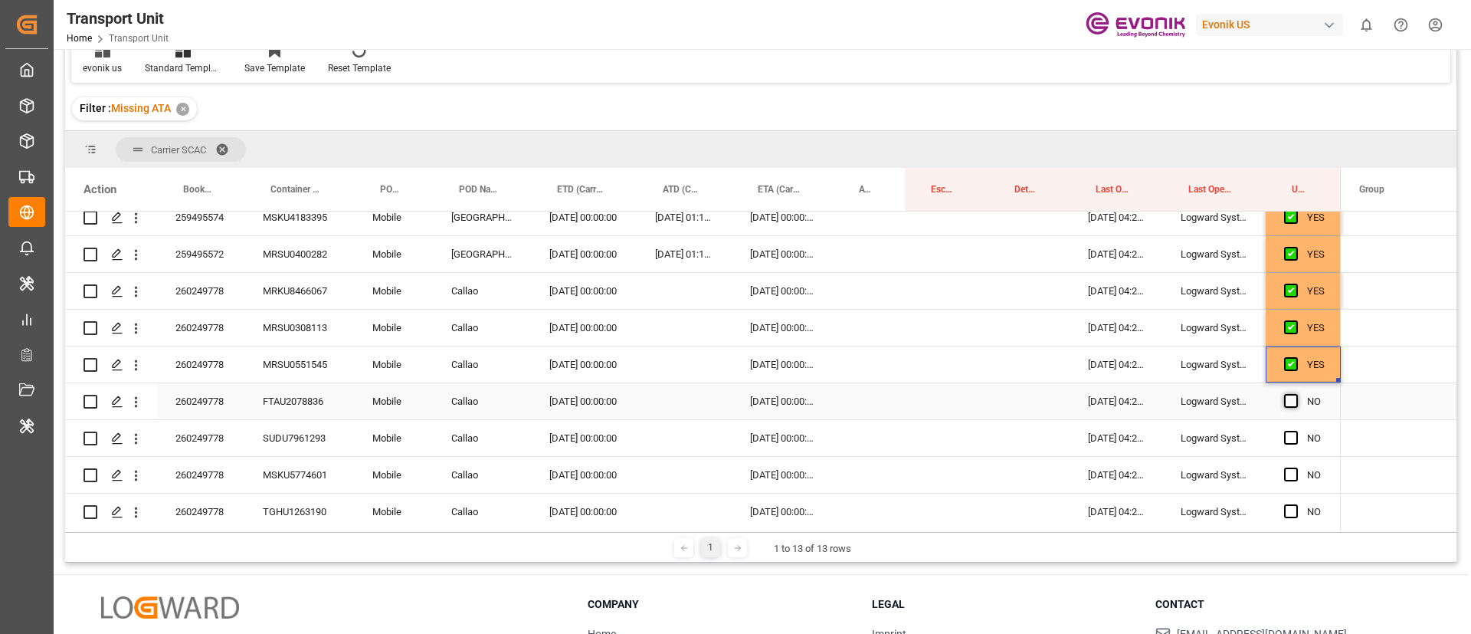
click at [1294, 401] on span "Press SPACE to select this row." at bounding box center [1291, 401] width 14 height 14
click at [1296, 394] on input "Press SPACE to select this row." at bounding box center [1296, 394] width 0 height 0
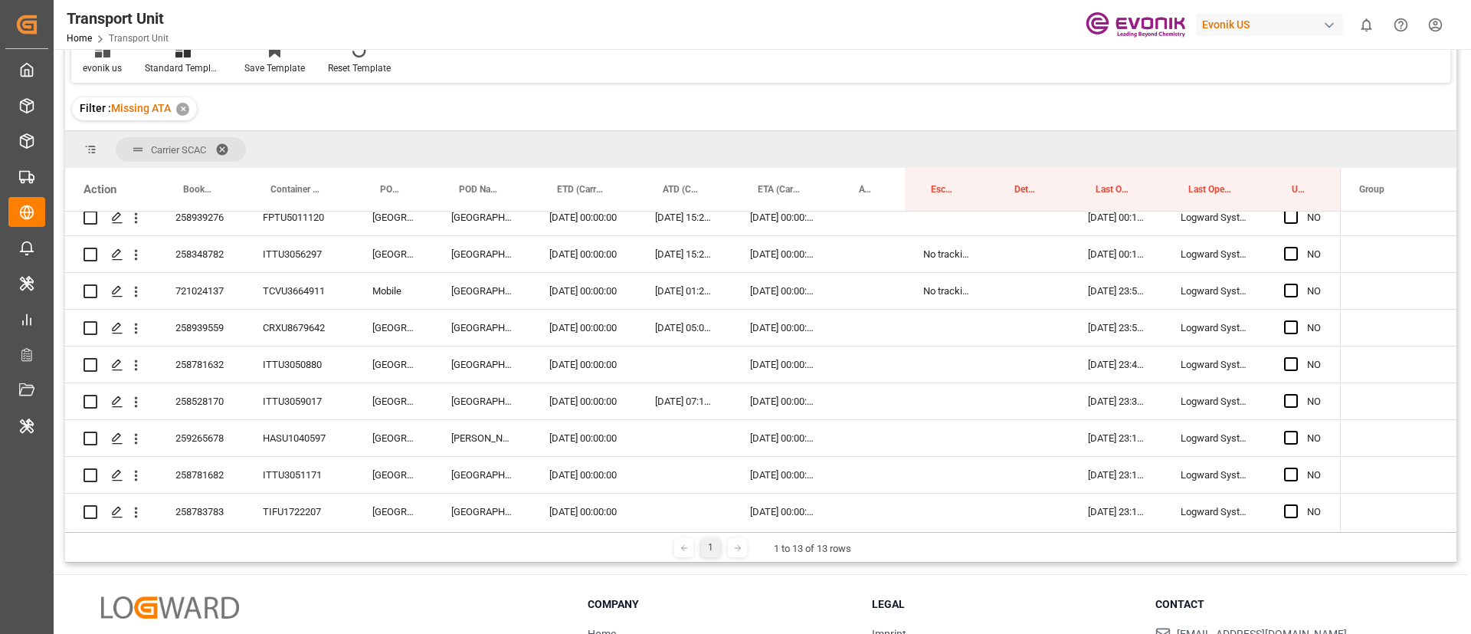
scroll to position [2961, 0]
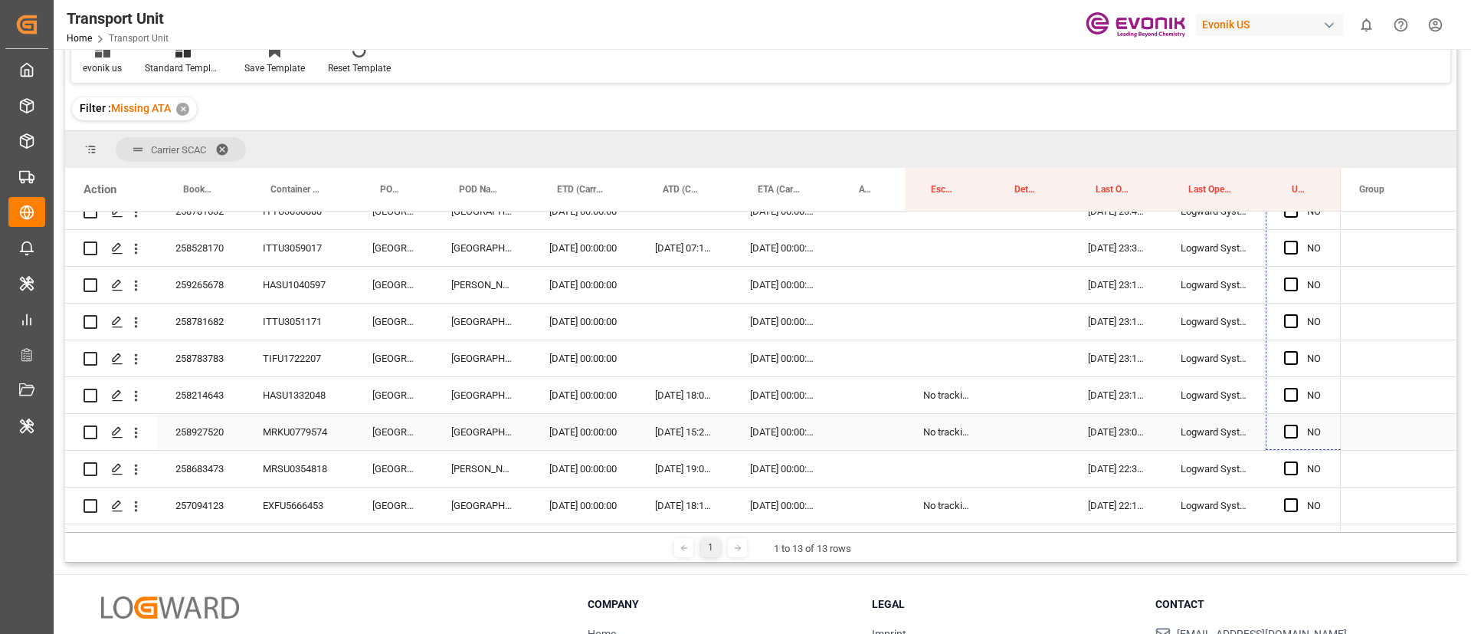
drag, startPoint x: 1340, startPoint y: 415, endPoint x: 1321, endPoint y: 445, distance: 35.1
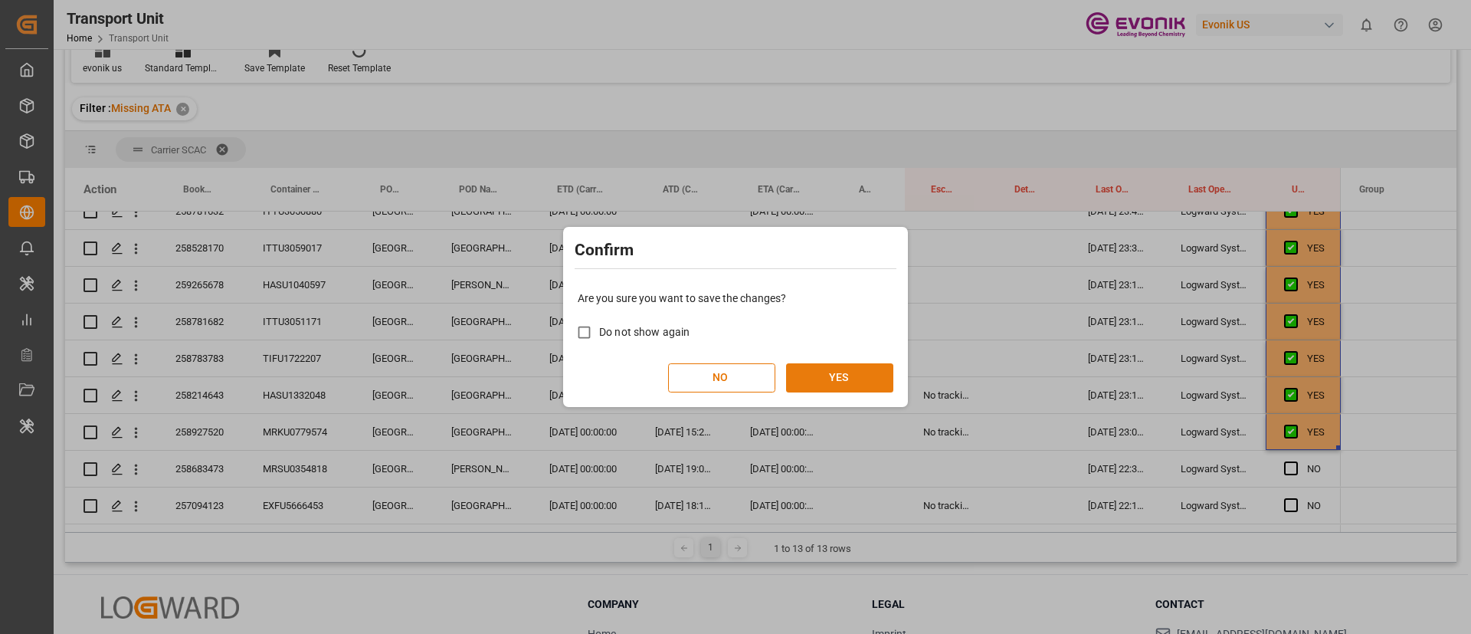
click at [848, 375] on button "YES" at bounding box center [839, 377] width 107 height 29
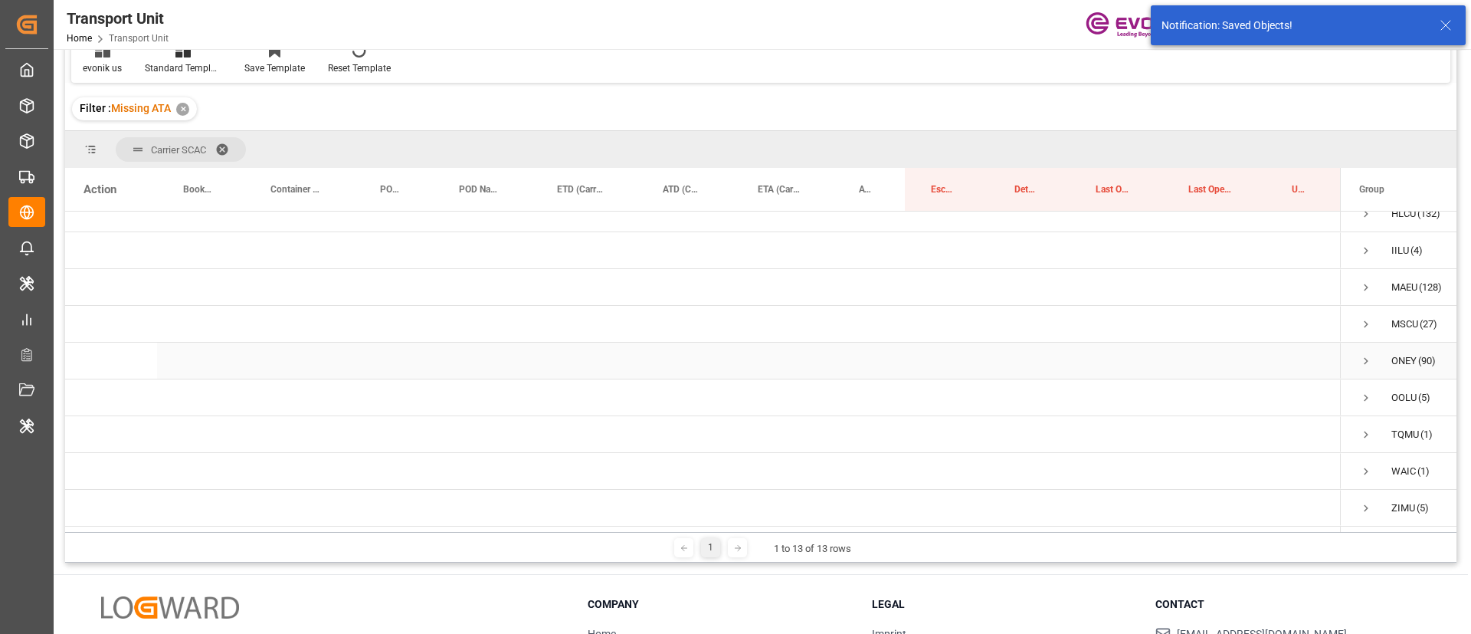
scroll to position [169, 0]
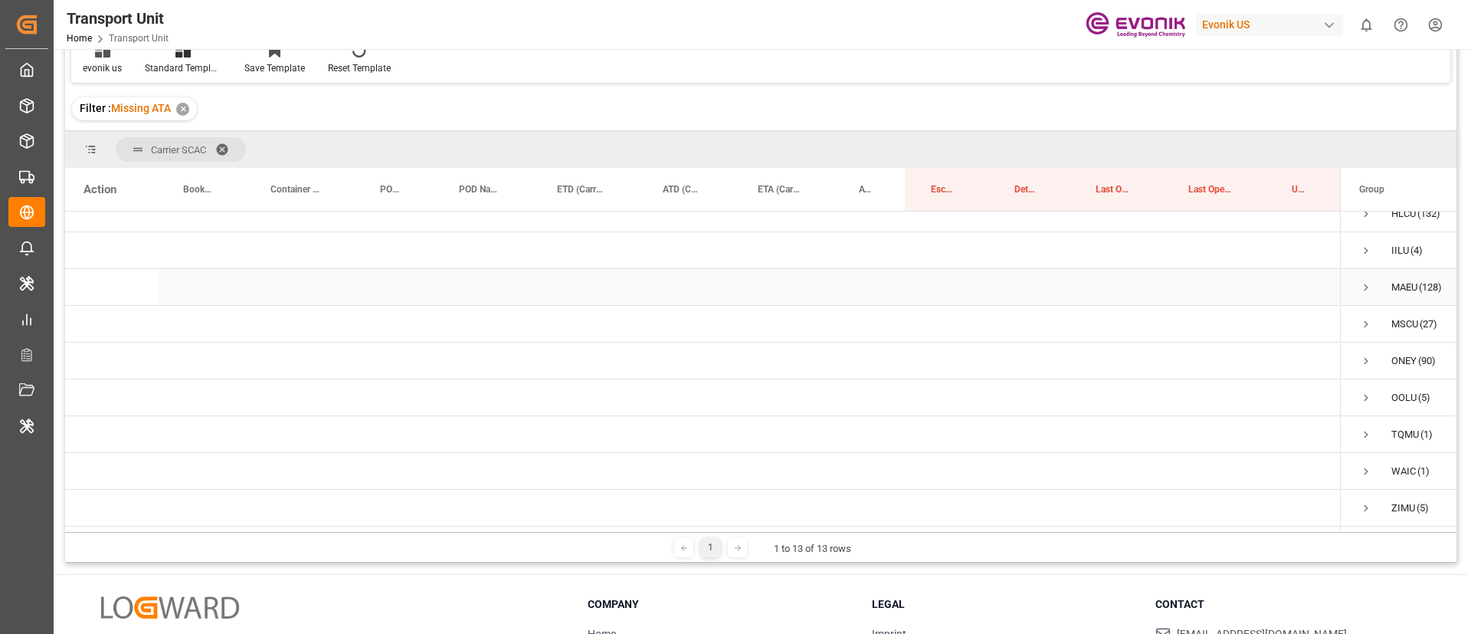
click at [1367, 280] on span "Press SPACE to select this row." at bounding box center [1367, 287] width 14 height 14
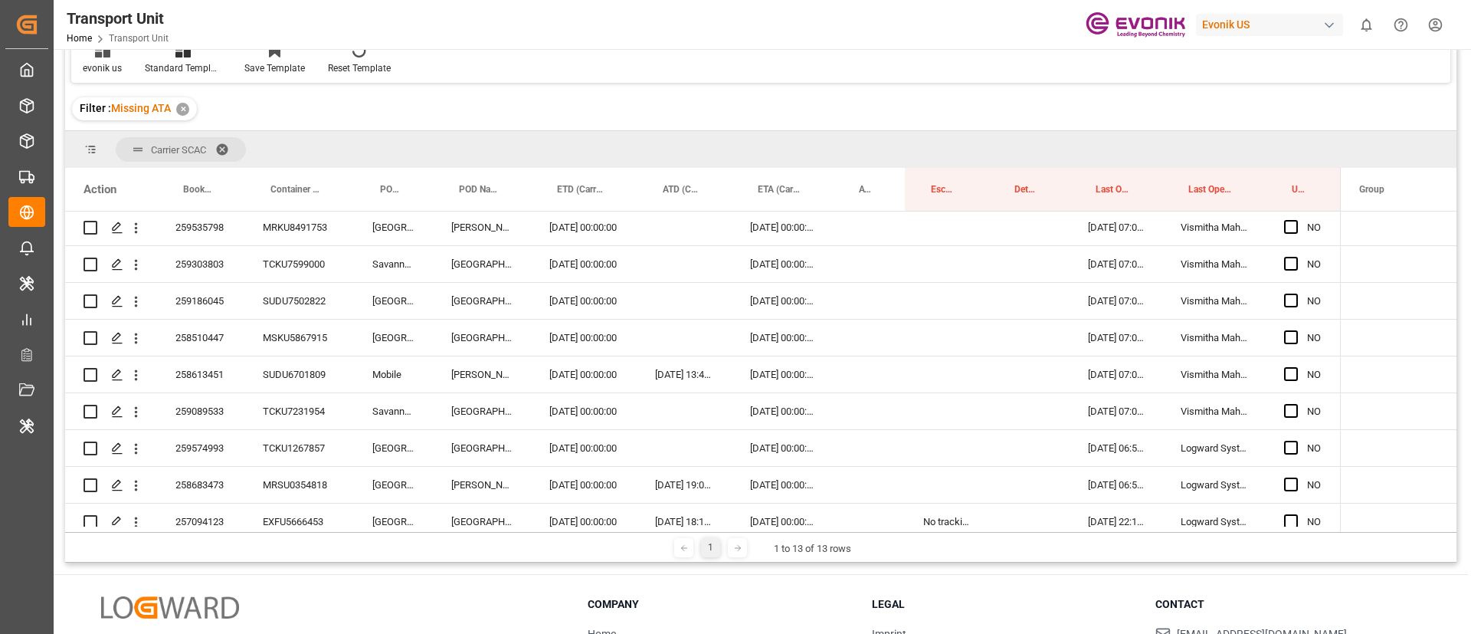
scroll to position [3043, 0]
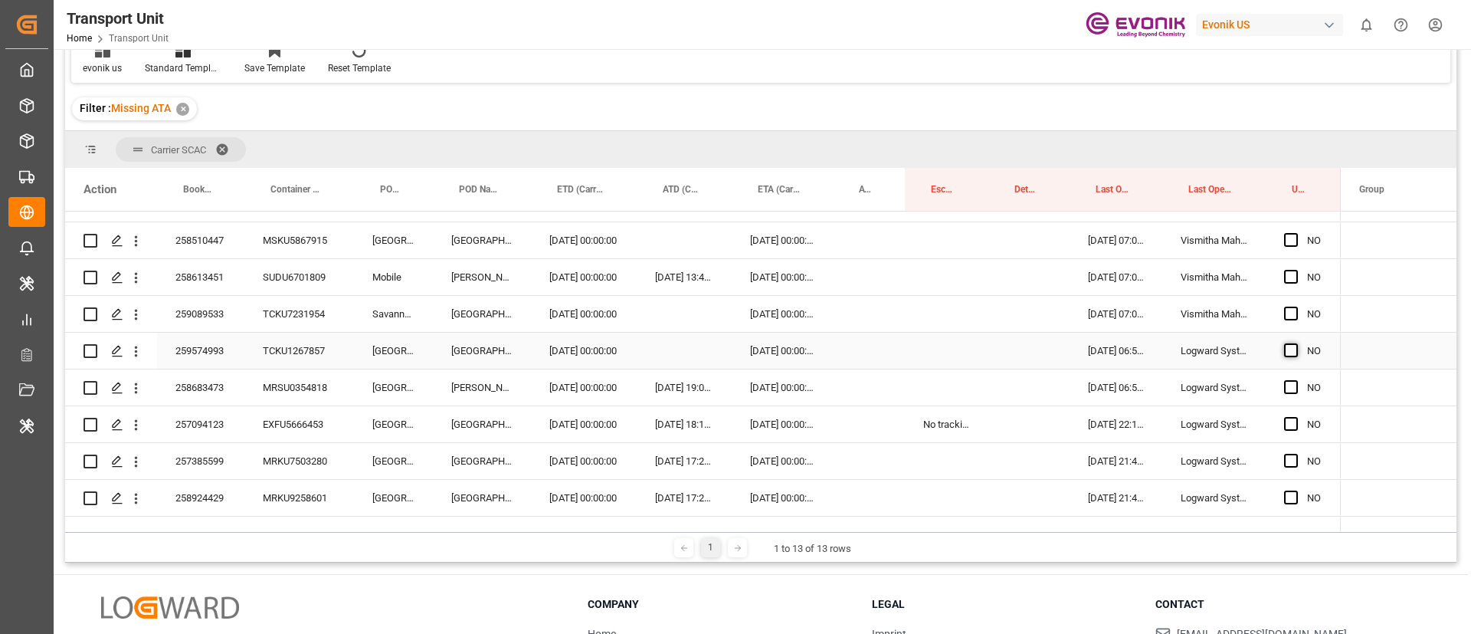
click at [1294, 353] on span "Press SPACE to select this row." at bounding box center [1291, 350] width 14 height 14
click at [1296, 343] on input "Press SPACE to select this row." at bounding box center [1296, 343] width 0 height 0
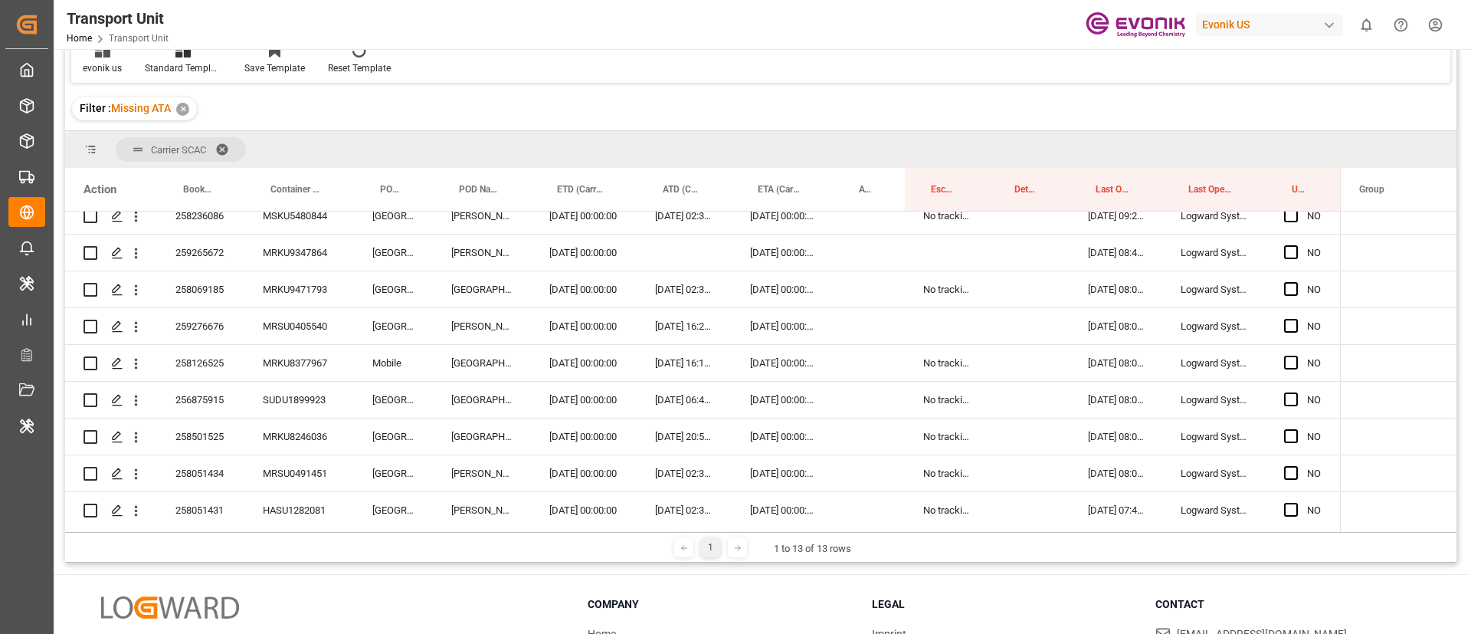
scroll to position [4877, 0]
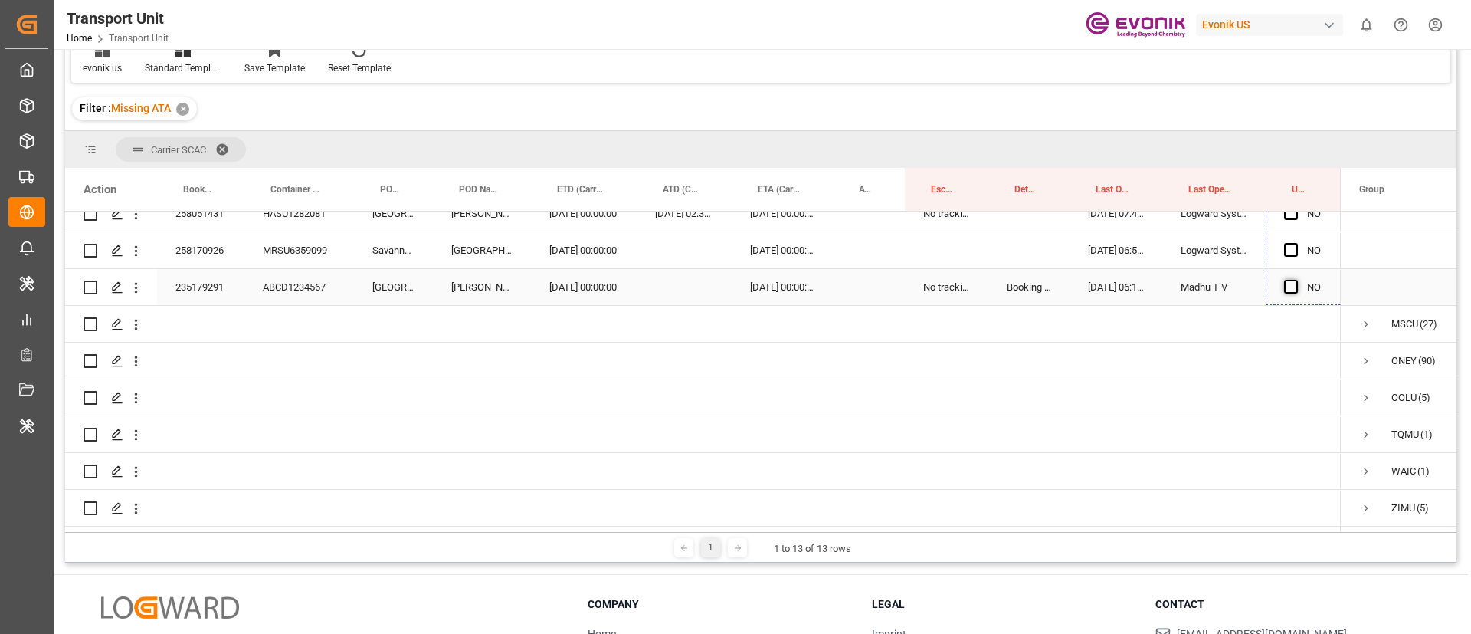
drag, startPoint x: 1339, startPoint y: 368, endPoint x: 1297, endPoint y: 277, distance: 99.5
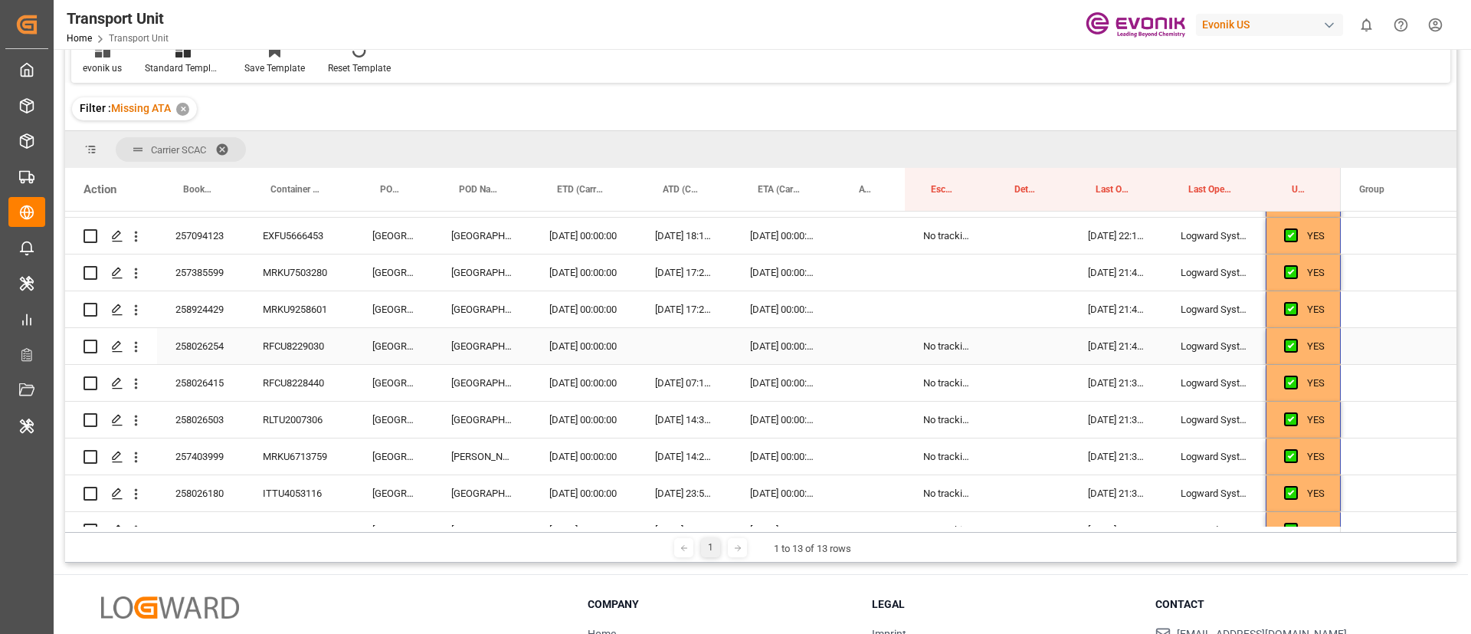
scroll to position [3268, 0]
click at [220, 392] on div "258026503" at bounding box center [200, 383] width 87 height 36
click at [774, 375] on div "10.10.2025 00:00:00" at bounding box center [782, 383] width 101 height 36
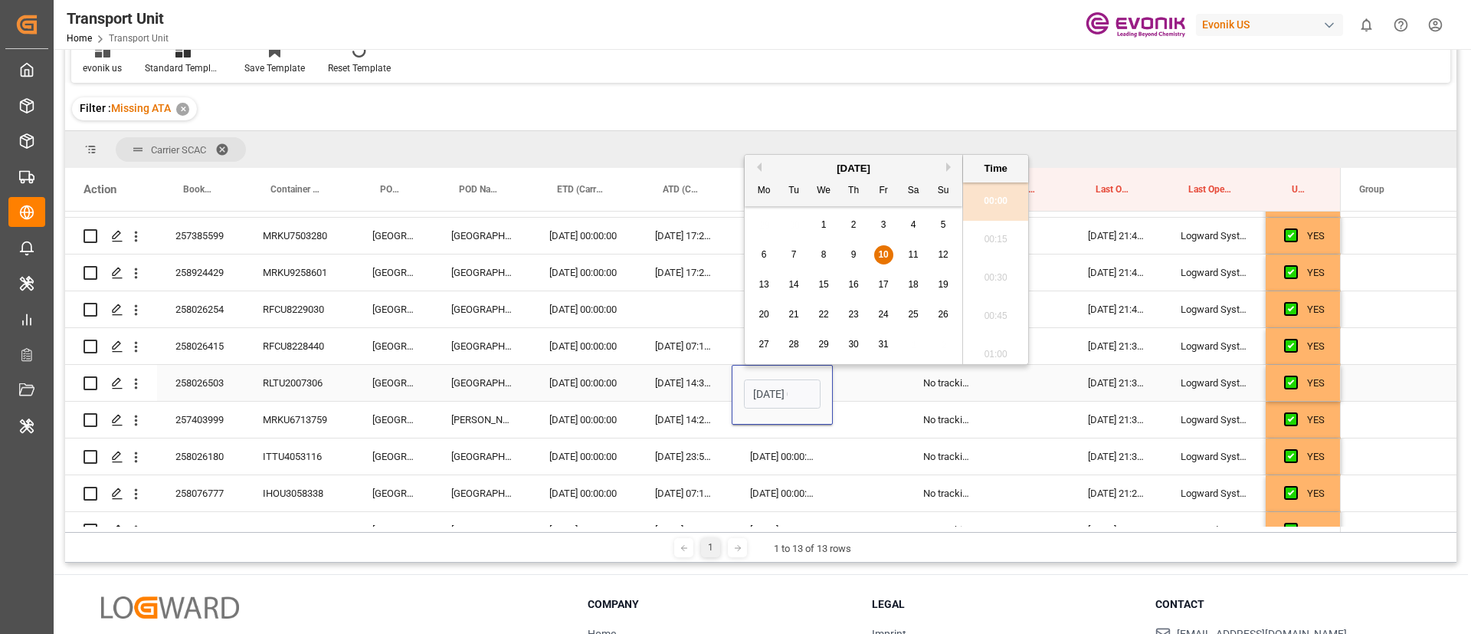
scroll to position [1845, 0]
click at [943, 255] on span "12" at bounding box center [943, 254] width 10 height 11
type input "12.10.2025 00:00"
click at [879, 390] on div "Press SPACE to select this row." at bounding box center [869, 383] width 72 height 36
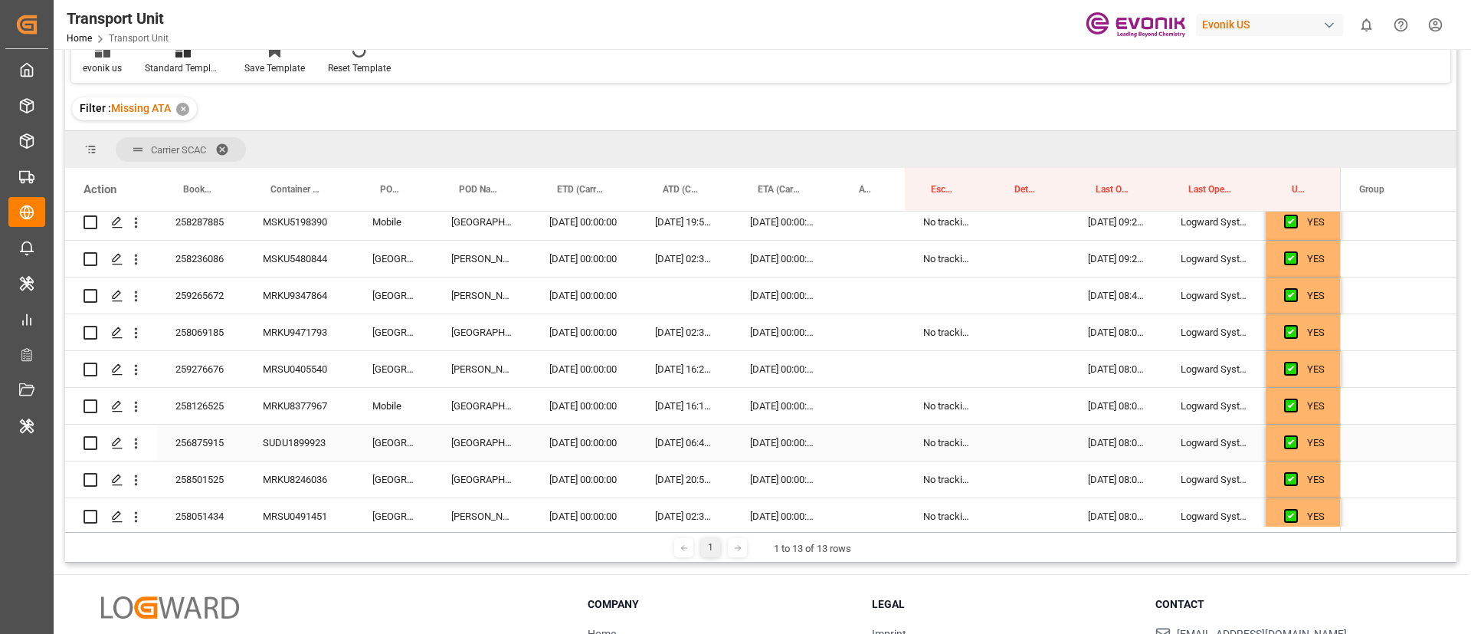
scroll to position [4762, 0]
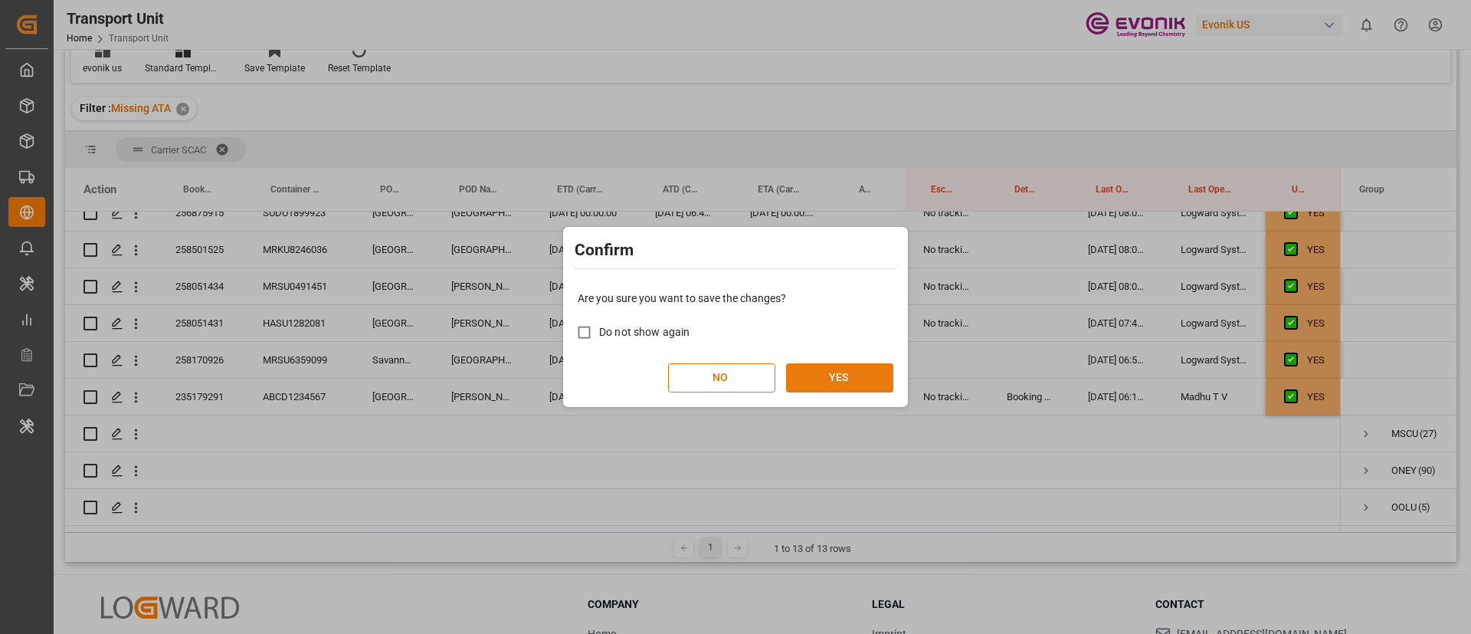
click at [818, 377] on button "YES" at bounding box center [839, 377] width 107 height 29
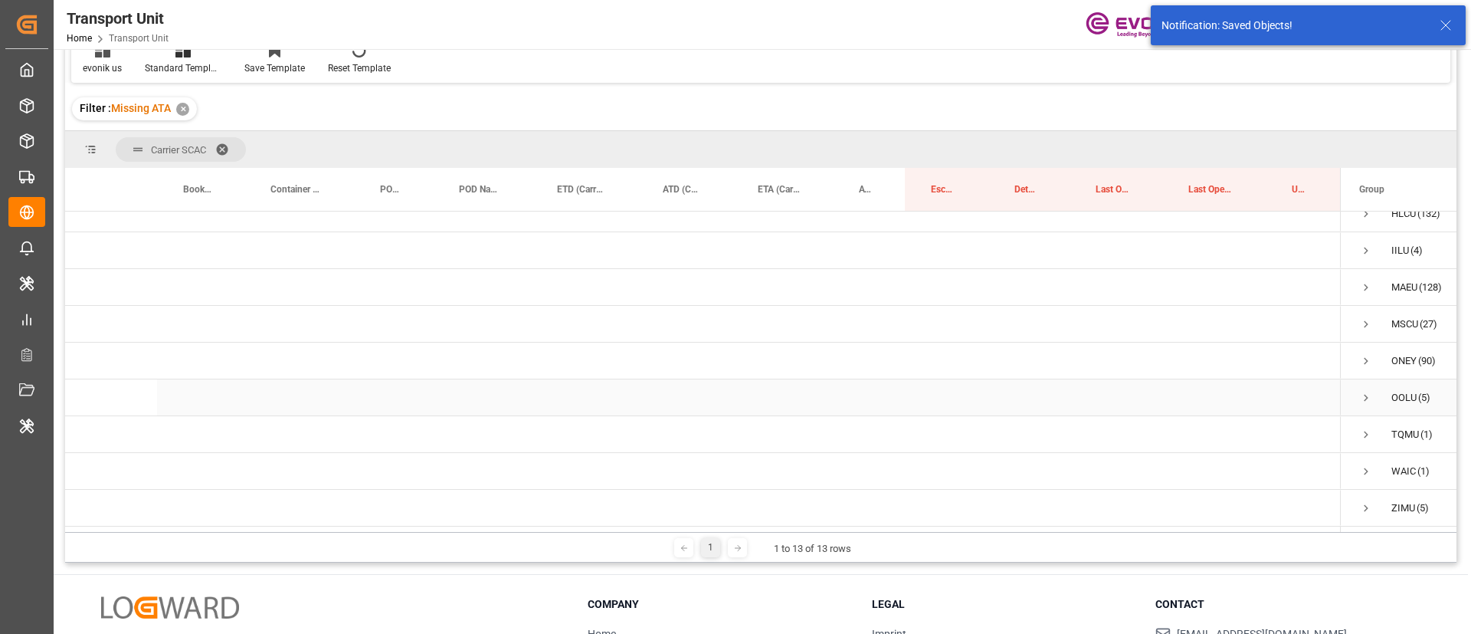
scroll to position [169, 0]
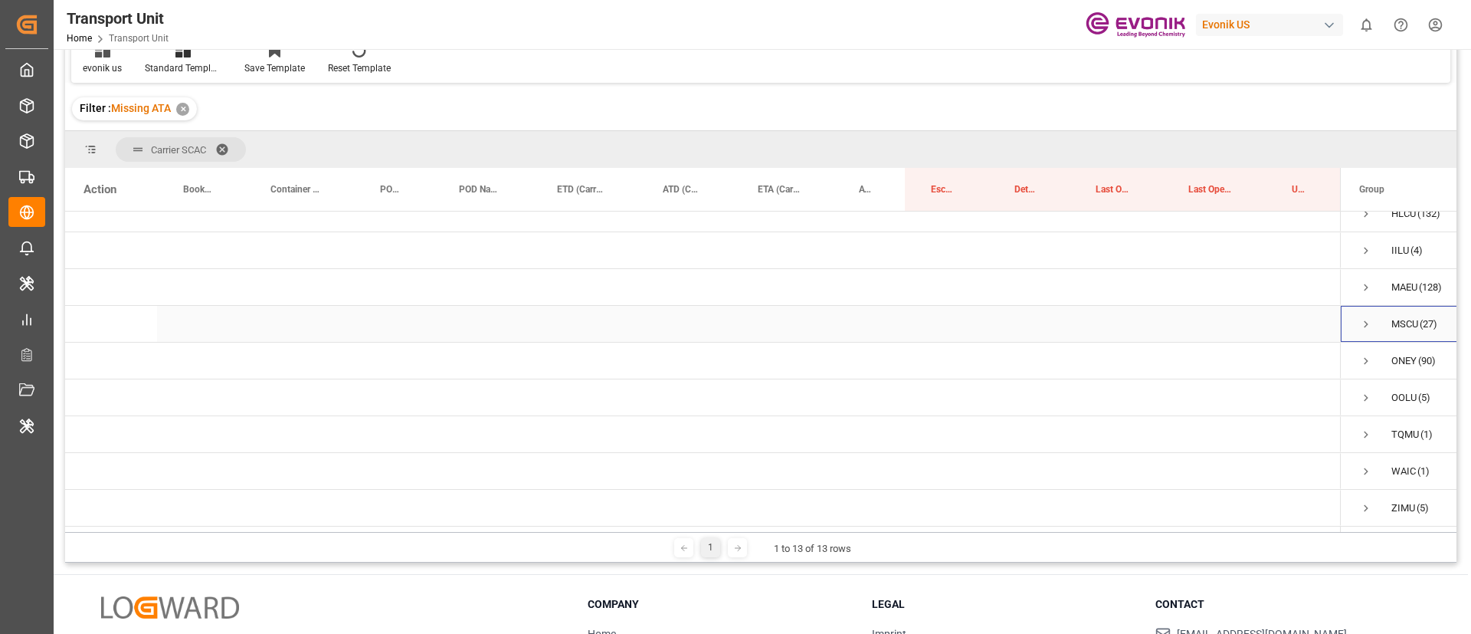
click at [1370, 319] on span "Press SPACE to select this row." at bounding box center [1367, 324] width 14 height 14
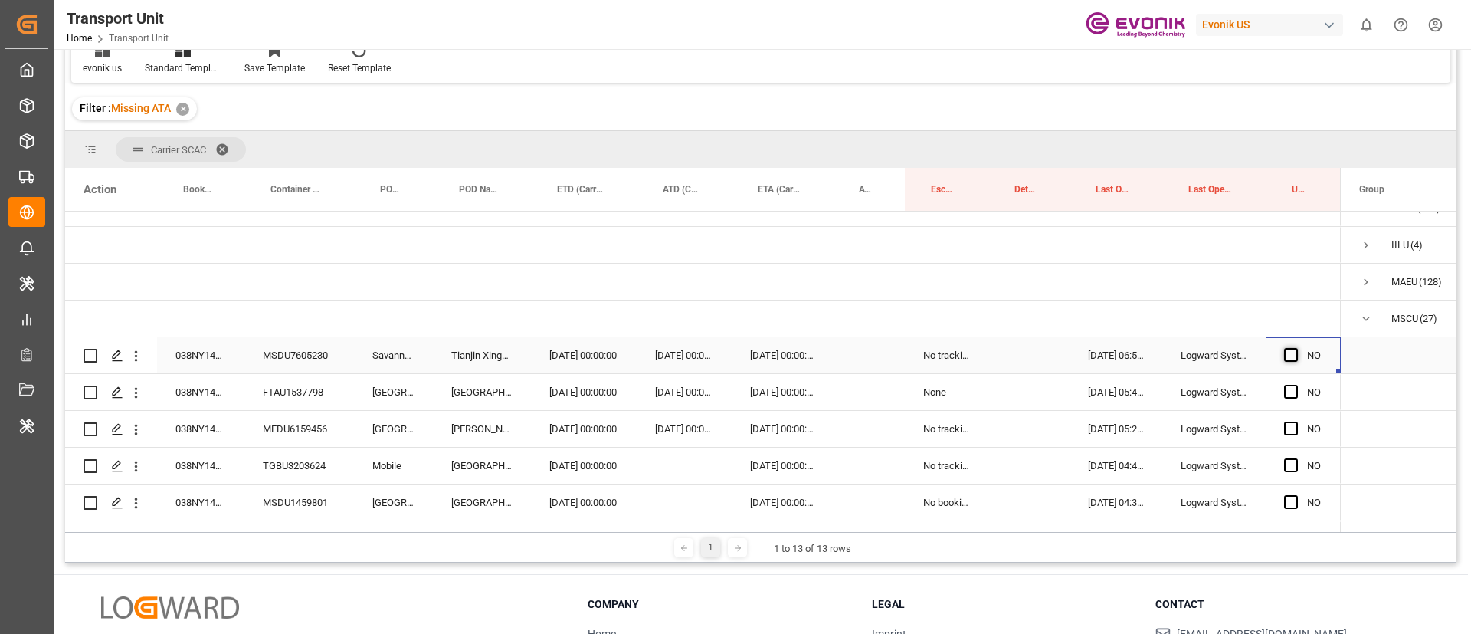
click at [1293, 353] on span "Press SPACE to select this row." at bounding box center [1291, 355] width 14 height 14
click at [1296, 348] on input "Press SPACE to select this row." at bounding box center [1296, 348] width 0 height 0
click at [210, 361] on div "038NY1418263" at bounding box center [200, 355] width 87 height 36
click at [776, 353] on div "03.10.2025 00:00:00" at bounding box center [782, 355] width 101 height 36
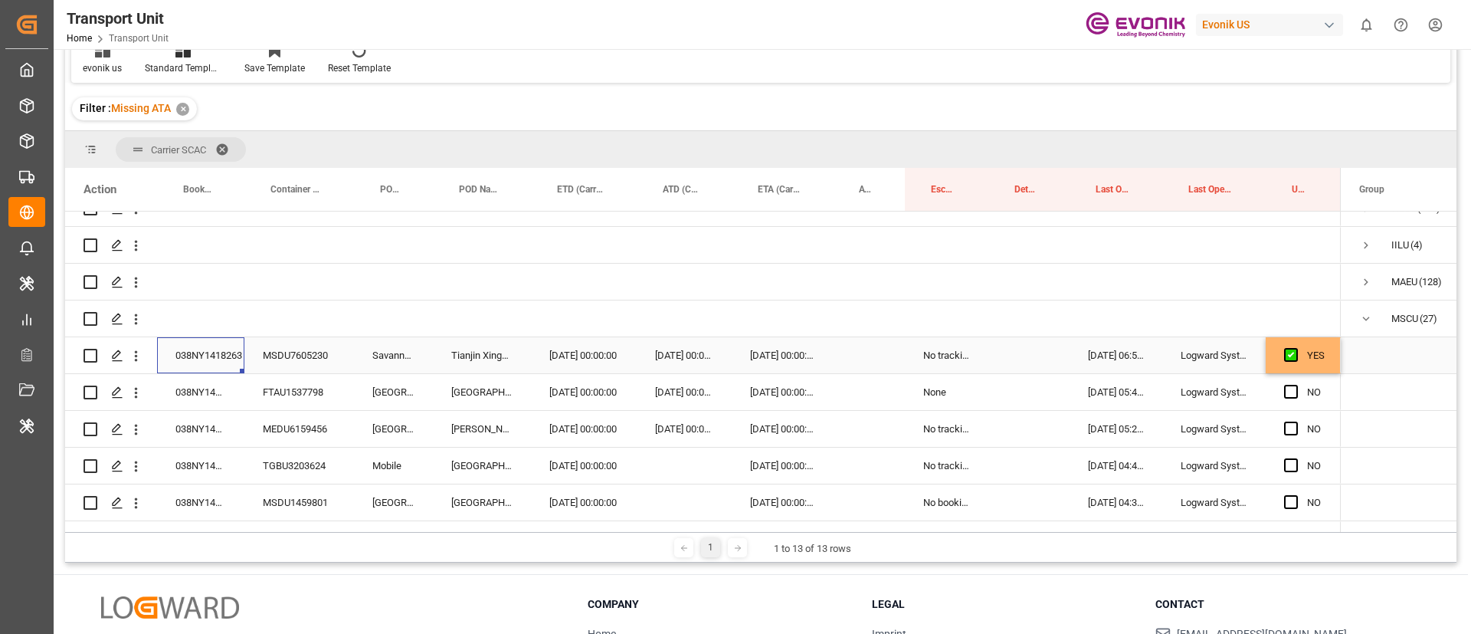
click at [776, 353] on div "03.10.2025 00:00:00" at bounding box center [782, 355] width 101 height 36
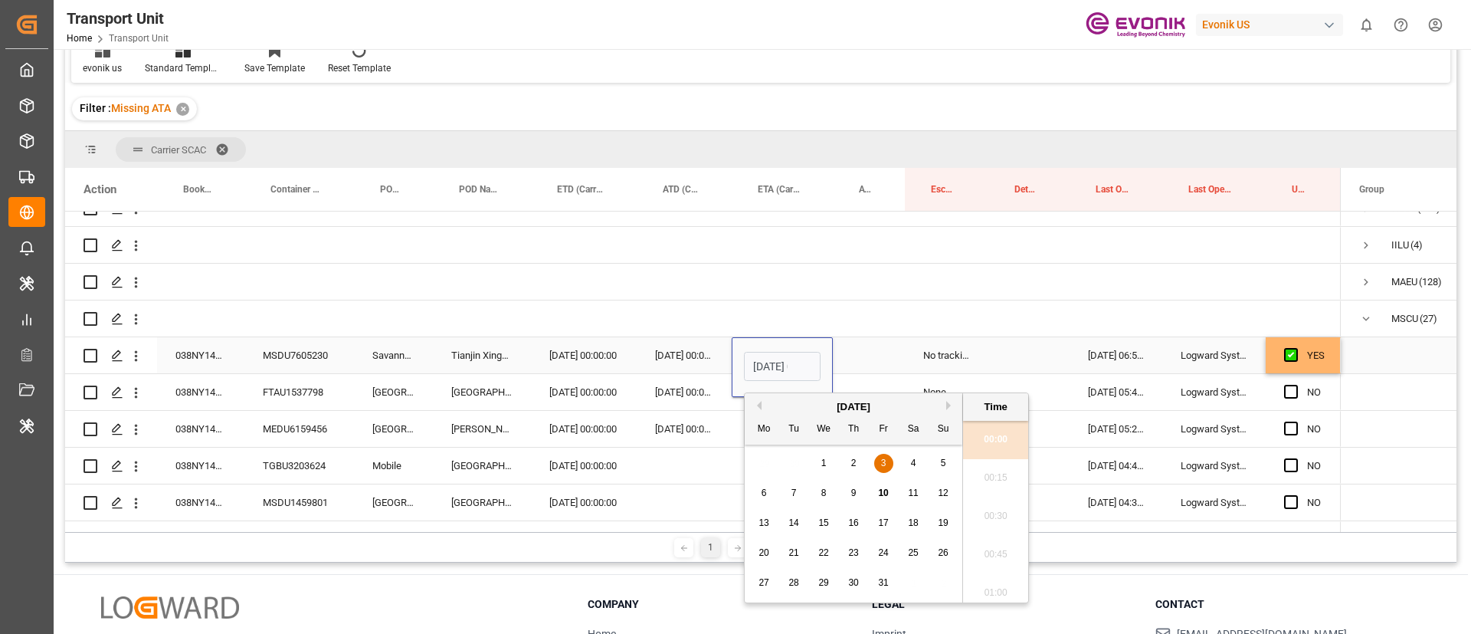
scroll to position [1883, 0]
click at [770, 522] on div "13" at bounding box center [764, 523] width 19 height 18
type input "13.10.2025 00:00"
click at [638, 365] on div "21.08.2025 00:00:00" at bounding box center [684, 355] width 95 height 36
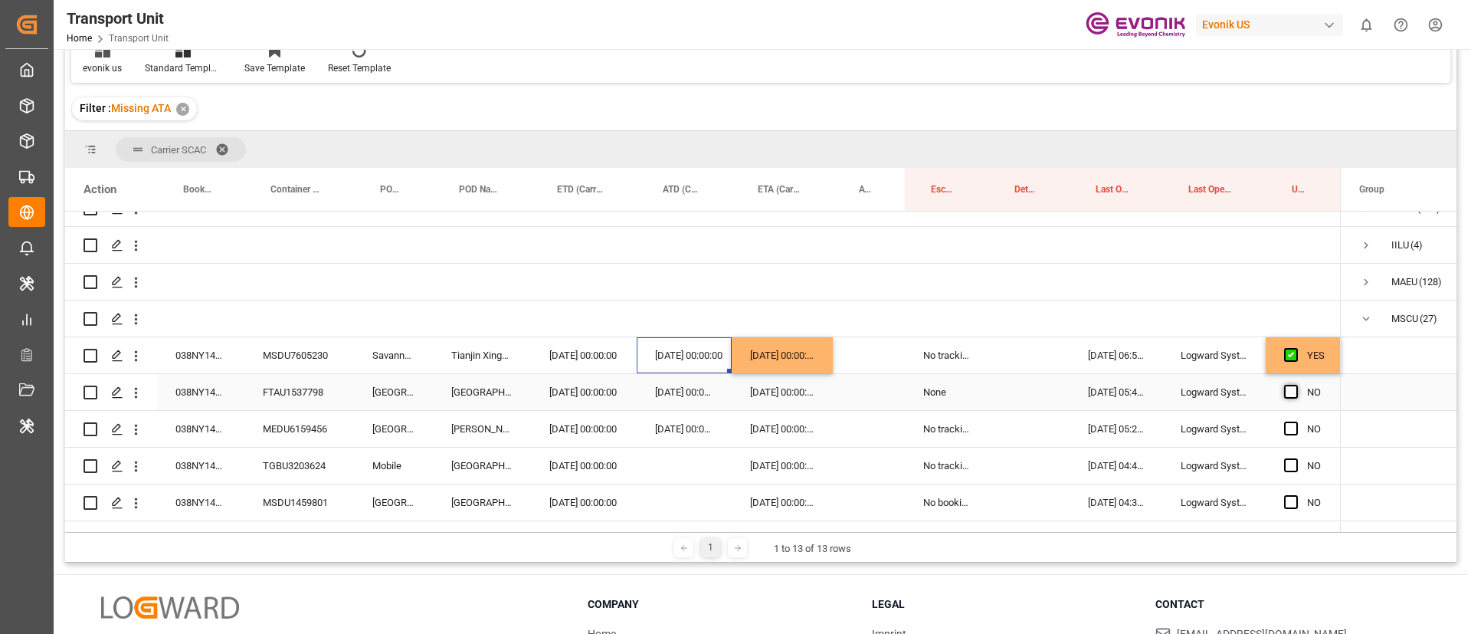
click at [1293, 389] on span "Press SPACE to select this row." at bounding box center [1291, 392] width 14 height 14
click at [1296, 385] on input "Press SPACE to select this row." at bounding box center [1296, 385] width 0 height 0
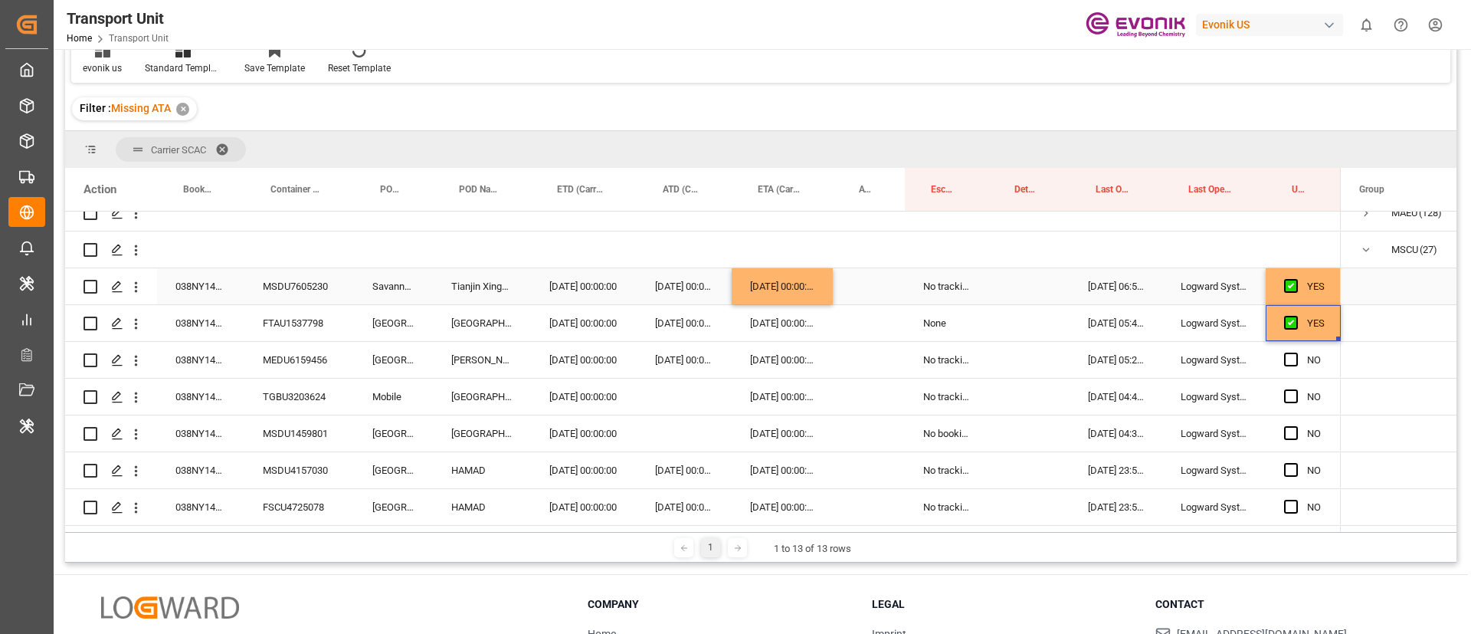
scroll to position [284, 0]
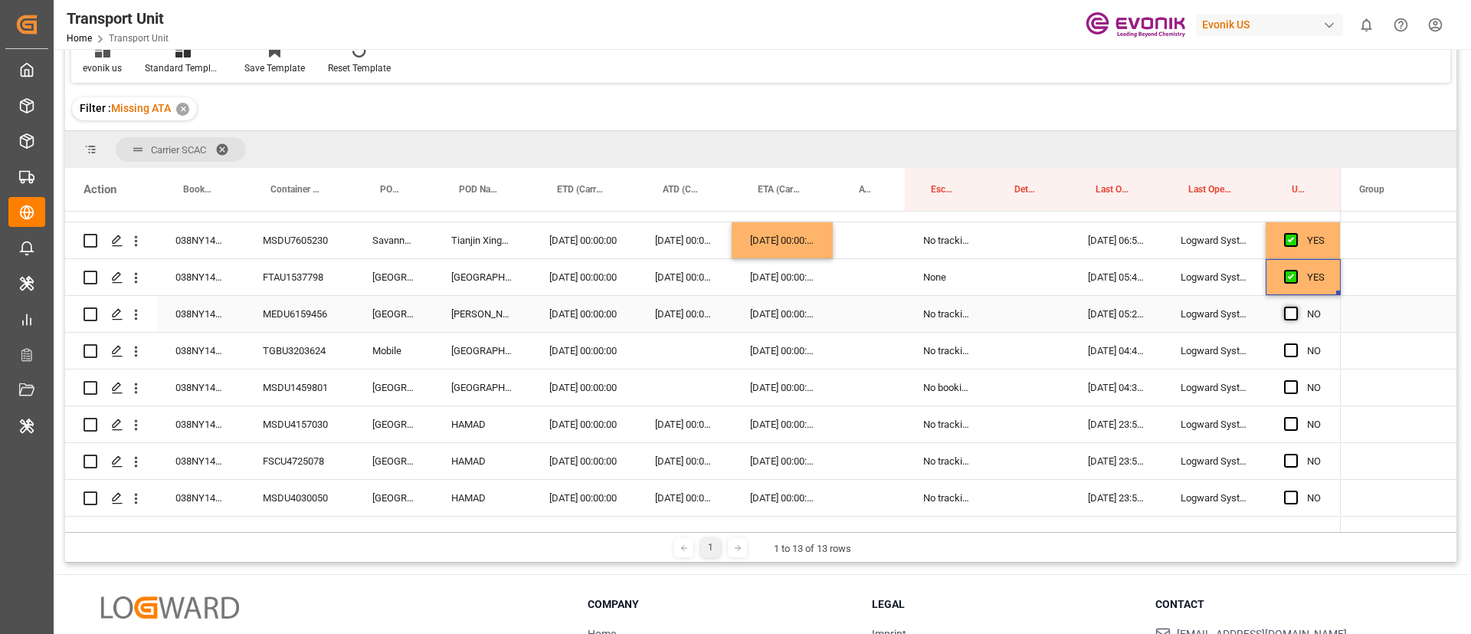
click at [1294, 310] on span "Press SPACE to select this row." at bounding box center [1291, 314] width 14 height 14
click at [1296, 307] on input "Press SPACE to select this row." at bounding box center [1296, 307] width 0 height 0
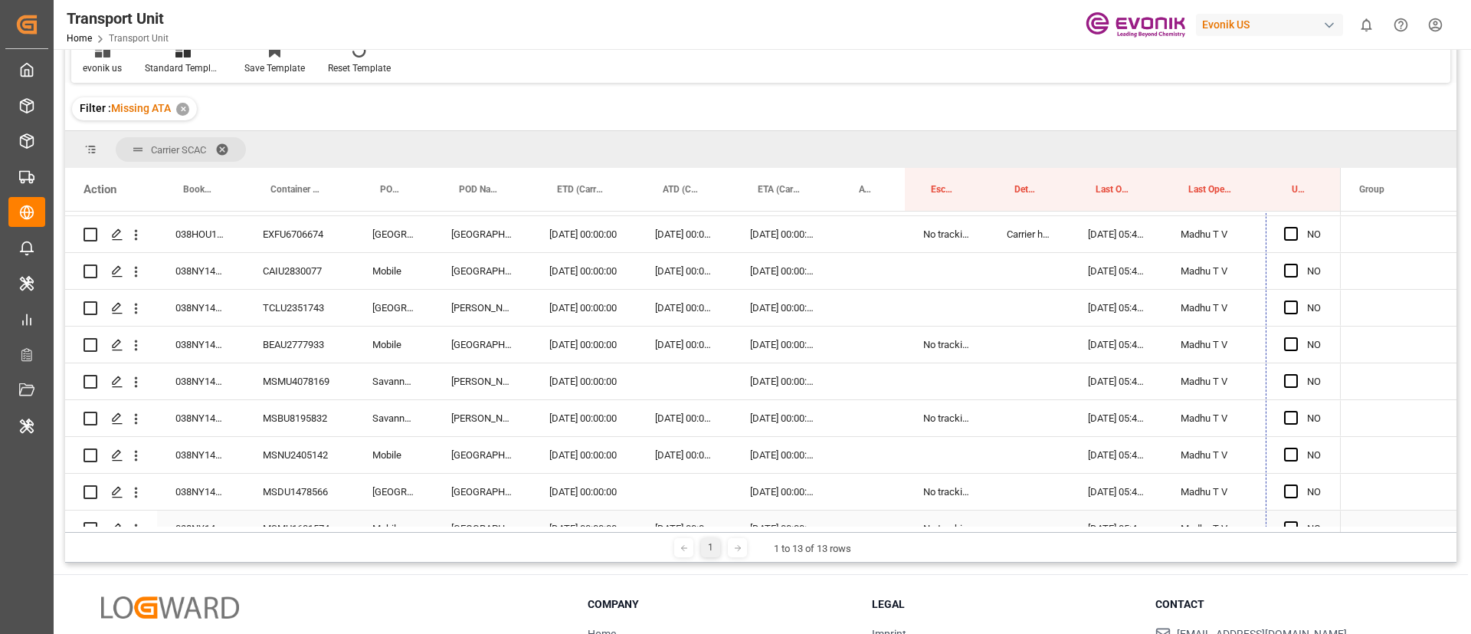
scroll to position [835, 0]
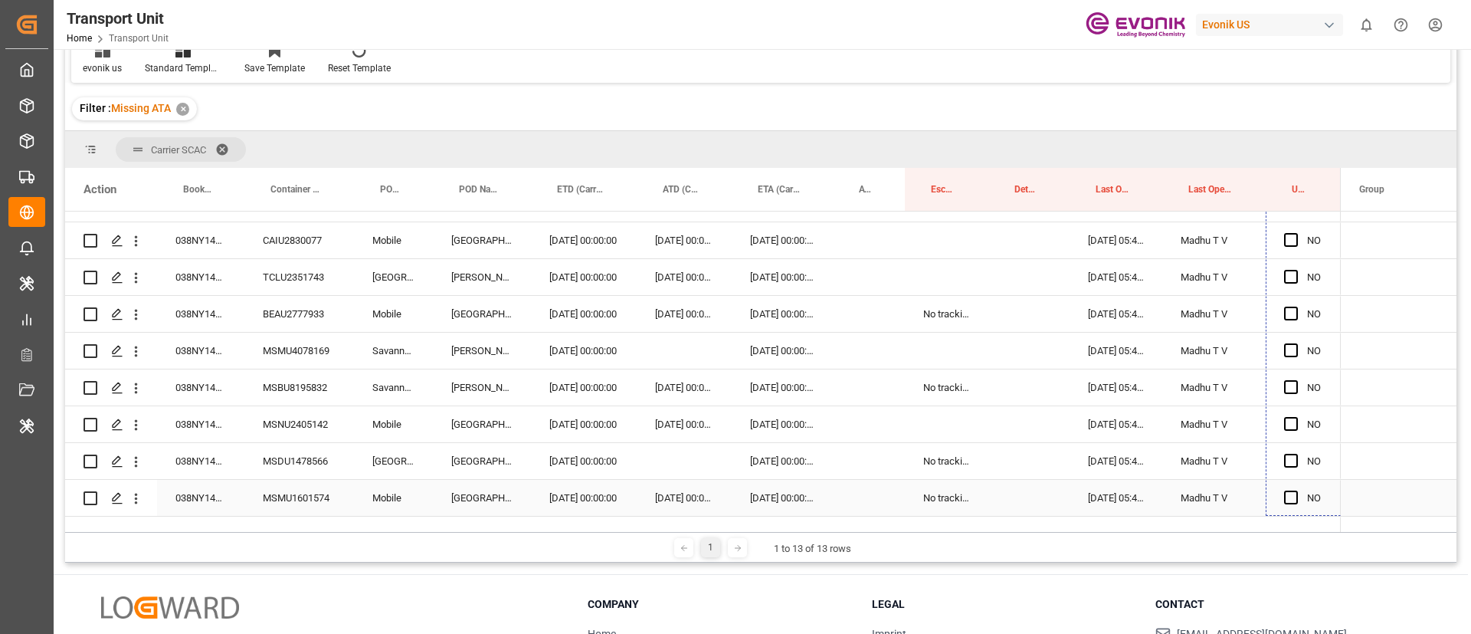
drag, startPoint x: 1338, startPoint y: 330, endPoint x: 1299, endPoint y: 503, distance: 177.6
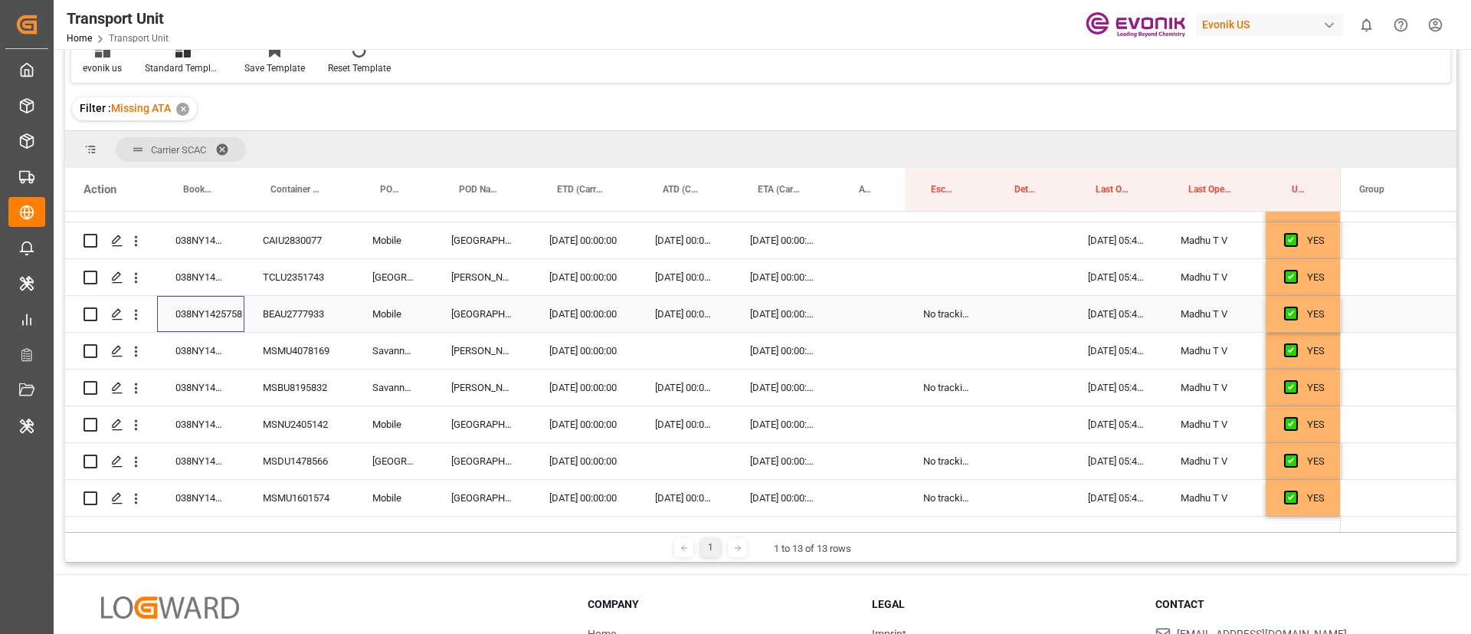
click at [195, 314] on div "038NY1425758" at bounding box center [200, 314] width 87 height 36
click at [139, 319] on icon "open menu" at bounding box center [136, 315] width 16 height 16
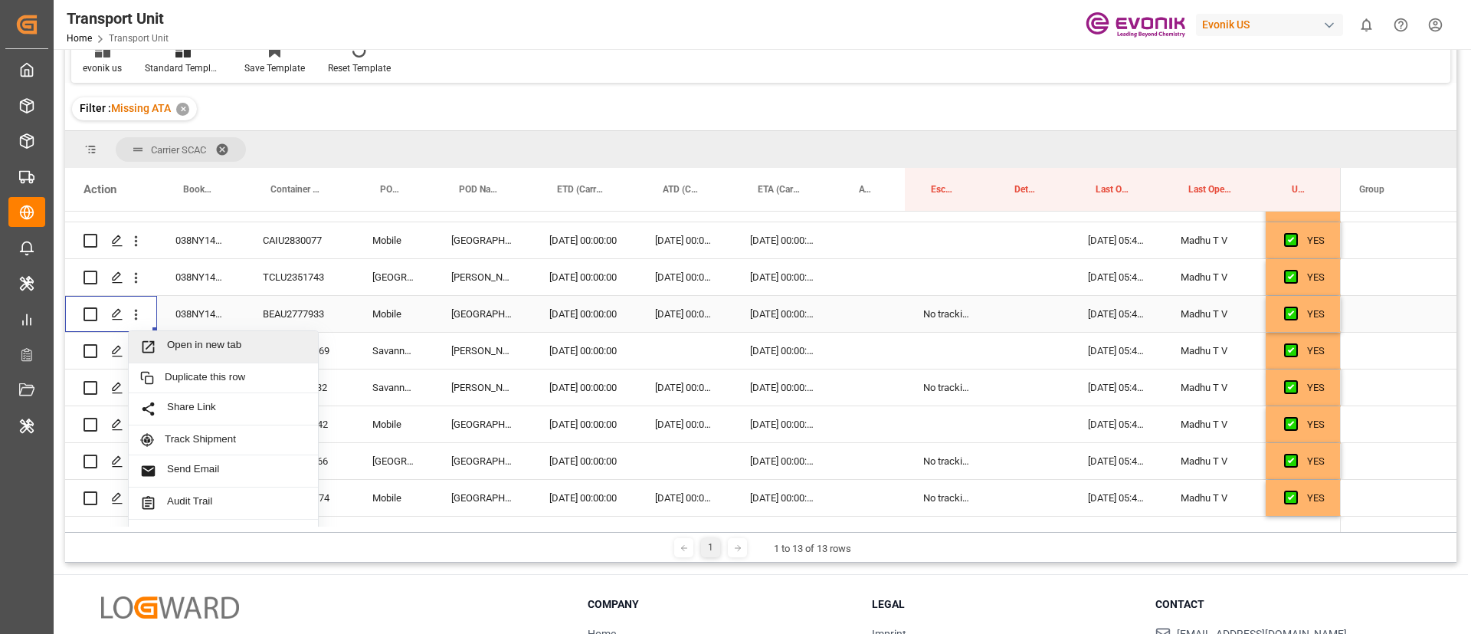
click at [202, 346] on span "Open in new tab" at bounding box center [236, 347] width 139 height 16
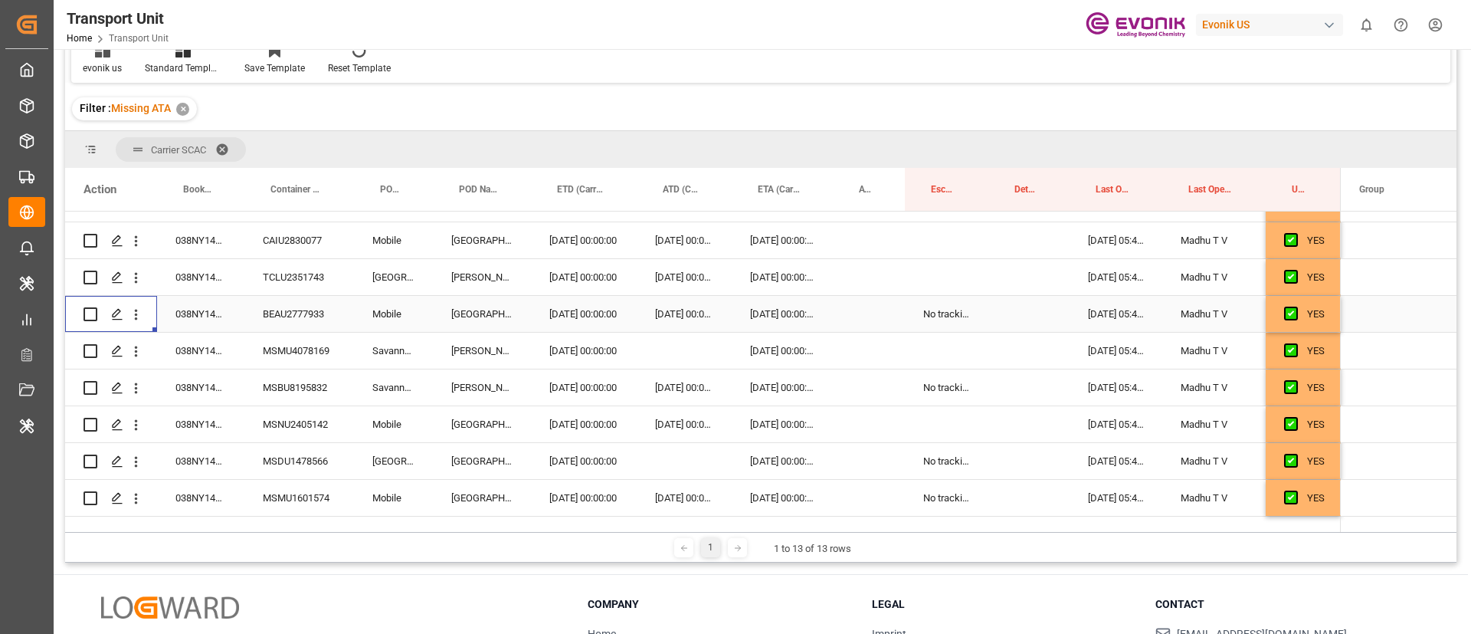
click at [1291, 312] on span "Press SPACE to select this row." at bounding box center [1291, 314] width 14 height 14
click at [1296, 307] on input "Press SPACE to select this row." at bounding box center [1296, 307] width 0 height 0
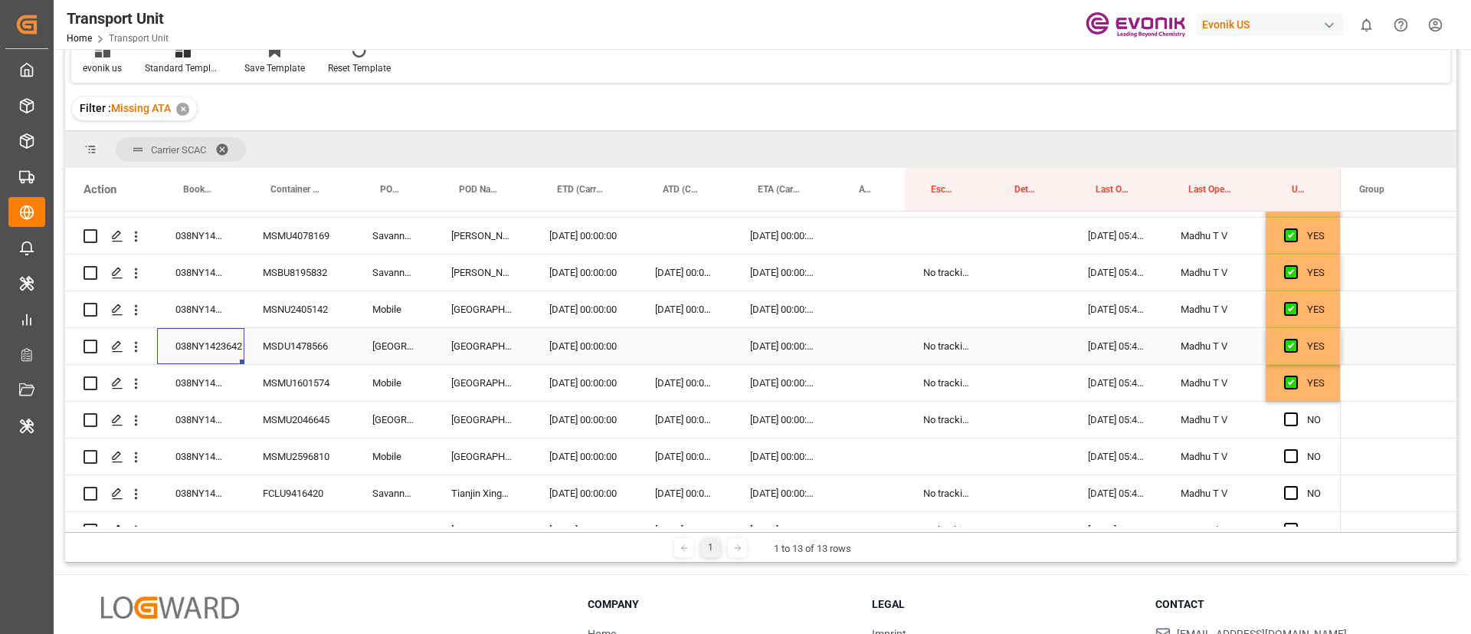
click at [226, 343] on div "038NY1423642" at bounding box center [200, 346] width 87 height 36
click at [677, 344] on div "Press SPACE to select this row." at bounding box center [684, 346] width 95 height 36
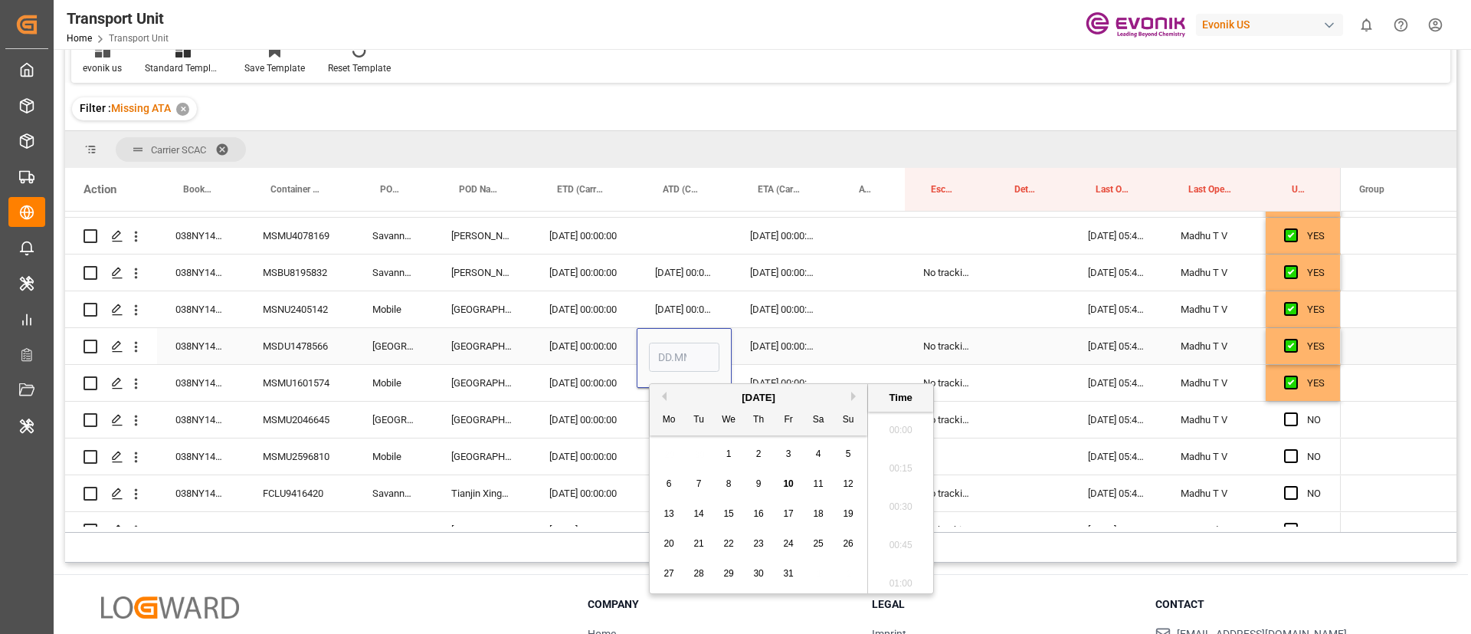
scroll to position [1883, 0]
click at [787, 478] on span "10" at bounding box center [788, 483] width 10 height 11
type input "10.10.2025 00:00"
click at [786, 362] on div "08.11.2025 00:00:00" at bounding box center [782, 346] width 101 height 36
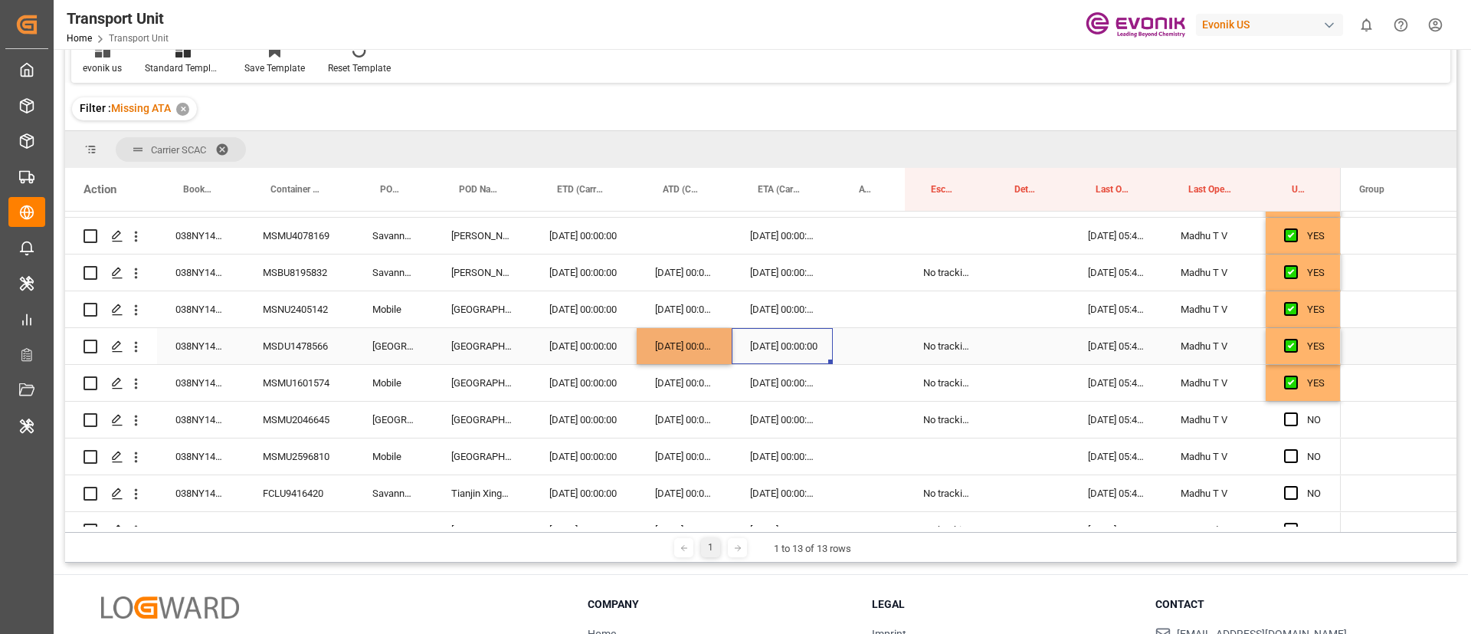
click at [783, 342] on div "08.11.2025 00:00:00" at bounding box center [782, 346] width 101 height 36
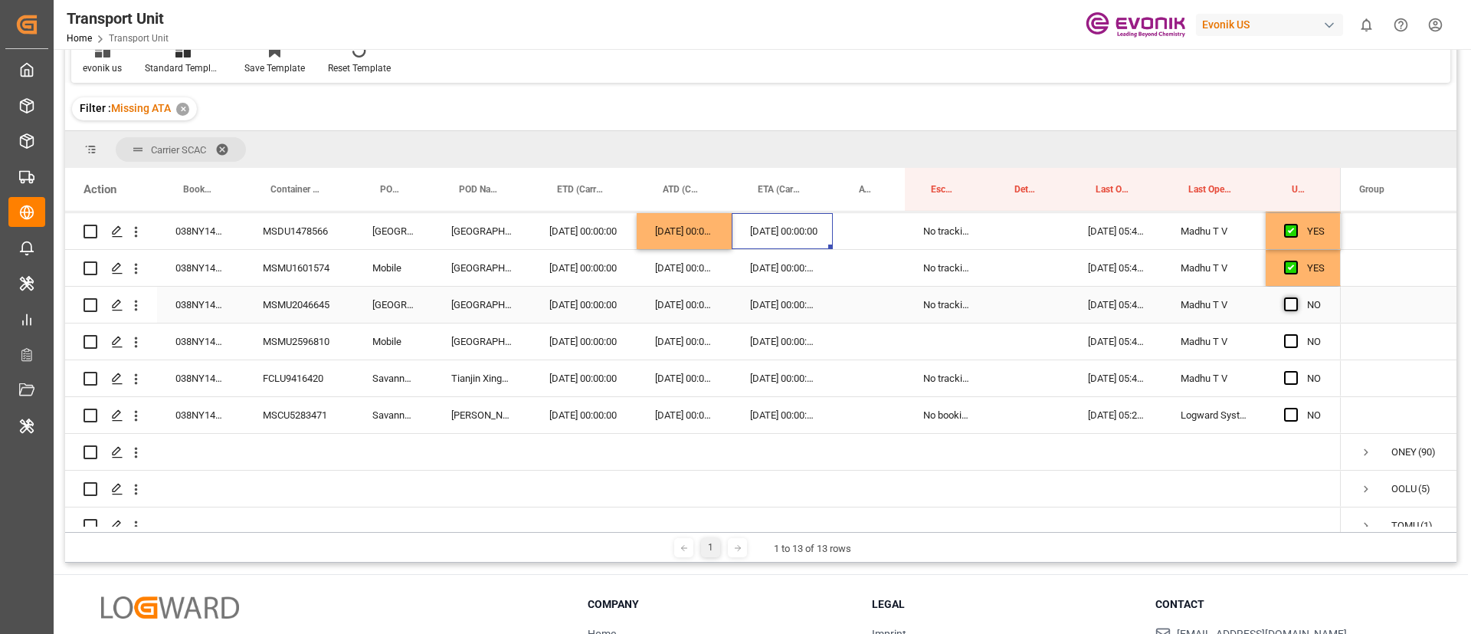
click at [1292, 300] on span "Press SPACE to select this row." at bounding box center [1291, 304] width 14 height 14
click at [1296, 297] on input "Press SPACE to select this row." at bounding box center [1296, 297] width 0 height 0
click at [1290, 336] on span "Press SPACE to select this row." at bounding box center [1291, 341] width 14 height 14
click at [1296, 334] on input "Press SPACE to select this row." at bounding box center [1296, 334] width 0 height 0
click at [1291, 374] on span "Press SPACE to select this row." at bounding box center [1291, 378] width 14 height 14
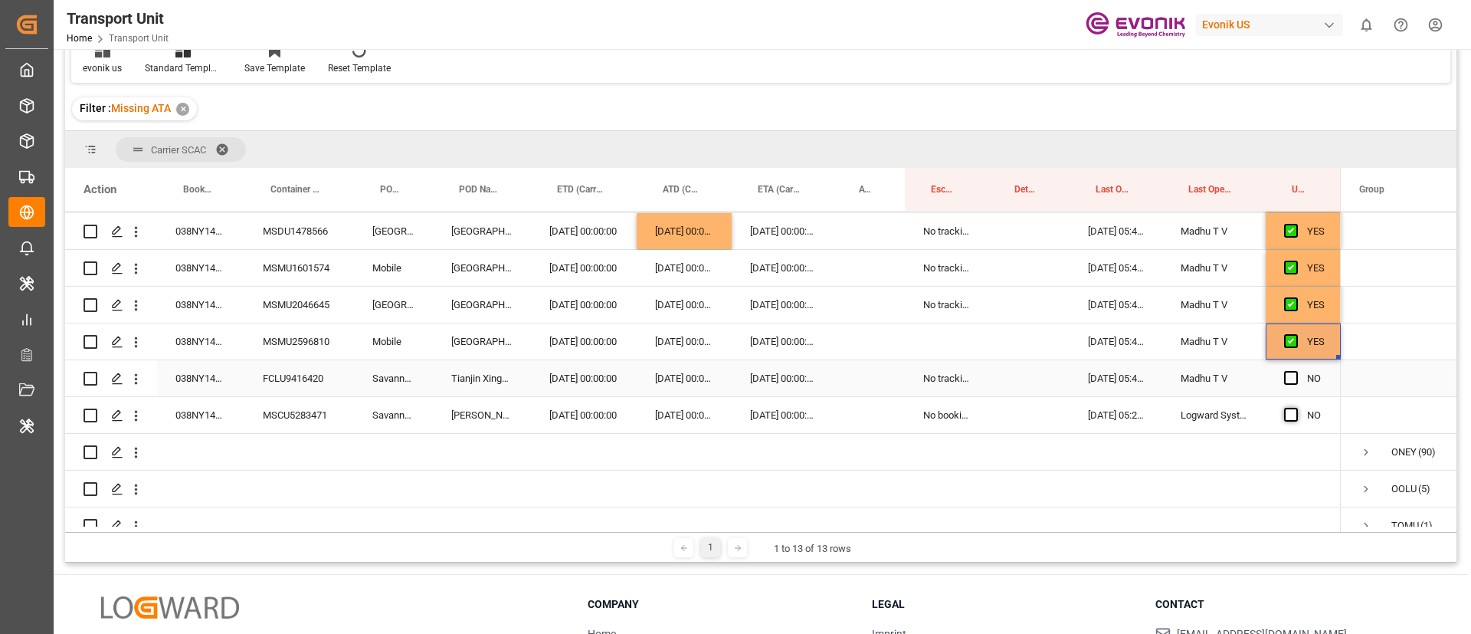
click at [1296, 371] on input "Press SPACE to select this row." at bounding box center [1296, 371] width 0 height 0
click at [1288, 411] on span "Press SPACE to select this row." at bounding box center [1291, 415] width 14 height 14
click at [1296, 408] on input "Press SPACE to select this row." at bounding box center [1296, 408] width 0 height 0
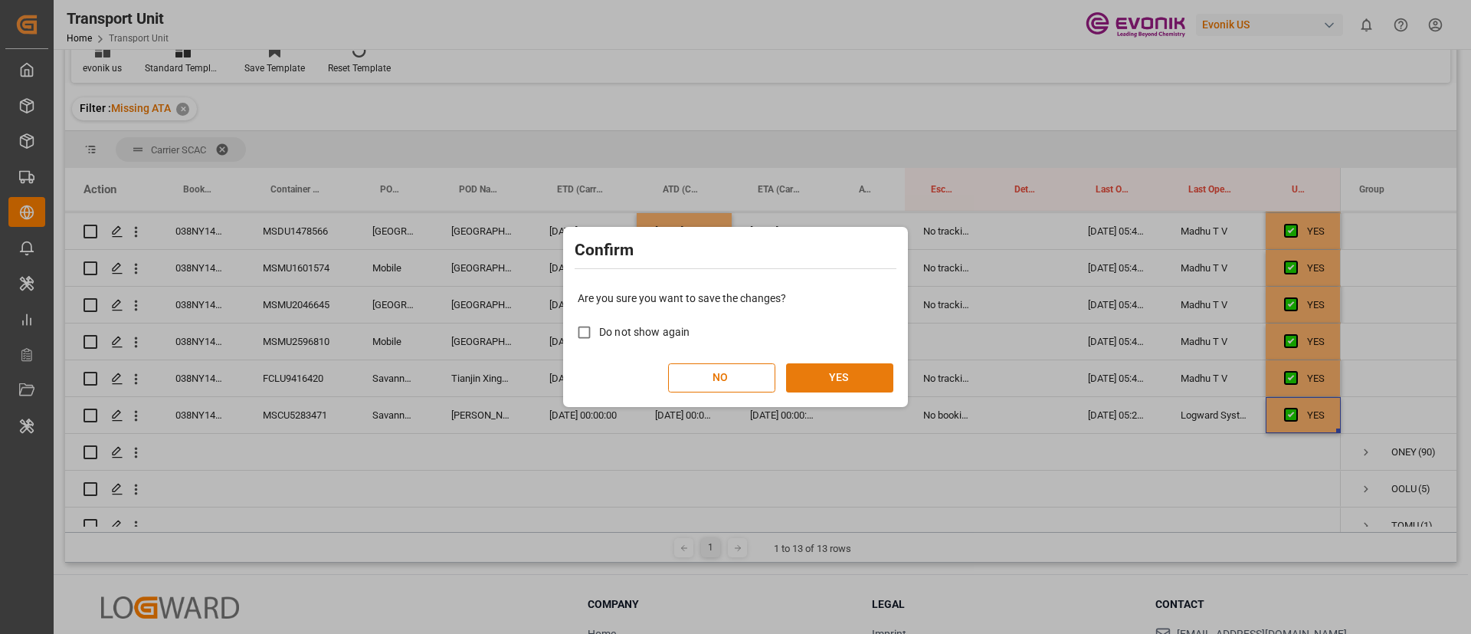
click at [871, 369] on button "YES" at bounding box center [839, 377] width 107 height 29
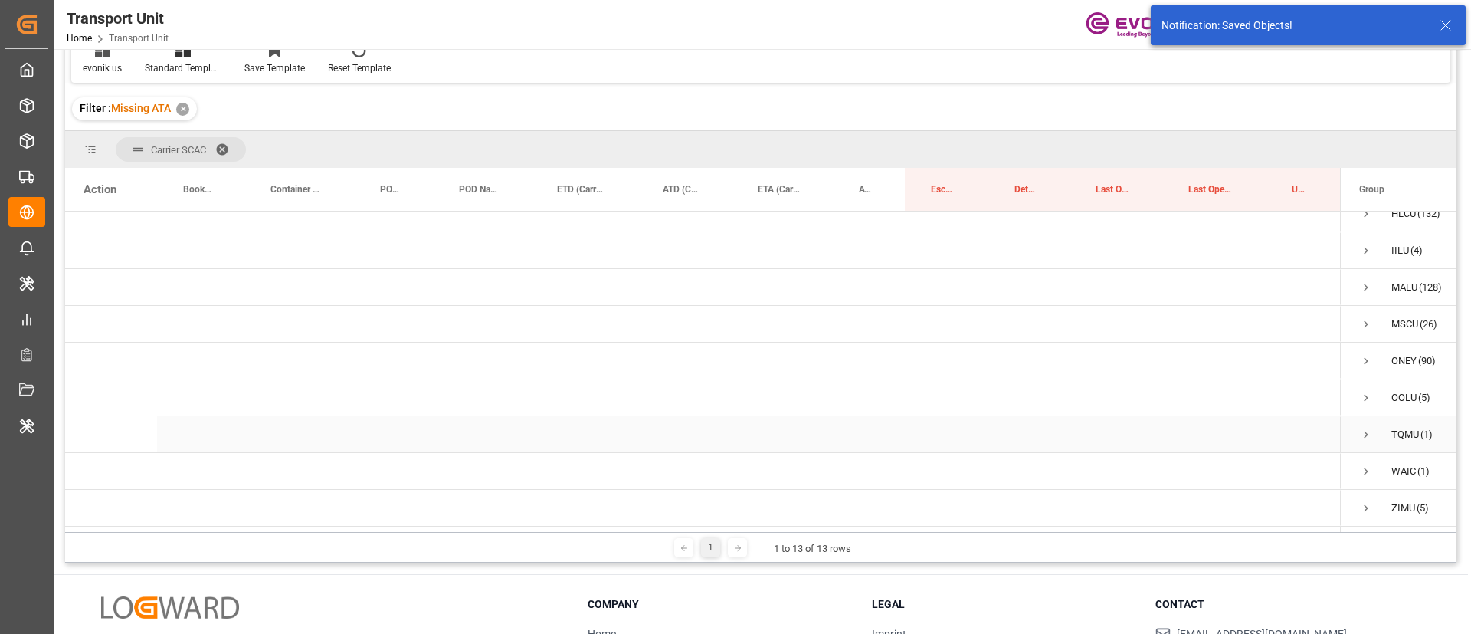
scroll to position [169, 0]
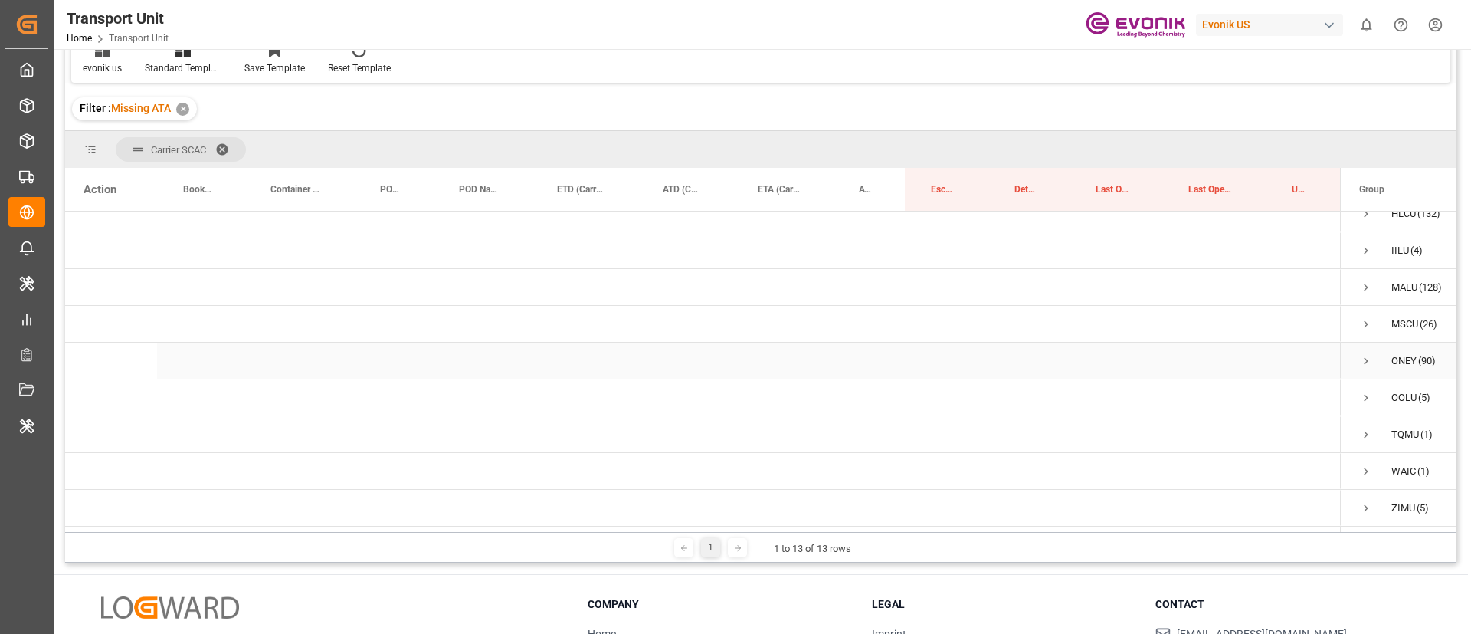
click at [1371, 356] on span "Press SPACE to select this row." at bounding box center [1367, 361] width 14 height 14
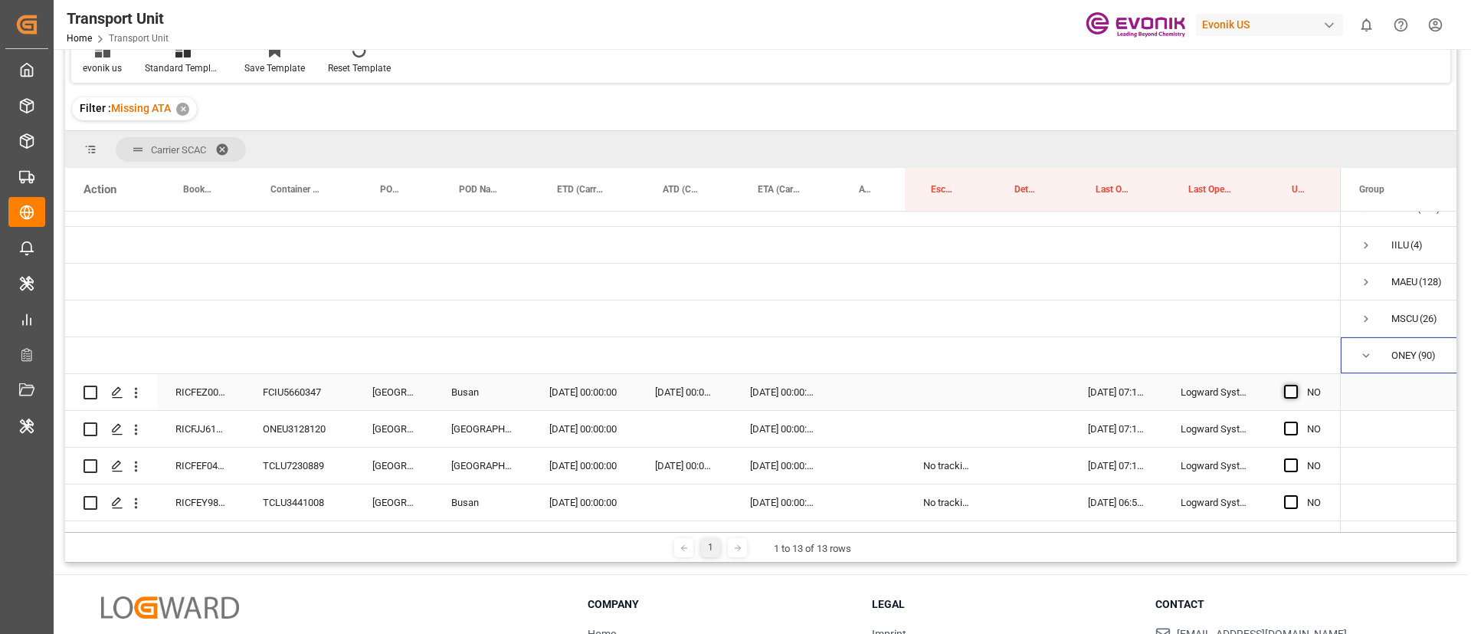
scroll to position [284, 0]
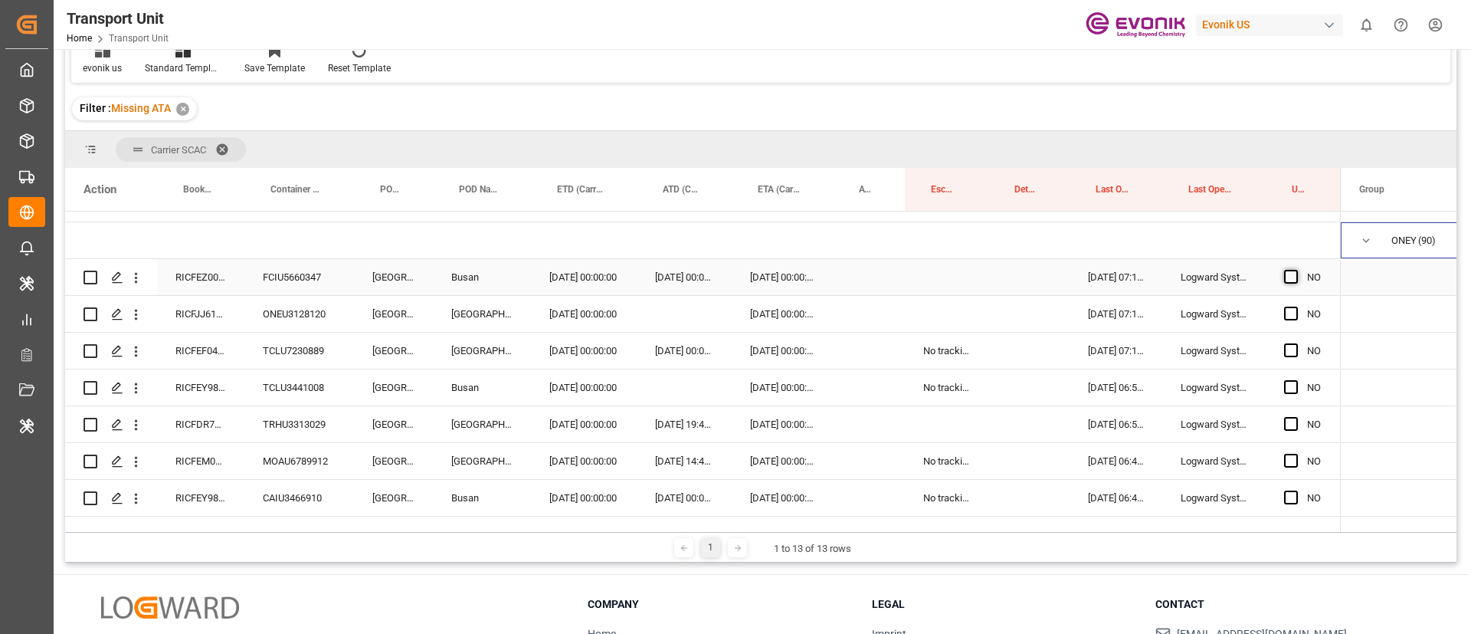
click at [1290, 275] on span "Press SPACE to select this row." at bounding box center [1291, 277] width 14 height 14
click at [1296, 270] on input "Press SPACE to select this row." at bounding box center [1296, 270] width 0 height 0
click at [1289, 311] on span "Press SPACE to select this row." at bounding box center [1291, 314] width 14 height 14
click at [1296, 307] on input "Press SPACE to select this row." at bounding box center [1296, 307] width 0 height 0
click at [1288, 350] on span "Press SPACE to select this row." at bounding box center [1291, 350] width 14 height 14
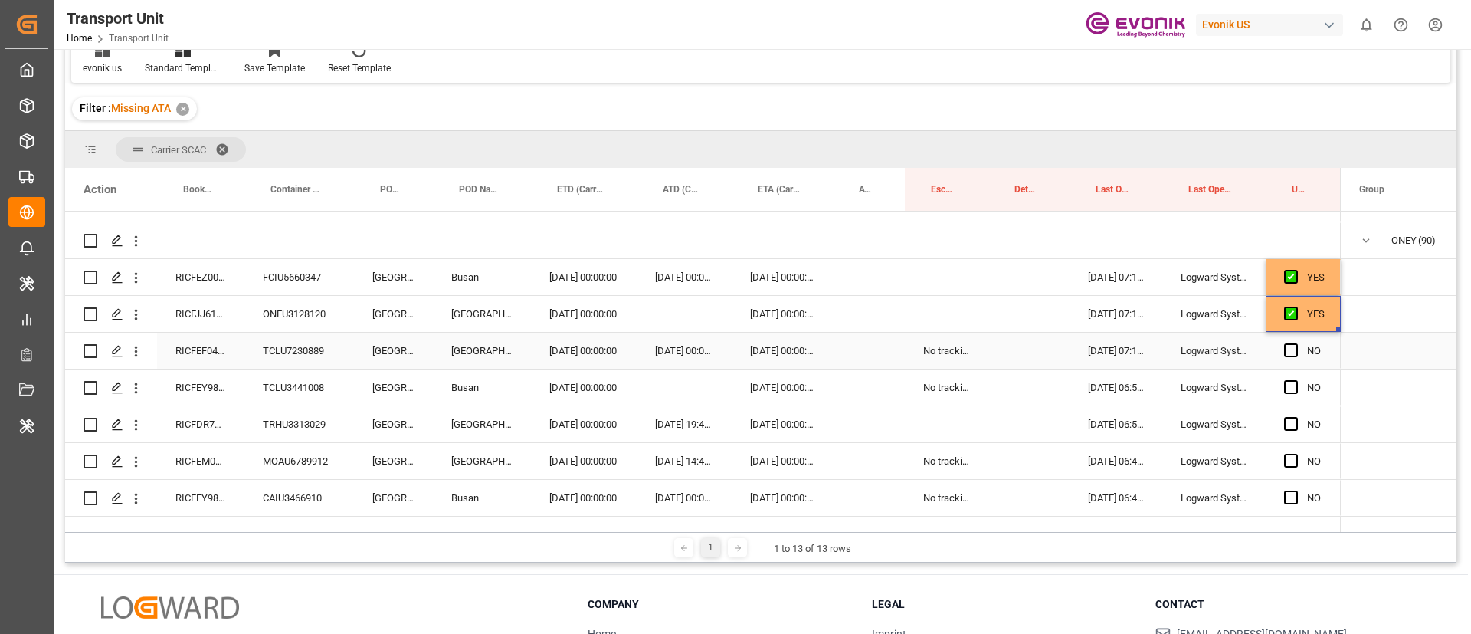
click at [1296, 343] on input "Press SPACE to select this row." at bounding box center [1296, 343] width 0 height 0
click at [1292, 386] on span "Press SPACE to select this row." at bounding box center [1291, 387] width 14 height 14
click at [1296, 380] on input "Press SPACE to select this row." at bounding box center [1296, 380] width 0 height 0
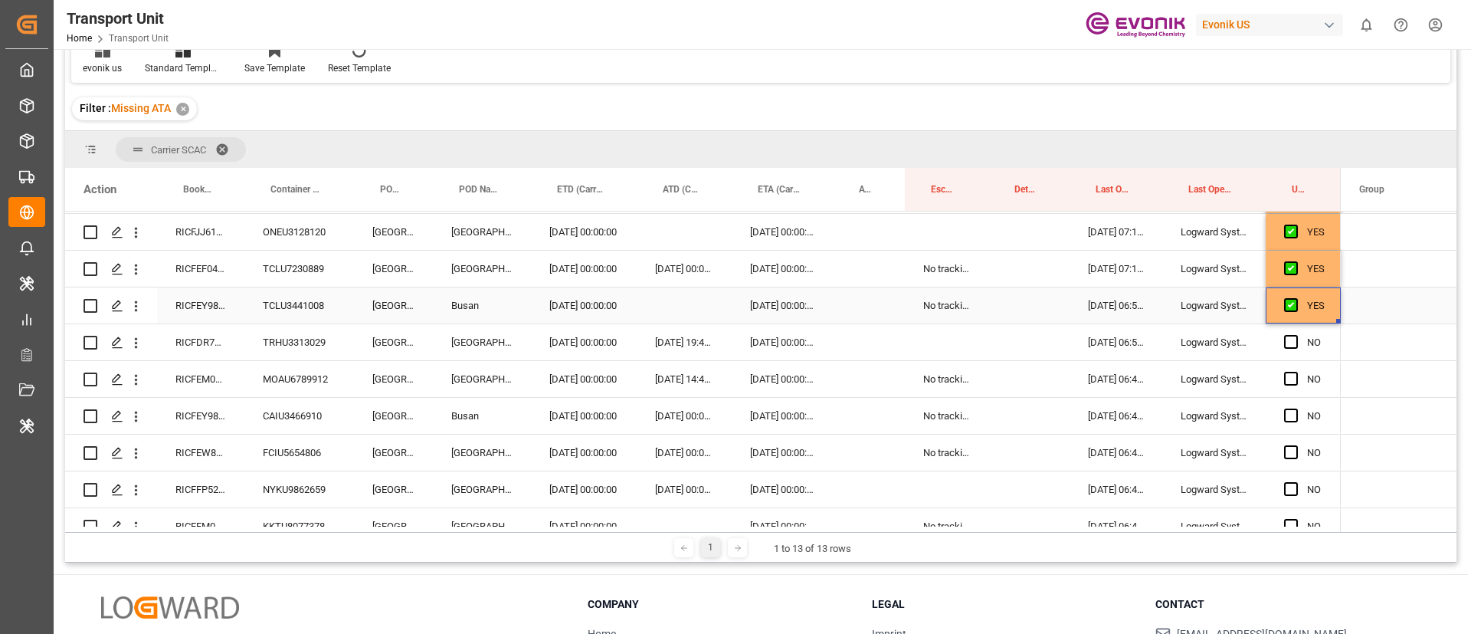
scroll to position [399, 0]
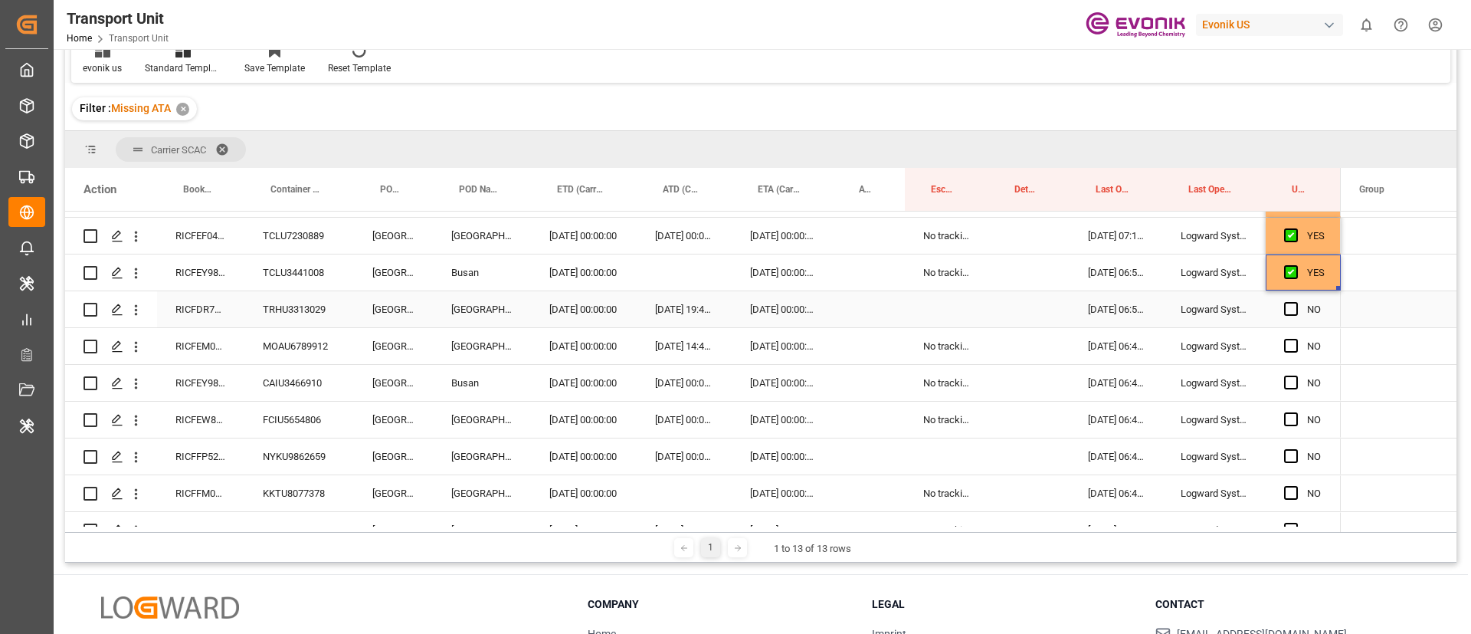
click at [207, 303] on div "RICFDR713700" at bounding box center [200, 309] width 87 height 36
click at [766, 308] on div "06.10.2025 00:00:00" at bounding box center [782, 309] width 101 height 36
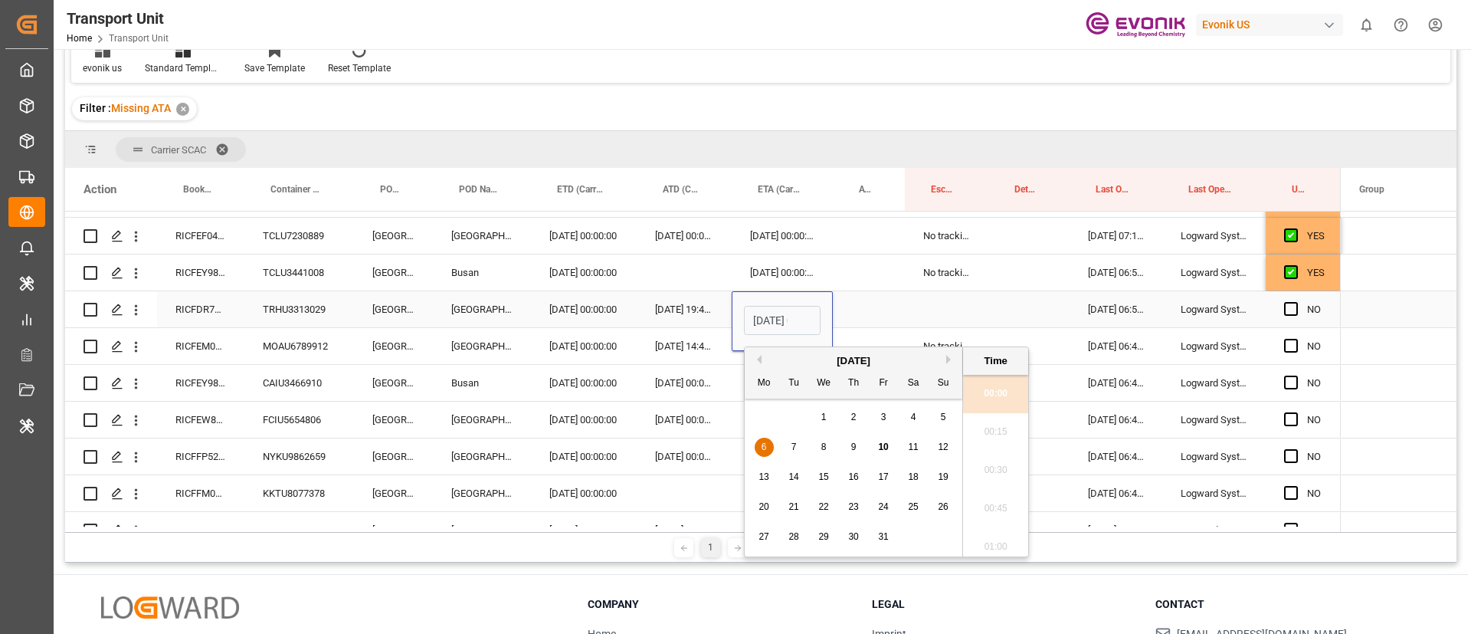
type input "06.10.2025 00:00"
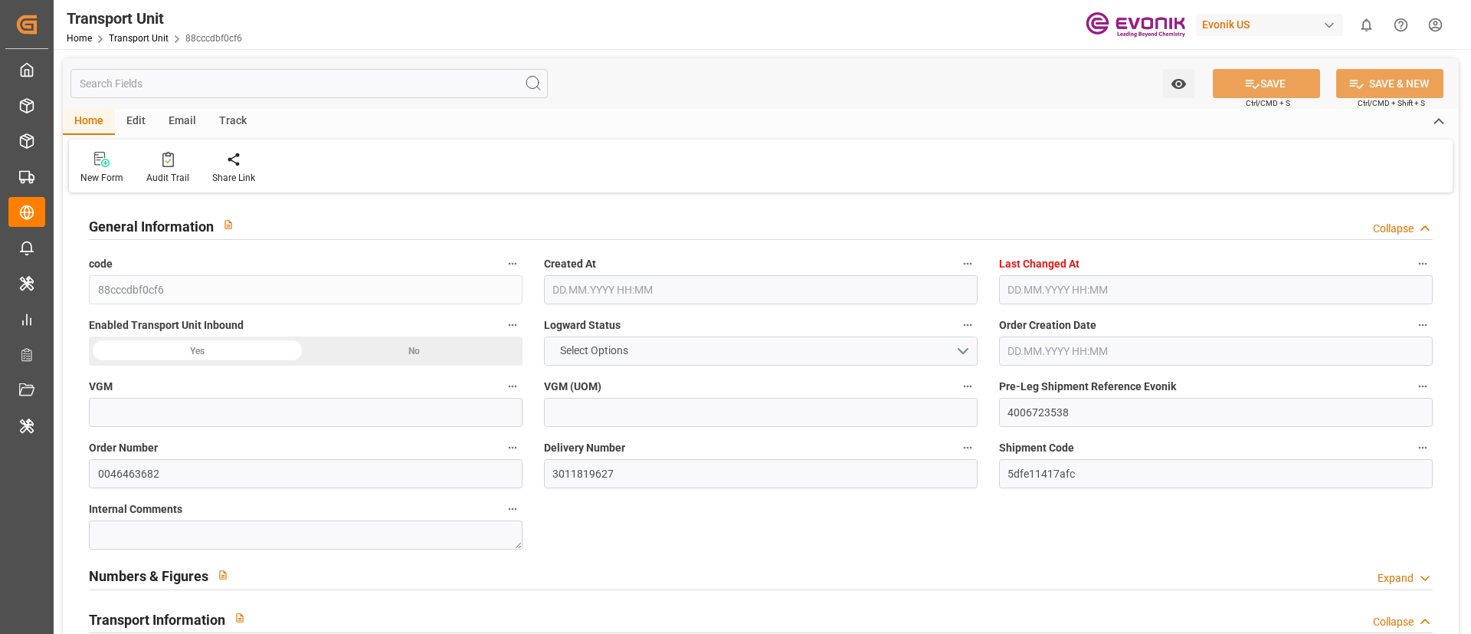
type input "88cccdbf0cf6"
type input "4006723538"
type input "0046463682"
type input "3011819627"
type input "5dfe11417afc"
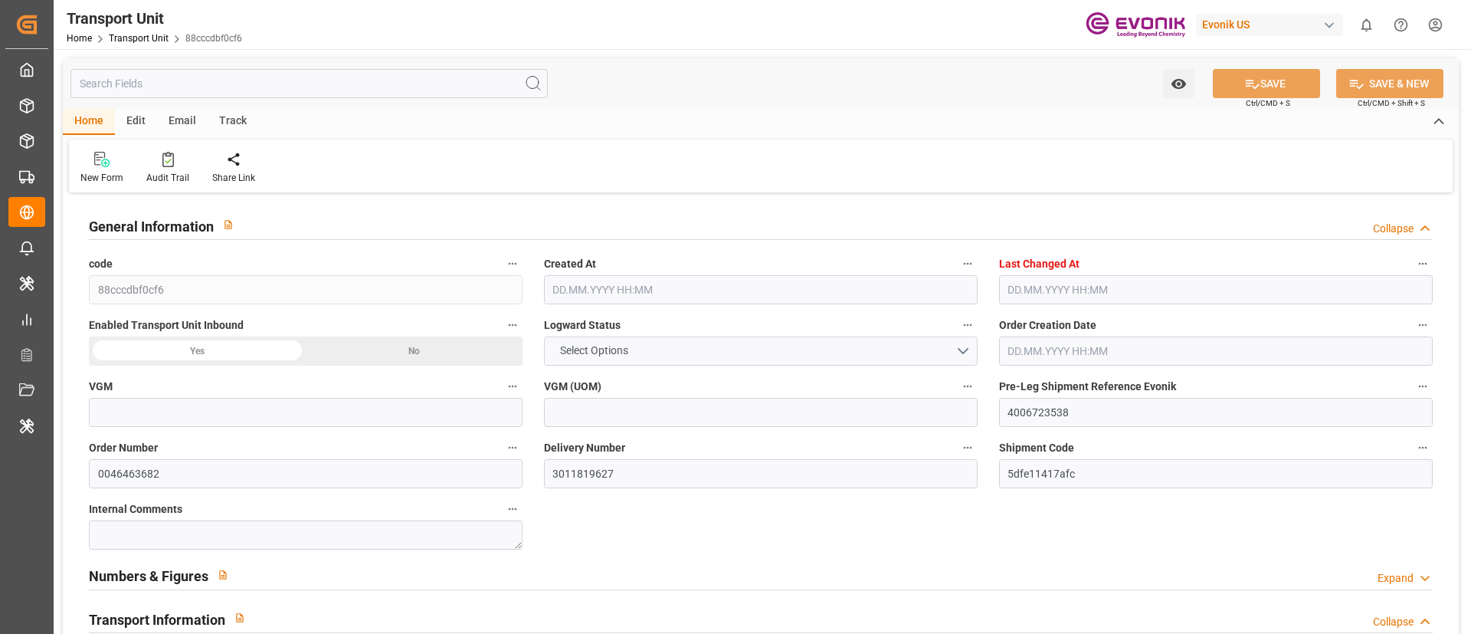
type input "038NY1425758"
type input "BEAU2777933"
type input "UL-6644211"
type input "MSCU"
type textarea "36610"
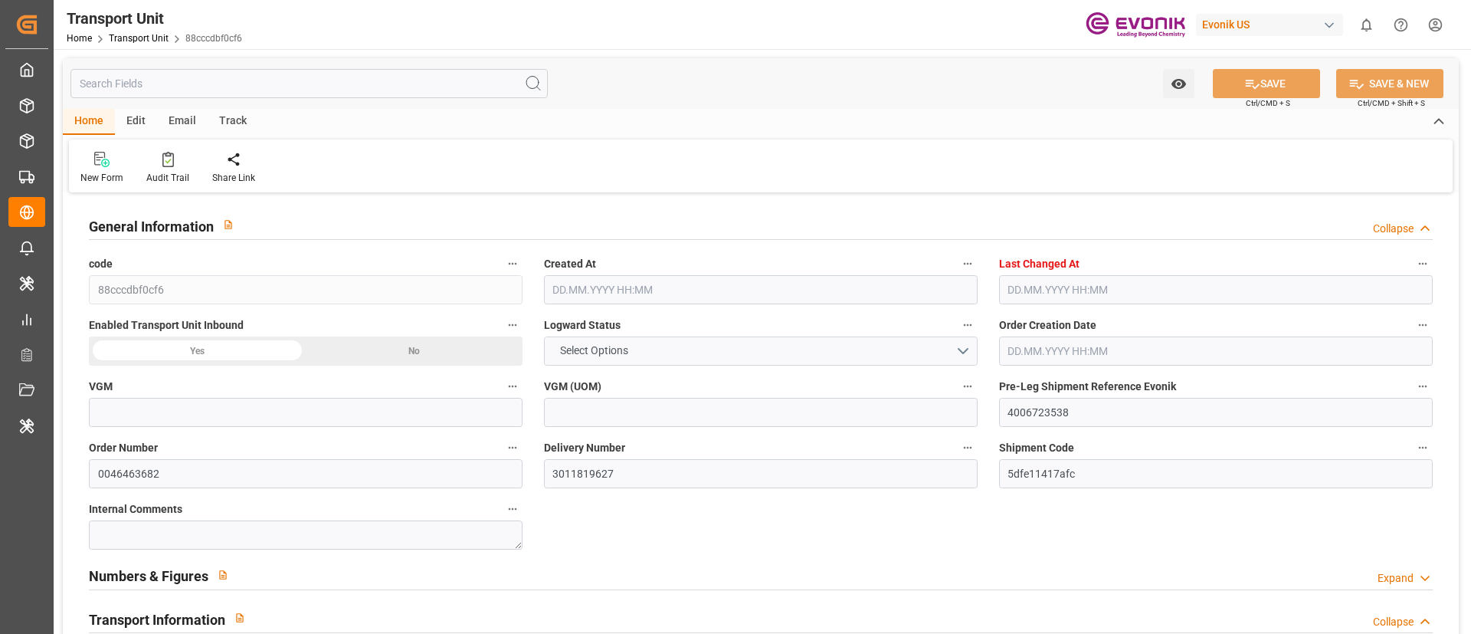
type input "[GEOGRAPHIC_DATA]"
type textarea "45764"
type input "[GEOGRAPHIC_DATA]"
type input "Mobile"
type input "[GEOGRAPHIC_DATA]"
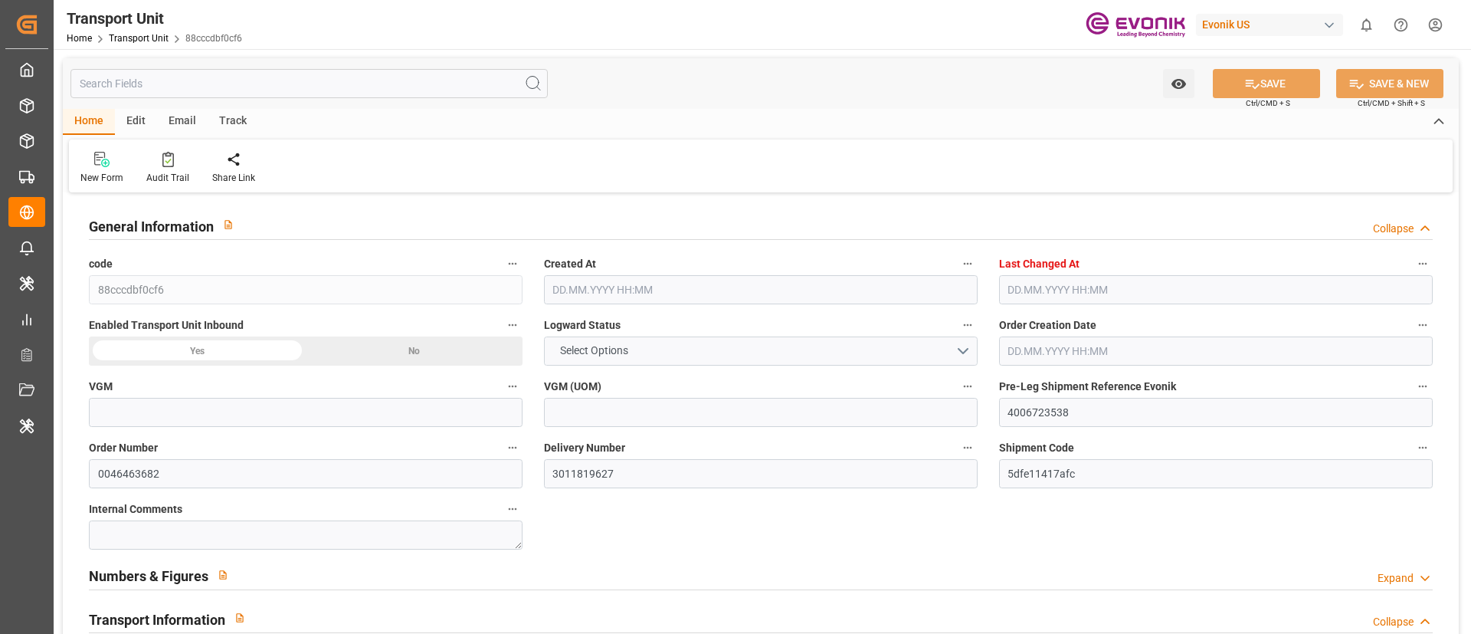
type input "MSC CORUNA"
type input "4006723536"
type input "P2P"
type input "45"
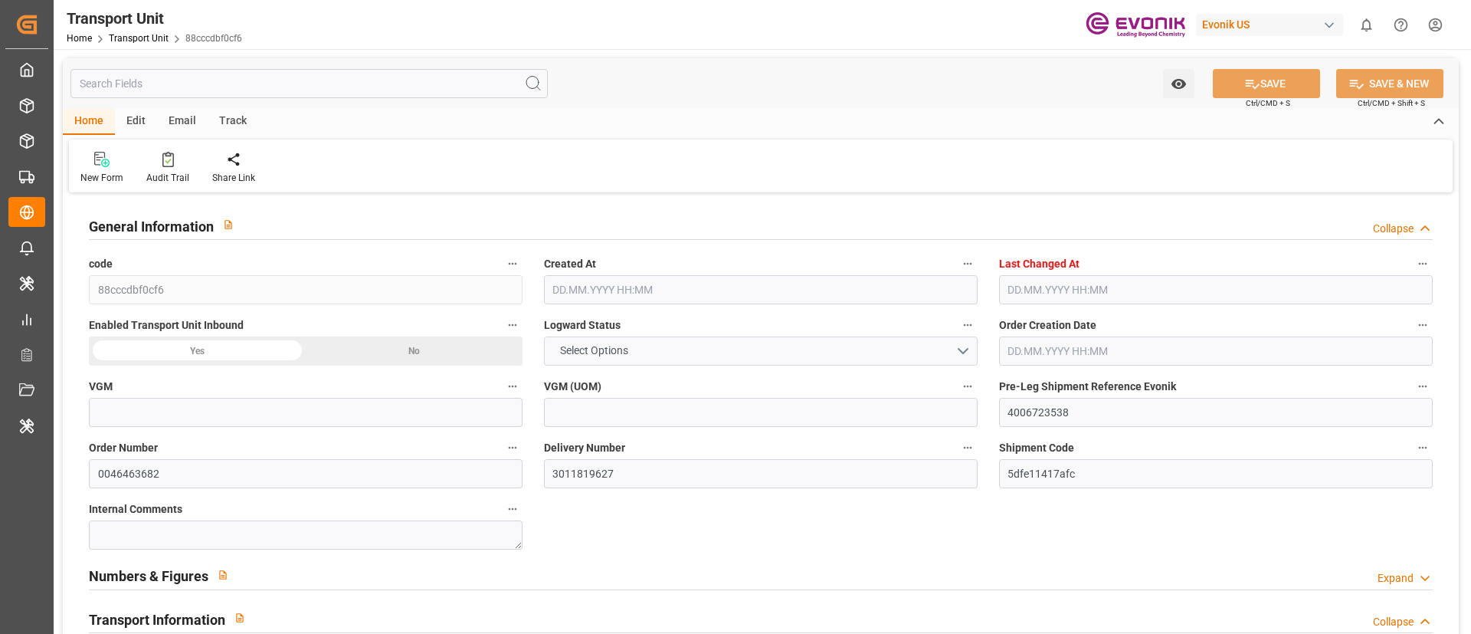
type input "8208"
type input "[PERSON_NAME] Transportation Inc"
type input "0090022528"
type textarea "SP CX I Chain"
type input "kg"
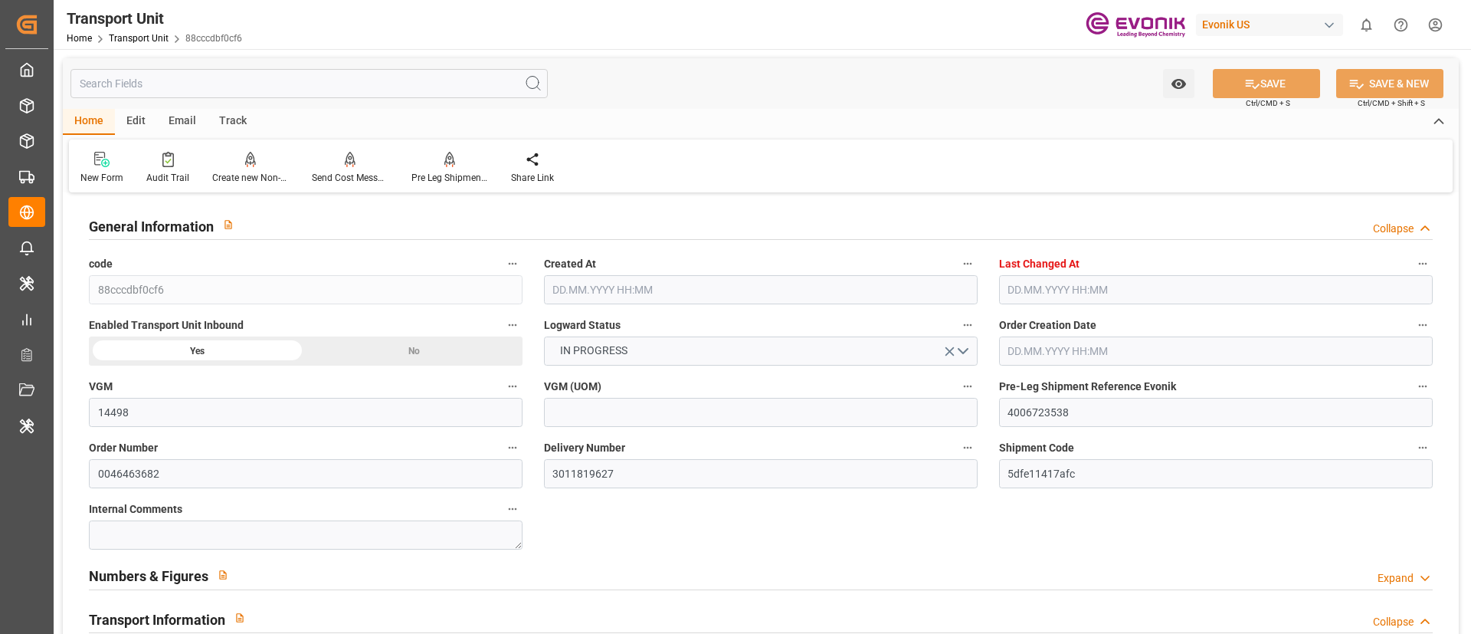
type input "14498"
type input "MSC"
type input "Mediterranean Shipping Company"
type input "USMOB"
type input "BEANR"
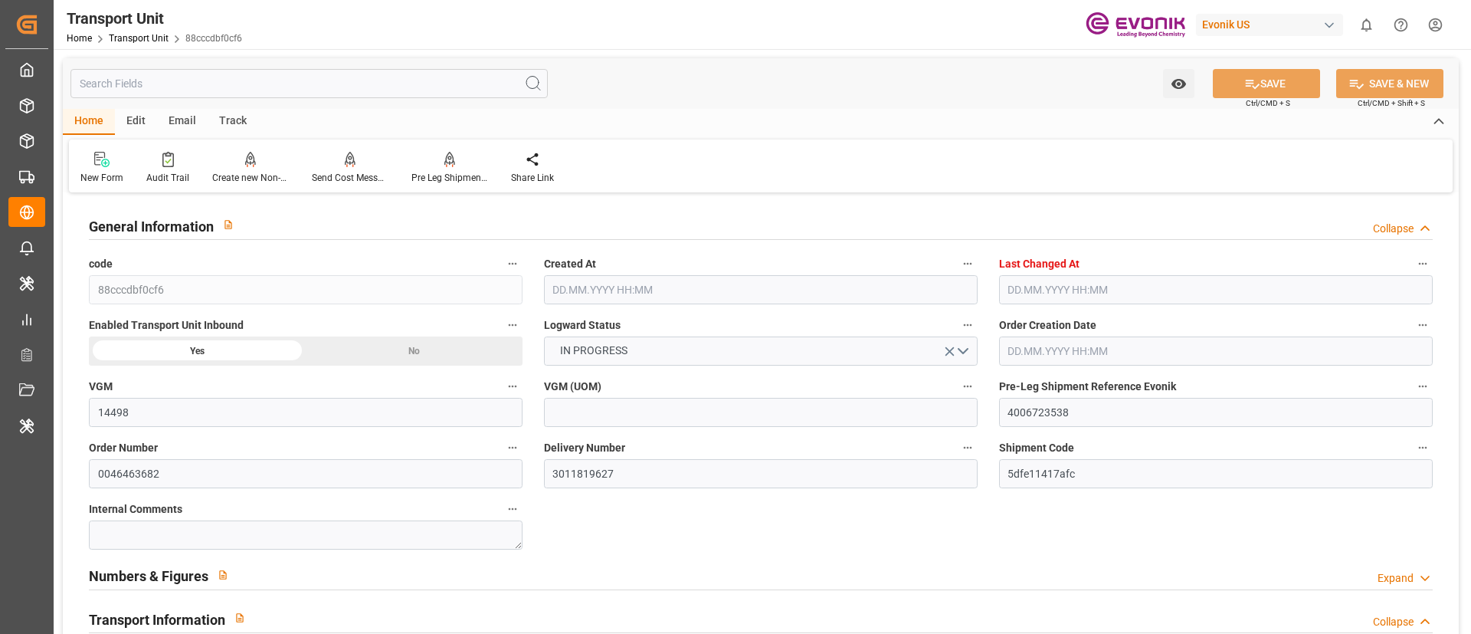
type input "9480215"
type input "11888"
type input "[DATE] 16:38"
type input "[DATE] 05:46"
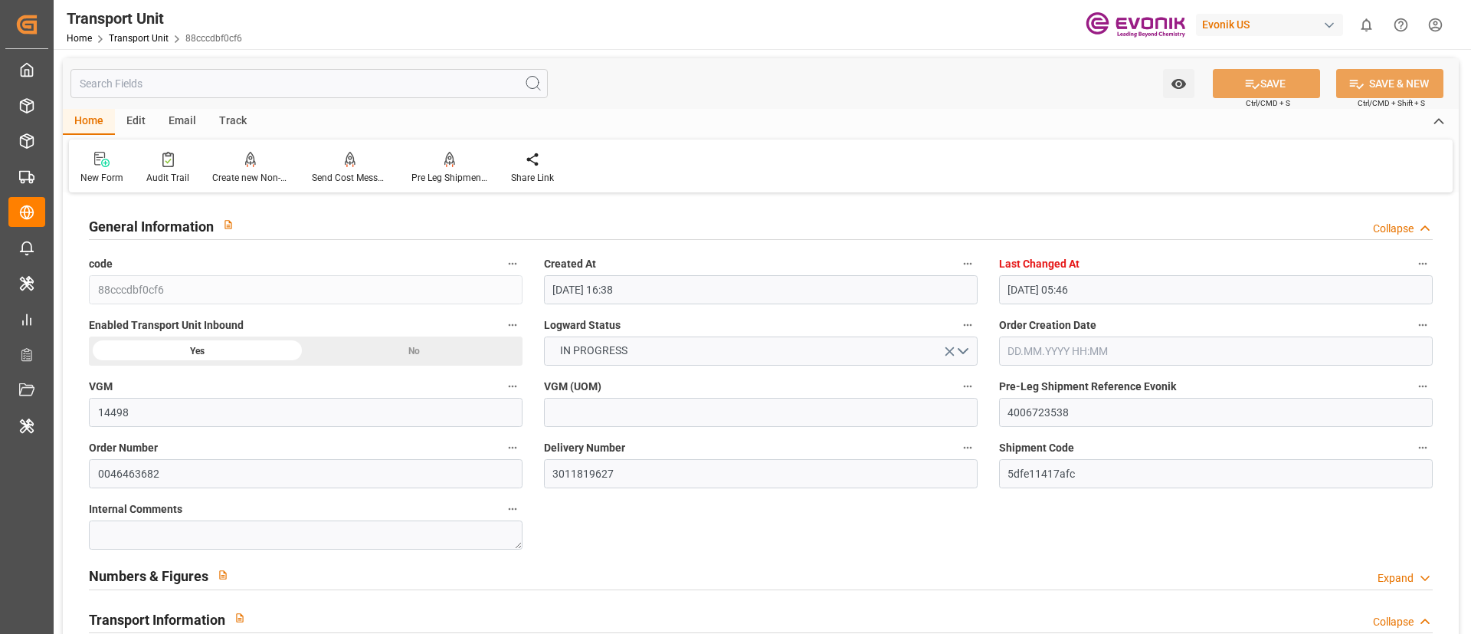
type input "[DATE]"
type input "[DATE] 00:00"
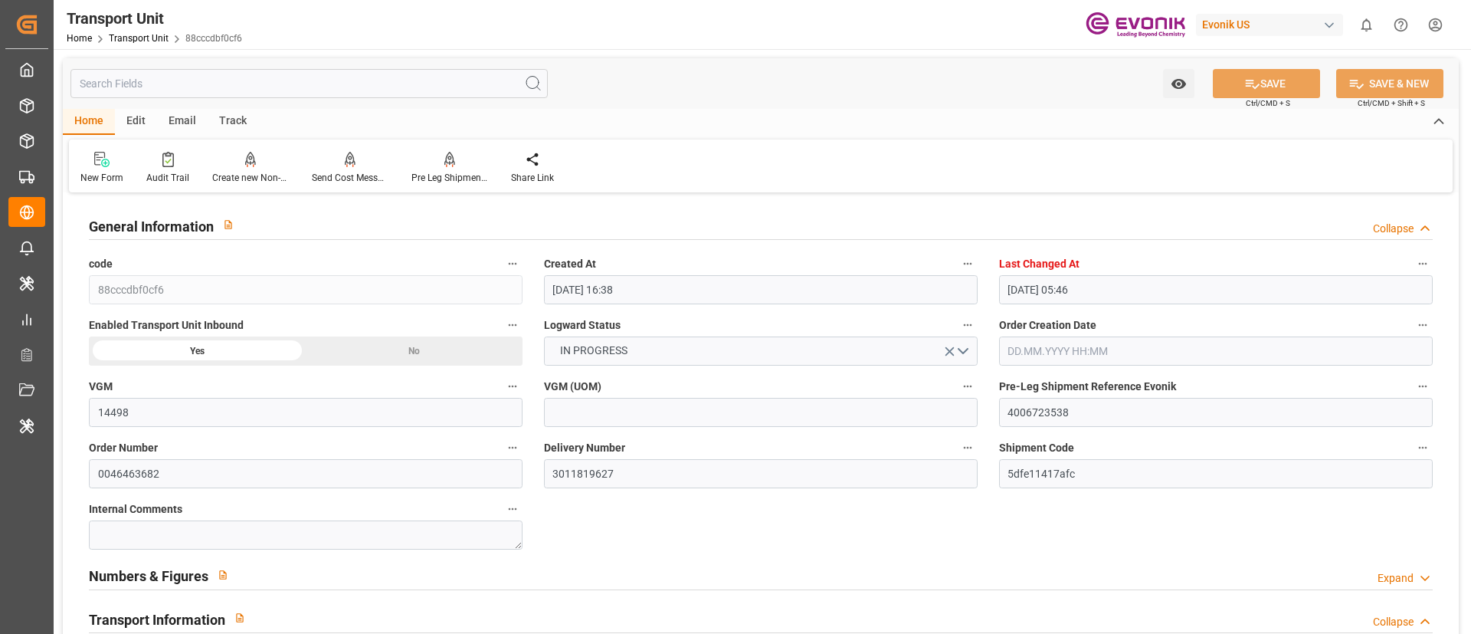
type input "[DATE] 00:00"
type input "[DATE] 16:00"
type input "[DATE]"
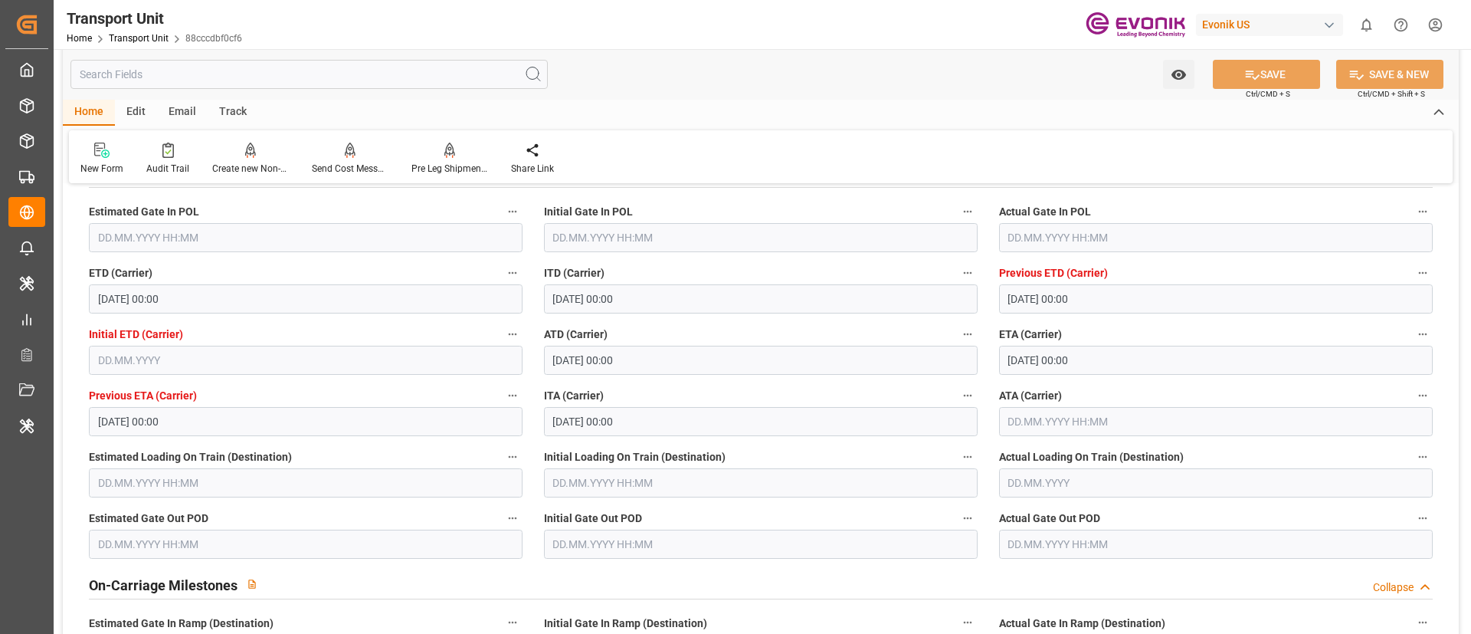
scroll to position [1494, 0]
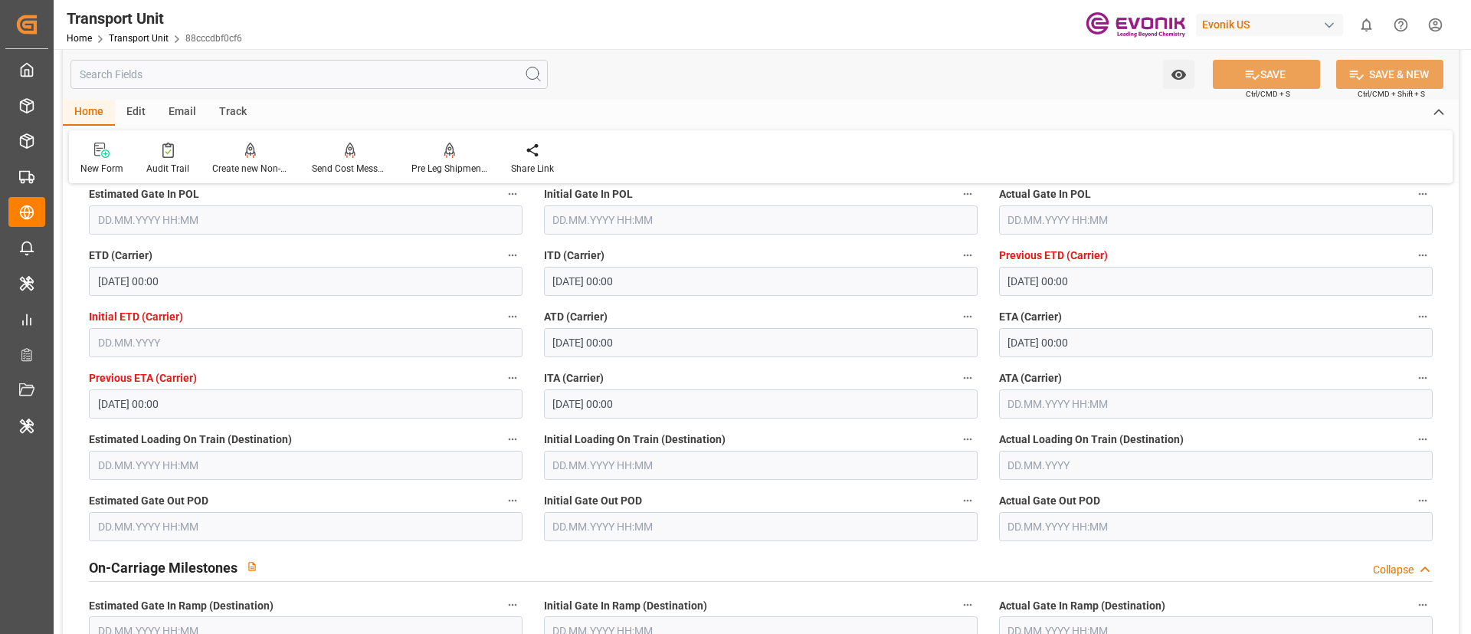
click at [1051, 402] on input "text" at bounding box center [1216, 403] width 434 height 29
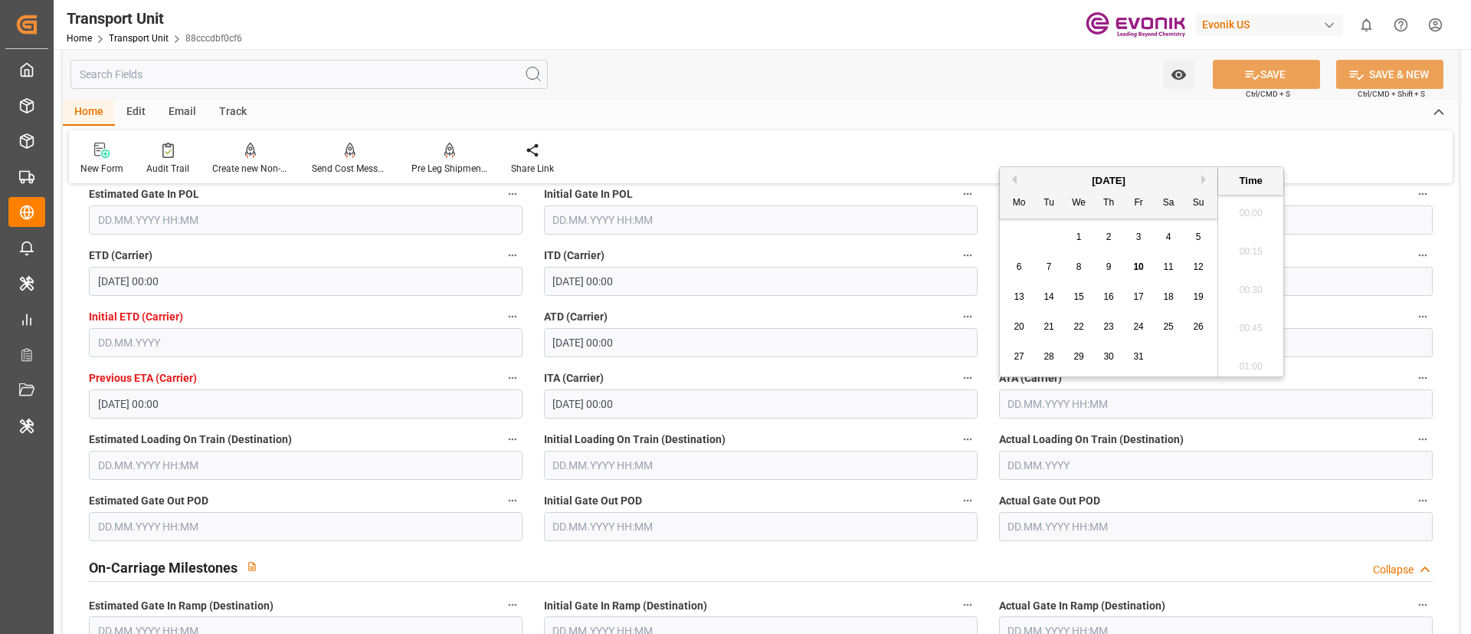
scroll to position [1883, 0]
click at [1022, 264] on span "6" at bounding box center [1019, 266] width 5 height 11
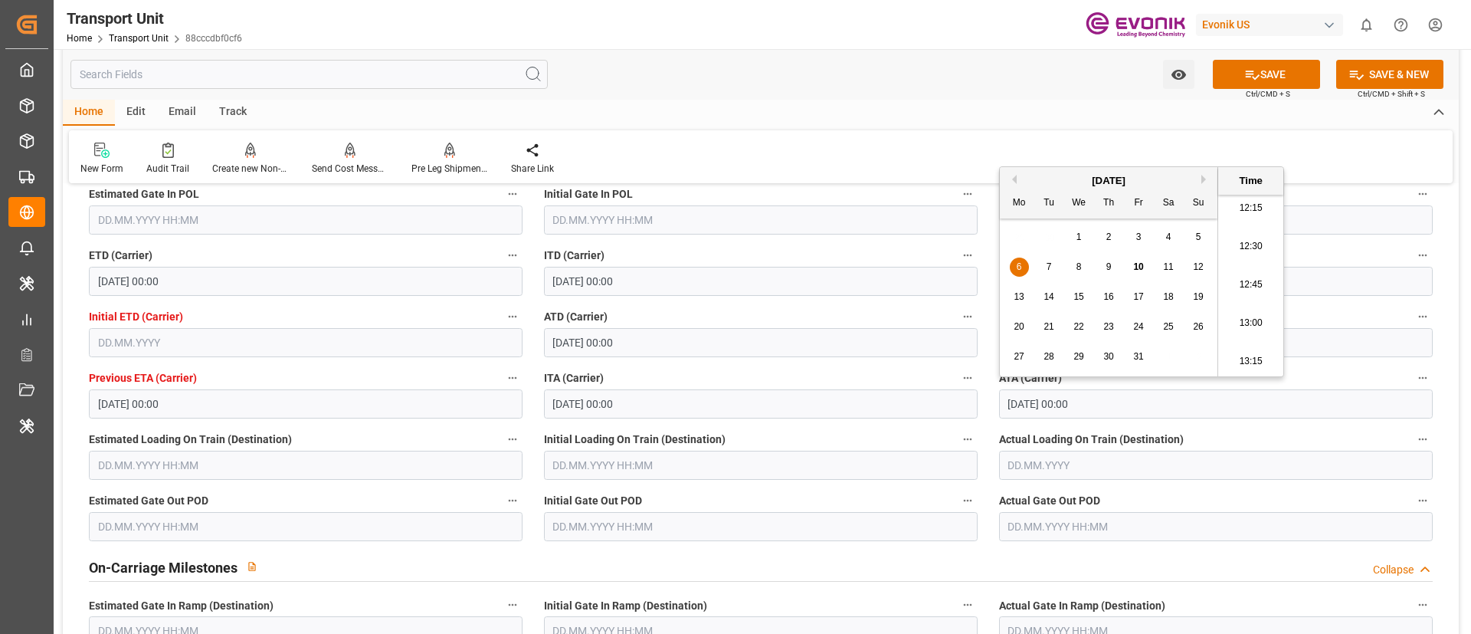
type input "[DATE] 00:00"
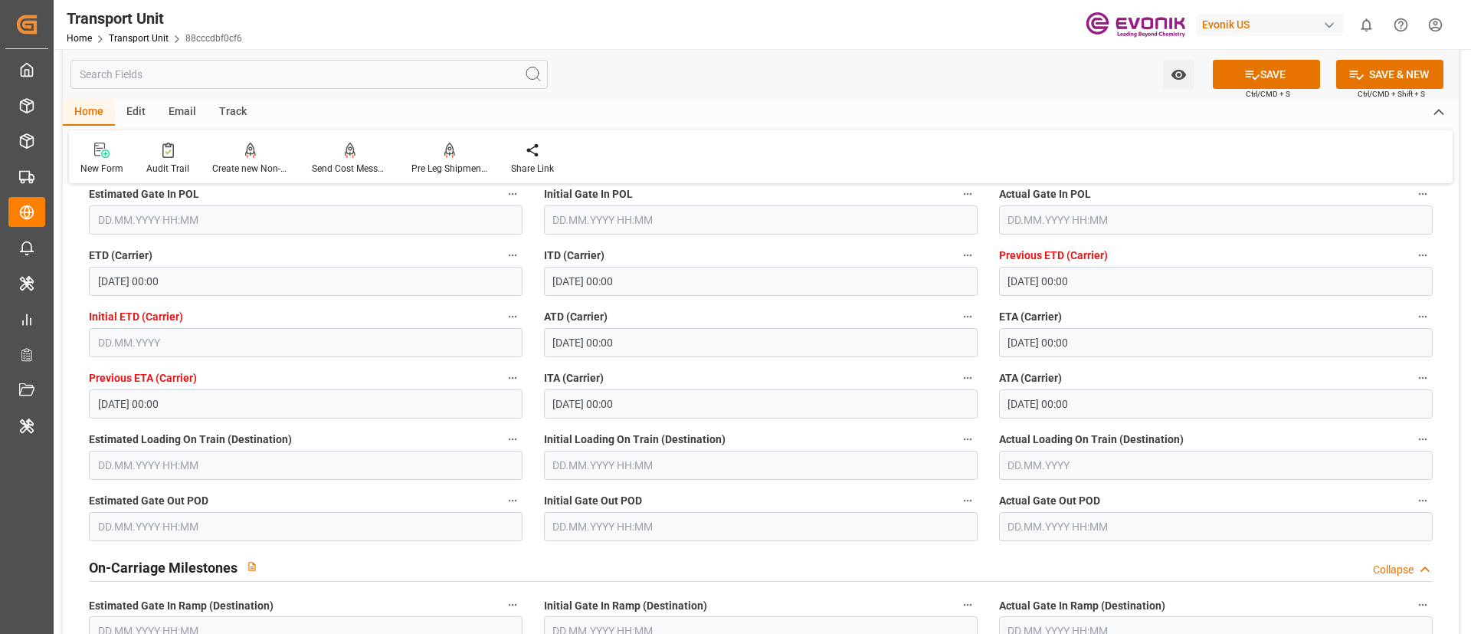
click at [900, 101] on div "Home Edit Email Track" at bounding box center [761, 113] width 1396 height 26
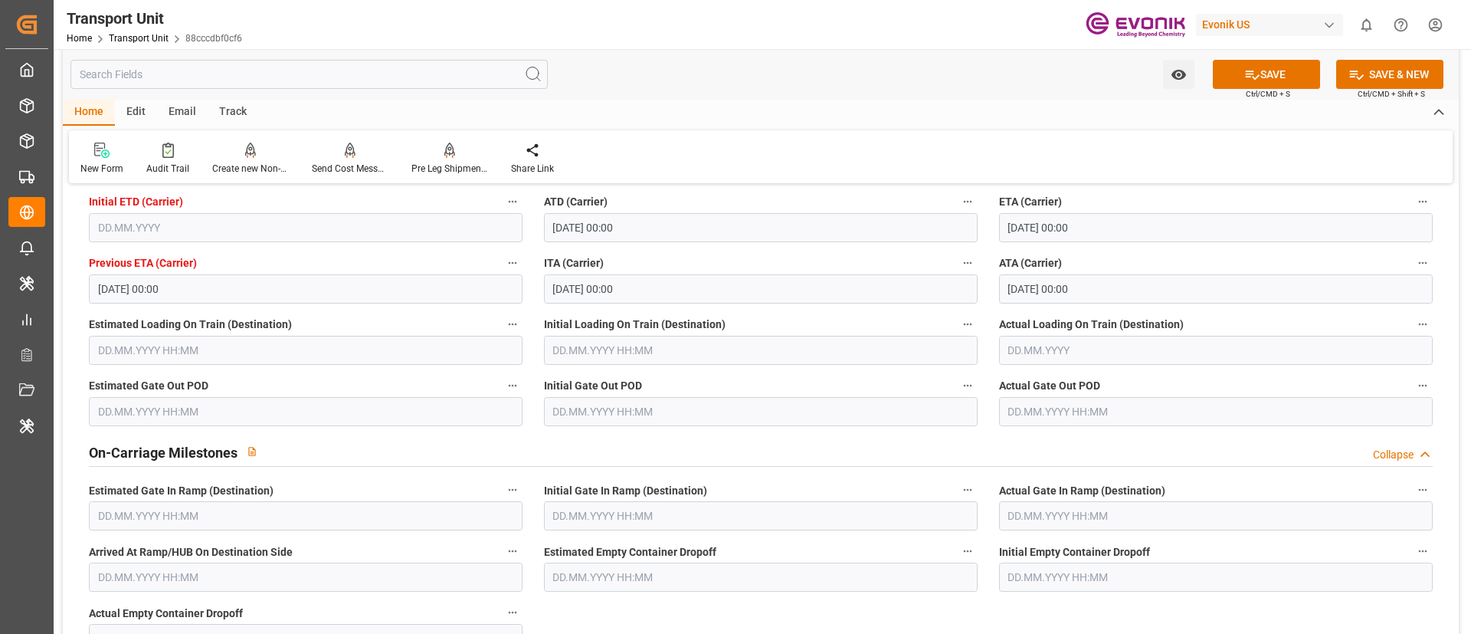
click at [1052, 408] on input "text" at bounding box center [1216, 411] width 434 height 29
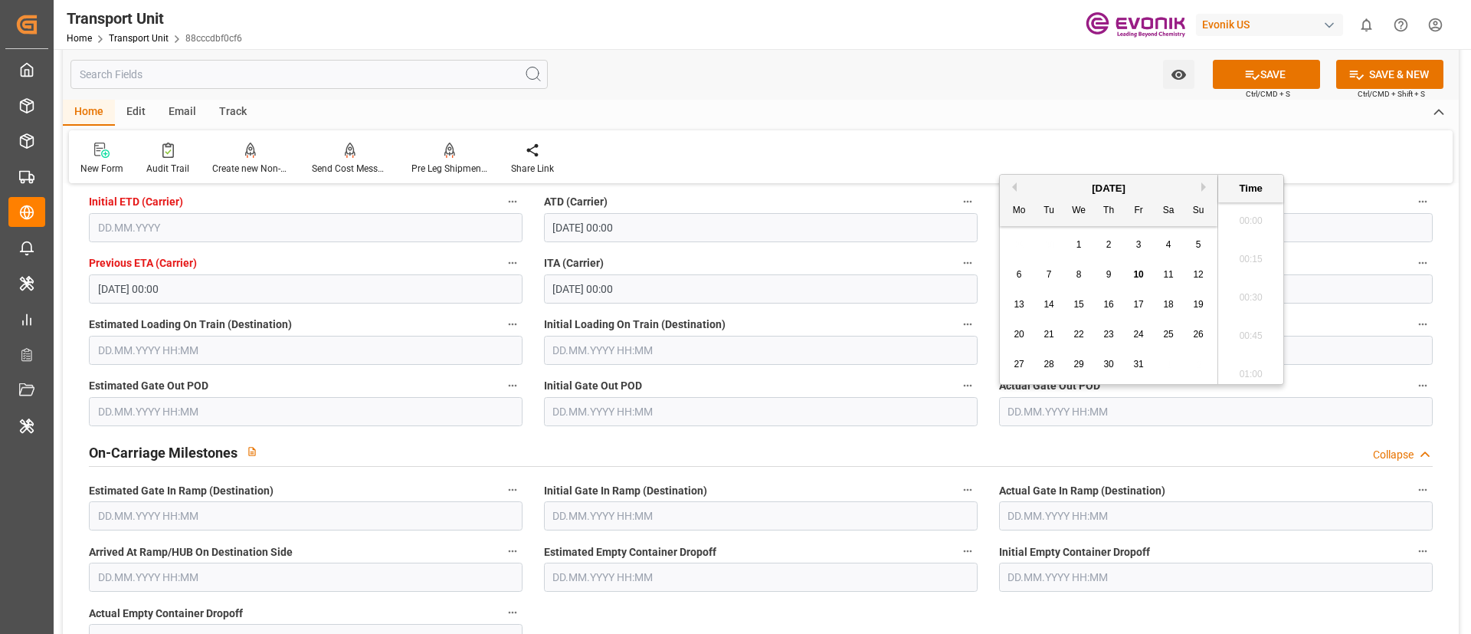
scroll to position [1883, 0]
click at [1141, 271] on span "10" at bounding box center [1138, 274] width 10 height 11
type input "[DATE] 00:00"
click at [913, 104] on div "Home Edit Email Track" at bounding box center [761, 113] width 1396 height 26
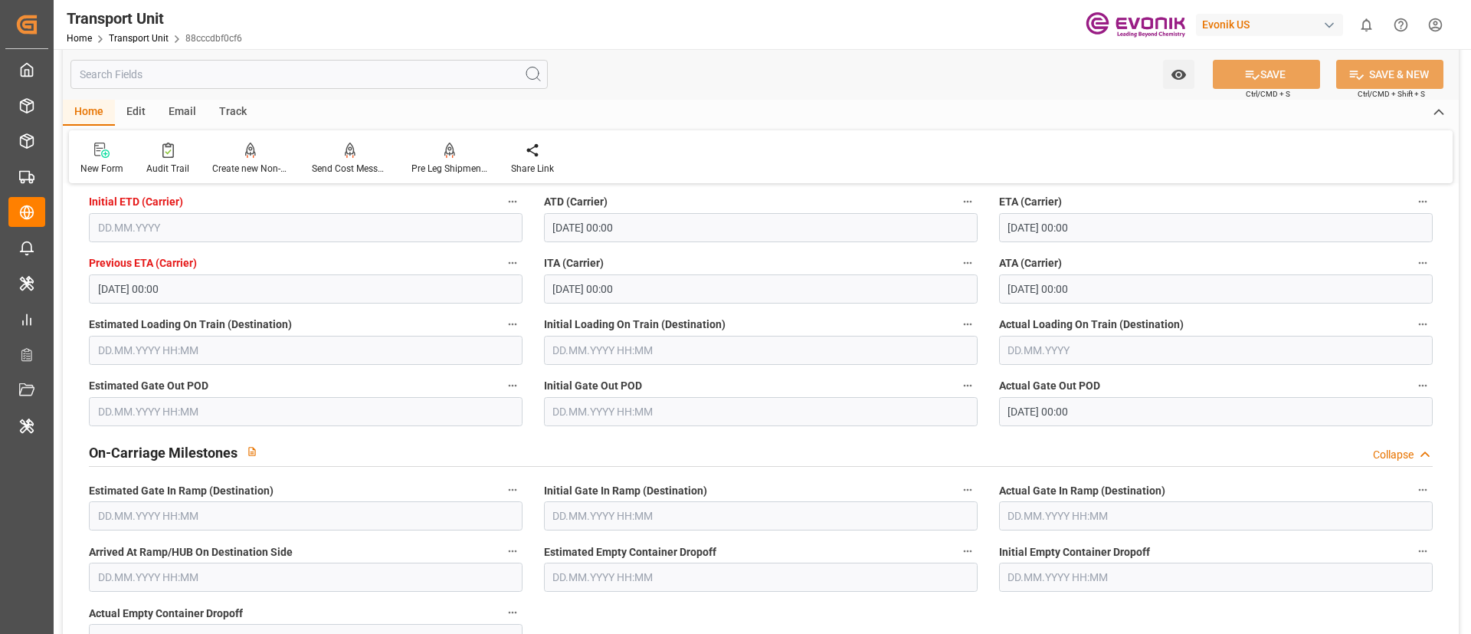
click at [229, 110] on div "Track" at bounding box center [233, 113] width 51 height 26
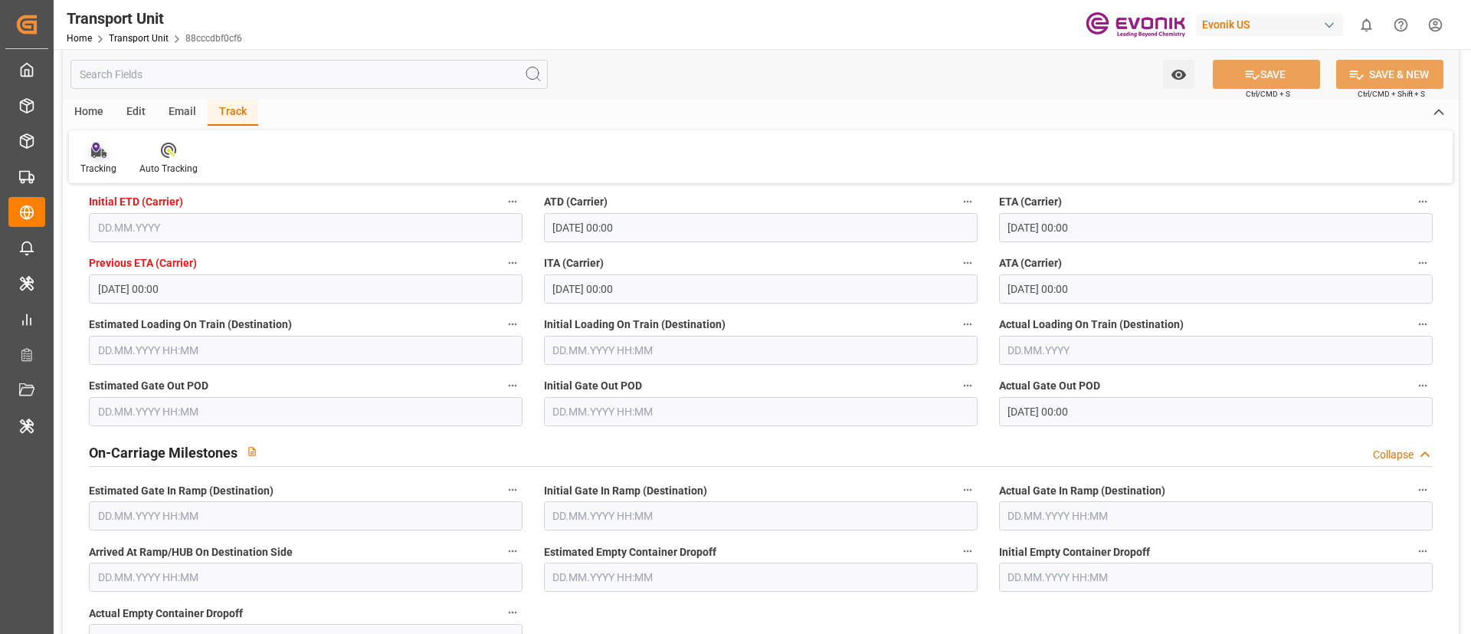
click at [108, 162] on div "Tracking" at bounding box center [98, 169] width 36 height 14
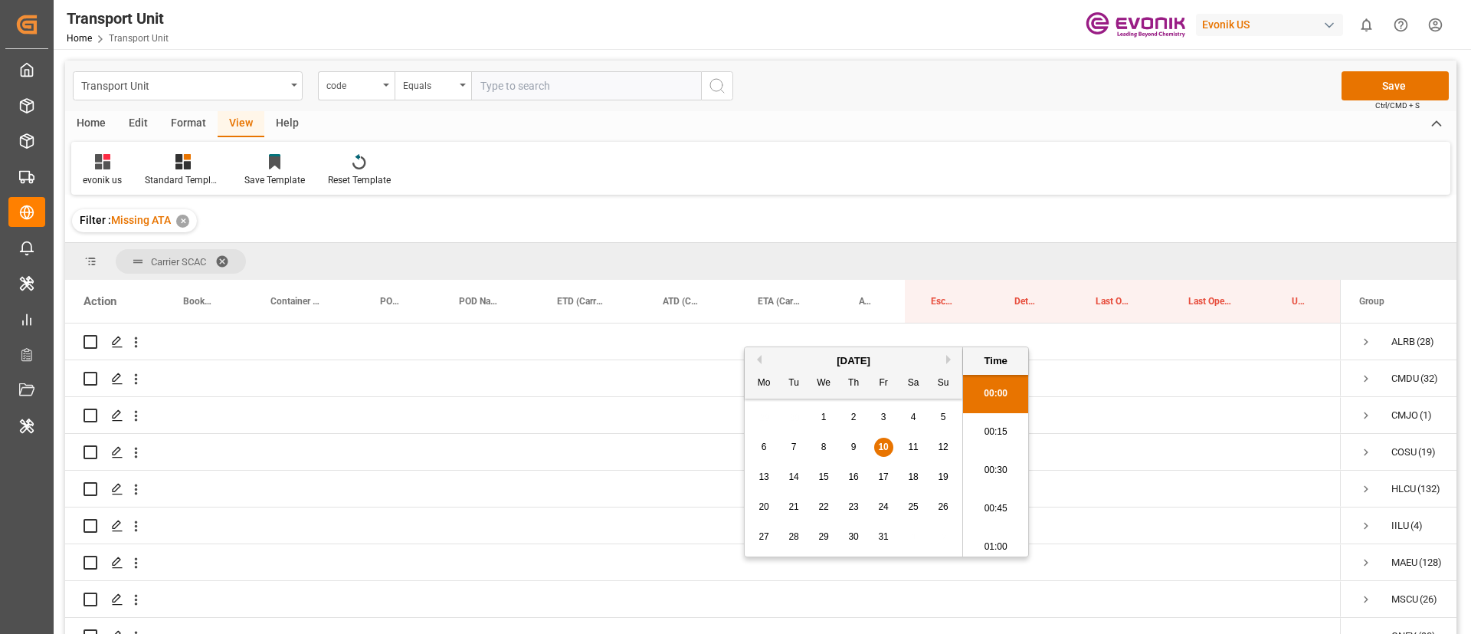
scroll to position [1883, 0]
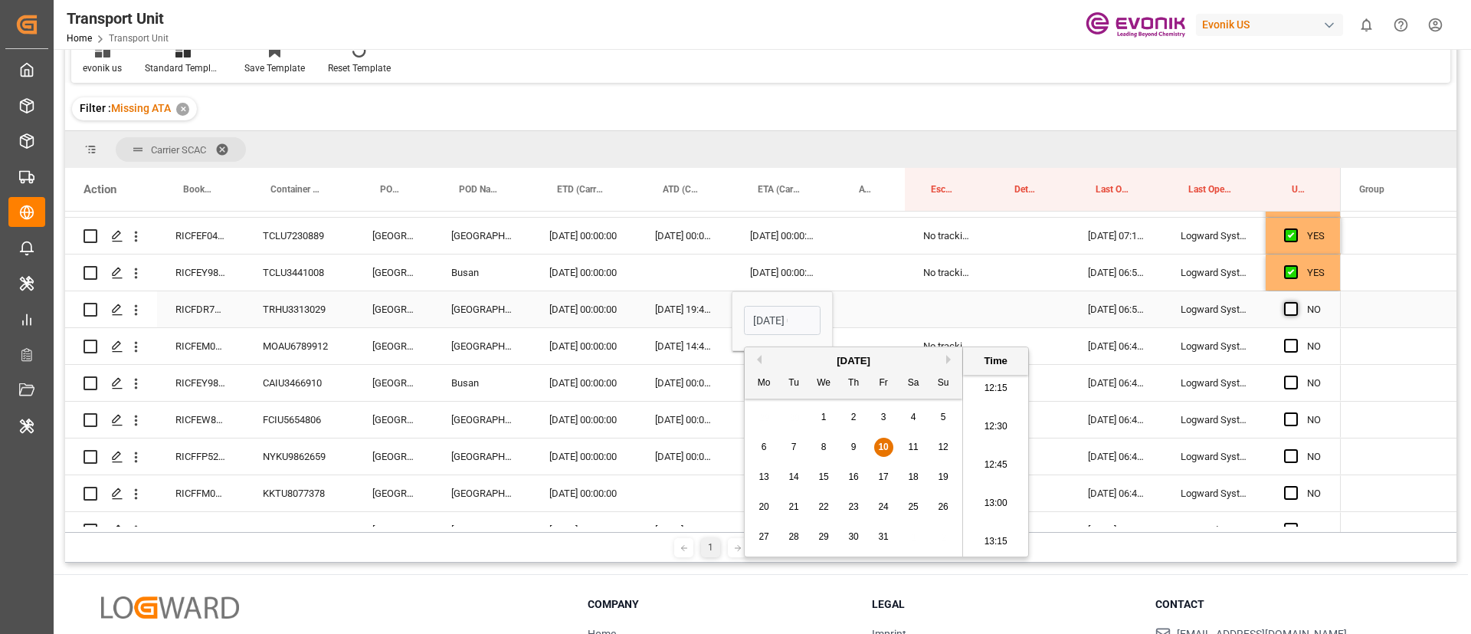
click at [1295, 309] on span "Press SPACE to select this row." at bounding box center [1291, 309] width 14 height 14
click at [1296, 302] on input "Press SPACE to select this row." at bounding box center [1296, 302] width 0 height 0
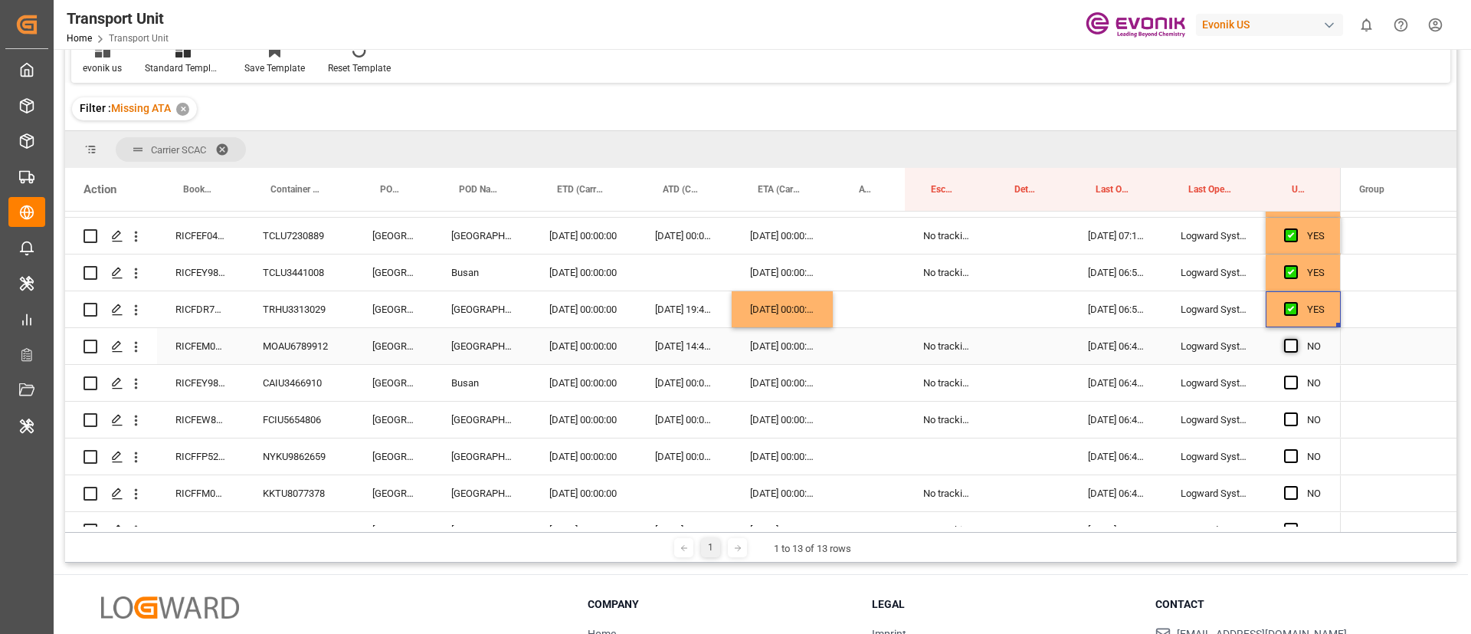
click at [1285, 343] on span "Press SPACE to select this row." at bounding box center [1291, 346] width 14 height 14
click at [1296, 339] on input "Press SPACE to select this row." at bounding box center [1296, 339] width 0 height 0
click at [1288, 381] on span "Press SPACE to select this row." at bounding box center [1291, 383] width 14 height 14
click at [1296, 376] on input "Press SPACE to select this row." at bounding box center [1296, 376] width 0 height 0
click at [1289, 419] on span "Press SPACE to select this row." at bounding box center [1291, 419] width 14 height 14
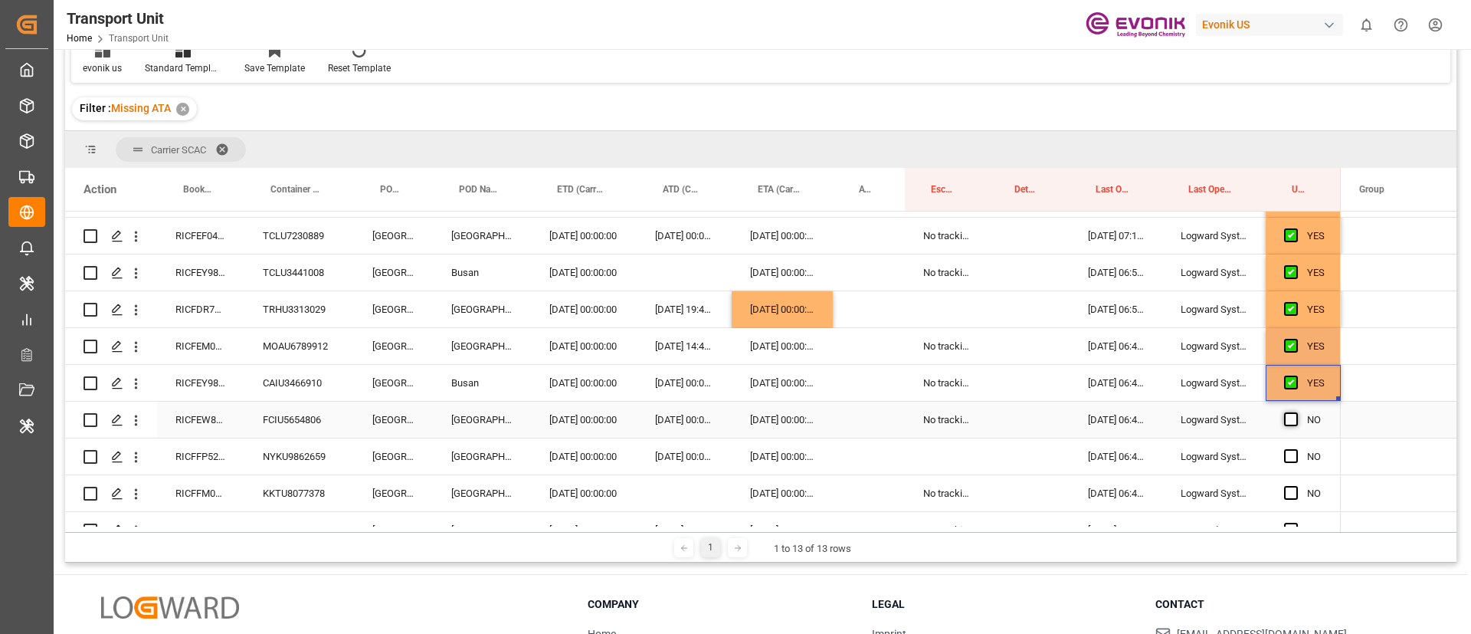
click at [1296, 412] on input "Press SPACE to select this row." at bounding box center [1296, 412] width 0 height 0
click at [1288, 457] on span "Press SPACE to select this row." at bounding box center [1291, 456] width 14 height 14
click at [1296, 449] on input "Press SPACE to select this row." at bounding box center [1296, 449] width 0 height 0
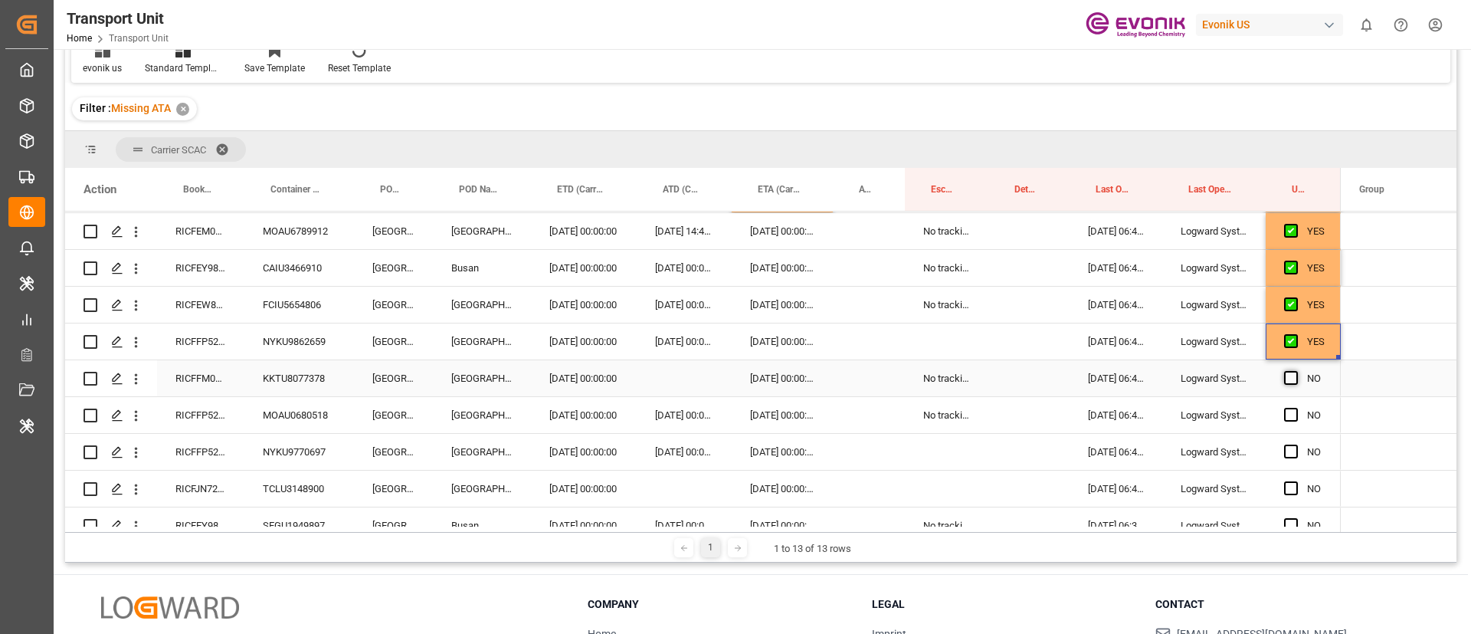
click at [1290, 376] on span "Press SPACE to select this row." at bounding box center [1291, 378] width 14 height 14
click at [1296, 371] on input "Press SPACE to select this row." at bounding box center [1296, 371] width 0 height 0
click at [1291, 413] on span "Press SPACE to select this row." at bounding box center [1291, 415] width 14 height 14
click at [1296, 408] on input "Press SPACE to select this row." at bounding box center [1296, 408] width 0 height 0
click at [1295, 450] on span "Press SPACE to select this row." at bounding box center [1291, 452] width 14 height 14
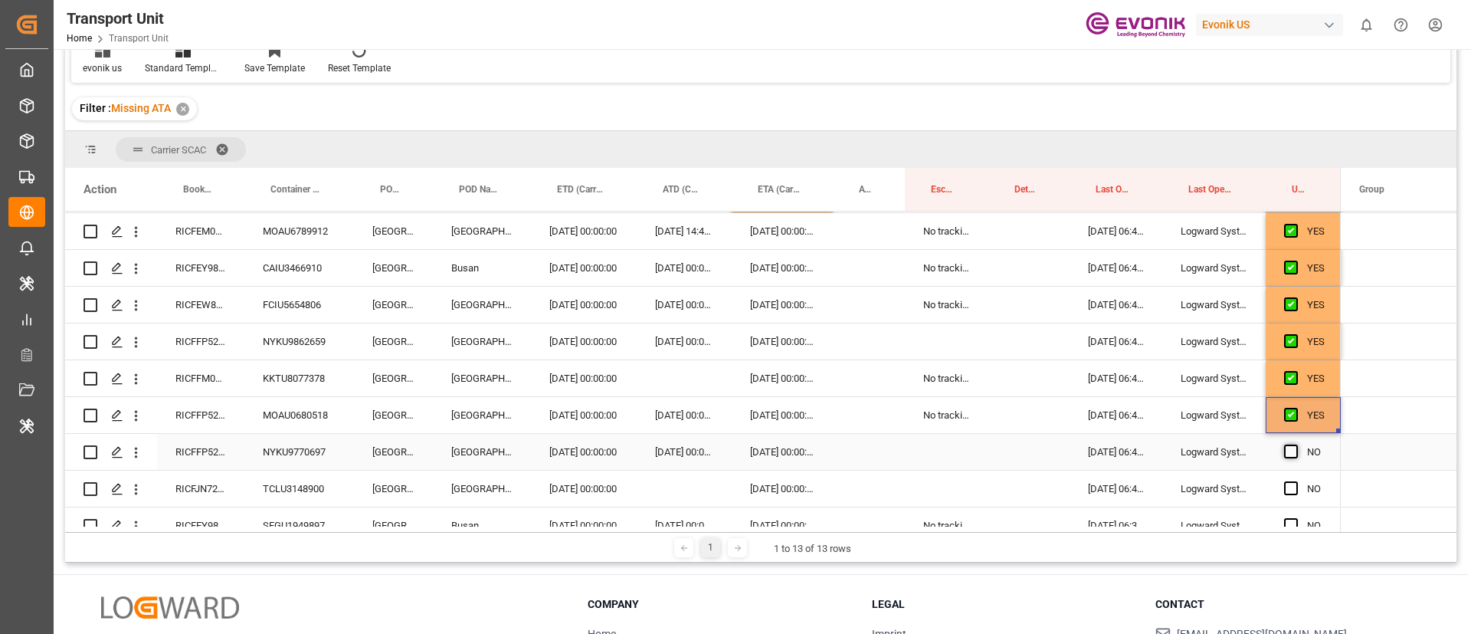
click at [1296, 445] on input "Press SPACE to select this row." at bounding box center [1296, 445] width 0 height 0
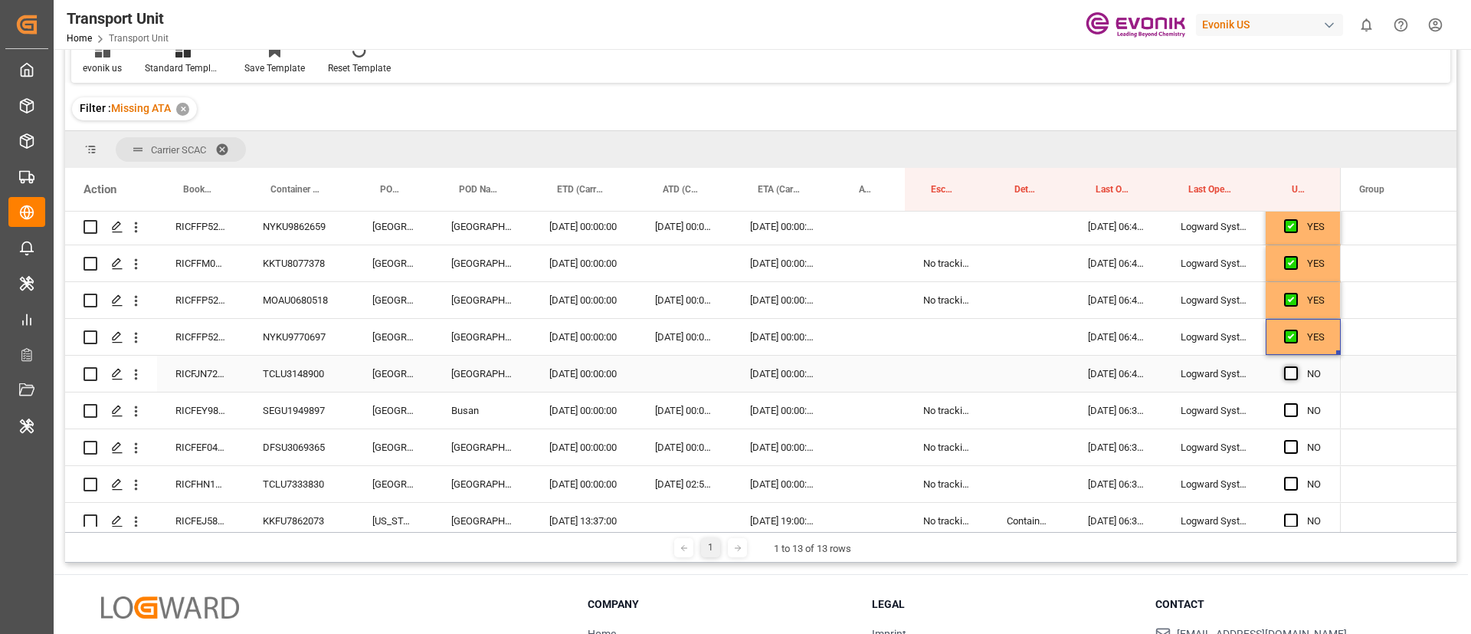
click at [1293, 374] on span "Press SPACE to select this row." at bounding box center [1291, 373] width 14 height 14
click at [1296, 366] on input "Press SPACE to select this row." at bounding box center [1296, 366] width 0 height 0
click at [1288, 408] on span "Press SPACE to select this row." at bounding box center [1291, 410] width 14 height 14
click at [1296, 403] on input "Press SPACE to select this row." at bounding box center [1296, 403] width 0 height 0
click at [1292, 453] on span "Press SPACE to select this row." at bounding box center [1291, 447] width 14 height 14
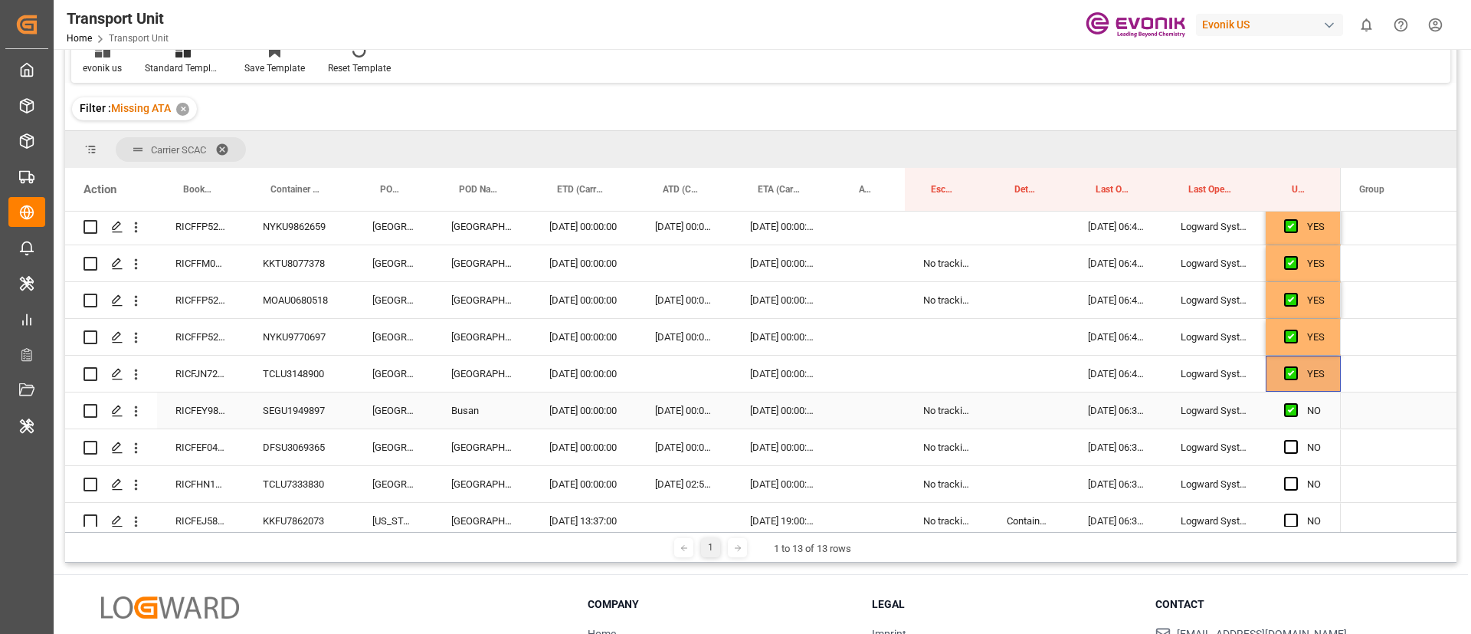
click at [1296, 440] on input "Press SPACE to select this row." at bounding box center [1296, 440] width 0 height 0
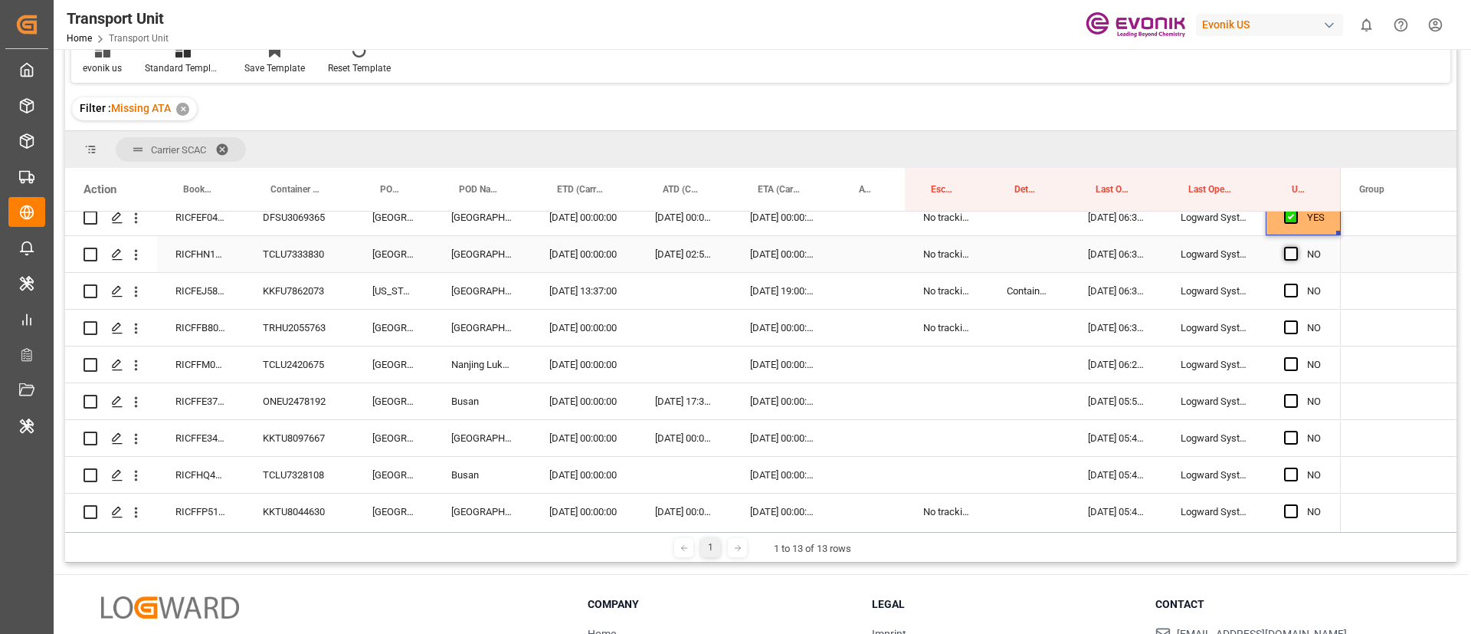
click at [1291, 252] on span "Press SPACE to select this row." at bounding box center [1291, 254] width 14 height 14
click at [1296, 247] on input "Press SPACE to select this row." at bounding box center [1296, 247] width 0 height 0
click at [215, 371] on div "RICFFM025700" at bounding box center [200, 364] width 87 height 36
click at [667, 366] on div "Press SPACE to select this row." at bounding box center [684, 364] width 95 height 36
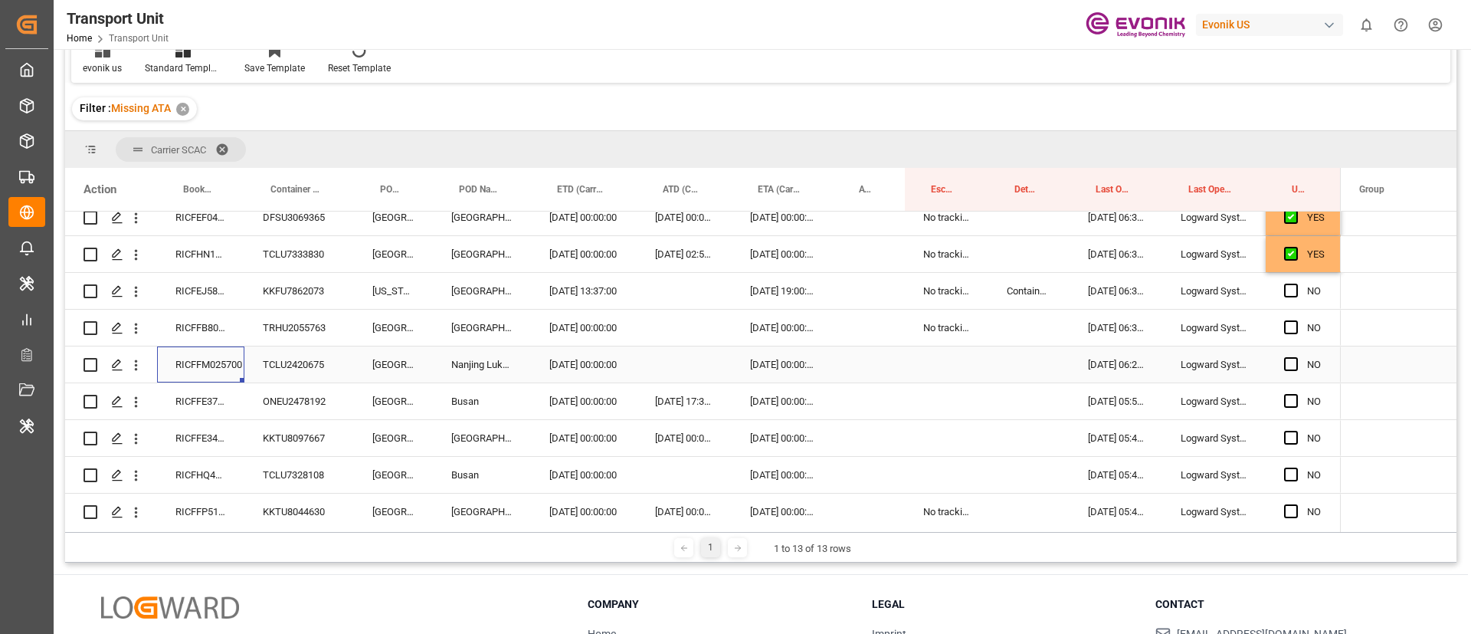
click at [667, 366] on div "Press SPACE to select this row." at bounding box center [684, 364] width 95 height 36
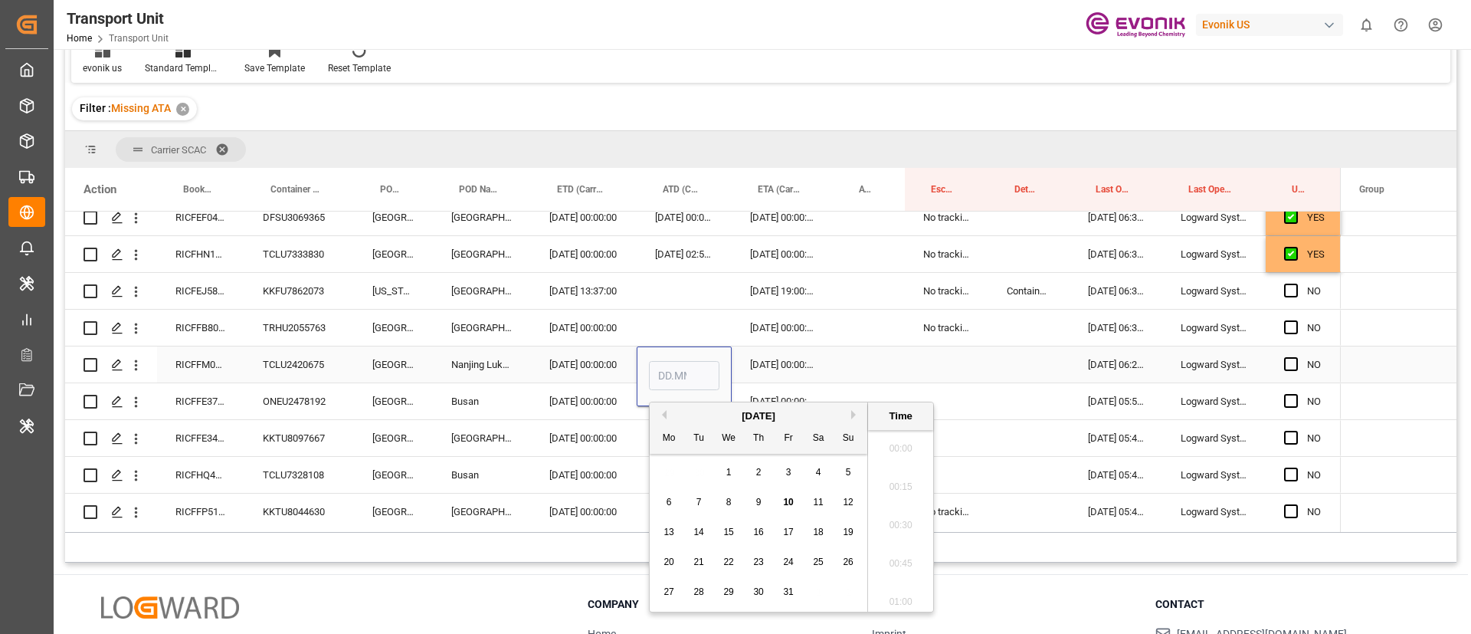
scroll to position [1883, 0]
click at [759, 503] on span "9" at bounding box center [758, 502] width 5 height 11
type input "09.10.2025 00:00"
click at [782, 359] on div "29.11.2025 00:00:00" at bounding box center [782, 364] width 101 height 36
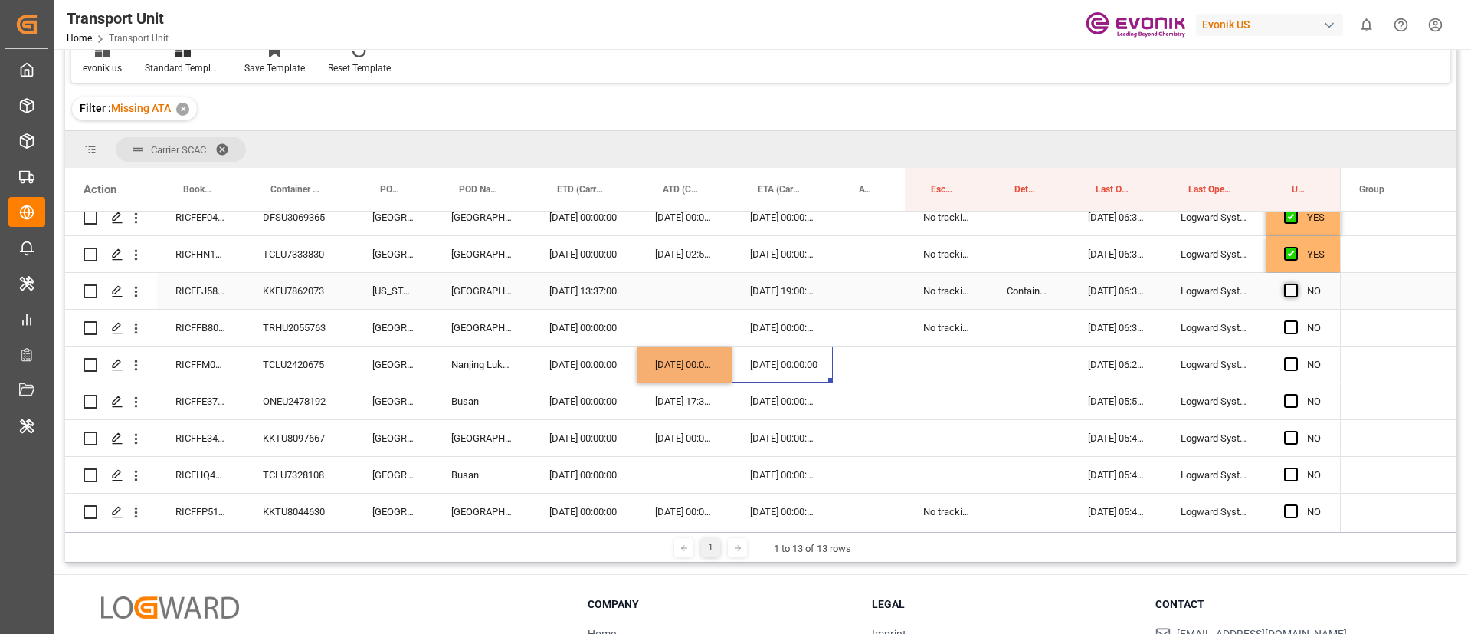
click at [1291, 288] on span "Press SPACE to select this row." at bounding box center [1291, 291] width 14 height 14
click at [1296, 284] on input "Press SPACE to select this row." at bounding box center [1296, 284] width 0 height 0
click at [1290, 324] on span "Press SPACE to select this row." at bounding box center [1291, 327] width 14 height 14
click at [1296, 320] on input "Press SPACE to select this row." at bounding box center [1296, 320] width 0 height 0
click at [1293, 366] on span "Press SPACE to select this row." at bounding box center [1291, 364] width 14 height 14
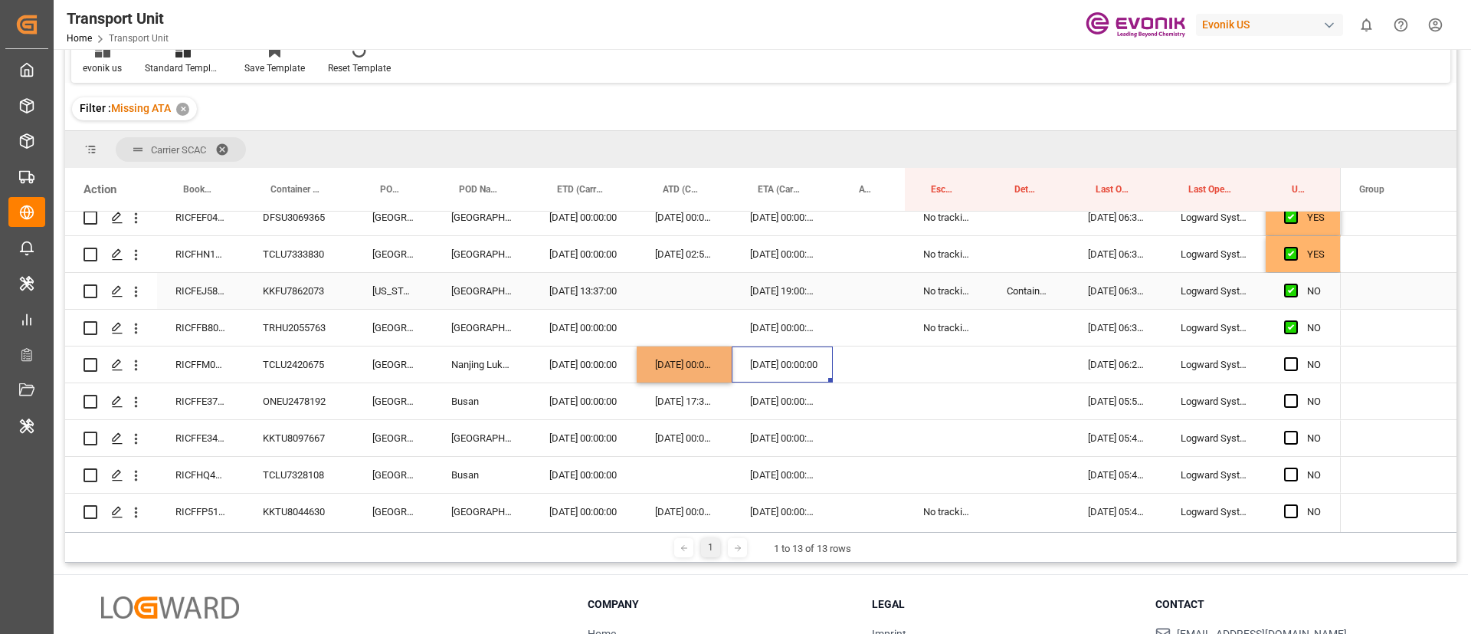
click at [1296, 357] on input "Press SPACE to select this row." at bounding box center [1296, 357] width 0 height 0
click at [1292, 395] on span "Press SPACE to select this row." at bounding box center [1291, 401] width 14 height 14
click at [1296, 394] on input "Press SPACE to select this row." at bounding box center [1296, 394] width 0 height 0
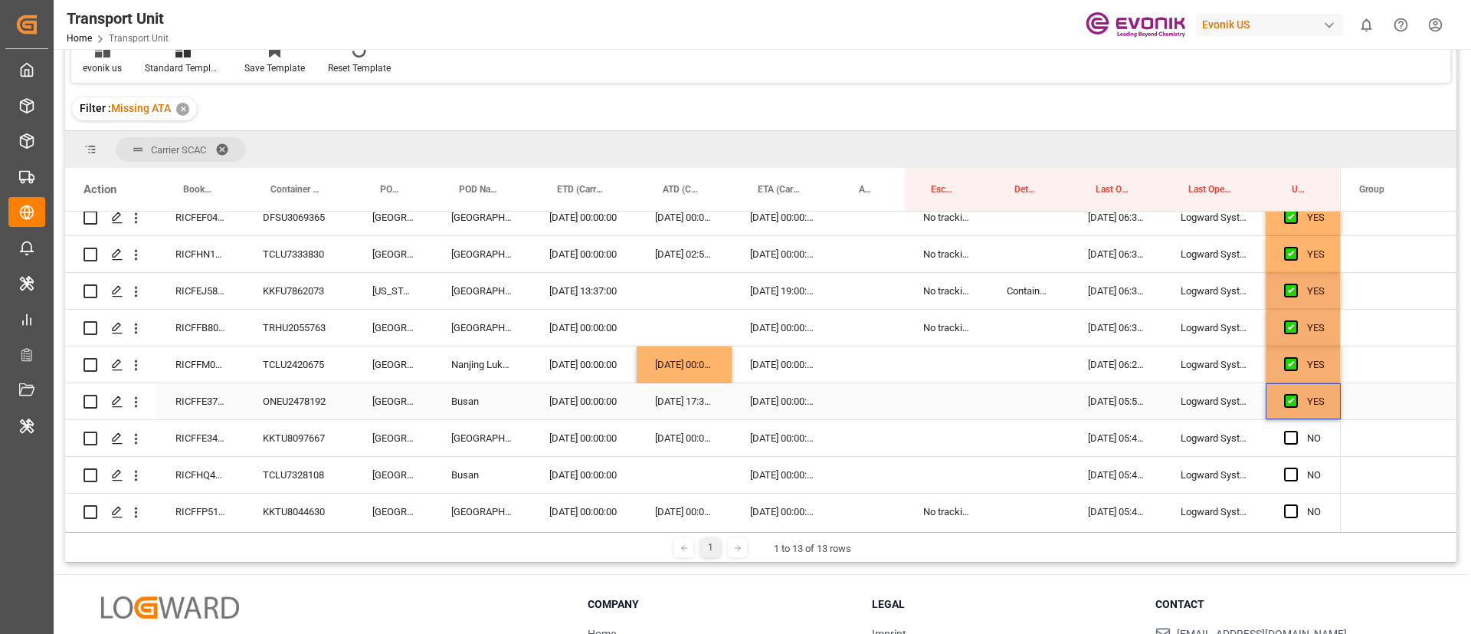
scroll to position [973, 0]
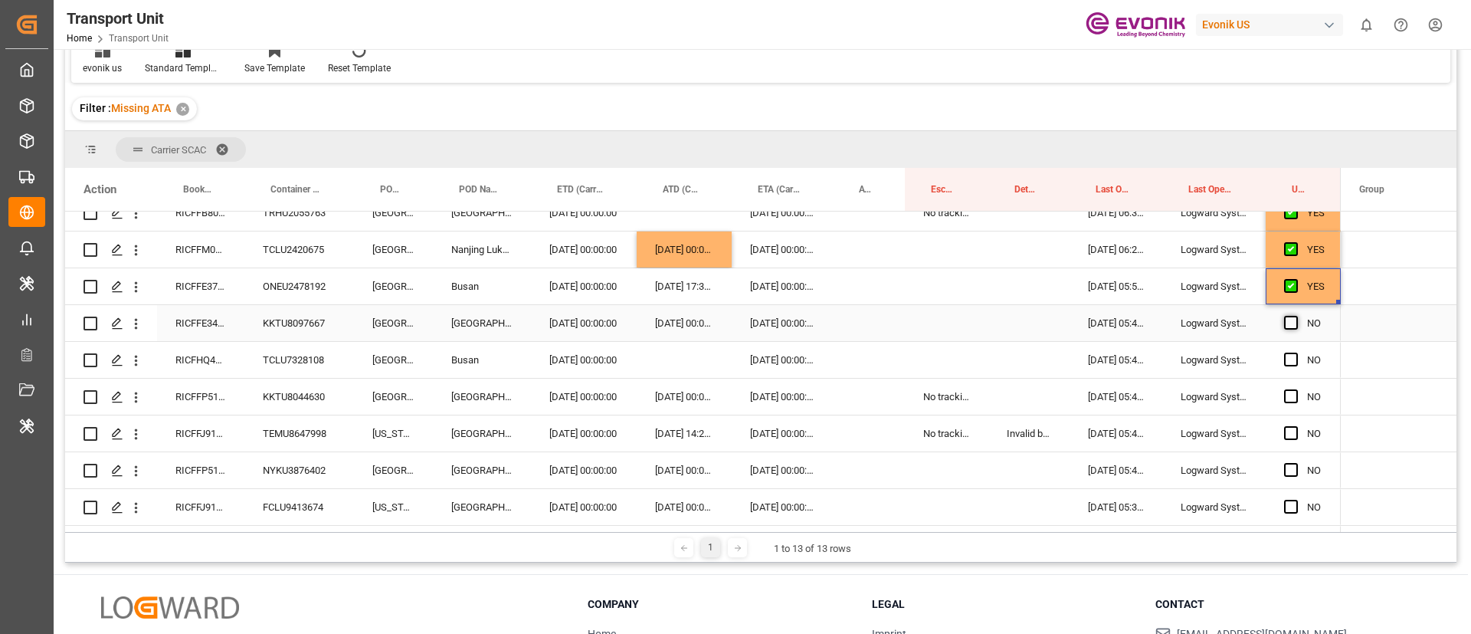
click at [1290, 320] on span "Press SPACE to select this row." at bounding box center [1291, 323] width 14 height 14
click at [1296, 316] on input "Press SPACE to select this row." at bounding box center [1296, 316] width 0 height 0
drag, startPoint x: 1338, startPoint y: 340, endPoint x: 1331, endPoint y: 440, distance: 100.6
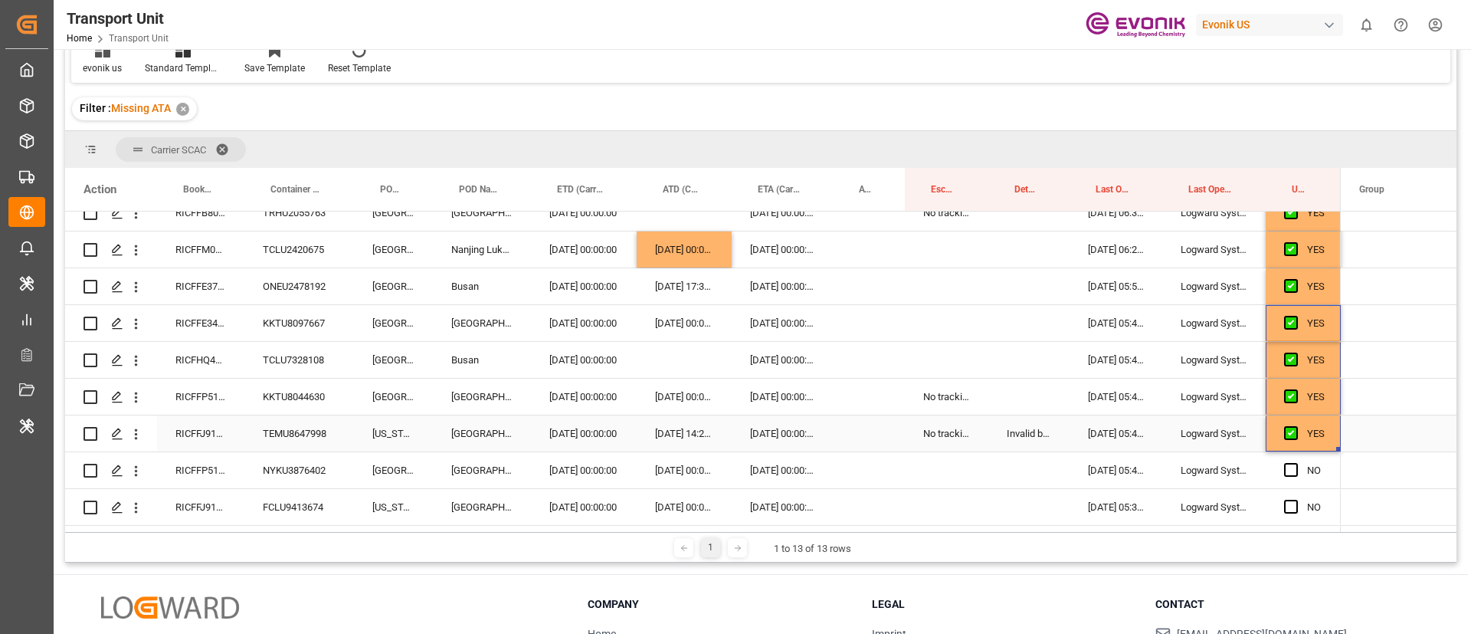
click at [205, 438] on div "RICFFJ910700" at bounding box center [200, 433] width 87 height 36
click at [771, 434] on div "06.10.2025 00:00:00" at bounding box center [782, 433] width 101 height 36
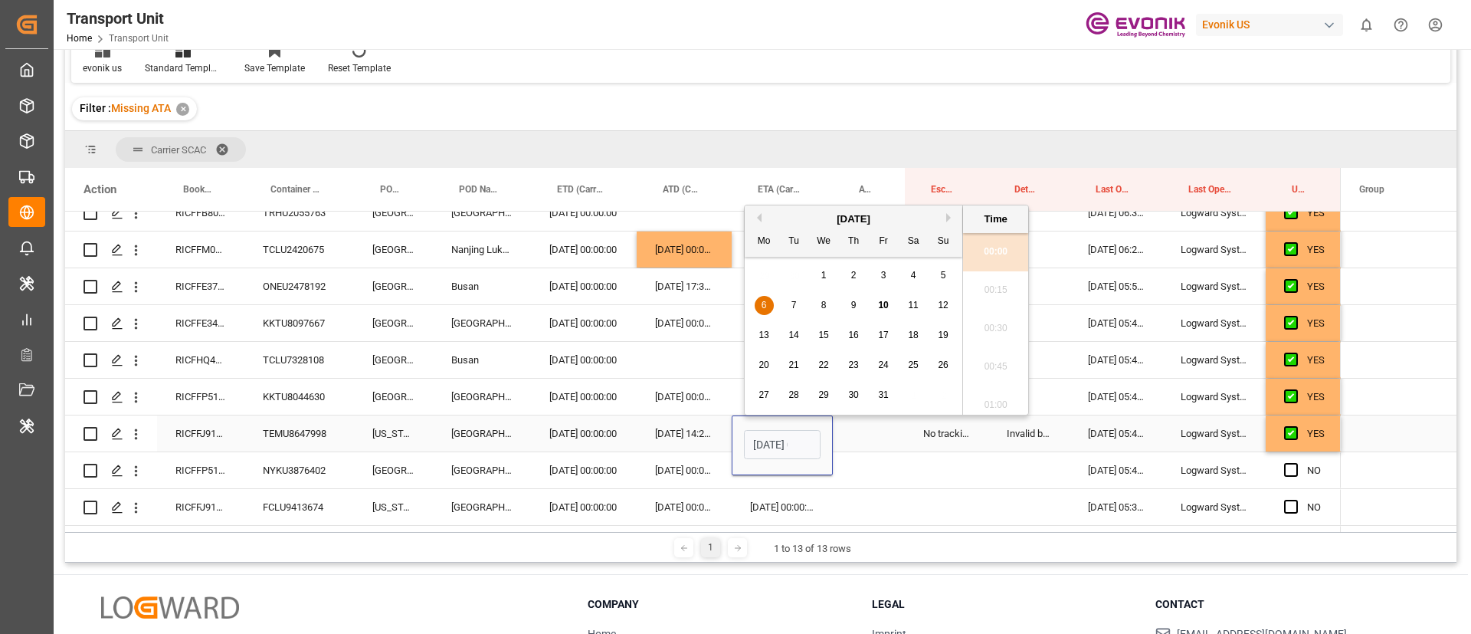
scroll to position [1883, 0]
click at [884, 304] on span "10" at bounding box center [883, 305] width 10 height 11
type input "10.10.2025 00:00"
click at [1065, 435] on div "Invalid booking number received by customer/forwarder" at bounding box center [1029, 433] width 81 height 36
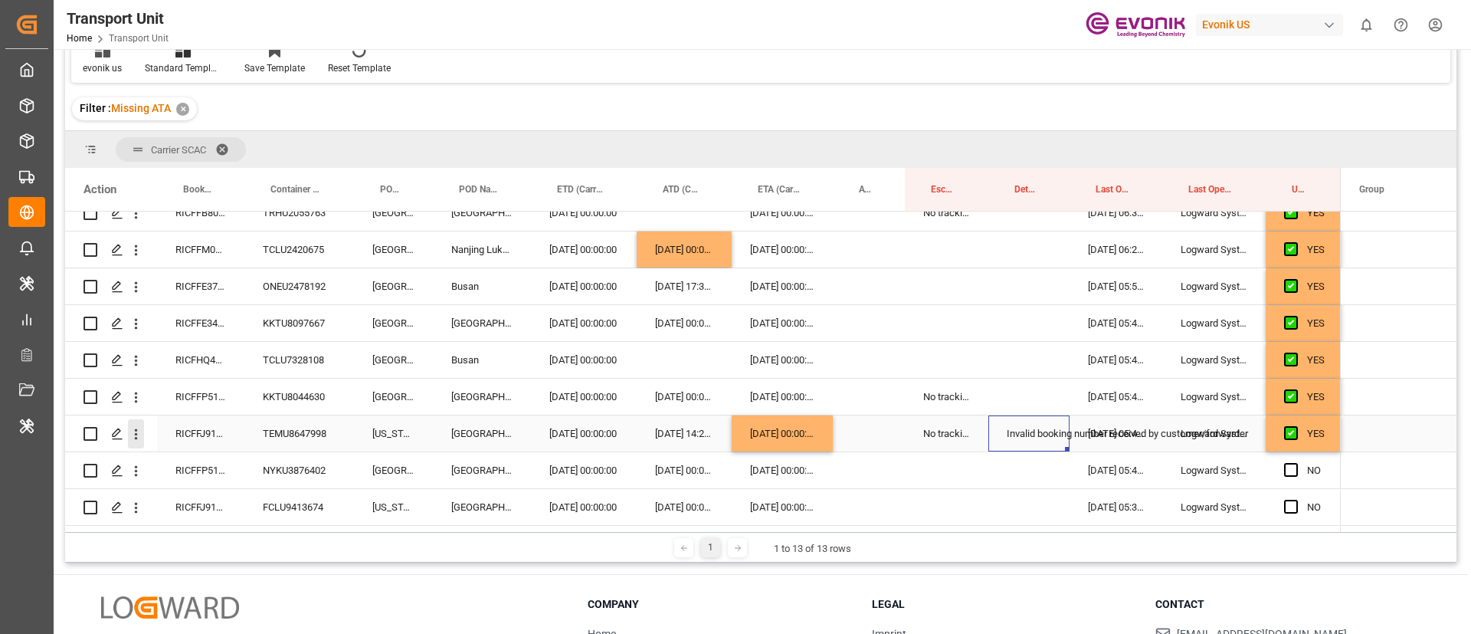
click at [138, 435] on icon "open menu" at bounding box center [136, 434] width 16 height 16
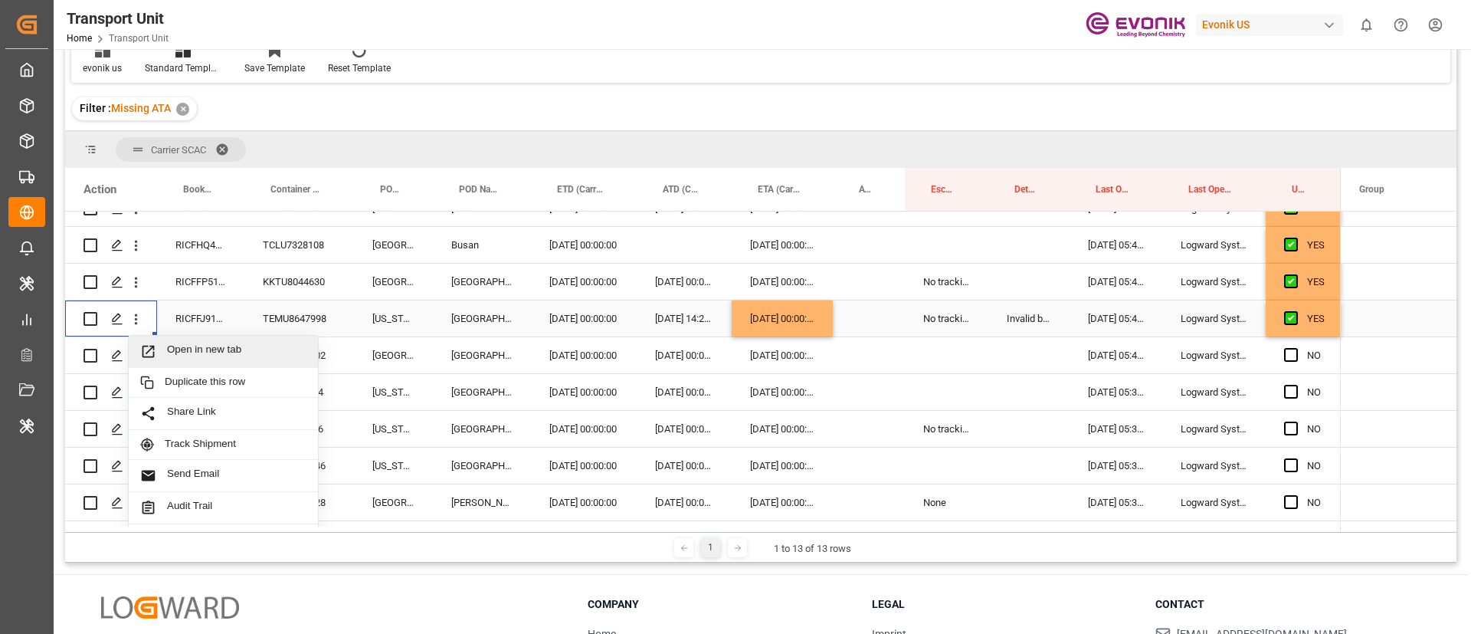
click at [223, 357] on span "Open in new tab" at bounding box center [236, 351] width 139 height 16
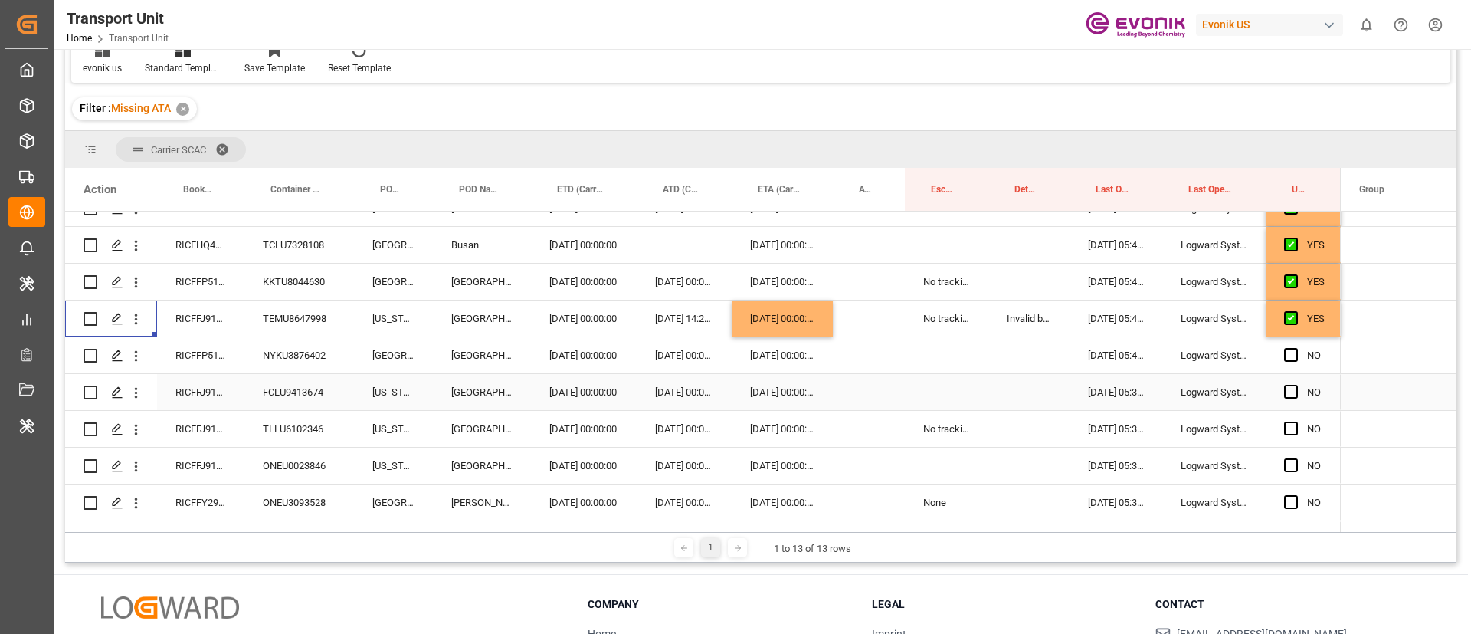
click at [211, 352] on div "RICFFP519400" at bounding box center [200, 355] width 87 height 36
click at [1295, 352] on span "Press SPACE to select this row." at bounding box center [1291, 355] width 14 height 14
click at [1296, 348] on input "Press SPACE to select this row." at bounding box center [1296, 348] width 0 height 0
click at [1289, 389] on span "Press SPACE to select this row." at bounding box center [1291, 392] width 14 height 14
click at [1296, 385] on input "Press SPACE to select this row." at bounding box center [1296, 385] width 0 height 0
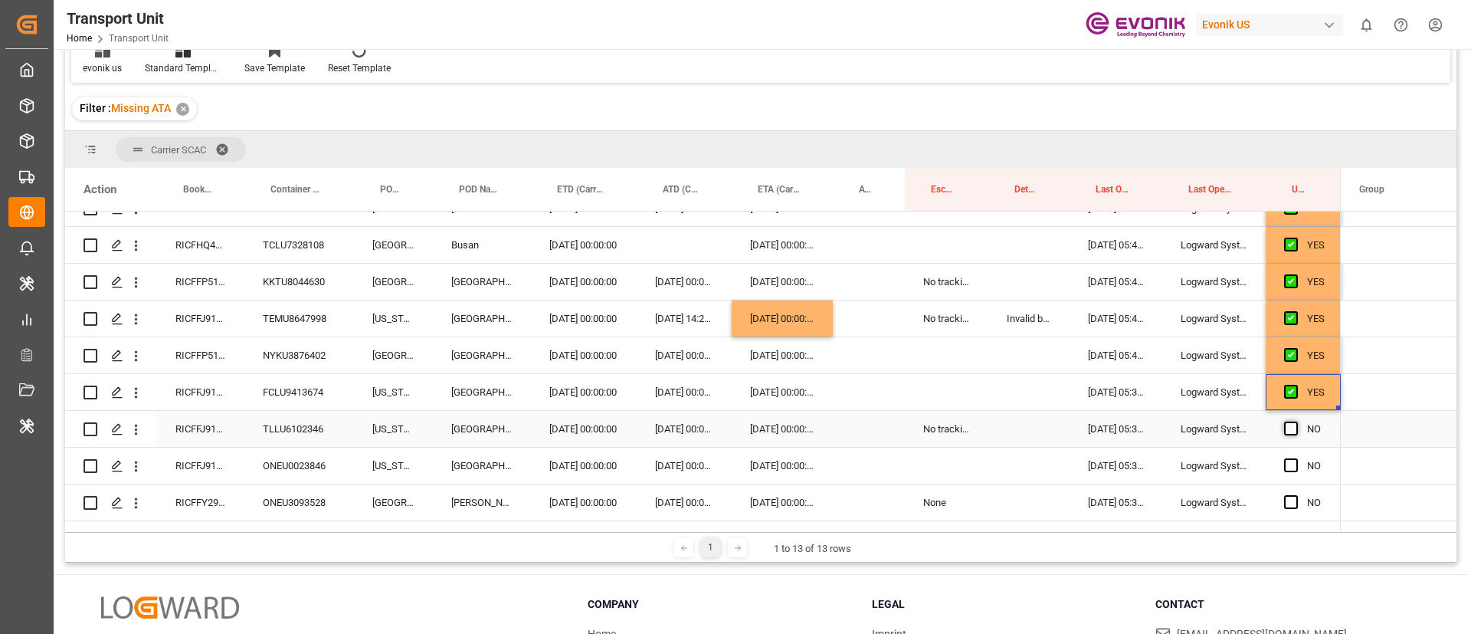
click at [1293, 426] on span "Press SPACE to select this row." at bounding box center [1291, 429] width 14 height 14
click at [1296, 422] on input "Press SPACE to select this row." at bounding box center [1296, 422] width 0 height 0
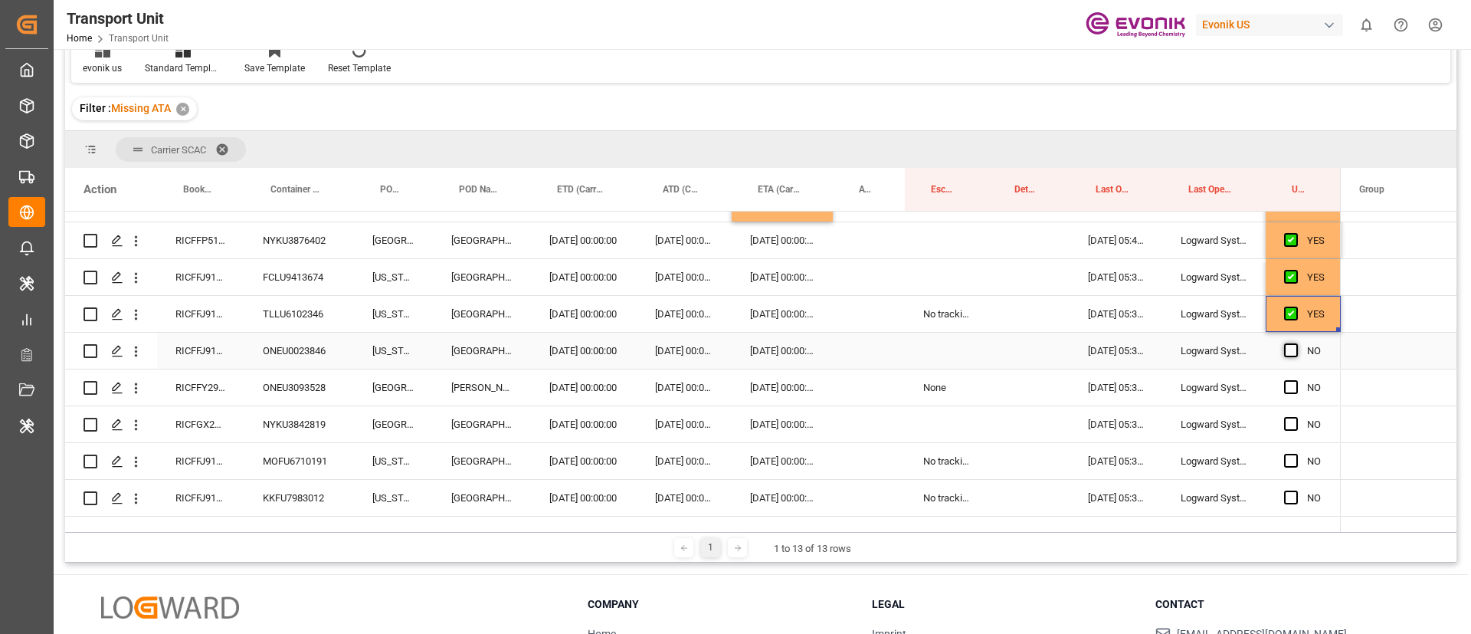
click at [1294, 346] on span "Press SPACE to select this row." at bounding box center [1291, 350] width 14 height 14
click at [1296, 343] on input "Press SPACE to select this row." at bounding box center [1296, 343] width 0 height 0
click at [1291, 383] on span "Press SPACE to select this row." at bounding box center [1291, 387] width 14 height 14
click at [1296, 380] on input "Press SPACE to select this row." at bounding box center [1296, 380] width 0 height 0
click at [1291, 425] on span "Press SPACE to select this row." at bounding box center [1291, 424] width 14 height 14
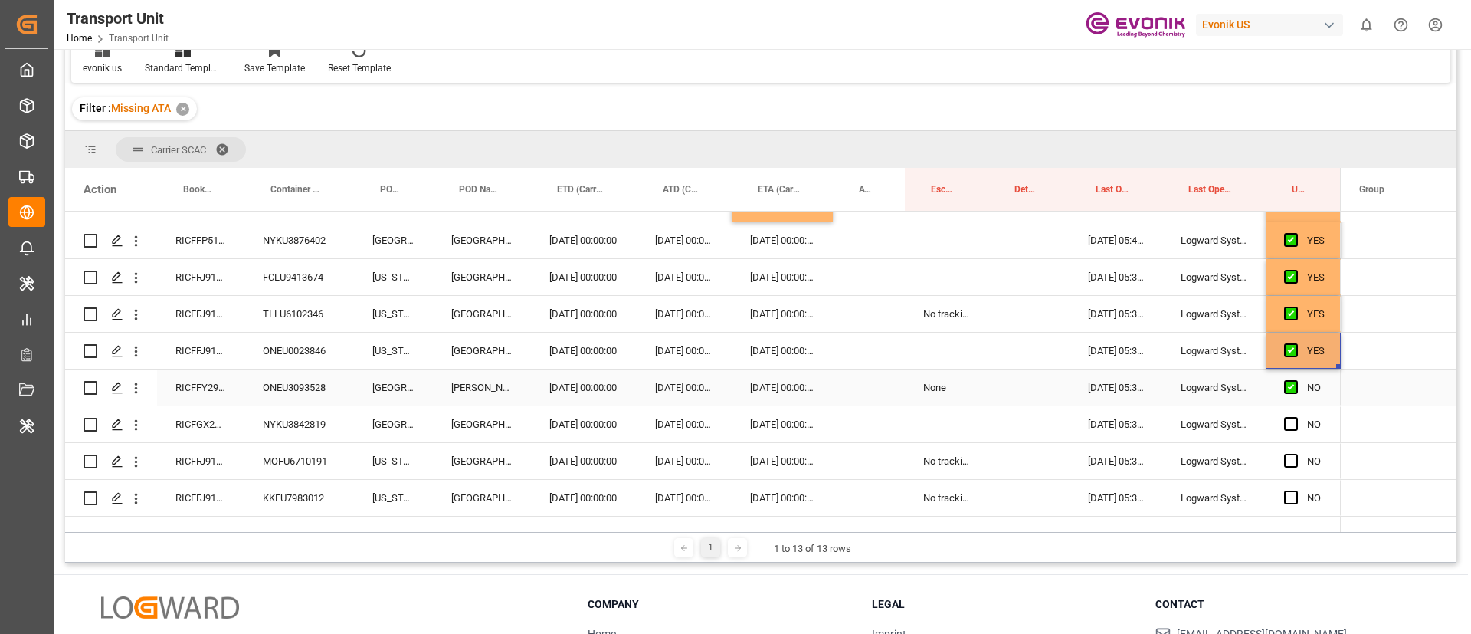
click at [1296, 417] on input "Press SPACE to select this row." at bounding box center [1296, 417] width 0 height 0
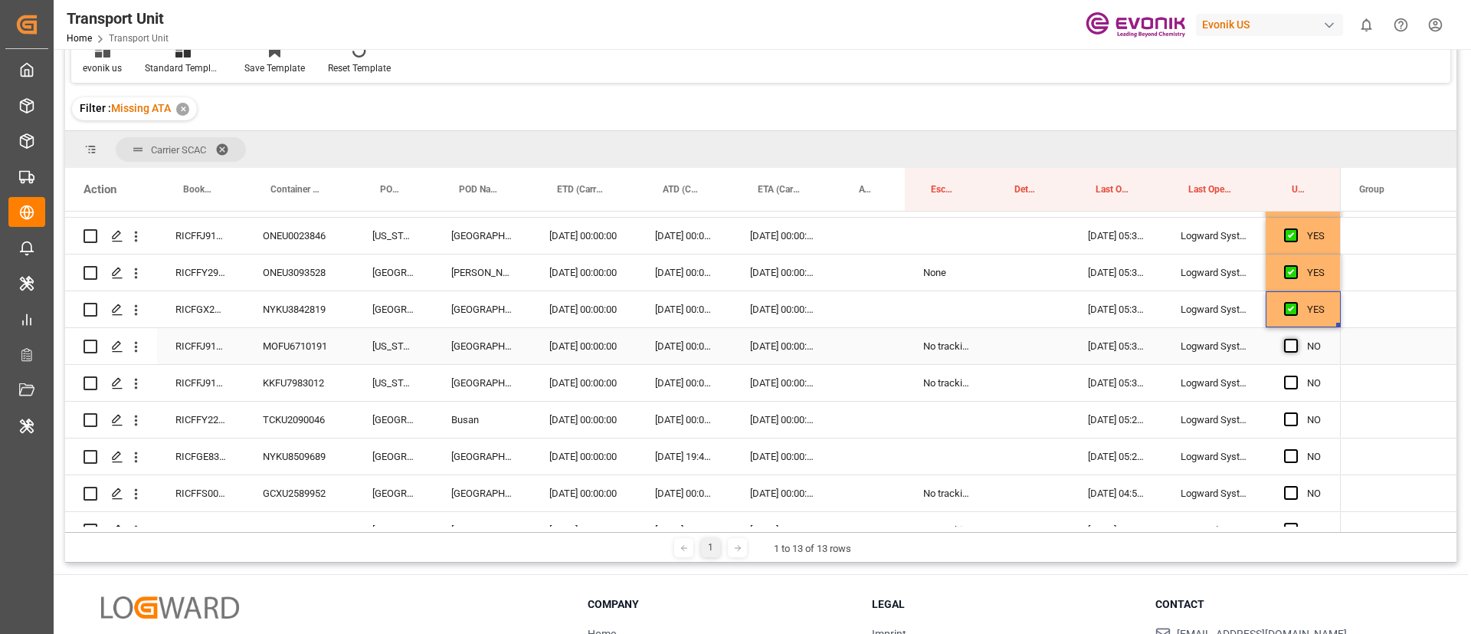
click at [1291, 345] on span "Press SPACE to select this row." at bounding box center [1291, 346] width 14 height 14
click at [1296, 339] on input "Press SPACE to select this row." at bounding box center [1296, 339] width 0 height 0
click at [1288, 384] on span "Press SPACE to select this row." at bounding box center [1291, 383] width 14 height 14
click at [1296, 376] on input "Press SPACE to select this row." at bounding box center [1296, 376] width 0 height 0
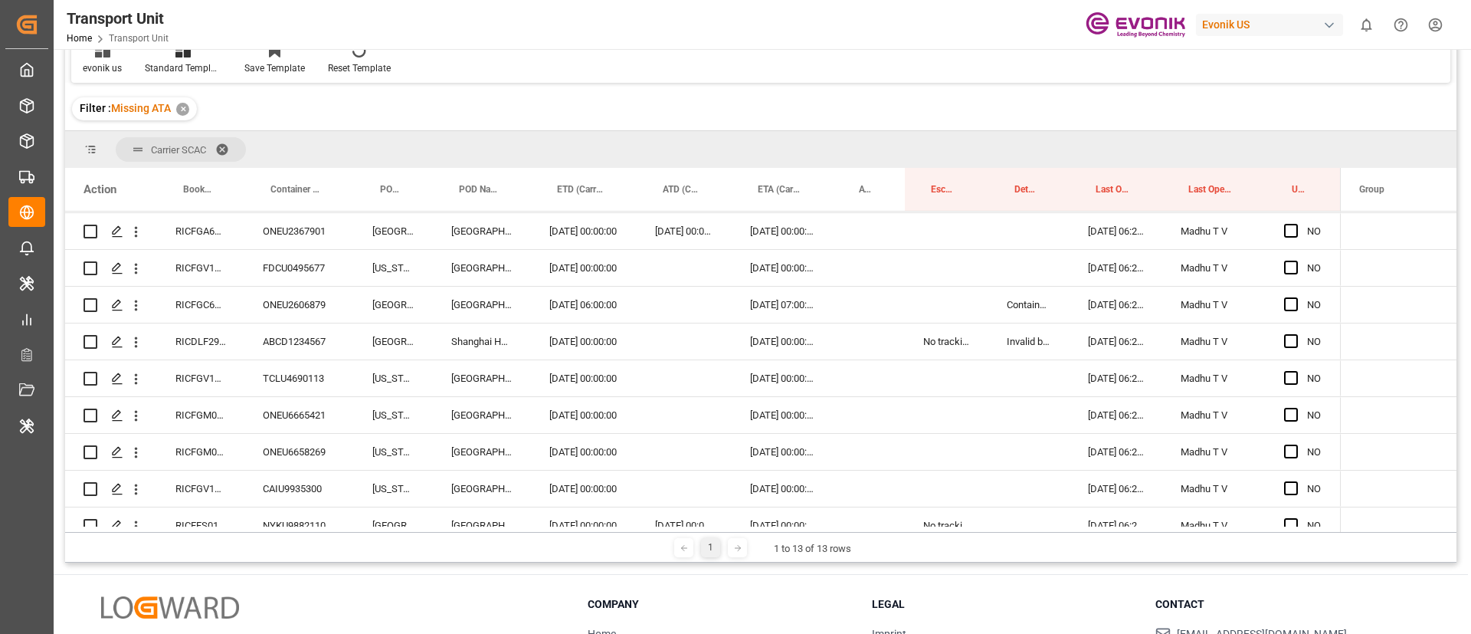
scroll to position [3479, 0]
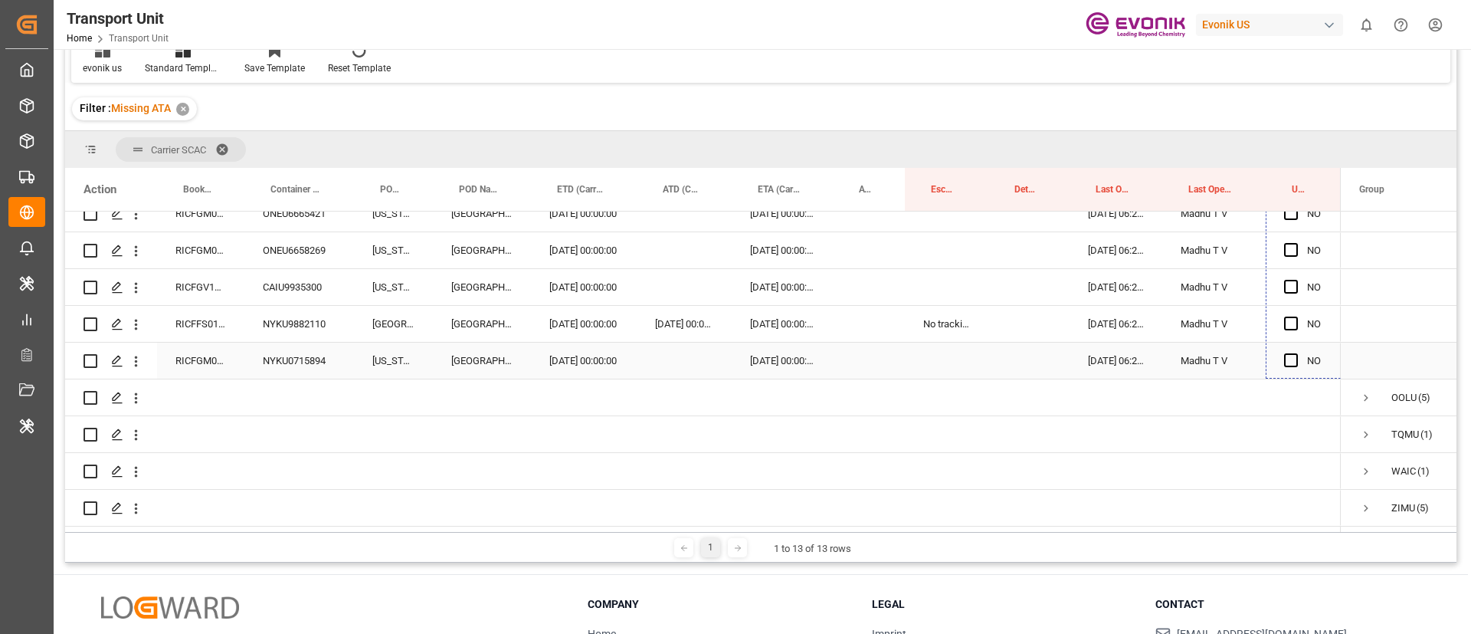
drag, startPoint x: 1340, startPoint y: 282, endPoint x: 1304, endPoint y: 340, distance: 68.5
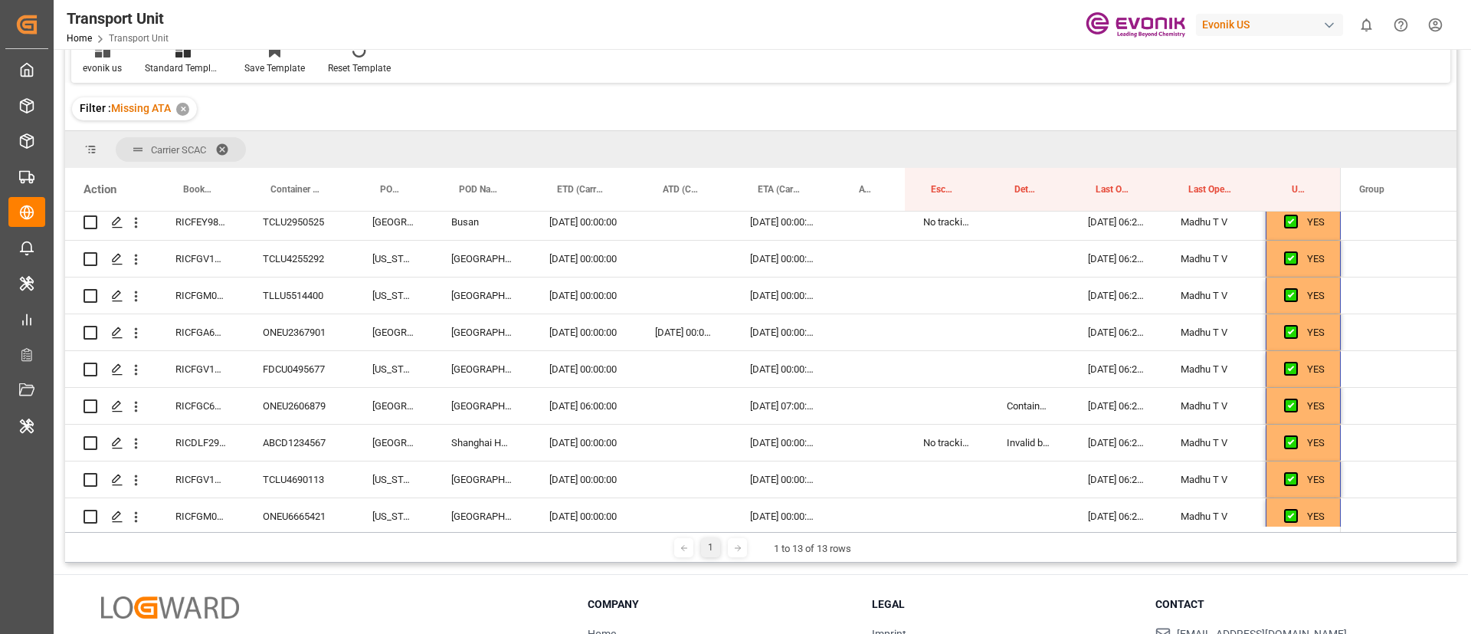
scroll to position [3135, 0]
click at [195, 434] on div "RICFGC695600" at bounding box center [200, 443] width 87 height 36
click at [300, 445] on div "ONEU2606879" at bounding box center [299, 443] width 110 height 36
click at [1038, 441] on div "Container number from carrier doesn’t match with booking number from customer/fo" at bounding box center [1029, 443] width 81 height 36
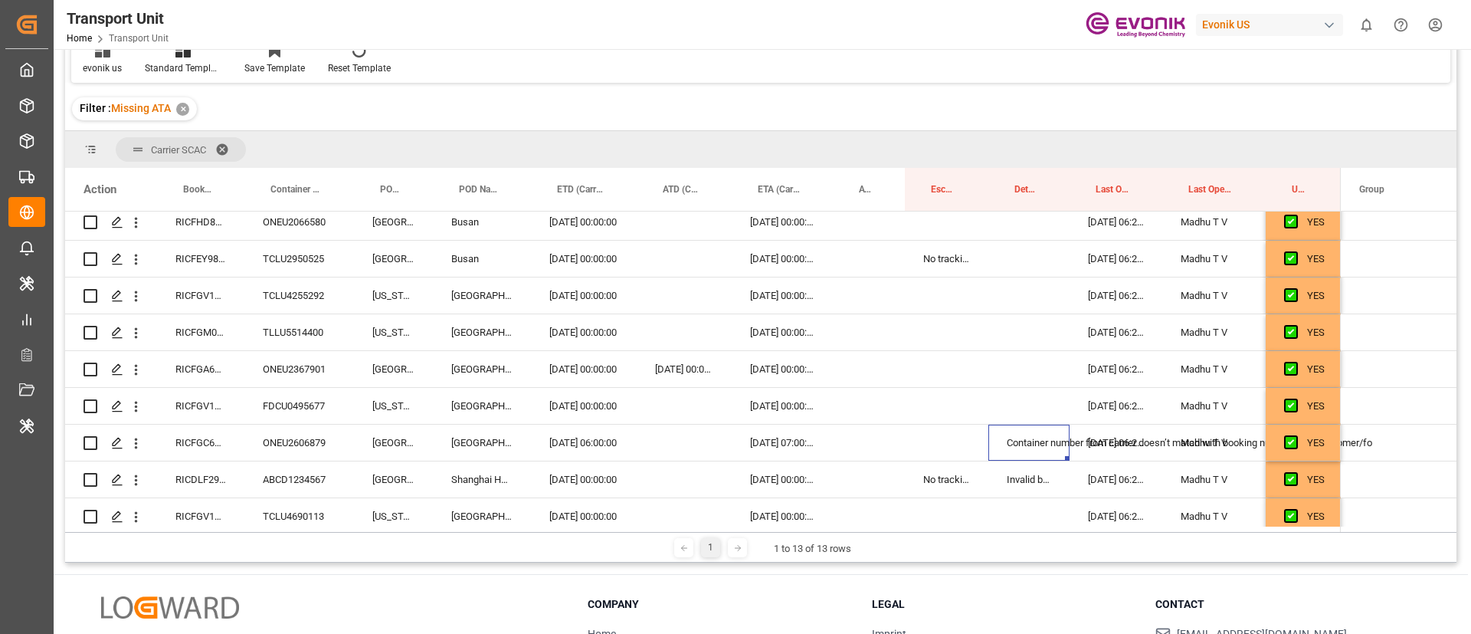
click at [938, 105] on div "Filter : Missing ATA ✕" at bounding box center [761, 108] width 1392 height 43
click at [861, 430] on div "Press SPACE to select this row." at bounding box center [869, 443] width 72 height 36
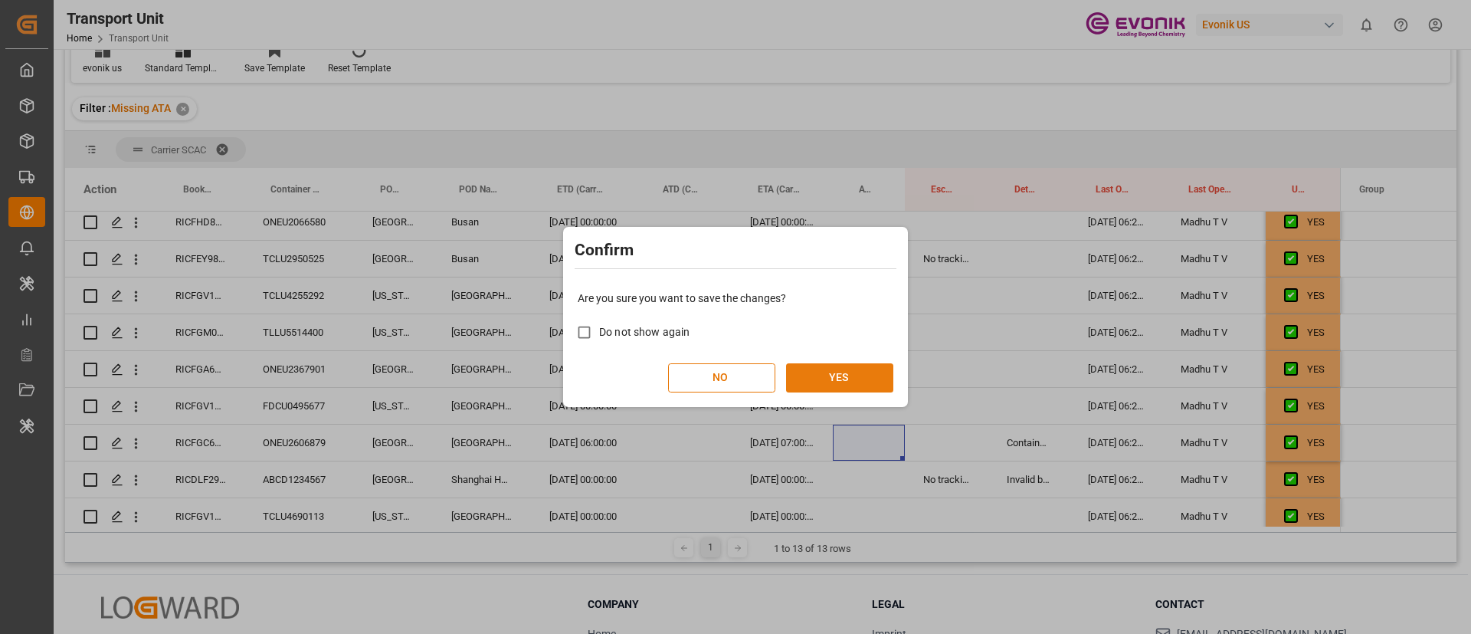
click at [866, 377] on button "YES" at bounding box center [839, 377] width 107 height 29
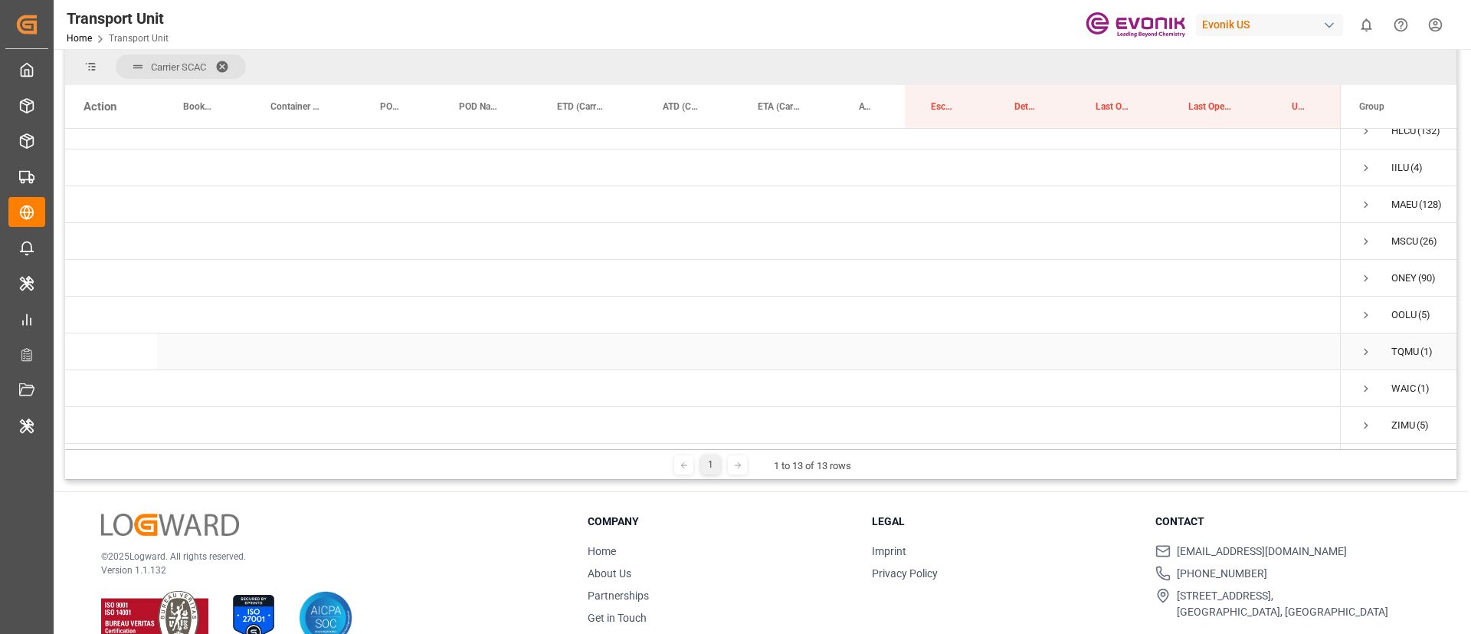
scroll to position [227, 0]
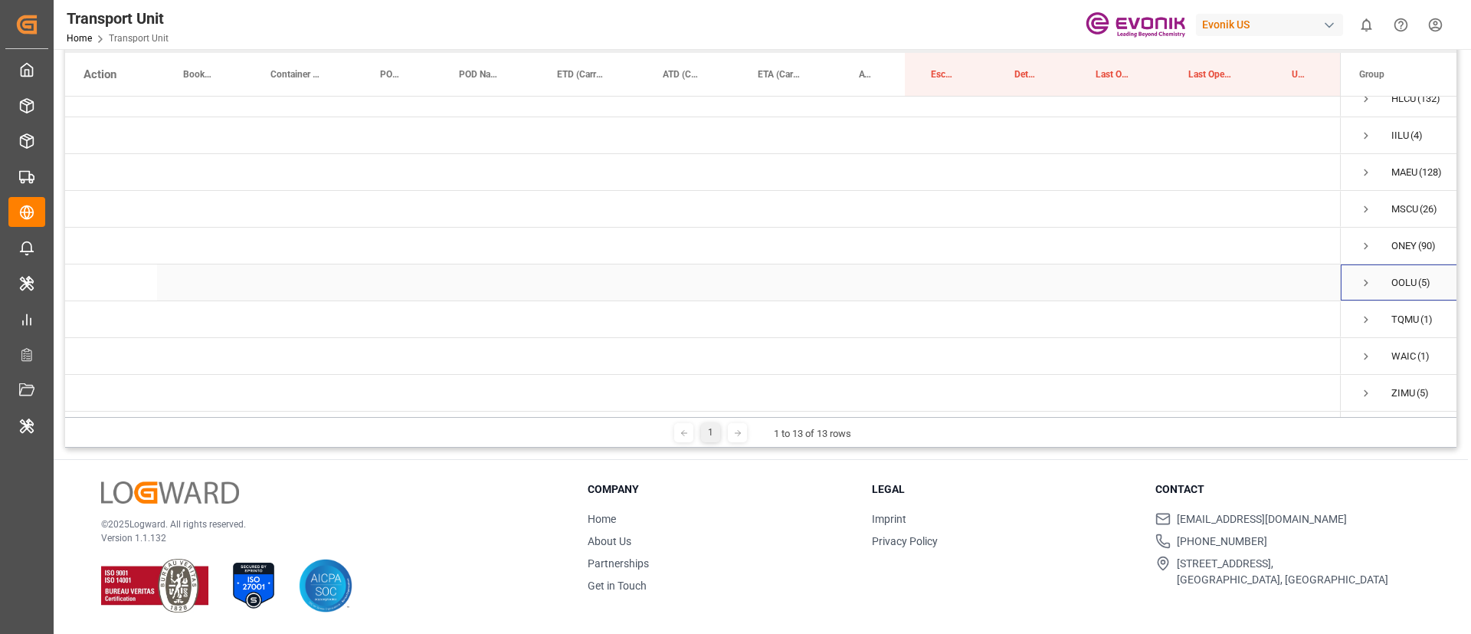
click at [1367, 280] on span "Press SPACE to select this row." at bounding box center [1367, 283] width 14 height 14
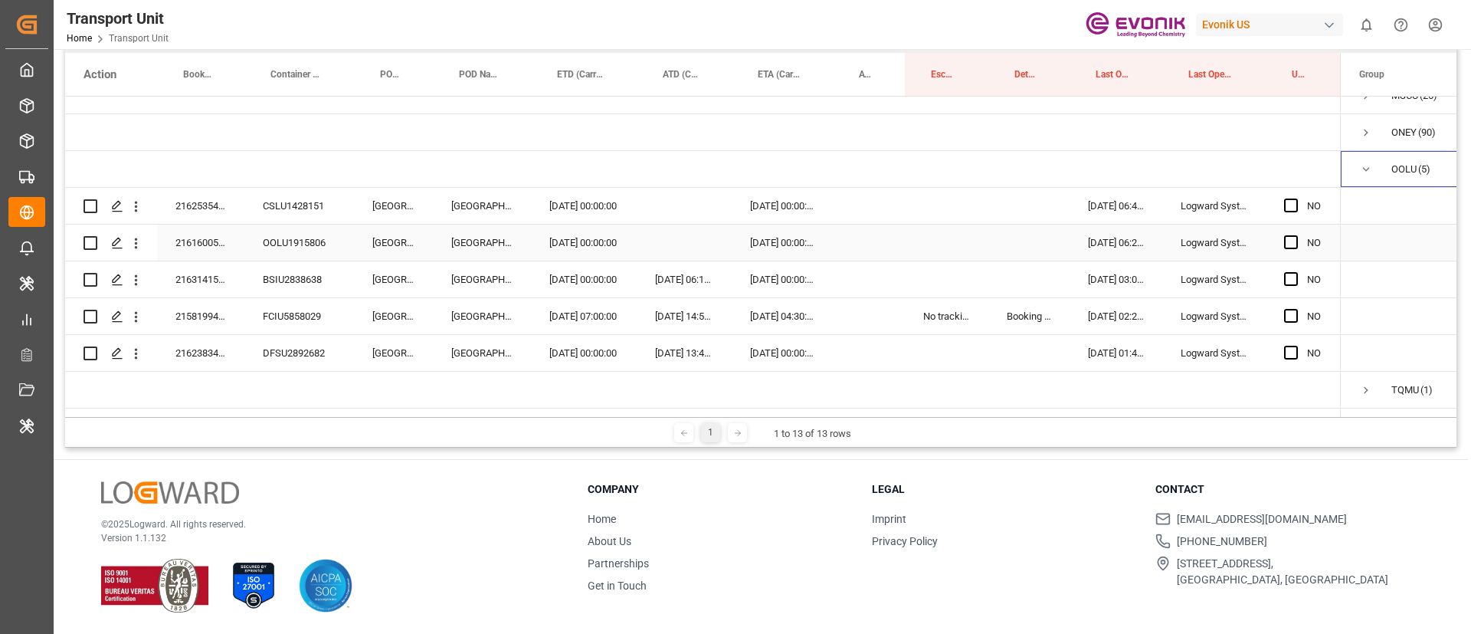
scroll to position [353, 0]
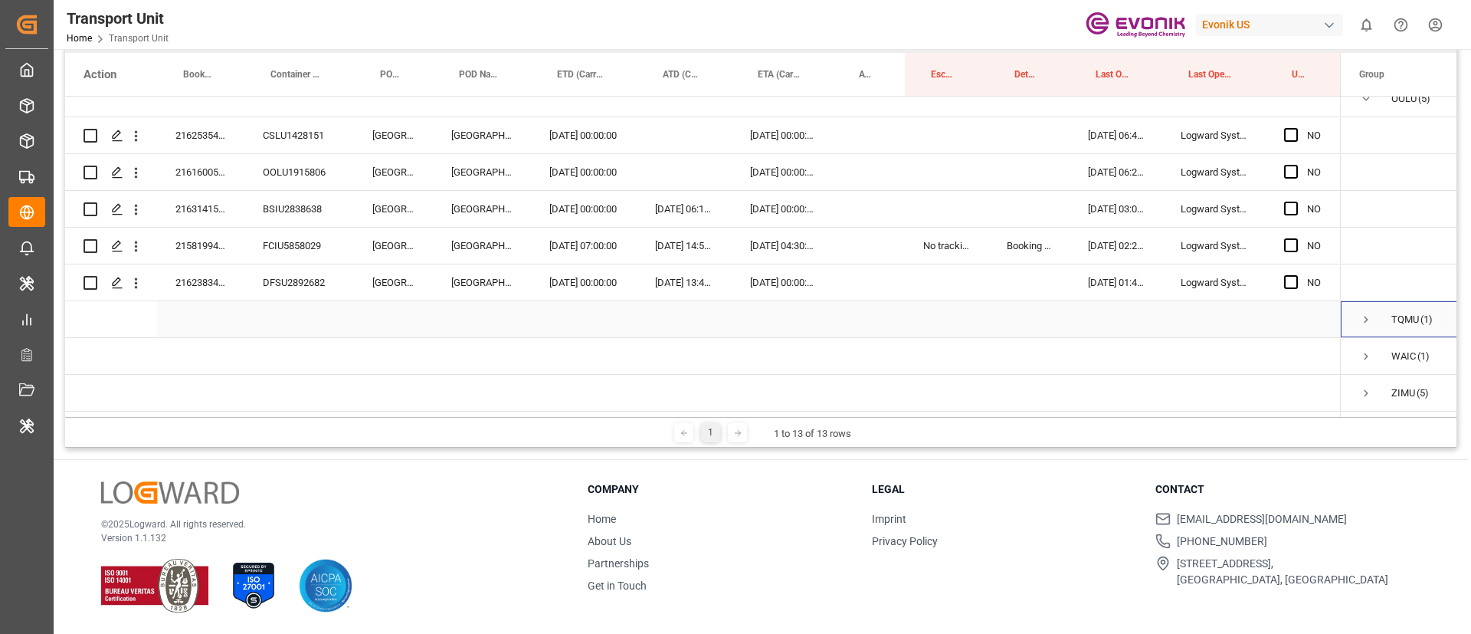
click at [1366, 313] on span "Press SPACE to select this row." at bounding box center [1367, 320] width 14 height 14
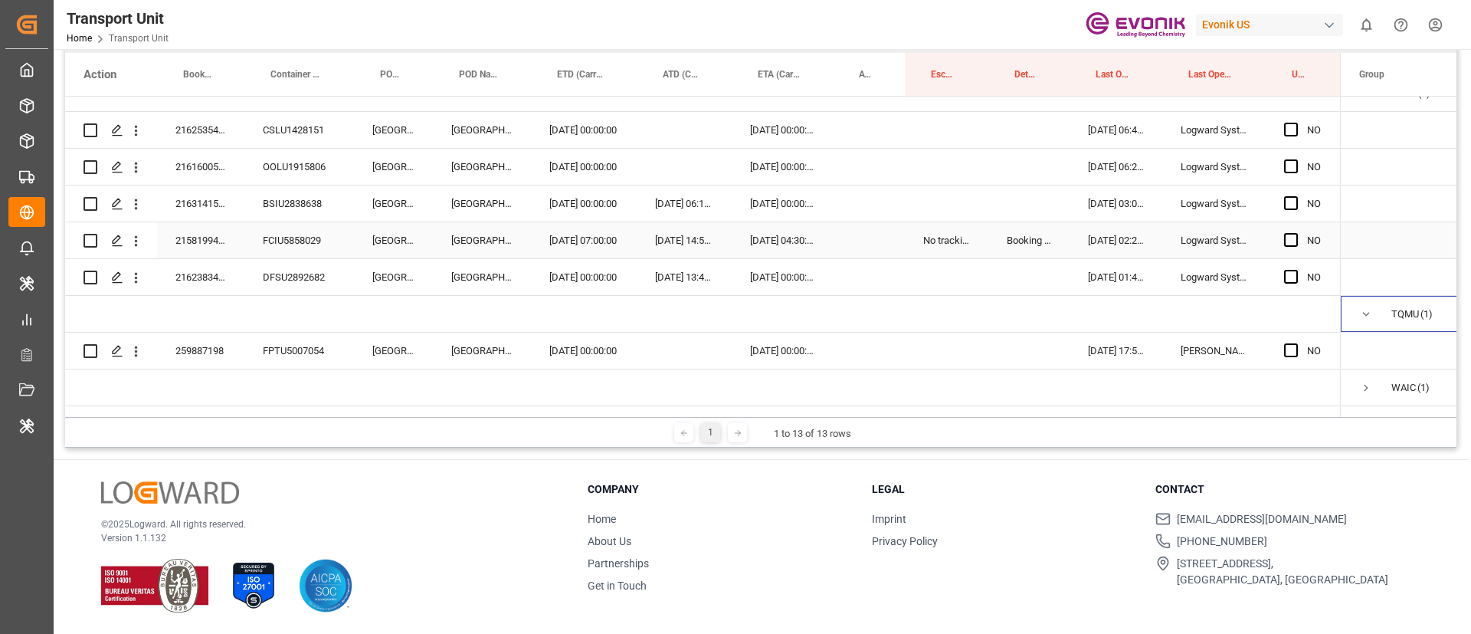
scroll to position [389, 0]
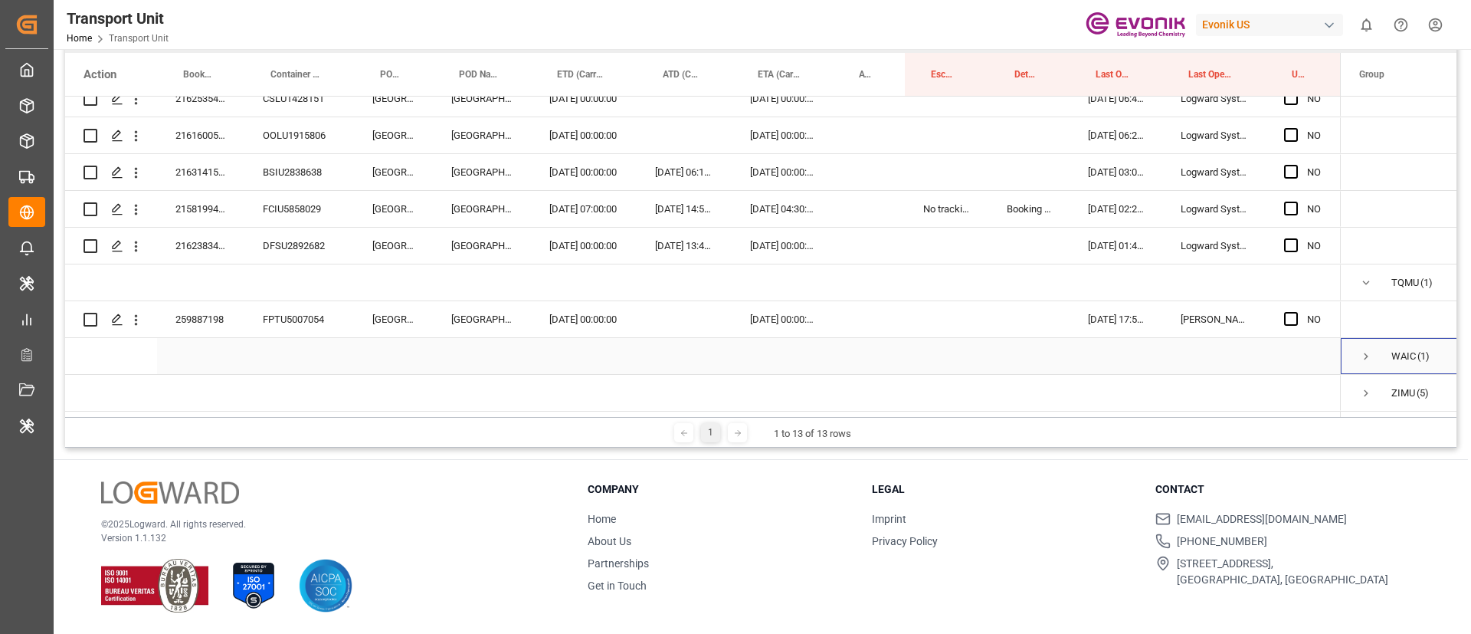
click at [1365, 351] on span "Press SPACE to select this row." at bounding box center [1367, 356] width 14 height 14
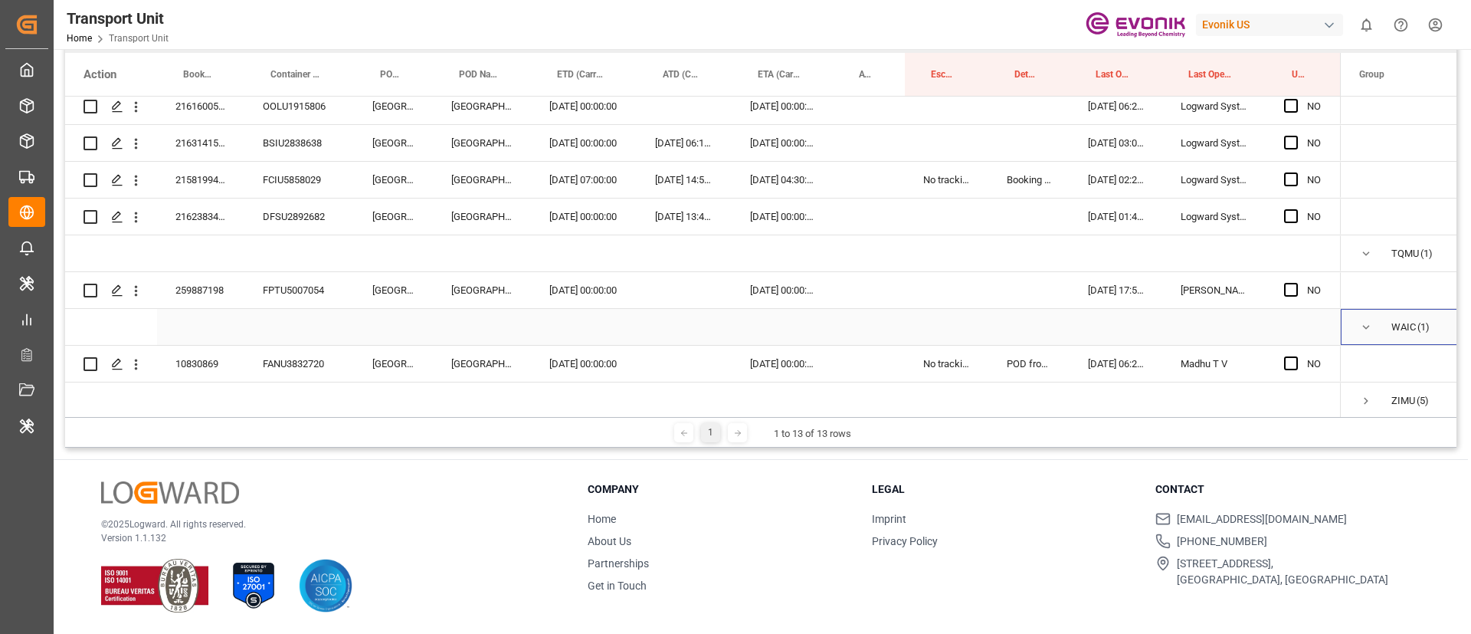
scroll to position [426, 0]
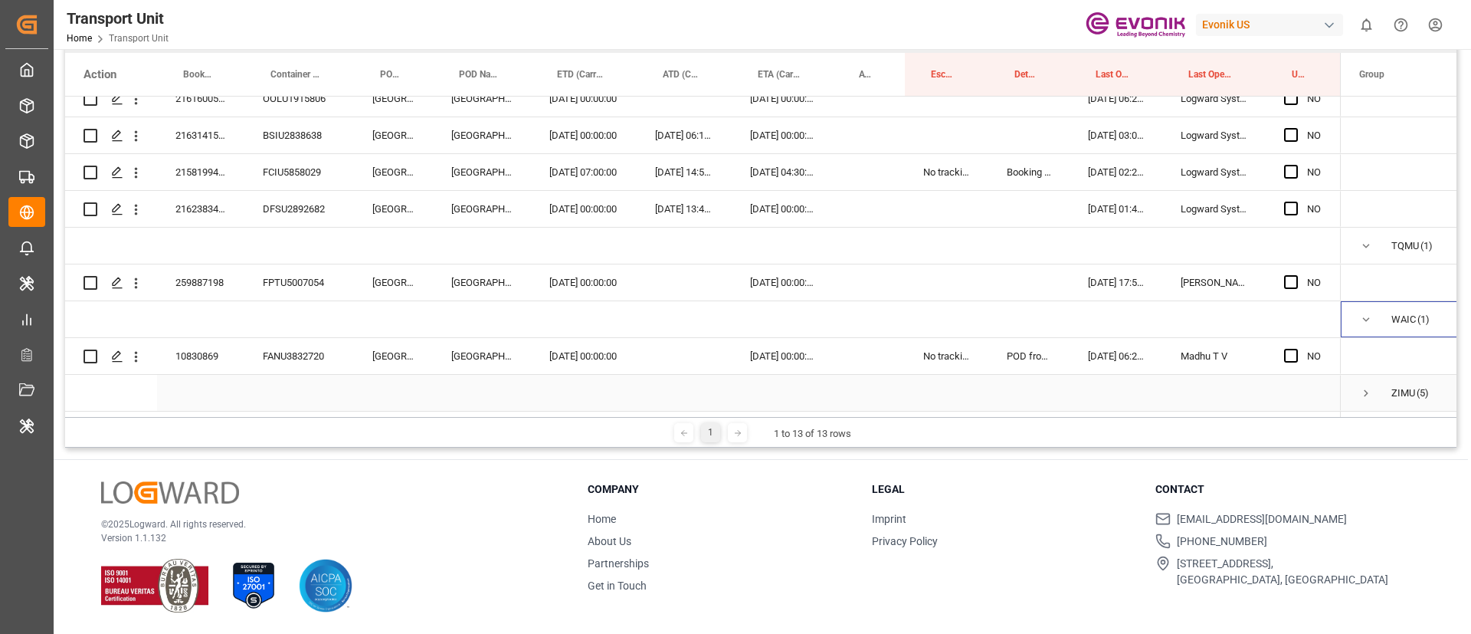
click at [1364, 386] on span "Press SPACE to select this row." at bounding box center [1367, 393] width 14 height 14
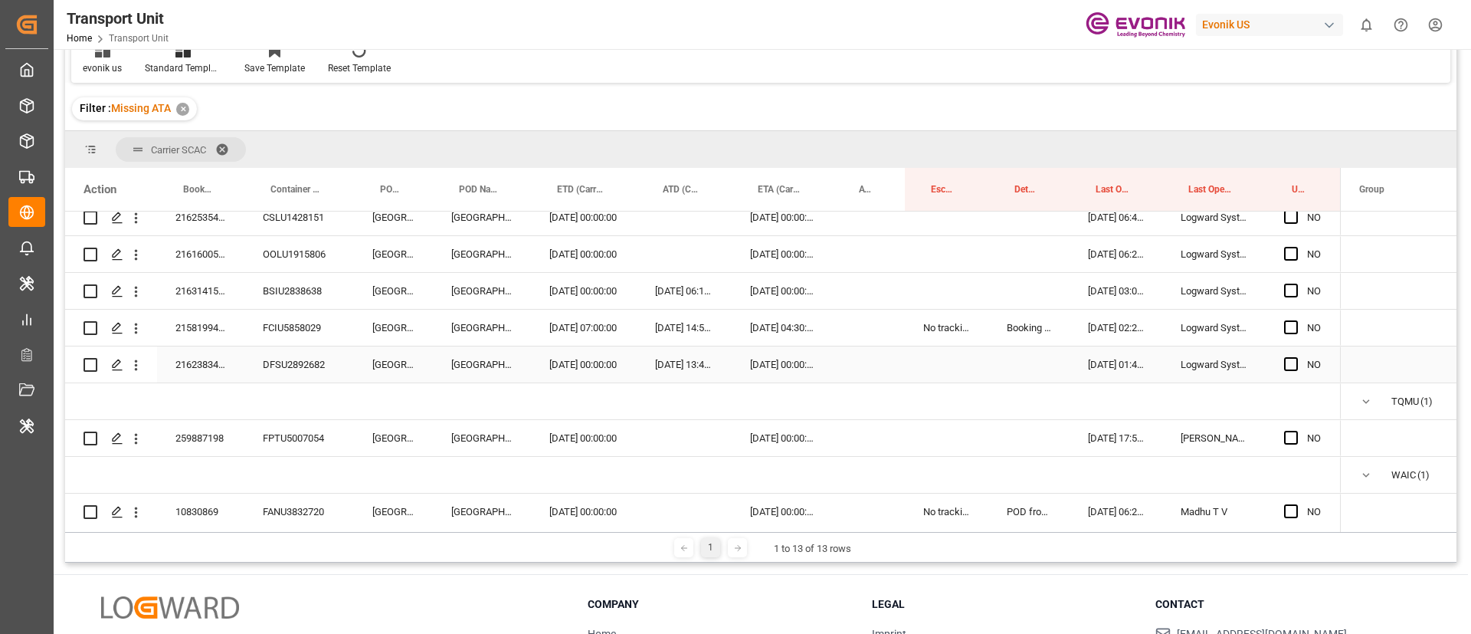
scroll to position [265, 0]
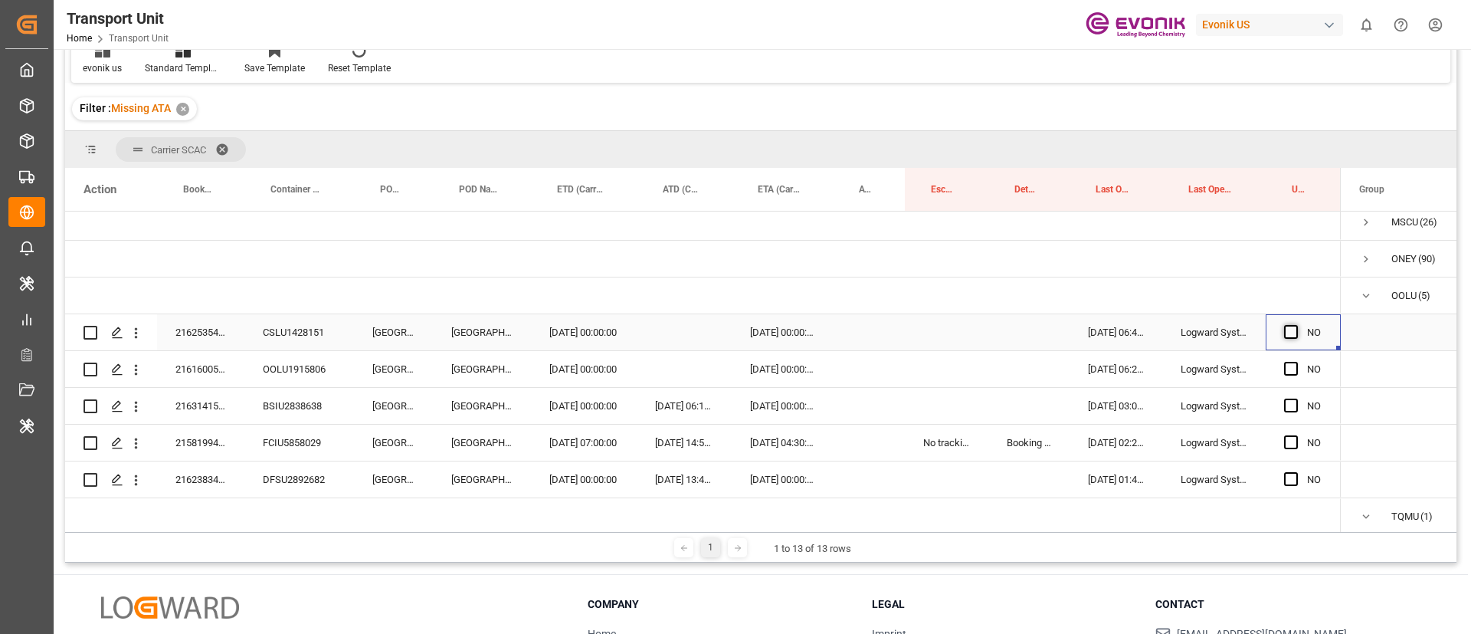
click at [1293, 329] on span "Press SPACE to select this row." at bounding box center [1291, 332] width 14 height 14
click at [1296, 325] on input "Press SPACE to select this row." at bounding box center [1296, 325] width 0 height 0
click at [1291, 367] on span "Press SPACE to select this row." at bounding box center [1291, 369] width 14 height 14
click at [1296, 362] on input "Press SPACE to select this row." at bounding box center [1296, 362] width 0 height 0
click at [1292, 405] on span "Press SPACE to select this row." at bounding box center [1291, 406] width 14 height 14
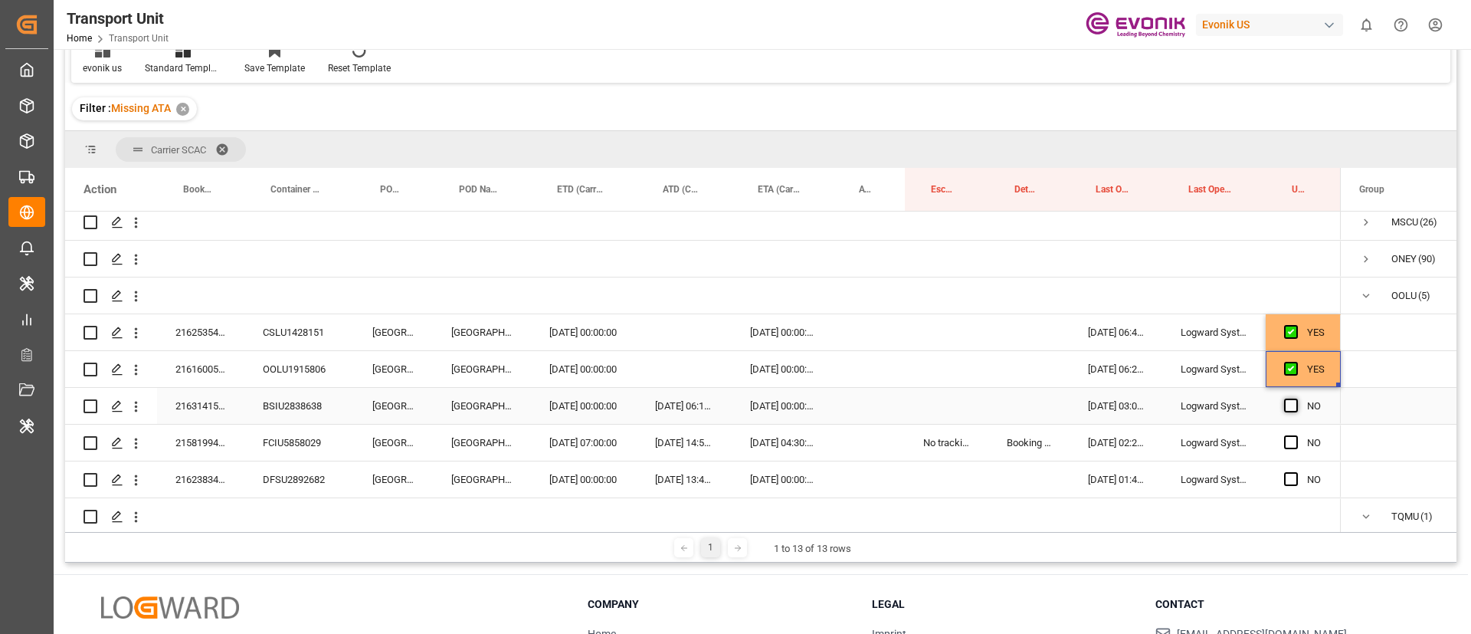
click at [1296, 399] on input "Press SPACE to select this row." at bounding box center [1296, 399] width 0 height 0
click at [1292, 441] on span "Press SPACE to select this row." at bounding box center [1291, 442] width 14 height 14
click at [1296, 435] on input "Press SPACE to select this row." at bounding box center [1296, 435] width 0 height 0
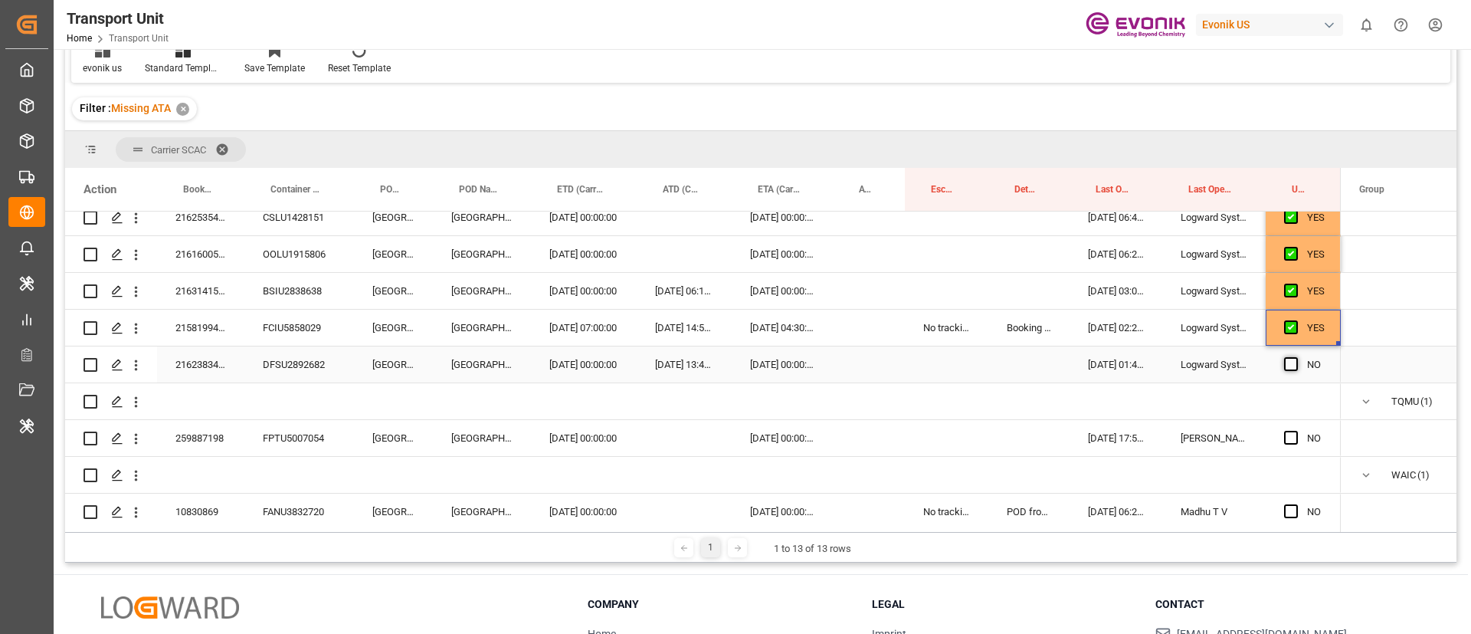
click at [1292, 365] on span "Press SPACE to select this row." at bounding box center [1291, 364] width 14 height 14
click at [1296, 357] on input "Press SPACE to select this row." at bounding box center [1296, 357] width 0 height 0
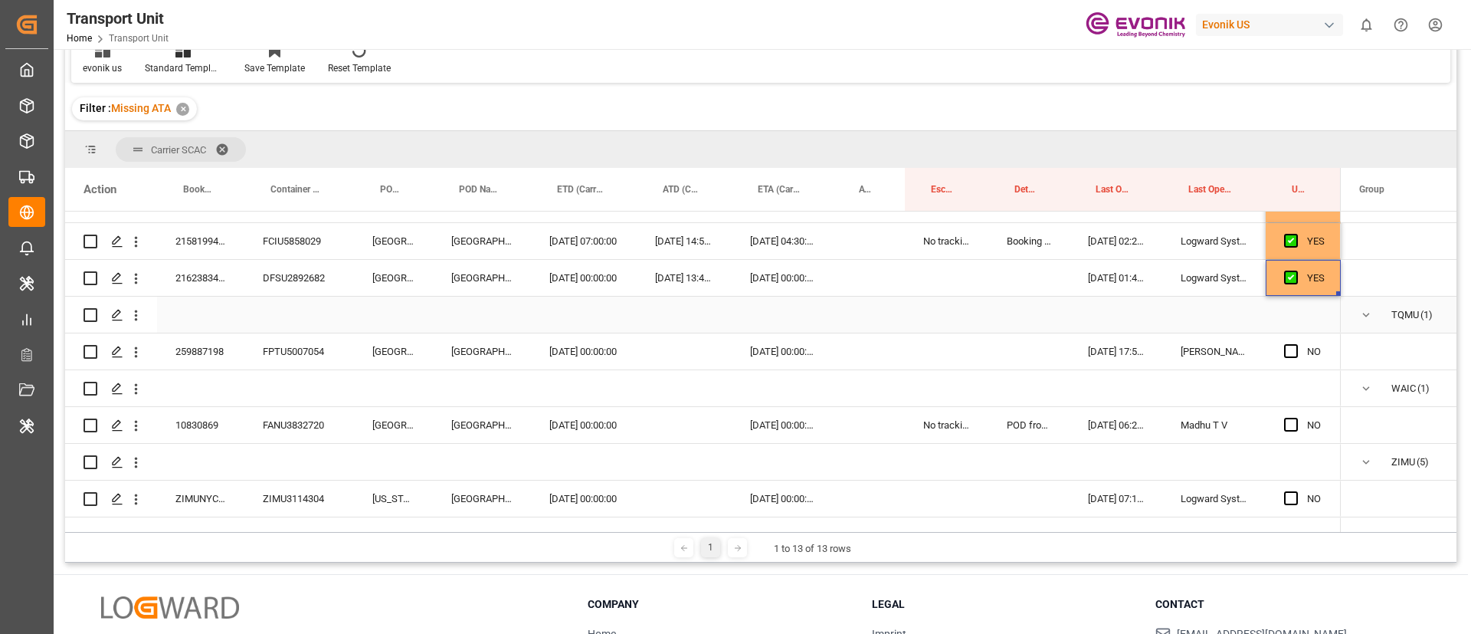
scroll to position [495, 0]
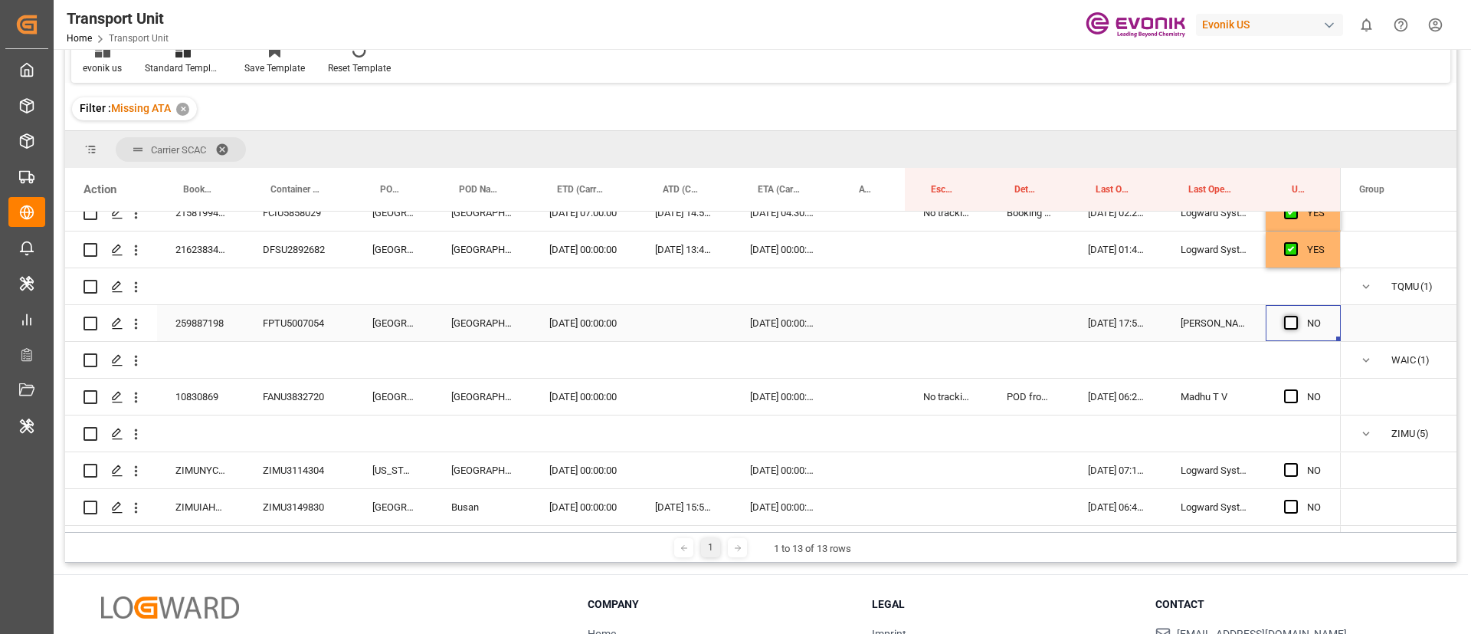
click at [1289, 323] on span "Press SPACE to select this row." at bounding box center [1291, 323] width 14 height 14
click at [1296, 316] on input "Press SPACE to select this row." at bounding box center [1296, 316] width 0 height 0
click at [1292, 394] on span "Press SPACE to select this row." at bounding box center [1291, 396] width 14 height 14
click at [1296, 389] on input "Press SPACE to select this row." at bounding box center [1296, 389] width 0 height 0
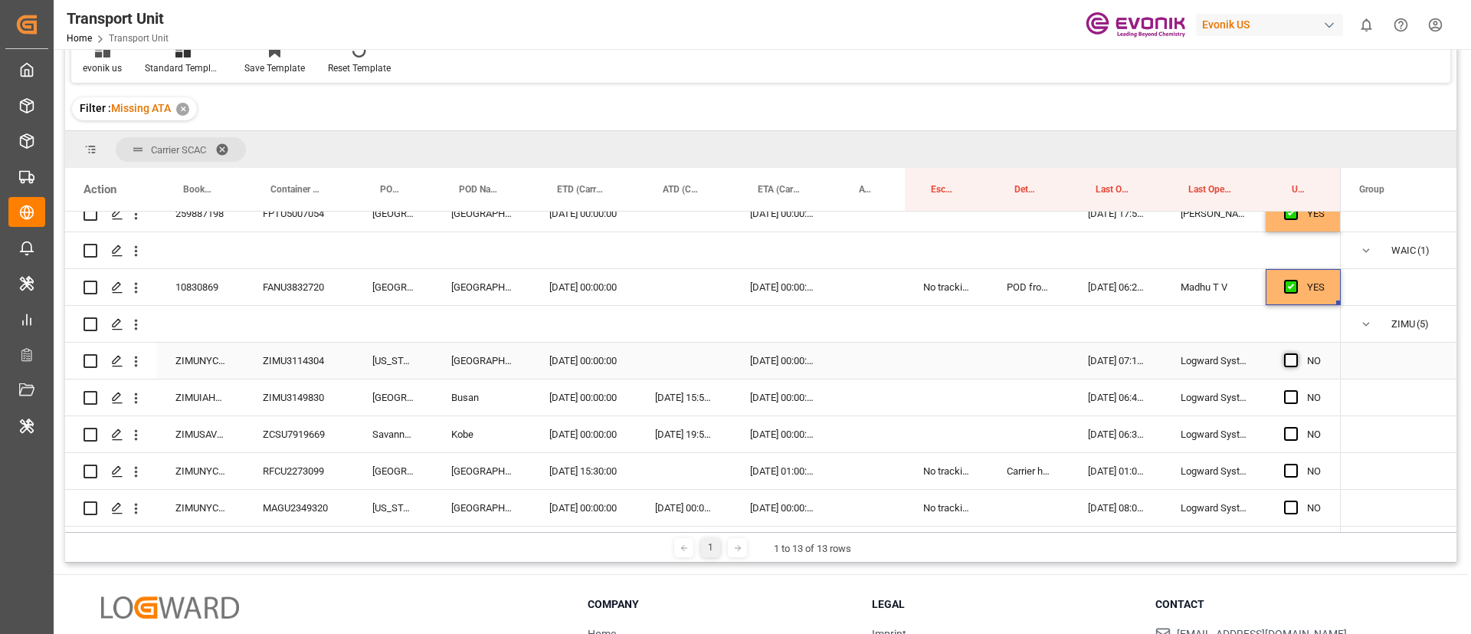
click at [1291, 353] on span "Press SPACE to select this row." at bounding box center [1291, 360] width 14 height 14
click at [1296, 353] on input "Press SPACE to select this row." at bounding box center [1296, 353] width 0 height 0
click at [1291, 390] on span "Press SPACE to select this row." at bounding box center [1291, 397] width 14 height 14
click at [1296, 390] on input "Press SPACE to select this row." at bounding box center [1296, 390] width 0 height 0
click at [1291, 427] on span "Press SPACE to select this row." at bounding box center [1291, 434] width 14 height 14
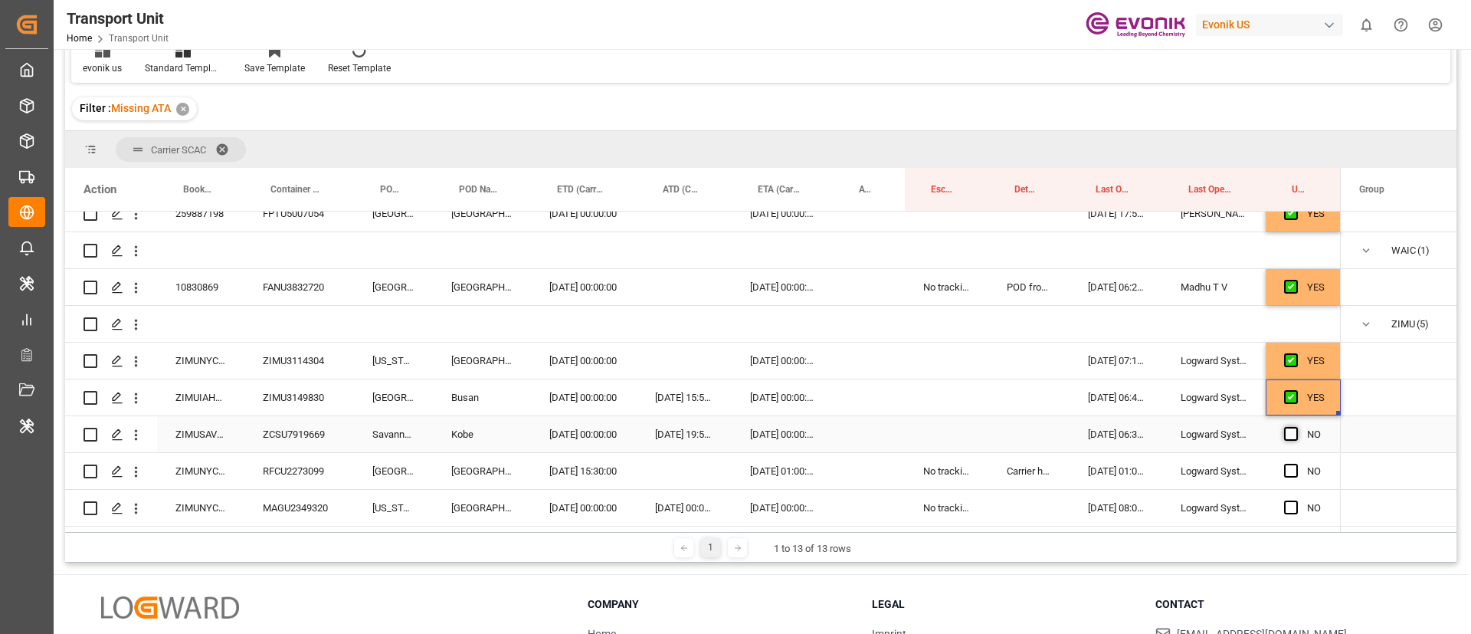
click at [1296, 427] on input "Press SPACE to select this row." at bounding box center [1296, 427] width 0 height 0
click at [1289, 470] on span "Press SPACE to select this row." at bounding box center [1291, 471] width 14 height 14
click at [1296, 464] on input "Press SPACE to select this row." at bounding box center [1296, 464] width 0 height 0
click at [1290, 504] on span "Press SPACE to select this row." at bounding box center [1291, 507] width 14 height 14
click at [1296, 500] on input "Press SPACE to select this row." at bounding box center [1296, 500] width 0 height 0
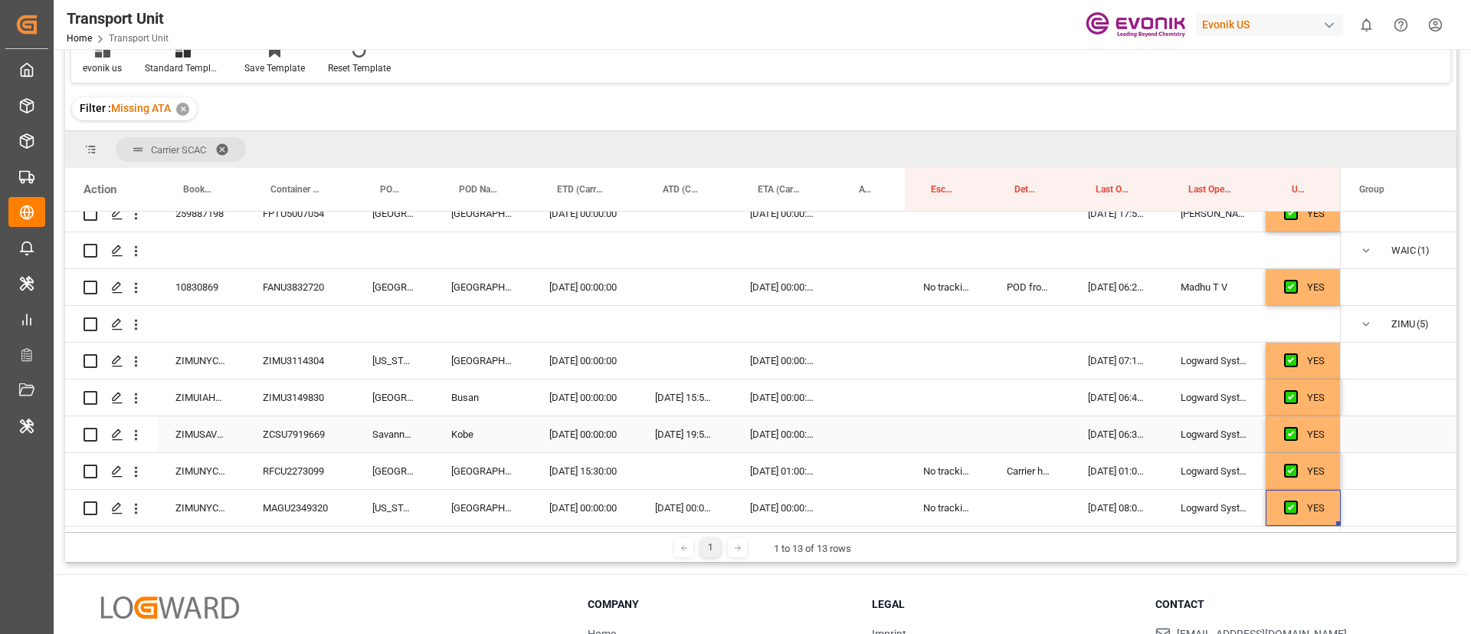
scroll to position [227, 0]
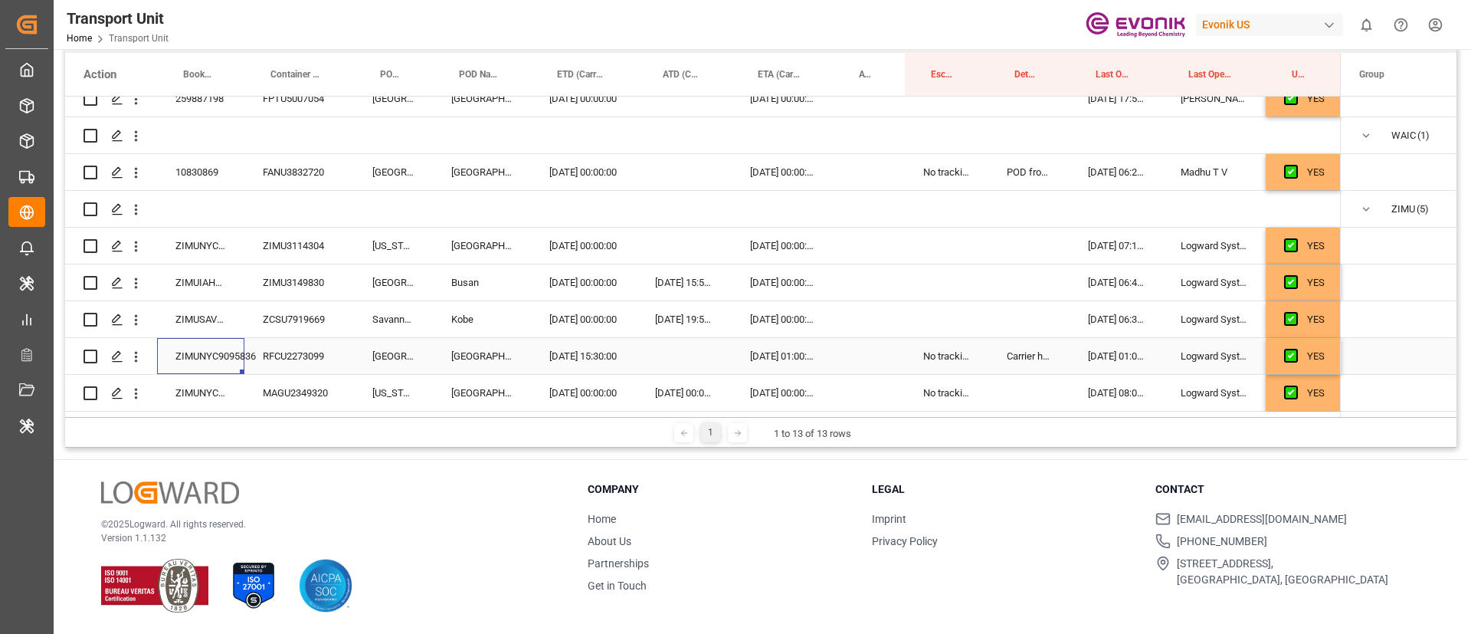
click at [212, 346] on div "ZIMUNYC9095836" at bounding box center [200, 356] width 87 height 36
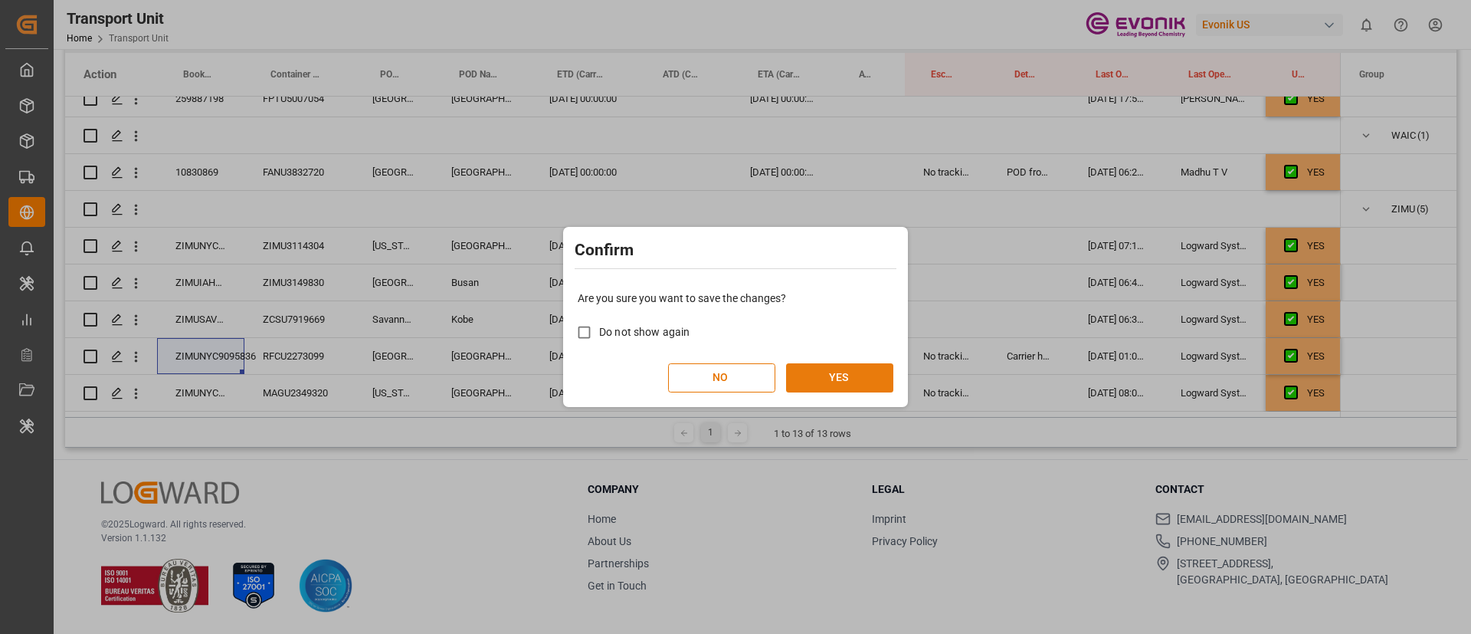
click at [820, 380] on button "YES" at bounding box center [839, 377] width 107 height 29
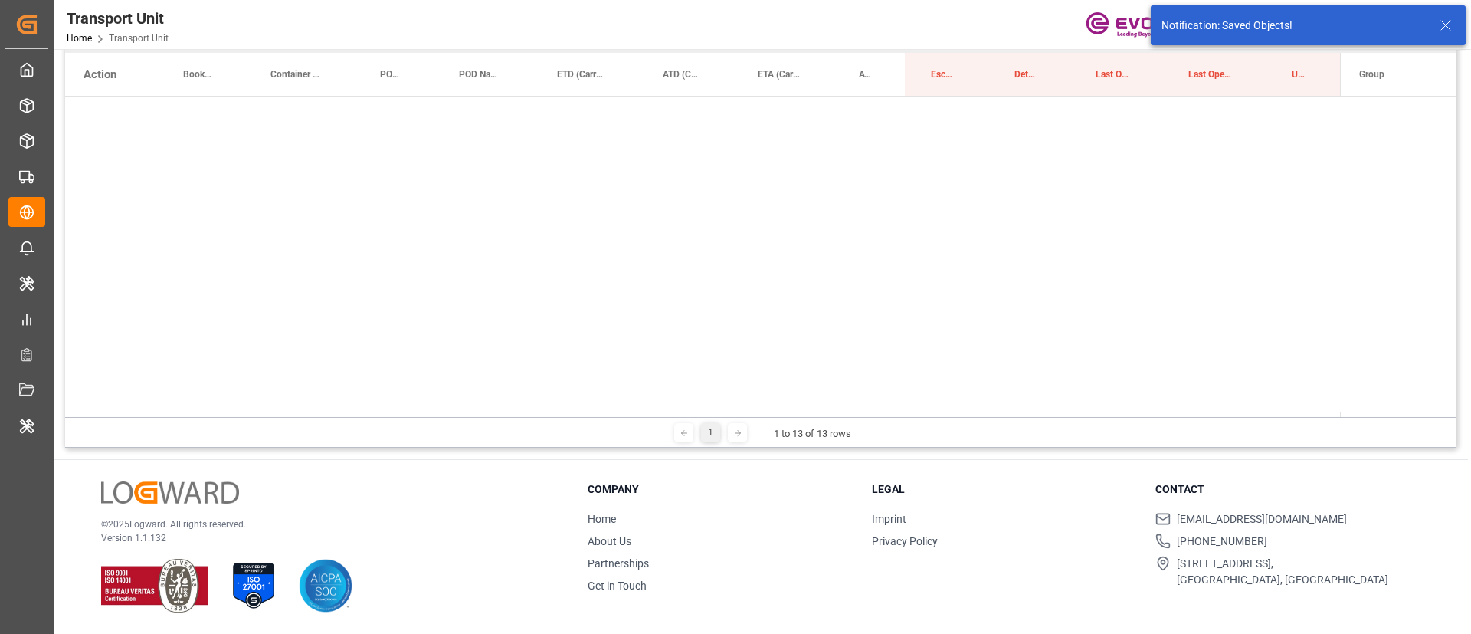
scroll to position [169, 0]
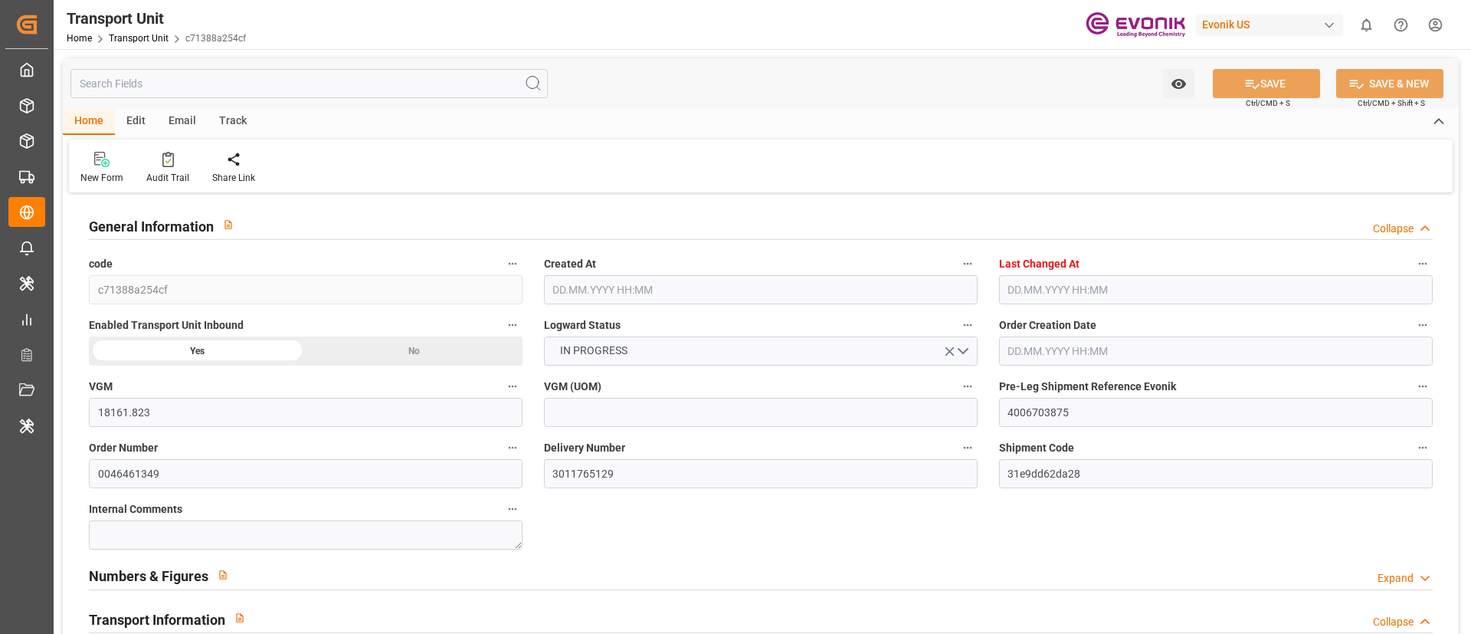
type input "18161.823"
type input "ONE"
type input "Ocean Network Express"
type input "USNYC"
type input "BEANR"
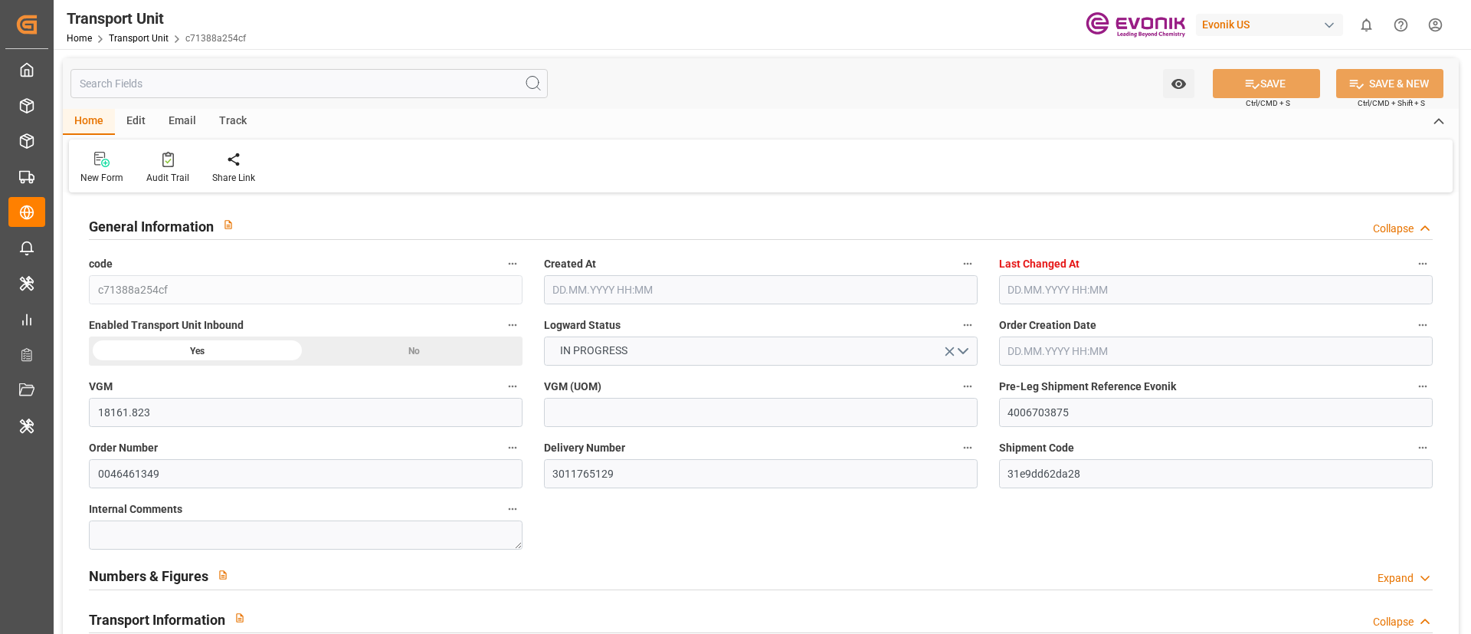
type input "9472165"
type input "USNYC"
type input "BEANR"
type input "9472165"
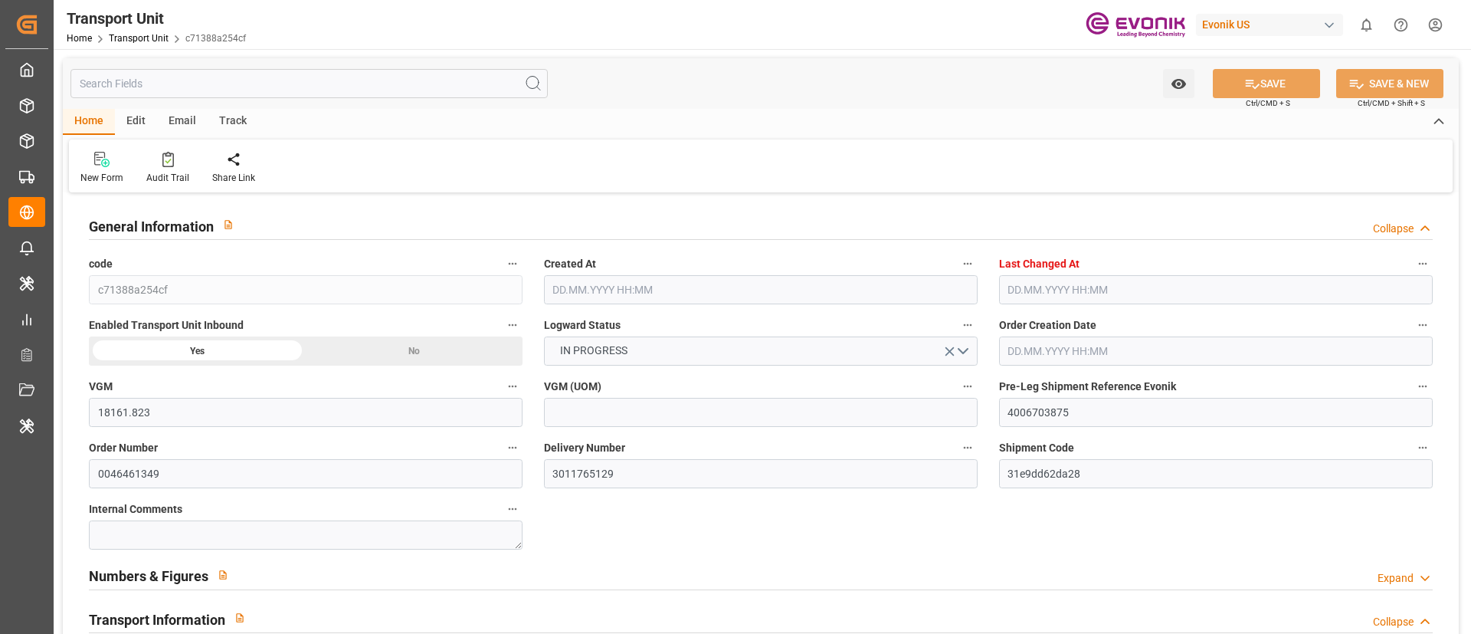
type input "14168.8"
type input "[DATE] 02:31"
type input "[DATE] 05:47"
type input "[DATE]"
type input "[DATE] 03:21"
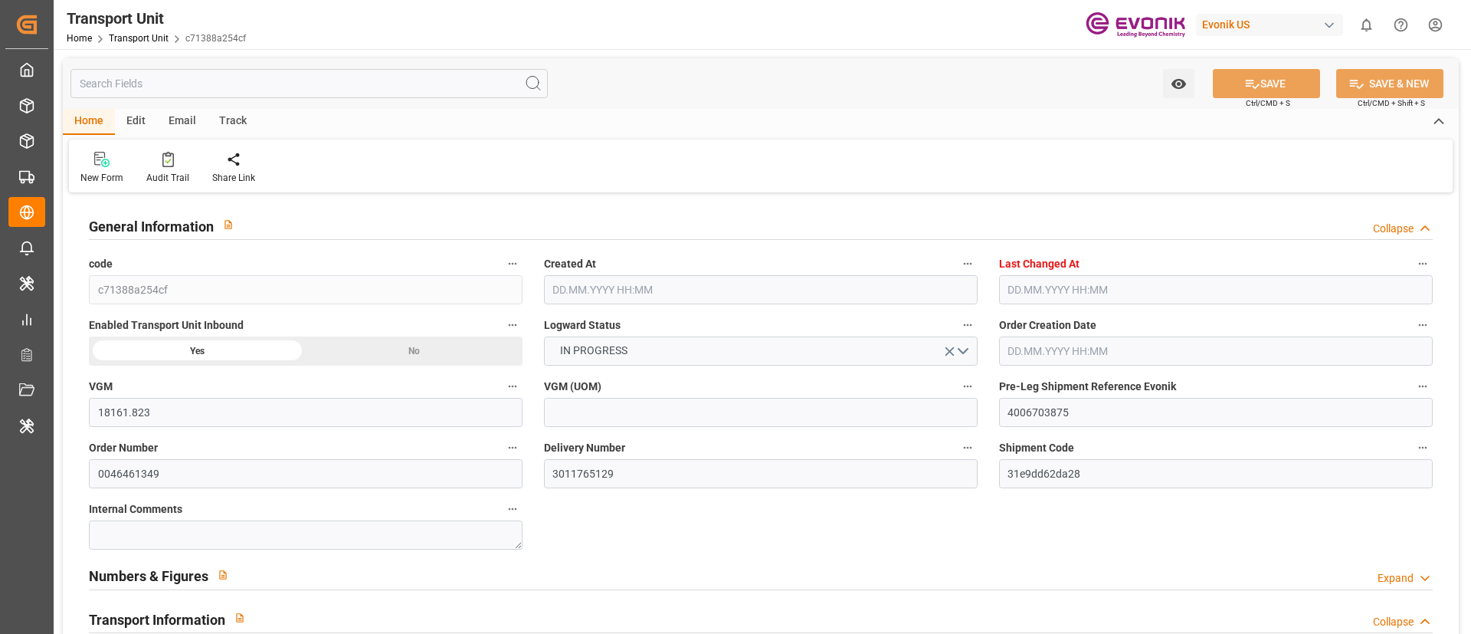
type input "[DATE] 09:06"
type input "[DATE] 20:42"
type input "[DATE] 02:22"
type input "[DATE] 08:00"
type input "[DATE] 03:19"
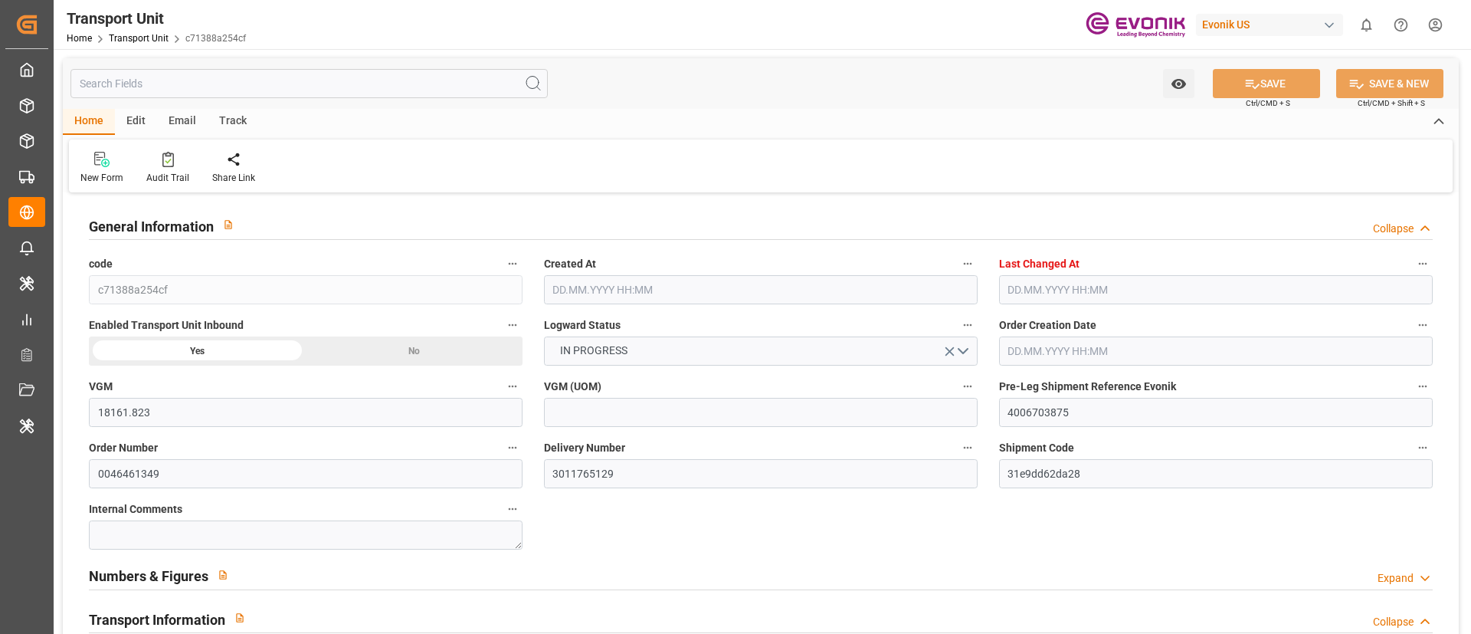
type input "[DATE] 15:45"
type input "[DATE] 14:47"
type input "[DATE] 00:00"
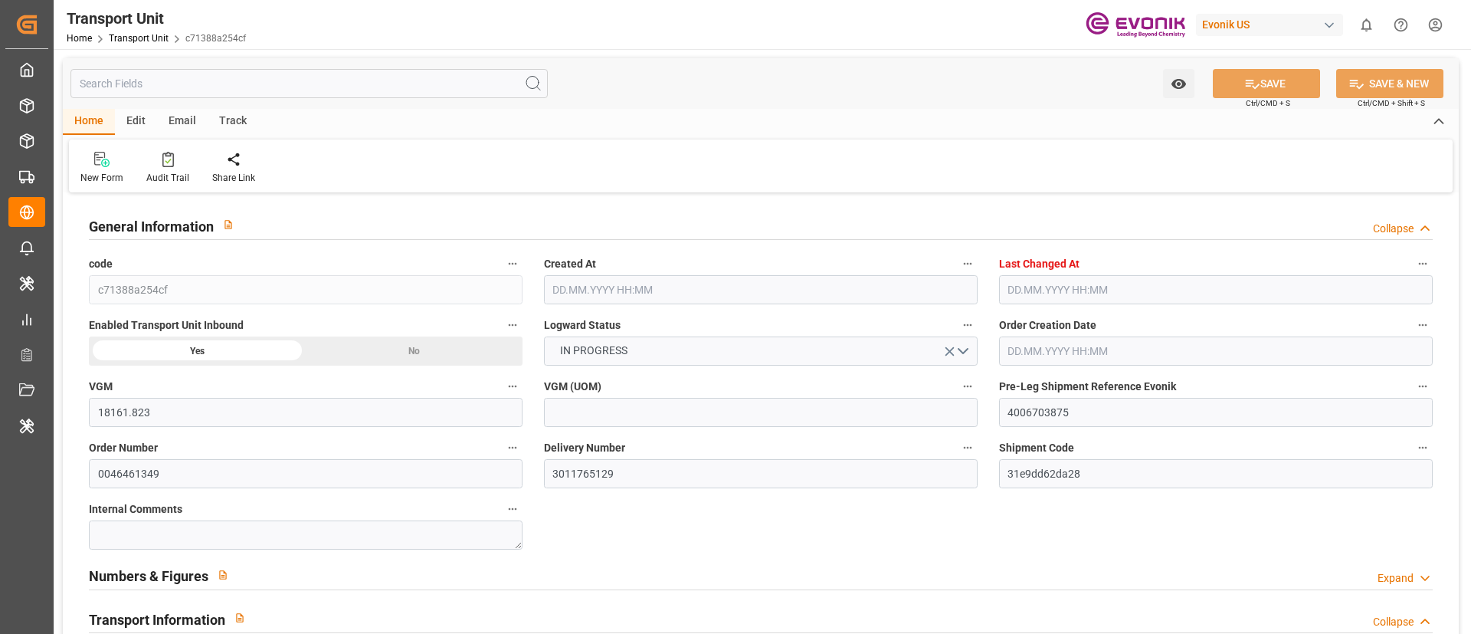
type input "[DATE] 14:21"
type input "[DATE] 00:00"
type input "[DATE] 12:00"
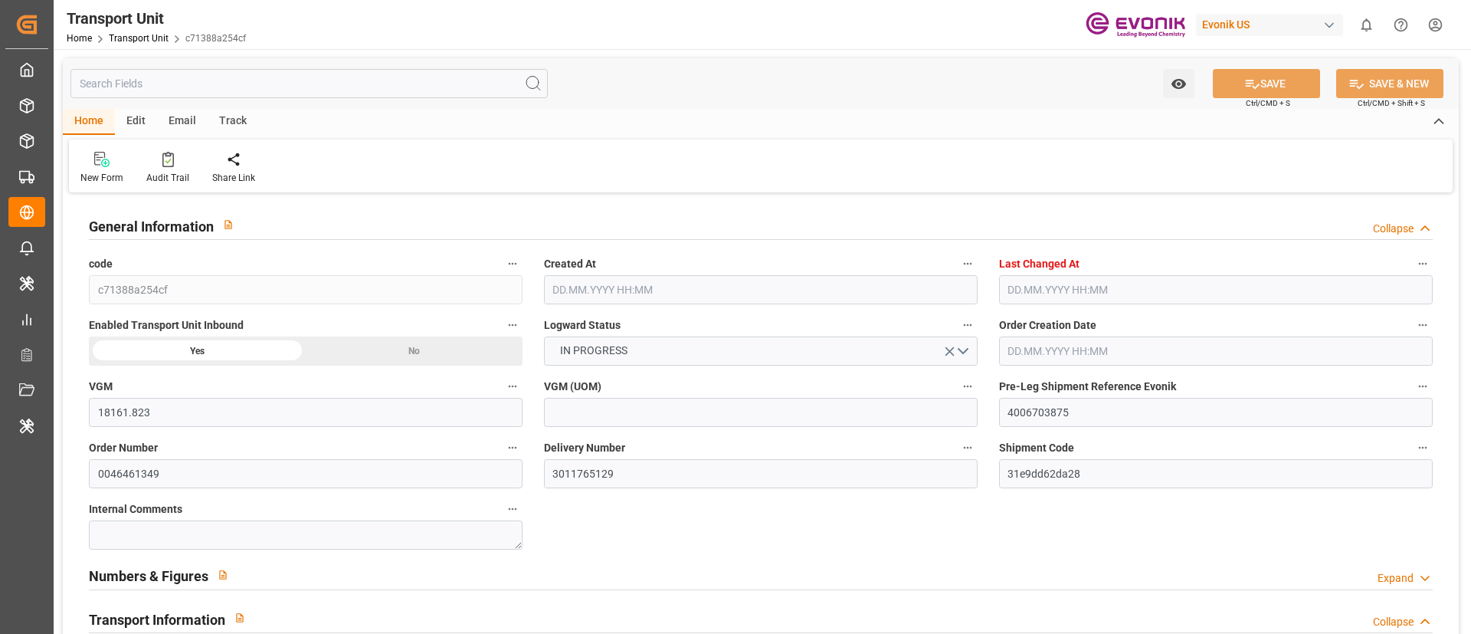
type input "[DATE] 16:30"
type input "[DATE] 16:00"
type input "[DATE] 20:30"
type input "[DATE] 16:00"
type input "[DATE]"
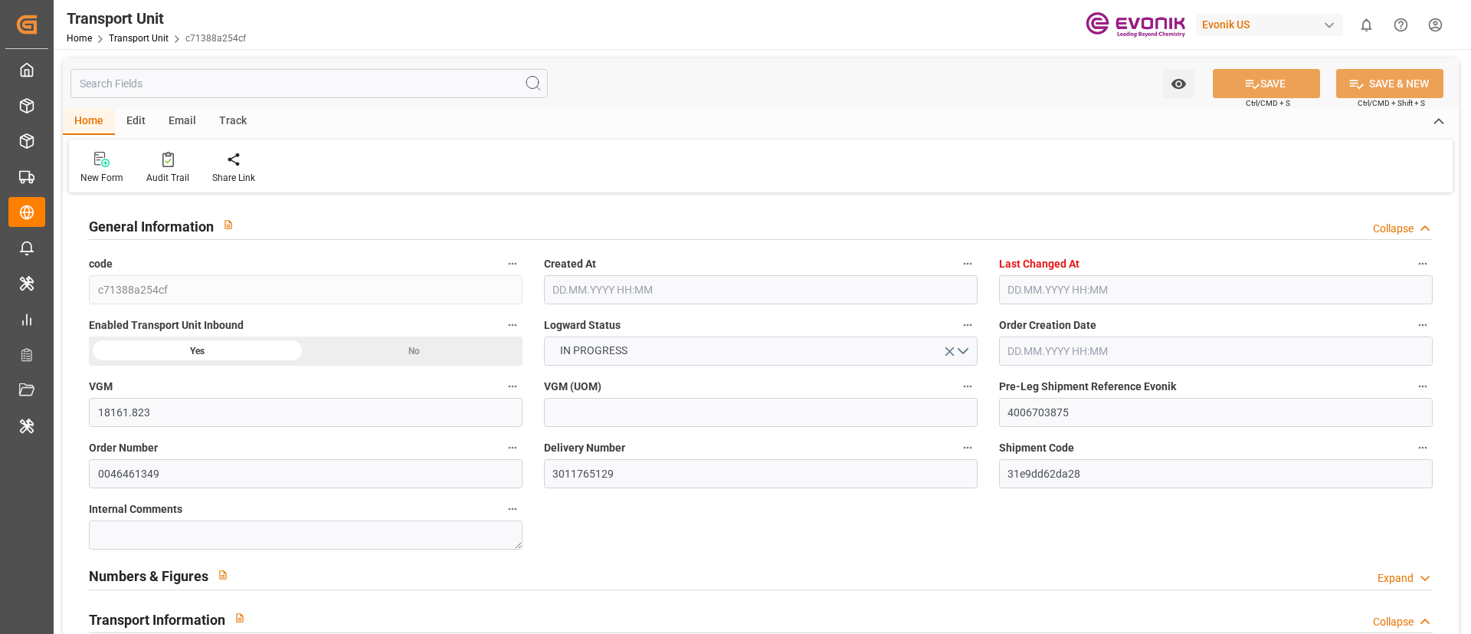
type input "[DATE] 05:37"
type input "[DATE] 17:37"
type input "[DATE] 11:45"
type input "[DATE] 13:00"
type input "[DATE] 14:17"
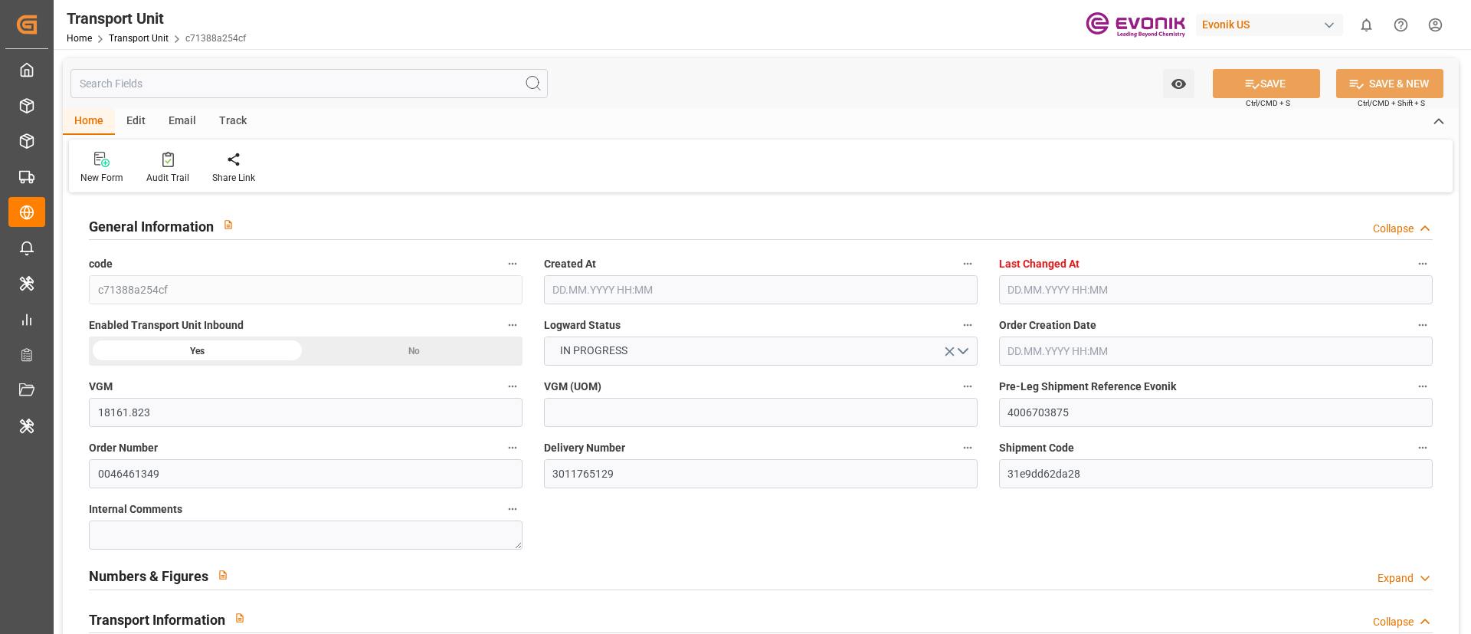
type input "[DATE] 06:00"
type input "[DATE] 21:50"
type input "[DATE] 07:30"
type input "[DATE] 12:00"
type input "[DATE] 21:50"
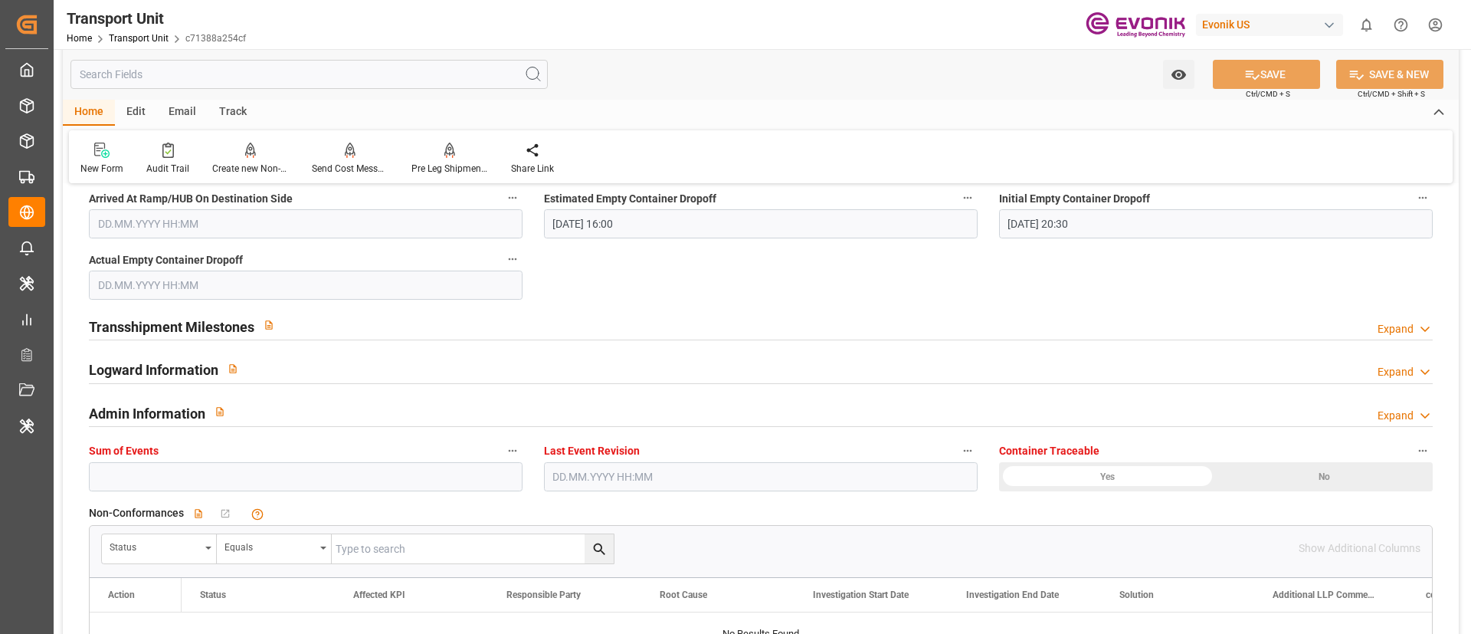
scroll to position [1954, 0]
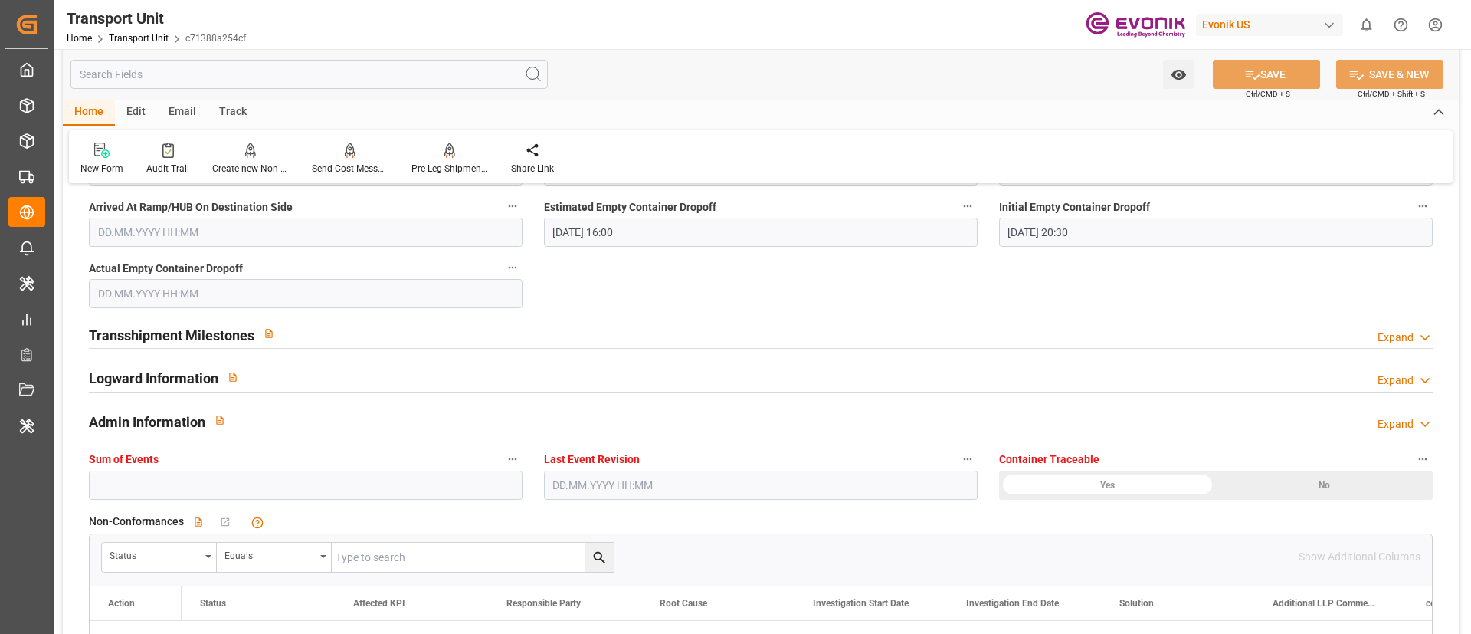
click at [510, 377] on div "Logward Information Expand" at bounding box center [761, 376] width 1344 height 29
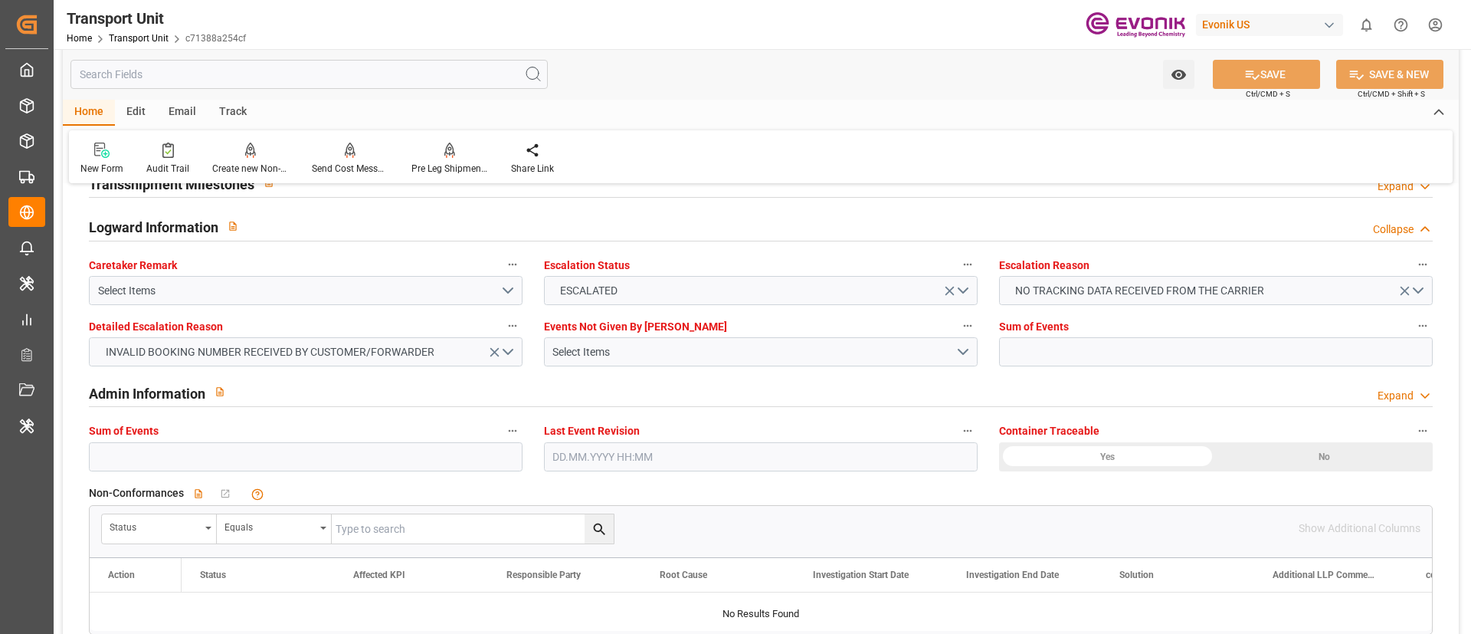
scroll to position [2069, 0]
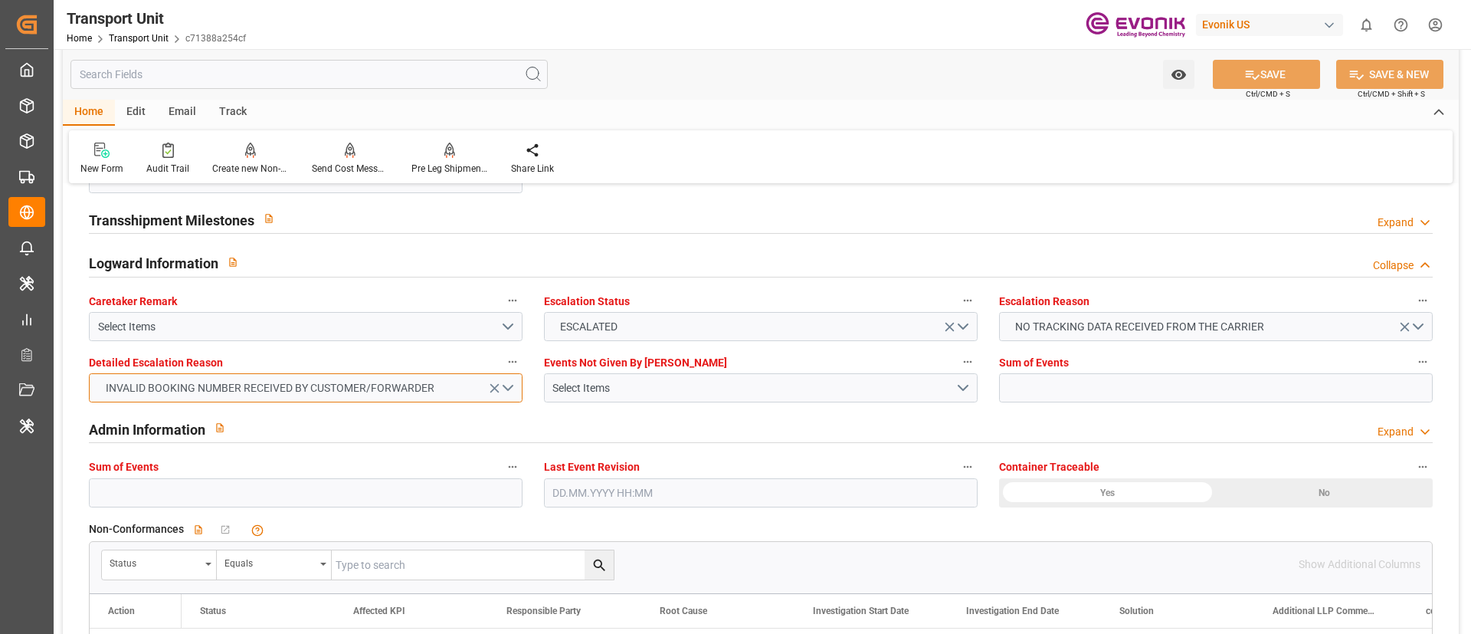
click at [379, 385] on span "INVALID BOOKING NUMBER RECEIVED BY CUSTOMER/FORWARDER" at bounding box center [270, 388] width 344 height 16
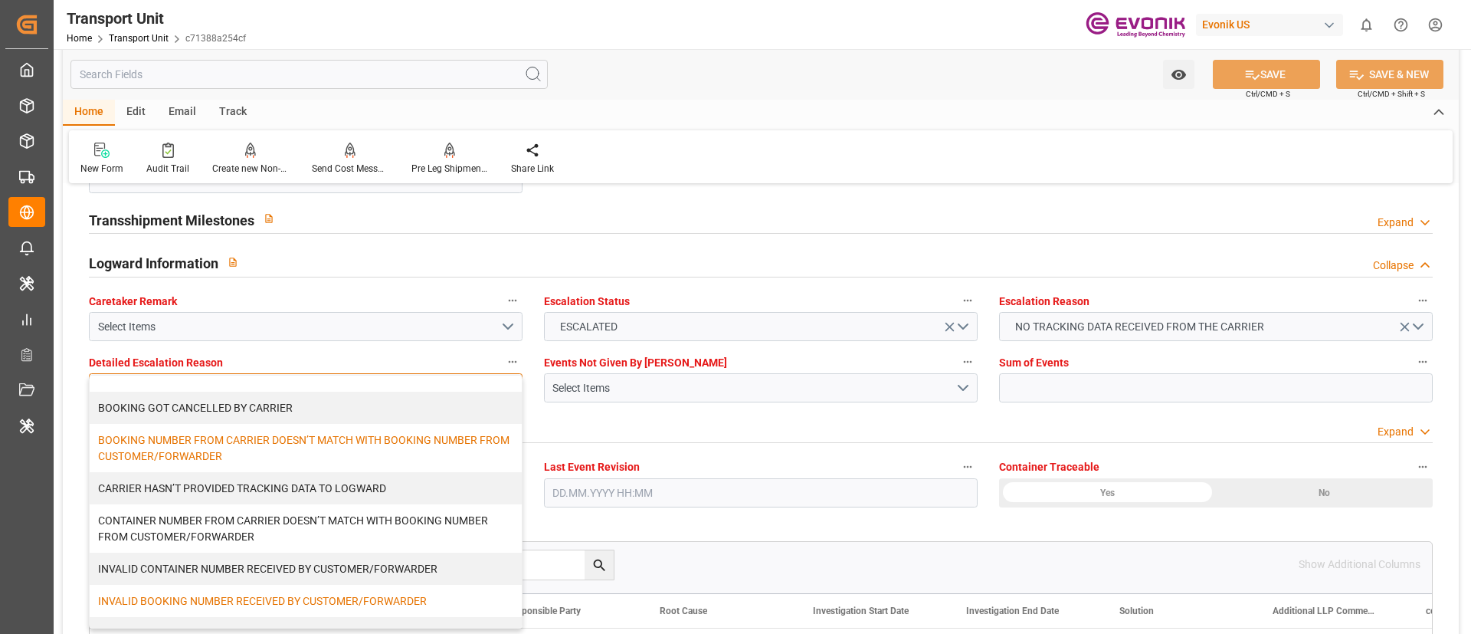
scroll to position [115, 0]
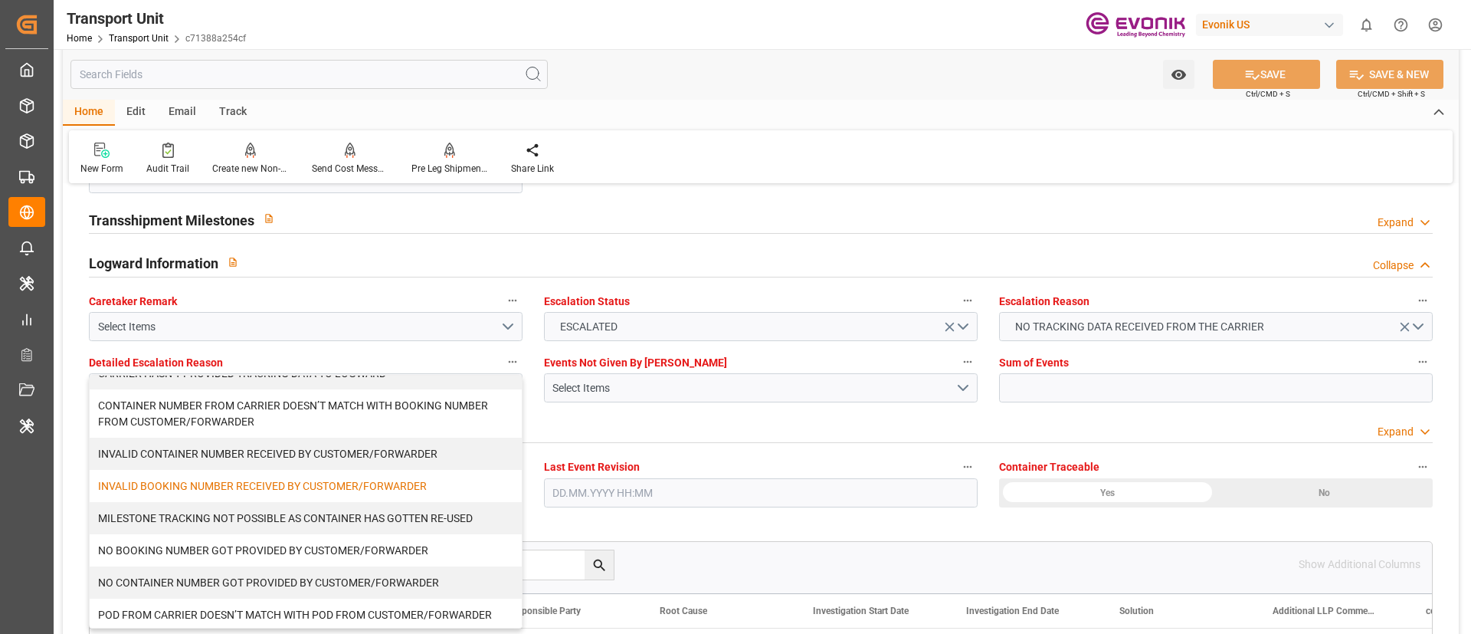
click at [817, 136] on div "New Form Audit Trail Create new Non-Conformance Send Cost Message to Evonik Sen…" at bounding box center [761, 156] width 1384 height 53
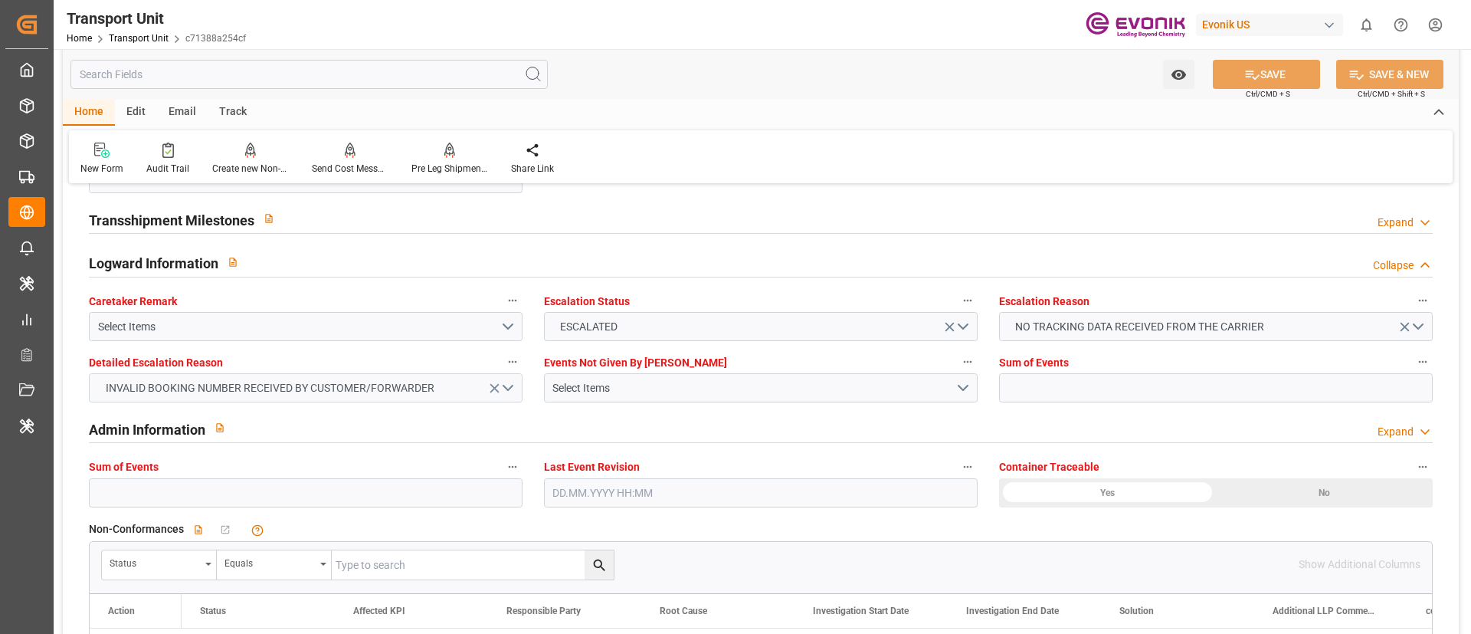
click at [499, 389] on icon "open menu" at bounding box center [495, 388] width 16 height 16
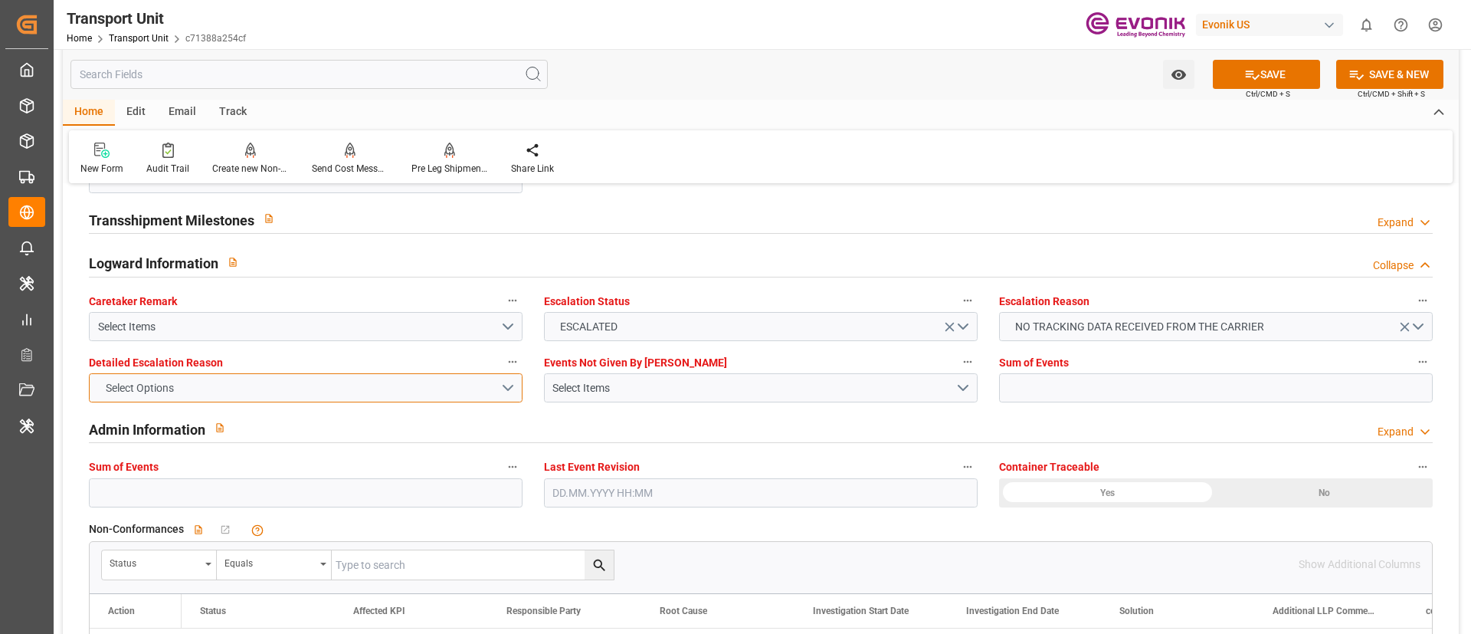
click at [505, 388] on button "Select Options" at bounding box center [306, 387] width 434 height 29
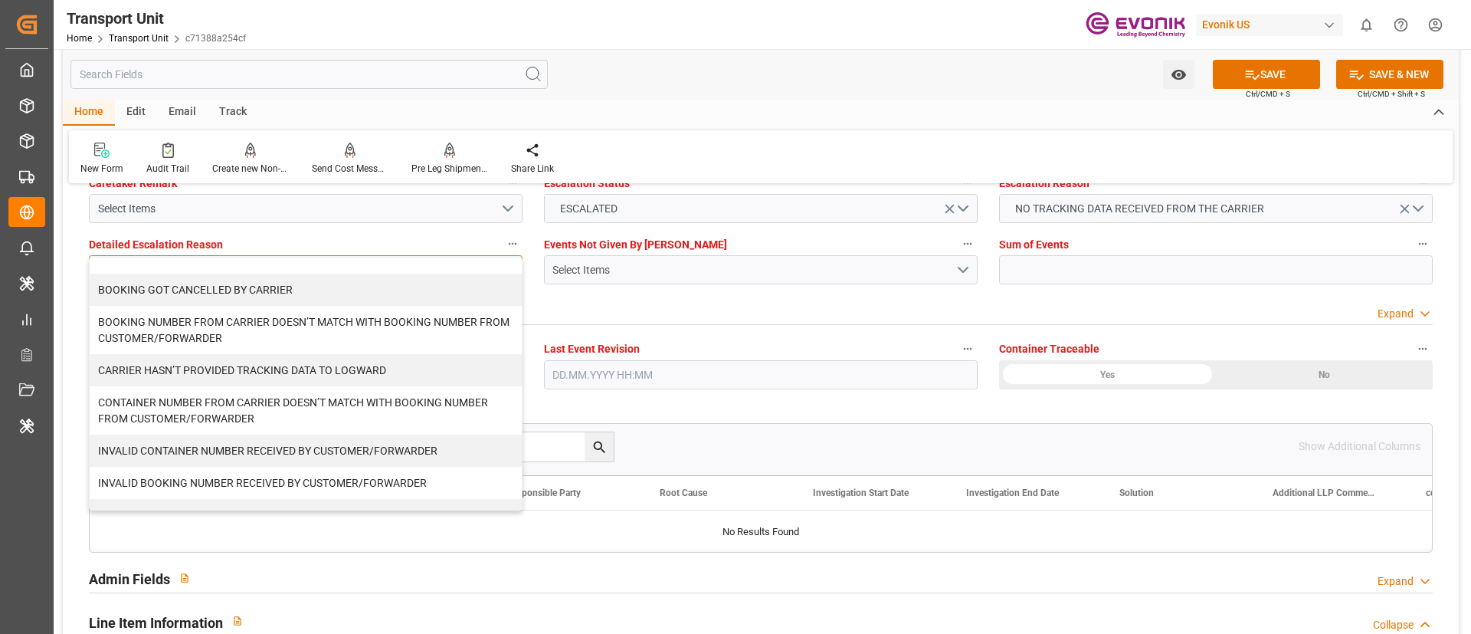
scroll to position [2299, 0]
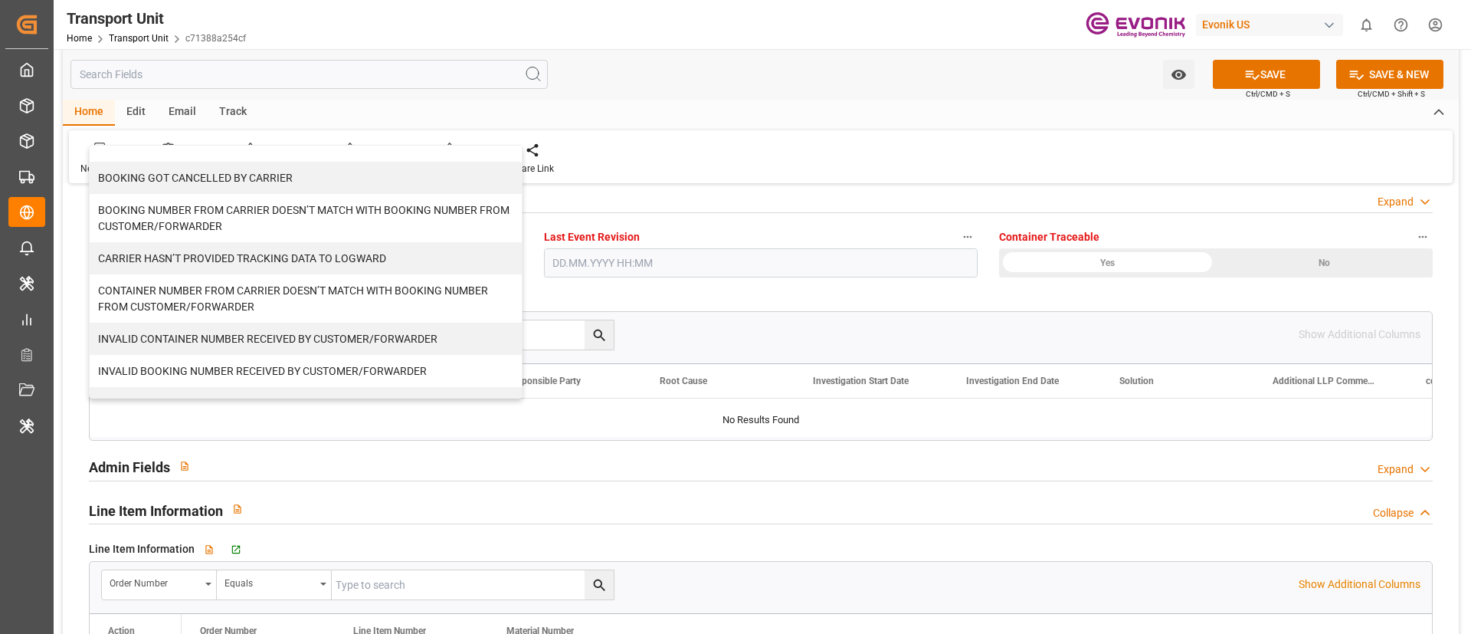
click at [834, 53] on div "Watch Option SAVE Ctrl/CMD + S SAVE & NEW Ctrl/CMD + Shift + S" at bounding box center [761, 74] width 1396 height 51
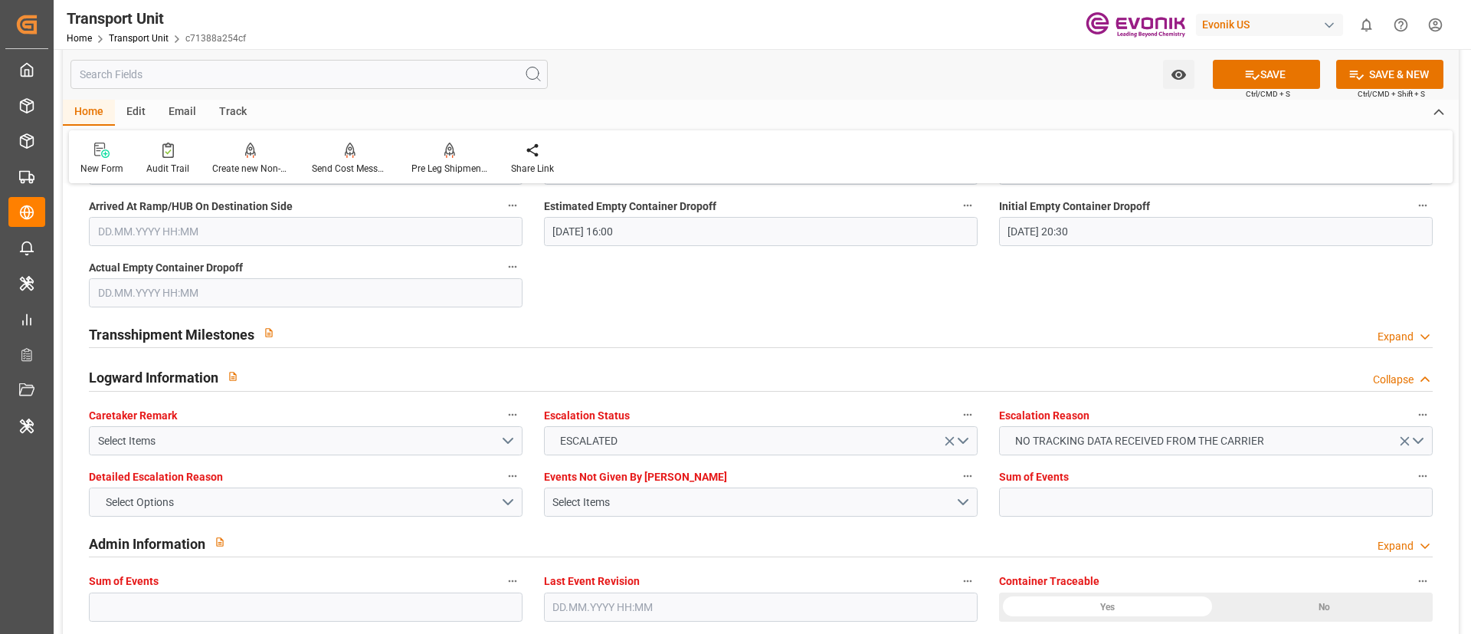
scroll to position [1954, 0]
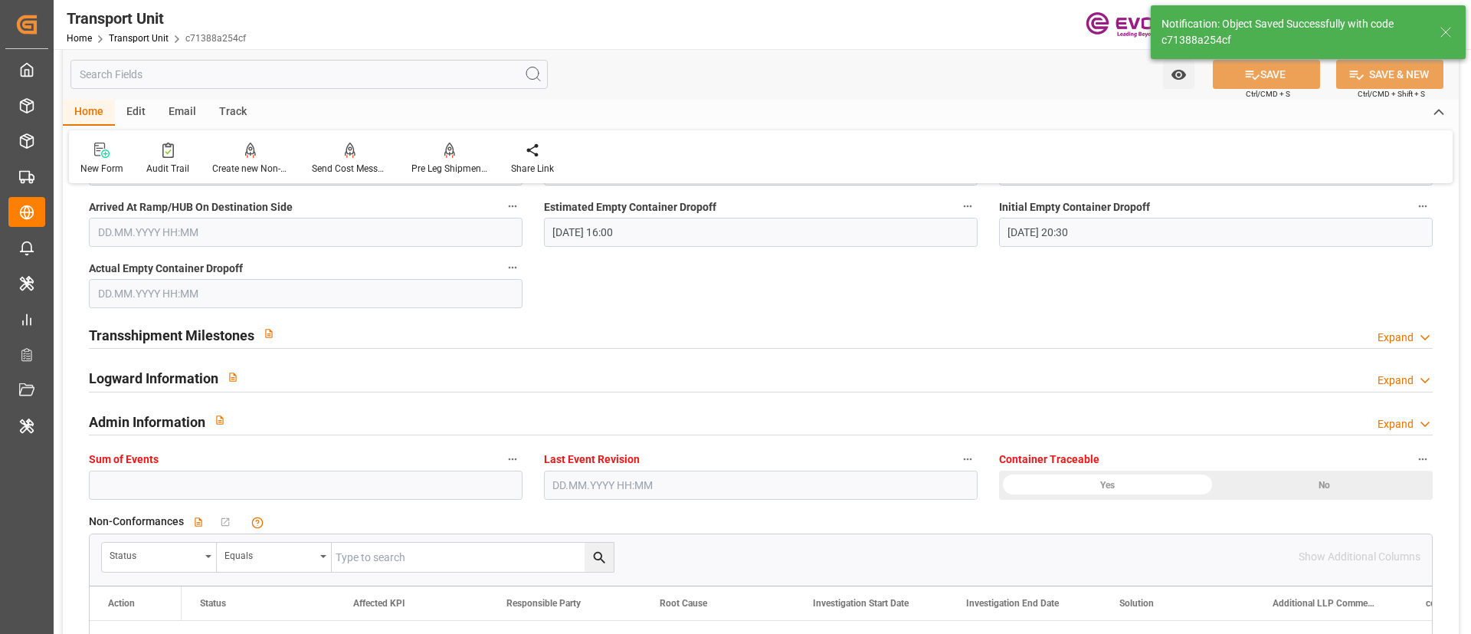
type input "[DATE] 07:23"
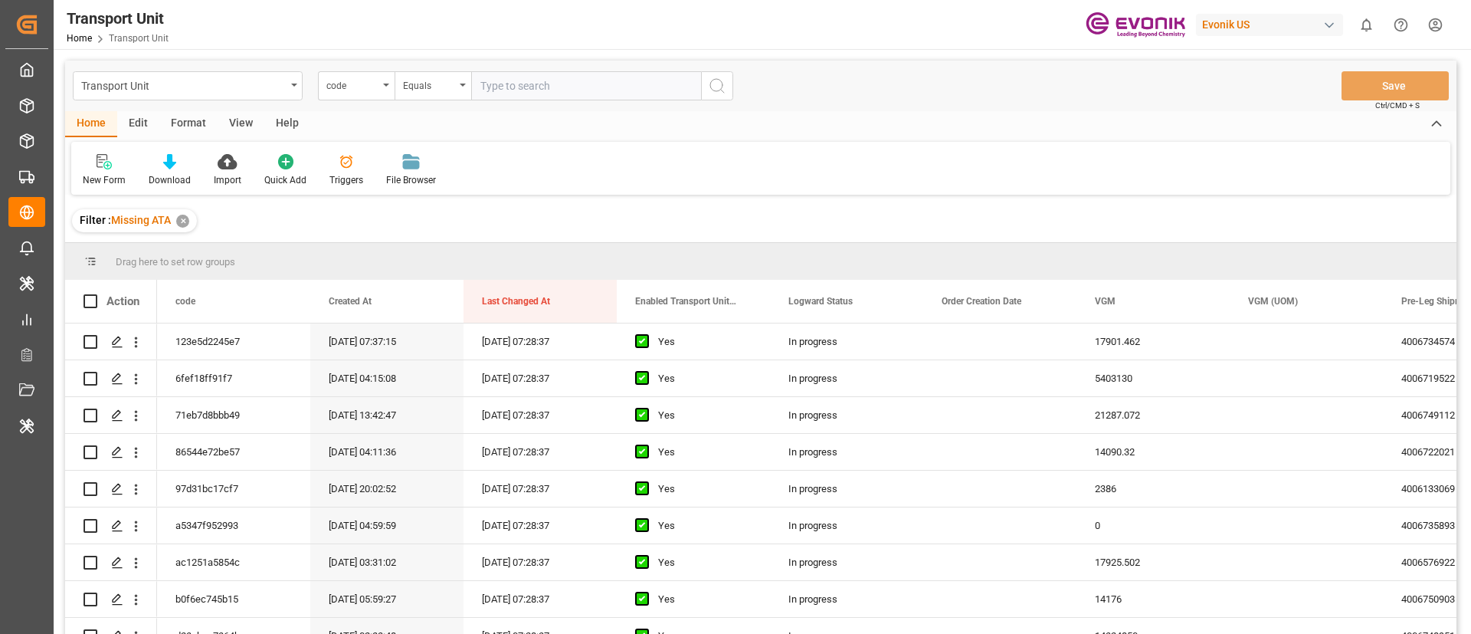
click at [236, 125] on div "View" at bounding box center [241, 124] width 47 height 26
click at [105, 166] on icon at bounding box center [97, 161] width 15 height 15
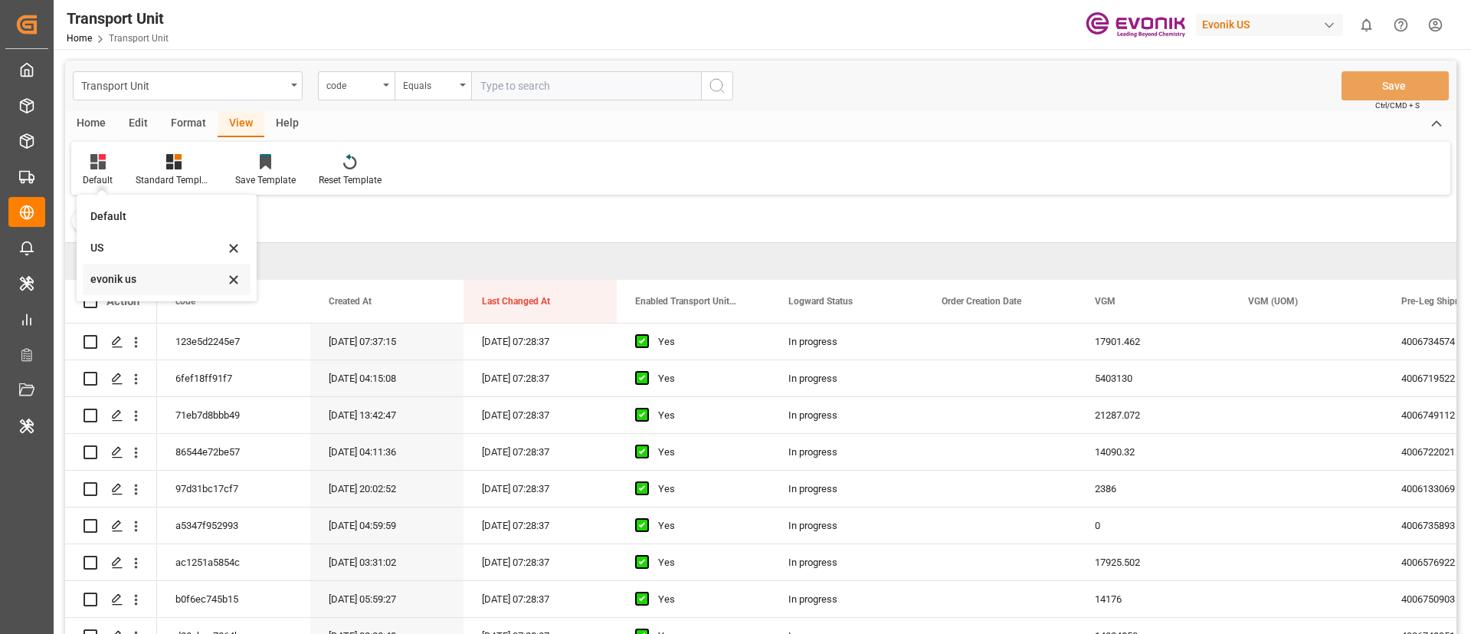
click at [118, 271] on div "evonik us" at bounding box center [157, 279] width 134 height 16
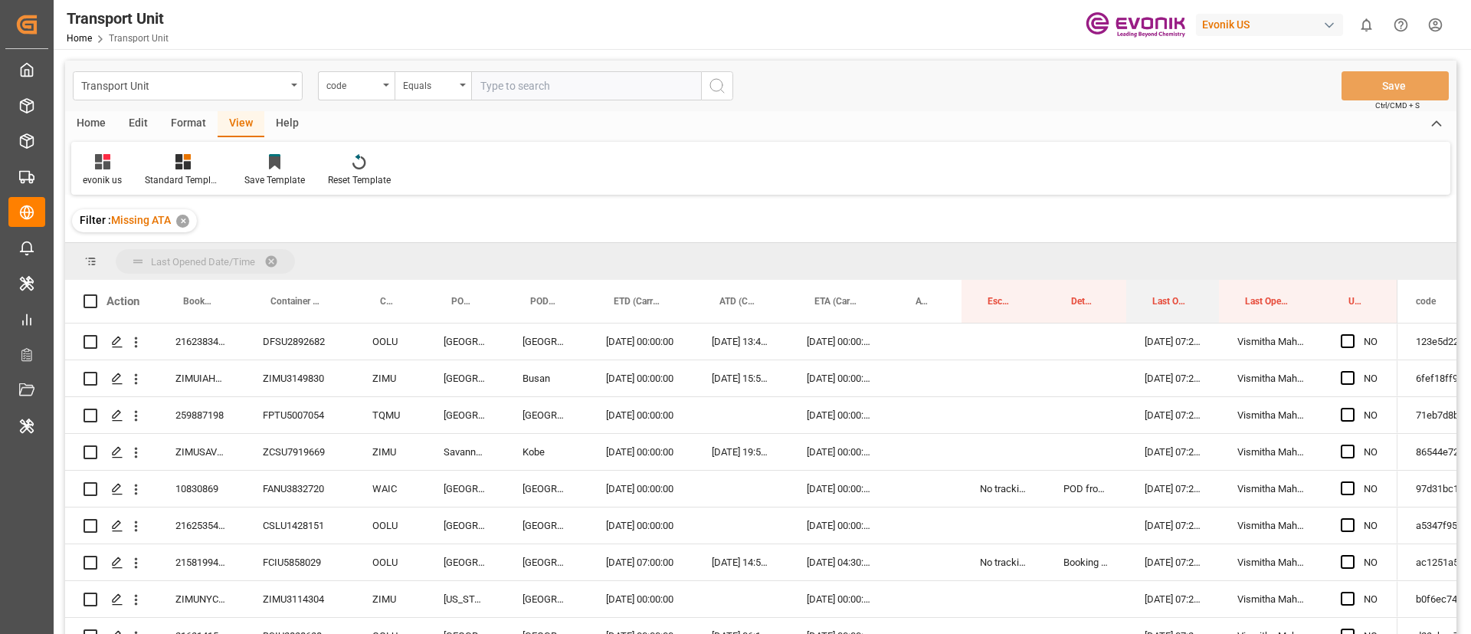
drag, startPoint x: 1167, startPoint y: 296, endPoint x: 1165, endPoint y: 245, distance: 50.6
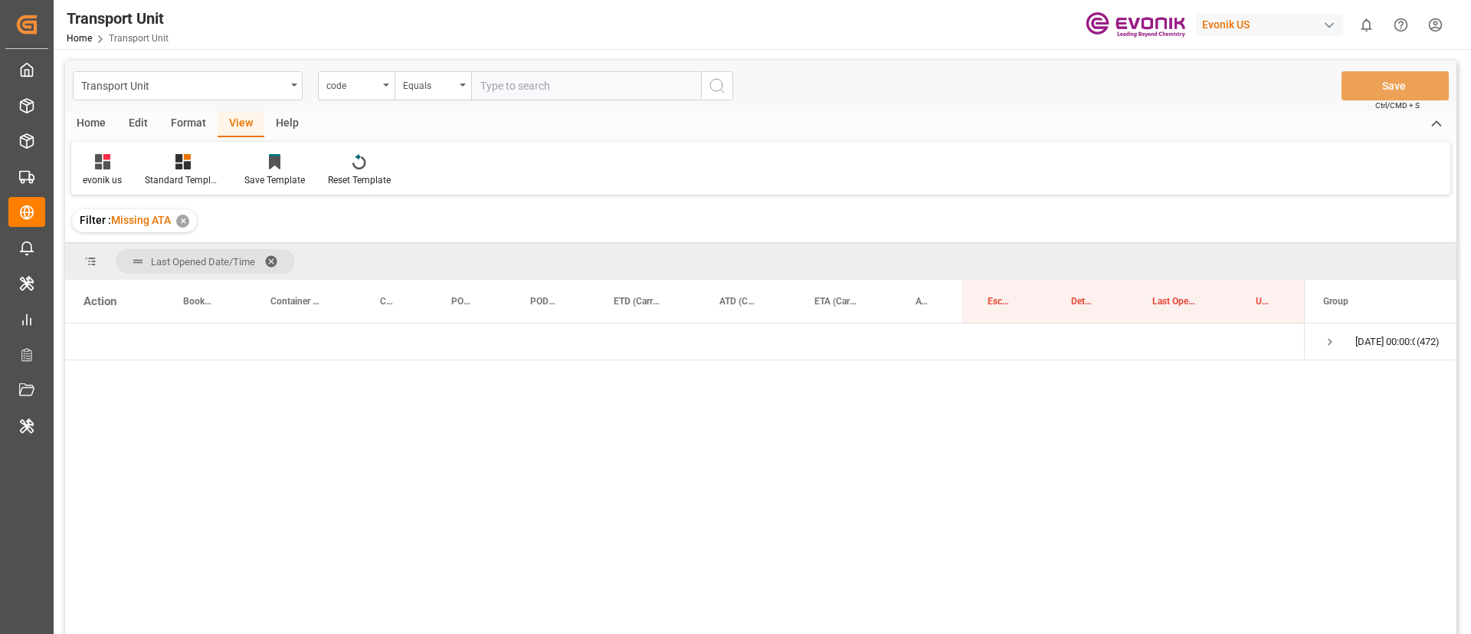
click at [1281, 21] on div "Evonik US" at bounding box center [1269, 25] width 147 height 22
type input "evonik i"
click at [1284, 93] on span "Evonik Industries AG" at bounding box center [1239, 97] width 100 height 16
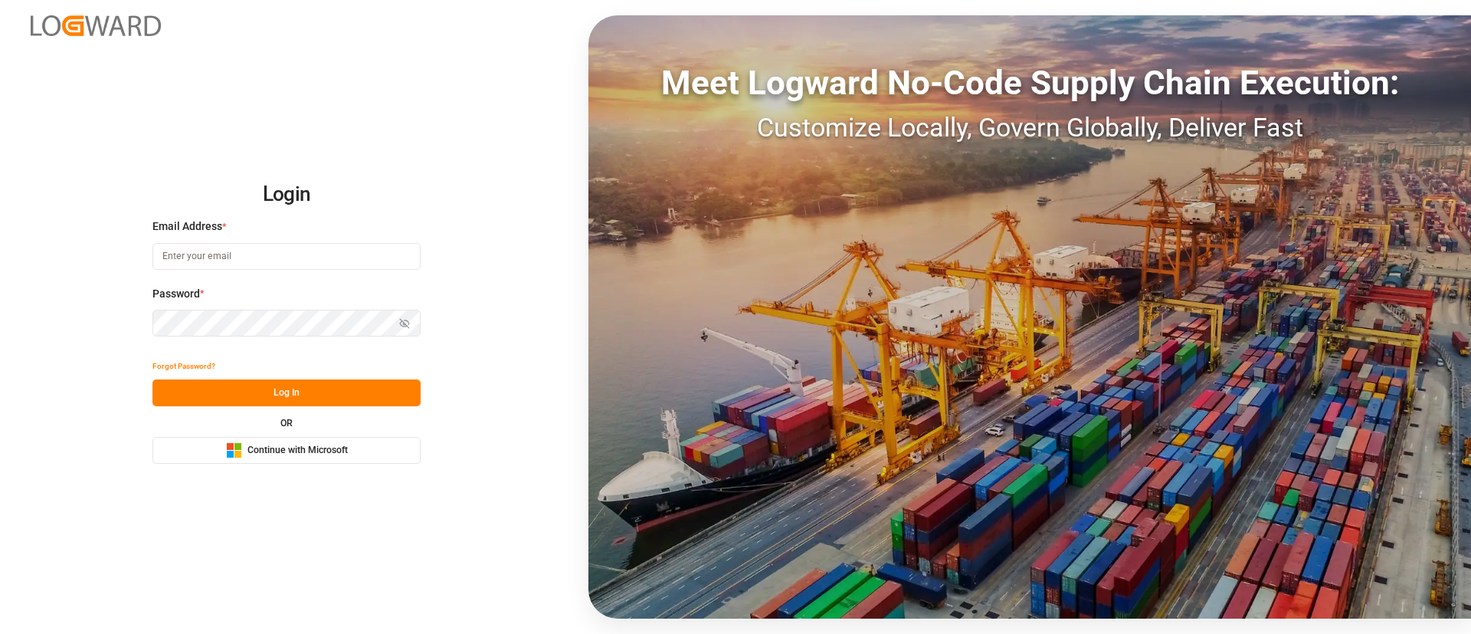
click at [295, 462] on button "Microsoft Logo Continue with Microsoft" at bounding box center [287, 450] width 268 height 27
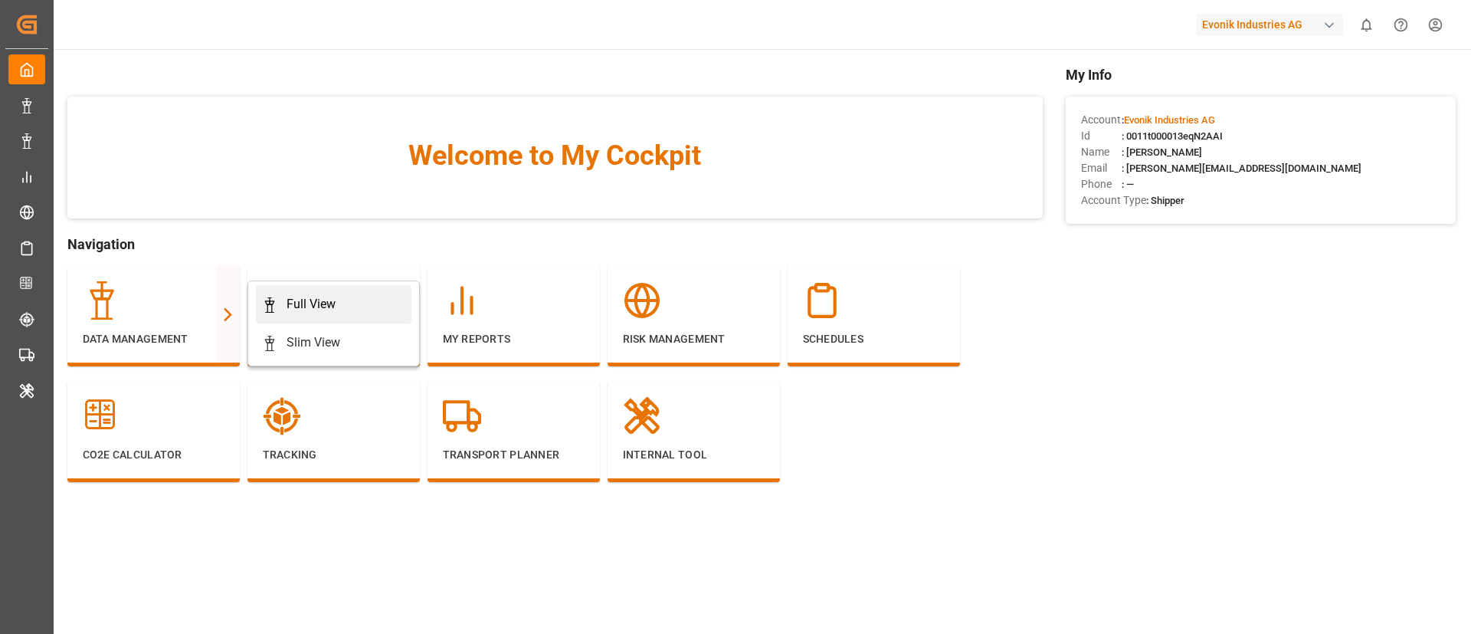
click at [320, 307] on div "Full View" at bounding box center [311, 304] width 49 height 18
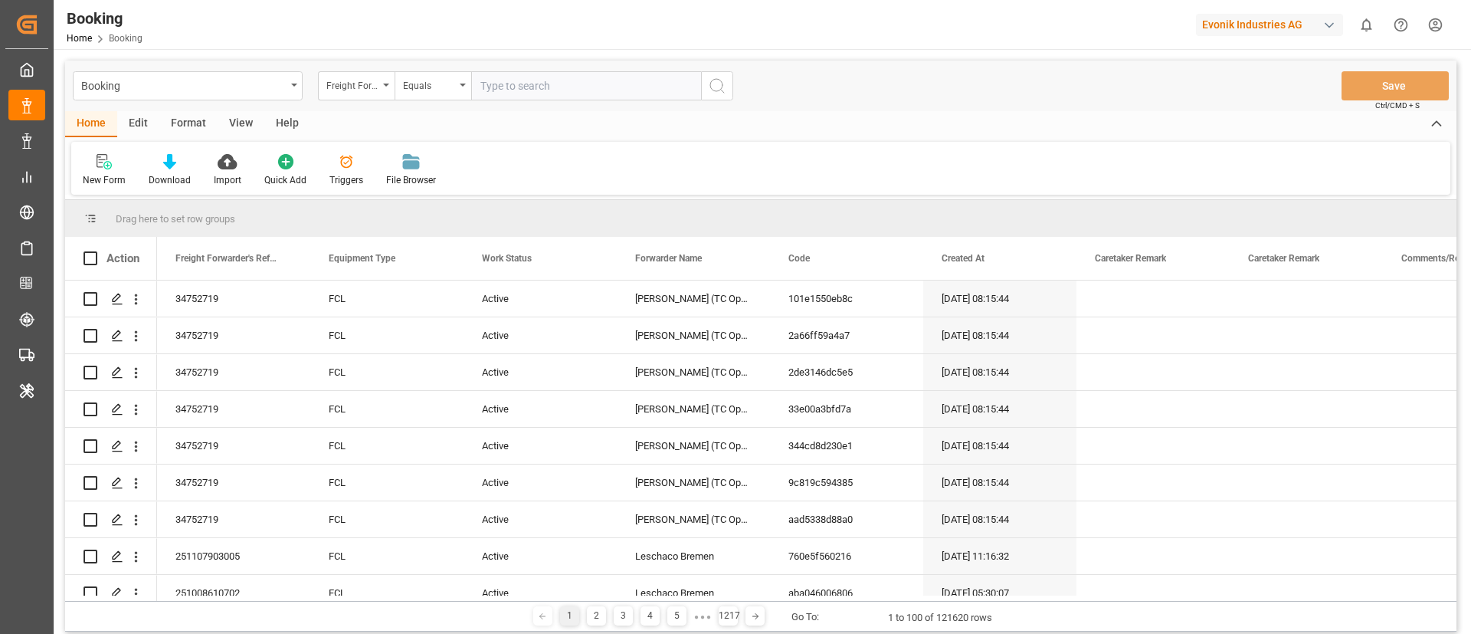
click at [176, 120] on div "Format" at bounding box center [188, 124] width 58 height 26
click at [114, 160] on div at bounding box center [105, 161] width 45 height 16
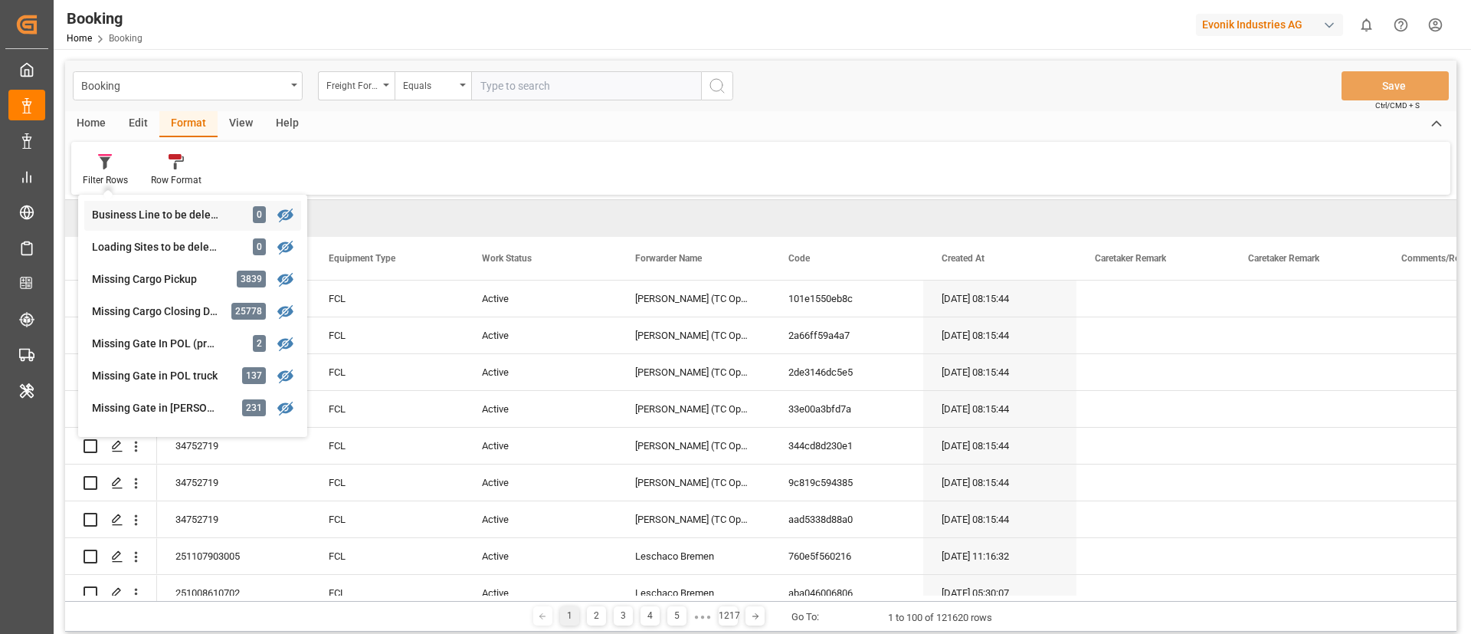
scroll to position [230, 0]
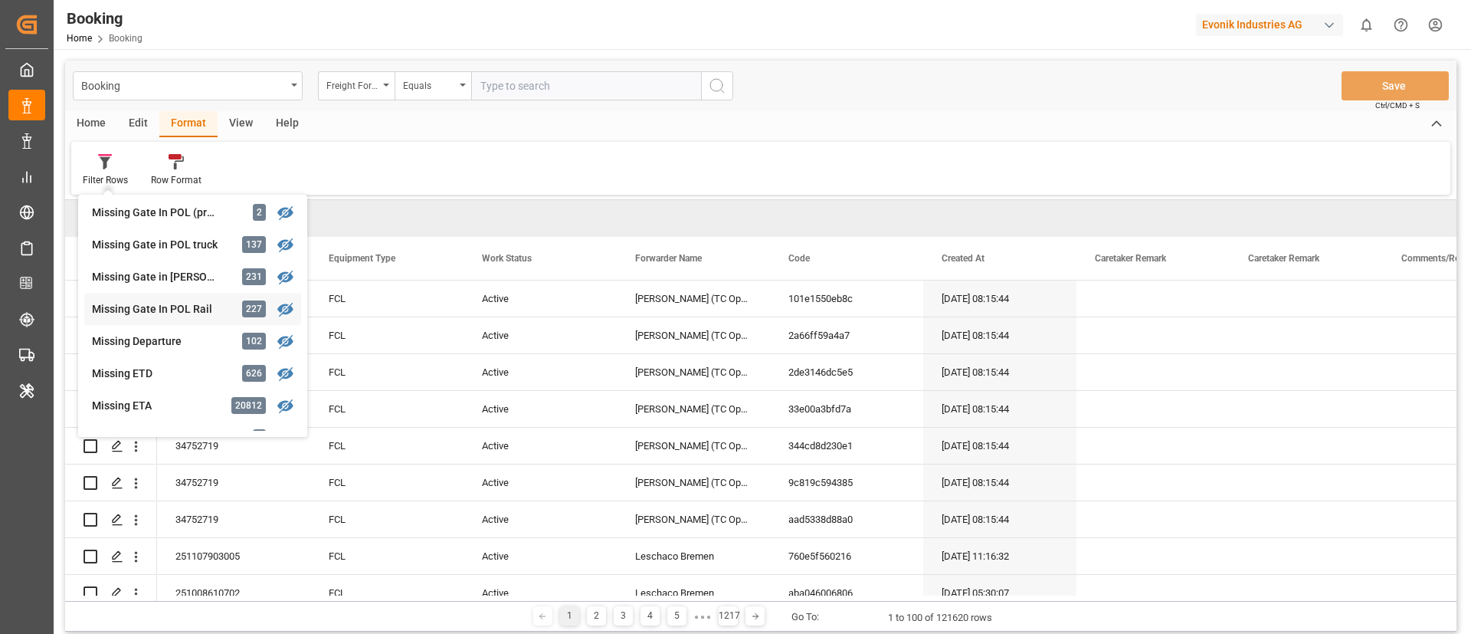
click at [170, 311] on div "Missing Gate In POL Rail" at bounding box center [159, 309] width 134 height 16
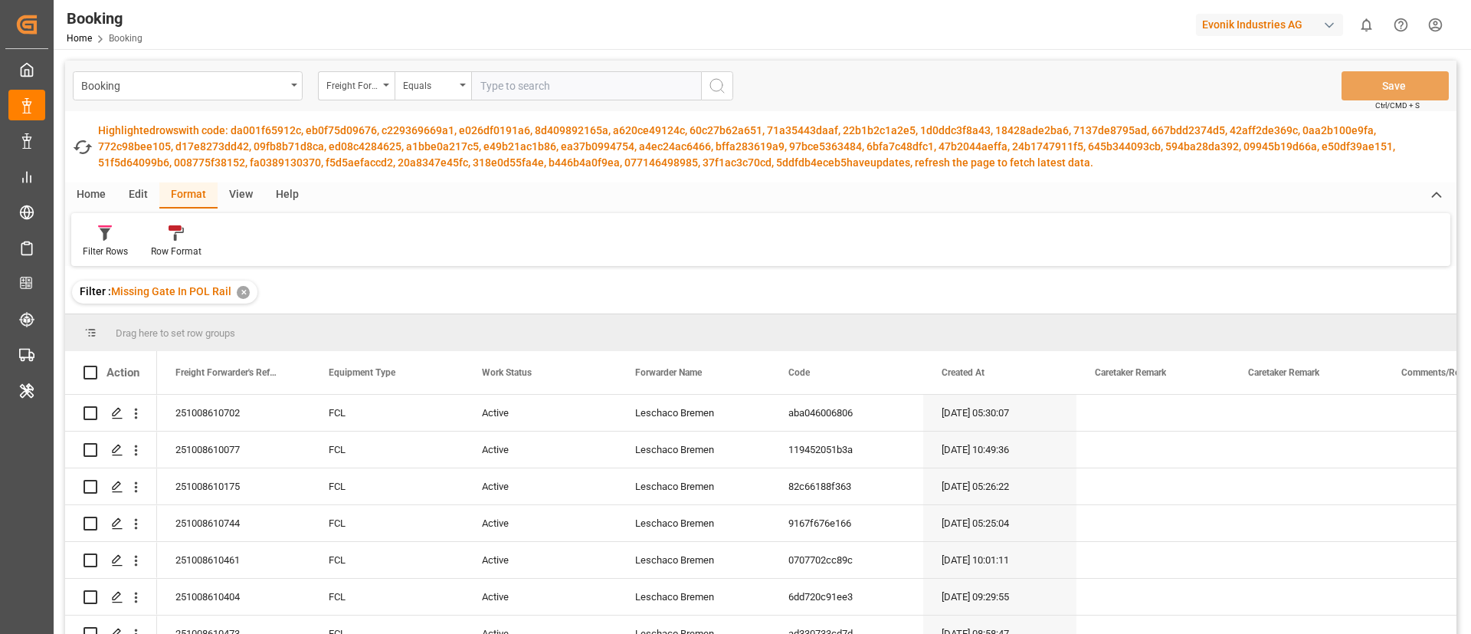
click at [231, 189] on div "View" at bounding box center [241, 195] width 47 height 26
click at [109, 227] on div at bounding box center [98, 233] width 30 height 16
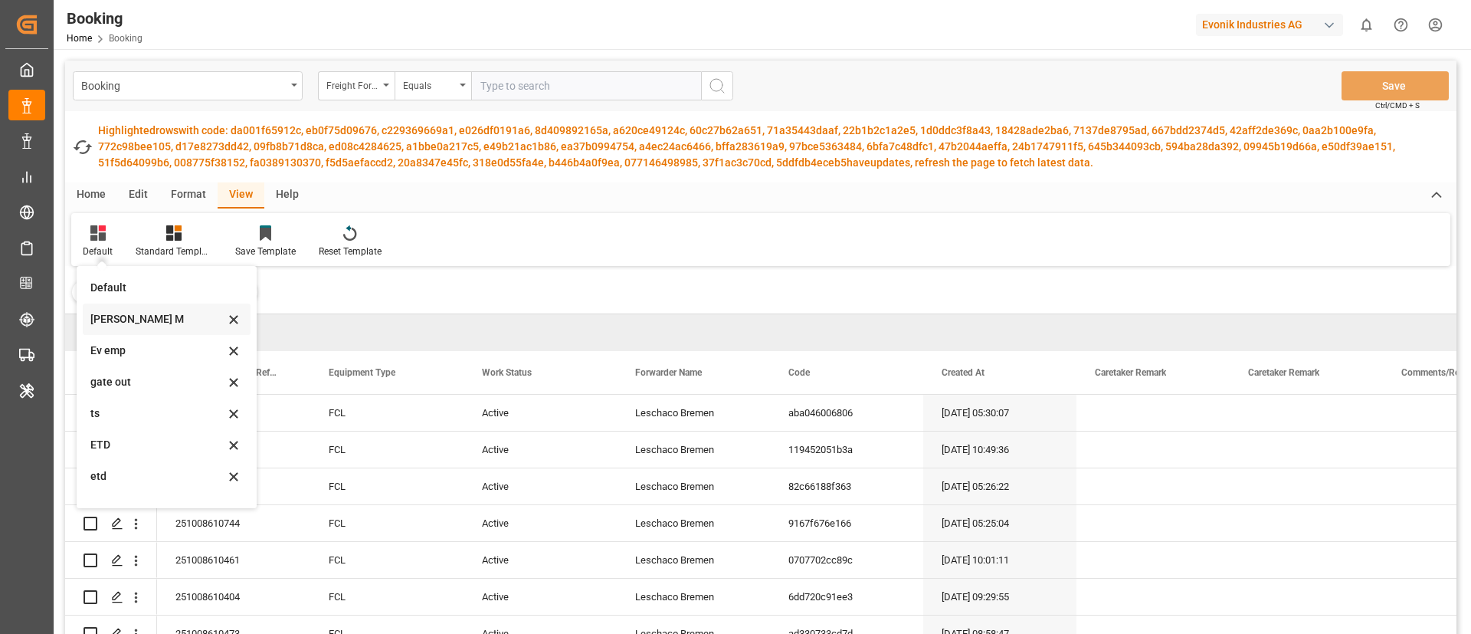
click at [134, 312] on div "[PERSON_NAME] M" at bounding box center [157, 319] width 134 height 16
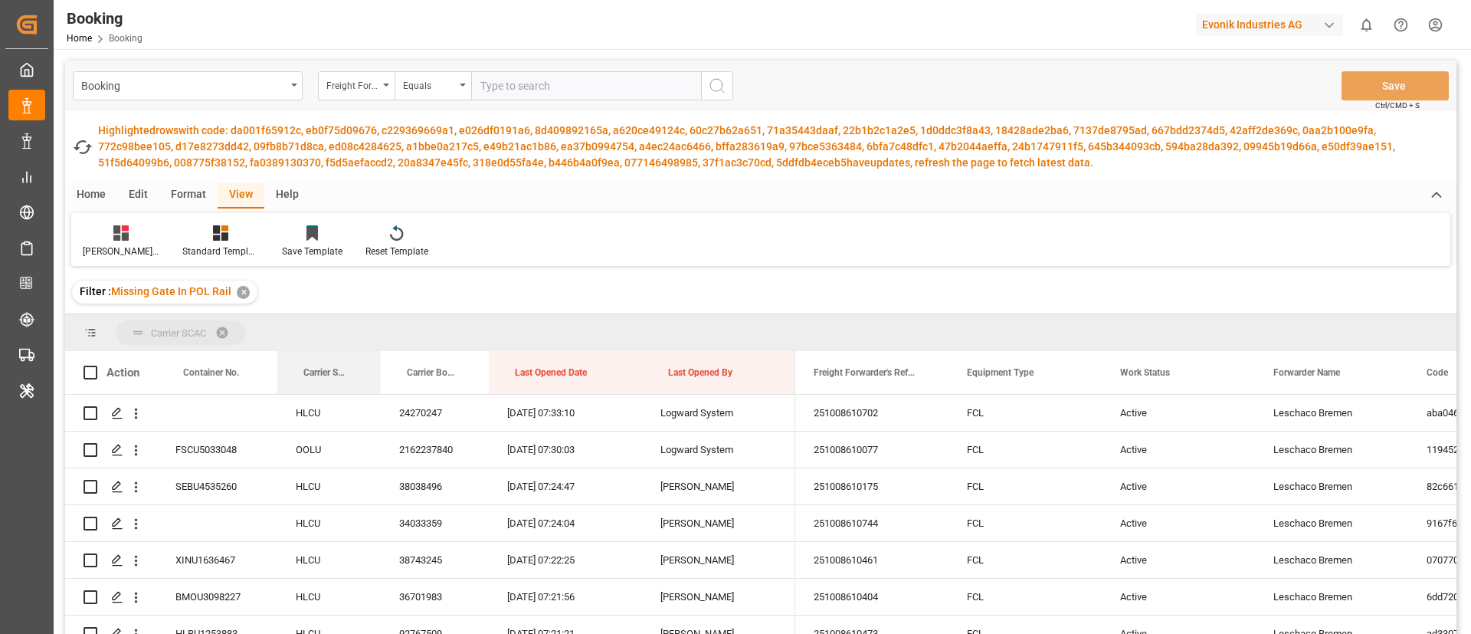
drag, startPoint x: 315, startPoint y: 362, endPoint x: 537, endPoint y: 324, distance: 225.5
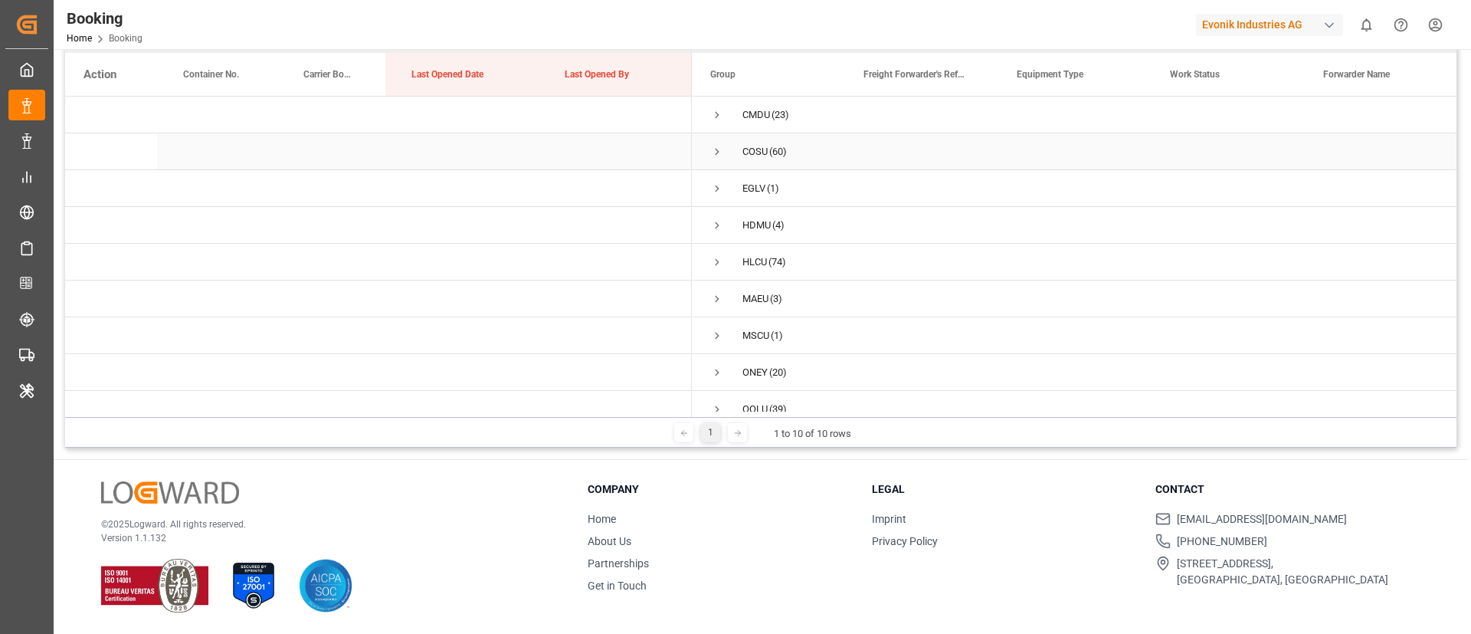
click at [711, 152] on span "Press SPACE to select this row." at bounding box center [717, 152] width 14 height 14
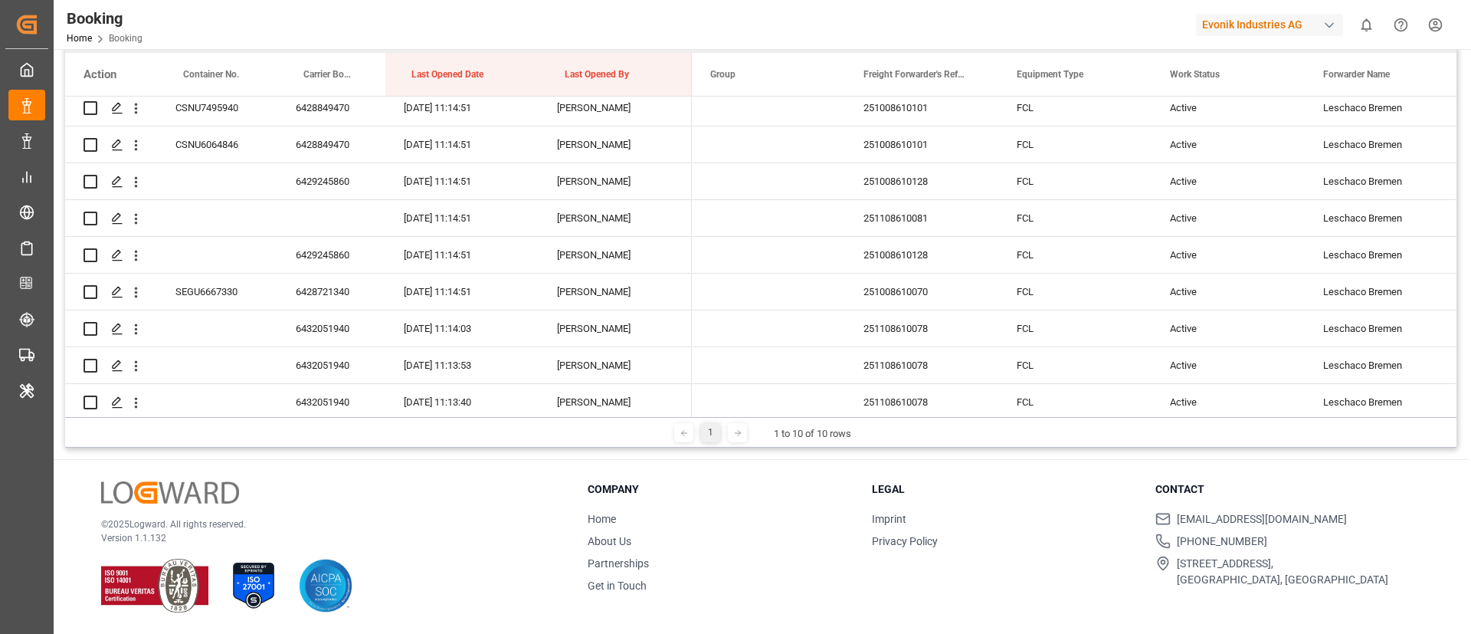
scroll to position [734, 0]
